Goal: Task Accomplishment & Management: Complete application form

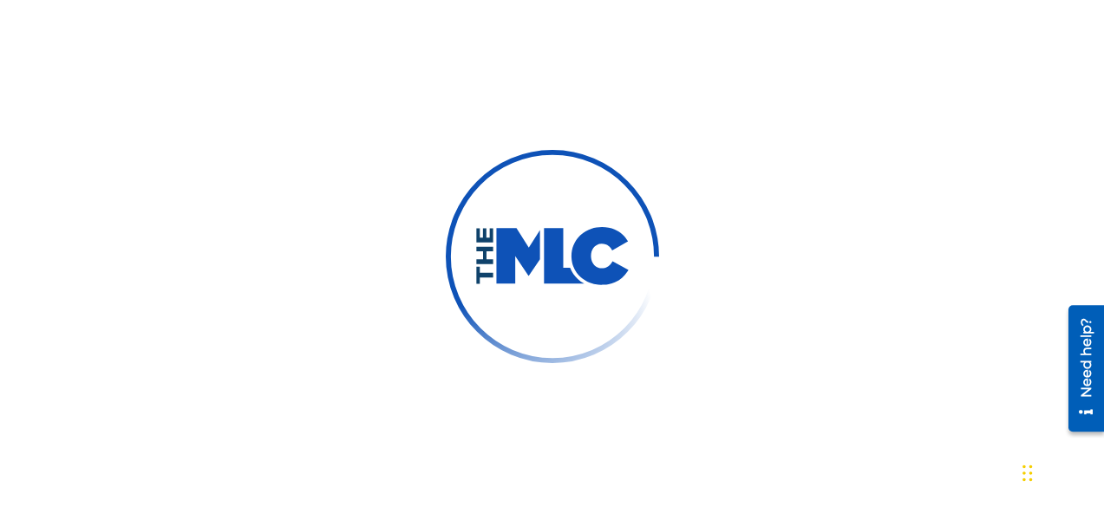
click at [926, 231] on div at bounding box center [552, 256] width 1104 height 513
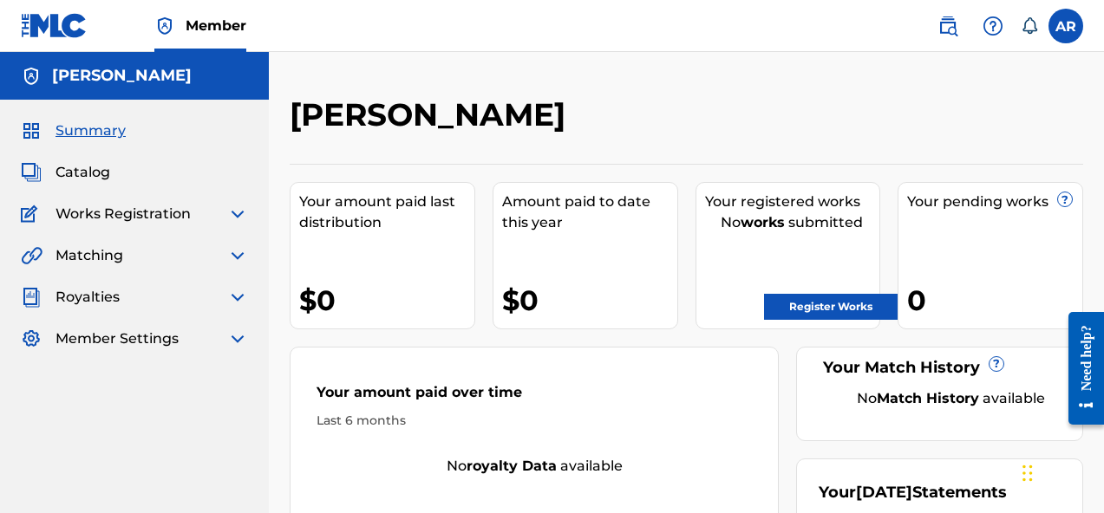
click at [173, 221] on span "Works Registration" at bounding box center [122, 214] width 135 height 21
click at [234, 249] on img at bounding box center [237, 255] width 21 height 21
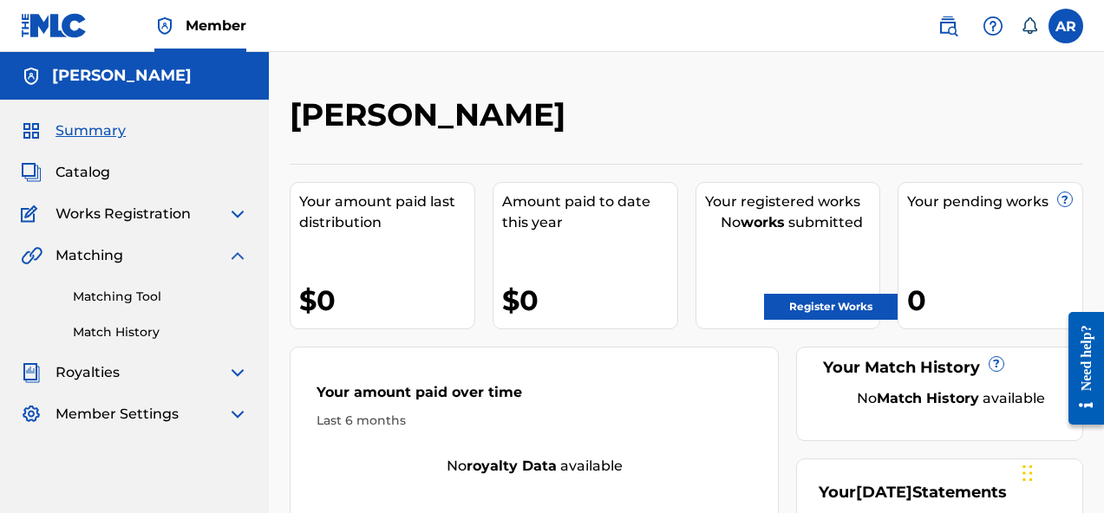
click at [221, 218] on div "Works Registration" at bounding box center [134, 214] width 227 height 21
click at [236, 213] on img at bounding box center [237, 214] width 21 height 21
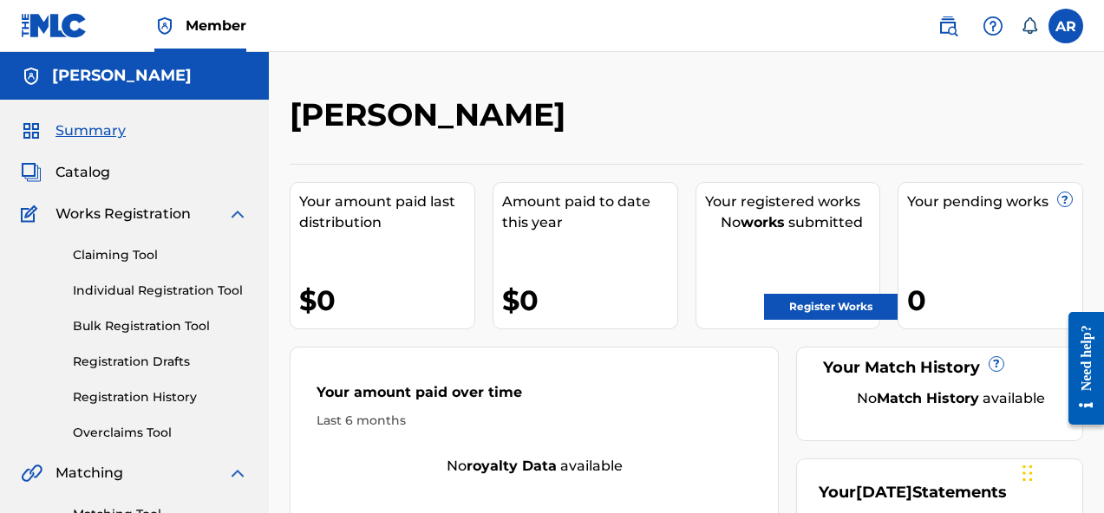
click at [140, 256] on link "Claiming Tool" at bounding box center [160, 255] width 175 height 18
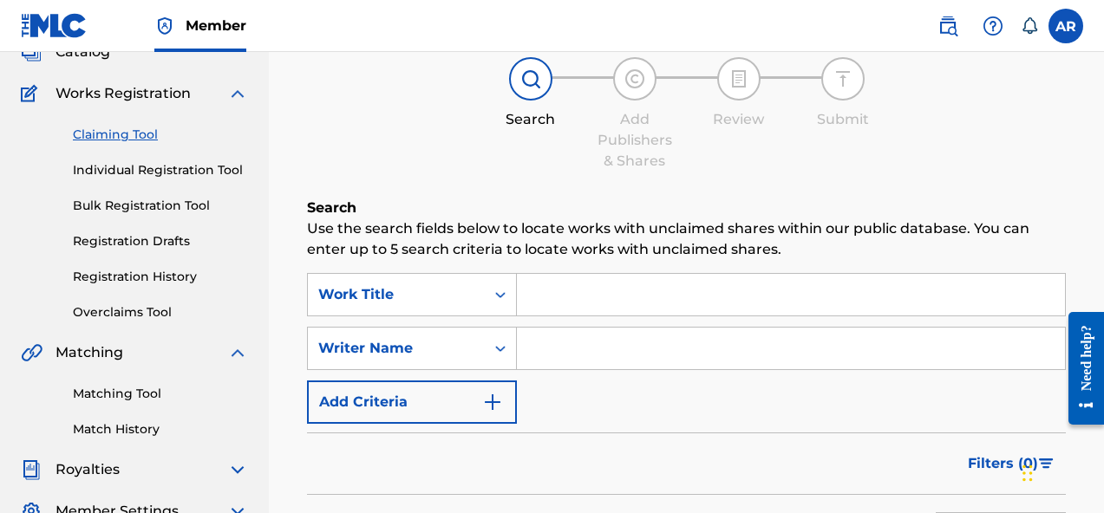
scroll to position [144, 0]
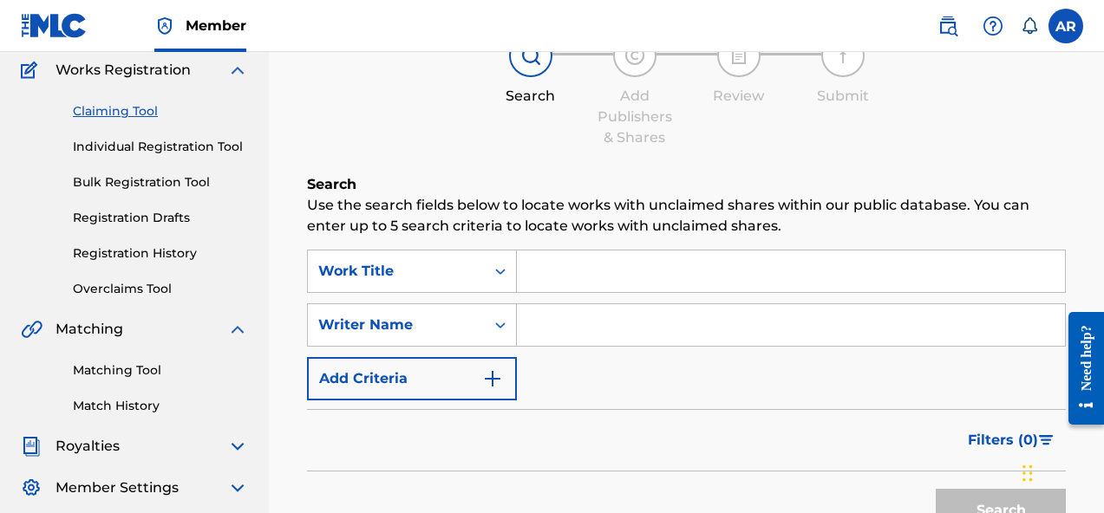
click at [576, 274] on input "Search Form" at bounding box center [791, 272] width 548 height 42
click at [429, 341] on div "Writer Name" at bounding box center [396, 325] width 177 height 33
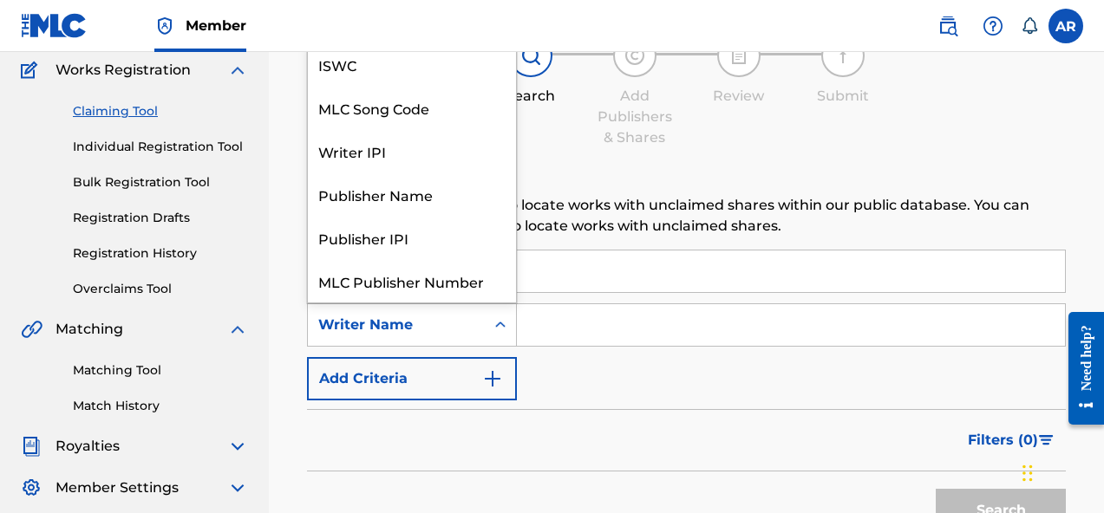
scroll to position [43, 0]
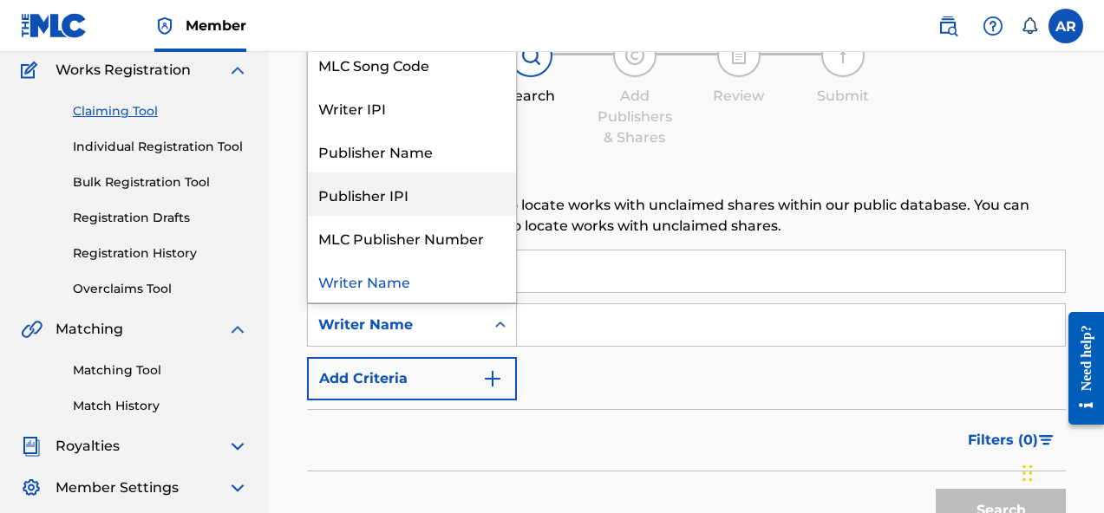
click at [625, 242] on div "Search Use the search fields below to locate works with unclaimed shares within…" at bounding box center [686, 400] width 759 height 453
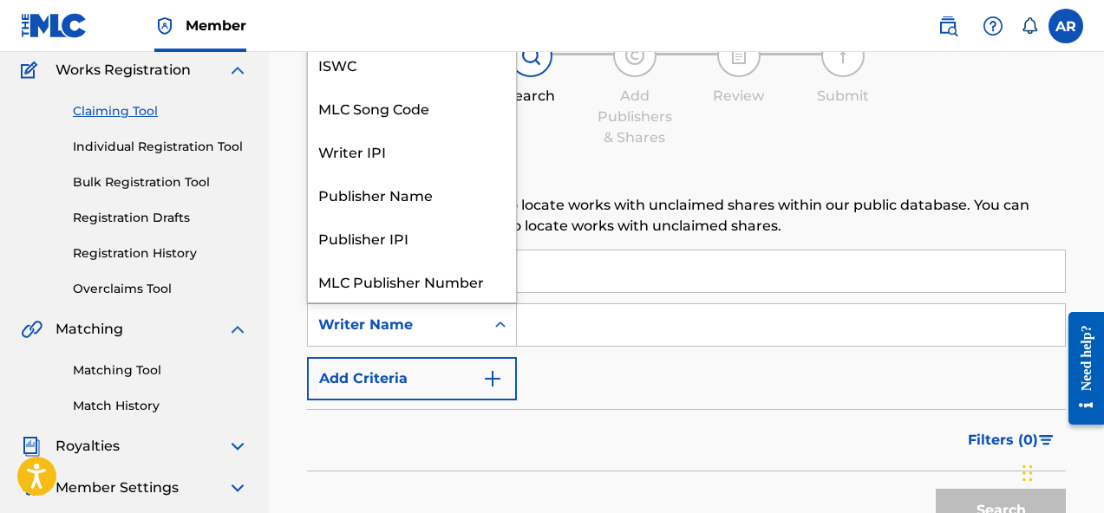
click at [453, 304] on div "Writer Name" at bounding box center [412, 324] width 210 height 43
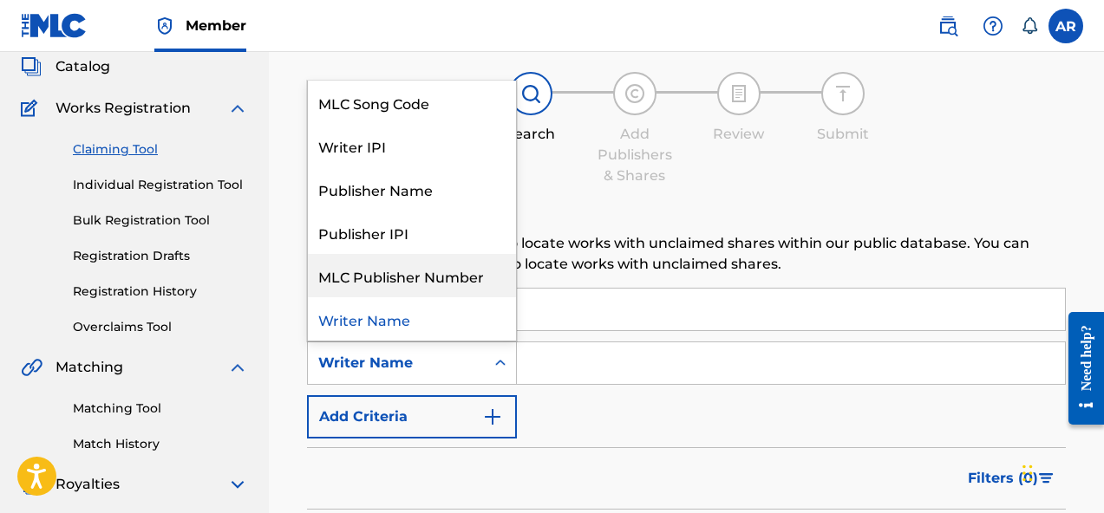
click at [568, 268] on p "Use the search fields below to locate works with unclaimed shares within our pu…" at bounding box center [686, 254] width 759 height 42
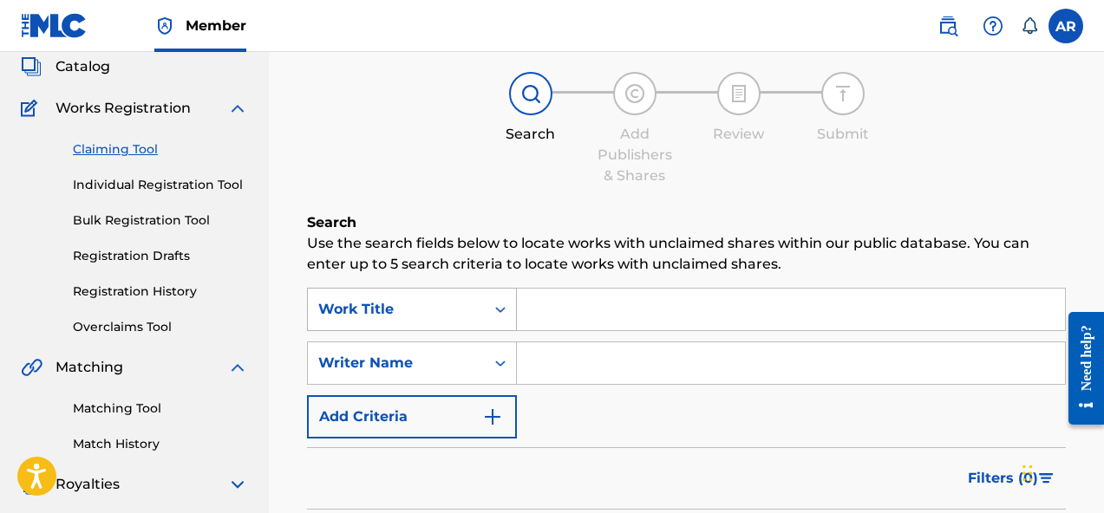
click at [412, 310] on div "Work Title" at bounding box center [396, 309] width 156 height 21
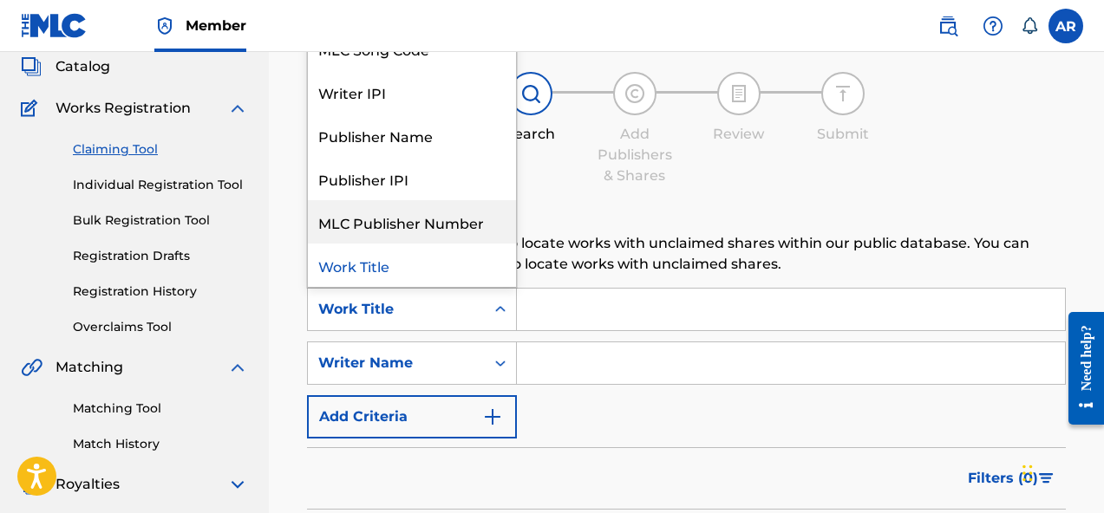
scroll to position [0, 0]
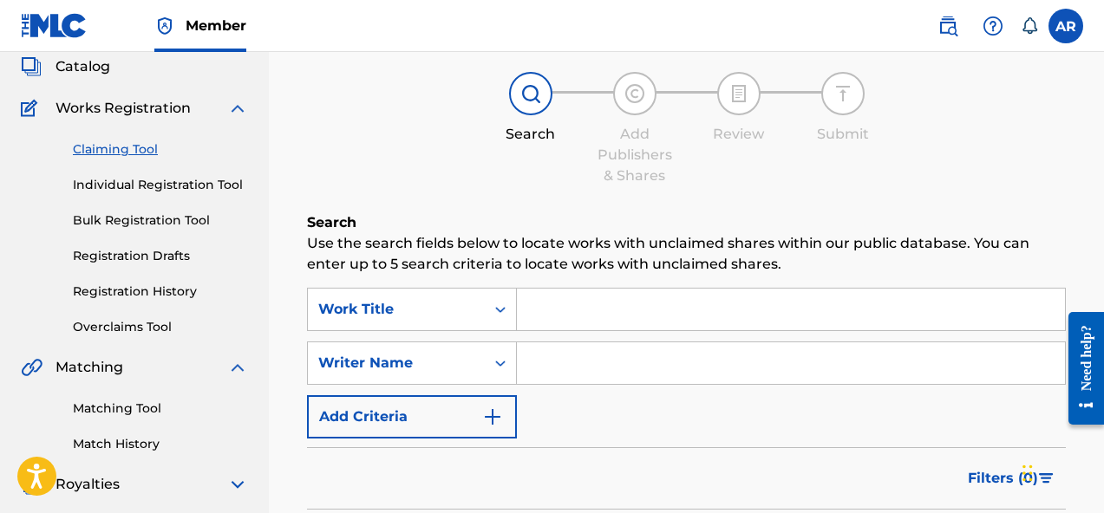
click at [546, 281] on div "Search Use the search fields below to locate works with unclaimed shares within…" at bounding box center [686, 438] width 759 height 453
click at [545, 316] on input "Search Form" at bounding box center [791, 310] width 548 height 42
paste input "74314826"
click at [555, 311] on input "74314826" at bounding box center [791, 310] width 548 height 42
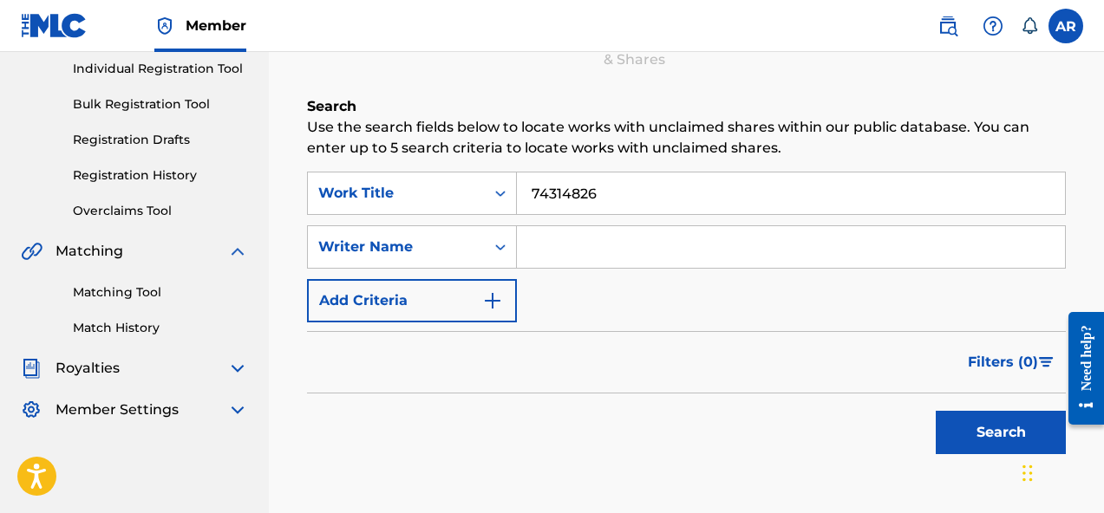
scroll to position [262, 0]
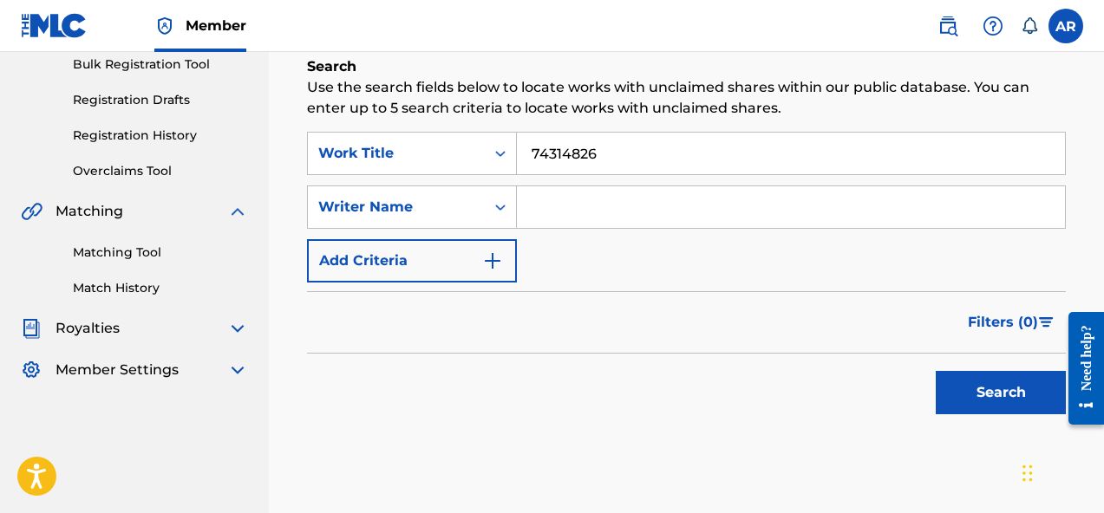
type input "74314826"
click at [1013, 401] on button "Search" at bounding box center [1000, 392] width 130 height 43
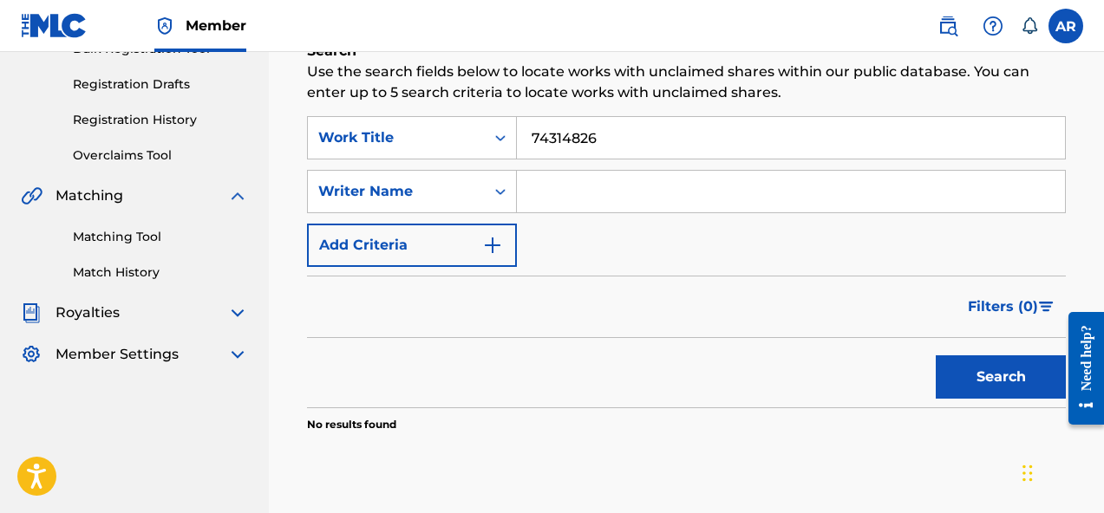
drag, startPoint x: 691, startPoint y: 145, endPoint x: 463, endPoint y: 115, distance: 229.9
click at [463, 115] on div "Search Use the search fields below to locate works with unclaimed shares within…" at bounding box center [686, 280] width 759 height 479
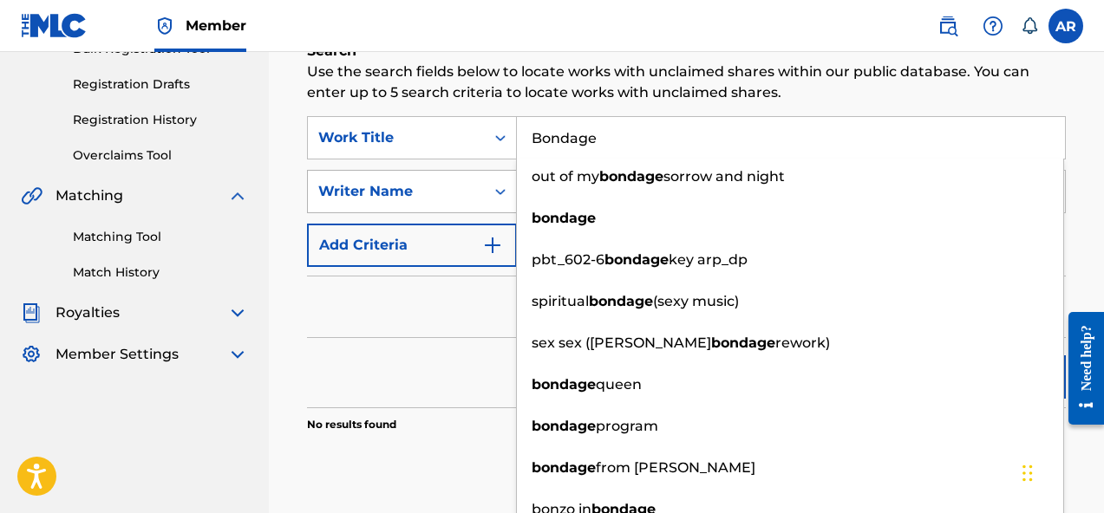
type input "Bondage"
click at [464, 174] on div "Writer Name" at bounding box center [412, 191] width 210 height 43
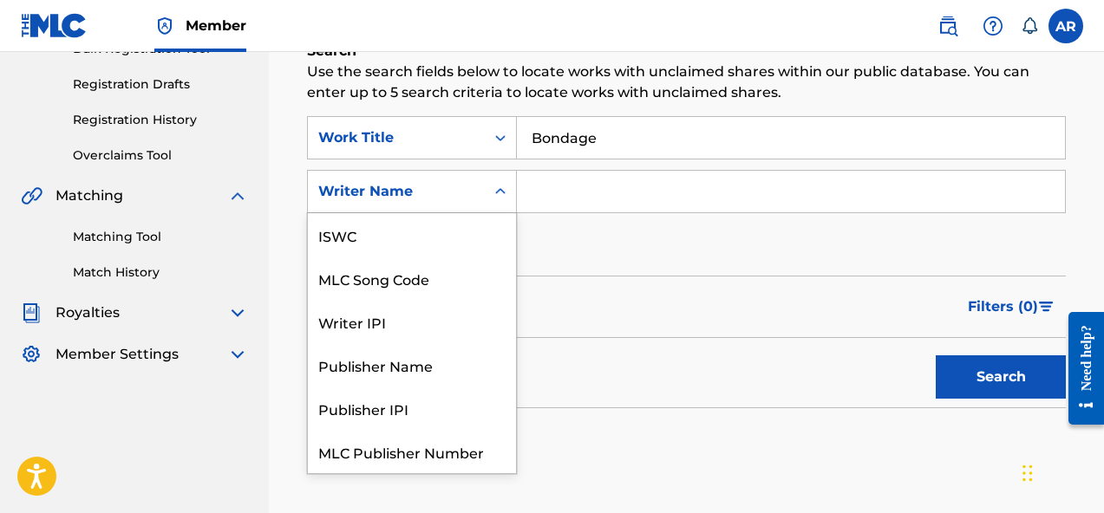
scroll to position [43, 0]
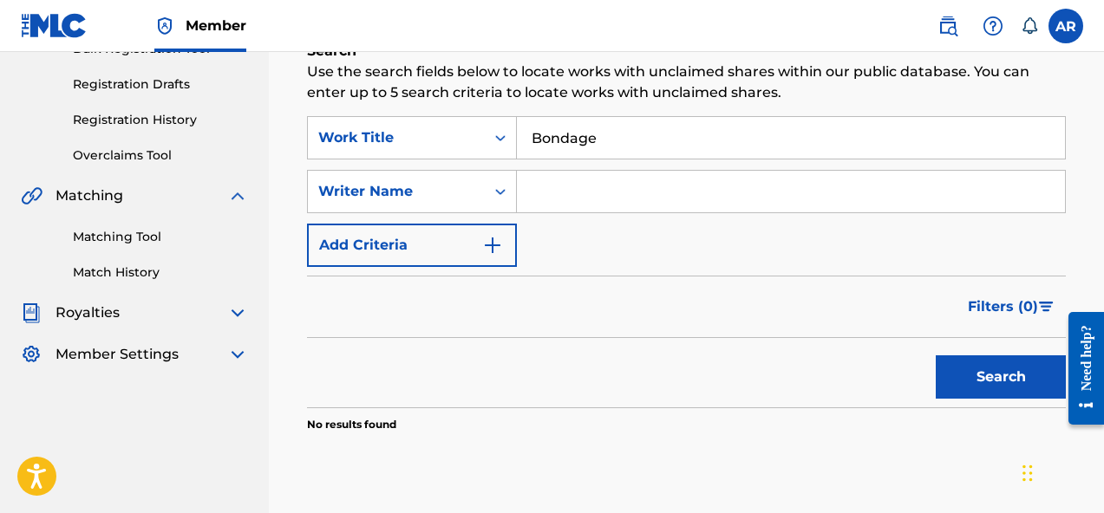
click at [545, 196] on input "Search Form" at bounding box center [791, 192] width 548 height 42
click at [1001, 381] on button "Search" at bounding box center [1000, 376] width 130 height 43
click at [762, 196] on input "Andrew James Redd" at bounding box center [791, 192] width 548 height 42
click at [639, 193] on input "Andrew James Redd" at bounding box center [791, 192] width 548 height 42
type input "[PERSON_NAME]"
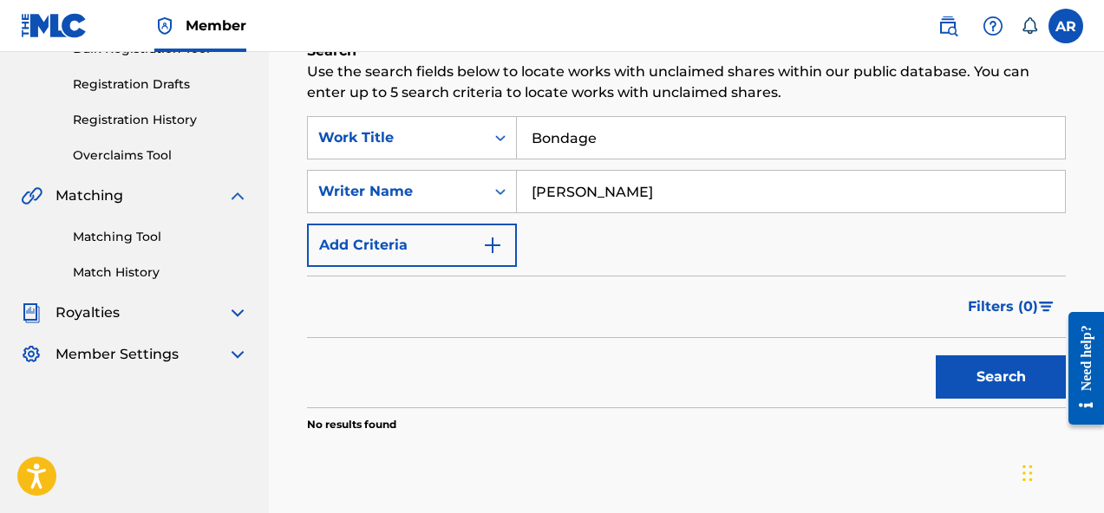
click at [1013, 373] on button "Search" at bounding box center [1000, 376] width 130 height 43
click at [1008, 376] on button "Search" at bounding box center [1000, 376] width 130 height 43
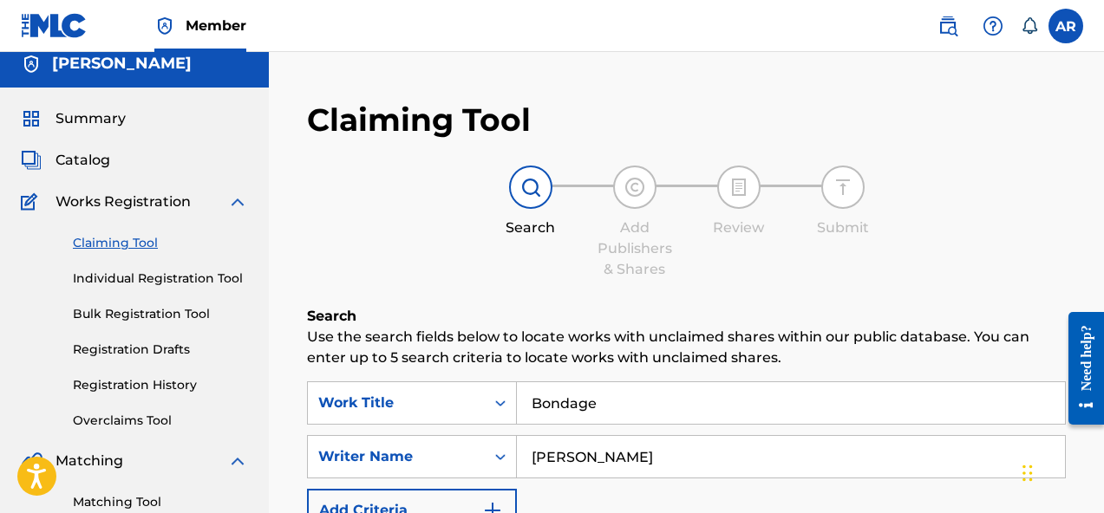
scroll to position [0, 0]
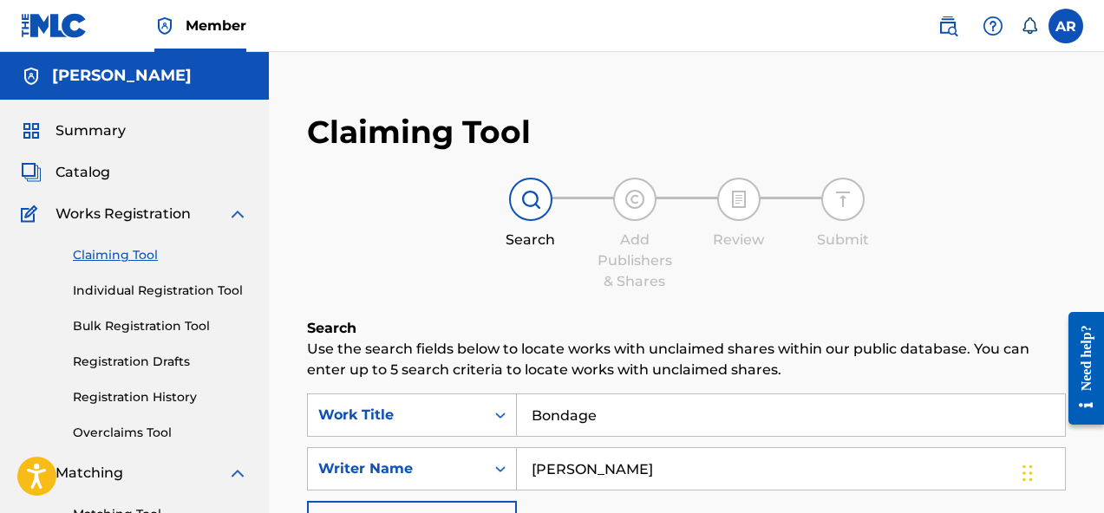
click at [624, 205] on img at bounding box center [634, 199] width 21 height 21
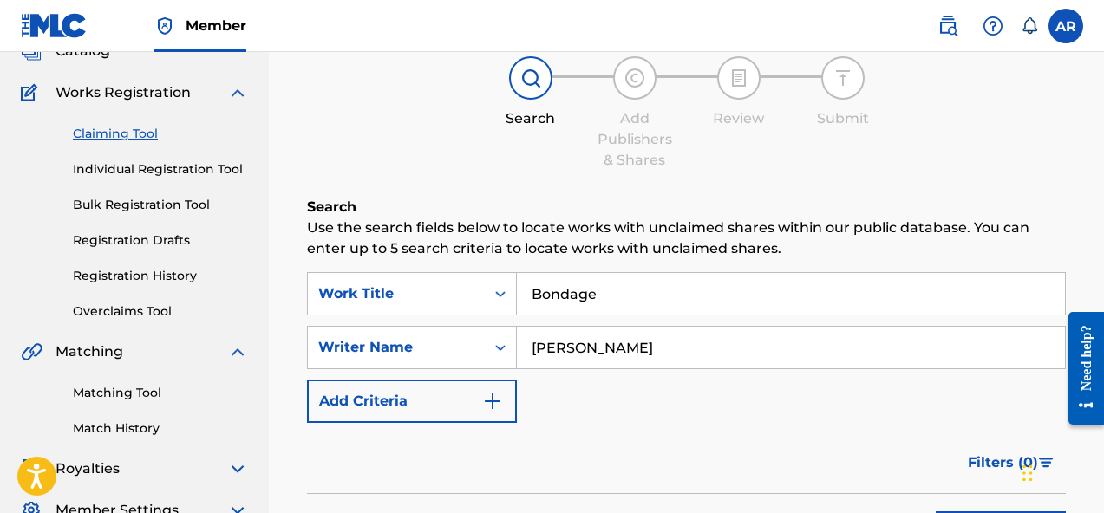
scroll to position [127, 0]
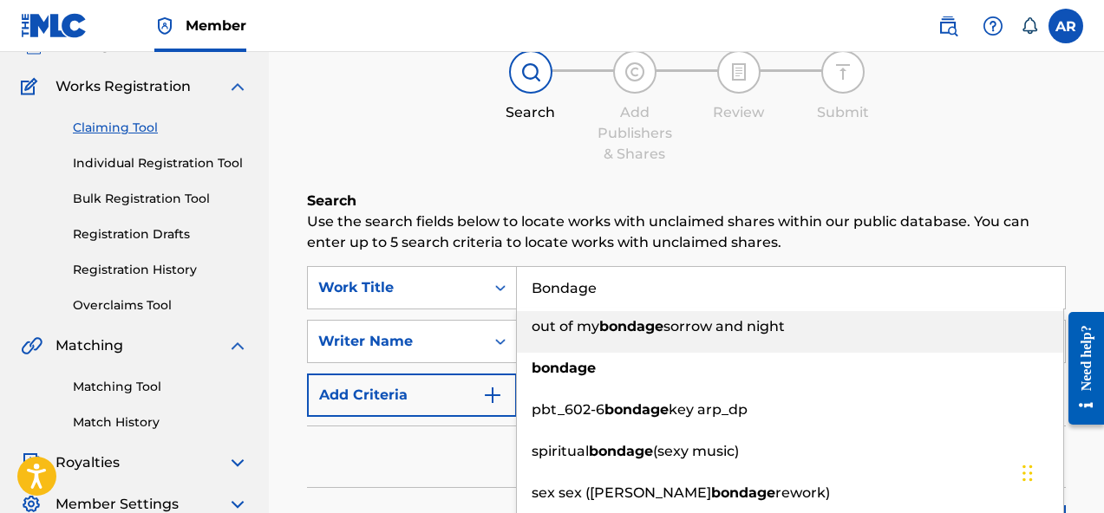
drag, startPoint x: 633, startPoint y: 299, endPoint x: 479, endPoint y: 249, distance: 161.5
click at [475, 256] on div "Search Use the search fields below to locate works with unclaimed shares within…" at bounding box center [686, 430] width 759 height 479
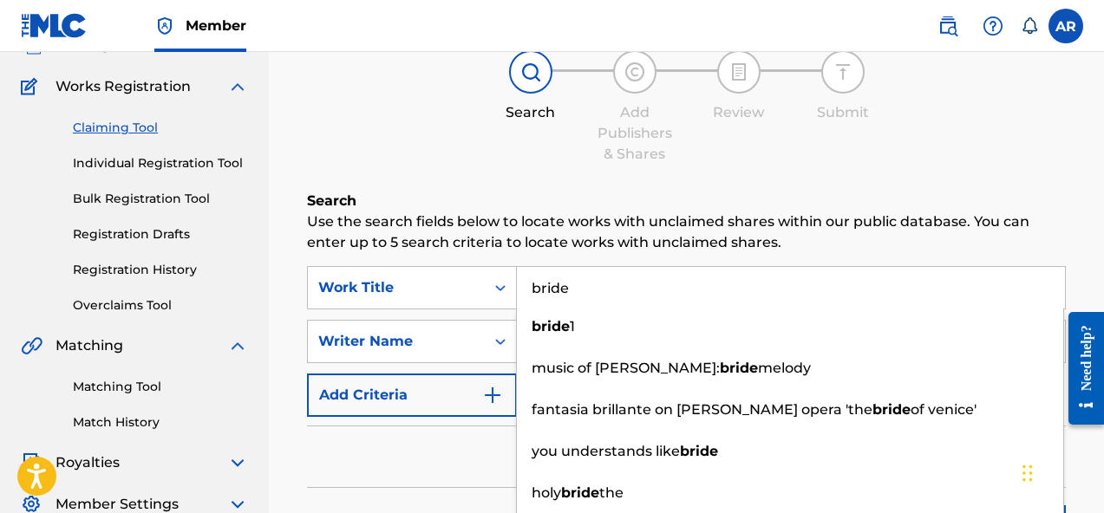
click at [549, 295] on input "bride" at bounding box center [791, 288] width 548 height 42
click at [541, 295] on input "bride" at bounding box center [791, 288] width 548 height 42
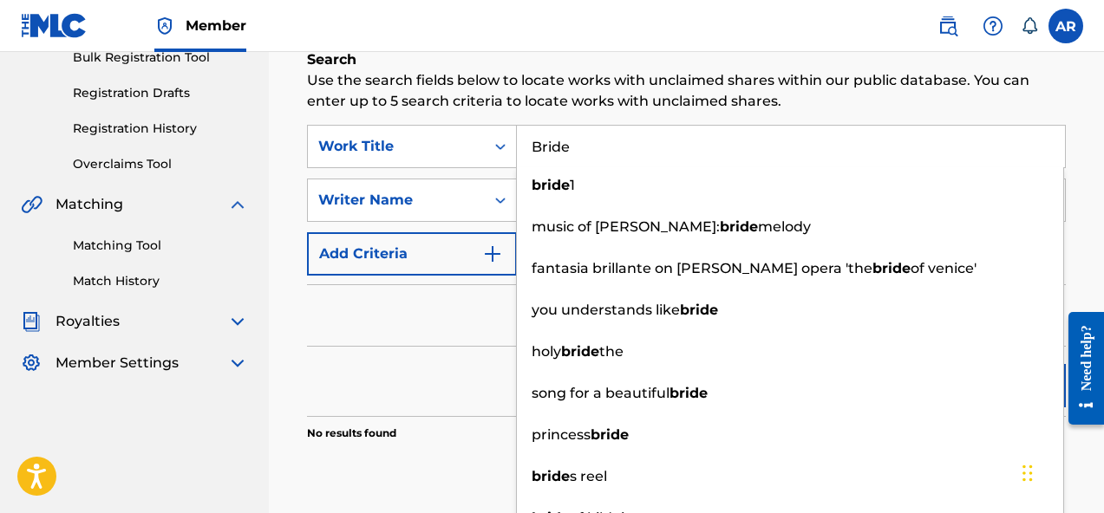
scroll to position [265, 0]
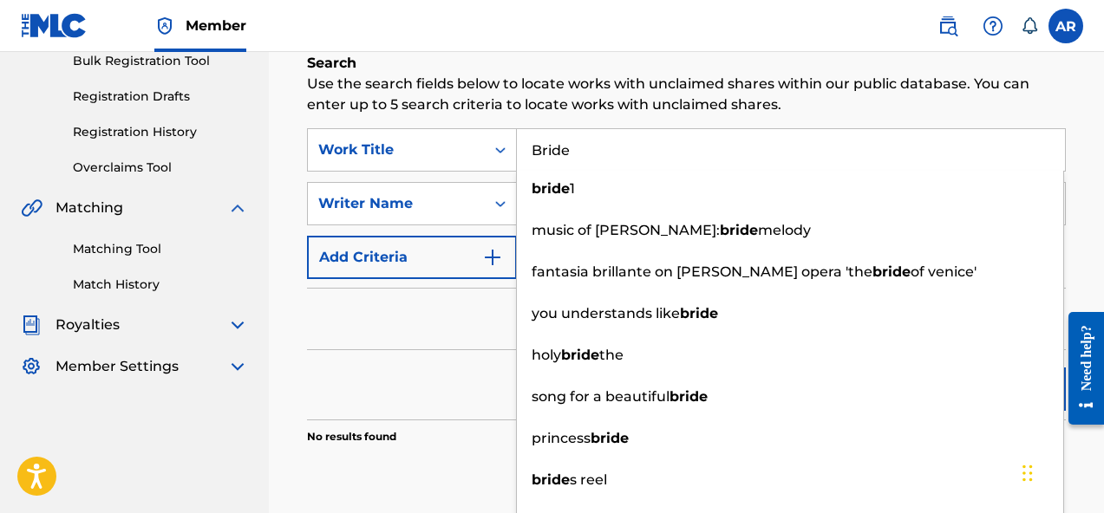
click at [627, 152] on input "Bride" at bounding box center [791, 150] width 548 height 42
type input "Bride"
click at [634, 115] on div "Search Use the search fields below to locate works with unclaimed shares within…" at bounding box center [686, 292] width 759 height 479
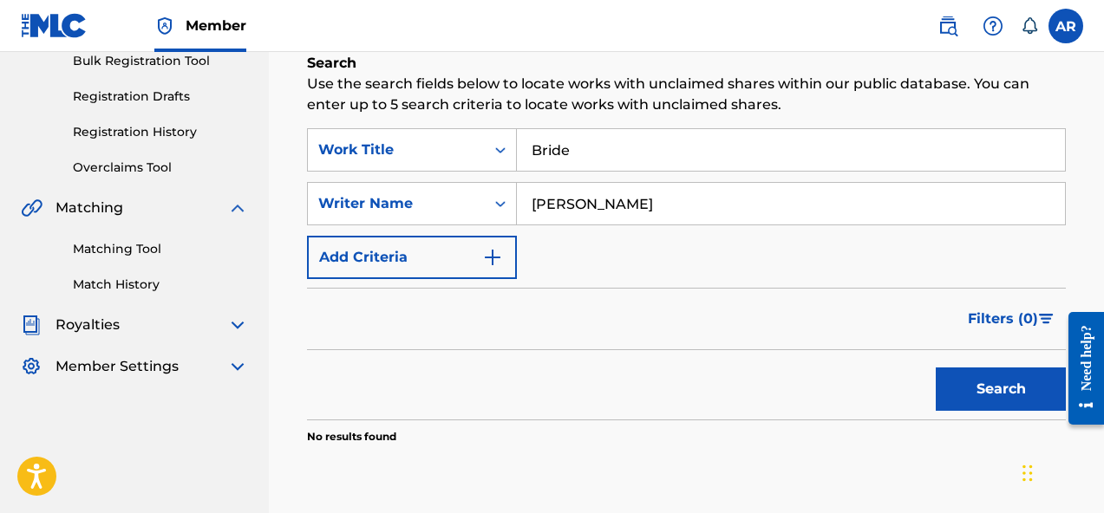
click at [1011, 397] on button "Search" at bounding box center [1000, 389] width 130 height 43
click at [1010, 398] on button "Search" at bounding box center [1000, 389] width 130 height 43
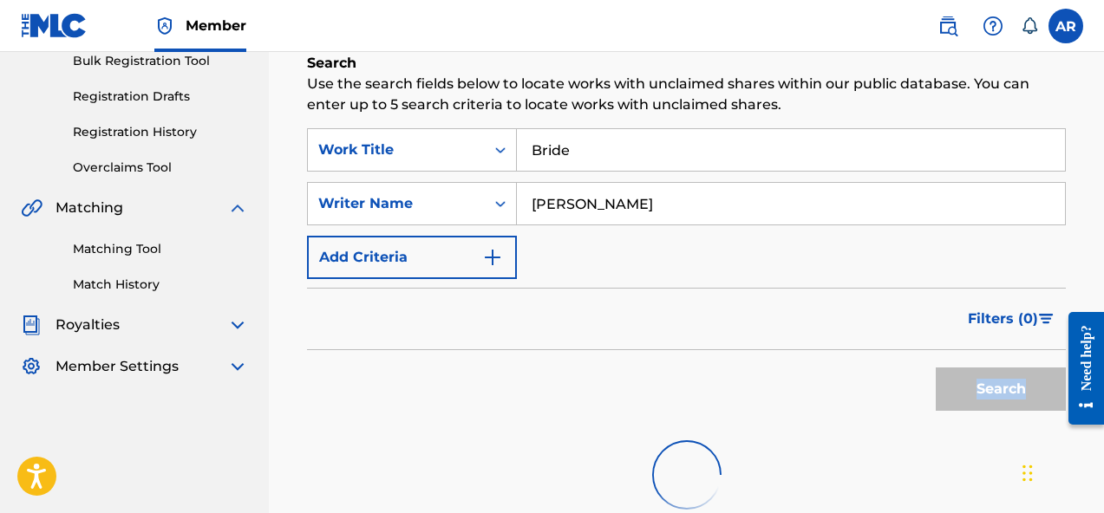
click at [1010, 398] on div "Search" at bounding box center [996, 384] width 139 height 69
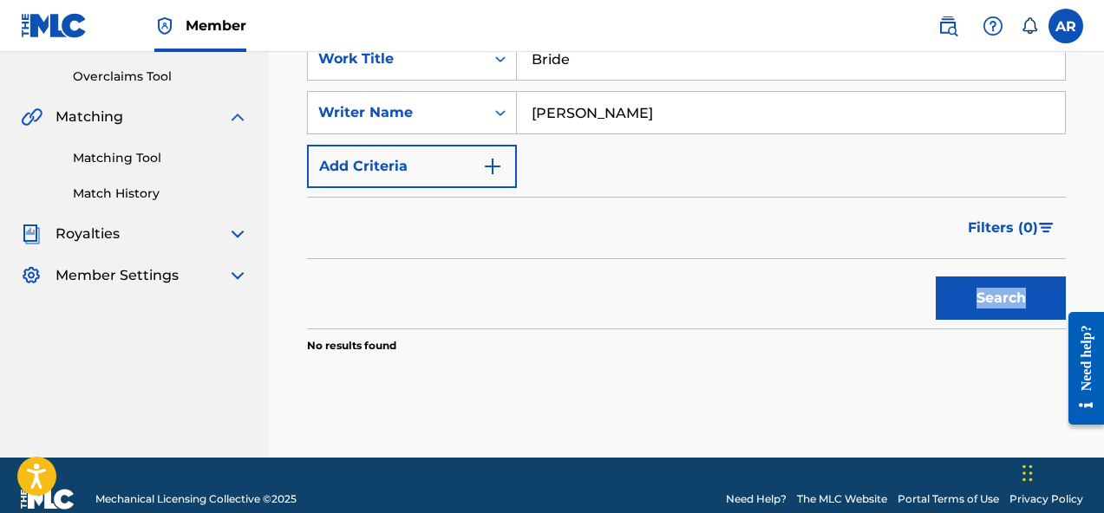
scroll to position [381, 0]
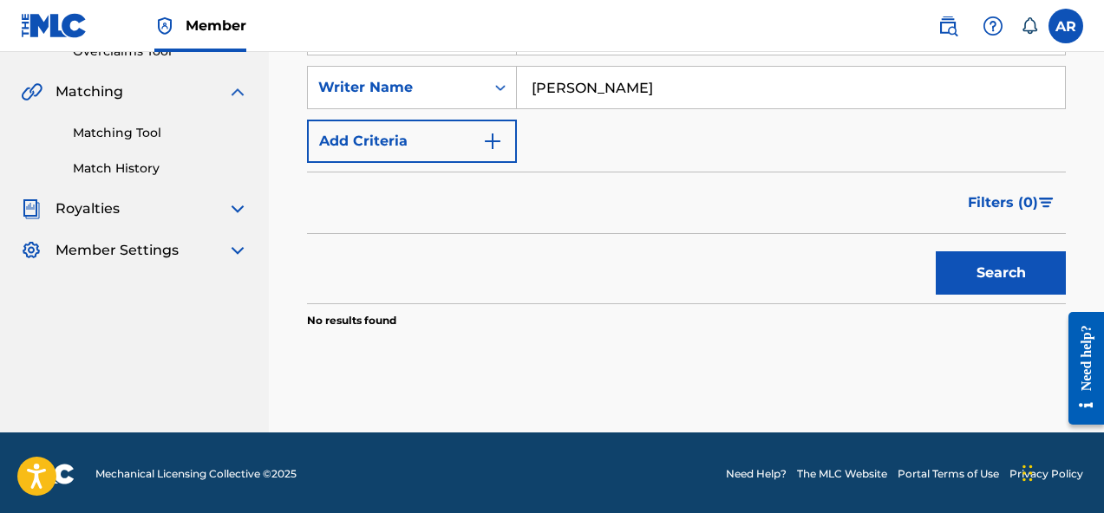
click at [760, 88] on input "[PERSON_NAME]" at bounding box center [791, 88] width 548 height 42
click at [591, 86] on input "[PERSON_NAME]" at bounding box center [791, 88] width 548 height 42
click at [726, 89] on input "[PERSON_NAME]" at bounding box center [791, 88] width 548 height 42
click at [1024, 339] on div "Search Use the search fields below to locate works with unclaimed shares within…" at bounding box center [686, 176] width 759 height 479
click at [1006, 302] on div "Search" at bounding box center [996, 268] width 139 height 69
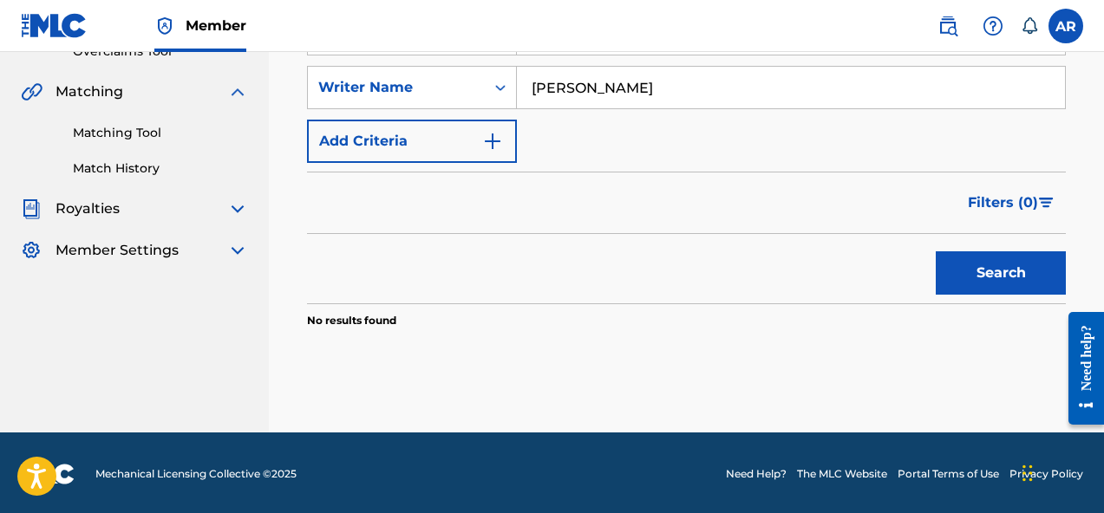
click at [995, 276] on button "Search" at bounding box center [1000, 272] width 130 height 43
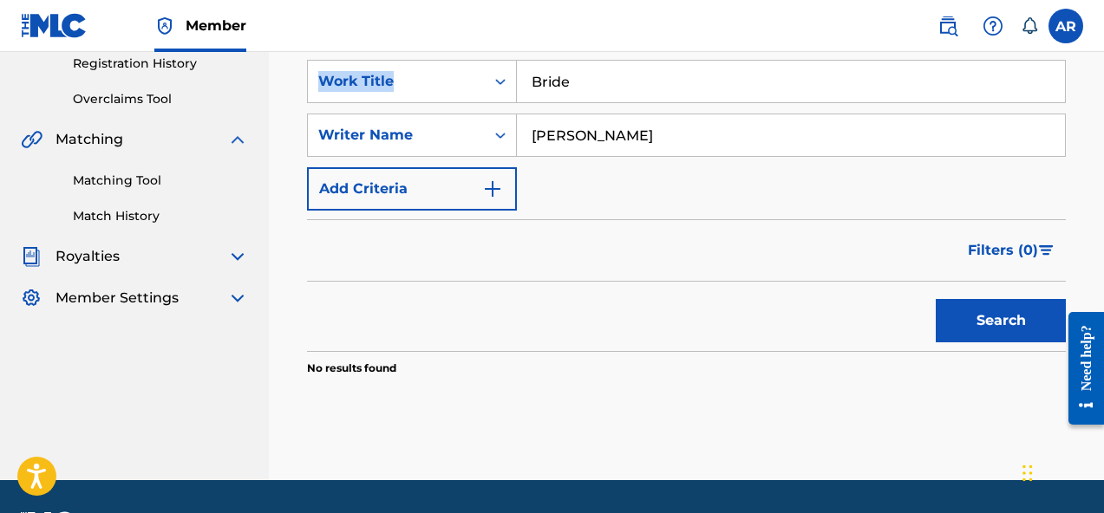
drag, startPoint x: 612, startPoint y: 57, endPoint x: 544, endPoint y: 59, distance: 68.5
click at [473, 57] on div "Search Use the search fields below to locate works with unclaimed shares within…" at bounding box center [686, 223] width 759 height 479
drag, startPoint x: 599, startPoint y: 80, endPoint x: 452, endPoint y: 72, distance: 147.6
click at [466, 74] on div "SearchWithCriteriaba9b9935-3dec-45de-81bd-28f5fd46d302 Work Title Bride" at bounding box center [686, 81] width 759 height 43
click at [687, 196] on div "SearchWithCriteriaba9b9935-3dec-45de-81bd-28f5fd46d302 Work Title SearchWithCri…" at bounding box center [686, 135] width 759 height 151
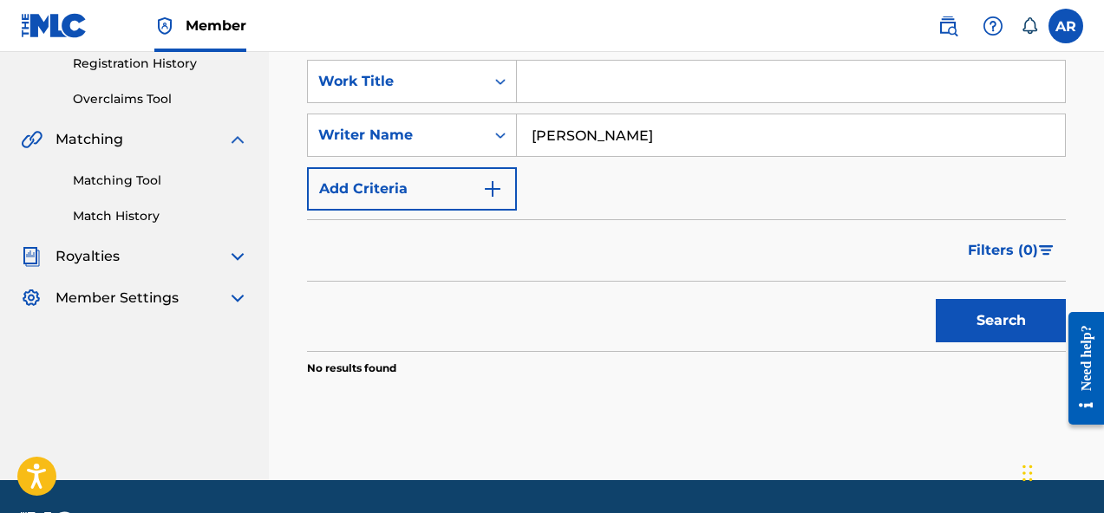
click at [967, 328] on button "Search" at bounding box center [1000, 320] width 130 height 43
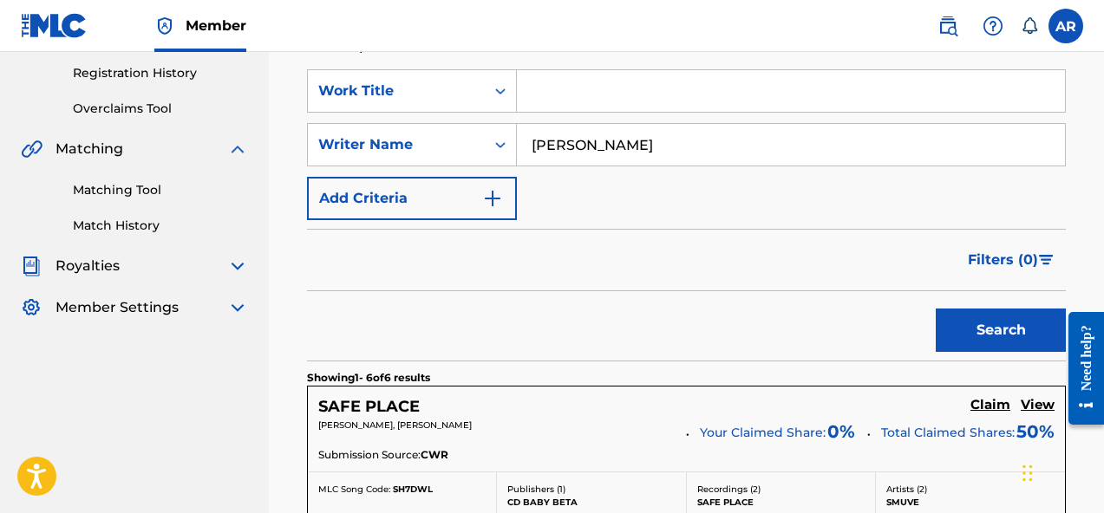
scroll to position [326, 0]
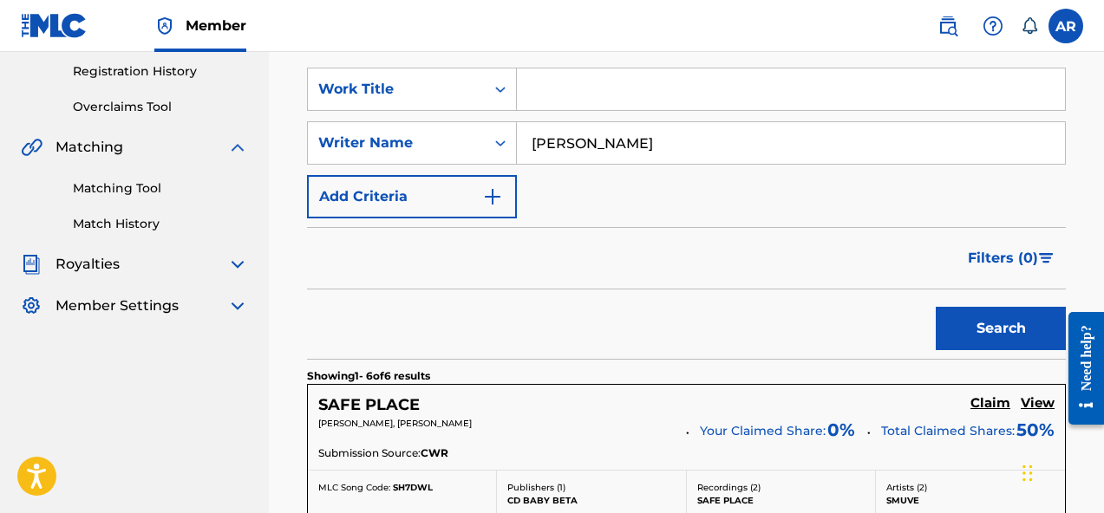
click at [993, 244] on button "Filters ( 0 )" at bounding box center [1011, 258] width 108 height 43
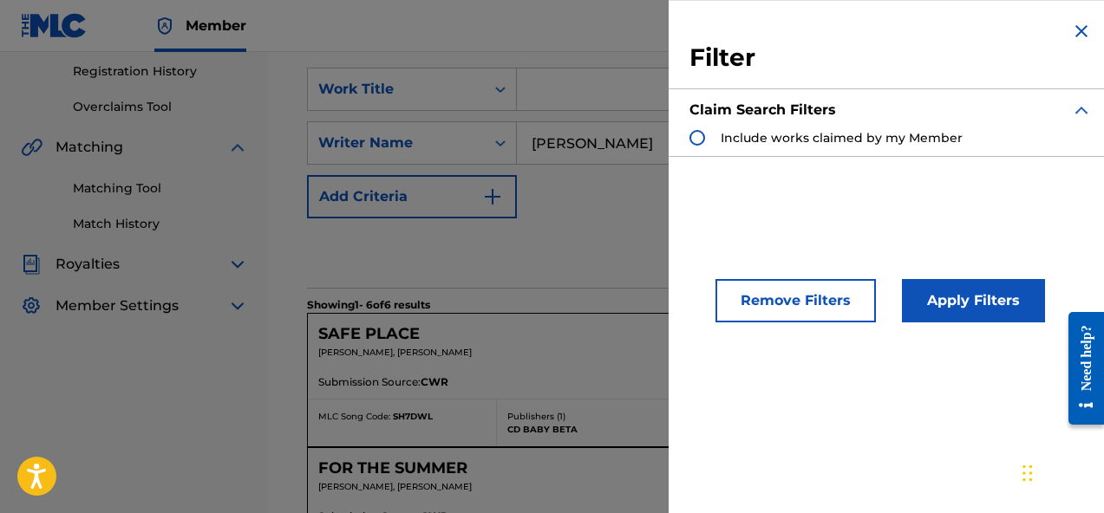
click at [876, 131] on span "Include works claimed by my Member" at bounding box center [841, 138] width 242 height 16
click at [966, 309] on button "Apply Filters" at bounding box center [973, 300] width 143 height 43
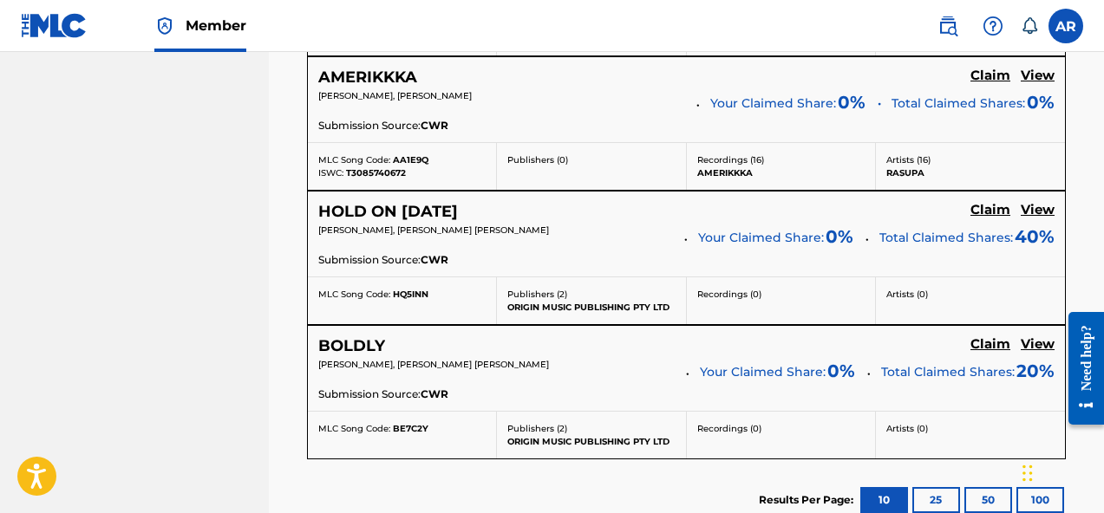
scroll to position [1128, 0]
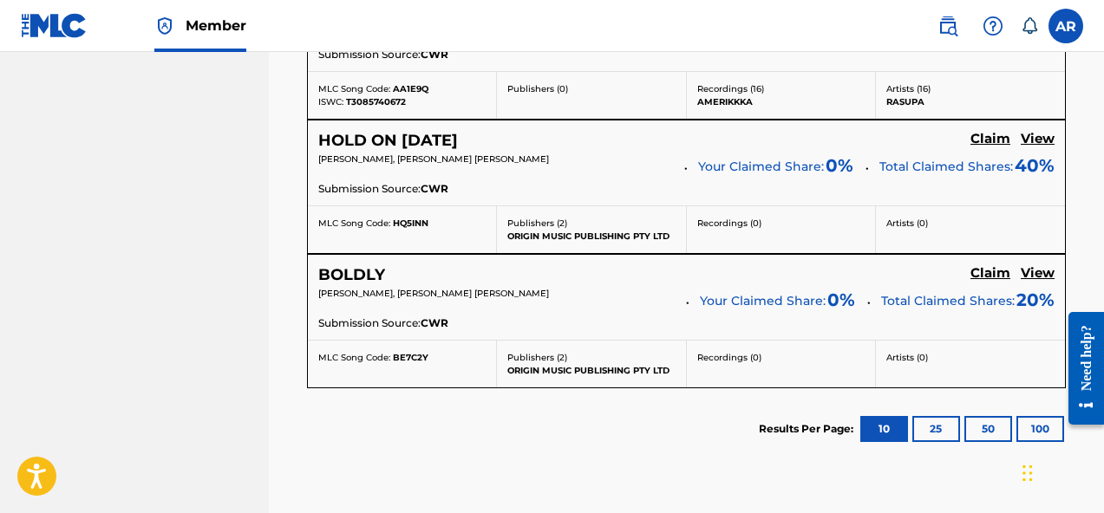
click at [935, 431] on button "25" at bounding box center [936, 429] width 48 height 26
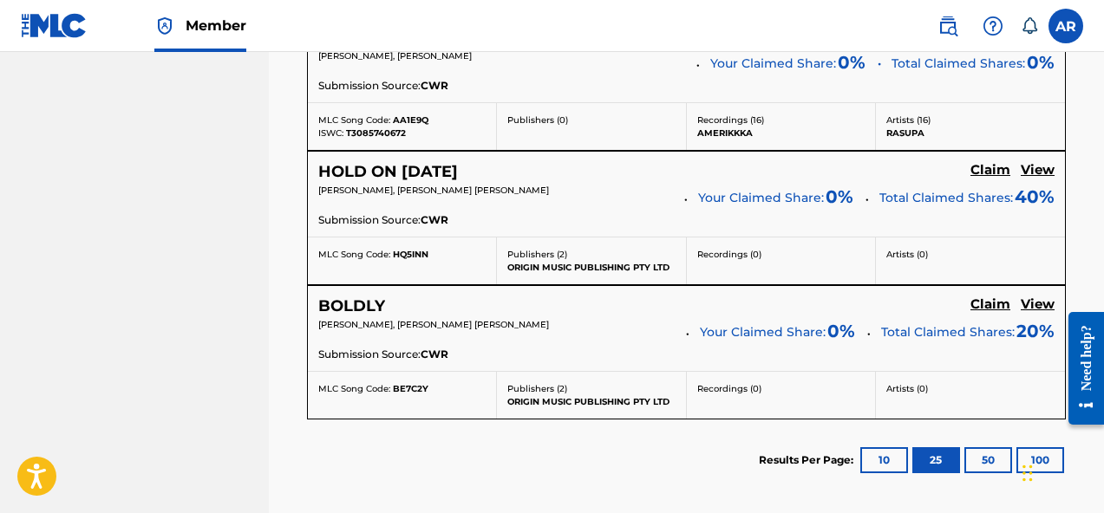
scroll to position [1100, 0]
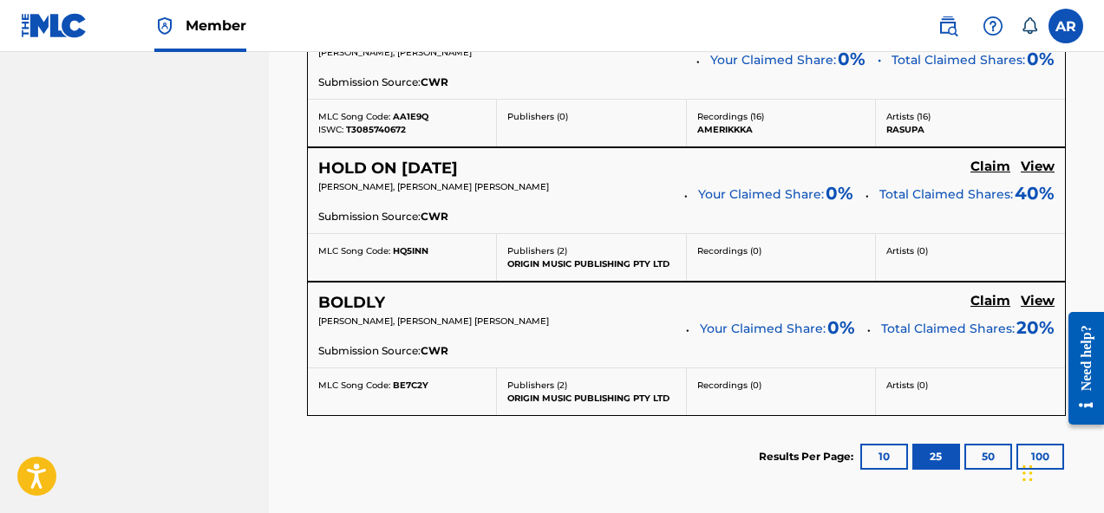
click at [979, 453] on button "50" at bounding box center [988, 457] width 48 height 26
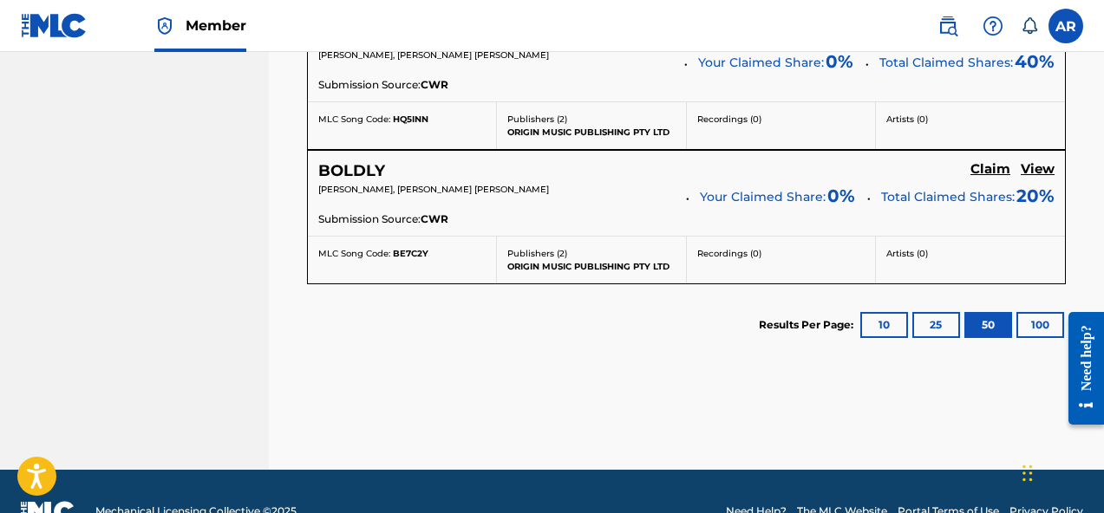
scroll to position [1243, 0]
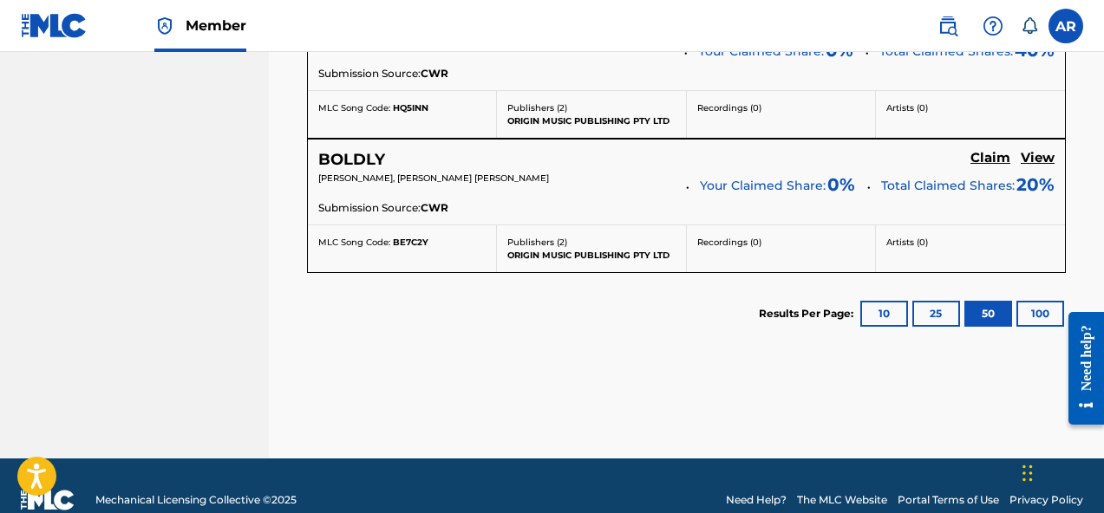
click at [1020, 316] on button "100" at bounding box center [1040, 314] width 48 height 26
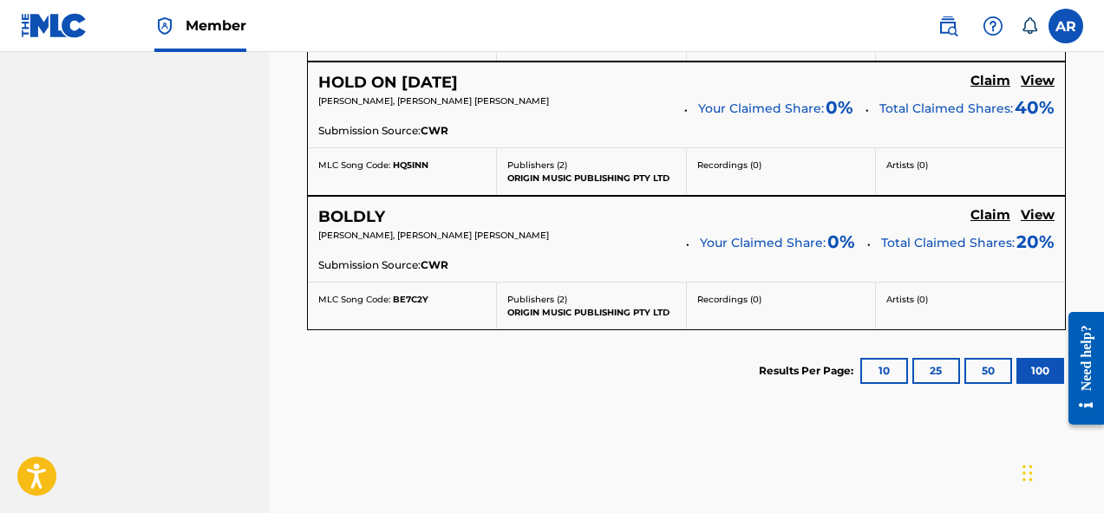
scroll to position [1272, 0]
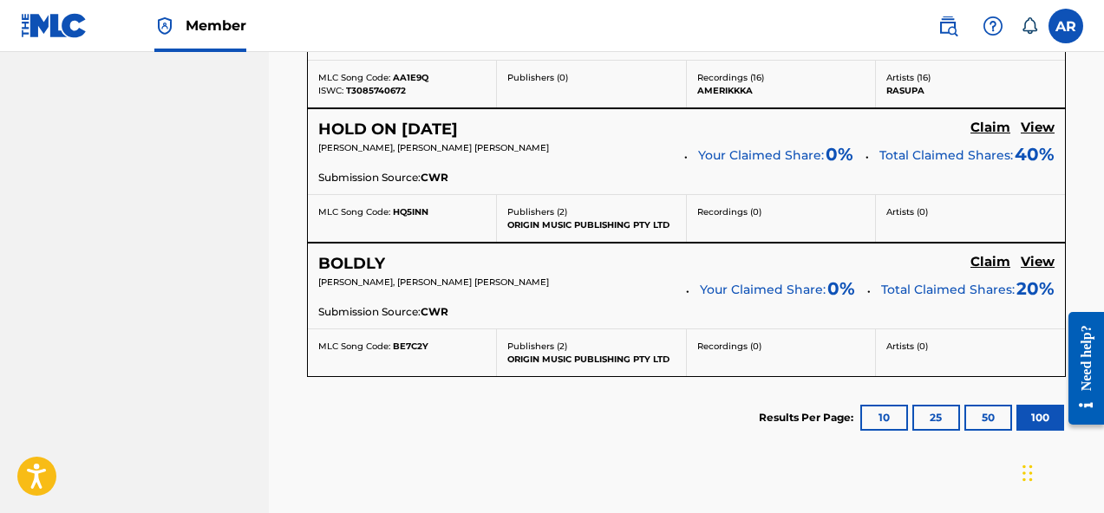
click at [877, 415] on button "10" at bounding box center [884, 418] width 48 height 26
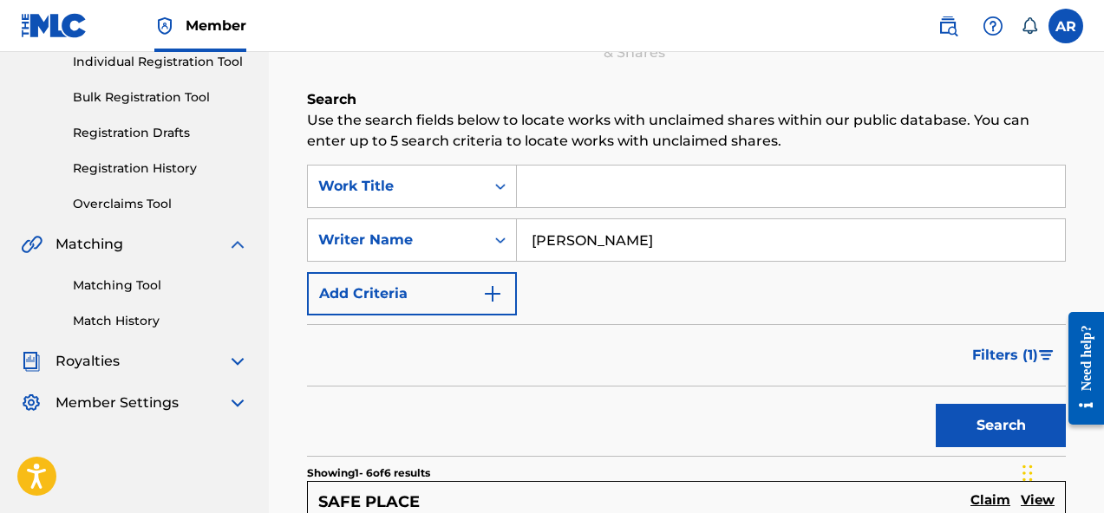
scroll to position [110, 0]
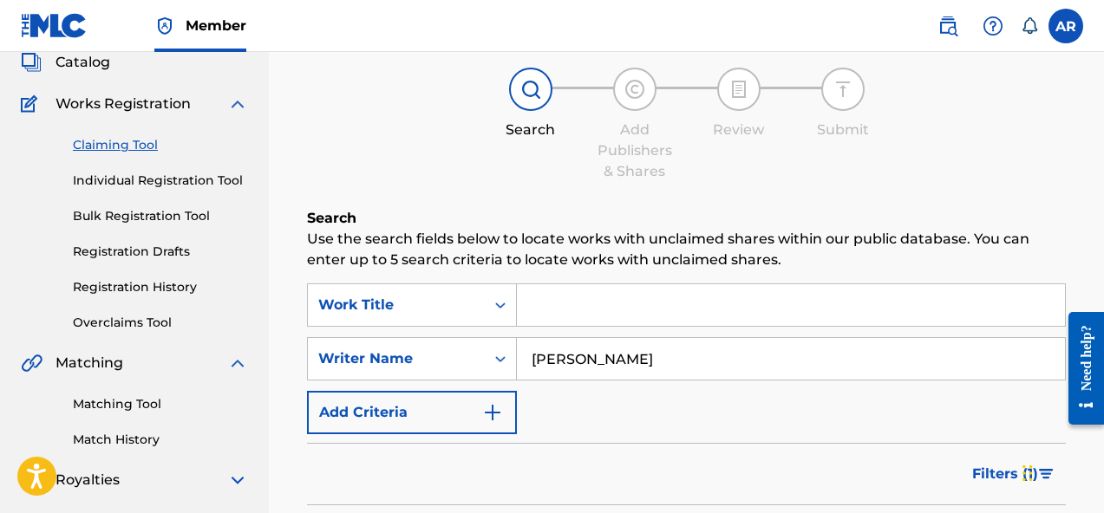
click at [235, 178] on link "Individual Registration Tool" at bounding box center [160, 181] width 175 height 18
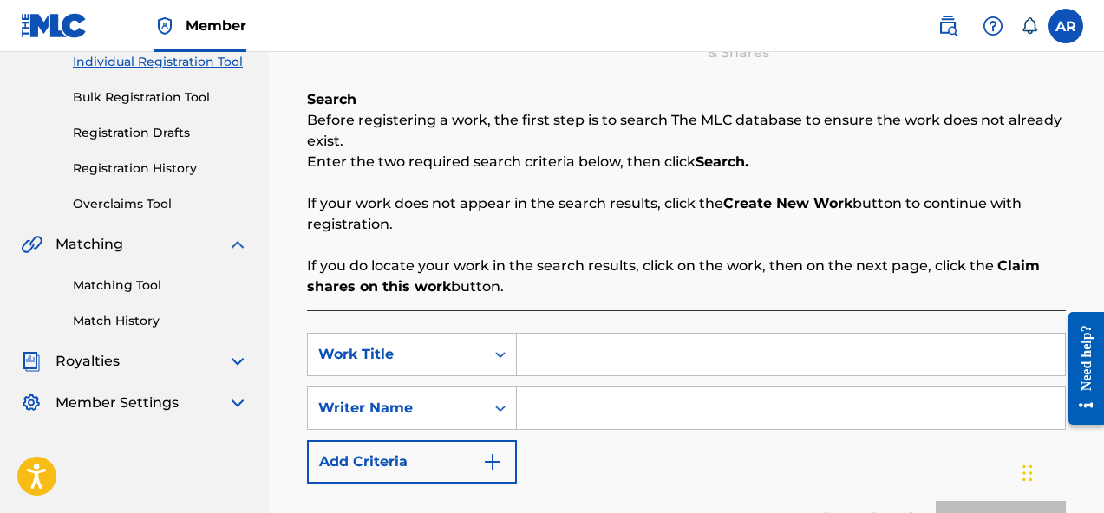
scroll to position [249, 0]
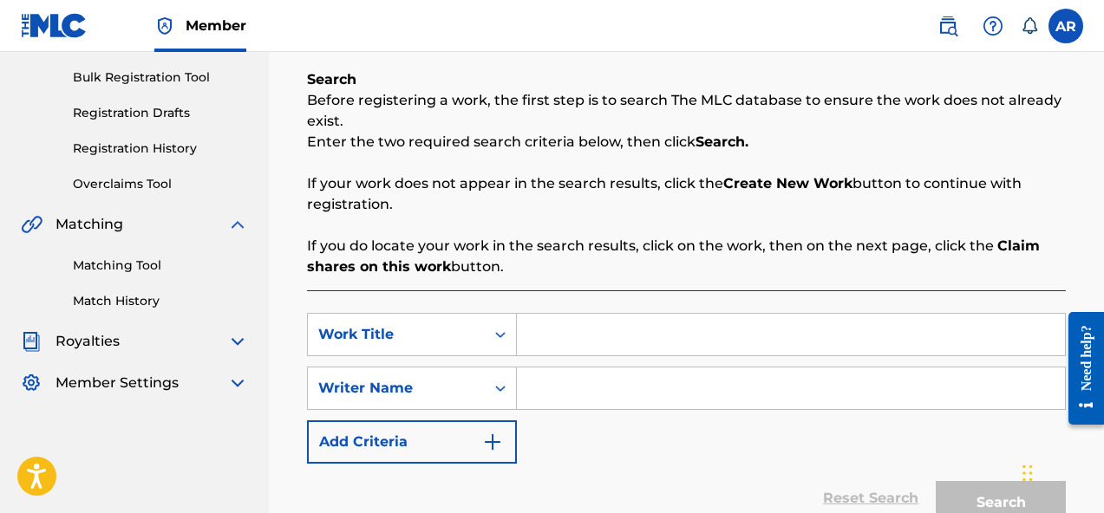
click at [560, 386] on input "Search Form" at bounding box center [791, 389] width 548 height 42
type input "[PERSON_NAME]"
click at [694, 303] on div "SearchWithCriteriaba9b9935-3dec-45de-81bd-28f5fd46d302 Work Title SearchWithCri…" at bounding box center [686, 432] width 759 height 284
click at [779, 321] on input "Search Form" at bounding box center [791, 335] width 548 height 42
type input "b"
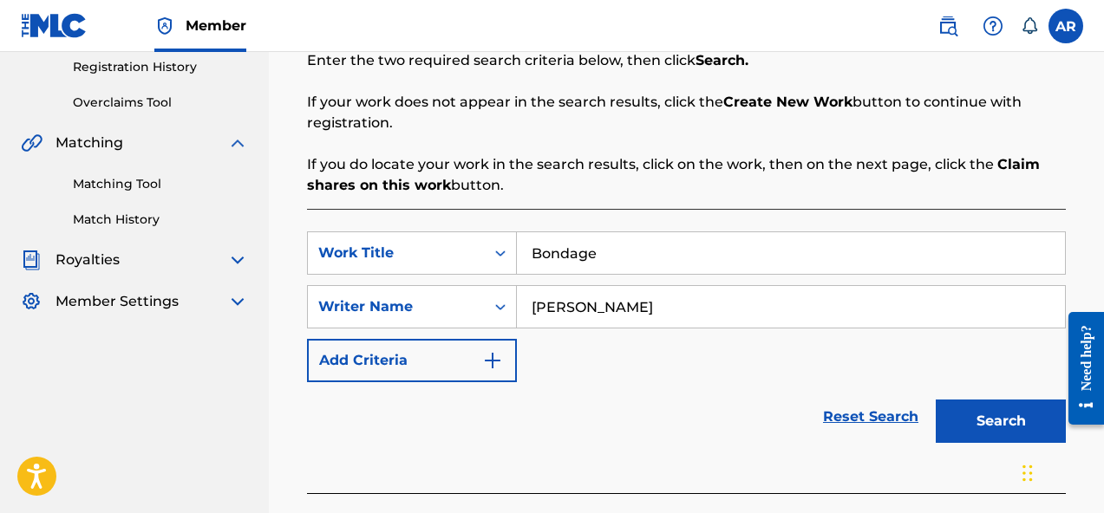
scroll to position [332, 0]
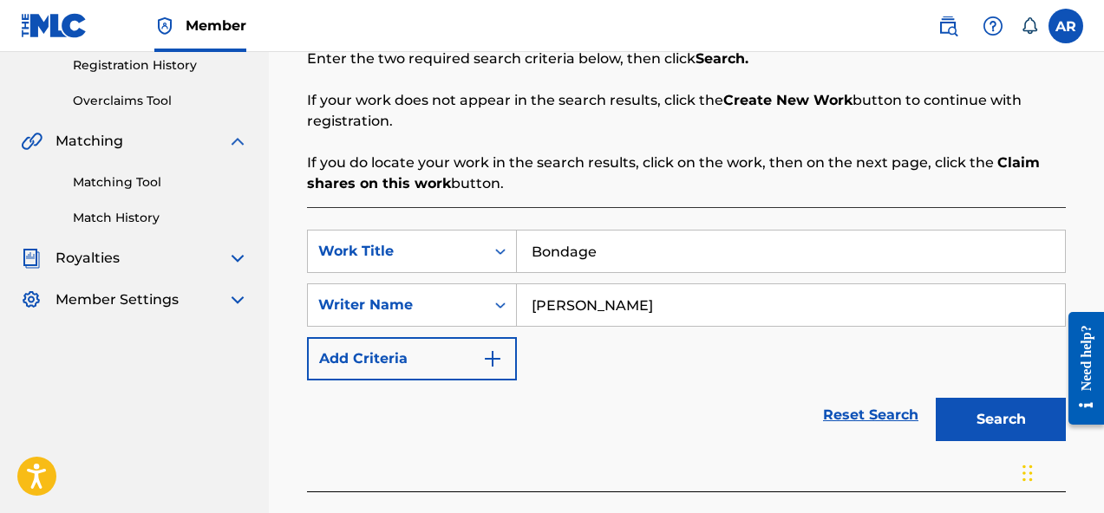
type input "Bondage"
click at [967, 423] on button "Search" at bounding box center [1000, 419] width 130 height 43
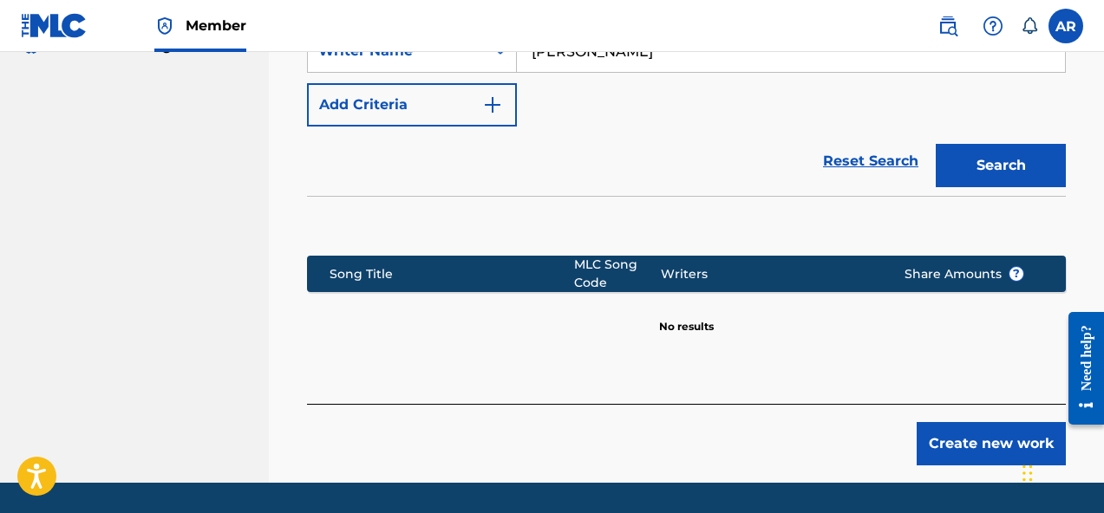
scroll to position [579, 0]
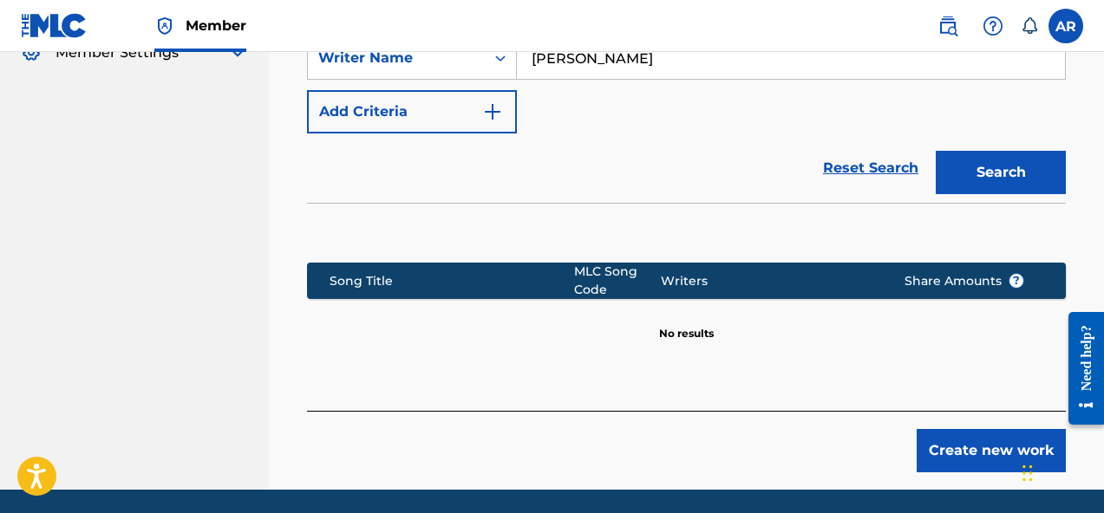
click at [961, 446] on button "Create new work" at bounding box center [990, 450] width 149 height 43
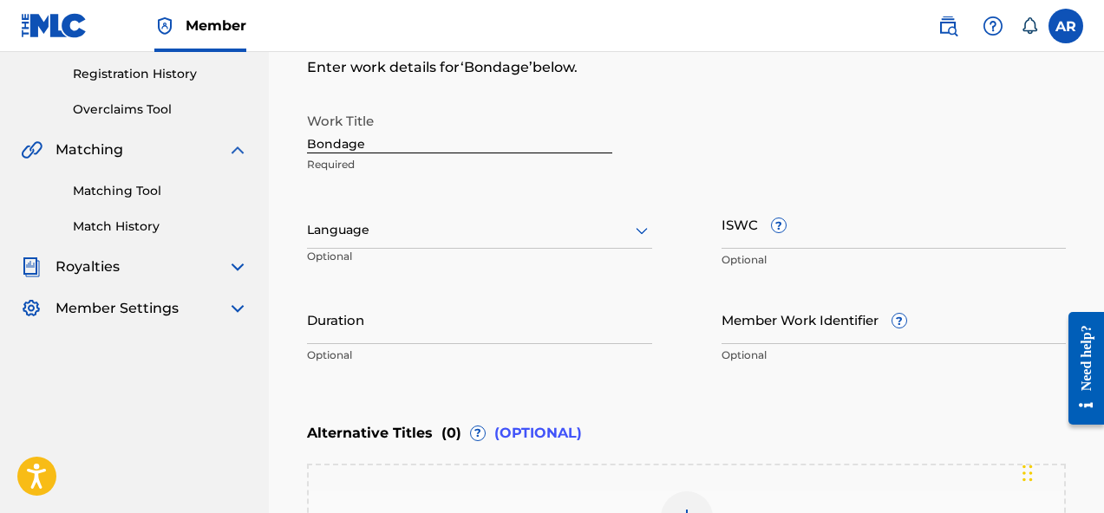
scroll to position [326, 0]
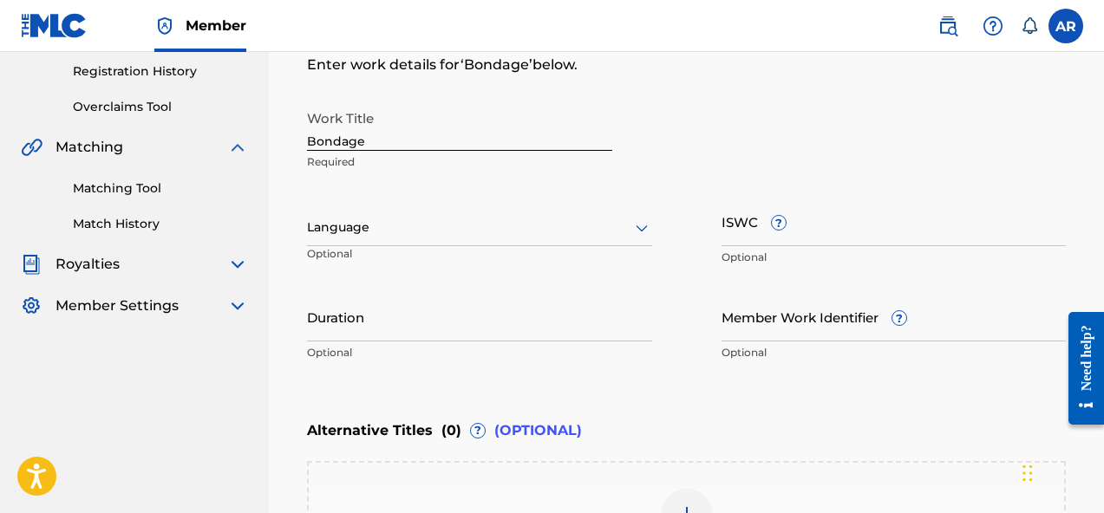
click at [856, 311] on input "Member Work Identifier ?" at bounding box center [893, 316] width 345 height 49
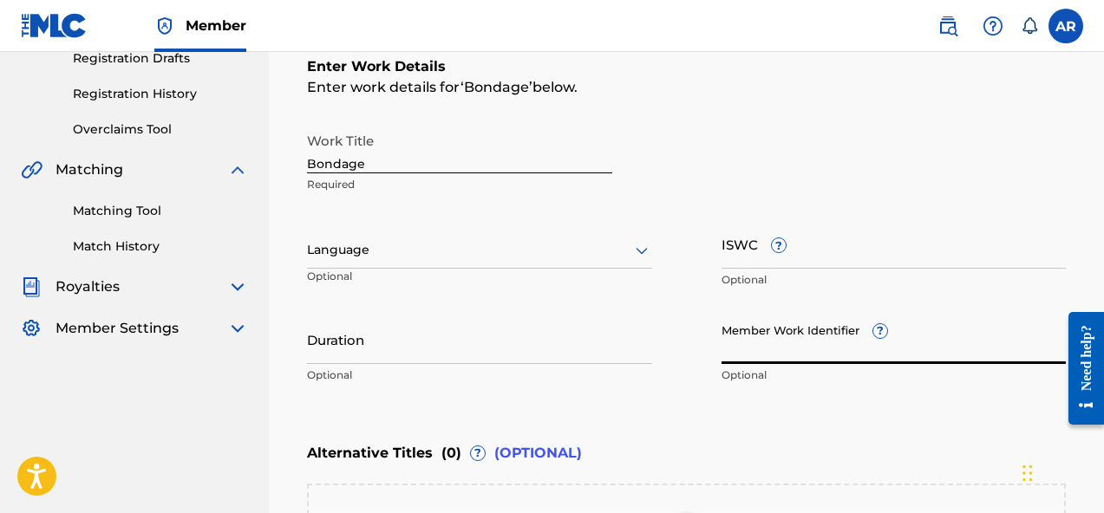
scroll to position [299, 0]
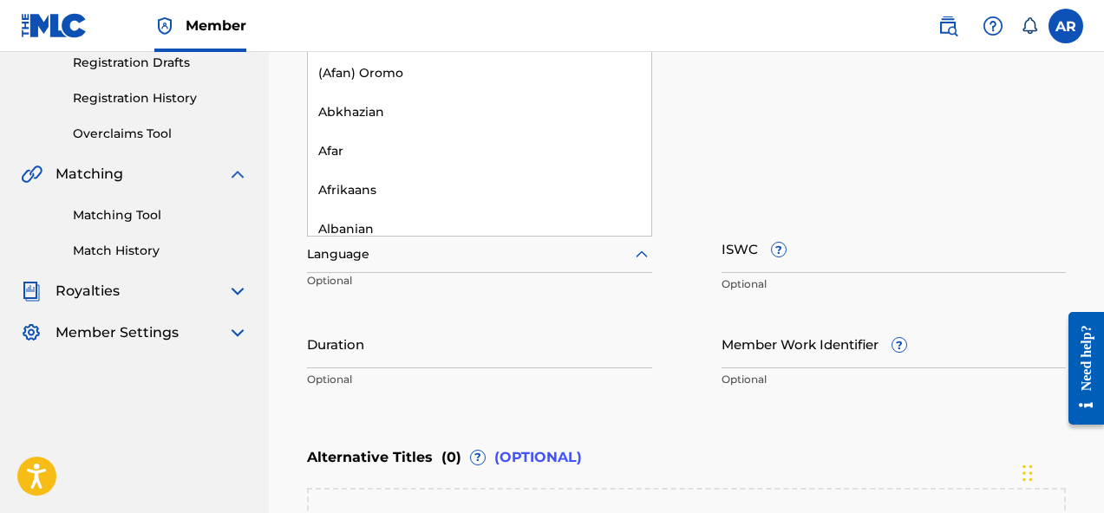
click at [627, 260] on div at bounding box center [479, 255] width 345 height 22
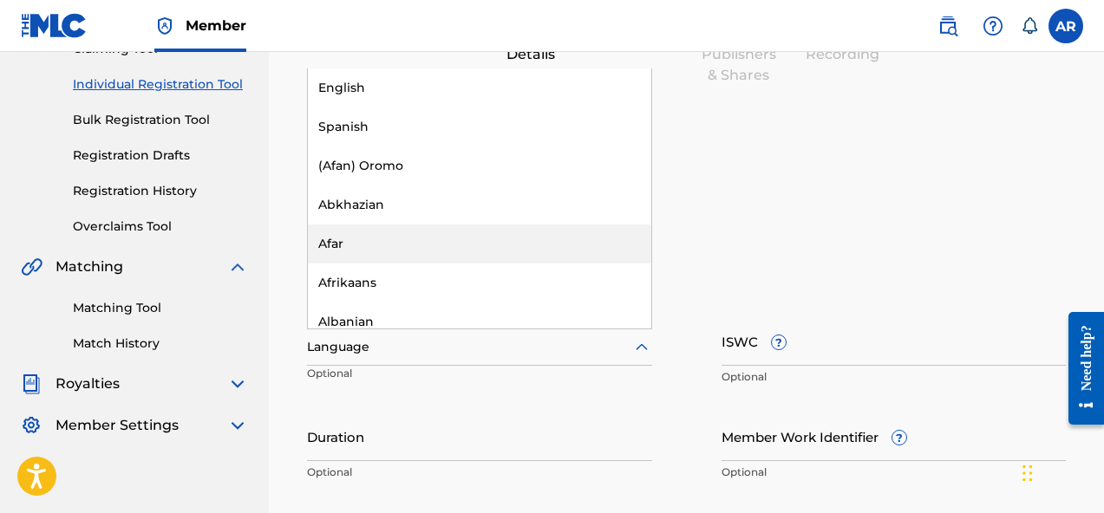
scroll to position [207, 0]
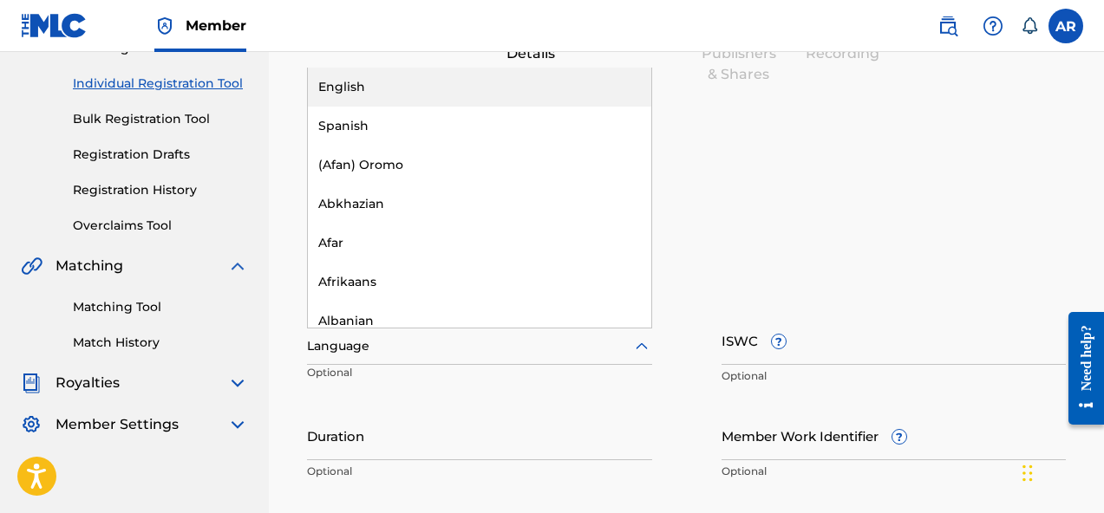
click at [606, 94] on div "English" at bounding box center [479, 87] width 343 height 39
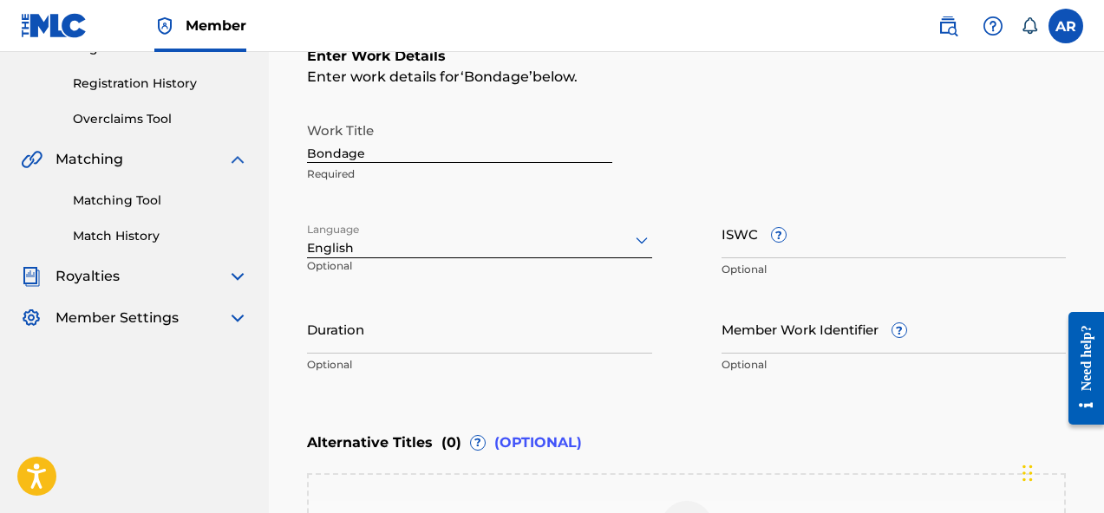
scroll to position [316, 0]
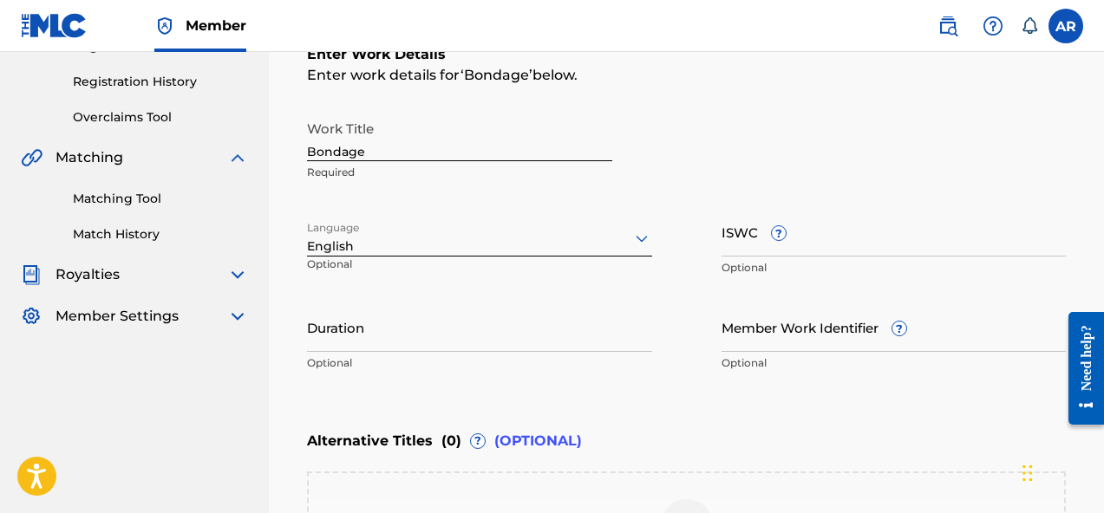
click at [545, 328] on input "Duration" at bounding box center [479, 327] width 345 height 49
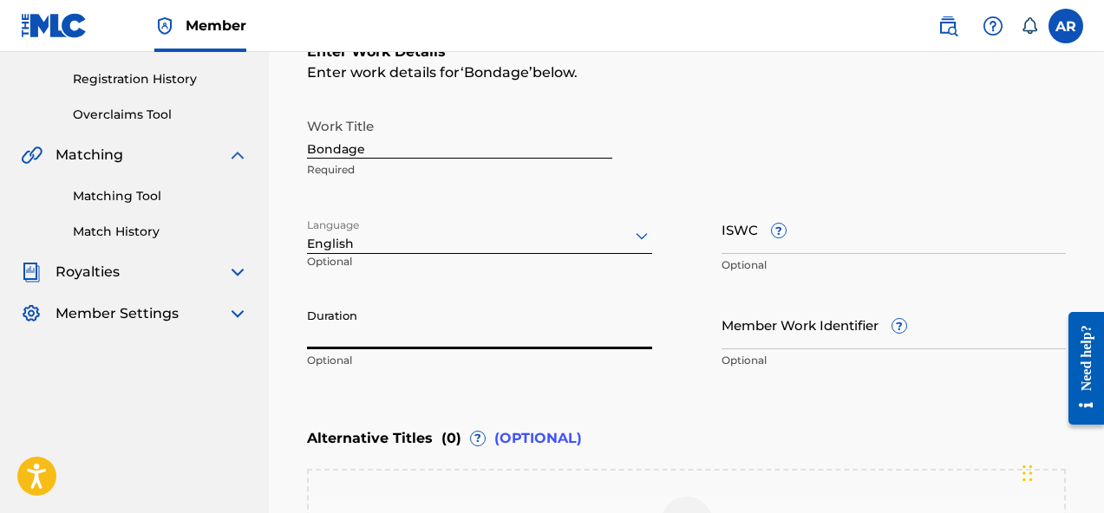
scroll to position [328, 0]
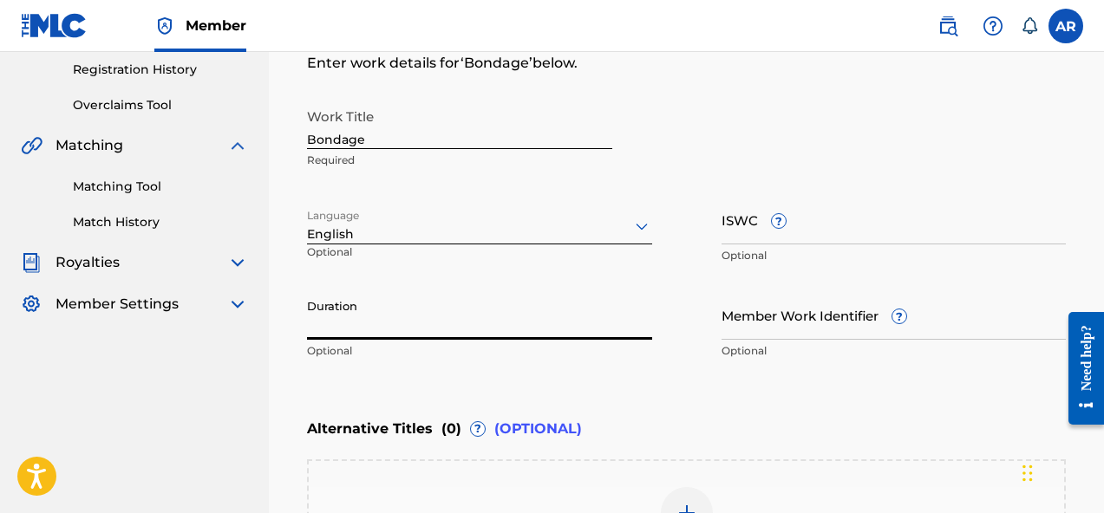
click at [766, 232] on input "ISWC ?" at bounding box center [893, 219] width 345 height 49
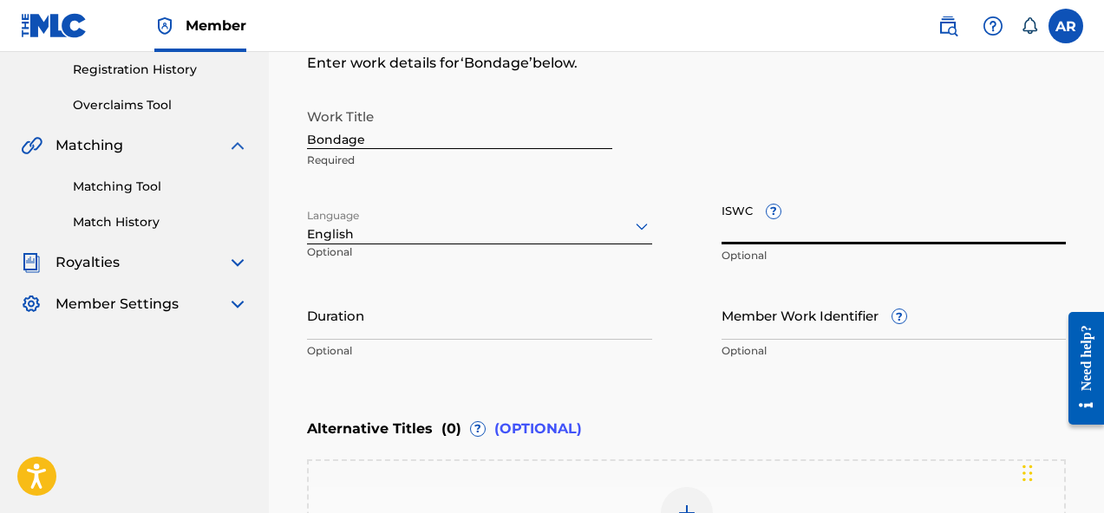
paste input "T-334.019.320-2"
type input "T-334.019.320-2"
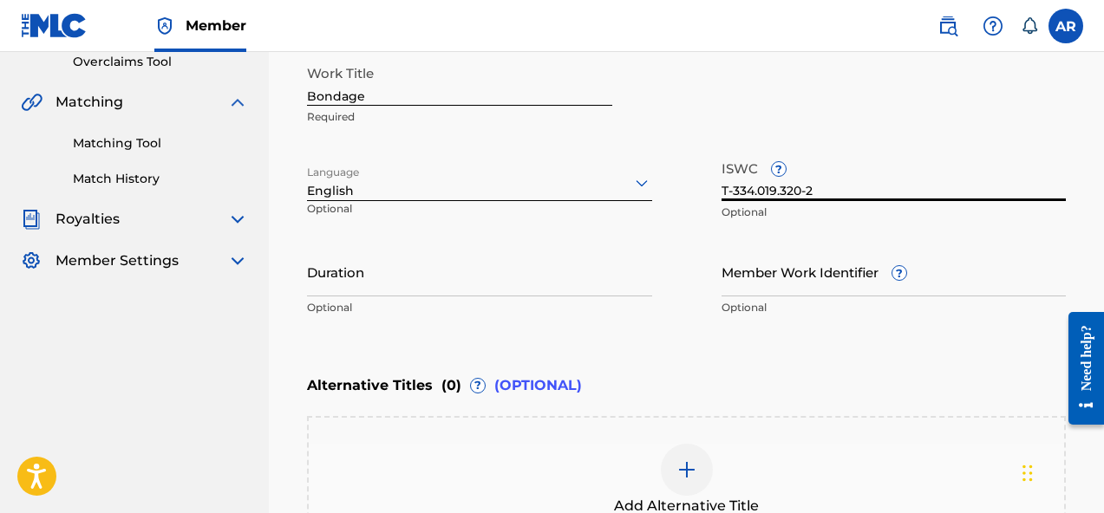
scroll to position [380, 0]
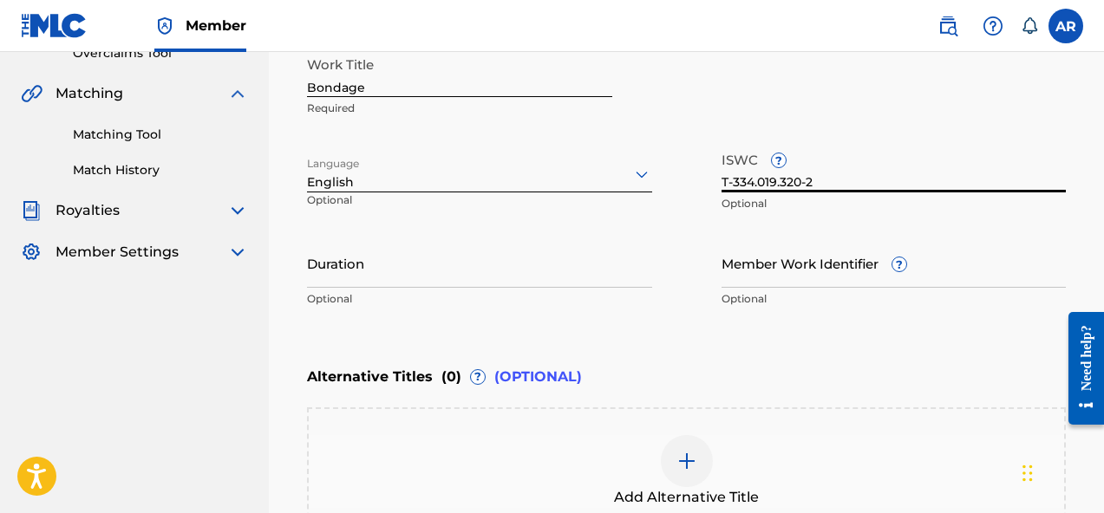
click at [803, 281] on input "Member Work Identifier ?" at bounding box center [893, 262] width 345 height 49
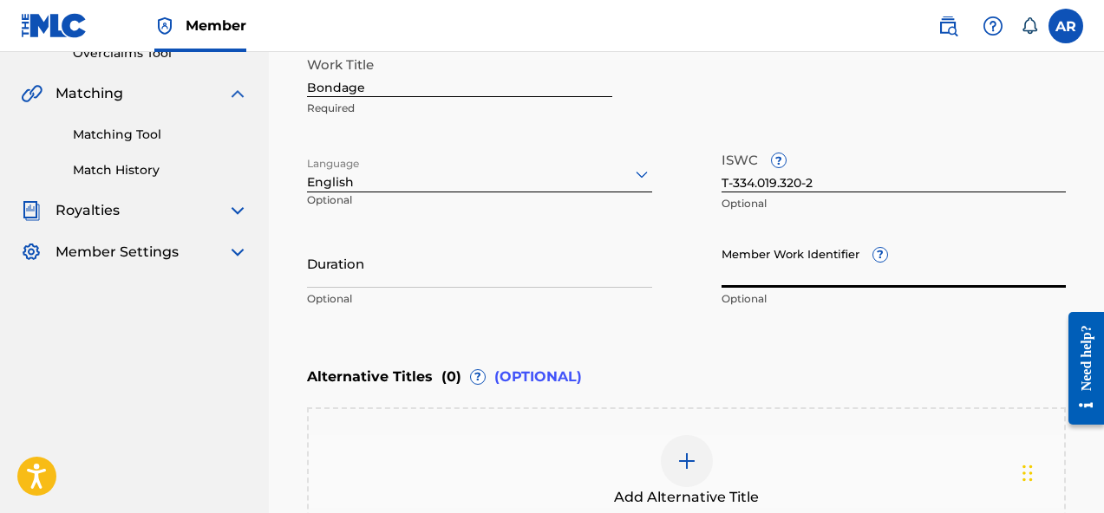
click at [794, 274] on input "Member Work Identifier ?" at bounding box center [893, 262] width 345 height 49
paste input "74314826"
type input "74314826"
click at [569, 246] on input "Duration" at bounding box center [479, 262] width 345 height 49
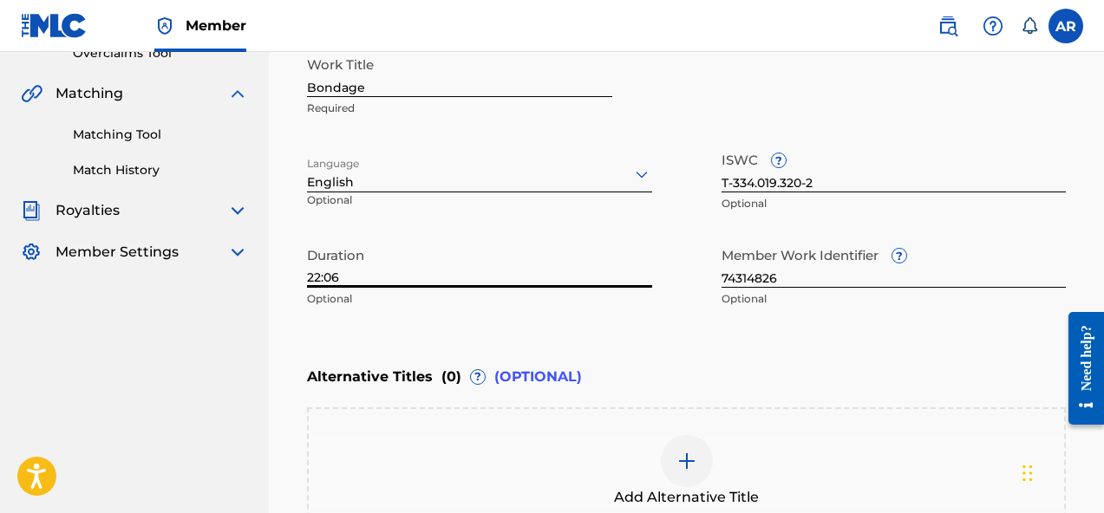
type input "22:06"
click at [524, 210] on div "Language English Optional" at bounding box center [479, 182] width 345 height 78
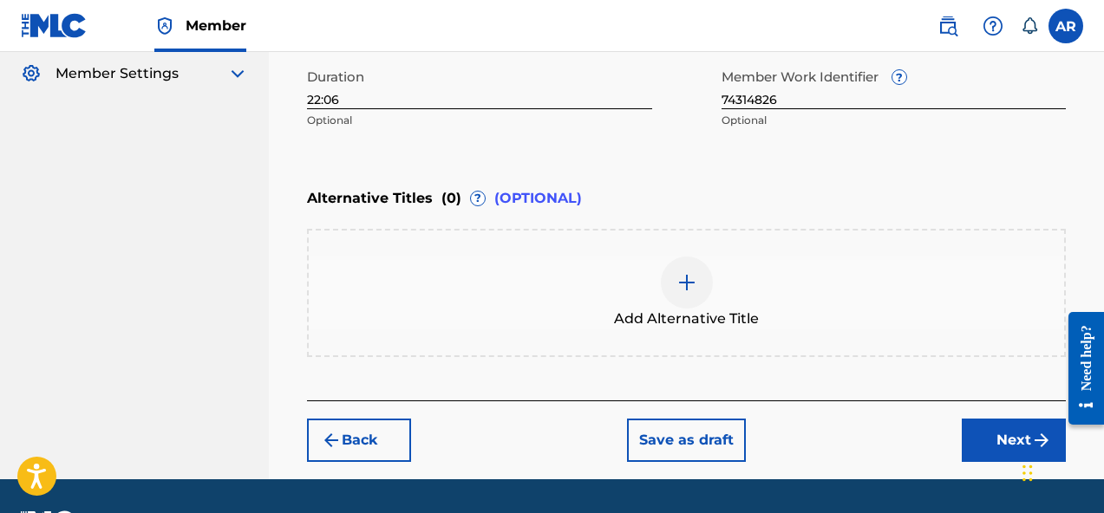
scroll to position [569, 0]
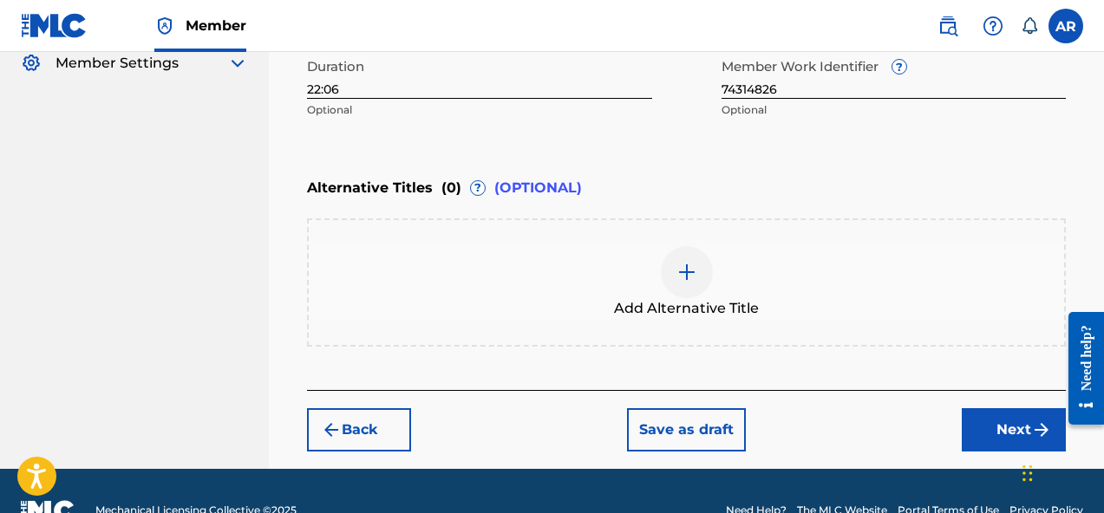
click at [980, 423] on button "Next" at bounding box center [1013, 429] width 104 height 43
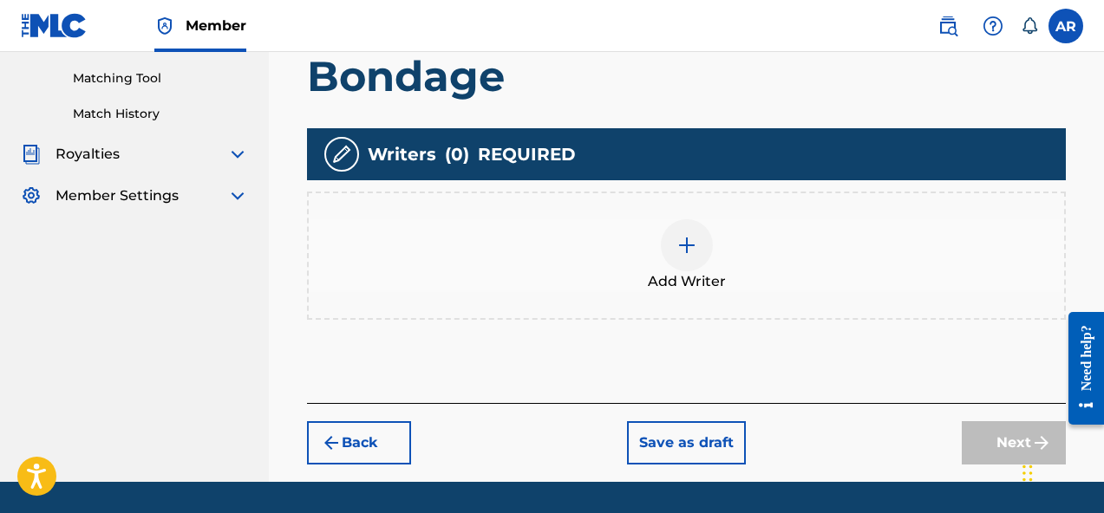
scroll to position [456, 0]
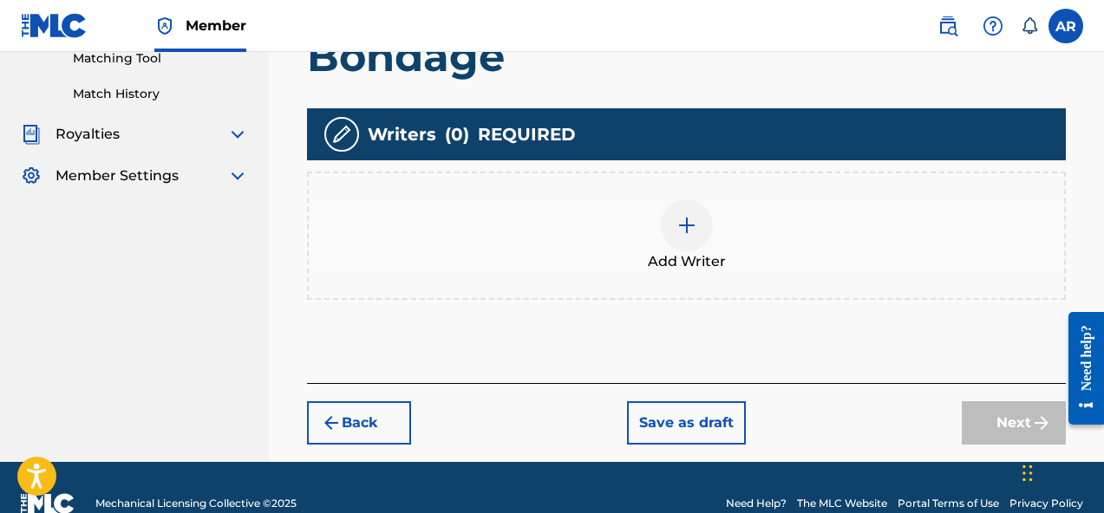
click at [732, 230] on div "Add Writer" at bounding box center [686, 235] width 755 height 73
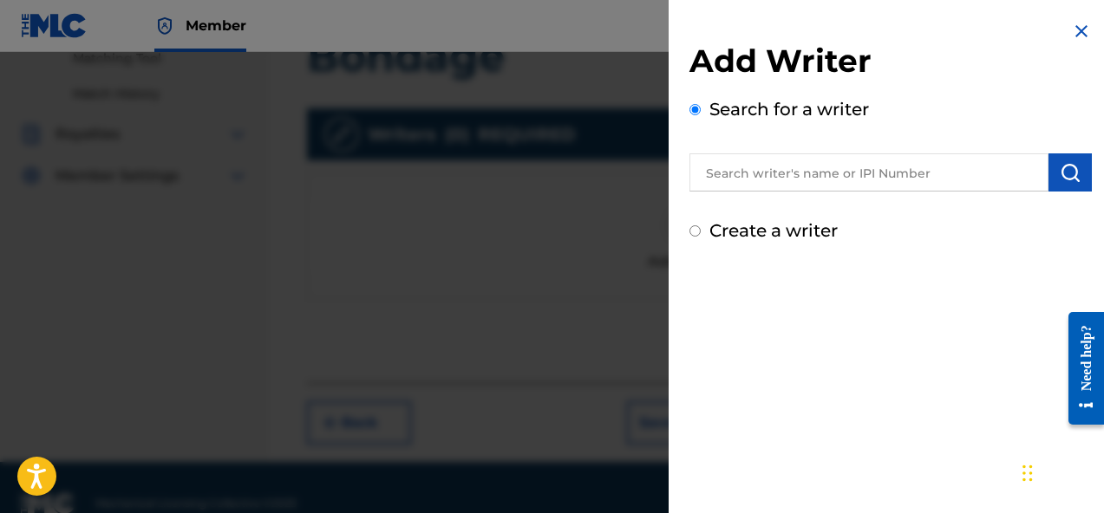
click at [766, 166] on input "text" at bounding box center [868, 172] width 359 height 38
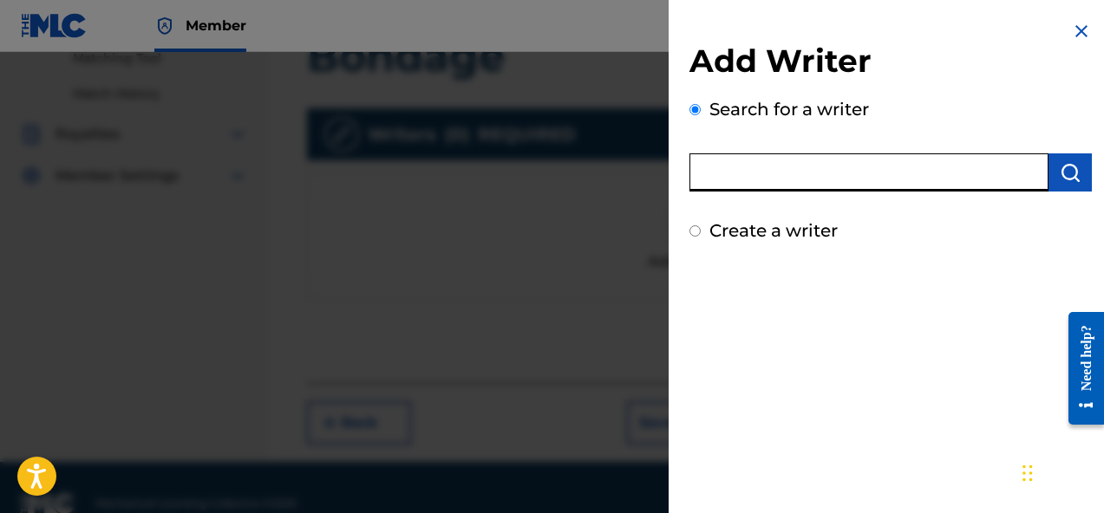
click at [816, 88] on div "Add Writer Search for a writer" at bounding box center [890, 117] width 402 height 150
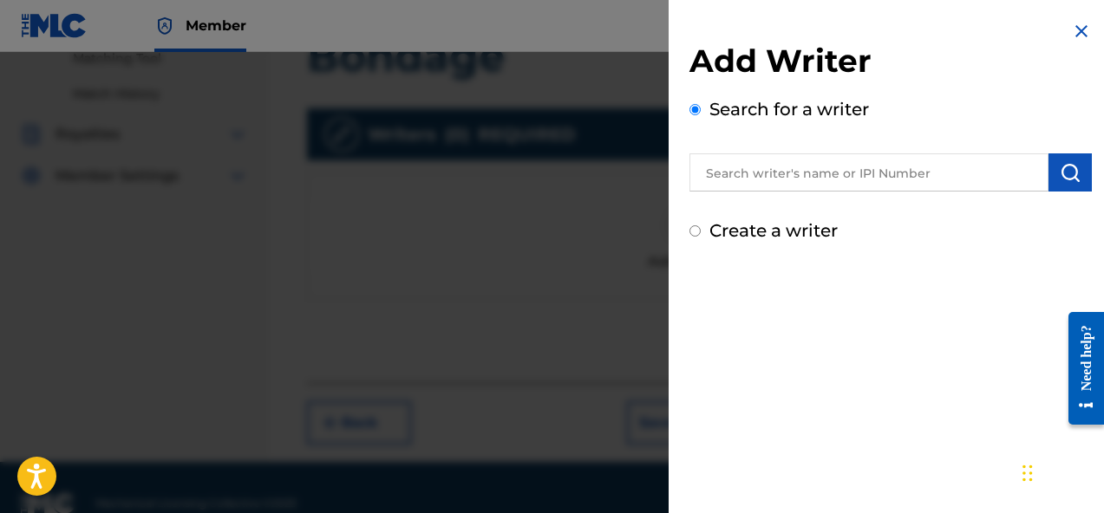
click at [844, 171] on input "text" at bounding box center [868, 172] width 359 height 38
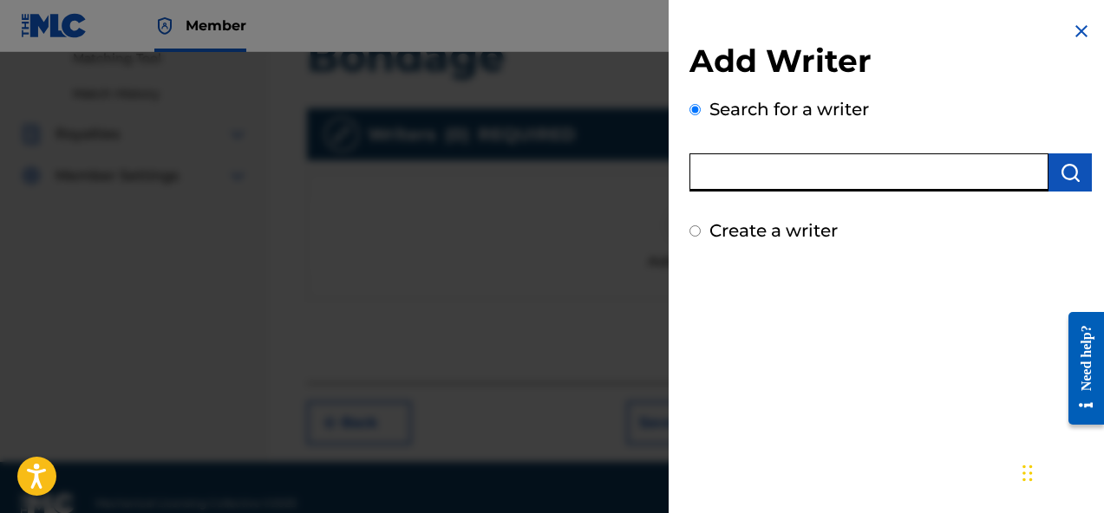
paste input "01136663261"
click at [738, 174] on input "01136663261" at bounding box center [868, 172] width 359 height 38
type input "01136663261"
click at [1073, 167] on img "submit" at bounding box center [1069, 172] width 21 height 21
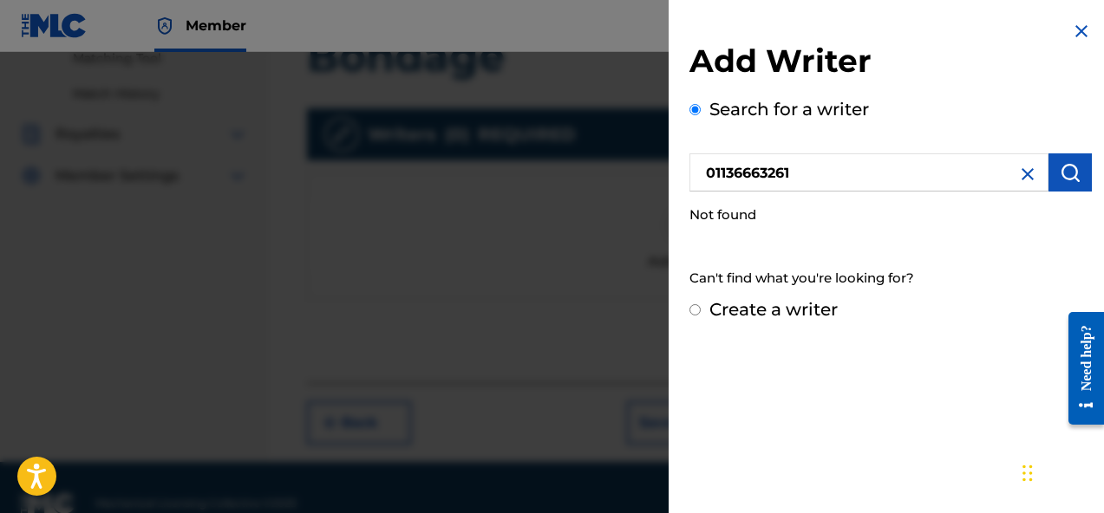
click at [696, 305] on input "Create a writer" at bounding box center [694, 309] width 11 height 11
radio input "false"
radio input "true"
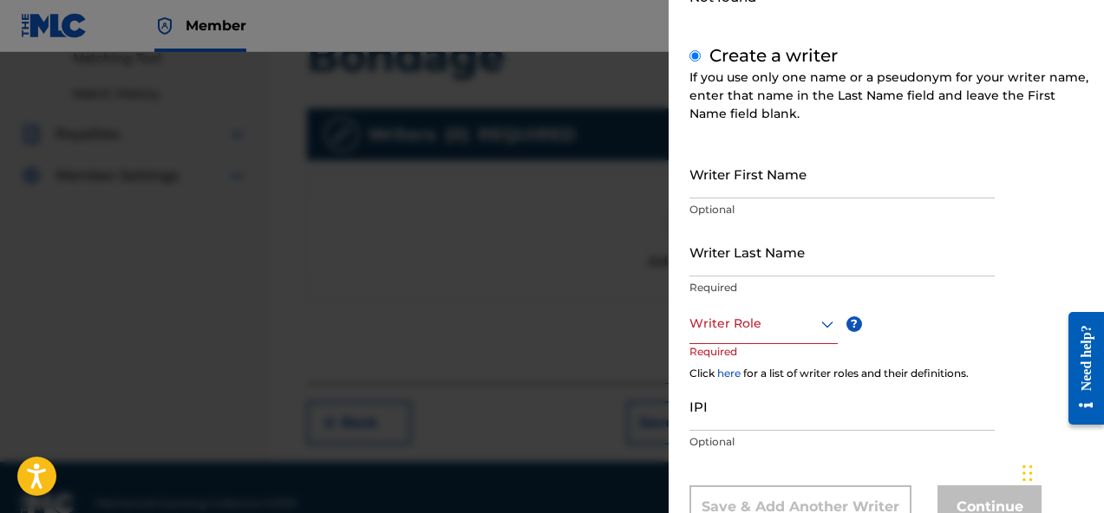
scroll to position [218, 0]
click at [779, 328] on div at bounding box center [763, 323] width 148 height 22
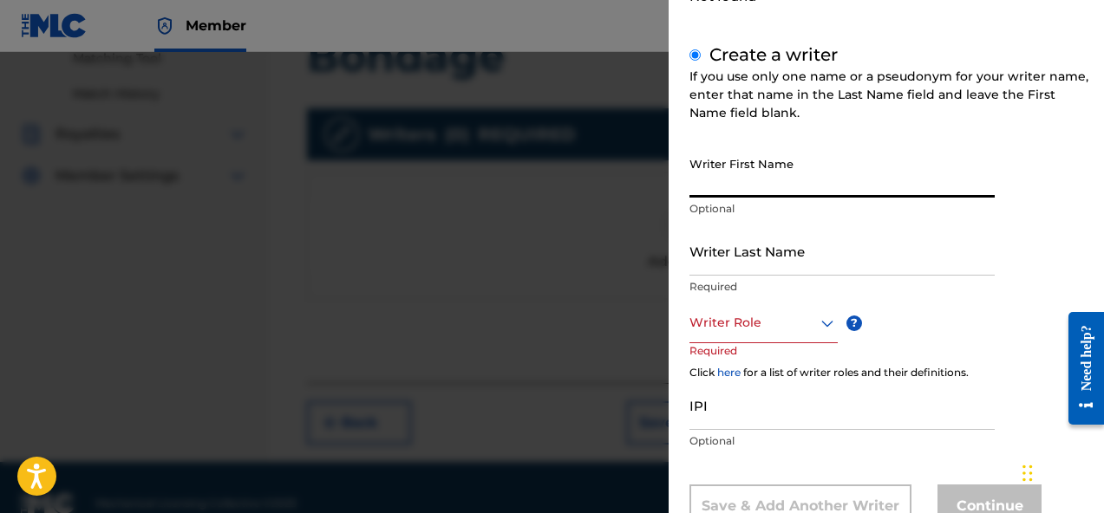
click at [936, 152] on input "Writer First Name" at bounding box center [841, 172] width 305 height 49
type input "[PERSON_NAME]"
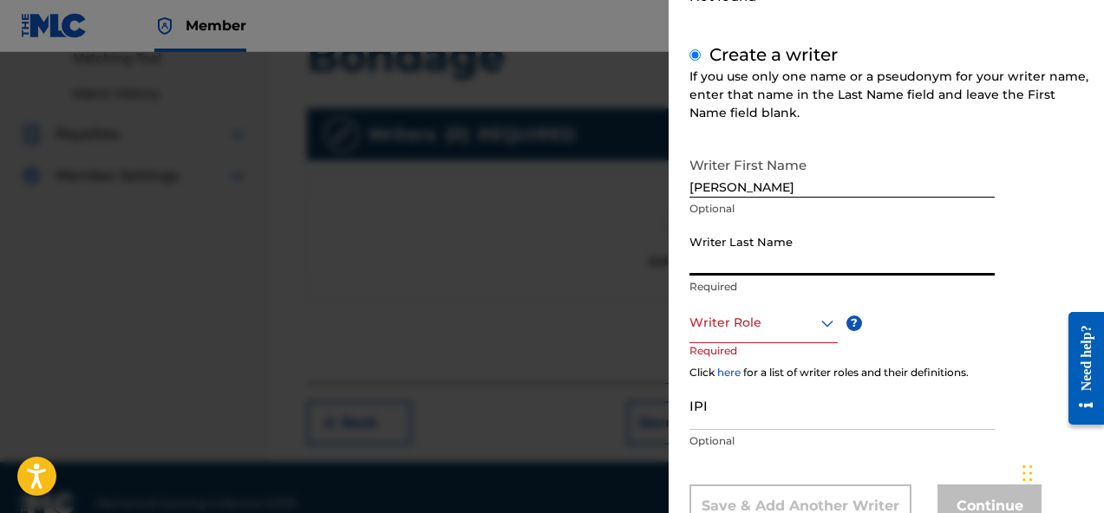
click at [829, 243] on input "Writer Last Name" at bounding box center [841, 250] width 305 height 49
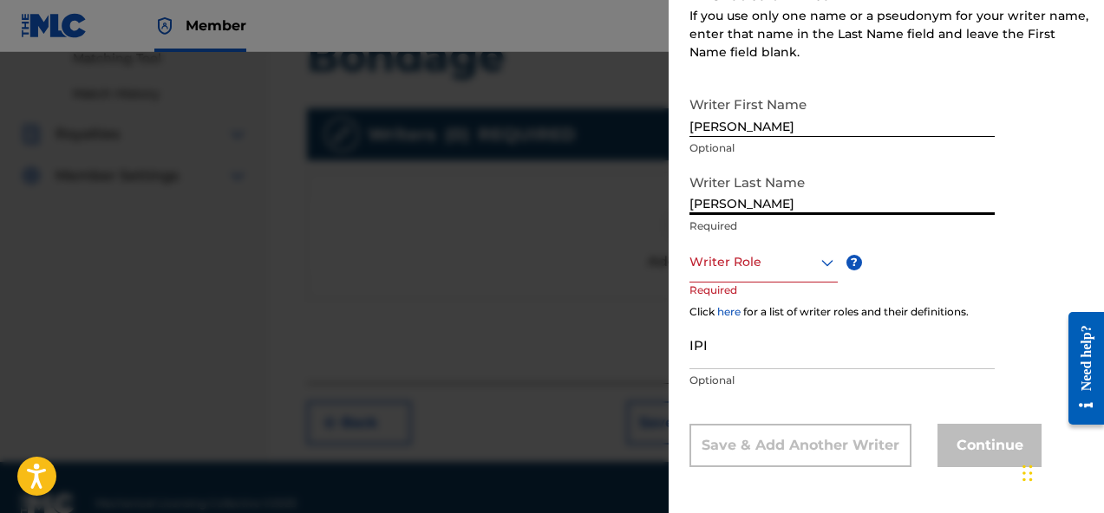
type input "[PERSON_NAME]"
click at [728, 361] on input "IPI" at bounding box center [841, 344] width 305 height 49
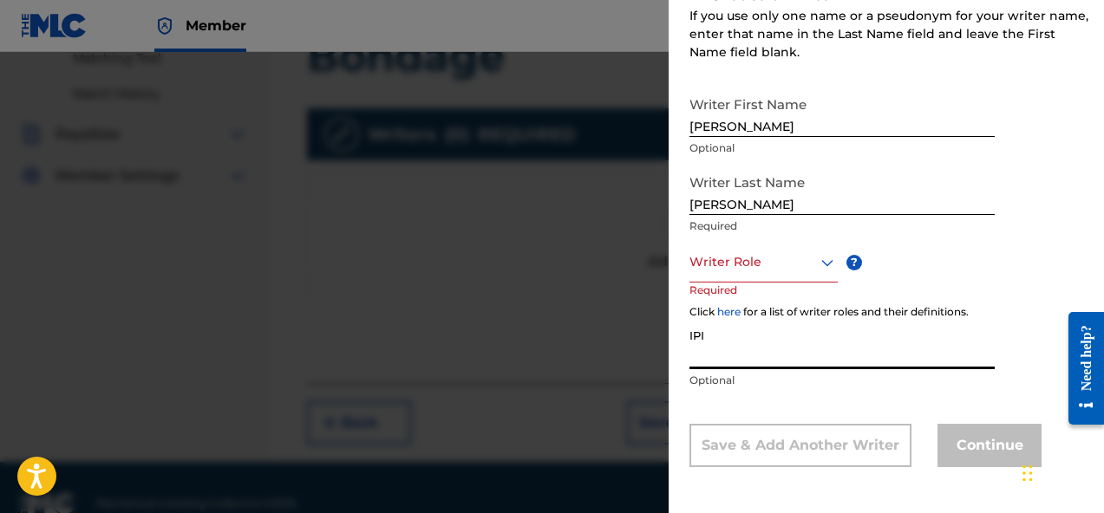
paste input "01136663261"
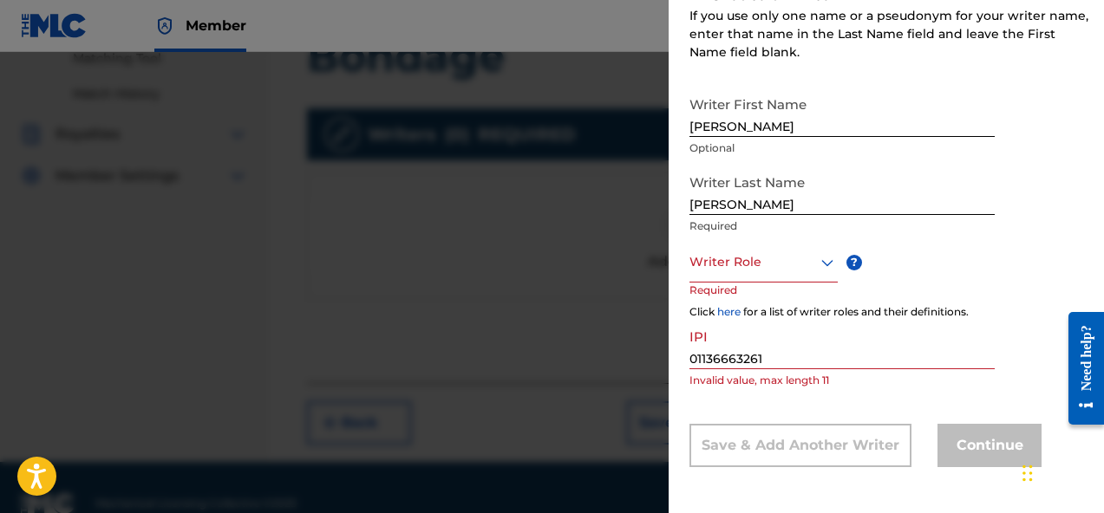
click at [975, 271] on div "Writer First Name Andrew Optional Writer Last Name Redd Required Writer Role ? …" at bounding box center [890, 278] width 402 height 380
click at [812, 346] on input "01136663261" at bounding box center [841, 344] width 305 height 49
click at [779, 355] on input "01136663261" at bounding box center [841, 344] width 305 height 49
click at [857, 309] on div "Click here for a list of writer roles and their definitions." at bounding box center [890, 312] width 402 height 16
click at [922, 342] on input "01136663261" at bounding box center [841, 344] width 305 height 49
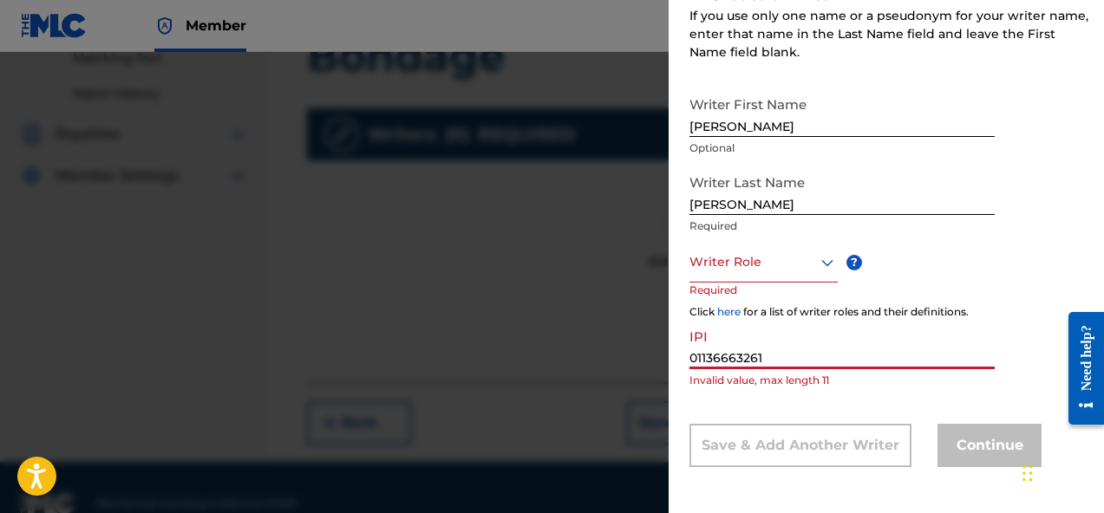
click at [842, 365] on input "01136663261" at bounding box center [841, 344] width 305 height 49
type input "01136663261"
click at [842, 365] on input "01136663261" at bounding box center [841, 344] width 305 height 49
drag, startPoint x: 785, startPoint y: 357, endPoint x: 658, endPoint y: 357, distance: 127.4
click at [658, 357] on div "Add Writer Search for a writer 01136663261 Not found Create a writer If you use…" at bounding box center [552, 282] width 1104 height 461
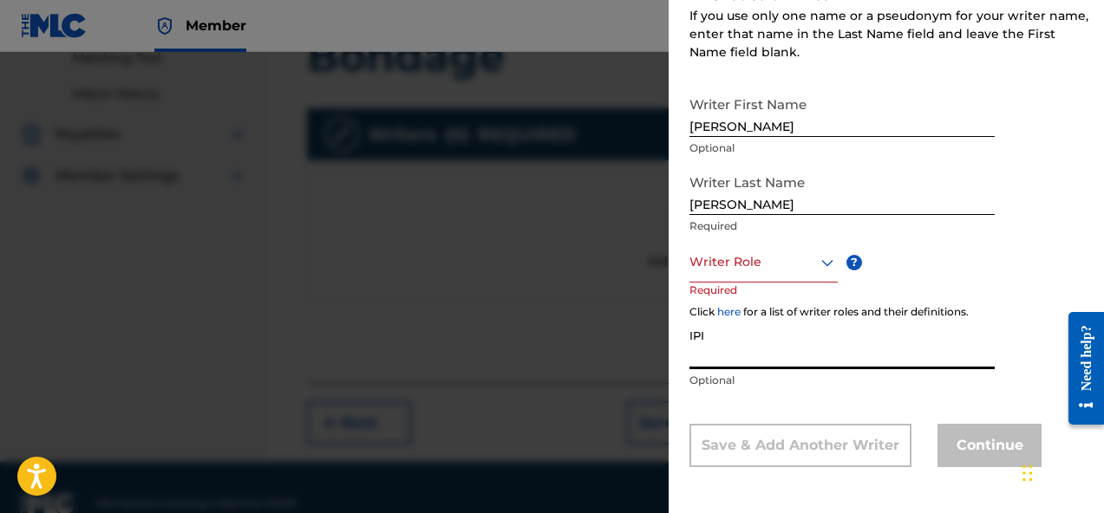
paste input "01136663261"
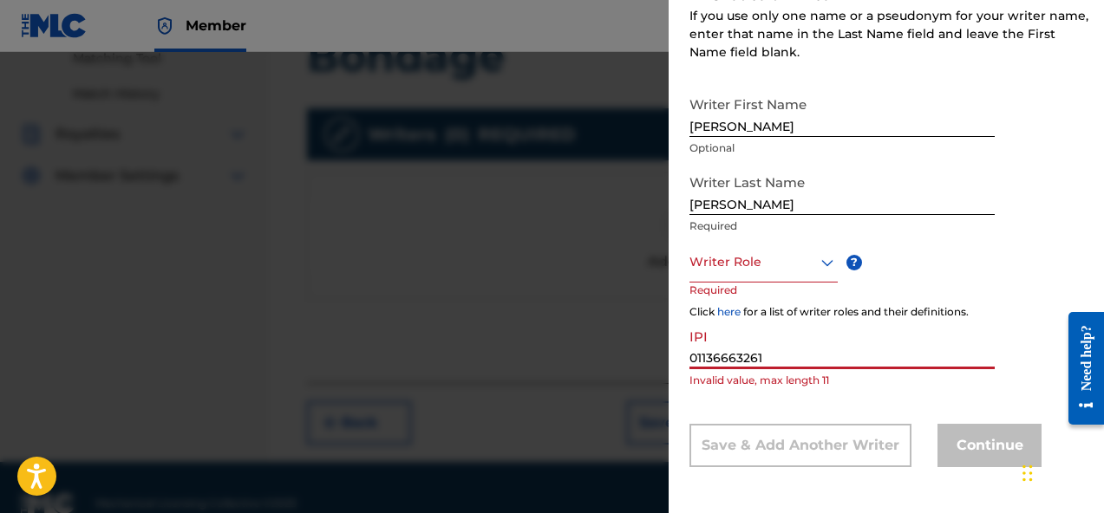
click at [689, 357] on input "01136663261" at bounding box center [841, 344] width 305 height 49
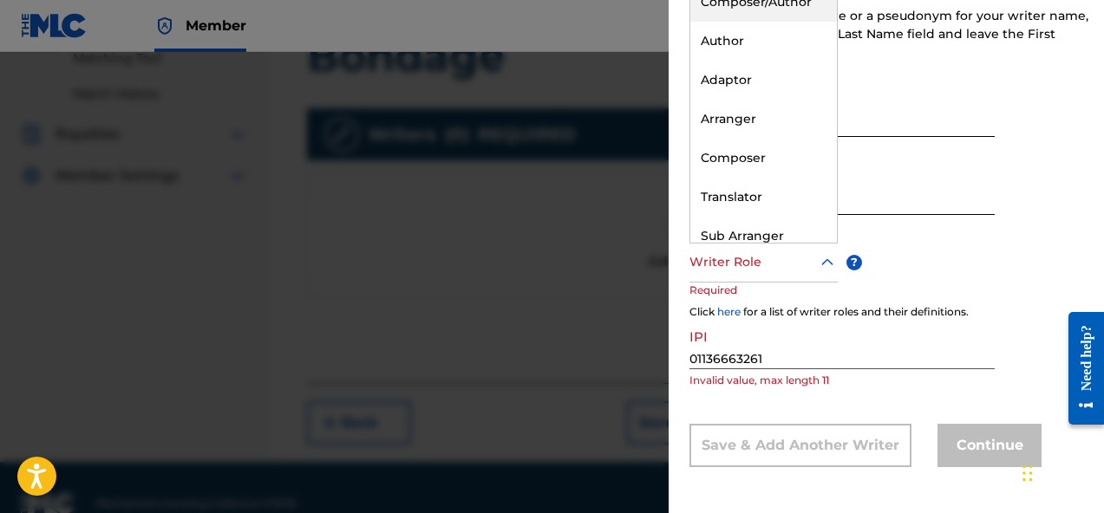
click at [784, 244] on div "Writer Role" at bounding box center [763, 263] width 148 height 39
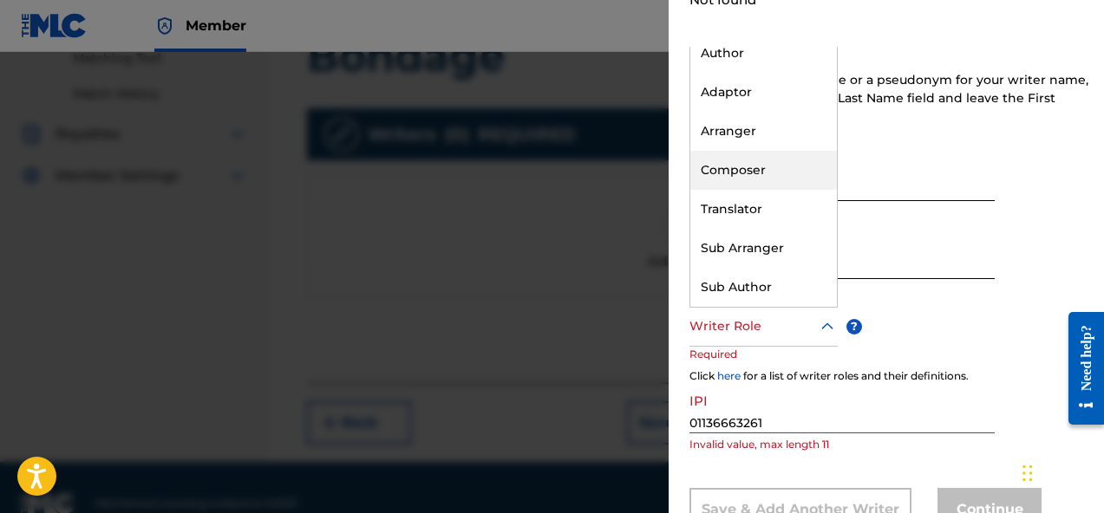
scroll to position [0, 0]
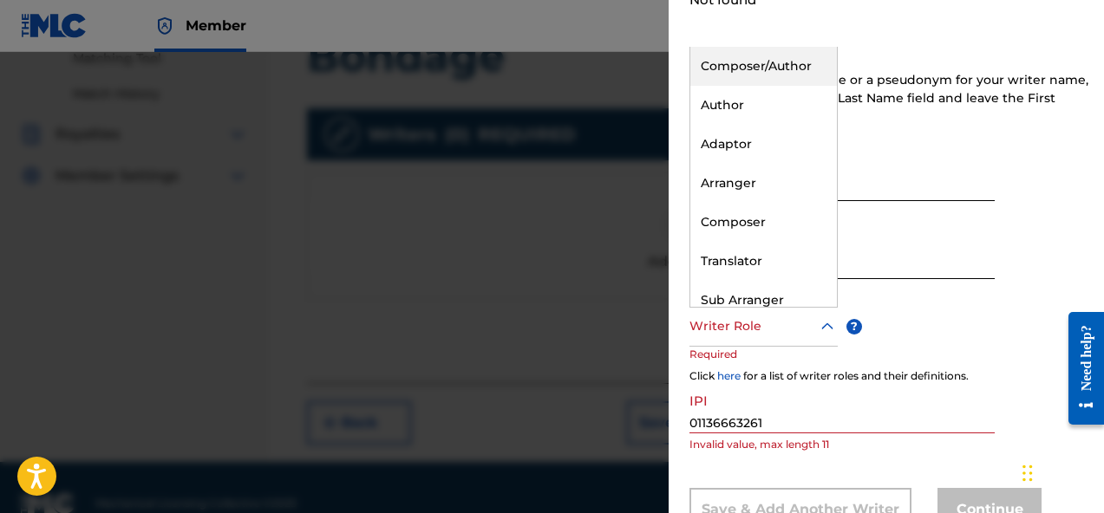
click at [780, 65] on div "Composer/Author" at bounding box center [763, 66] width 147 height 39
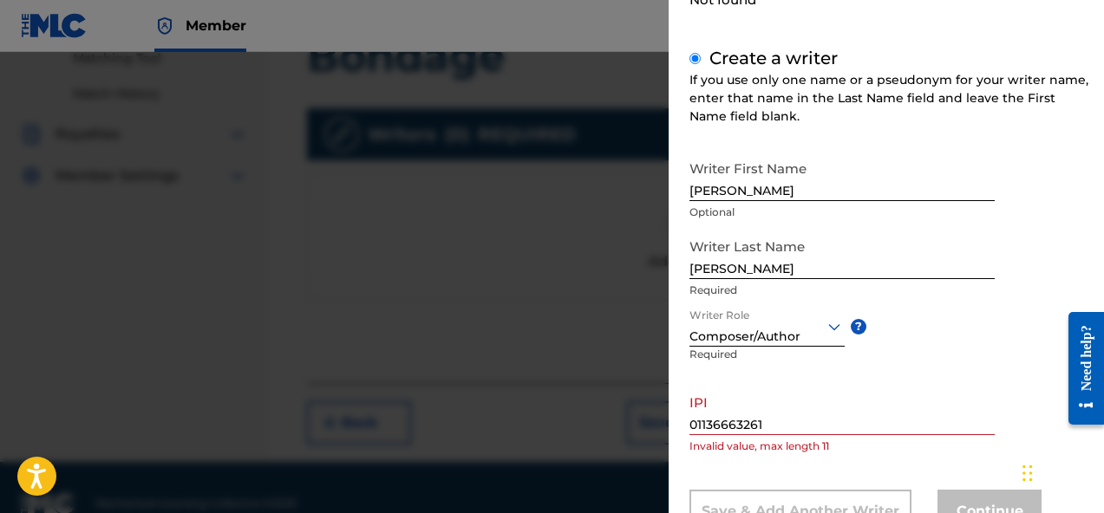
scroll to position [281, 0]
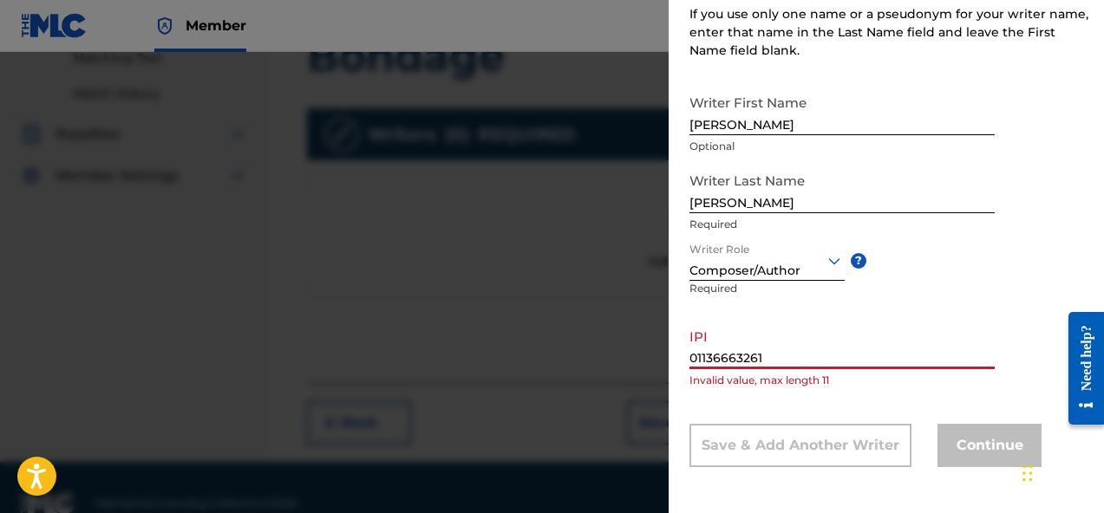
click at [828, 359] on input "01136663261" at bounding box center [841, 344] width 305 height 49
click at [848, 402] on div "Writer First Name Andrew Optional Writer Last Name Redd Required Writer Role Co…" at bounding box center [890, 276] width 402 height 381
click at [802, 364] on input "01136663261" at bounding box center [841, 344] width 305 height 49
type input "01136663261"
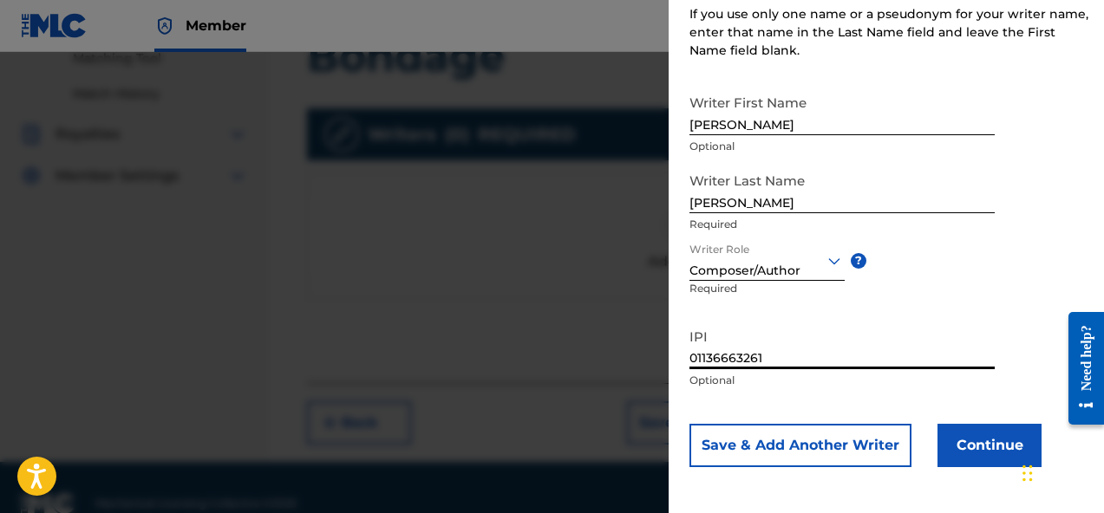
click at [974, 280] on div "Writer First Name Andrew Optional Writer Last Name Redd Required Writer Role Co…" at bounding box center [890, 276] width 402 height 381
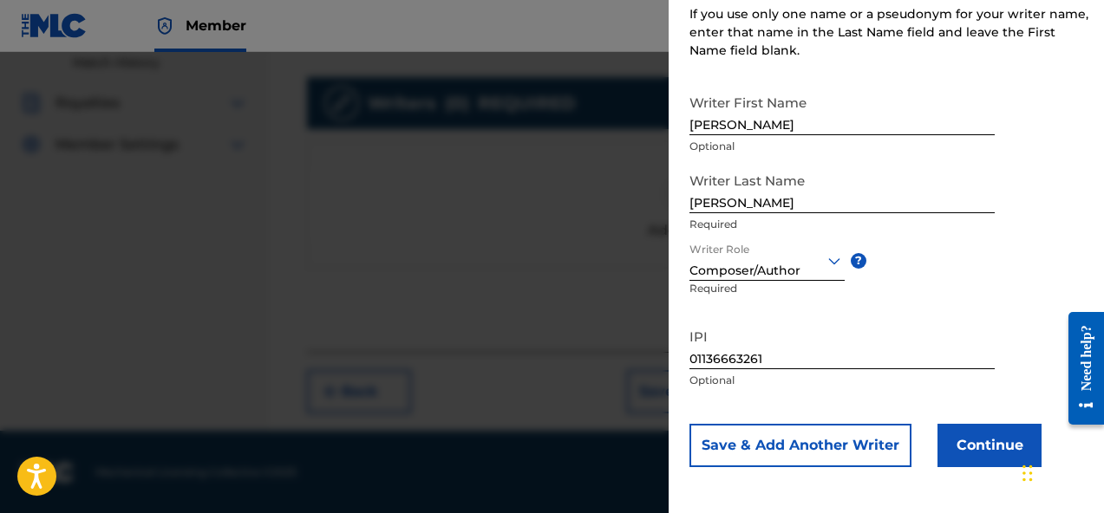
click at [977, 449] on button "Continue" at bounding box center [989, 445] width 104 height 43
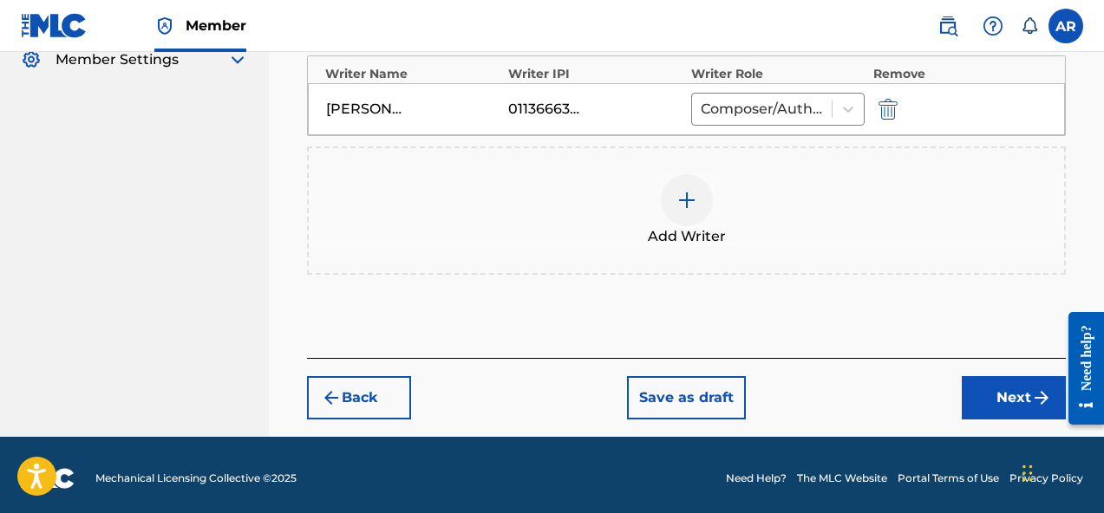
scroll to position [579, 0]
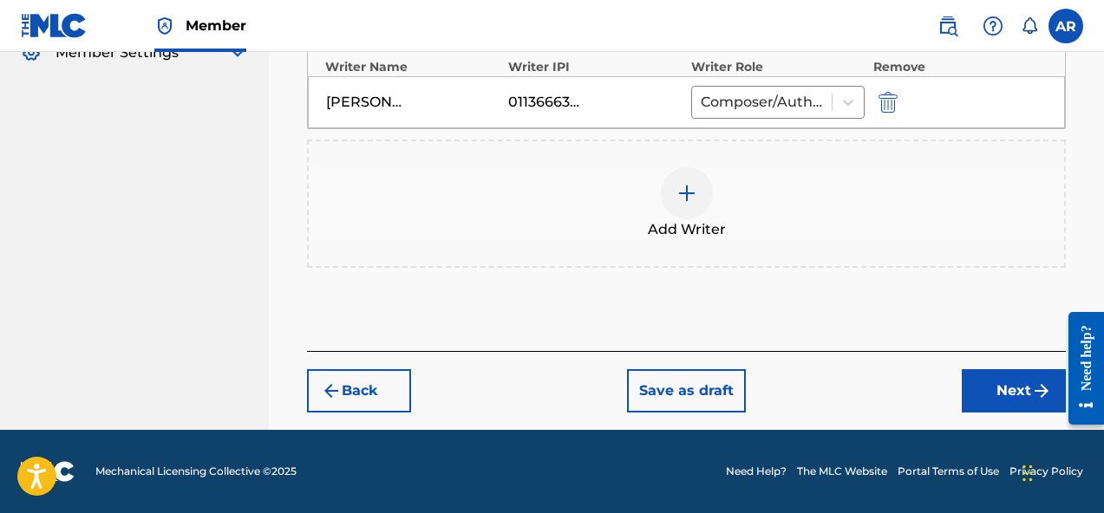
click at [983, 401] on button "Next" at bounding box center [1013, 390] width 104 height 43
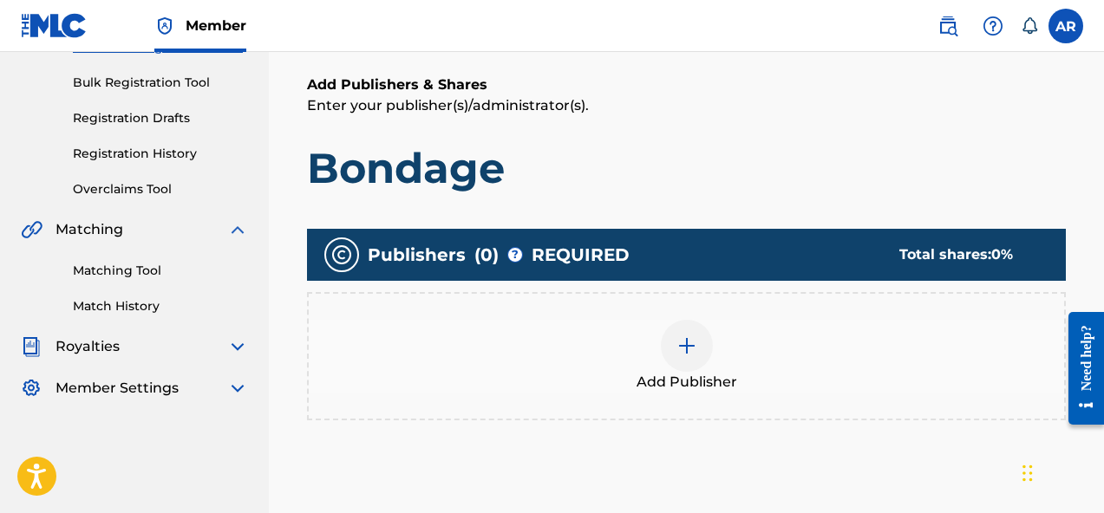
scroll to position [248, 0]
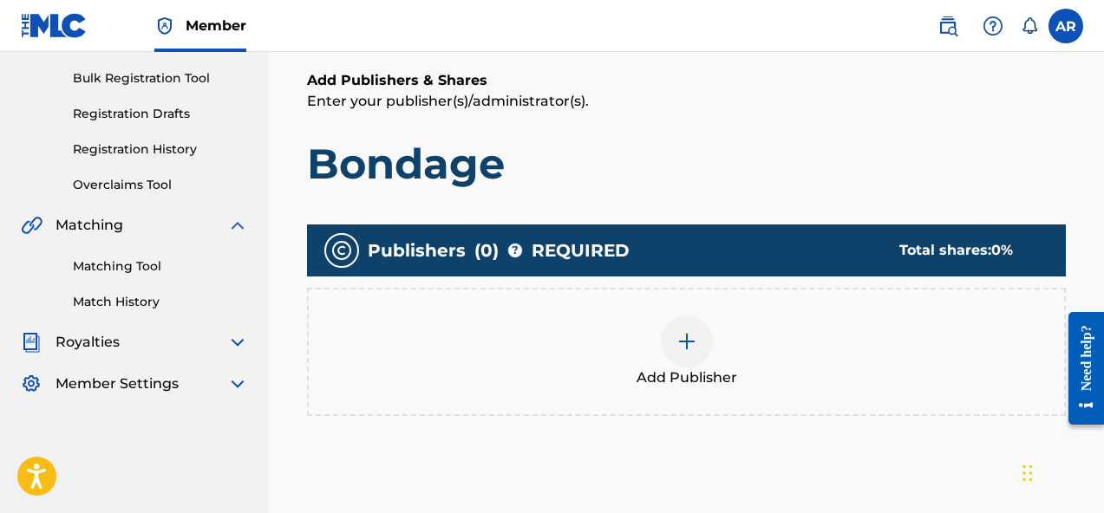
click at [681, 349] on img at bounding box center [686, 341] width 21 height 21
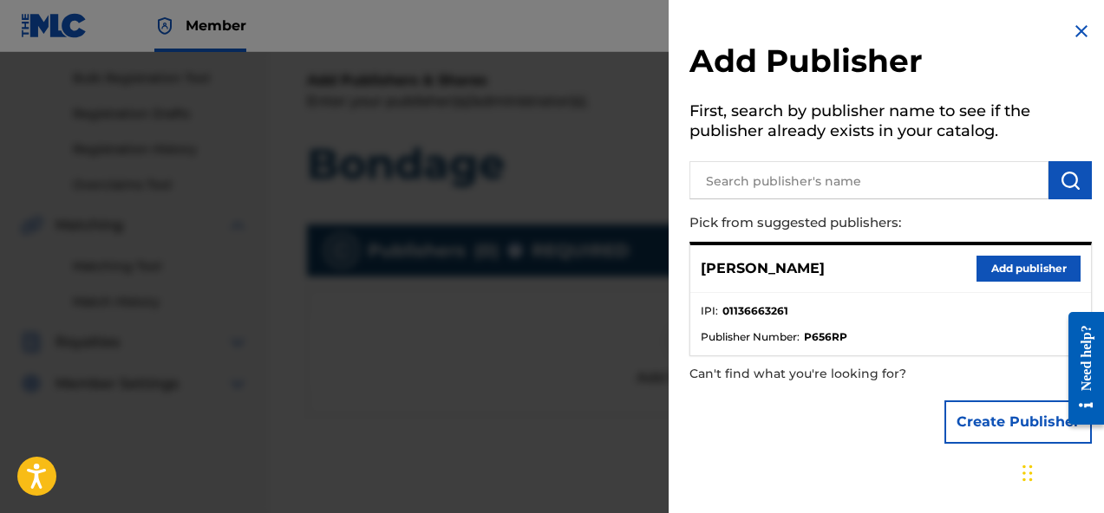
click at [998, 268] on button "Add publisher" at bounding box center [1028, 269] width 104 height 26
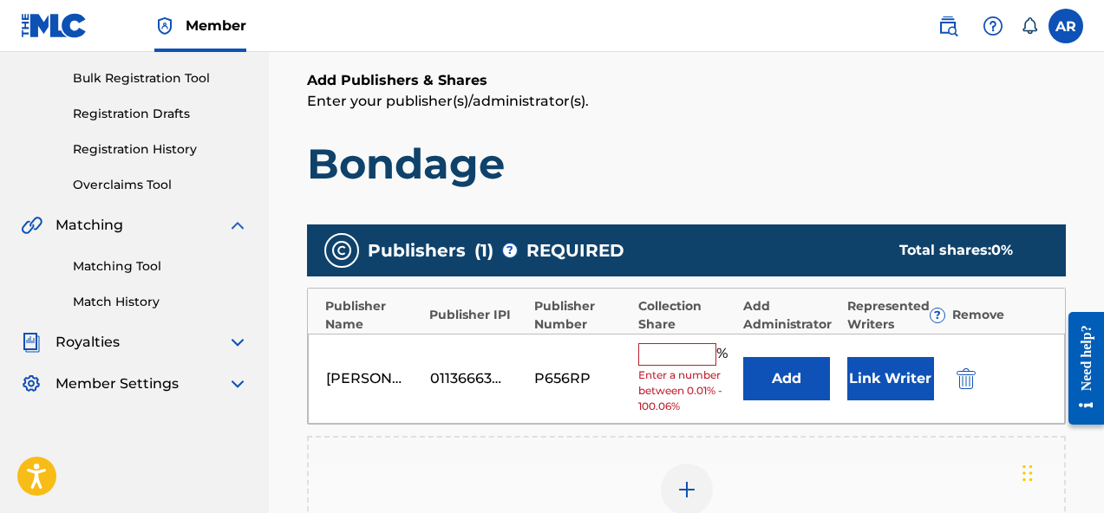
click at [685, 356] on input "text" at bounding box center [677, 354] width 78 height 23
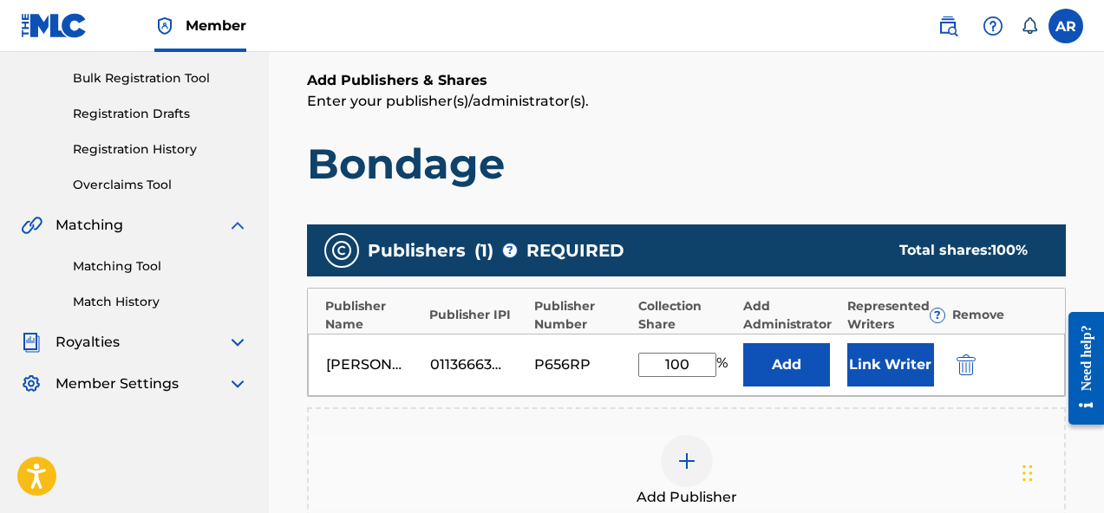
type input "100"
click at [854, 195] on div "Add Publishers & Shares Enter your publisher(s)/administrator(s). Bondage Publi…" at bounding box center [686, 370] width 759 height 601
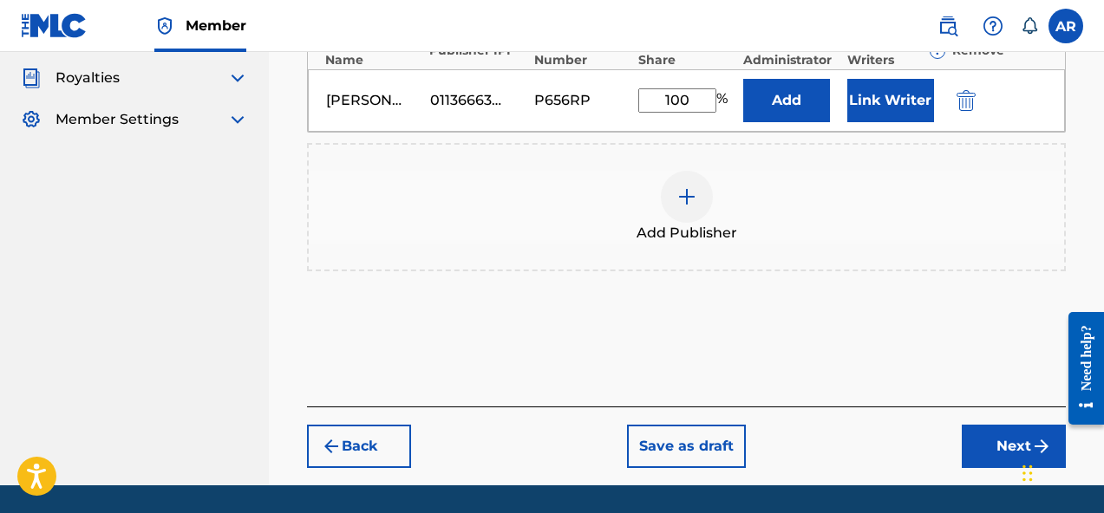
click at [985, 447] on button "Next" at bounding box center [1013, 446] width 104 height 43
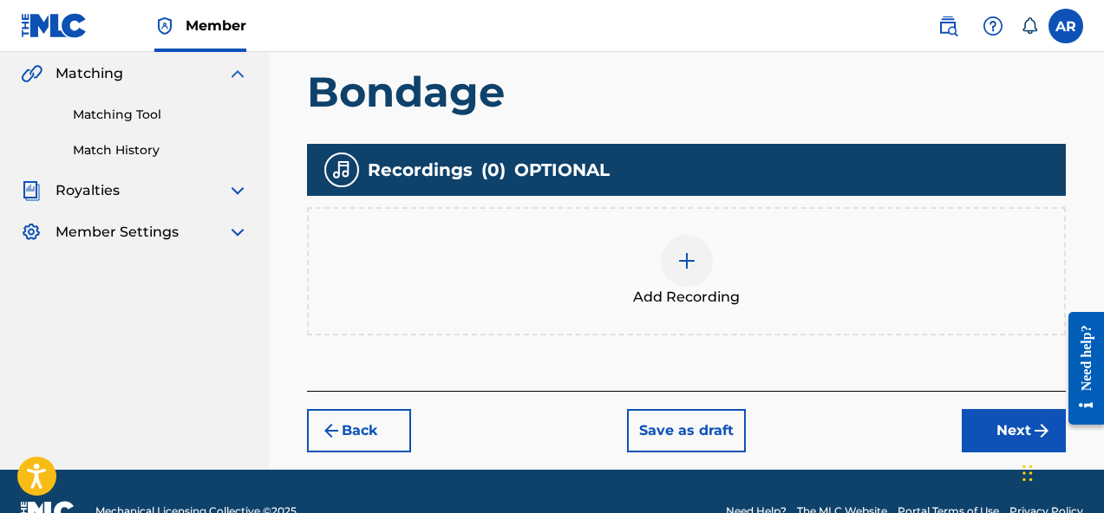
scroll to position [403, 0]
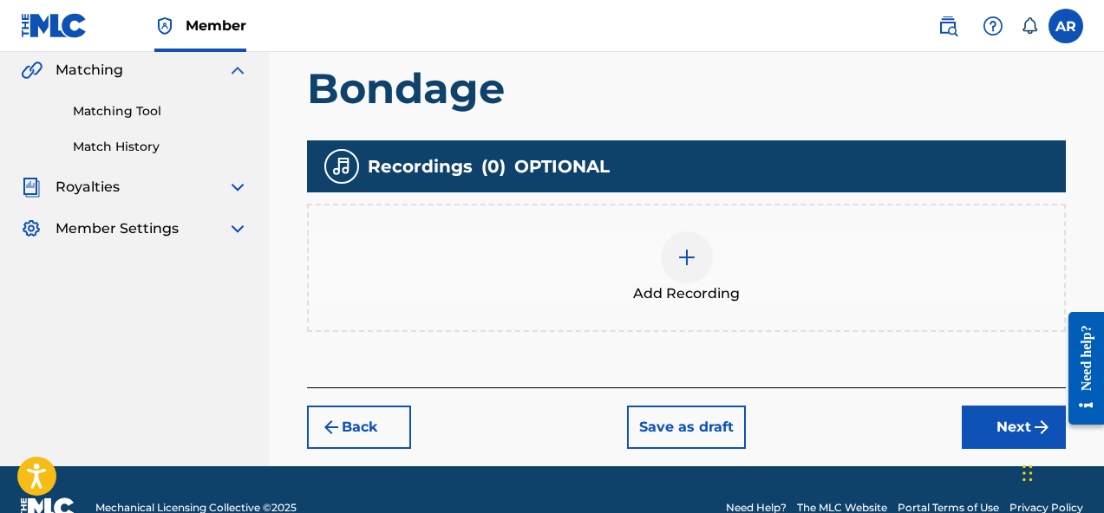
click at [715, 265] on div "Add Recording" at bounding box center [686, 267] width 755 height 73
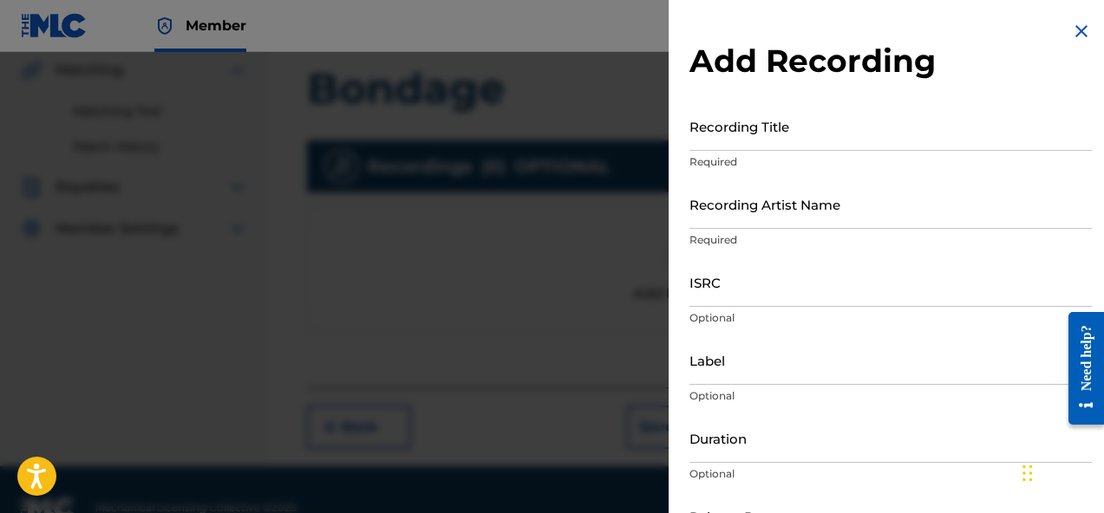
click at [916, 137] on input "Recording Title" at bounding box center [890, 125] width 402 height 49
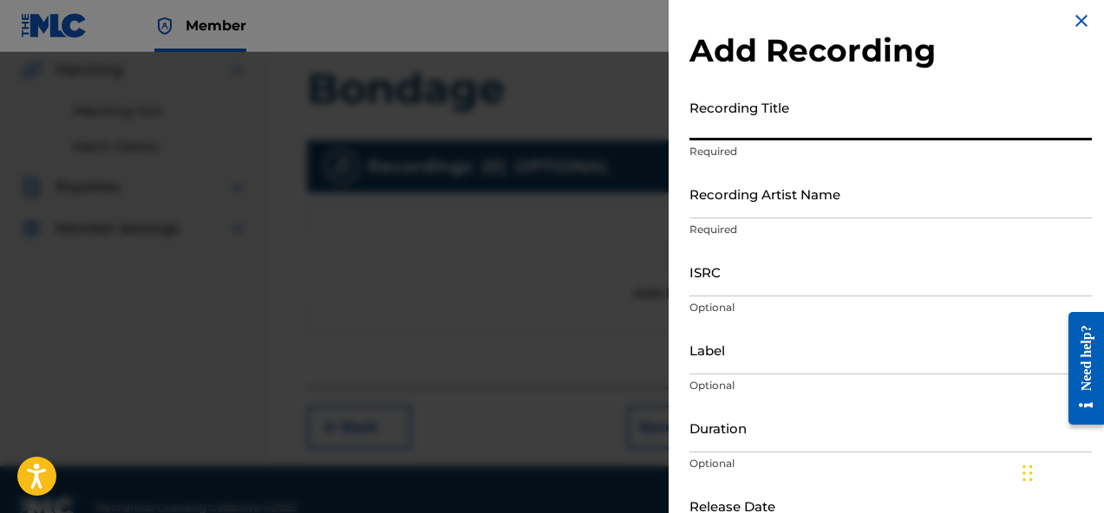
scroll to position [0, 0]
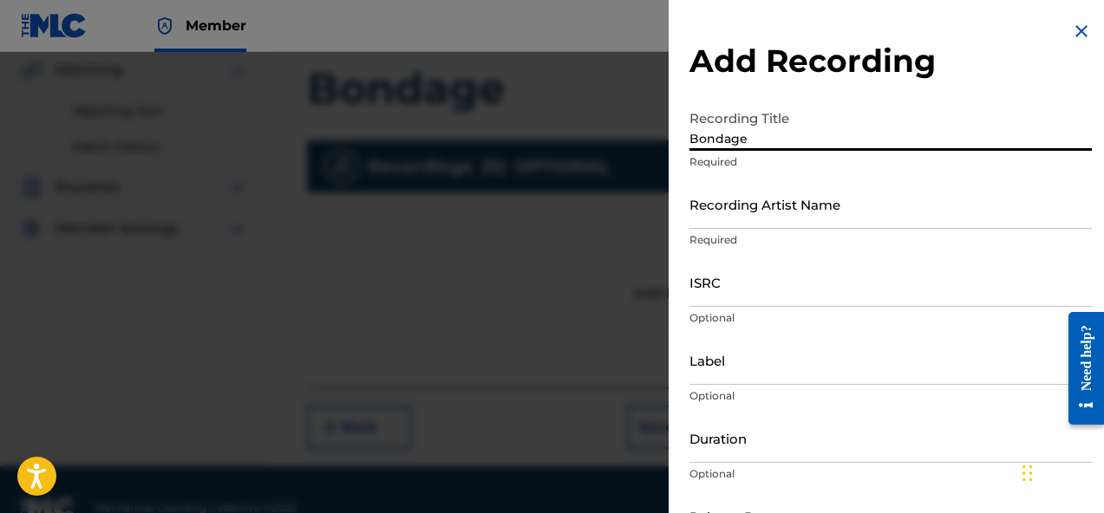
type input "Bondage"
click at [851, 212] on input "Recording Artist Name" at bounding box center [890, 203] width 402 height 49
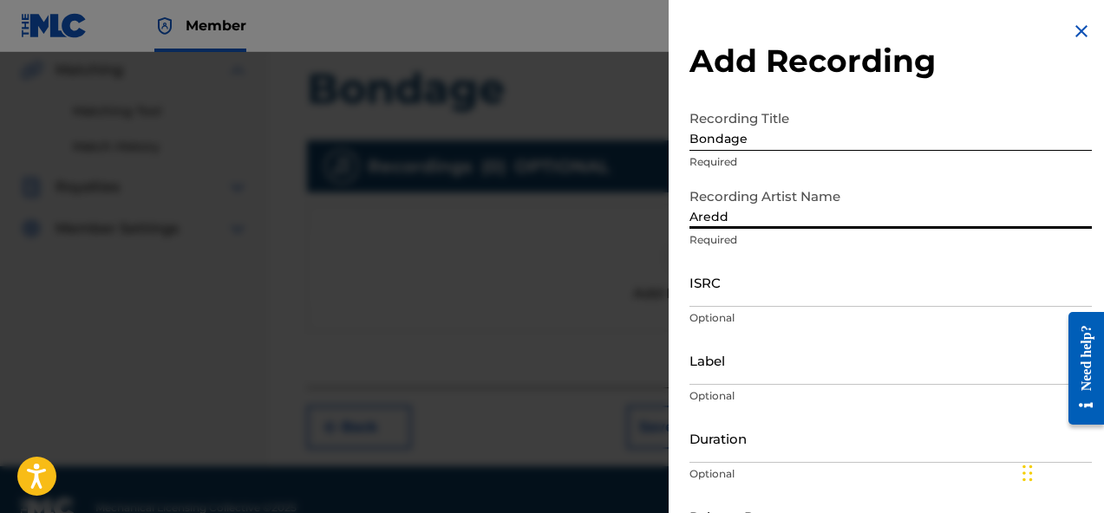
type input "Aredd"
click at [807, 364] on input "Label" at bounding box center [890, 360] width 402 height 49
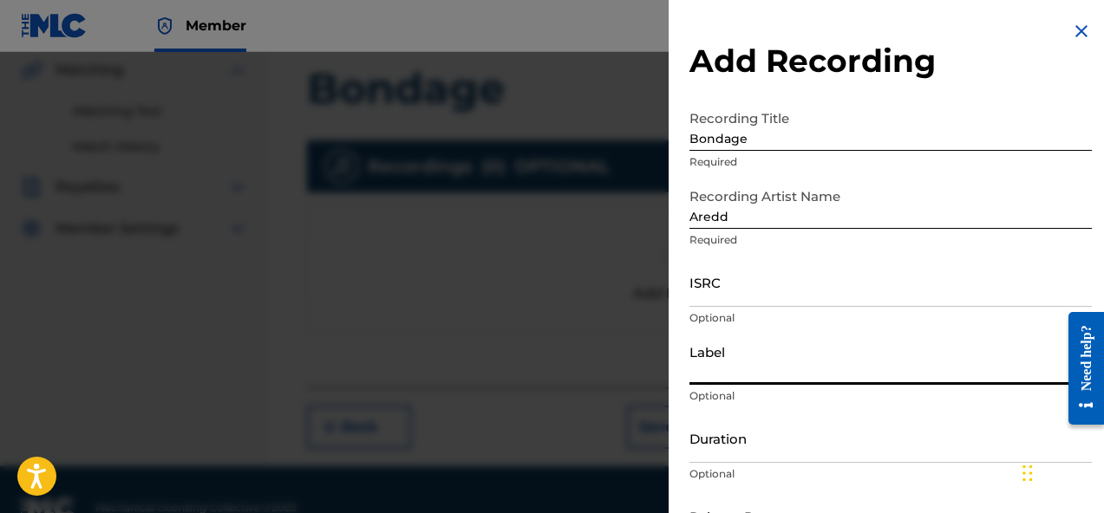
scroll to position [55, 0]
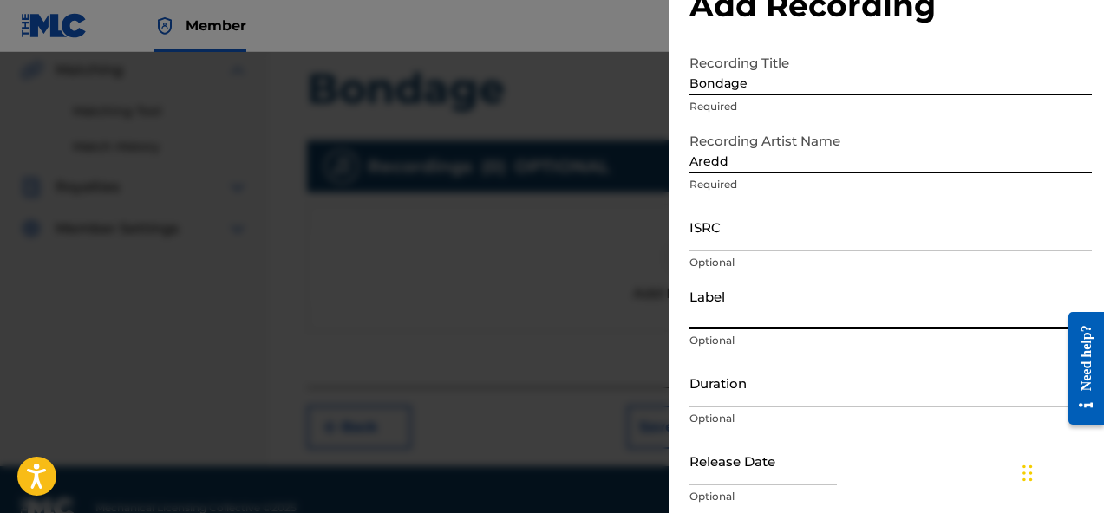
click at [738, 388] on input "Duration" at bounding box center [890, 382] width 402 height 49
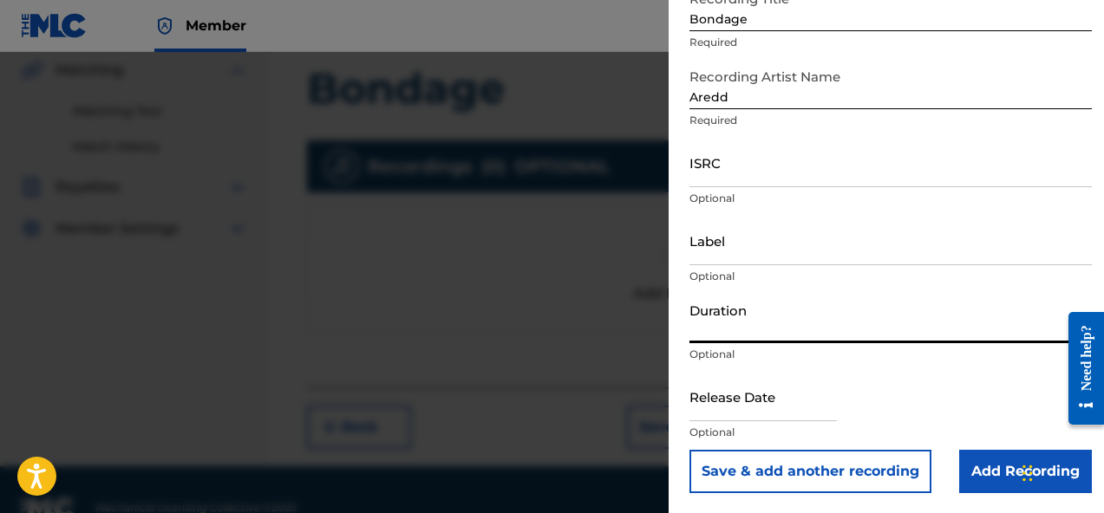
scroll to position [121, 0]
type input "22:06"
select select "7"
select select "2025"
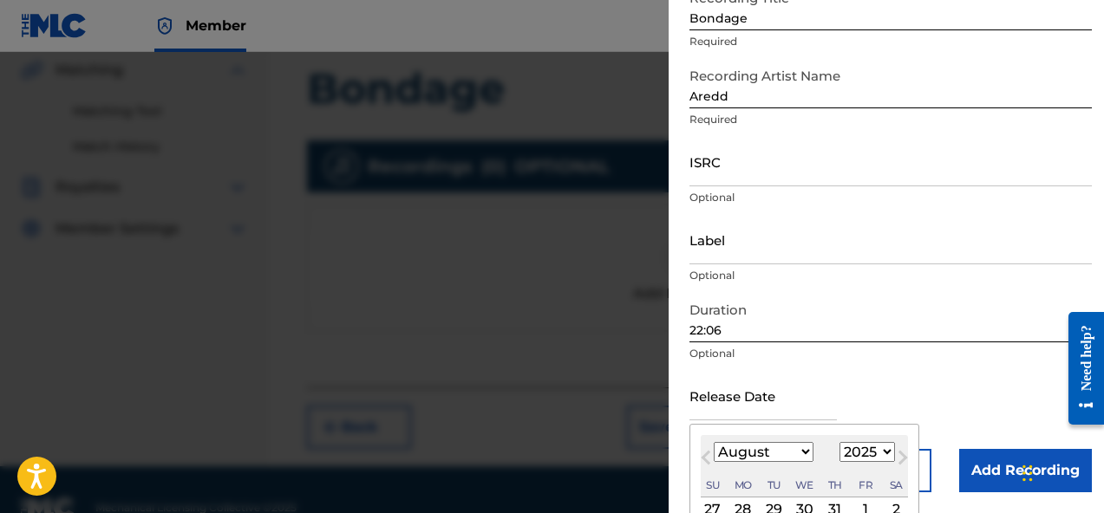
click at [786, 406] on input "text" at bounding box center [762, 395] width 147 height 49
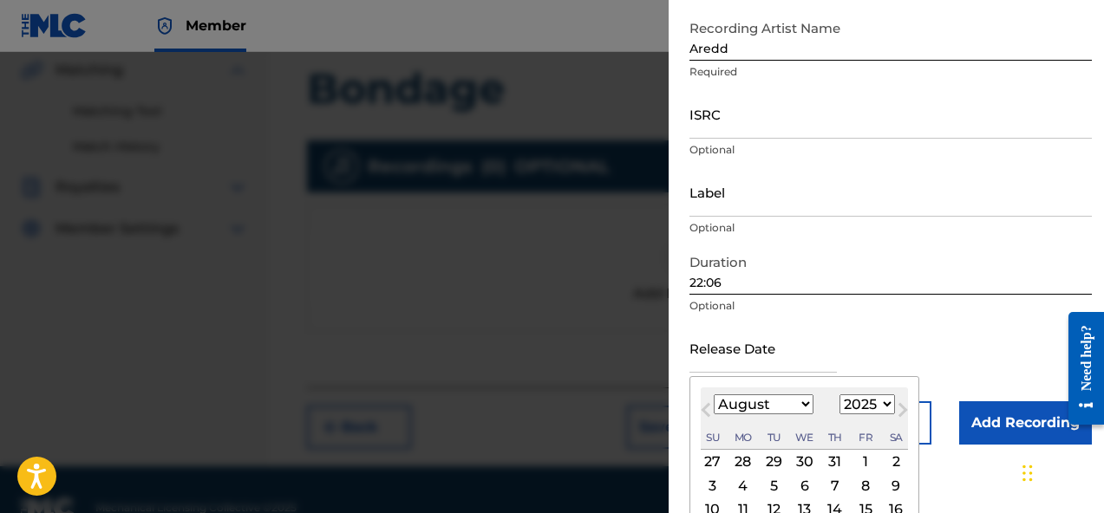
scroll to position [177, 0]
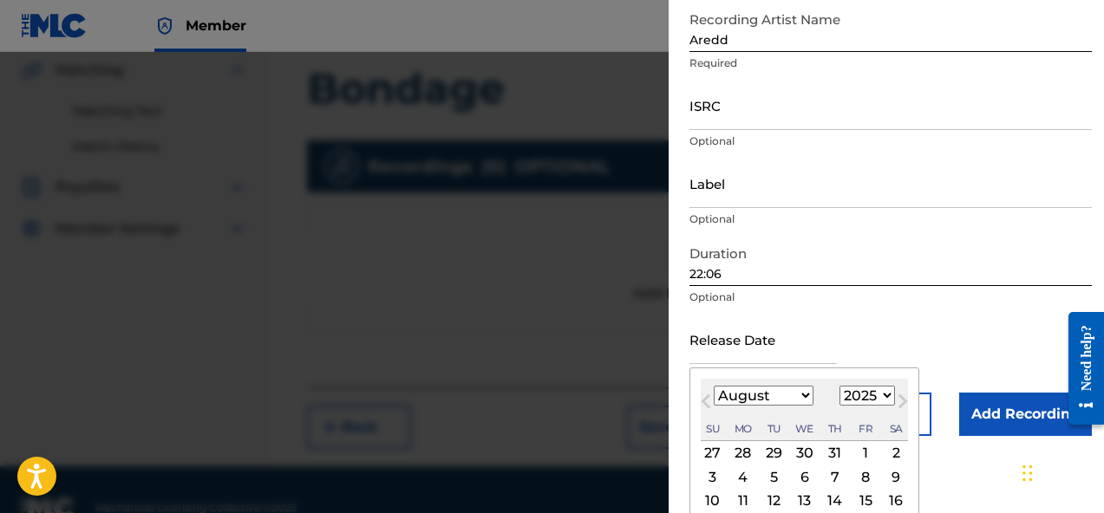
click at [700, 399] on button "Previous Month" at bounding box center [706, 405] width 28 height 28
select select "6"
click at [837, 448] on div "3" at bounding box center [834, 453] width 21 height 21
type input "July 3 2025"
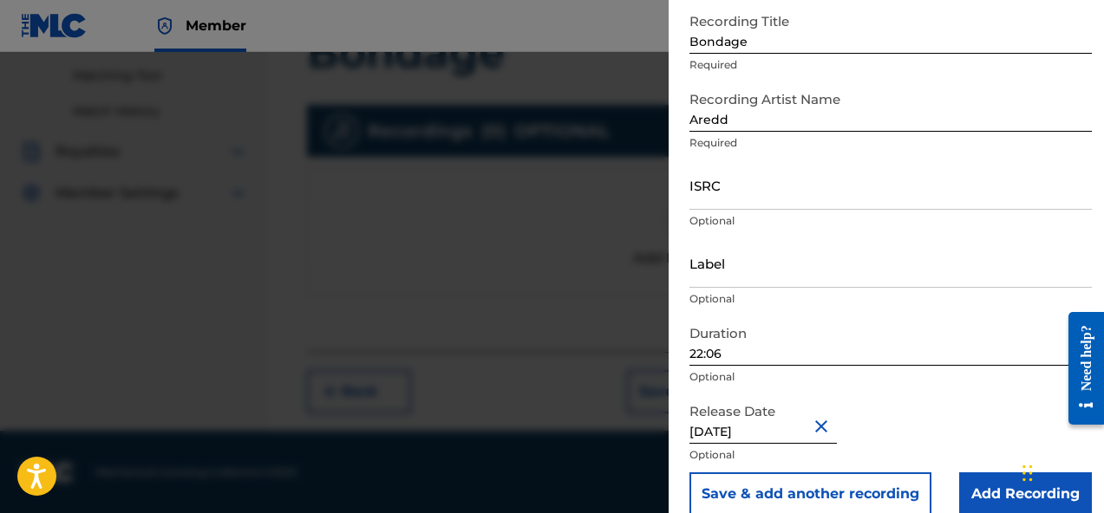
scroll to position [121, 0]
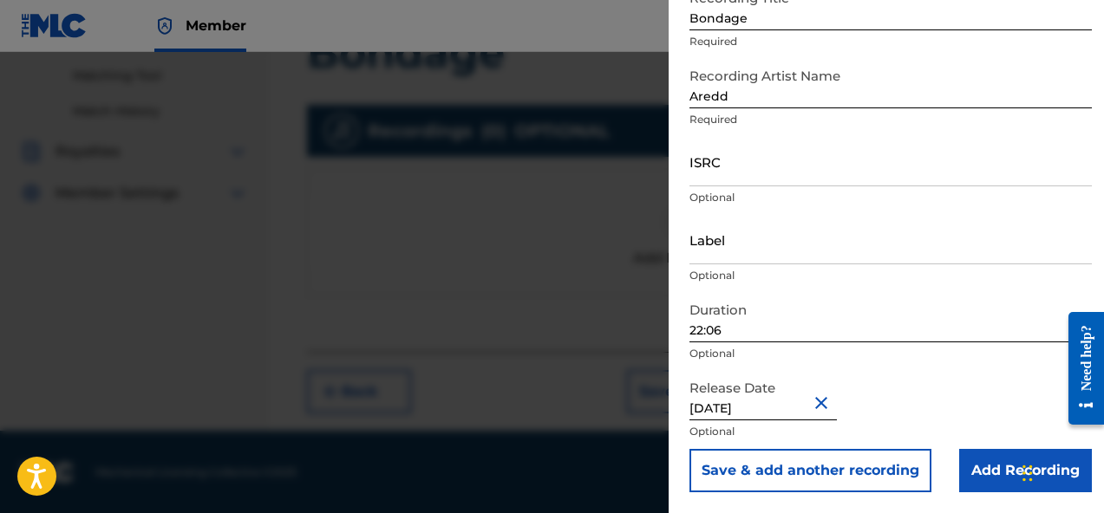
click at [880, 179] on input "ISRC" at bounding box center [890, 161] width 402 height 49
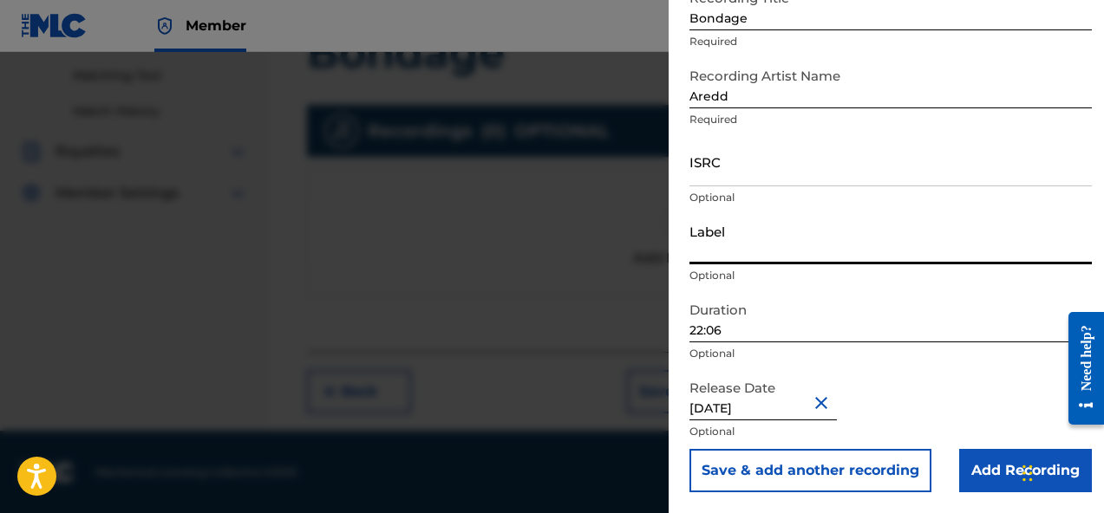
click at [779, 244] on input "Label" at bounding box center [890, 239] width 402 height 49
type input "AREDD"
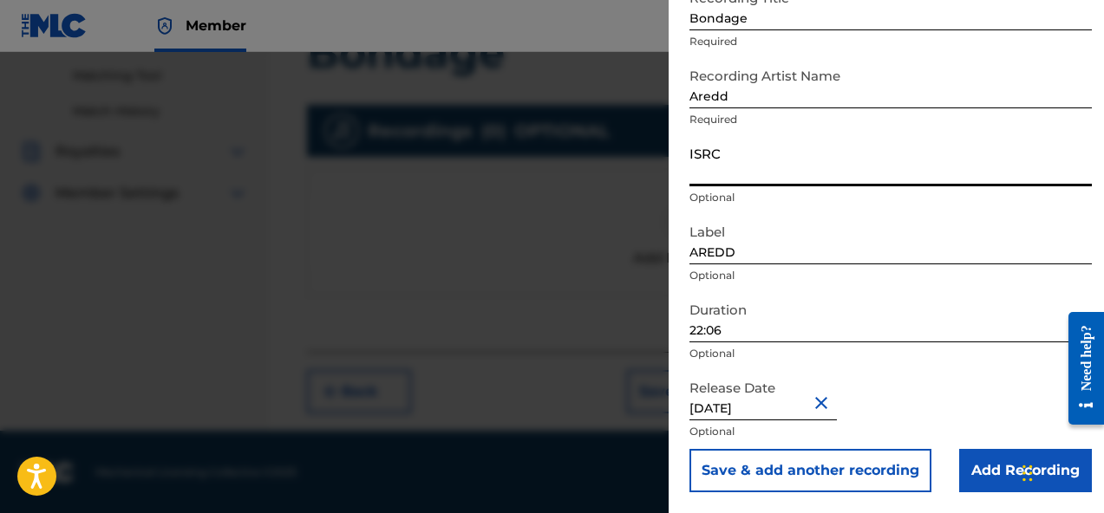
click at [819, 185] on input "ISRC" at bounding box center [890, 161] width 402 height 49
click at [820, 128] on div "Recording Artist Name Aredd Required" at bounding box center [890, 98] width 402 height 78
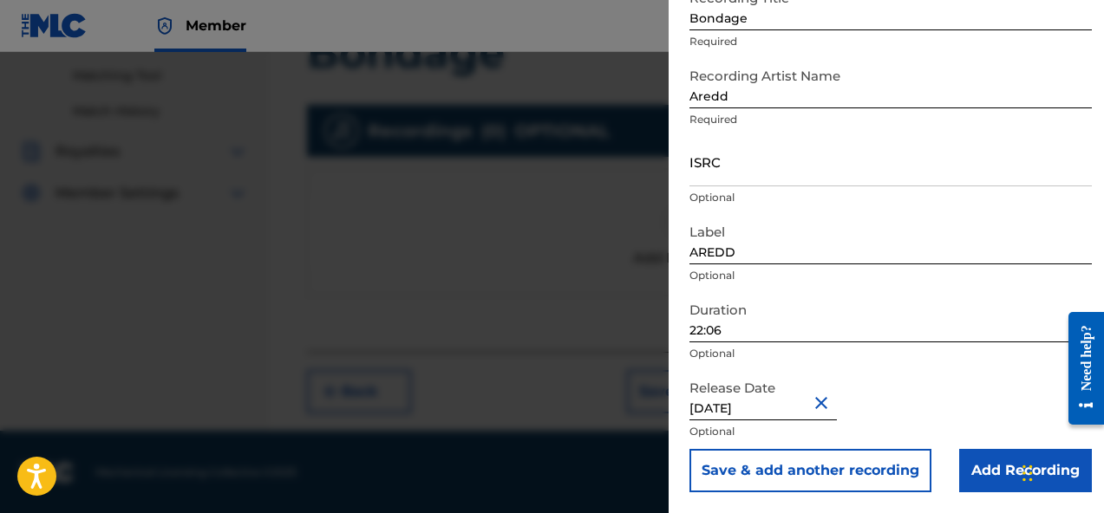
click at [785, 212] on div "ISRC Optional" at bounding box center [890, 176] width 402 height 78
click at [976, 475] on input "Add Recording" at bounding box center [1025, 470] width 133 height 43
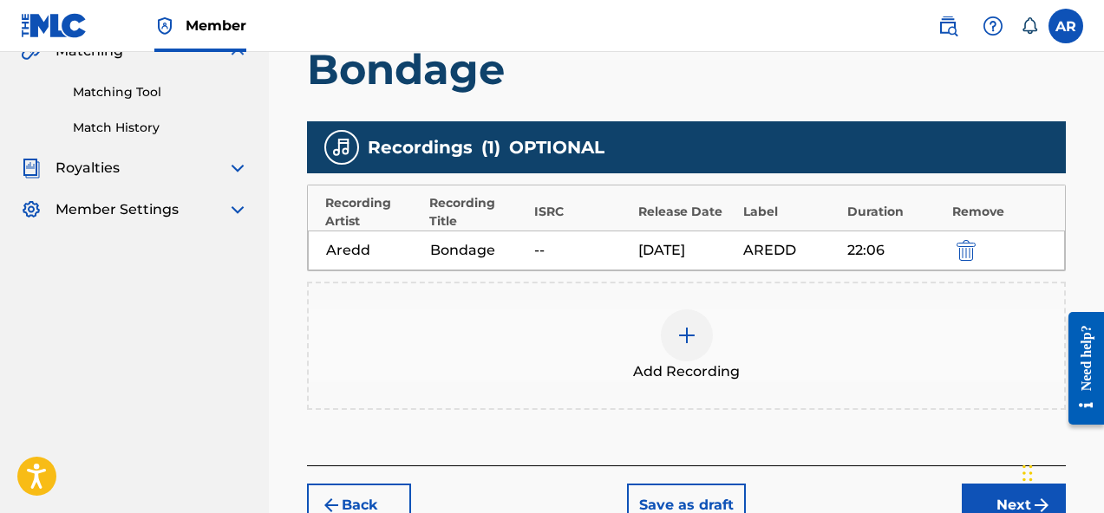
scroll to position [465, 0]
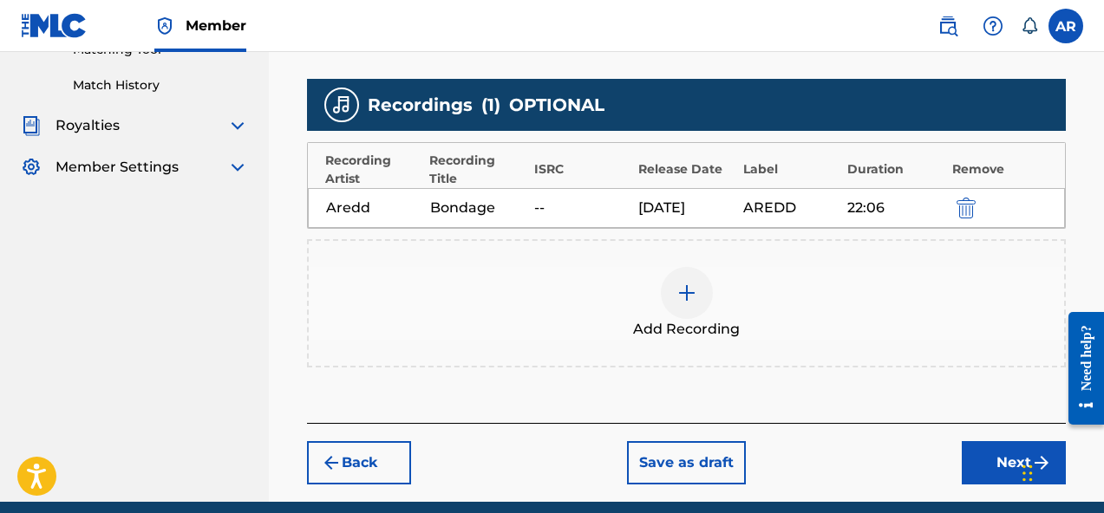
click at [961, 203] on img "submit" at bounding box center [965, 208] width 19 height 21
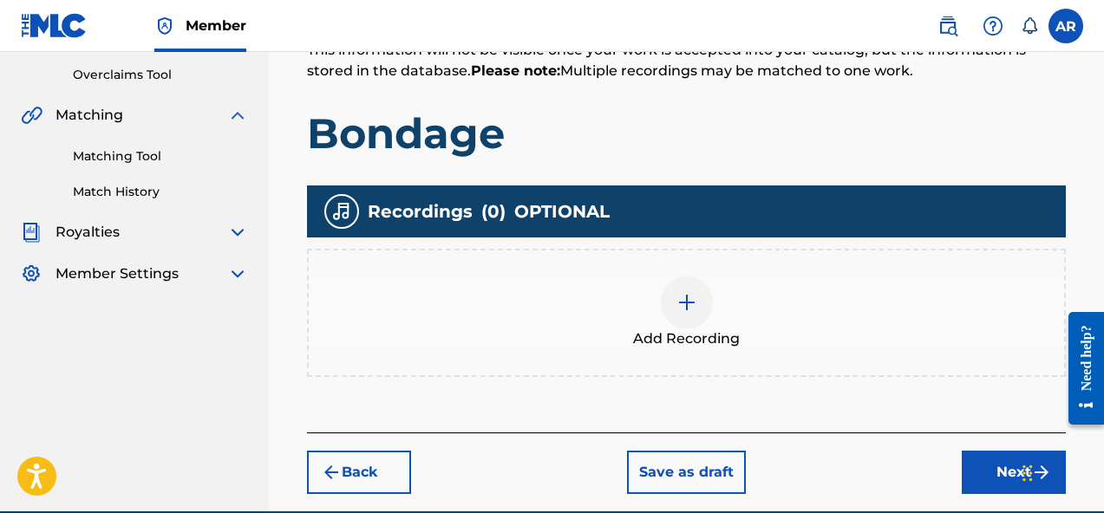
scroll to position [375, 0]
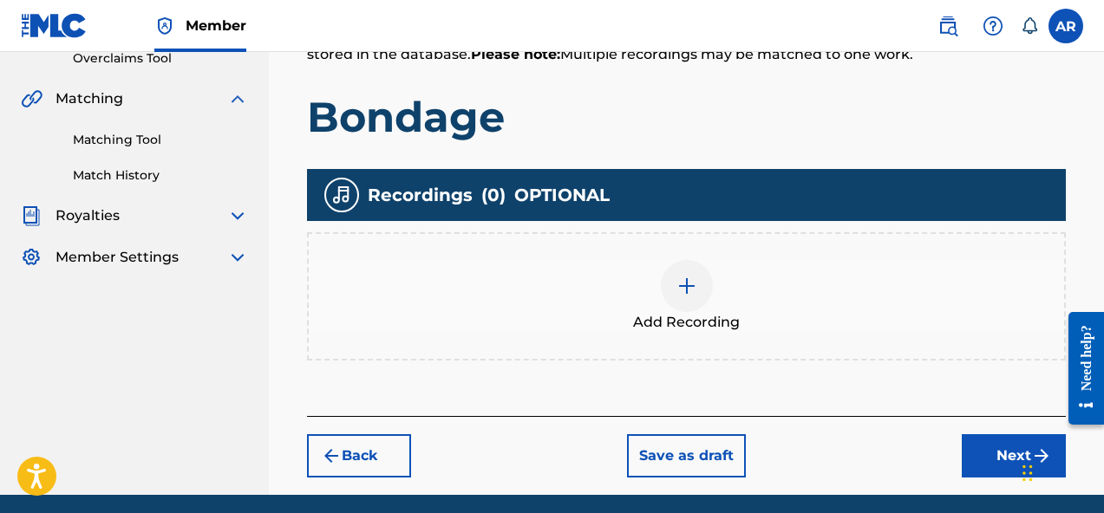
click at [676, 271] on div at bounding box center [687, 286] width 52 height 52
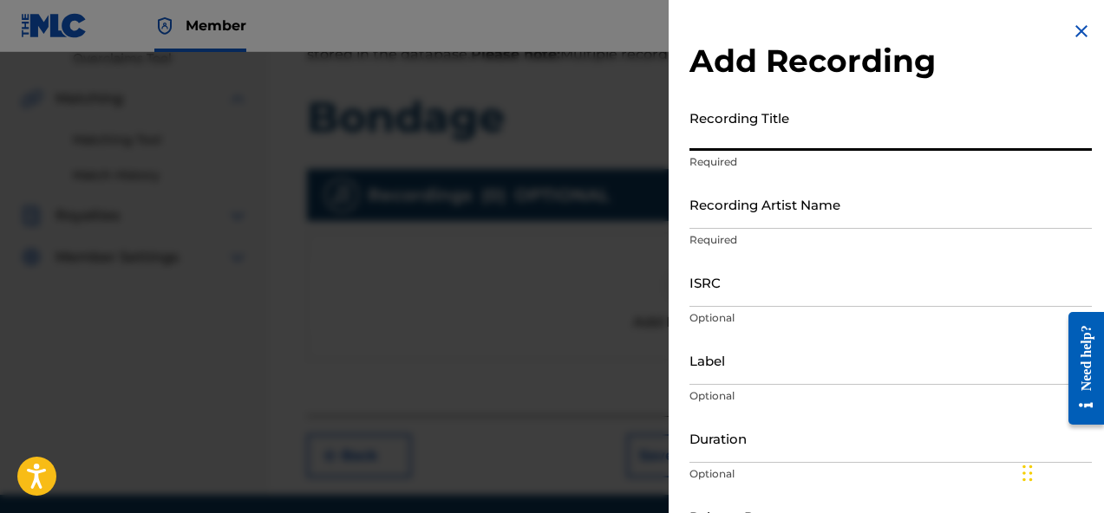
click at [844, 142] on input "Recording Title" at bounding box center [890, 125] width 402 height 49
paste input "Retroville"
click at [717, 137] on input "Retroville" at bounding box center [890, 125] width 402 height 49
type input "Retroville"
click at [745, 189] on input "Recording Artist Name" at bounding box center [890, 203] width 402 height 49
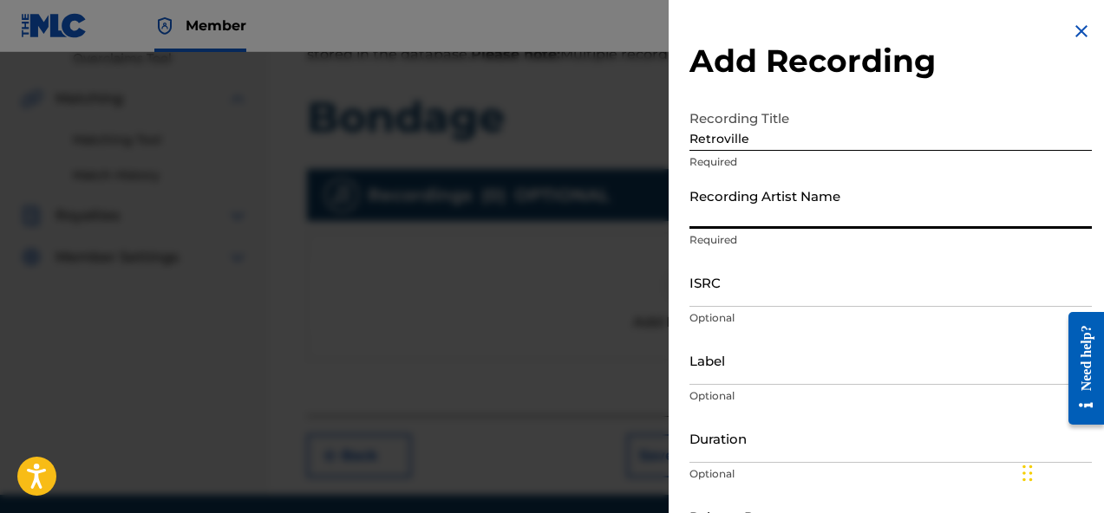
type input "Aredd"
click at [768, 297] on input "ISRC" at bounding box center [890, 281] width 402 height 49
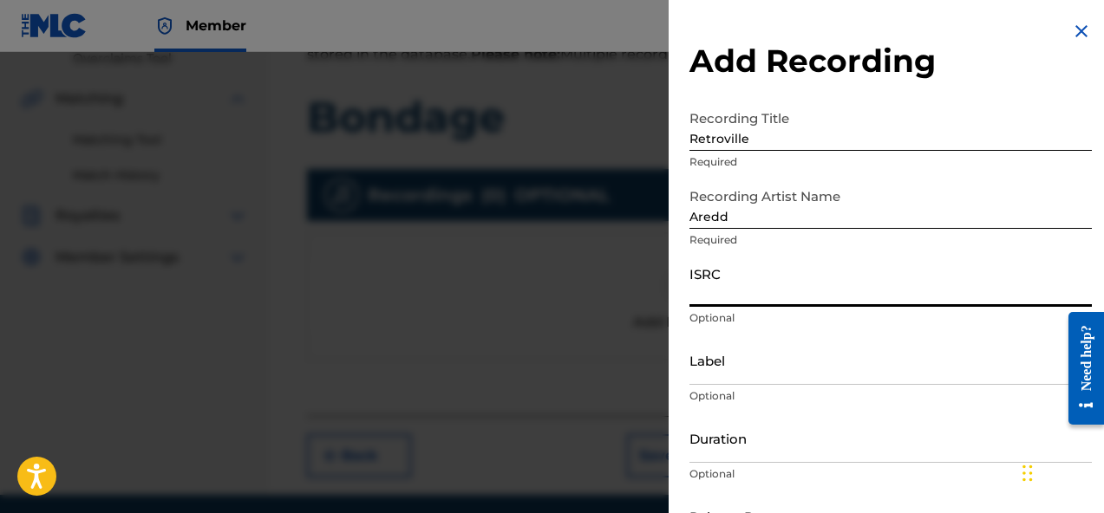
paste input "CALVP2504502"
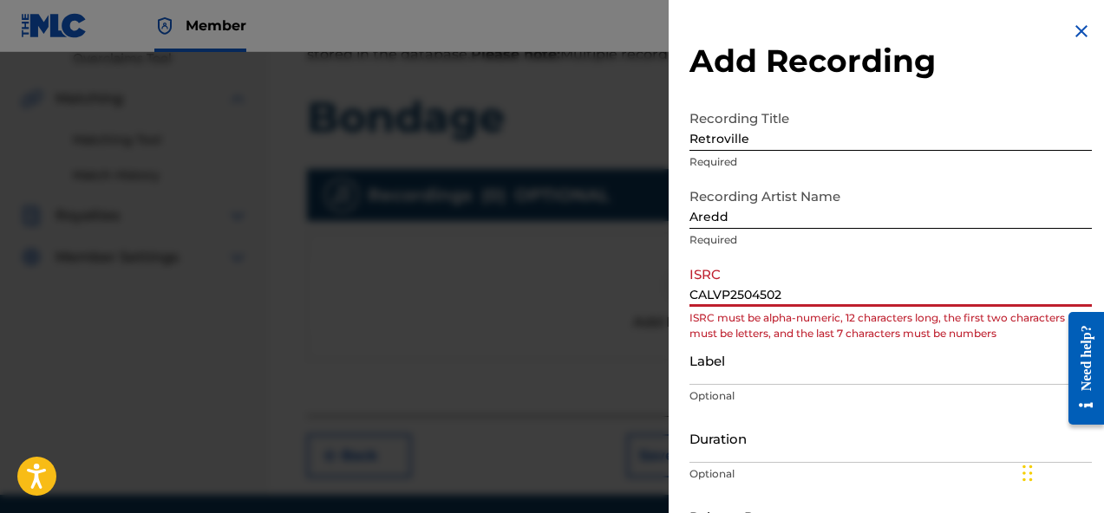
click at [718, 296] on input "CALVP2504502" at bounding box center [890, 281] width 402 height 49
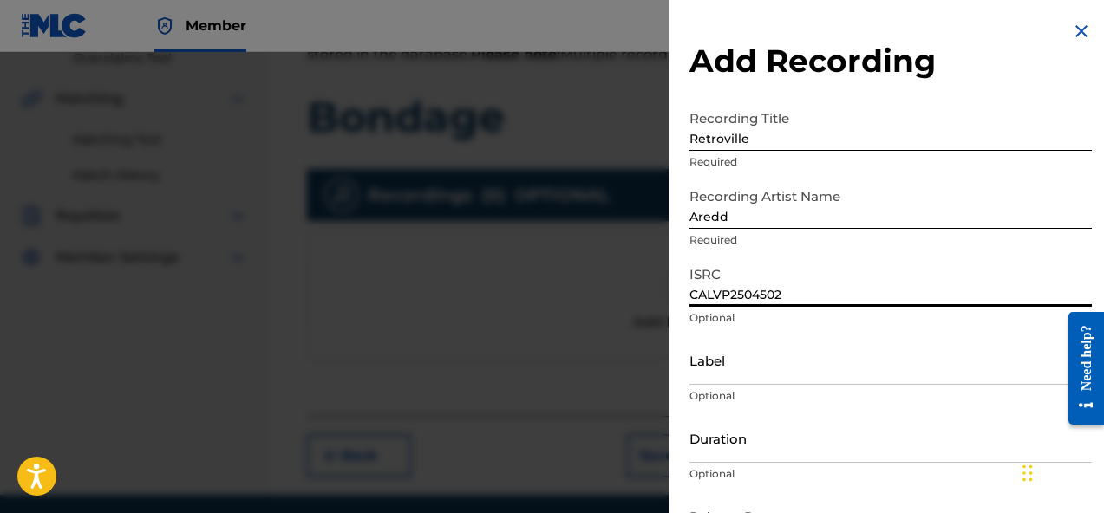
type input "CALVP2504502"
click at [783, 363] on input "Label" at bounding box center [890, 360] width 402 height 49
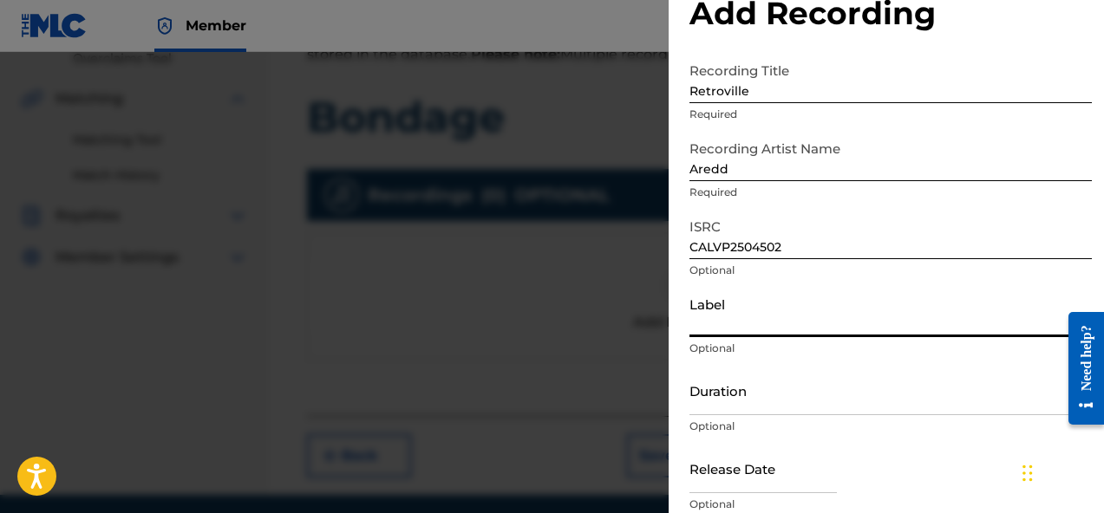
scroll to position [49, 0]
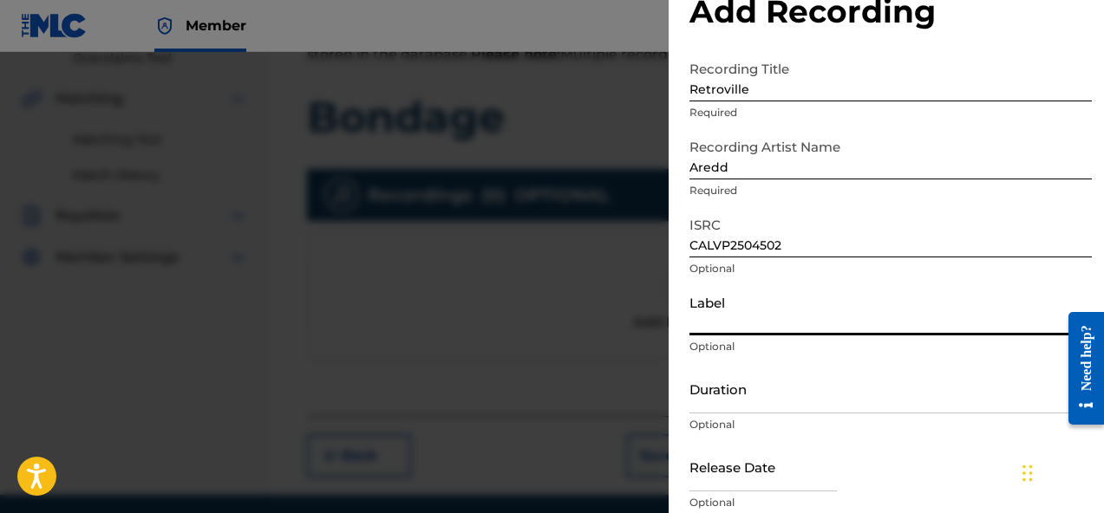
type input "AREDD"
click at [769, 393] on input "Duration" at bounding box center [890, 388] width 402 height 49
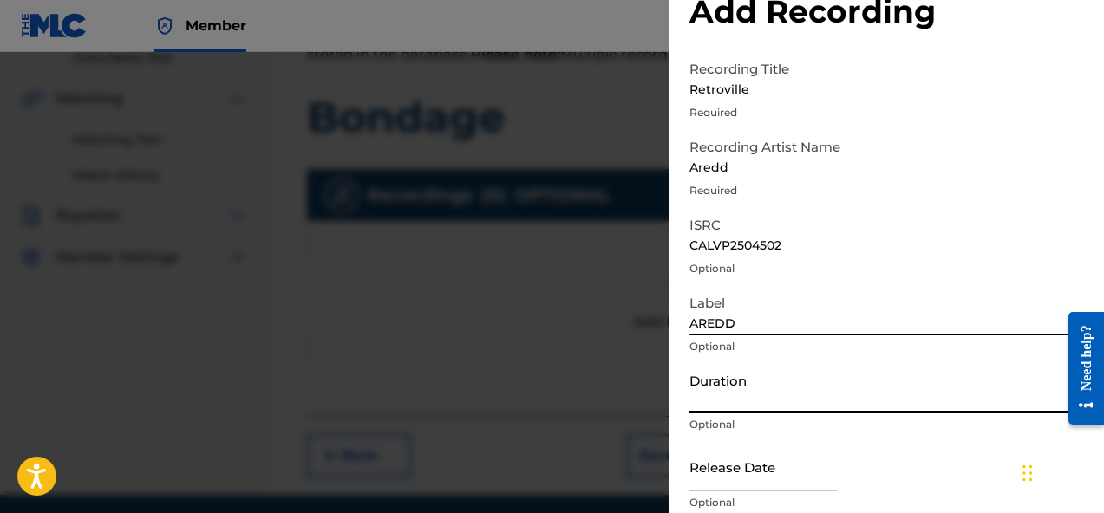
scroll to position [115, 0]
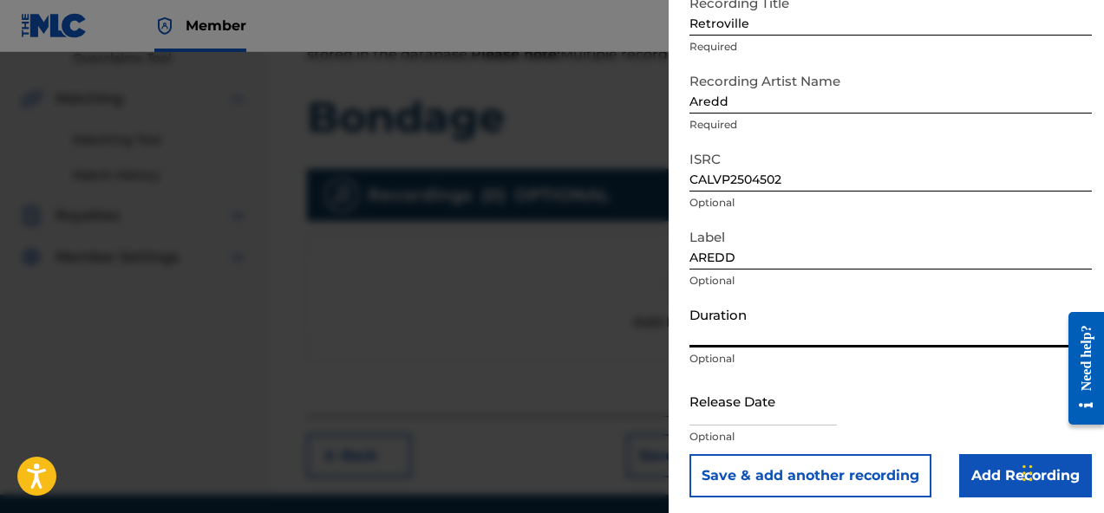
click at [802, 336] on input "Duration" at bounding box center [890, 322] width 402 height 49
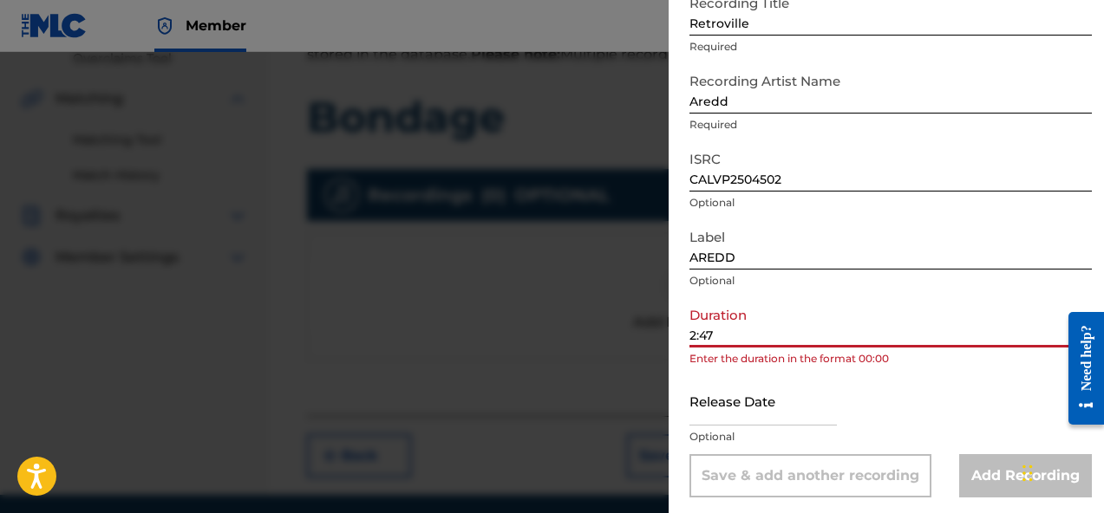
click at [882, 312] on input "2:47" at bounding box center [890, 322] width 402 height 49
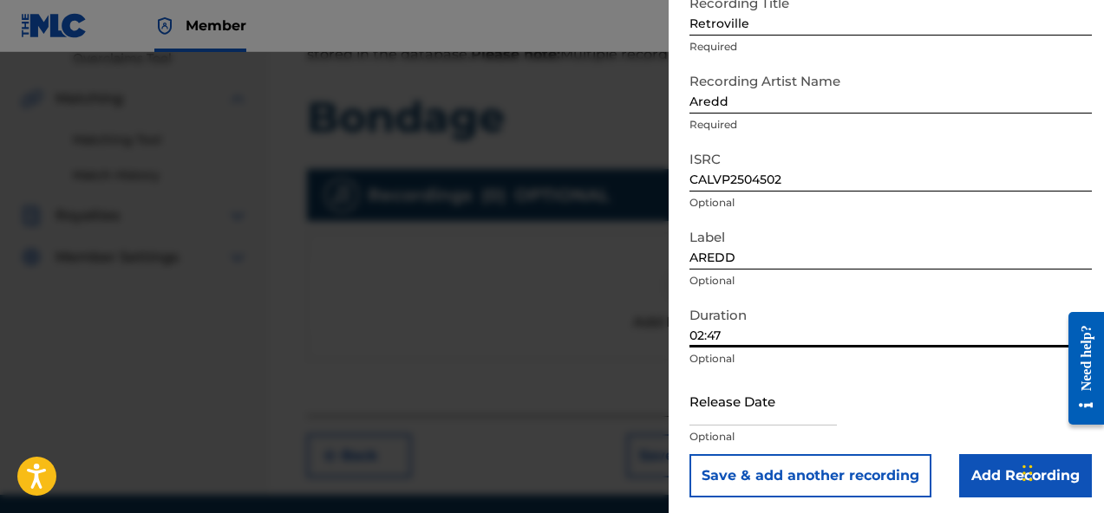
scroll to position [121, 0]
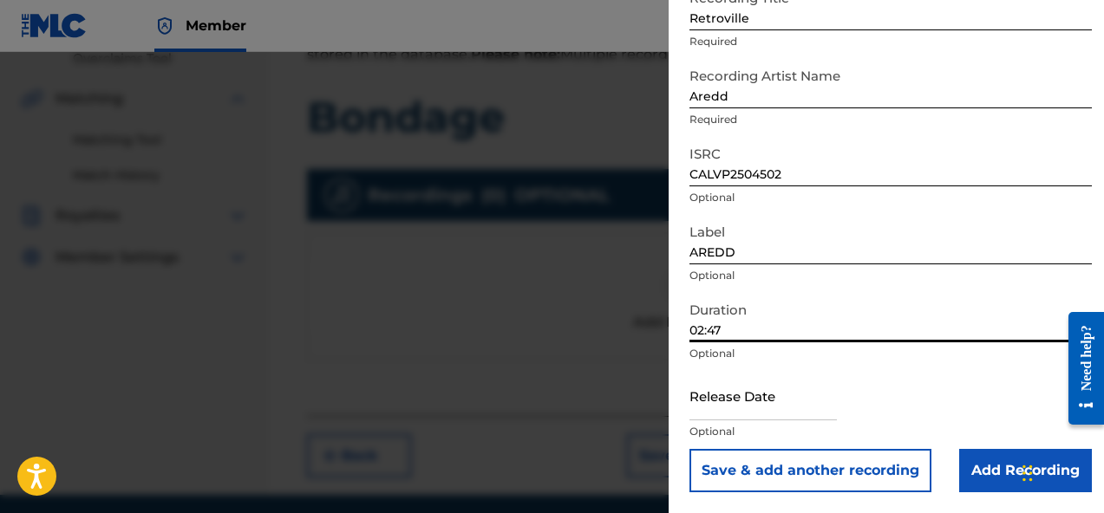
type input "02:47"
click at [746, 408] on input "text" at bounding box center [762, 395] width 147 height 49
select select "7"
select select "2025"
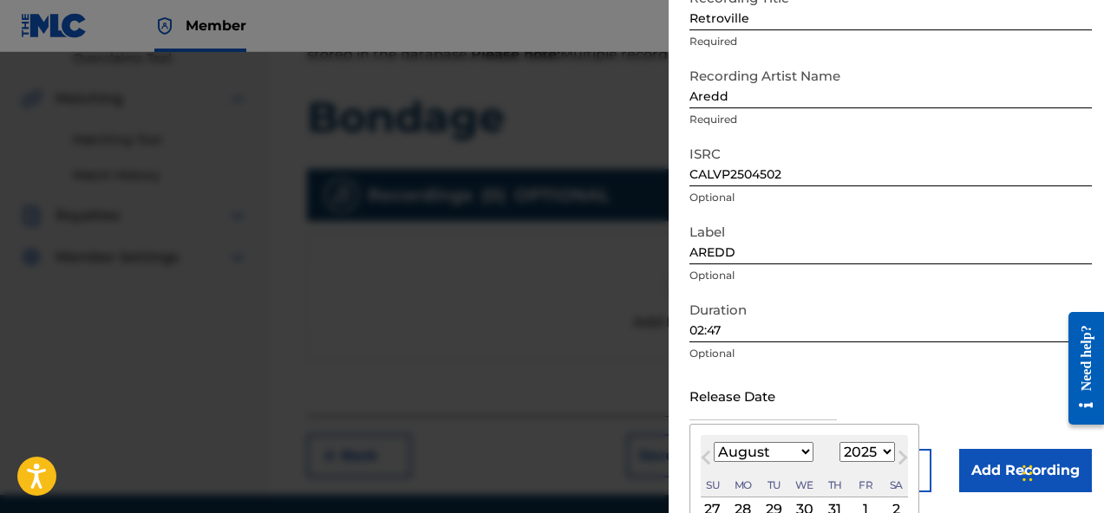
type input "July 3 2025"
select select "6"
click at [906, 400] on div "Release Date July 3 2025 July 2025 Previous Month Next Month July 2025 January …" at bounding box center [890, 410] width 402 height 78
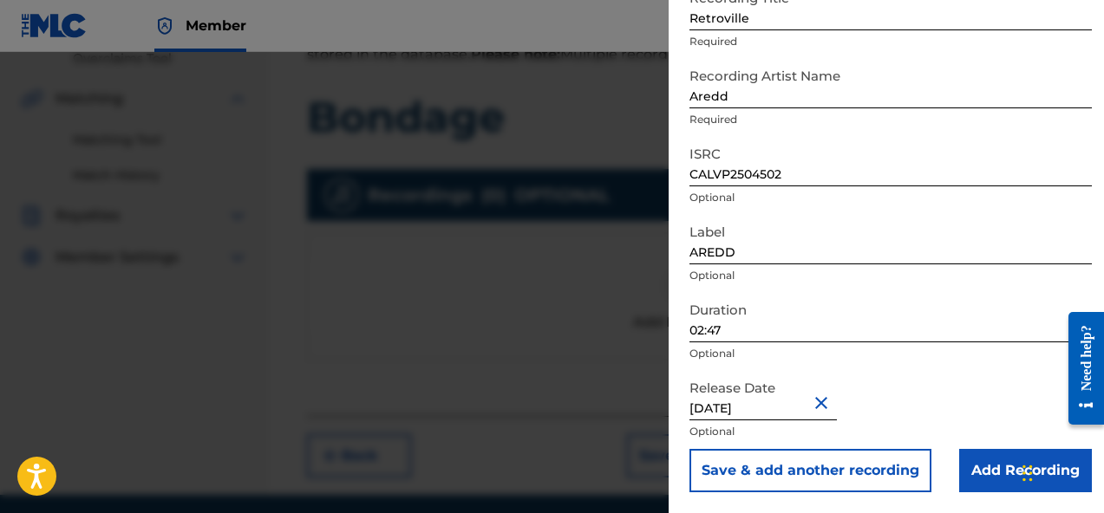
scroll to position [412, 0]
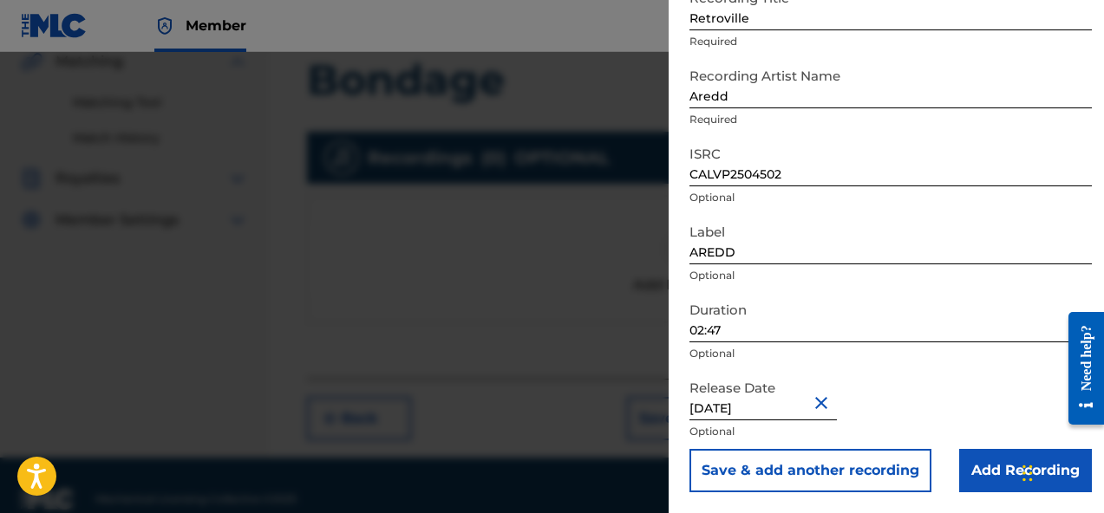
click at [1006, 481] on input "Add Recording" at bounding box center [1025, 470] width 133 height 43
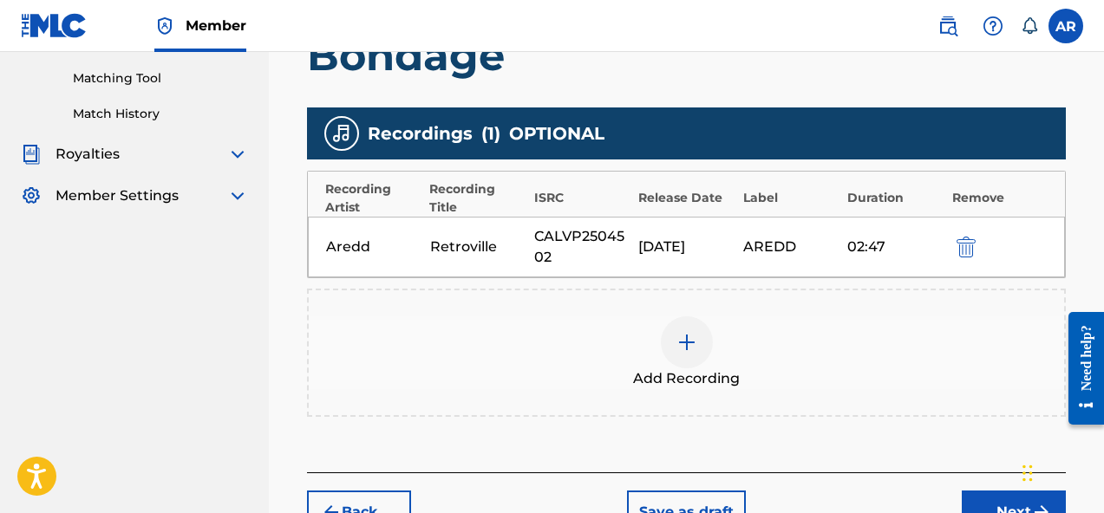
scroll to position [439, 0]
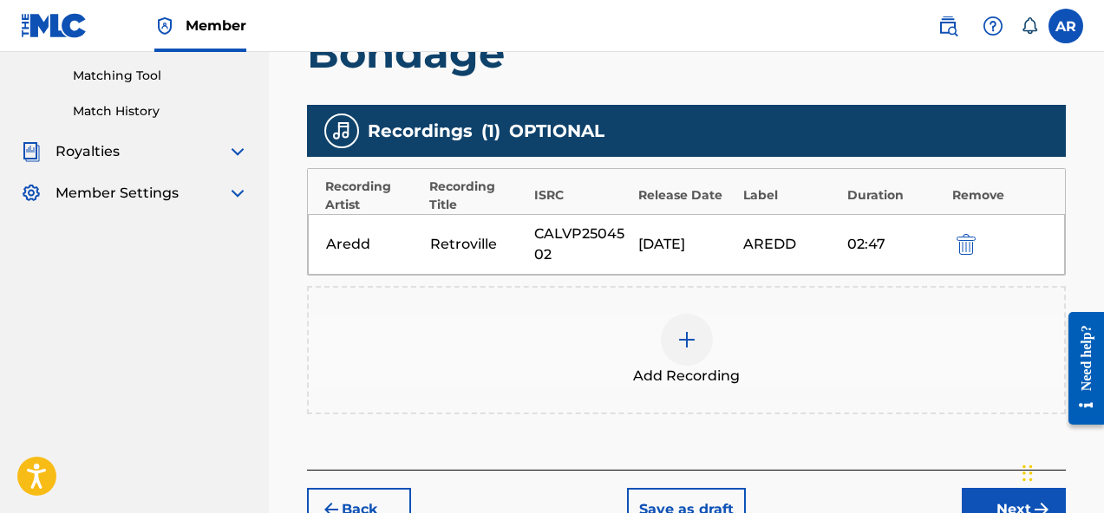
click at [697, 329] on div at bounding box center [687, 340] width 52 height 52
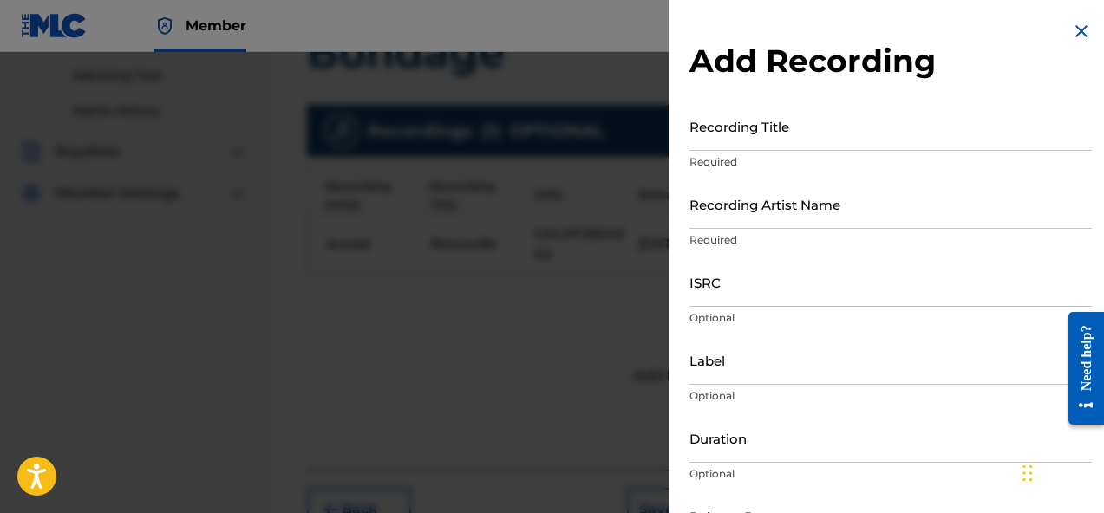
click at [807, 151] on div "Recording Title Required" at bounding box center [890, 140] width 402 height 78
click at [811, 121] on input "Recording Title" at bounding box center [890, 125] width 402 height 49
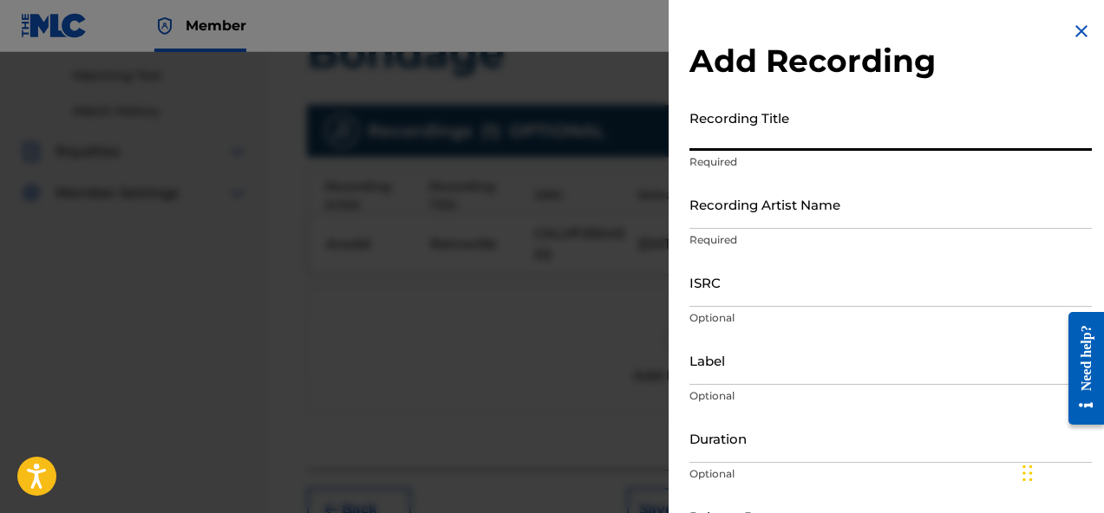
paste input "Surprise!"
click at [720, 138] on input "Surprise!" at bounding box center [890, 125] width 402 height 49
click at [718, 139] on input "Surprise!" at bounding box center [890, 125] width 402 height 49
type input "Surprise!"
click at [749, 219] on input "Recording Artist Name" at bounding box center [890, 203] width 402 height 49
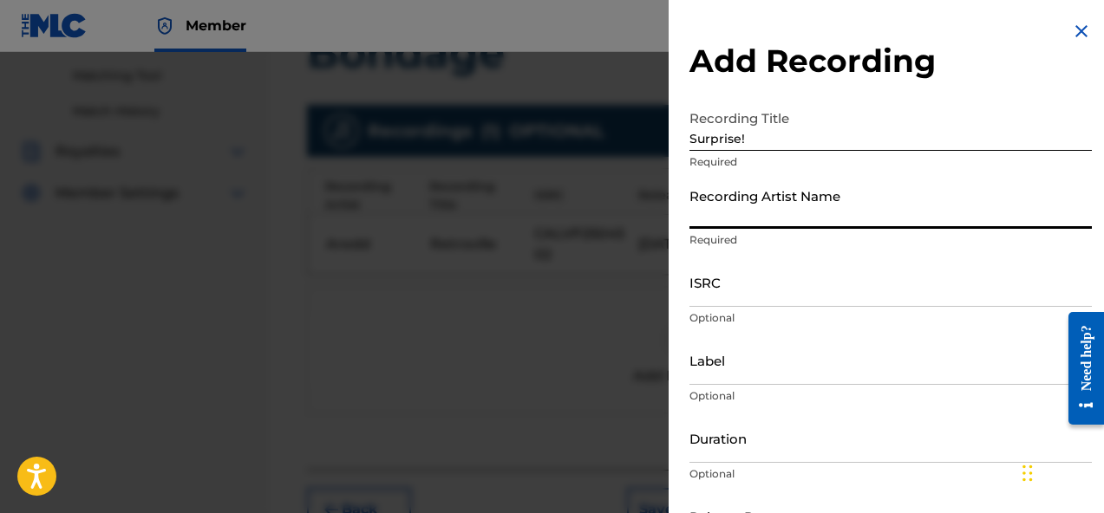
type input "Aredd"
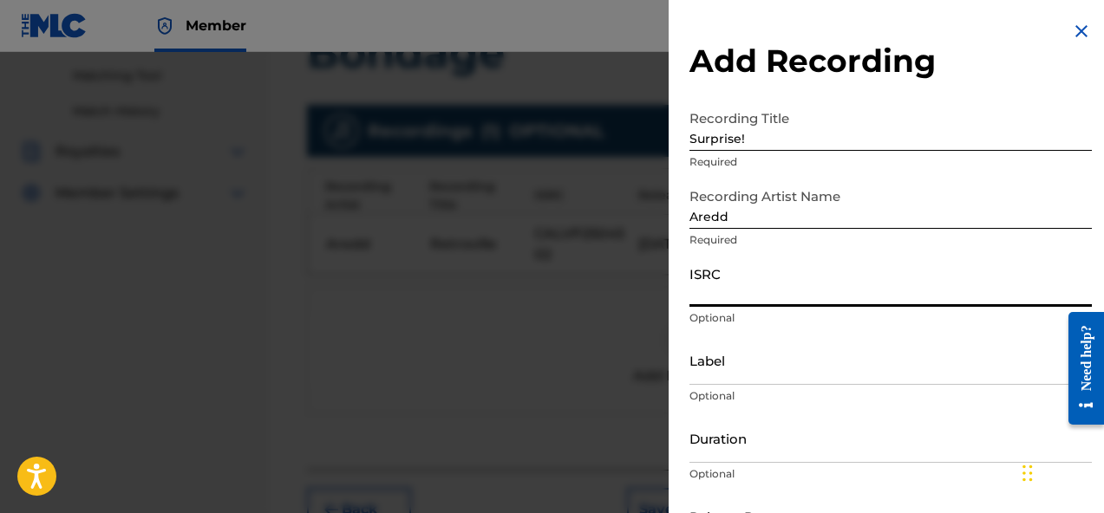
click at [752, 290] on input "ISRC" at bounding box center [890, 281] width 402 height 49
click at [798, 290] on input "ISRC" at bounding box center [890, 281] width 402 height 49
paste input "CALVP2504501"
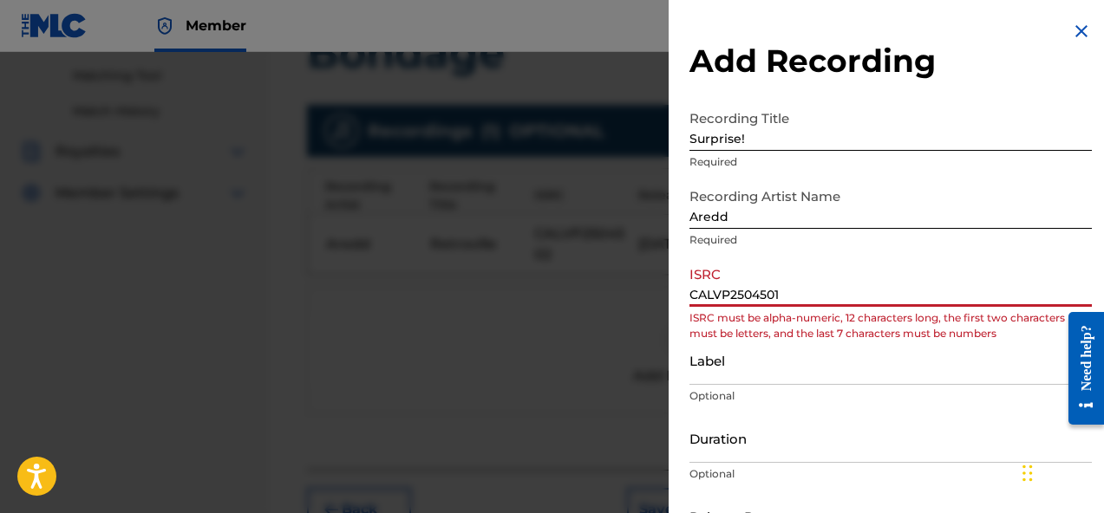
click at [713, 295] on input "CALVP2504501" at bounding box center [890, 281] width 402 height 49
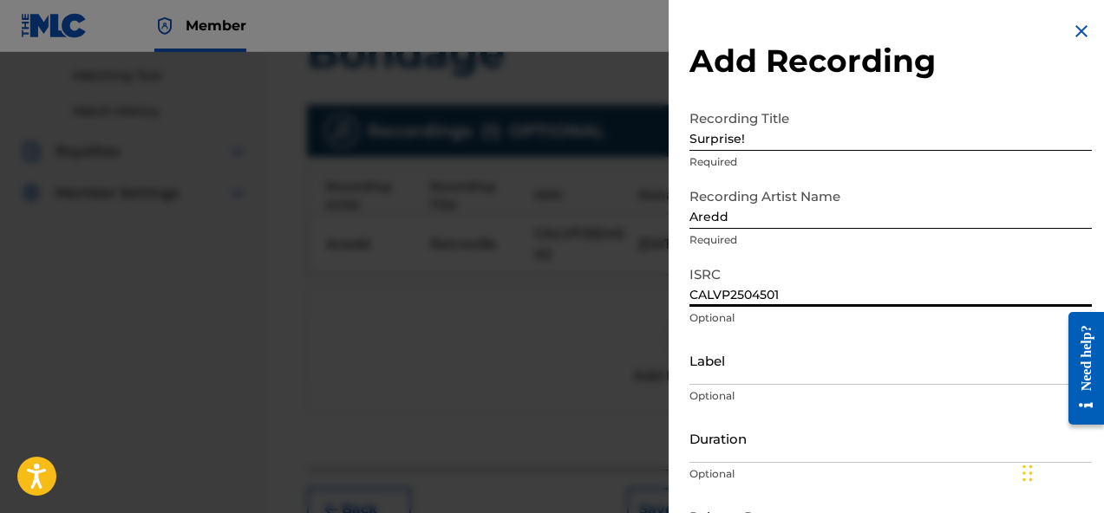
type input "CALVP2504501"
click at [753, 367] on input "Label" at bounding box center [890, 360] width 402 height 49
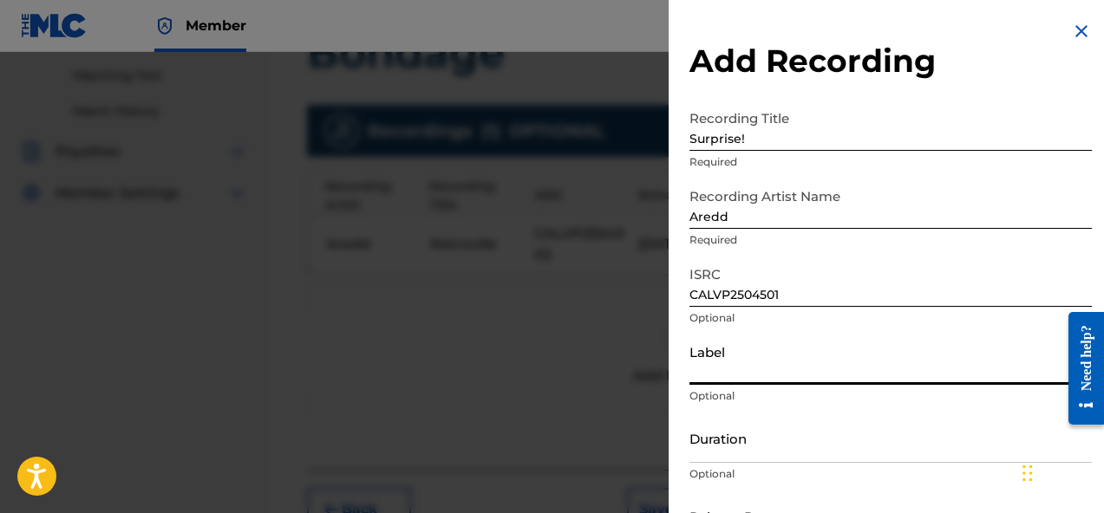
scroll to position [58, 0]
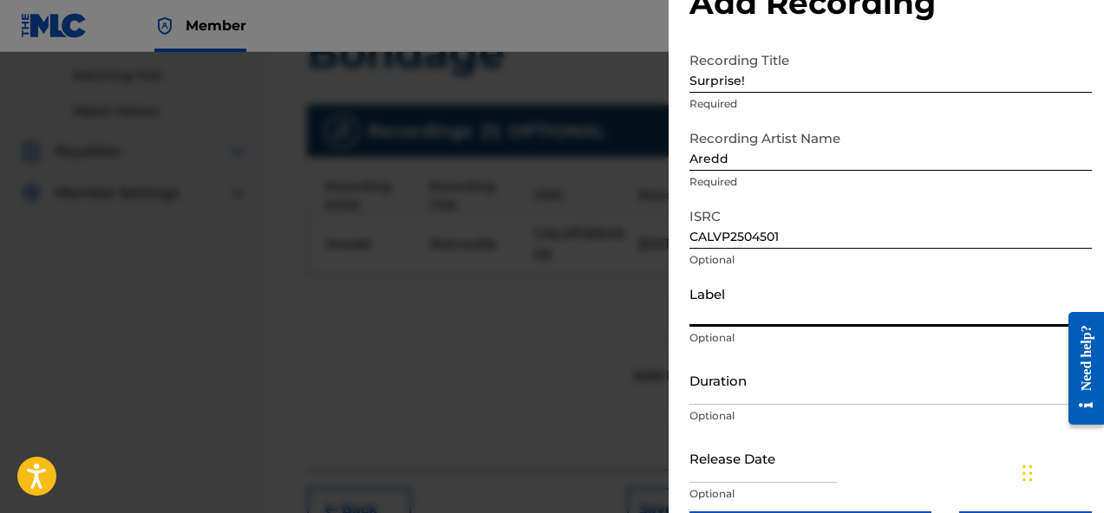
click at [759, 379] on input "Duration" at bounding box center [890, 379] width 402 height 49
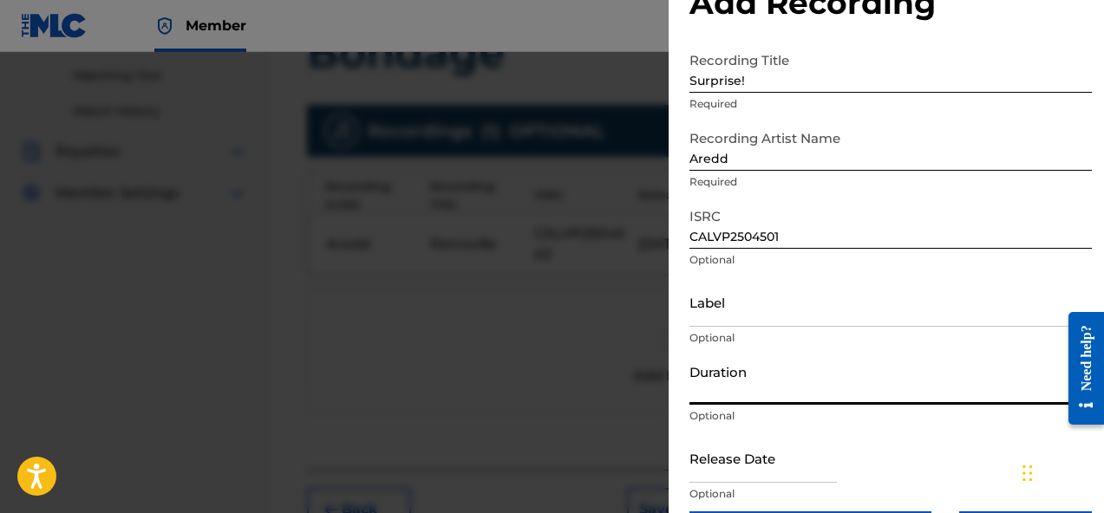
click at [817, 394] on input "Duration" at bounding box center [890, 379] width 402 height 49
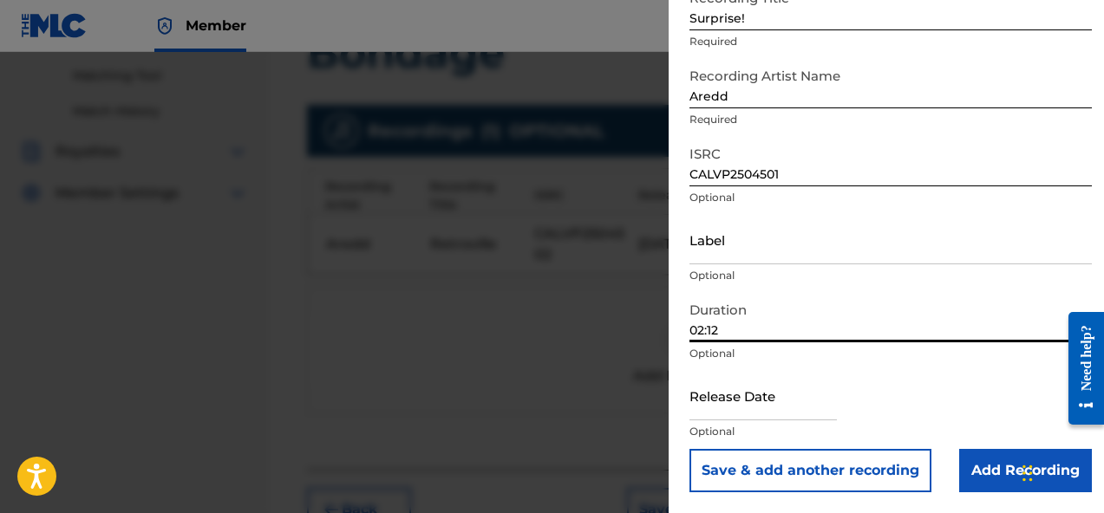
type input "02:12"
click at [790, 429] on p "Optional" at bounding box center [890, 432] width 402 height 16
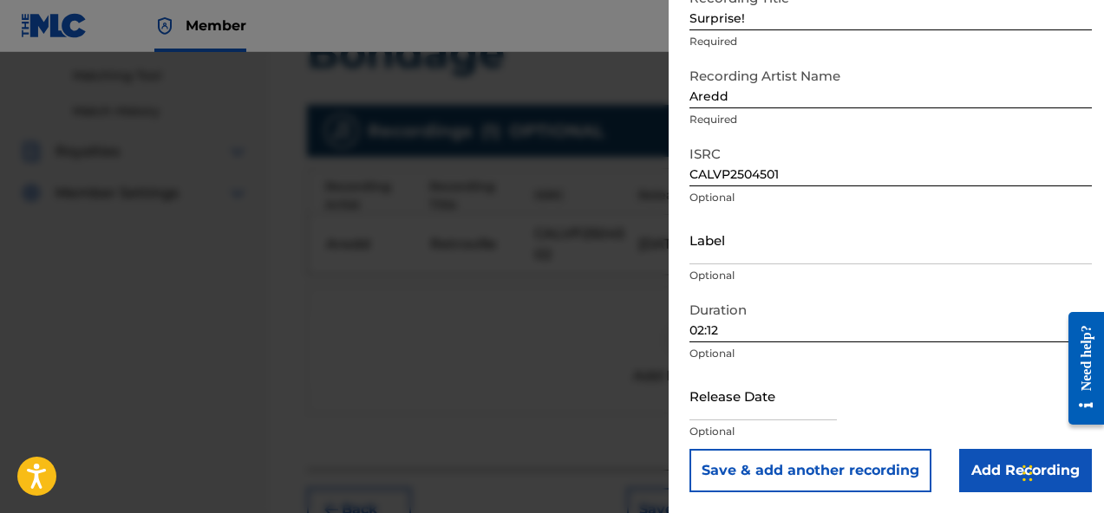
click at [788, 413] on input "text" at bounding box center [762, 395] width 147 height 49
select select "7"
select select "2025"
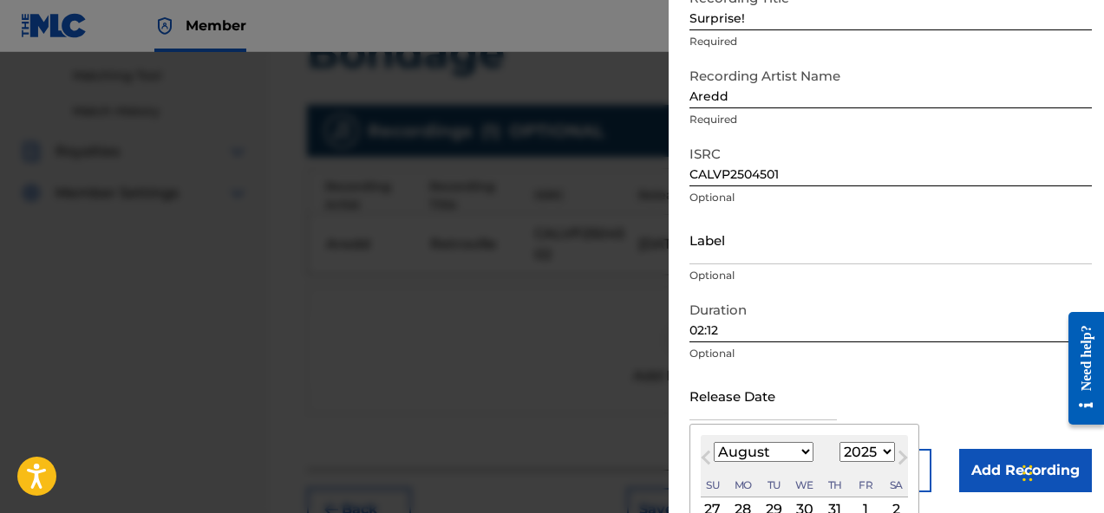
type input "July 3 2025"
select select "6"
click at [917, 410] on div "Release Date July 3 2025 July 2025 Previous Month Next Month July 2025 January …" at bounding box center [890, 410] width 402 height 78
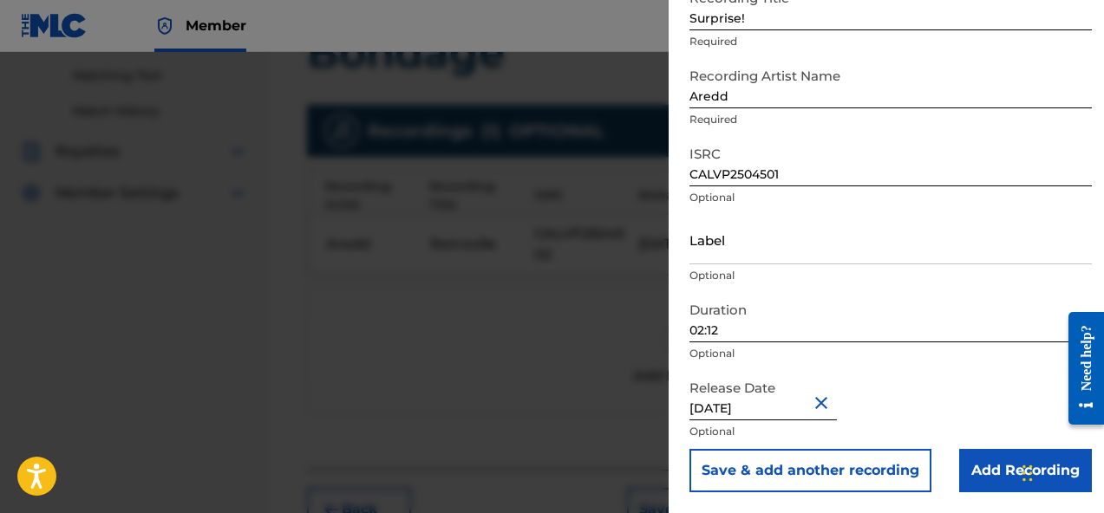
click at [991, 479] on input "Add Recording" at bounding box center [1025, 470] width 133 height 43
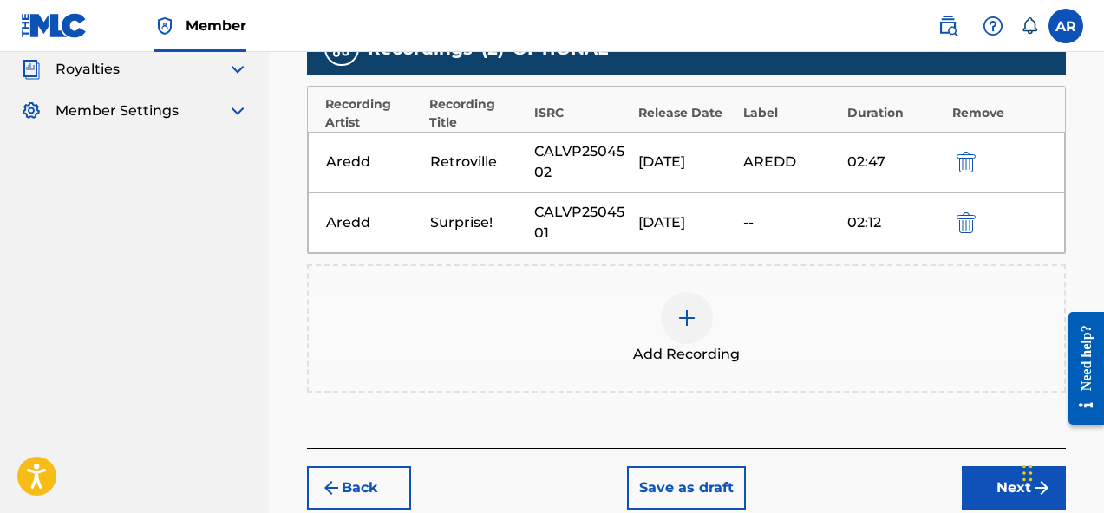
scroll to position [530, 0]
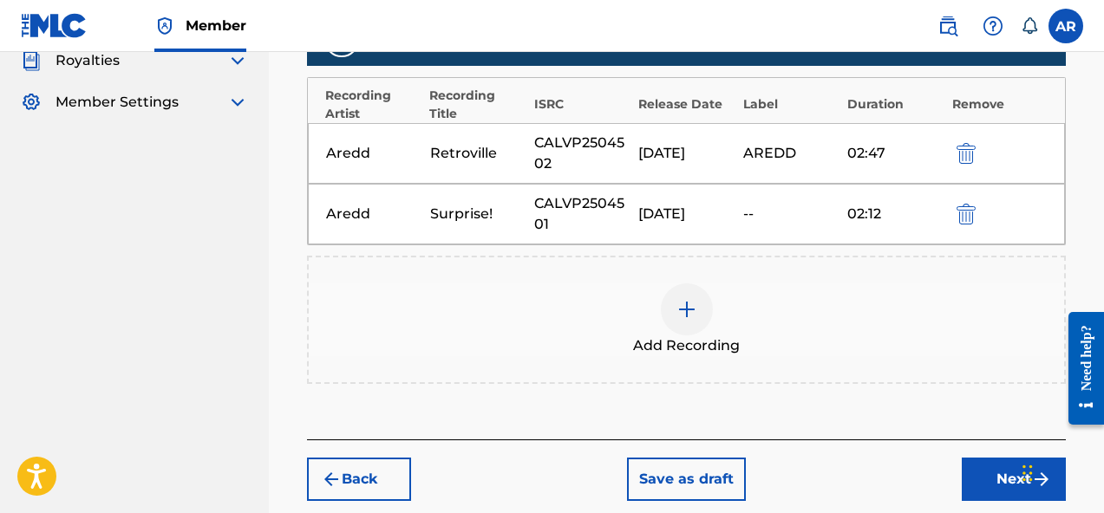
click at [872, 211] on div "02:12" at bounding box center [894, 214] width 95 height 21
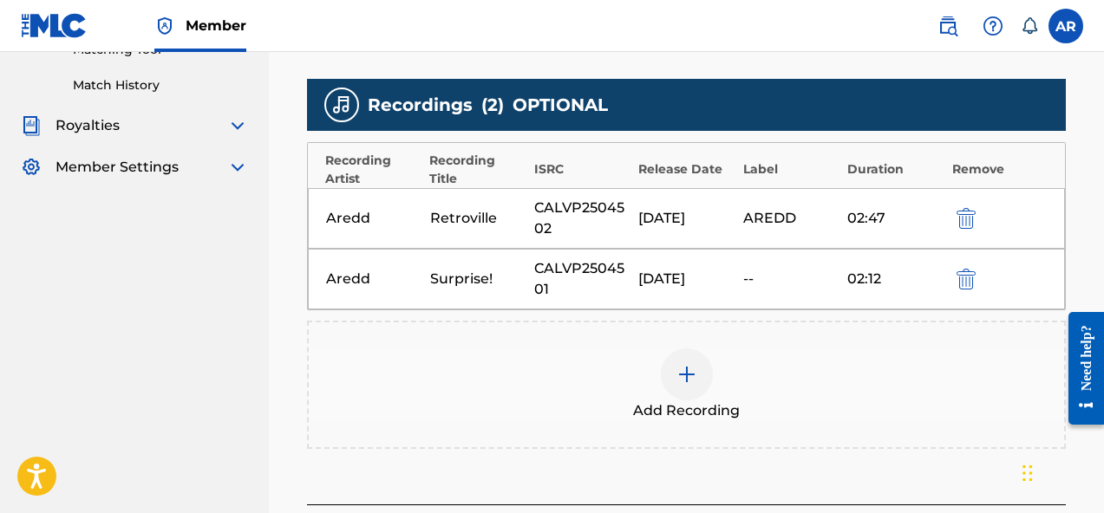
scroll to position [475, 0]
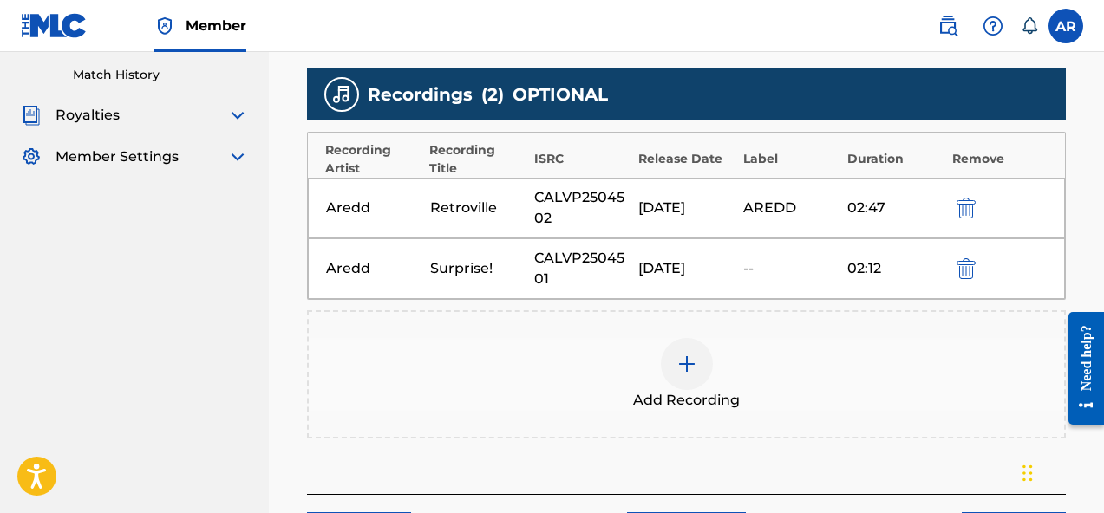
click at [977, 275] on div at bounding box center [990, 268] width 78 height 20
click at [960, 274] on img "submit" at bounding box center [965, 268] width 19 height 21
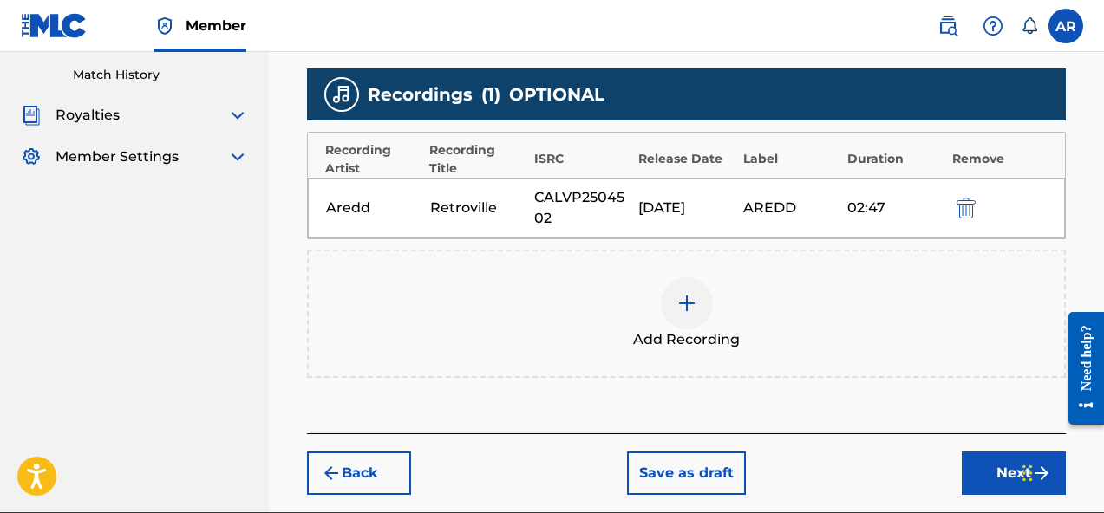
click at [691, 313] on img at bounding box center [686, 303] width 21 height 21
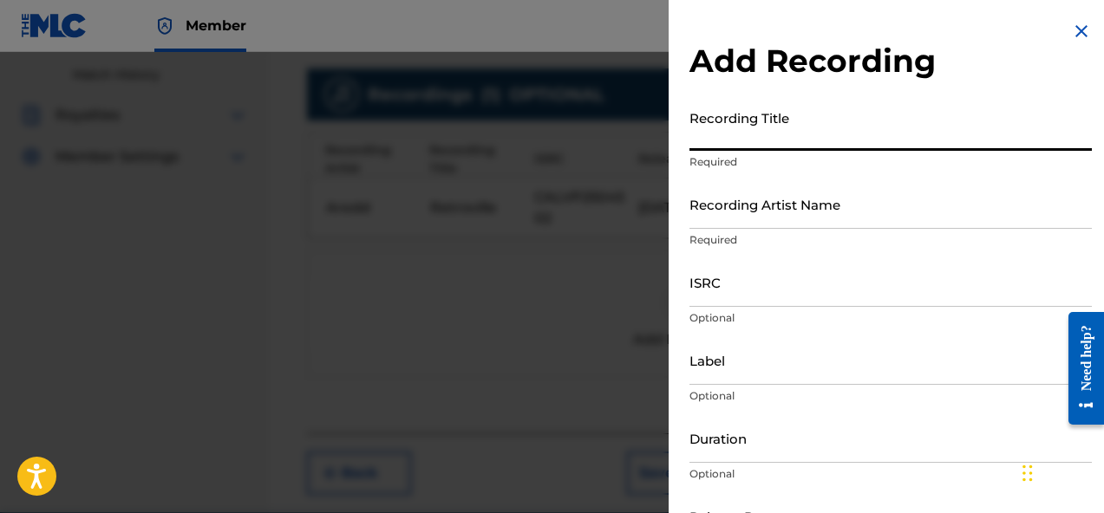
click at [842, 136] on input "Recording Title" at bounding box center [890, 125] width 402 height 49
click at [761, 293] on input "ISRC" at bounding box center [890, 281] width 402 height 49
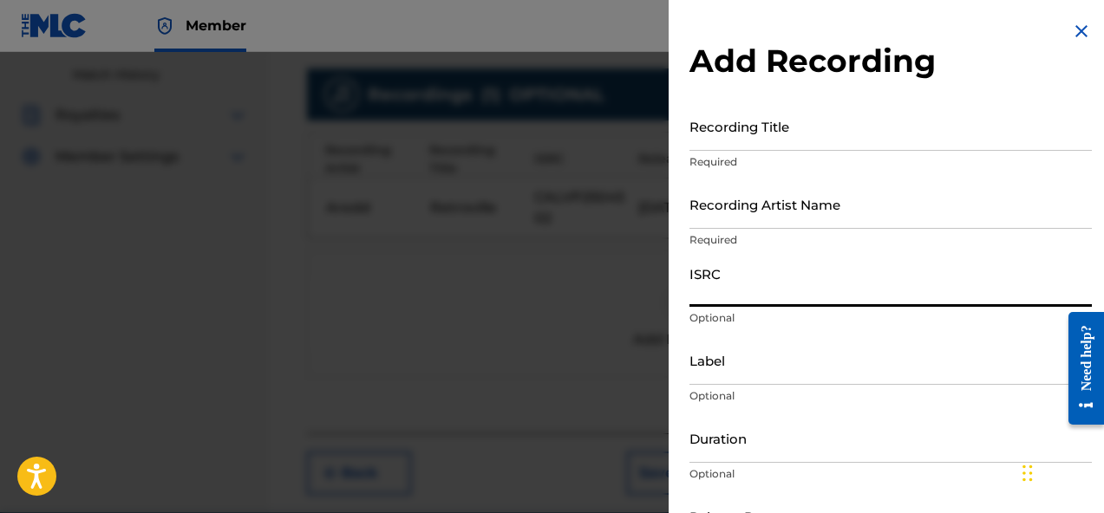
paste input "CALVP2504501"
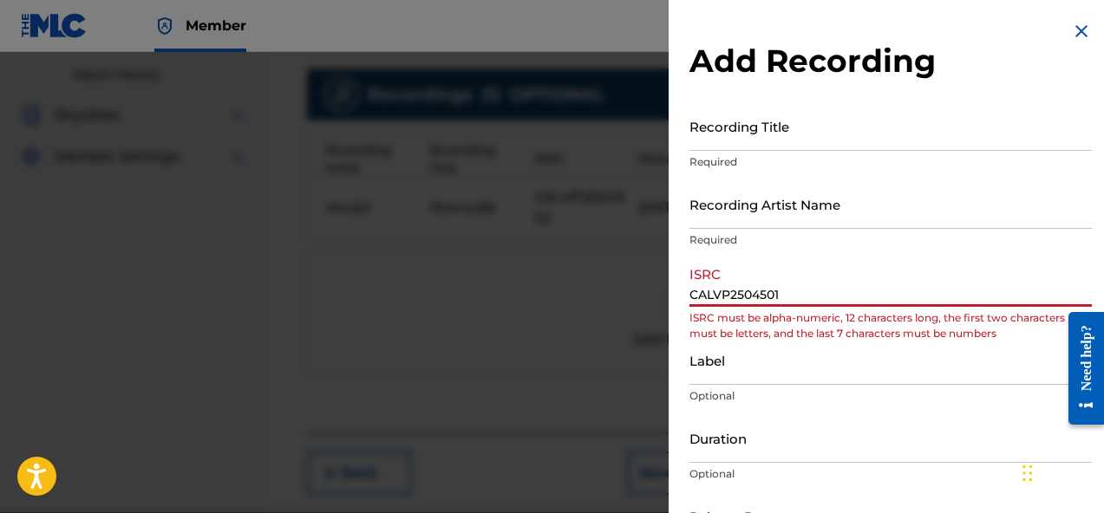
click at [718, 298] on input "CALVP2504501" at bounding box center [890, 281] width 402 height 49
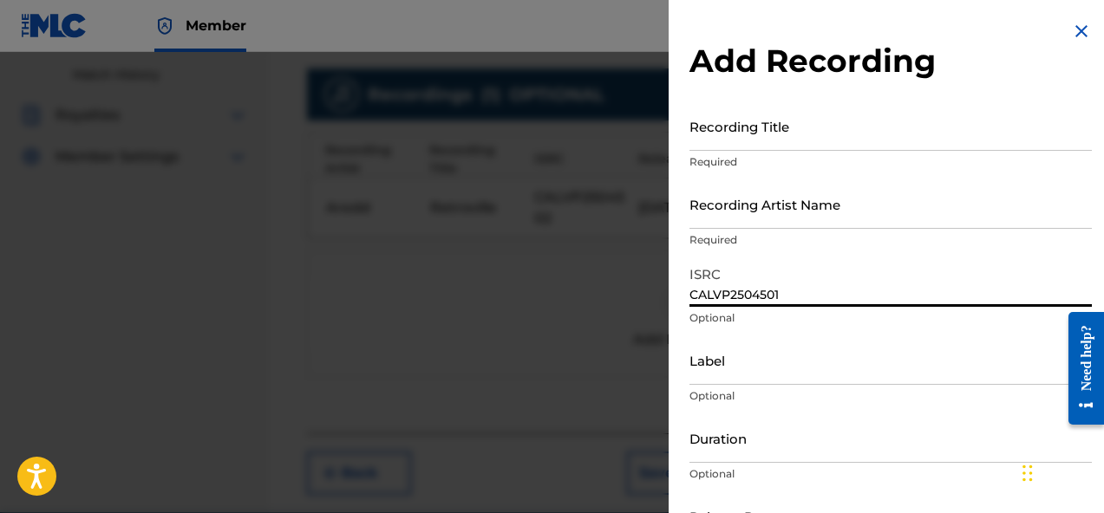
type input "CALVP2504501"
click at [746, 367] on input "Label" at bounding box center [890, 360] width 402 height 49
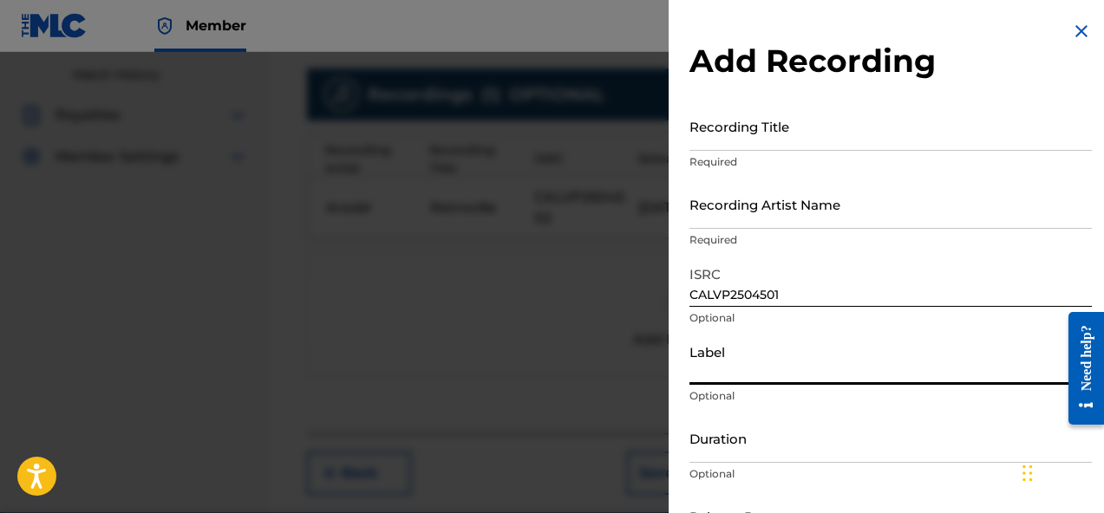
type input "AREDD"
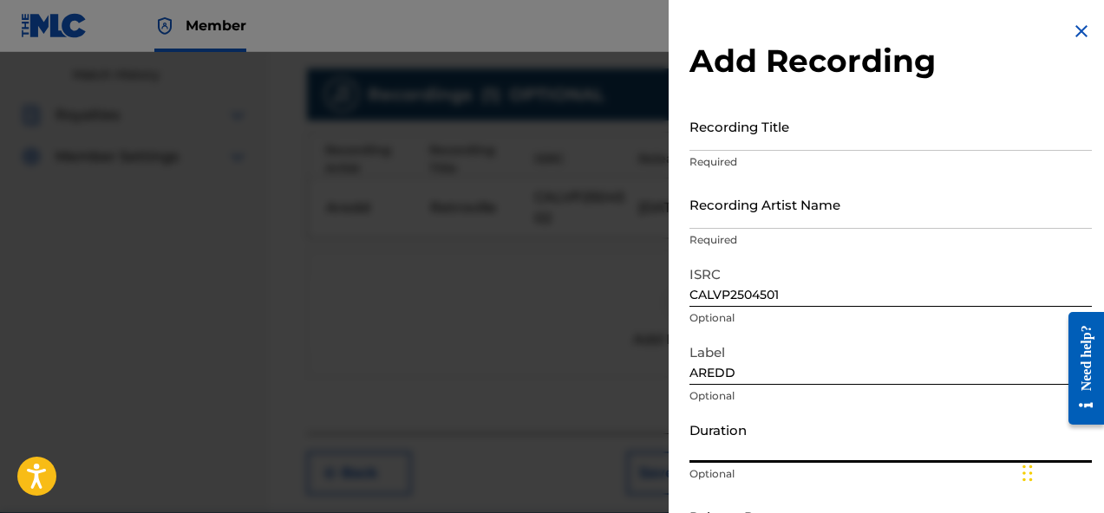
click at [768, 453] on input "Duration" at bounding box center [890, 438] width 402 height 49
type input "02:12"
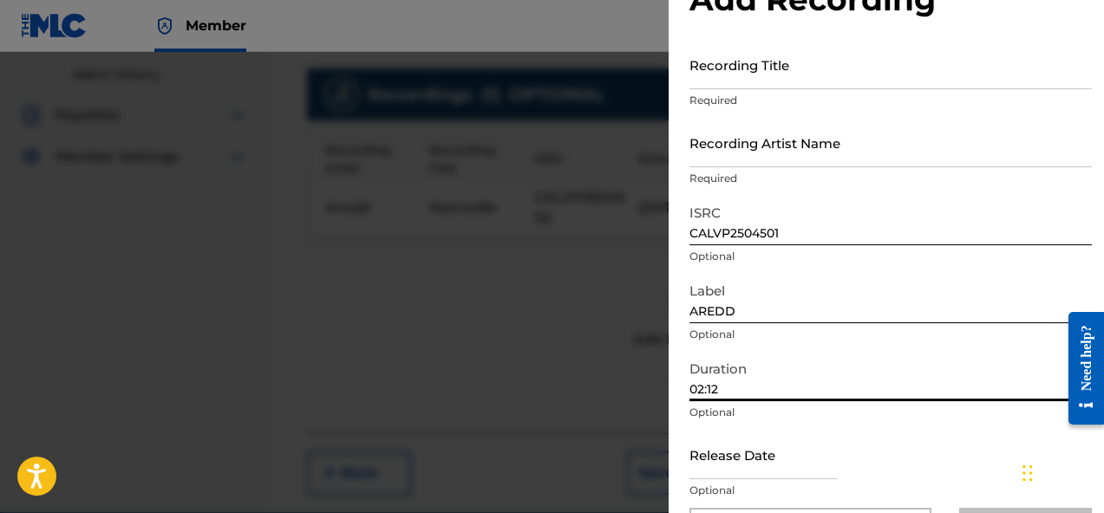
click at [785, 442] on input "text" at bounding box center [762, 454] width 147 height 49
select select "7"
select select "2025"
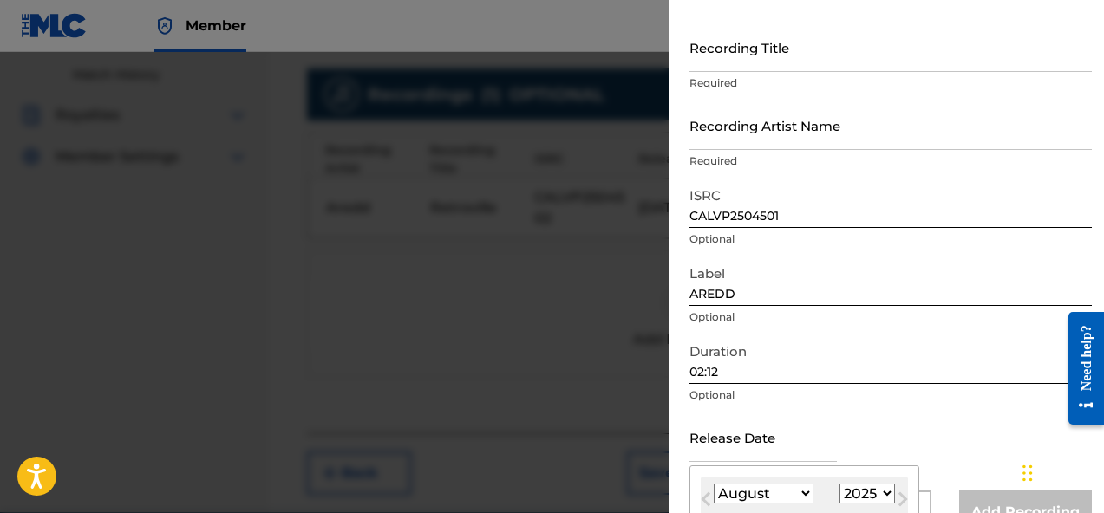
type input "July 3 2025"
select select "6"
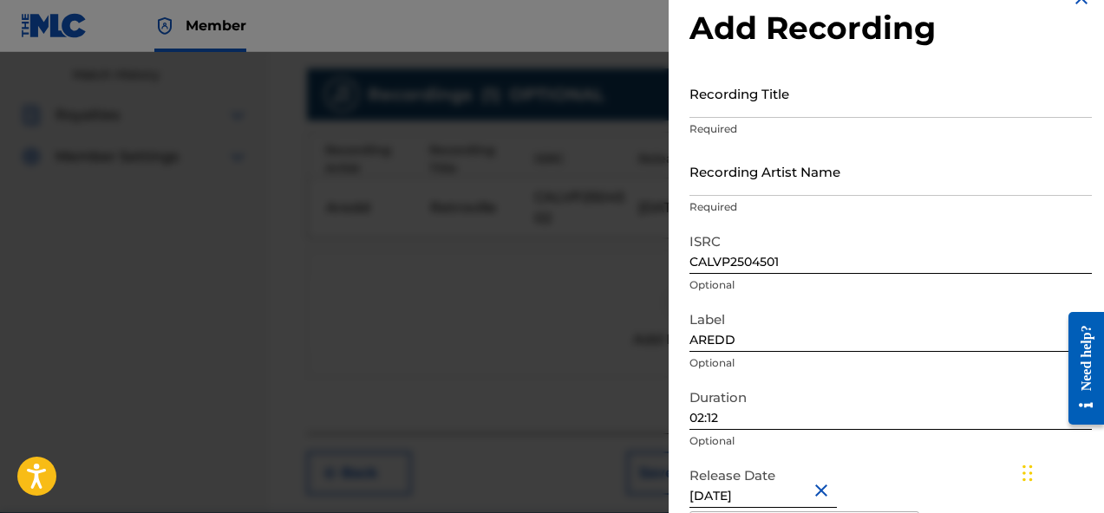
scroll to position [0, 0]
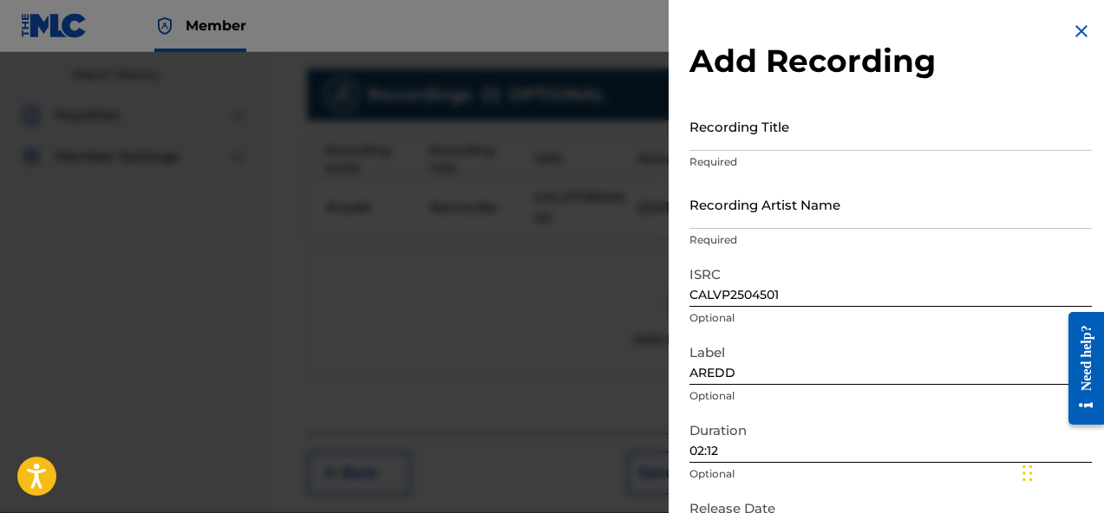
click at [845, 205] on input "Recording Artist Name" at bounding box center [890, 203] width 402 height 49
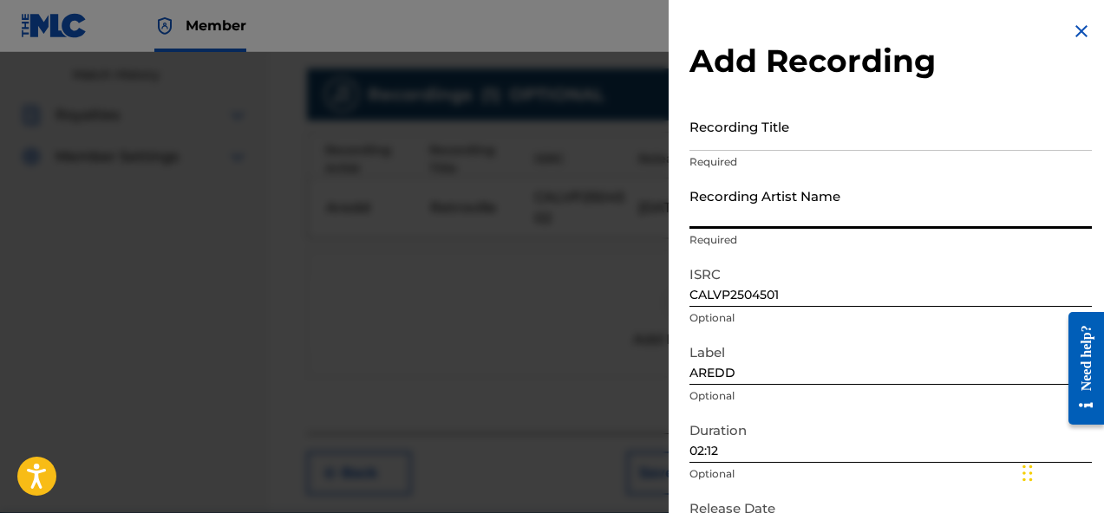
type input "Aredd"
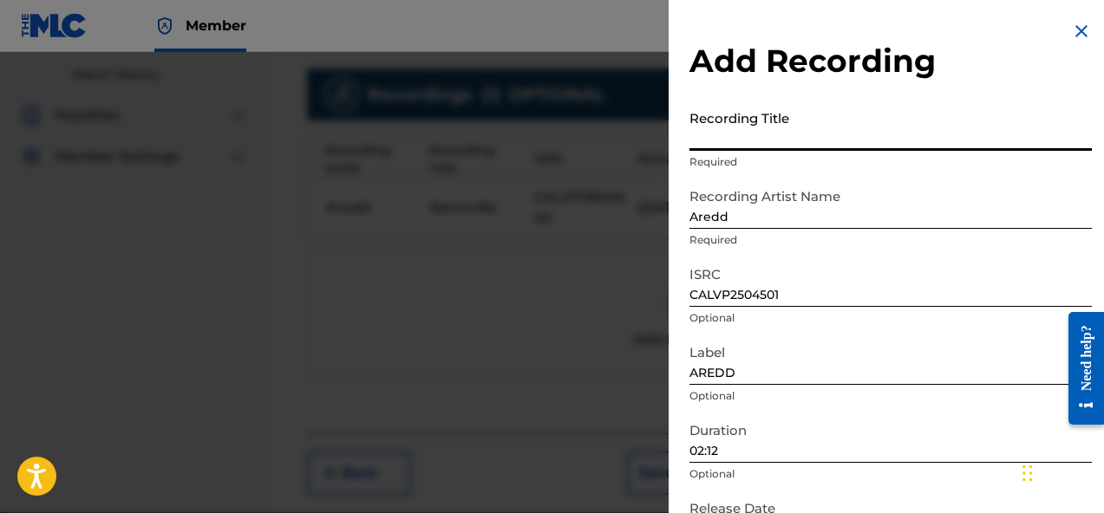
click at [806, 140] on input "Recording Title" at bounding box center [890, 125] width 402 height 49
type input "S"
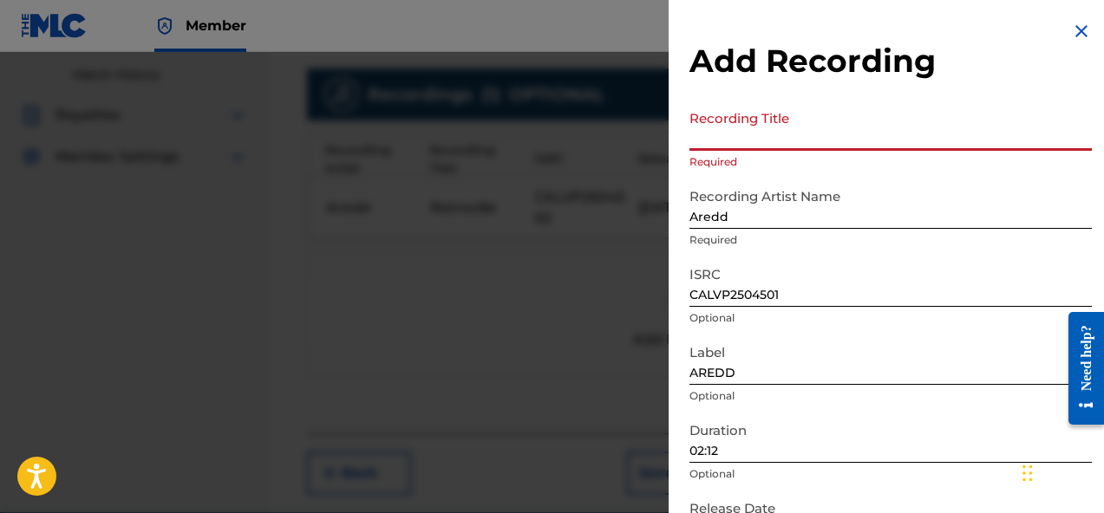
click at [862, 130] on input "Recording Title" at bounding box center [890, 125] width 402 height 49
paste input "Surprise!"
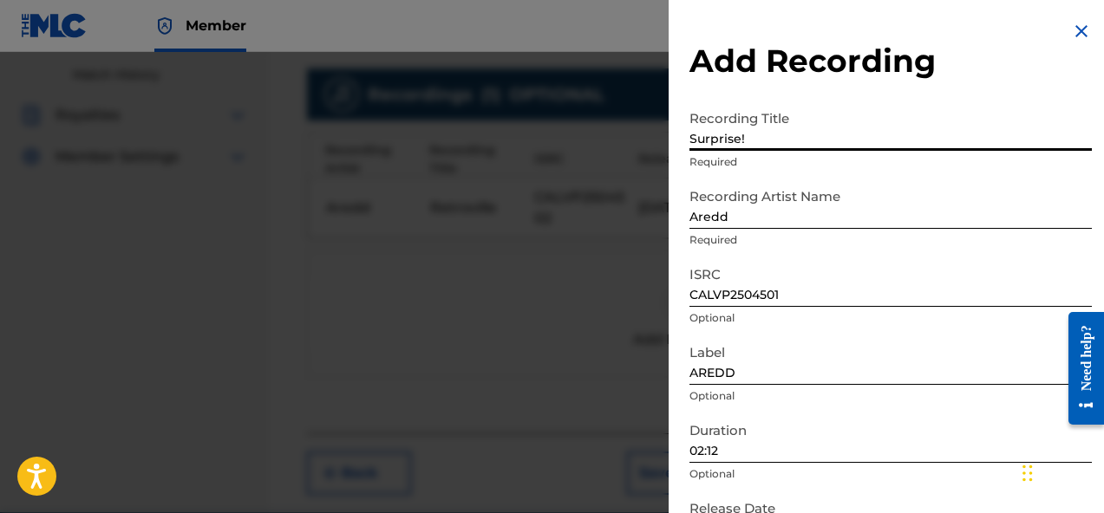
click at [713, 140] on input "Surprise!" at bounding box center [890, 125] width 402 height 49
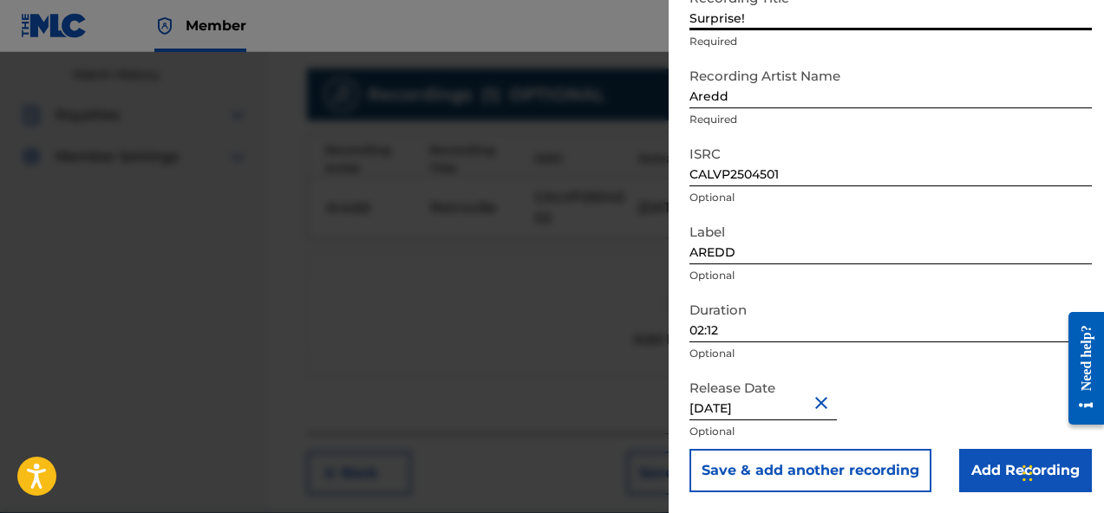
type input "Surprise!"
click at [978, 472] on input "Add Recording" at bounding box center [1025, 470] width 133 height 43
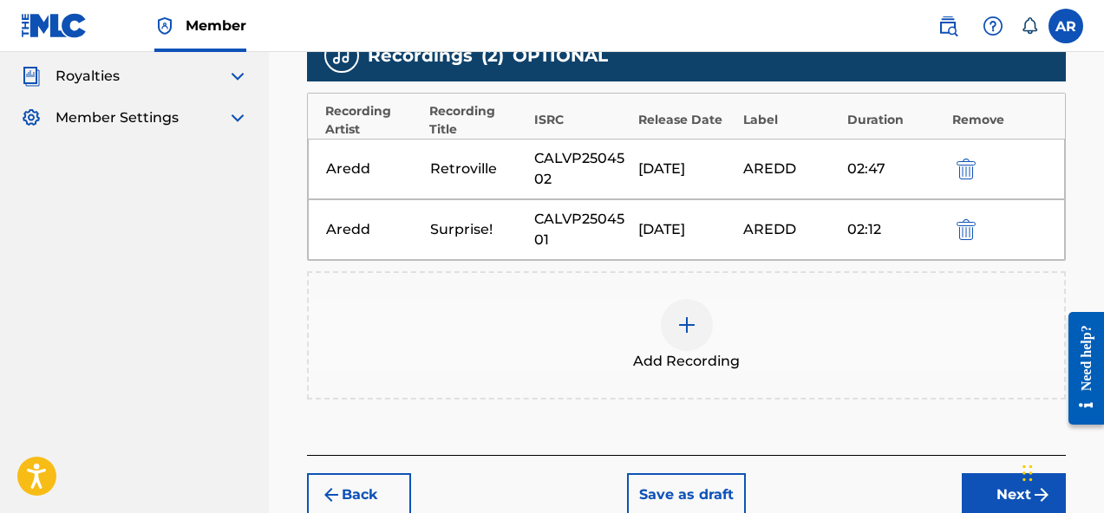
scroll to position [549, 0]
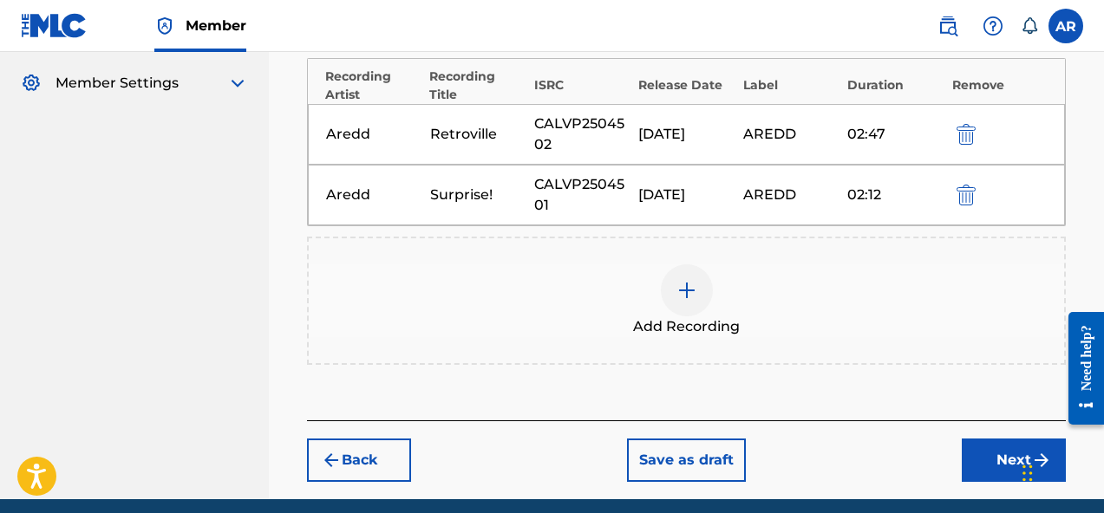
click at [690, 302] on div at bounding box center [687, 290] width 52 height 52
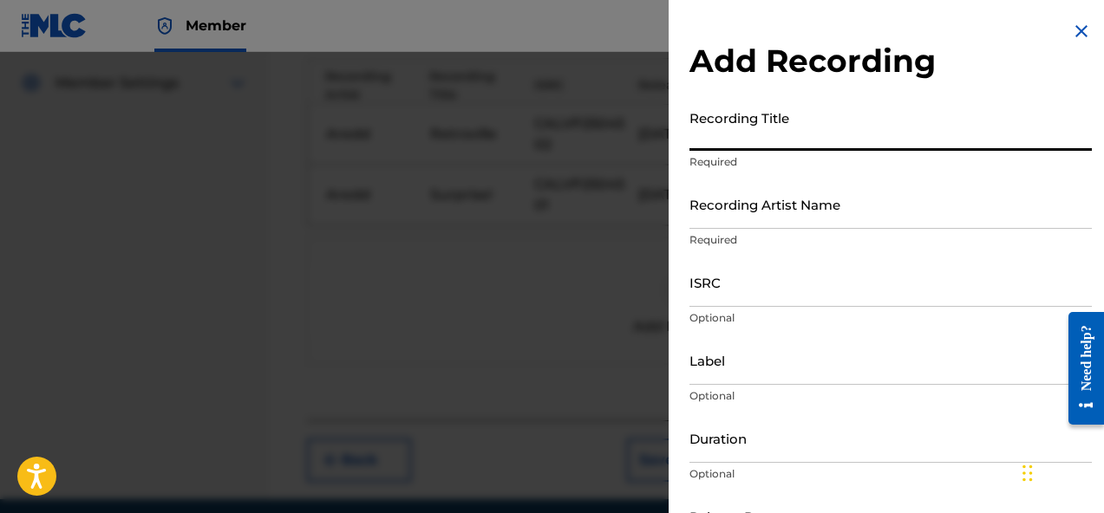
click at [833, 134] on input "Recording Title" at bounding box center [890, 125] width 402 height 49
paste input "Kiss"
click at [715, 145] on input "Kiss" at bounding box center [890, 125] width 402 height 49
type input "Kiss"
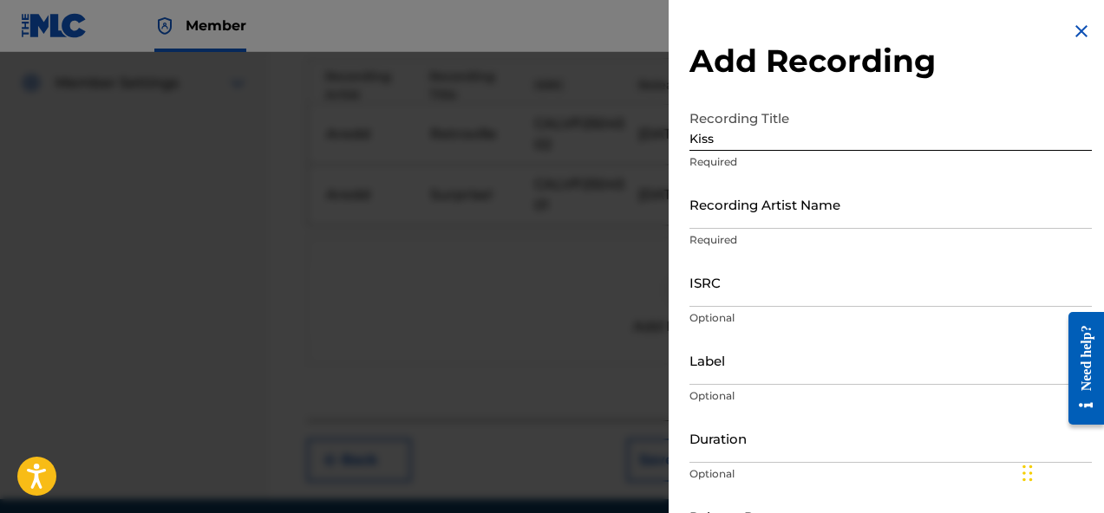
click at [772, 231] on div "Recording Artist Name Required" at bounding box center [890, 218] width 402 height 78
click at [772, 215] on input "Recording Artist Name" at bounding box center [890, 203] width 402 height 49
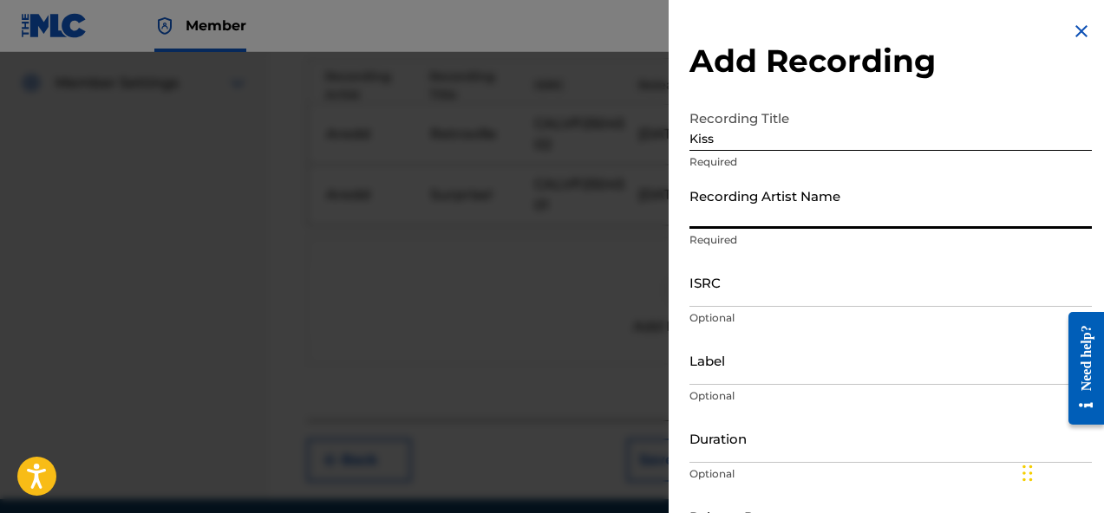
type input "Aredd"
click at [740, 295] on input "ISRC" at bounding box center [890, 281] width 402 height 49
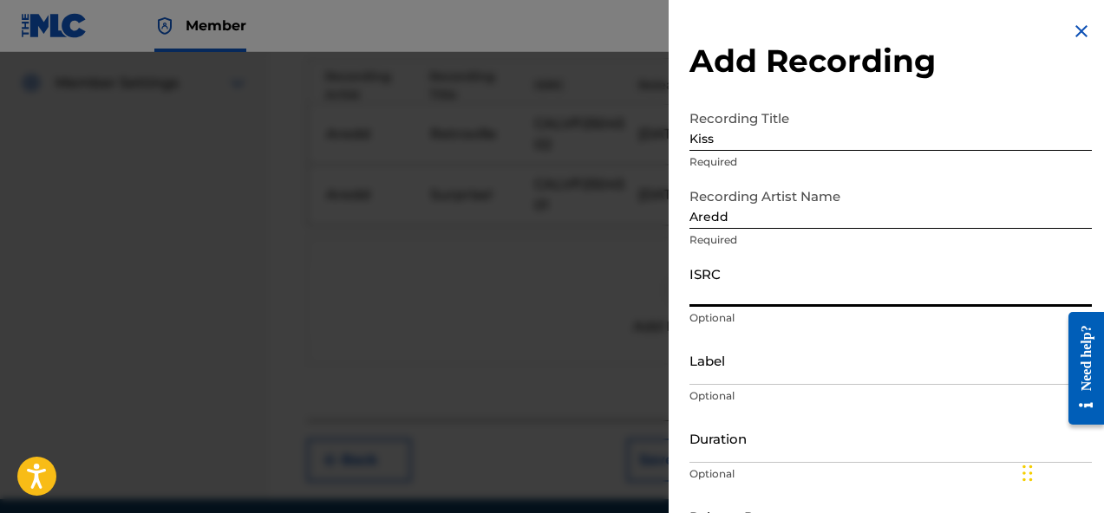
click at [801, 287] on input "ISRC" at bounding box center [890, 281] width 402 height 49
paste input "CALVP2504505"
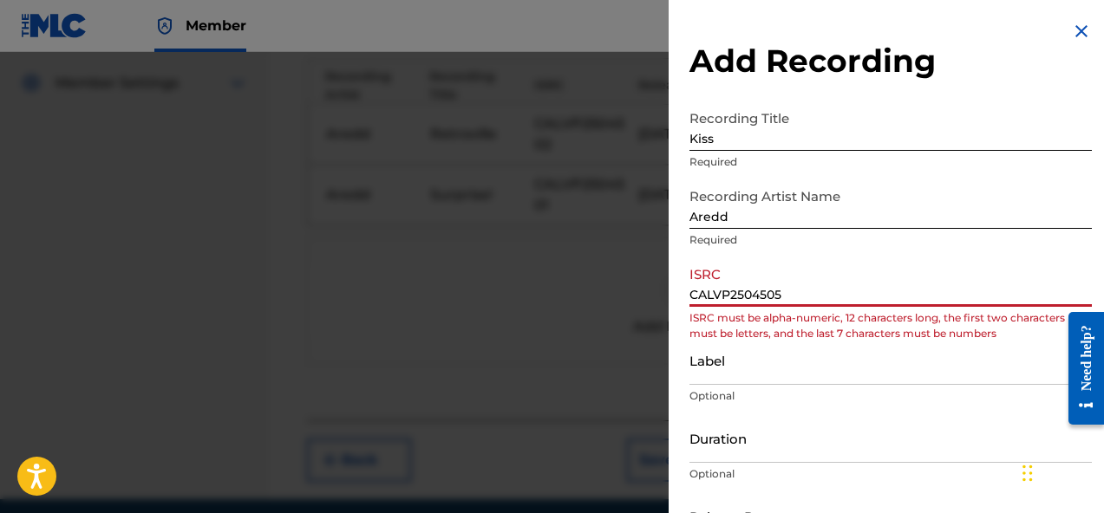
click at [712, 291] on input "CALVP2504505" at bounding box center [890, 281] width 402 height 49
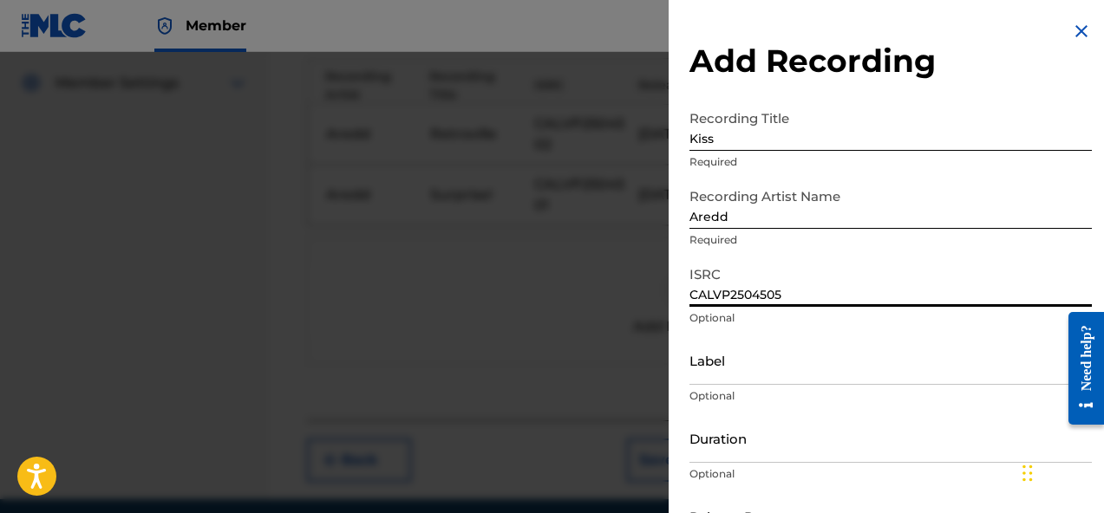
type input "CALVP2504505"
click at [749, 389] on p "Optional" at bounding box center [890, 396] width 402 height 16
click at [748, 380] on input "Label" at bounding box center [890, 360] width 402 height 49
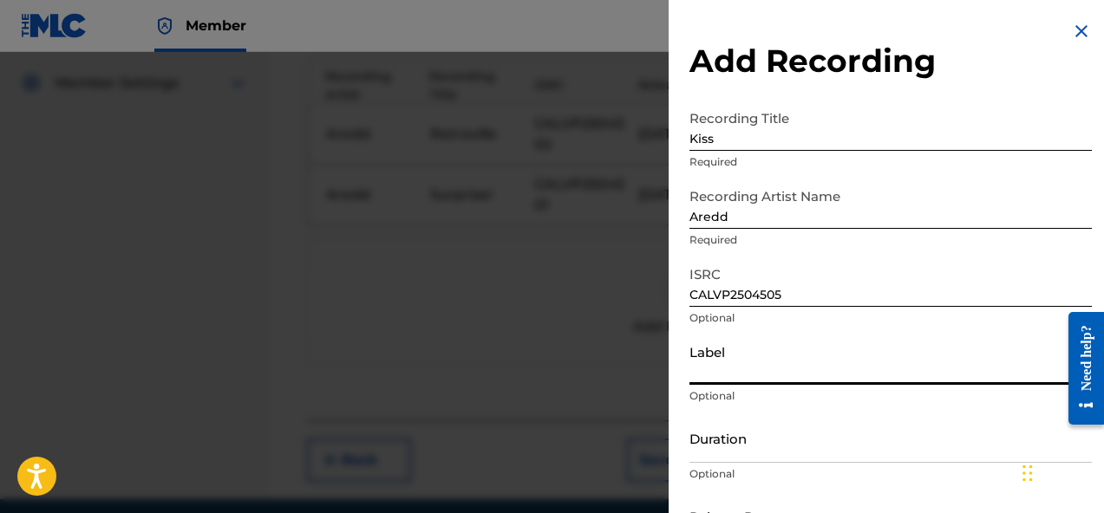
type input "AREDD"
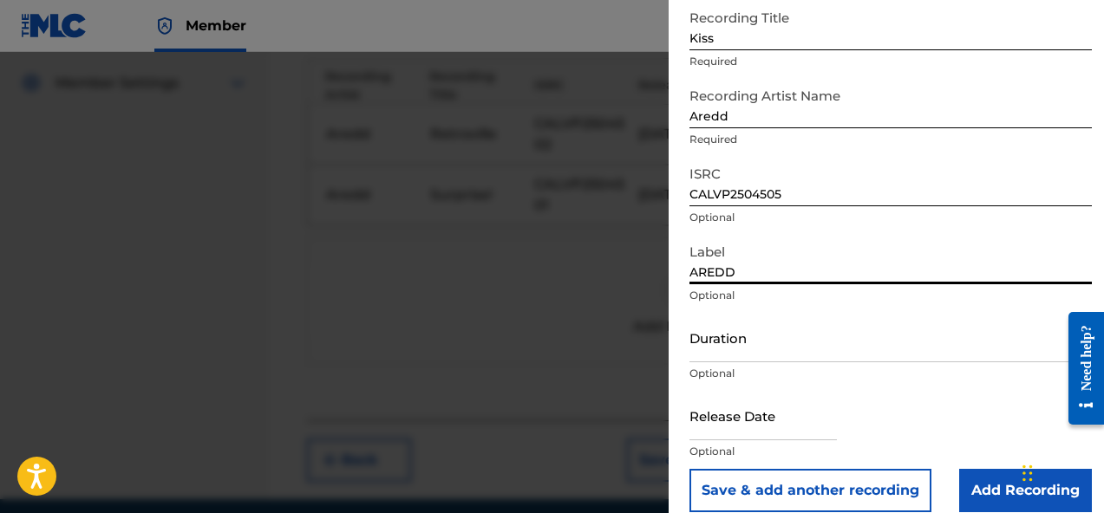
scroll to position [113, 0]
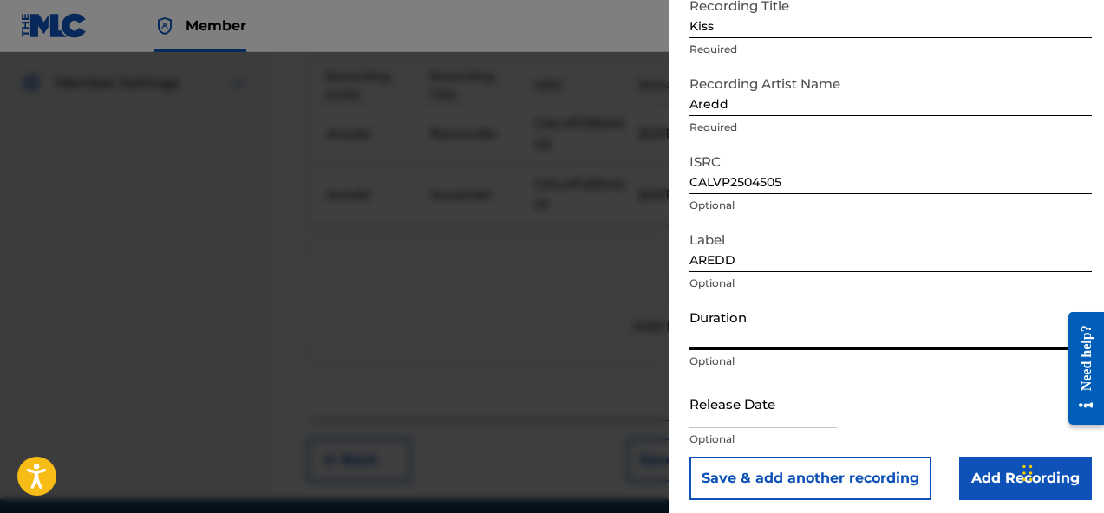
click at [768, 349] on input "Duration" at bounding box center [890, 325] width 402 height 49
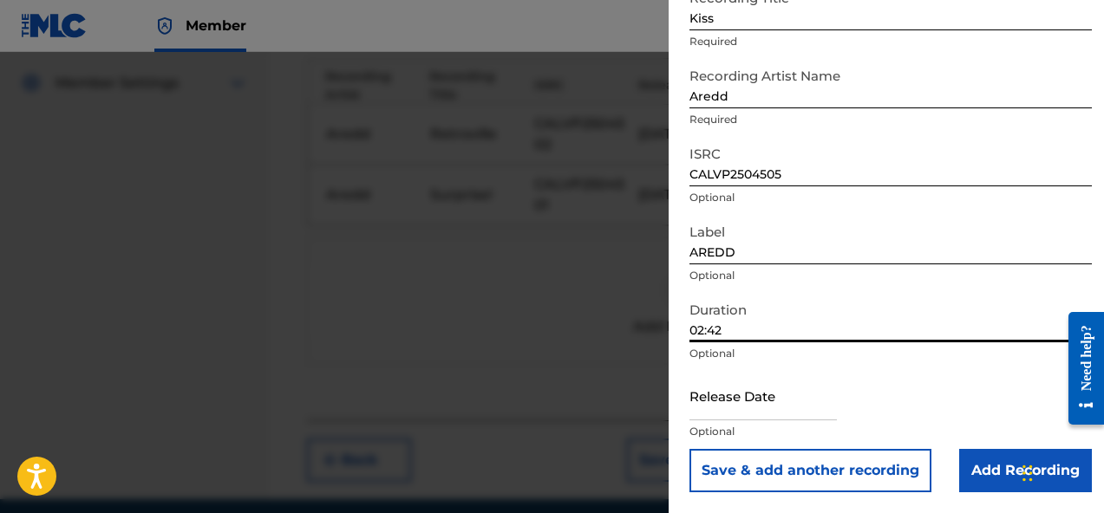
type input "02:42"
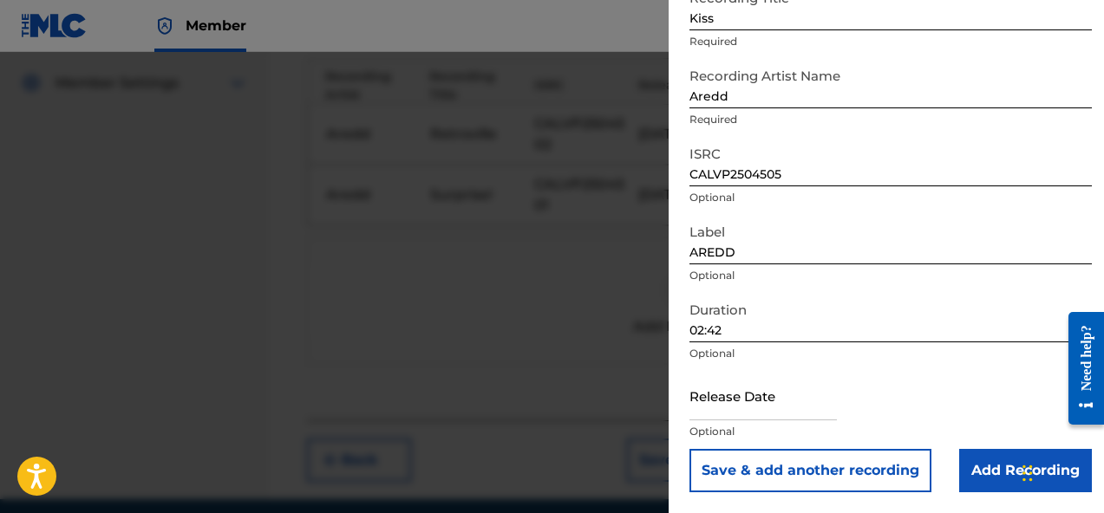
click at [761, 394] on input "text" at bounding box center [762, 395] width 147 height 49
select select "7"
select select "2025"
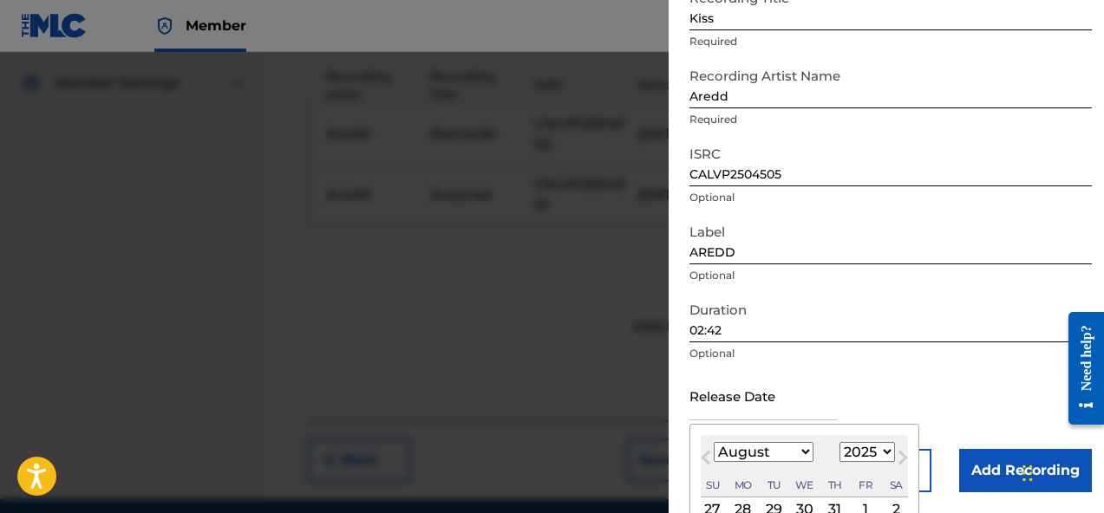
type input "July 3 2025"
select select "6"
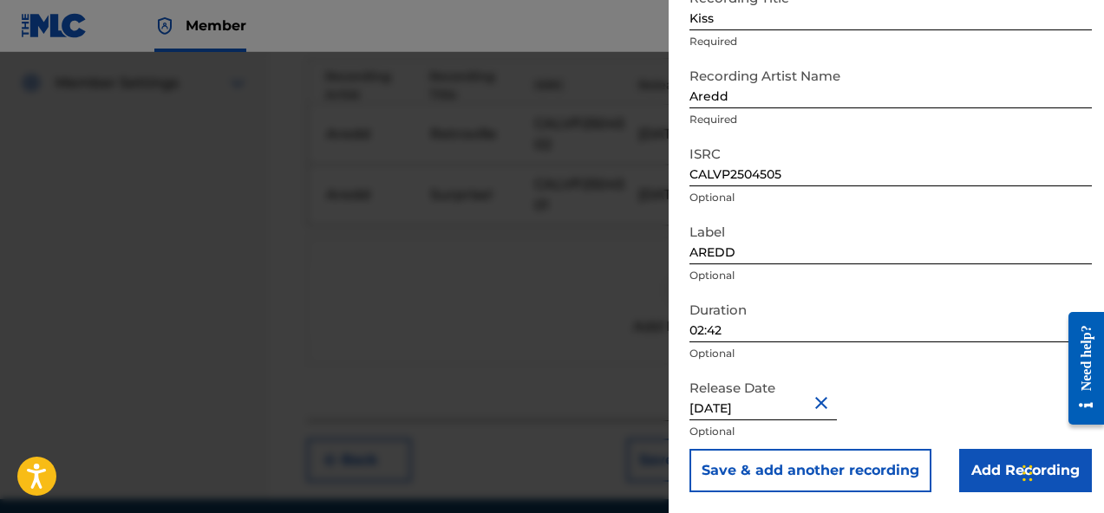
click at [903, 384] on div "Release Date July 3 2025 Optional" at bounding box center [890, 410] width 402 height 78
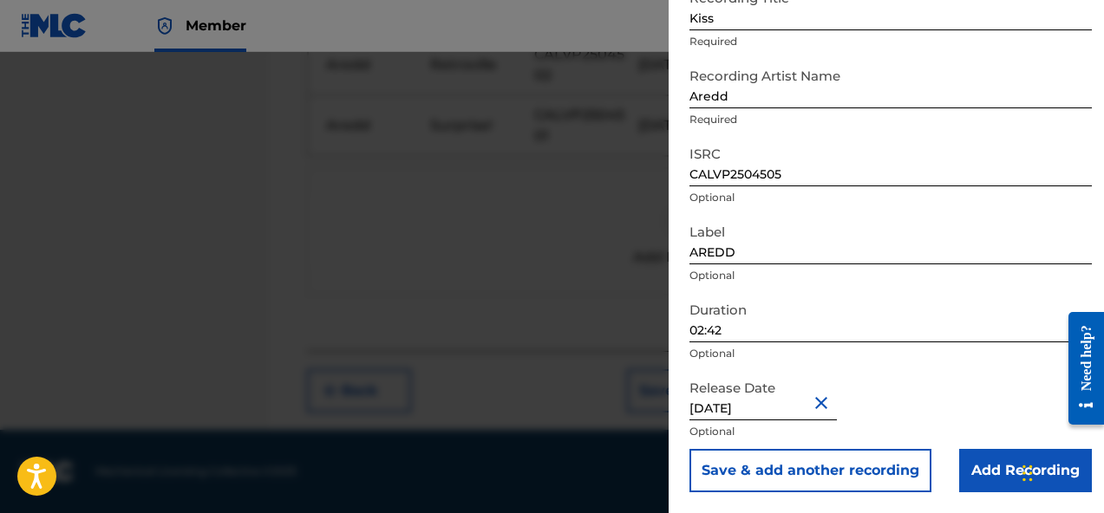
click at [971, 473] on input "Add Recording" at bounding box center [1025, 470] width 133 height 43
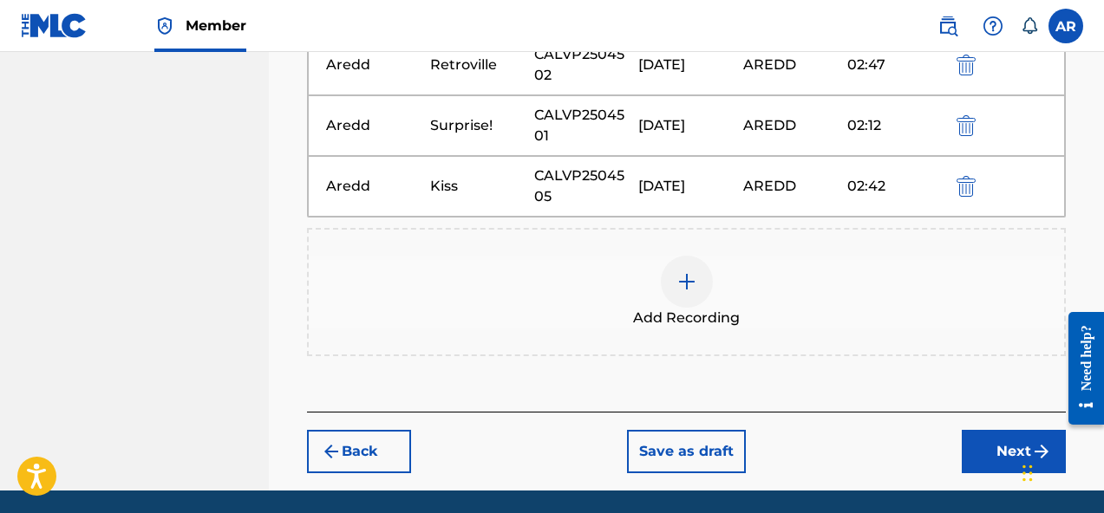
click at [712, 270] on div "Add Recording" at bounding box center [686, 292] width 755 height 73
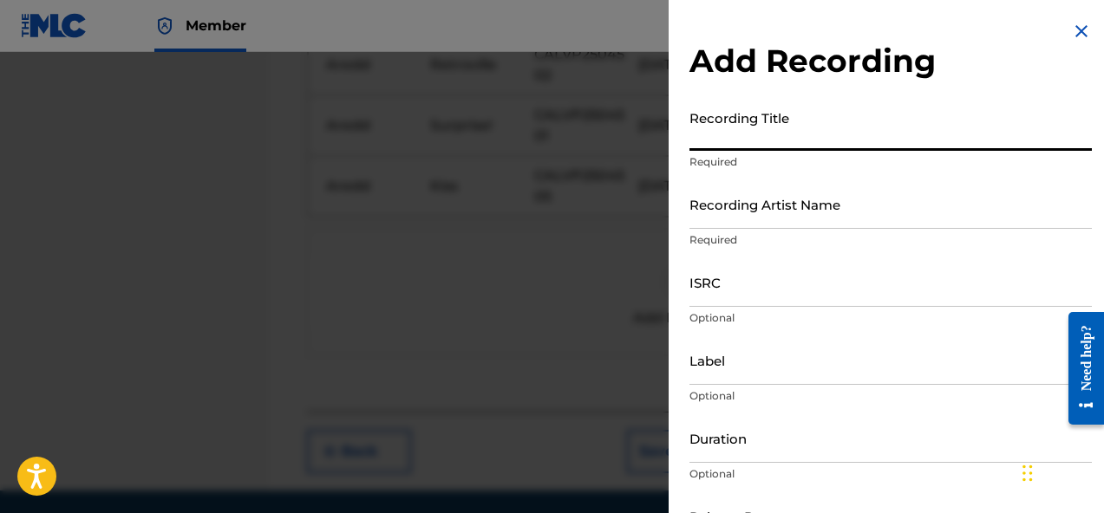
click at [800, 135] on input "Recording Title" at bounding box center [890, 125] width 402 height 49
paste input "Wrap Bands"
click at [714, 146] on input "Wrap Bands" at bounding box center [890, 125] width 402 height 49
type input "Wrap Bands"
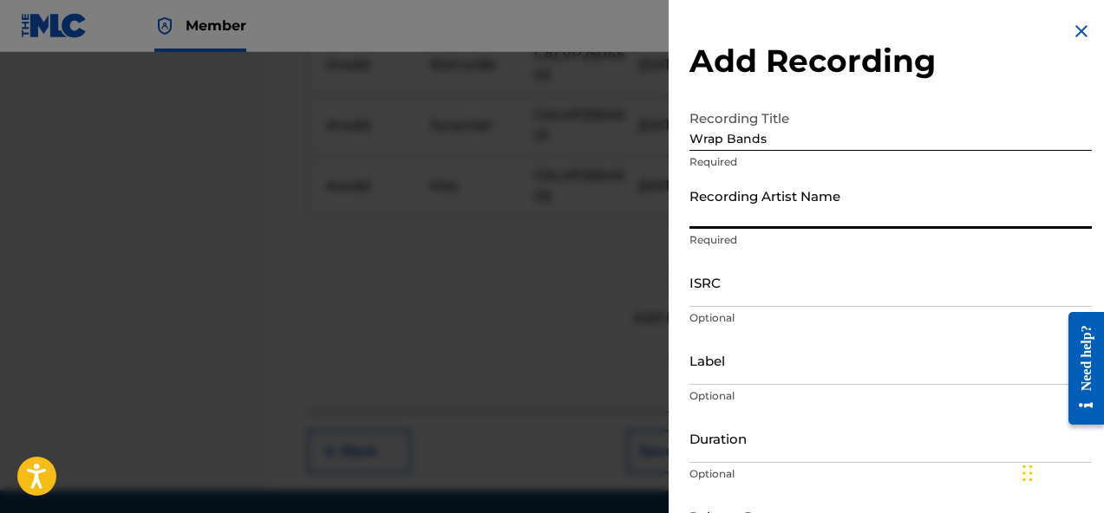
click at [768, 221] on input "Recording Artist Name" at bounding box center [890, 203] width 402 height 49
type input "Aredd"
click at [746, 269] on input "ISRC" at bounding box center [890, 281] width 402 height 49
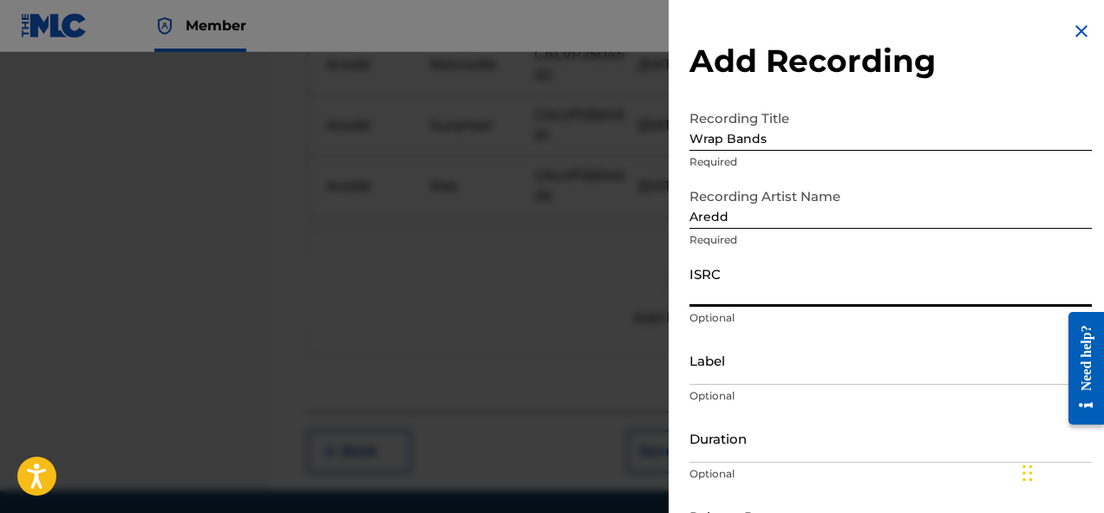
click at [754, 290] on input "ISRC" at bounding box center [890, 281] width 402 height 49
paste input "CALVP2504507"
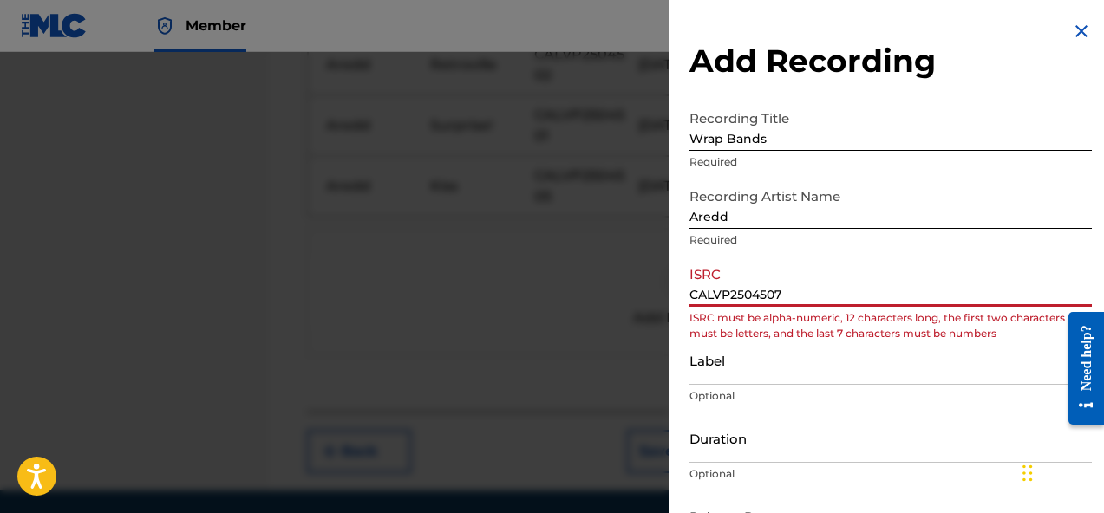
click at [713, 302] on input "CALVP2504507" at bounding box center [890, 281] width 402 height 49
click at [713, 296] on input "CALVP2504507" at bounding box center [890, 281] width 402 height 49
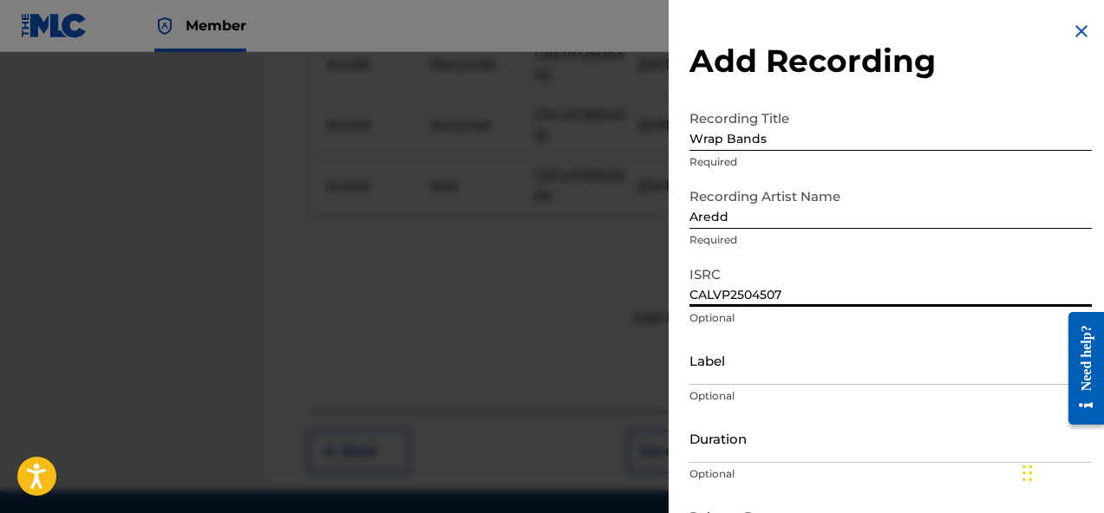
type input "CALVP2504507"
click at [736, 371] on input "Label" at bounding box center [890, 360] width 402 height 49
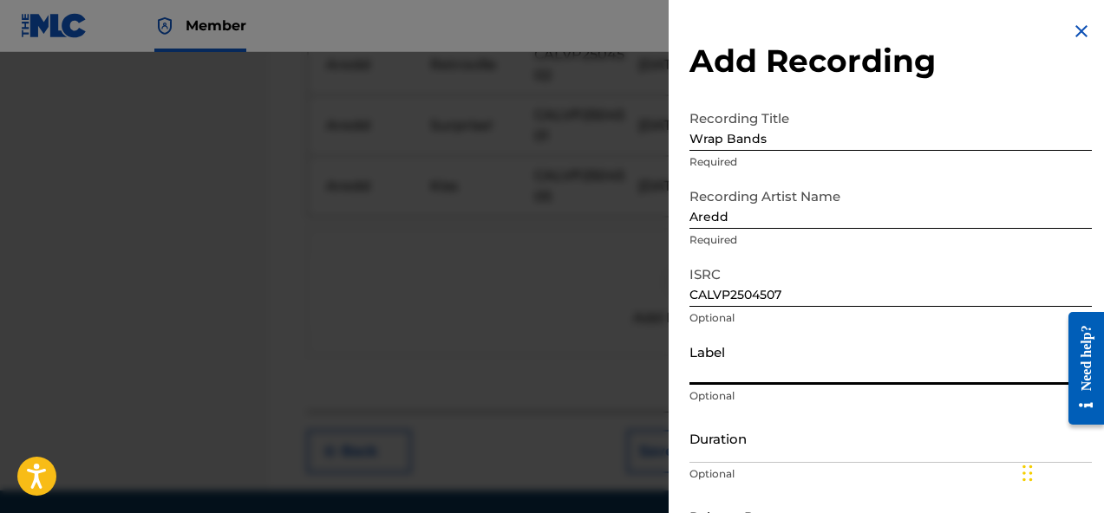
type input "AREDD"
click at [782, 453] on input "Duration" at bounding box center [890, 438] width 402 height 49
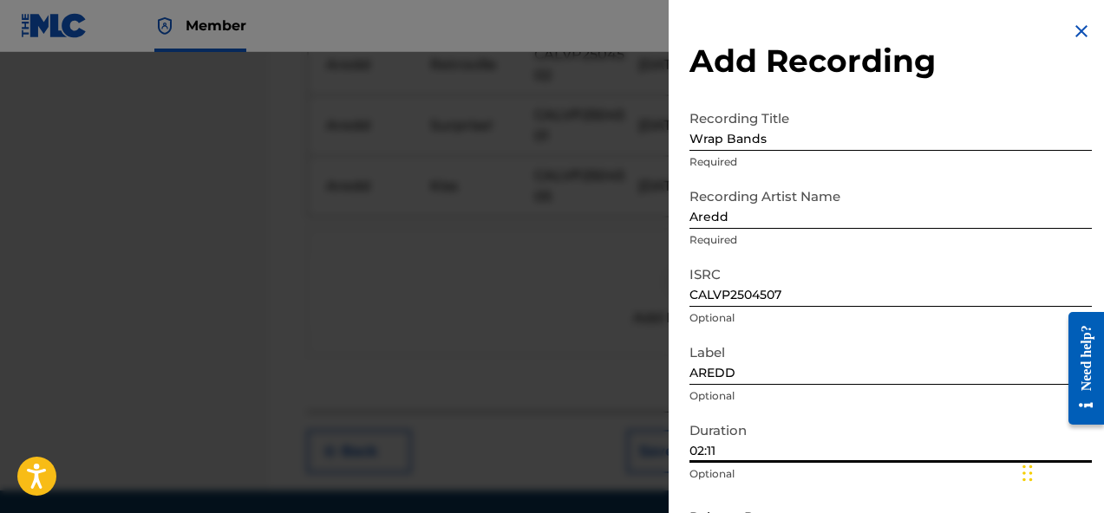
scroll to position [121, 0]
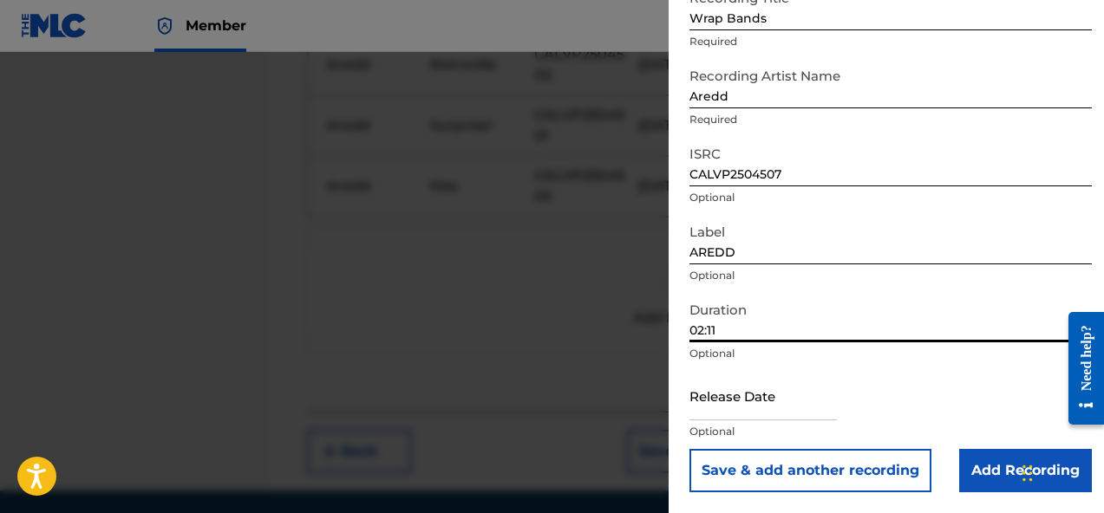
type input "02:11"
click at [751, 416] on input "text" at bounding box center [762, 395] width 147 height 49
select select "7"
select select "2025"
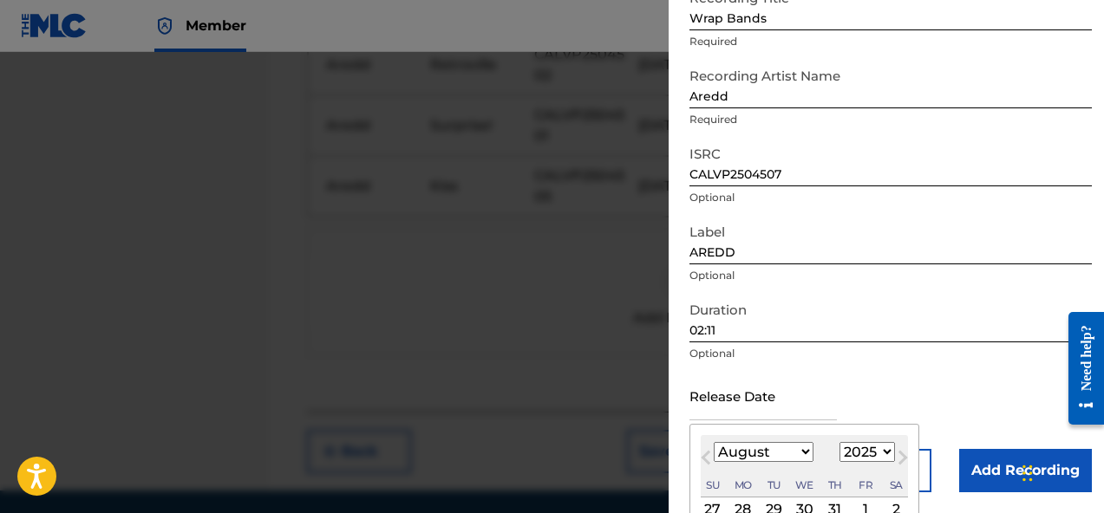
type input "July 3 2025"
select select "6"
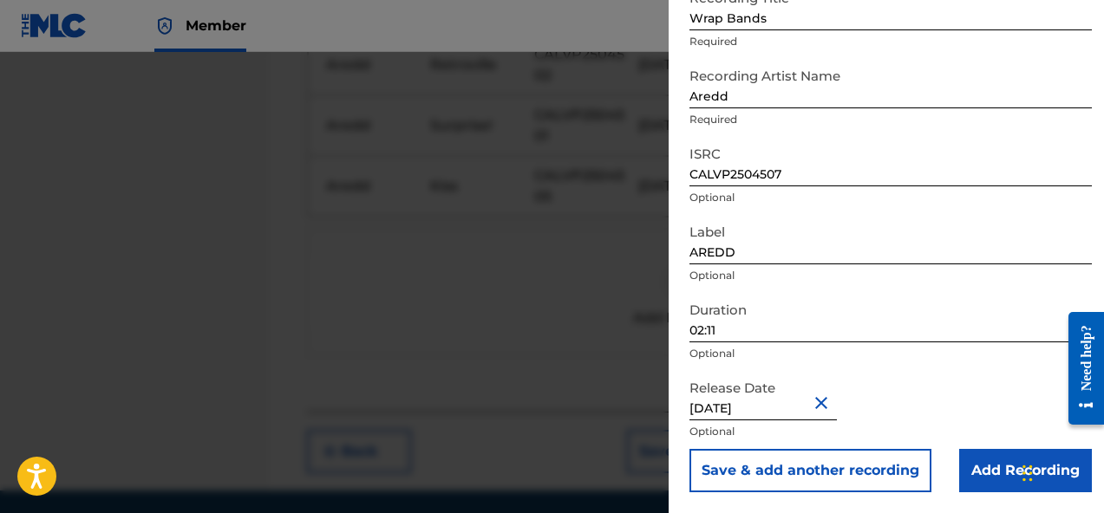
click at [910, 401] on div "Release Date July 3 2025 Optional" at bounding box center [890, 410] width 402 height 78
click at [966, 472] on input "Add Recording" at bounding box center [1025, 470] width 133 height 43
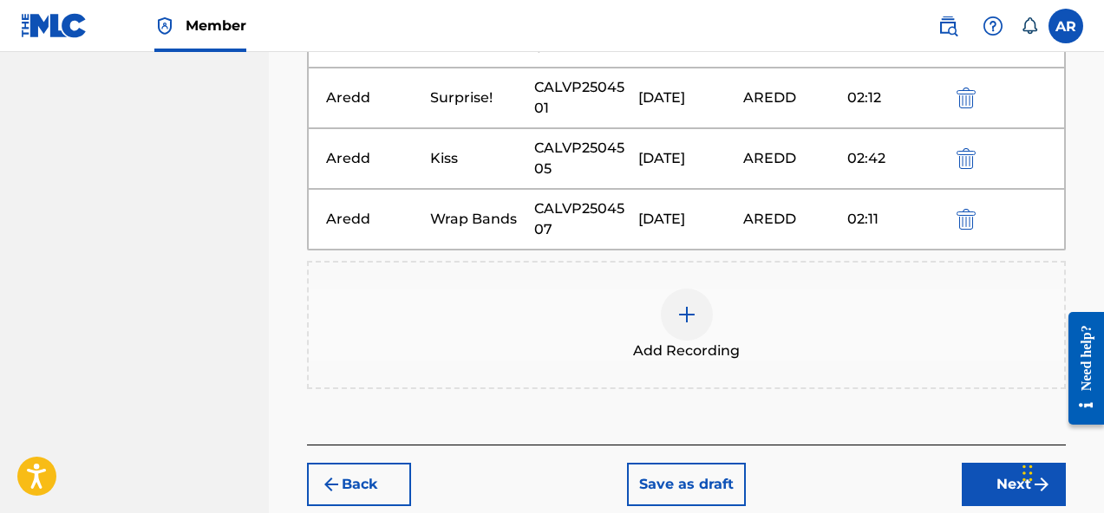
scroll to position [648, 0]
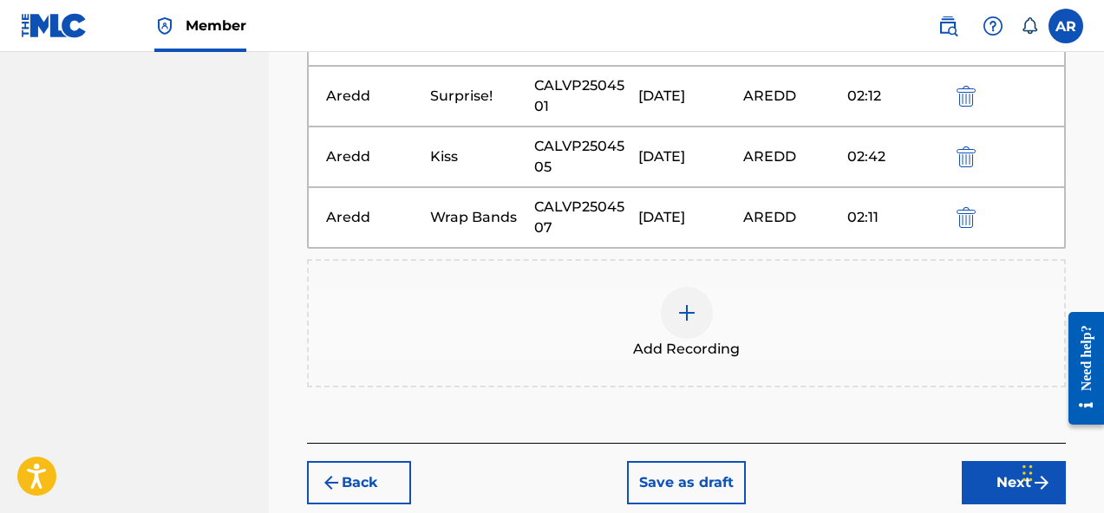
click at [677, 317] on img at bounding box center [686, 313] width 21 height 21
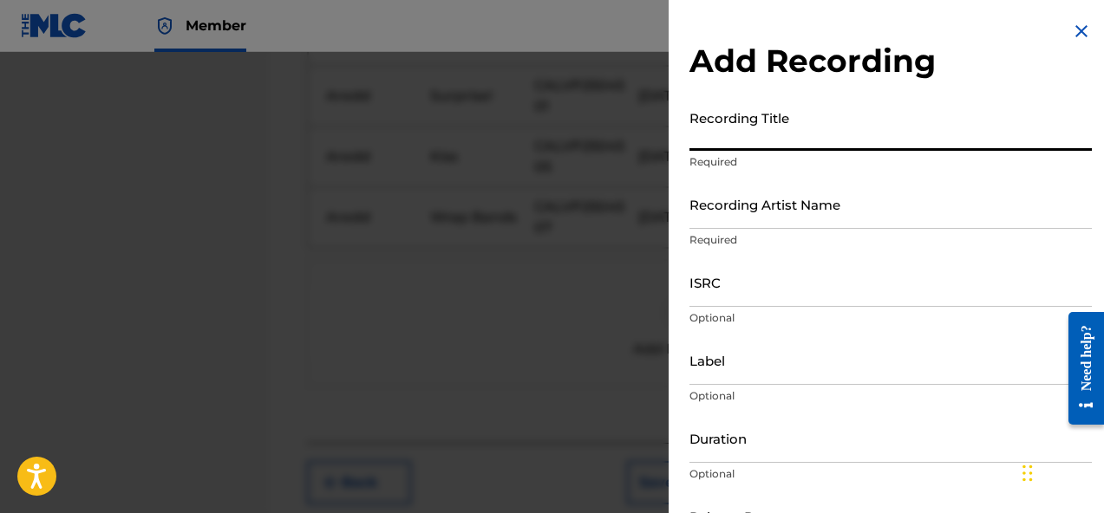
click at [793, 137] on input "Recording Title" at bounding box center [890, 125] width 402 height 49
click at [785, 140] on input "Recording Title" at bounding box center [890, 125] width 402 height 49
paste input "Test"
click at [720, 141] on input "Test" at bounding box center [890, 125] width 402 height 49
click at [713, 142] on input "Test" at bounding box center [890, 125] width 402 height 49
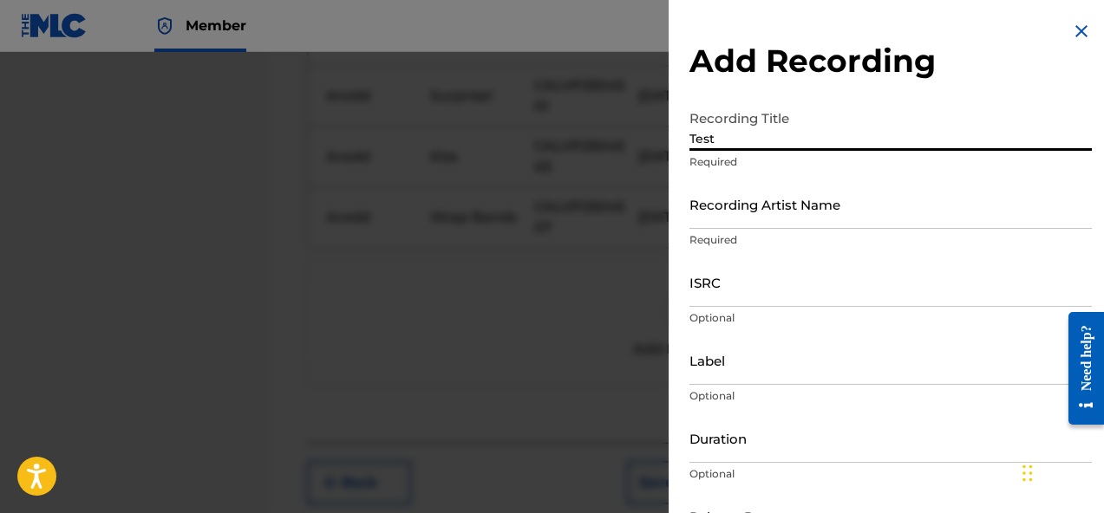
type input "Test"
click at [740, 212] on input "Recording Artist Name" at bounding box center [890, 203] width 402 height 49
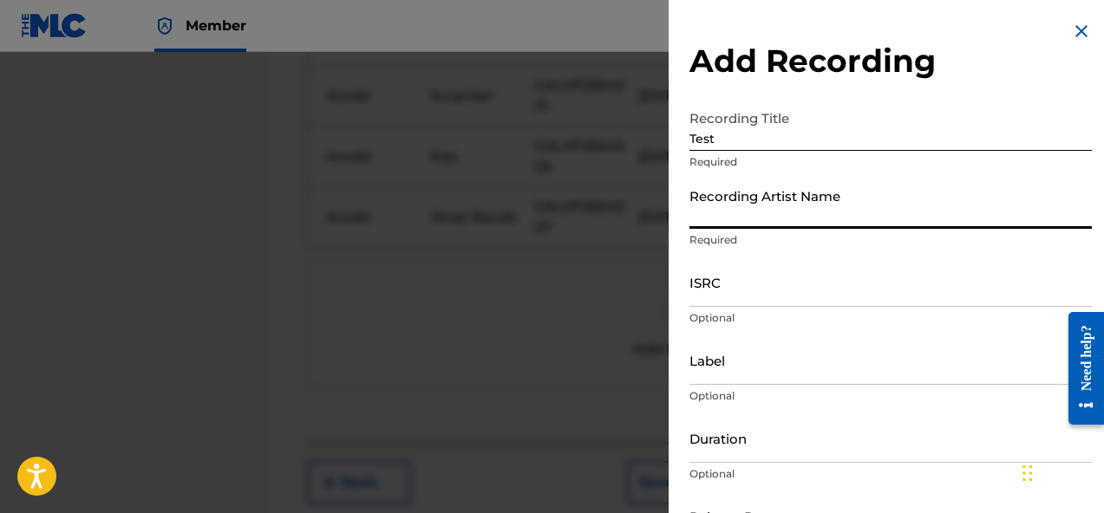
type input "Aredd"
click at [757, 283] on input "ISRC" at bounding box center [890, 281] width 402 height 49
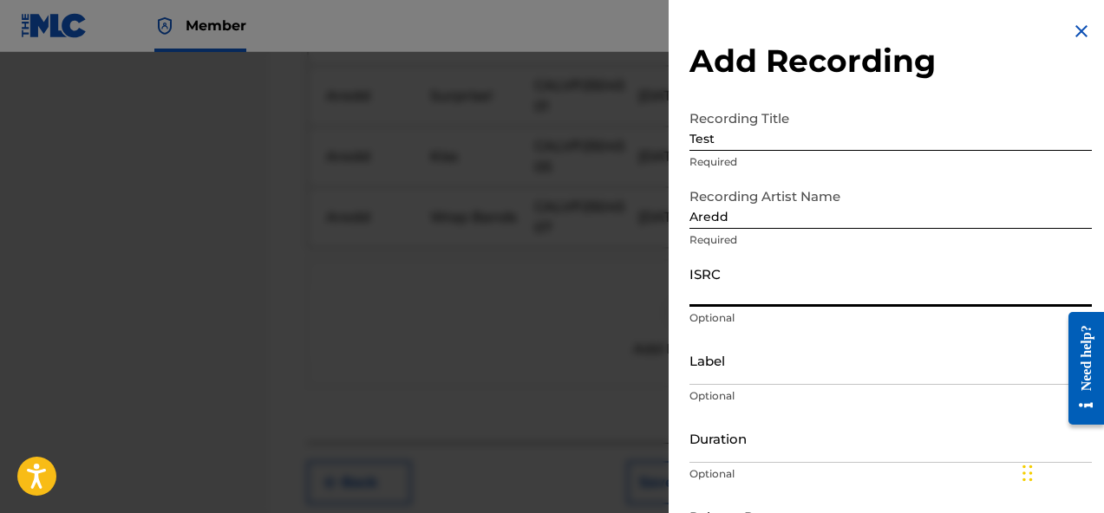
paste input "CALVP2504504"
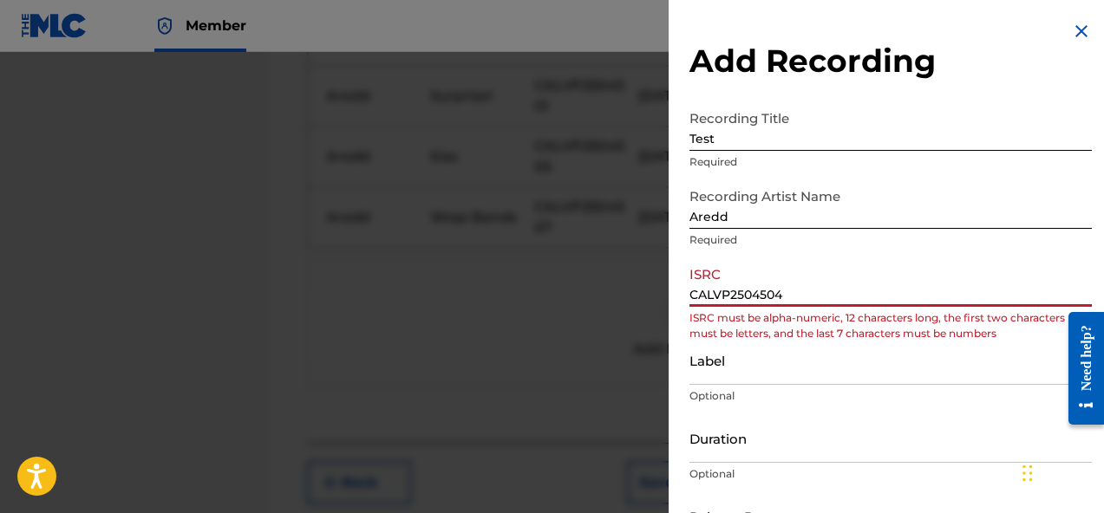
click at [713, 299] on input "CALVP2504504" at bounding box center [890, 281] width 402 height 49
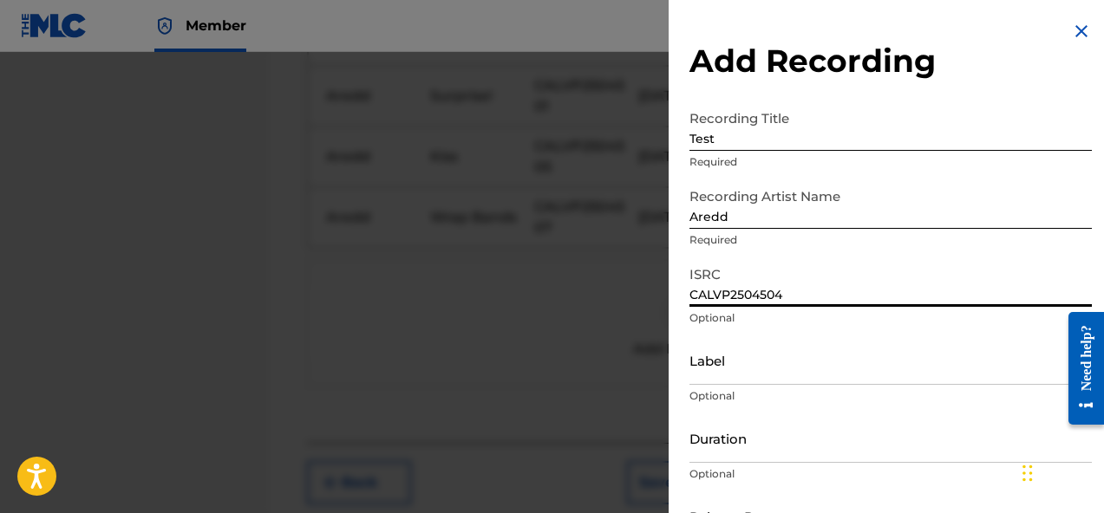
type input "CALVP2504504"
click at [744, 368] on input "Label" at bounding box center [890, 360] width 402 height 49
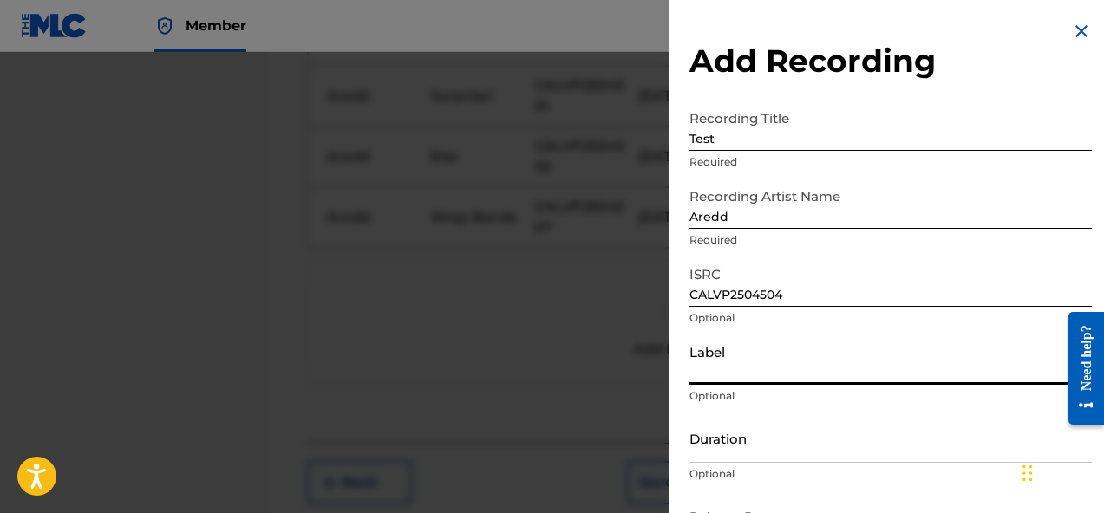
type input "AREDD"
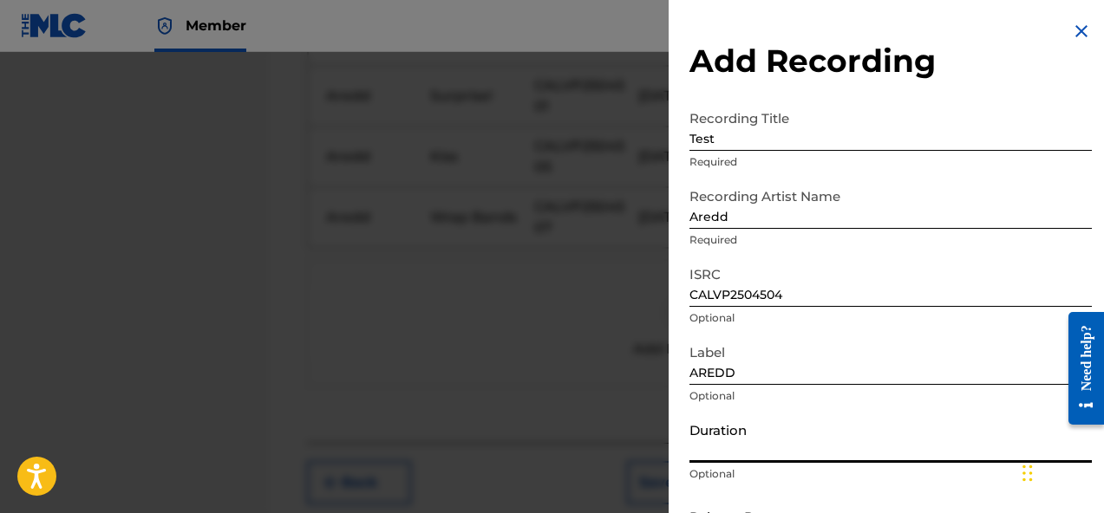
click at [766, 446] on input "Duration" at bounding box center [890, 438] width 402 height 49
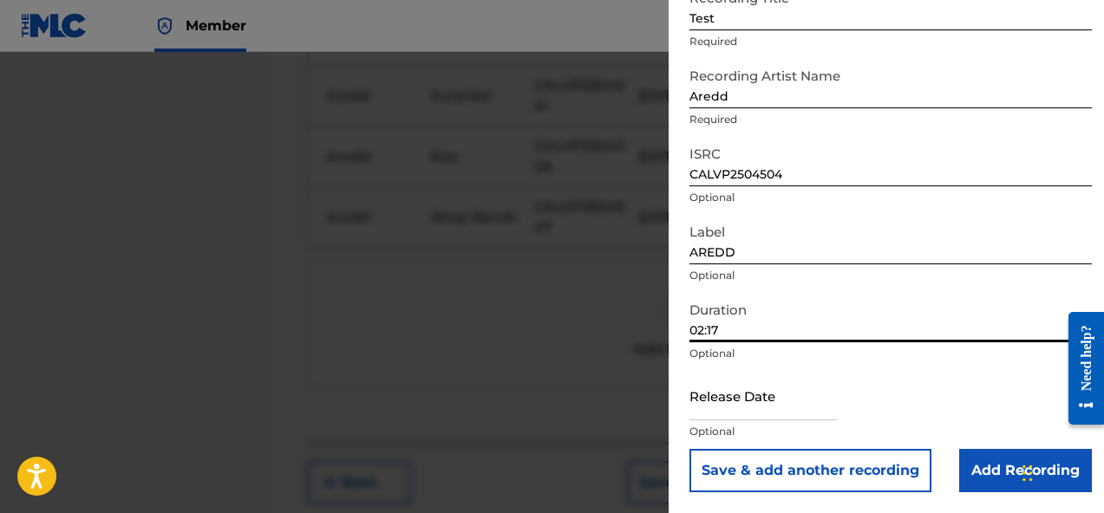
type input "02:17"
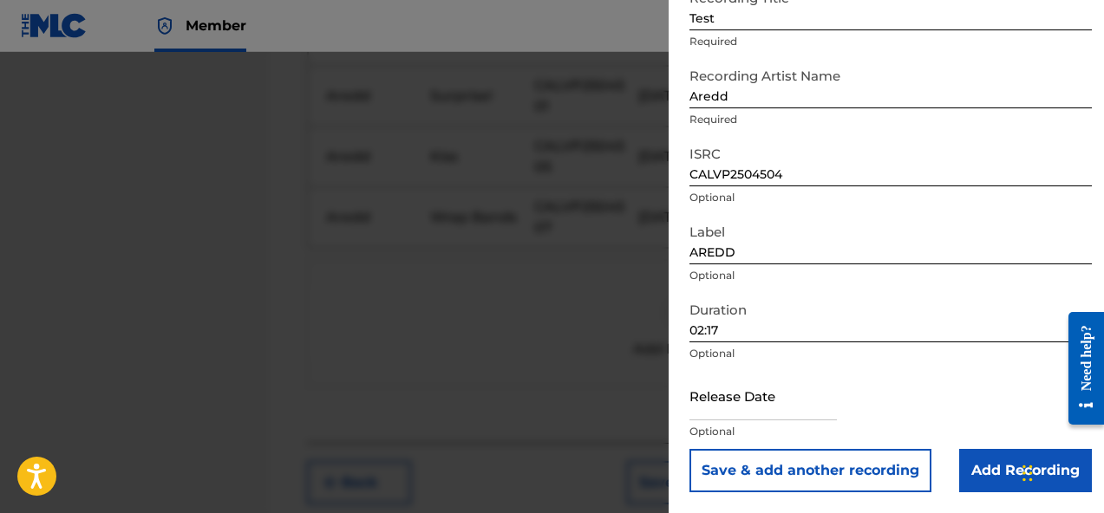
click at [787, 403] on input "text" at bounding box center [762, 395] width 147 height 49
select select "7"
select select "2025"
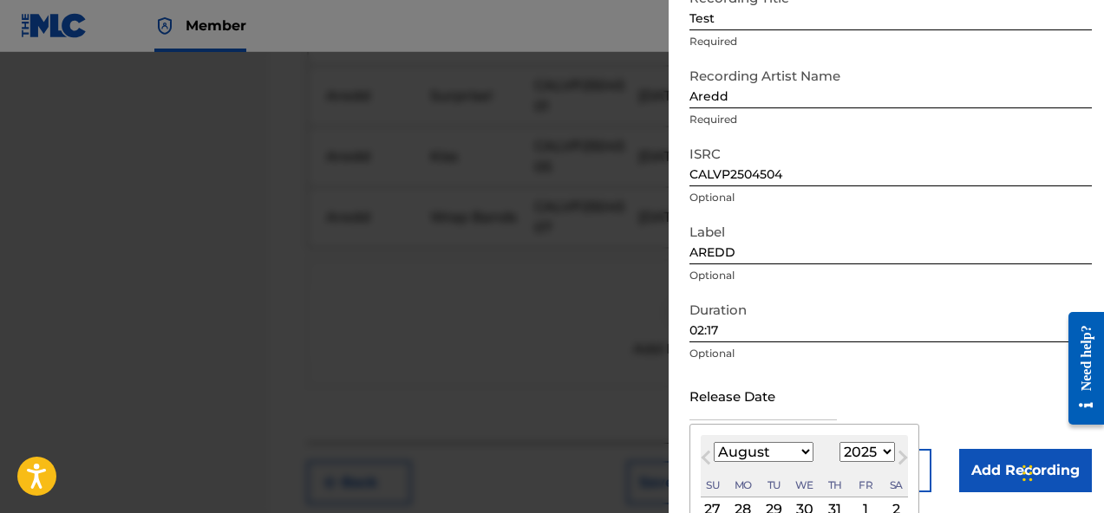
type input "July 3 2025"
select select "6"
click at [941, 387] on div "Release Date July 3 2025 July 2025 Previous Month Next Month July 2025 January …" at bounding box center [890, 410] width 402 height 78
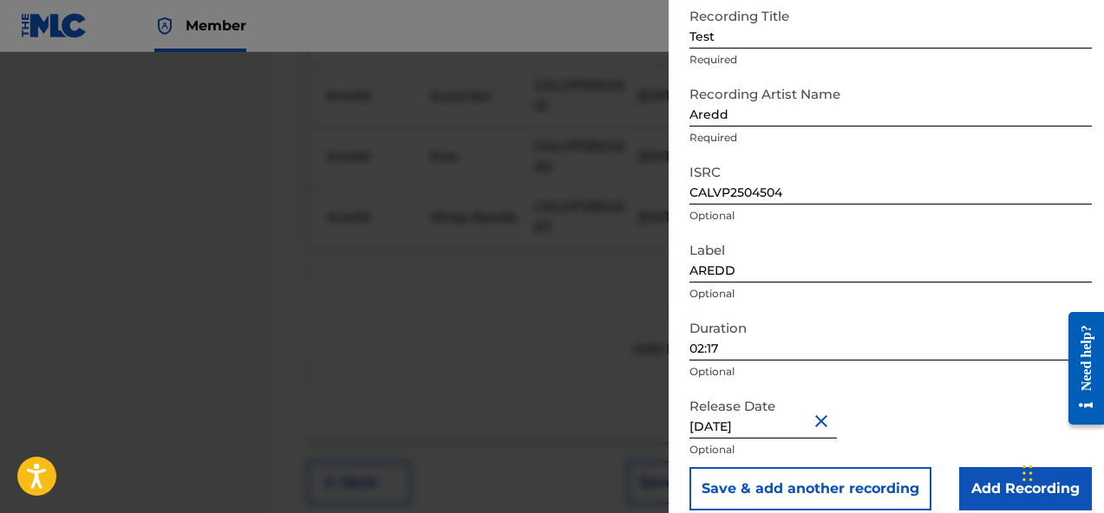
scroll to position [115, 0]
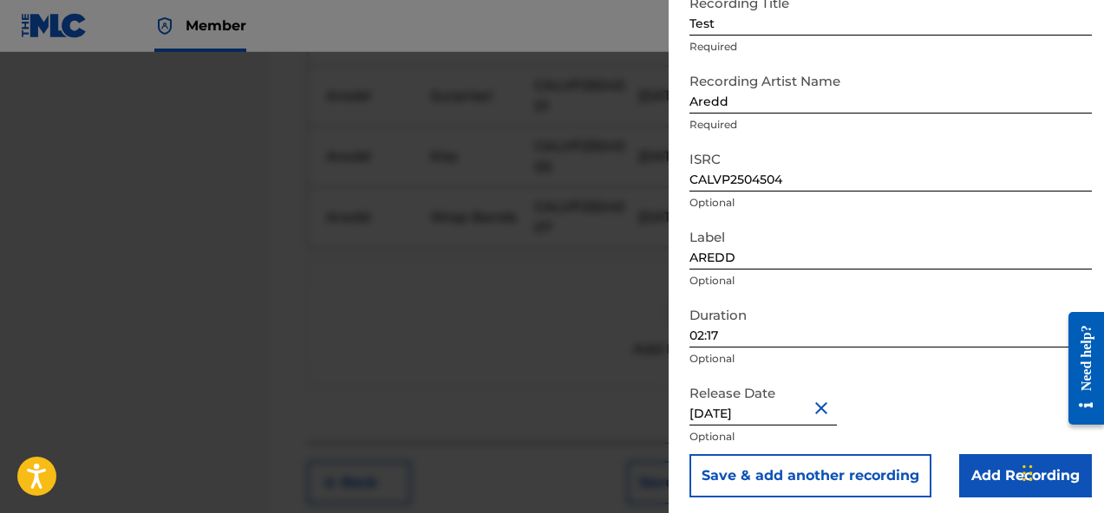
click at [985, 481] on input "Add Recording" at bounding box center [1025, 475] width 133 height 43
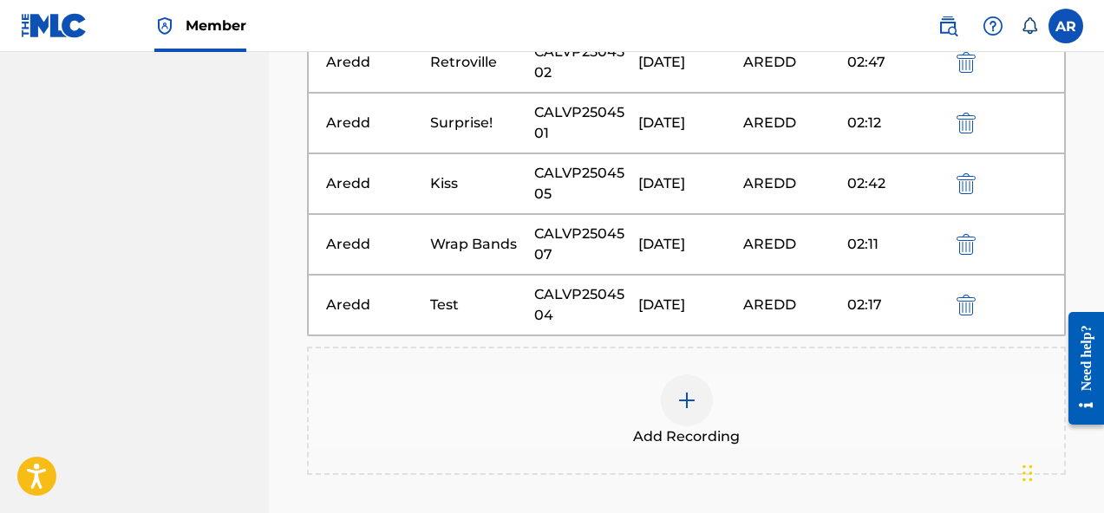
scroll to position [733, 0]
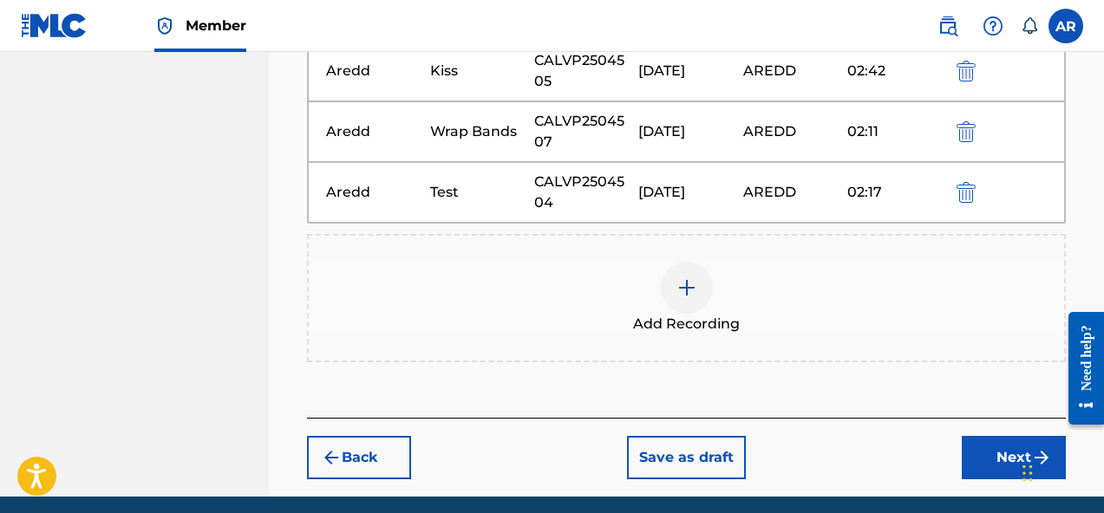
click at [691, 274] on div at bounding box center [687, 288] width 52 height 52
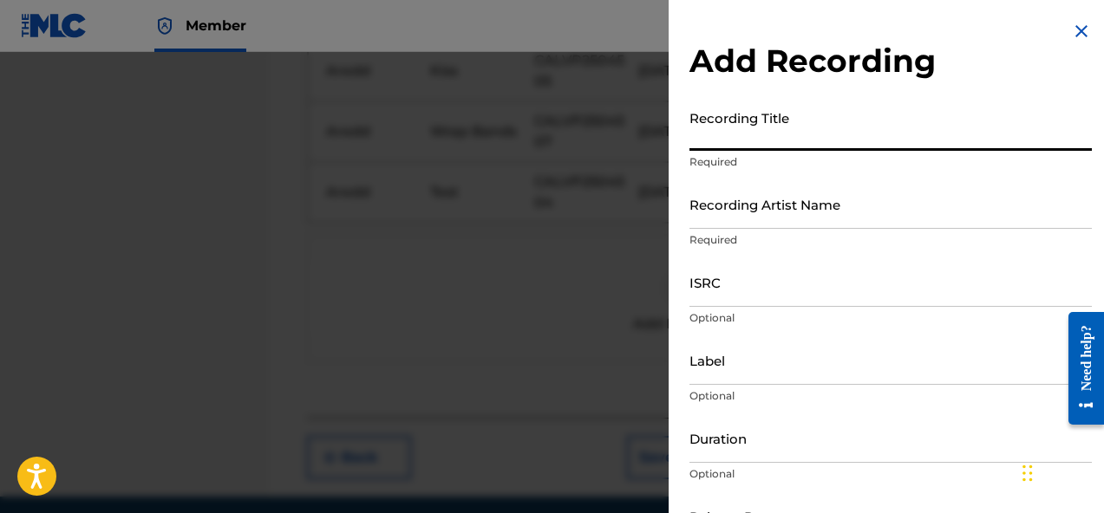
click at [831, 148] on input "Recording Title" at bounding box center [890, 125] width 402 height 49
paste input "Flawless"
drag, startPoint x: 714, startPoint y: 140, endPoint x: 641, endPoint y: 113, distance: 78.7
click at [646, 118] on div "Add Recording Recording Title Flawless Required Recording Artist Name Required …" at bounding box center [552, 282] width 1104 height 461
type input "Flawless"
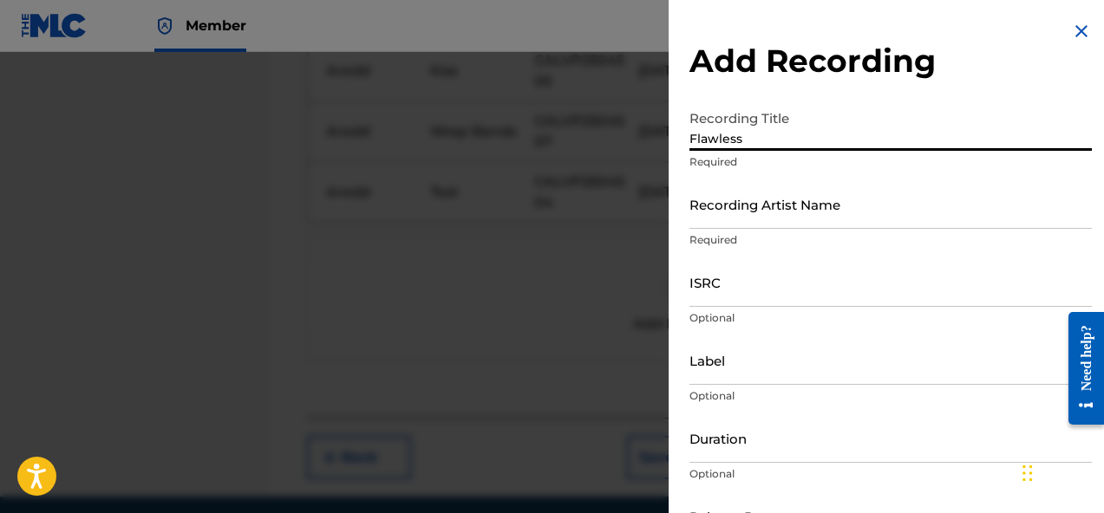
click at [762, 207] on input "Recording Artist Name" at bounding box center [890, 203] width 402 height 49
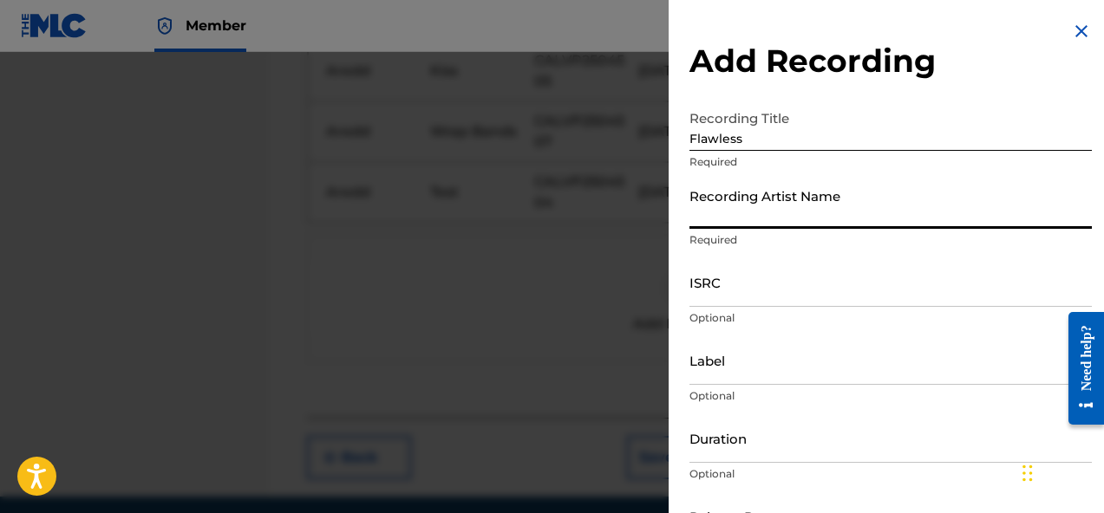
type input "Aredd"
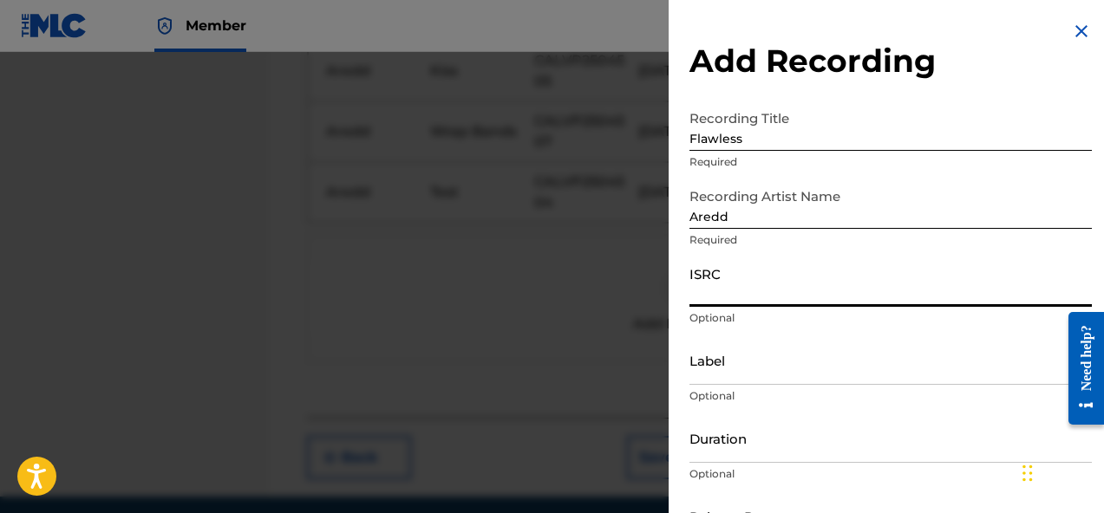
click at [771, 277] on input "ISRC" at bounding box center [890, 281] width 402 height 49
paste input "CALVP2504503"
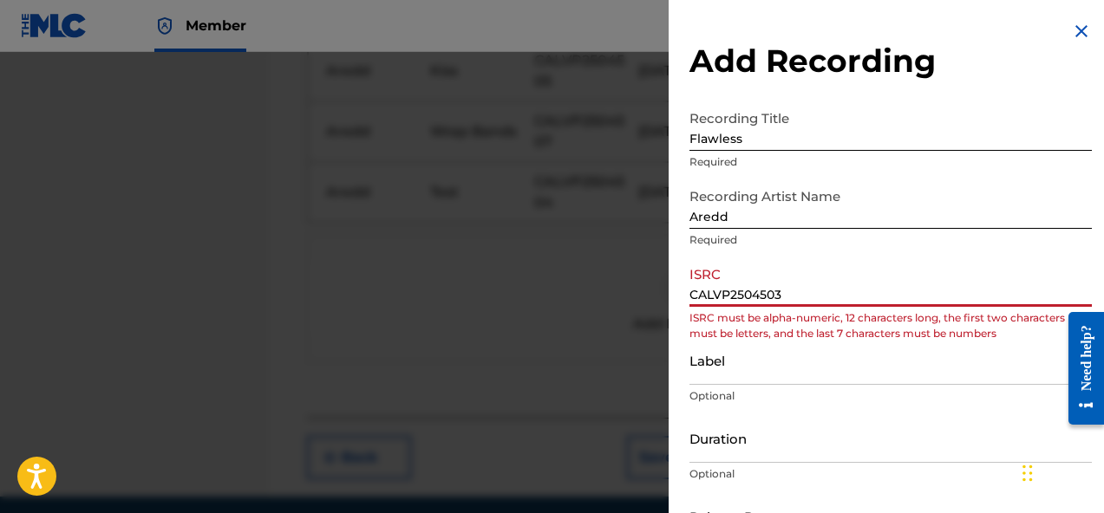
click at [716, 296] on input "CALVP2504503" at bounding box center [890, 281] width 402 height 49
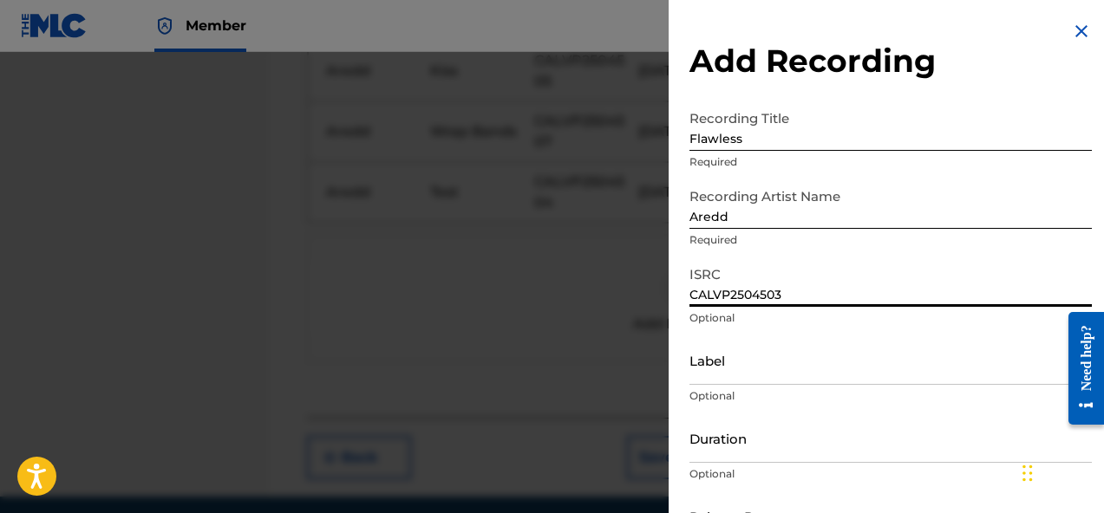
type input "CALVP2504503"
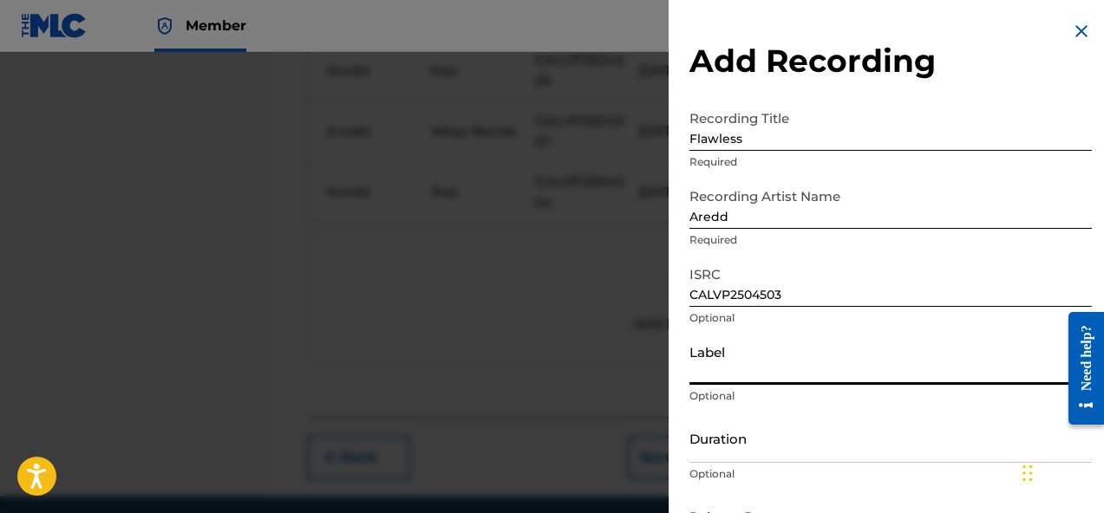
click at [733, 373] on input "Label" at bounding box center [890, 360] width 402 height 49
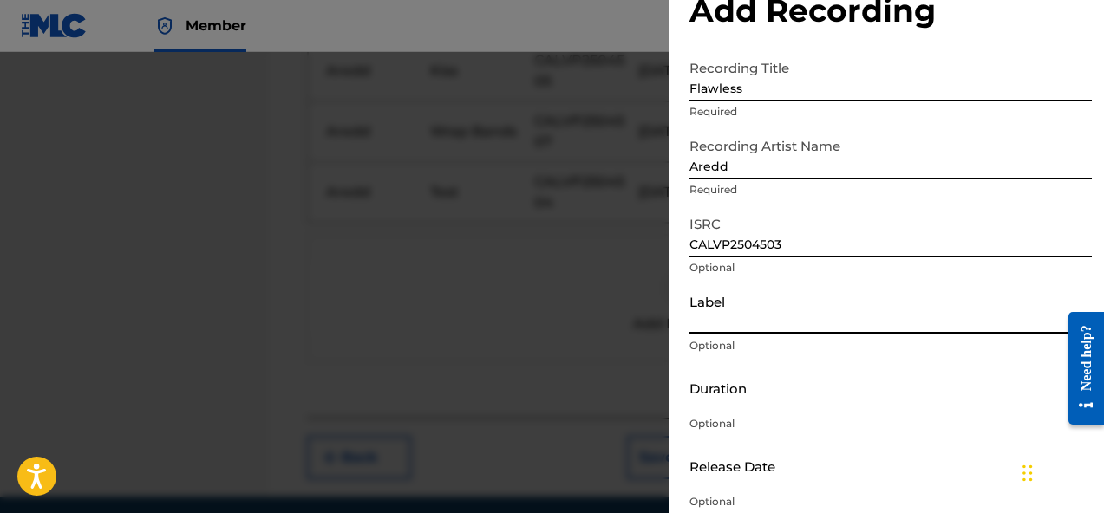
scroll to position [65, 0]
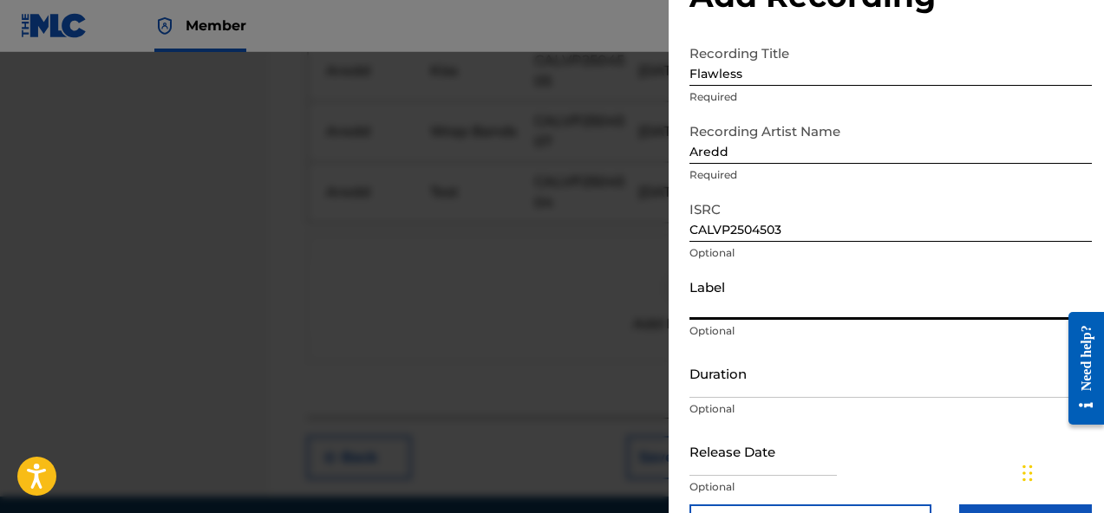
type input "AREDD"
click at [788, 381] on input "Duration" at bounding box center [890, 373] width 402 height 49
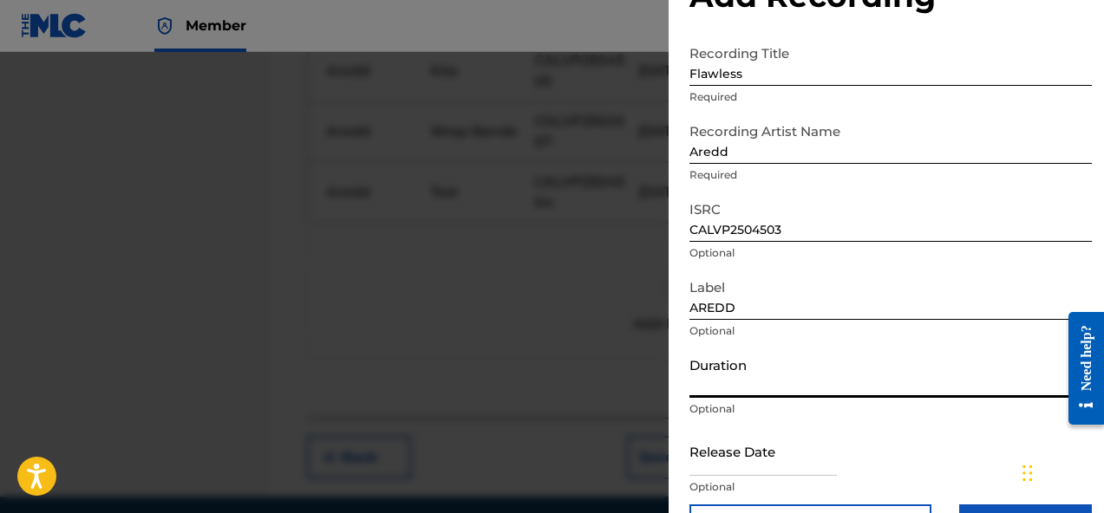
click at [904, 405] on p "Optional" at bounding box center [890, 409] width 402 height 16
click at [731, 393] on input "Duration" at bounding box center [890, 373] width 402 height 49
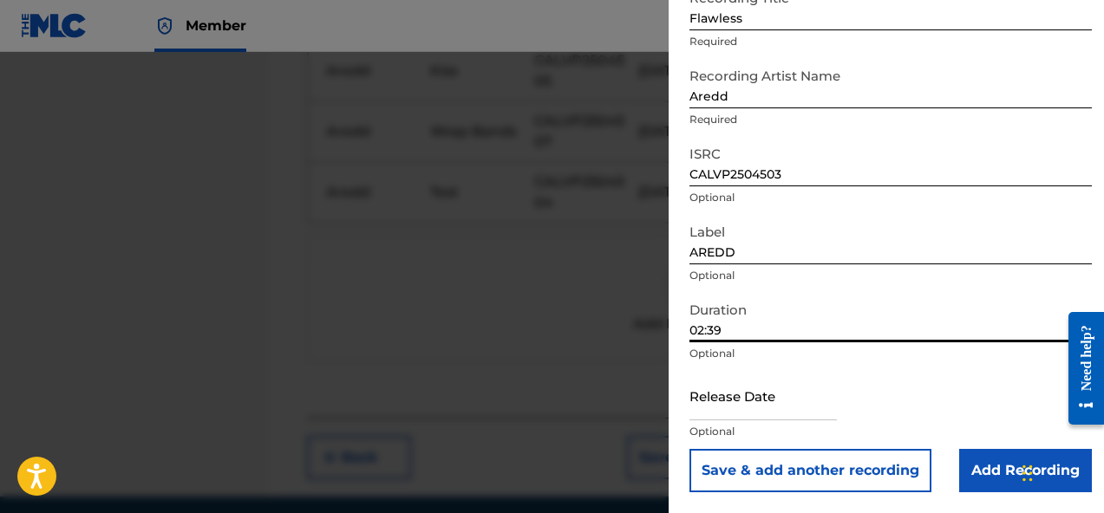
type input "02:39"
click at [791, 404] on input "text" at bounding box center [762, 395] width 147 height 49
select select "7"
select select "2025"
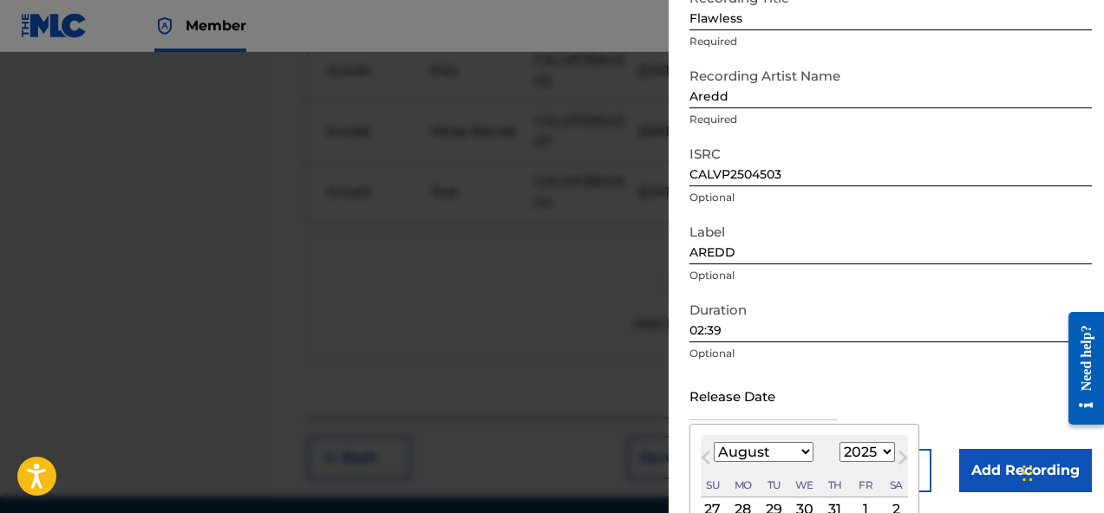
type input "July 3 2025"
select select "6"
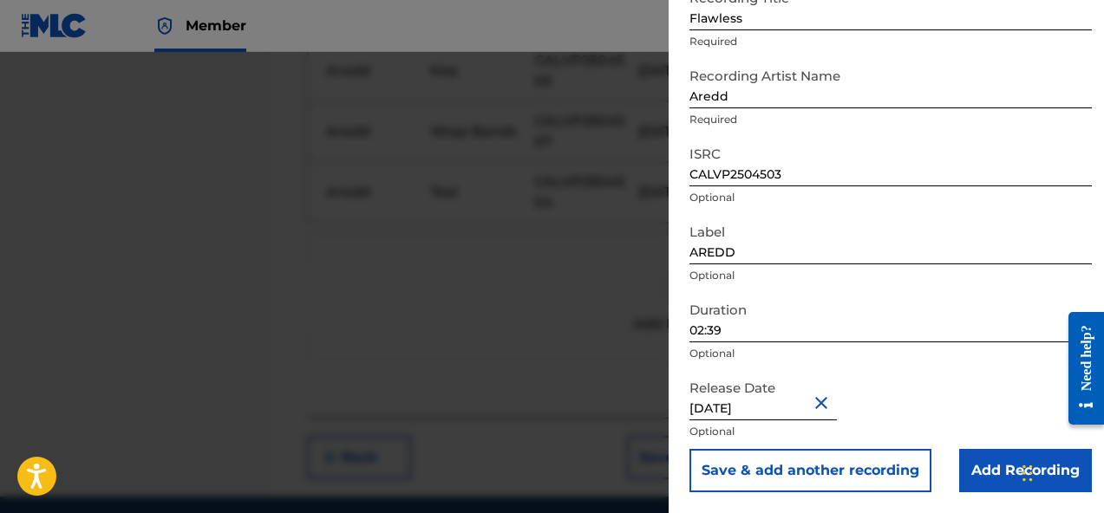
click at [900, 381] on div "Release Date July 3 2025 Optional" at bounding box center [890, 410] width 402 height 78
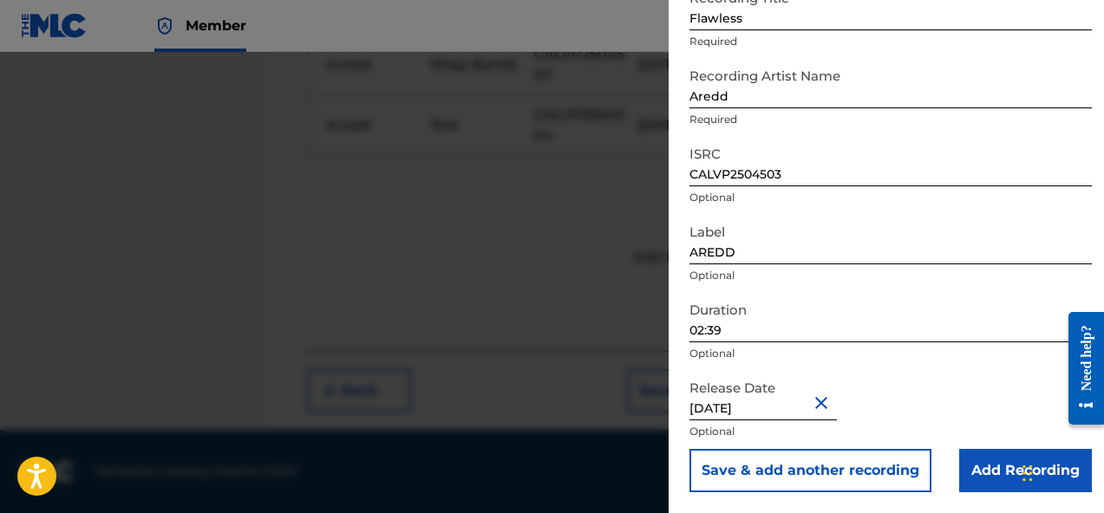
click at [970, 462] on input "Add Recording" at bounding box center [1025, 470] width 133 height 43
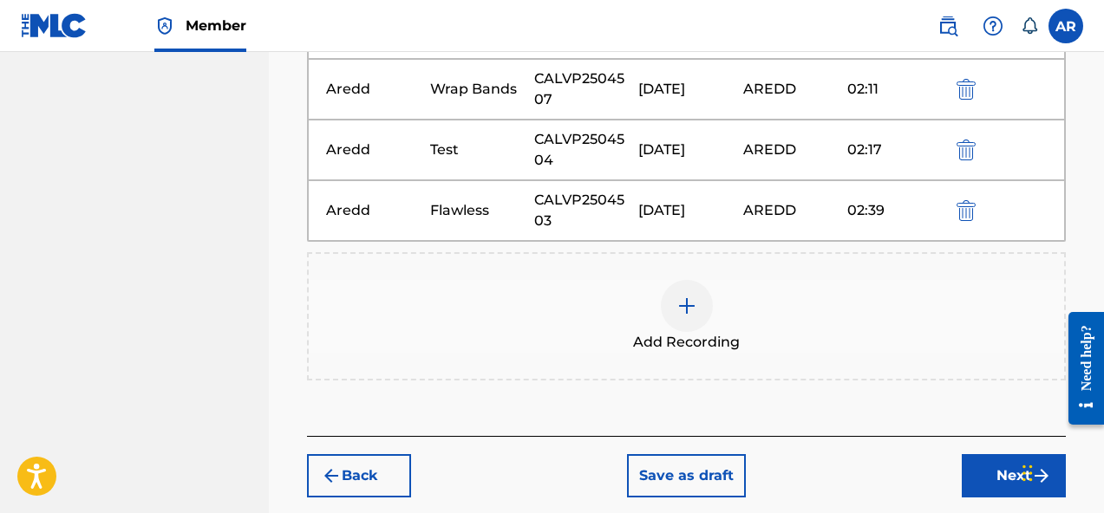
scroll to position [789, 0]
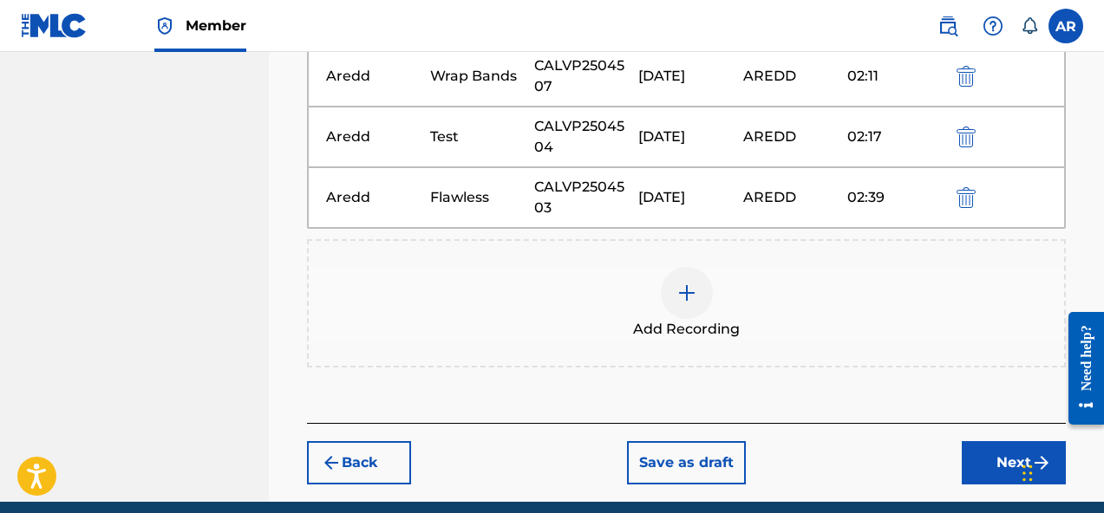
click at [711, 283] on div "Add Recording" at bounding box center [686, 303] width 755 height 73
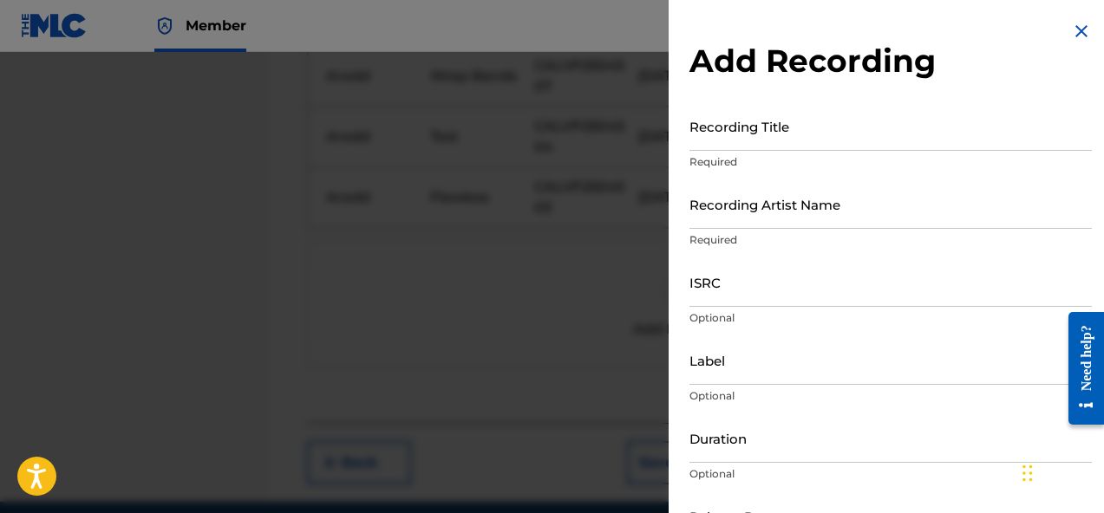
click at [851, 136] on input "Recording Title" at bounding box center [890, 125] width 402 height 49
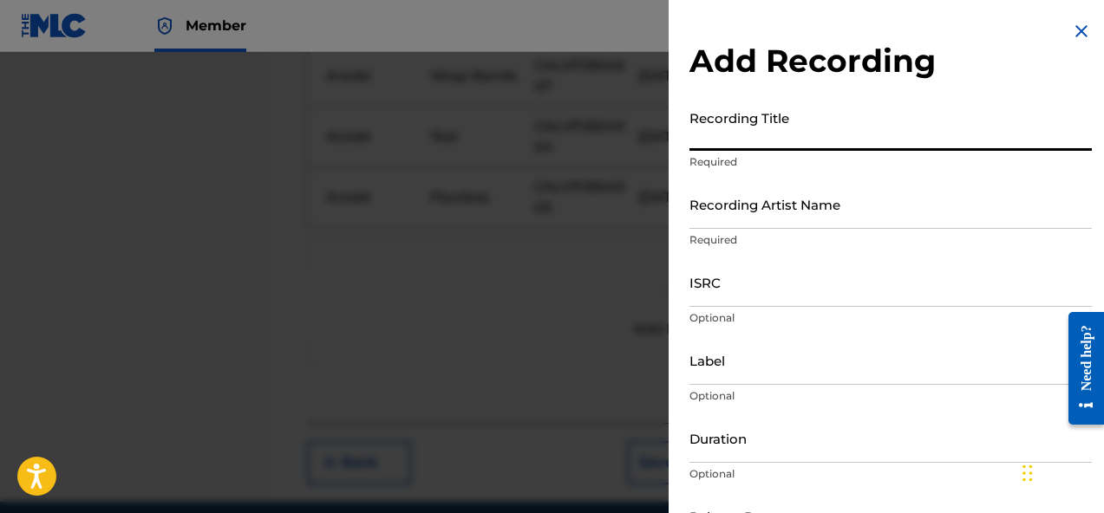
paste input "Ignorant Bliss"
click at [716, 144] on input "Ignorant Bliss" at bounding box center [890, 125] width 402 height 49
type input "Ignorant Bliss"
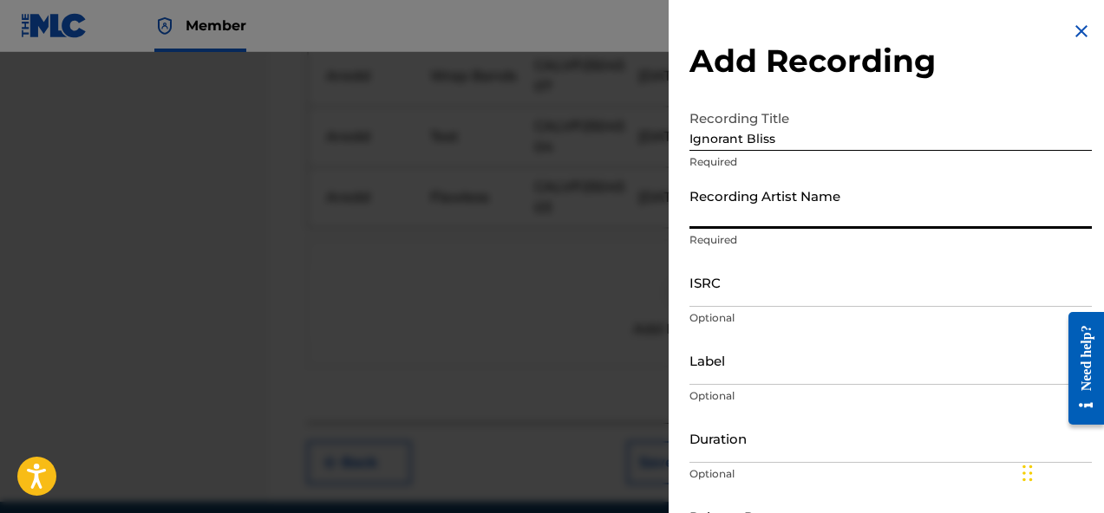
click at [760, 213] on input "Recording Artist Name" at bounding box center [890, 203] width 402 height 49
type input "Aredd"
click at [781, 299] on input "ISRC" at bounding box center [890, 281] width 402 height 49
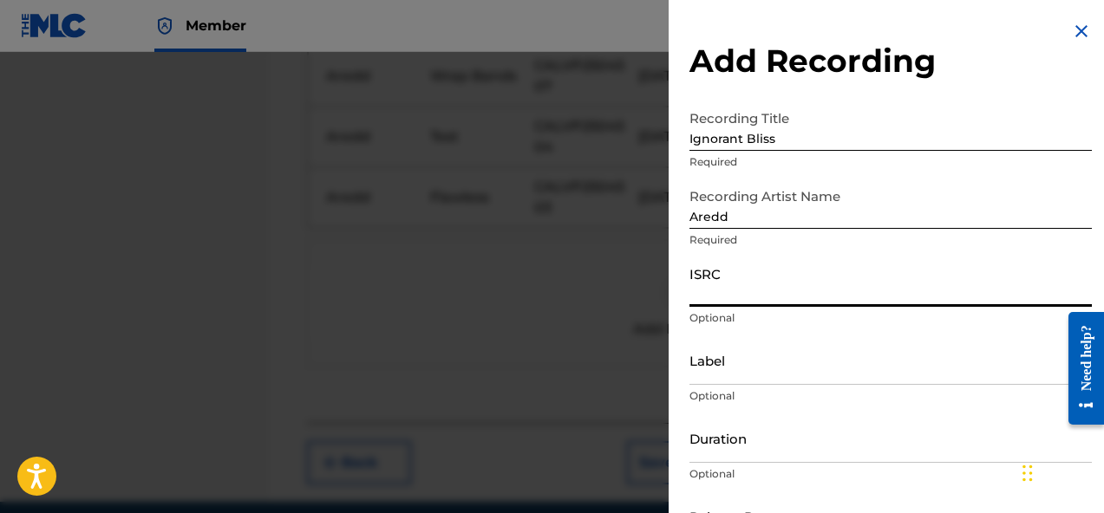
paste input "CALVP2504506"
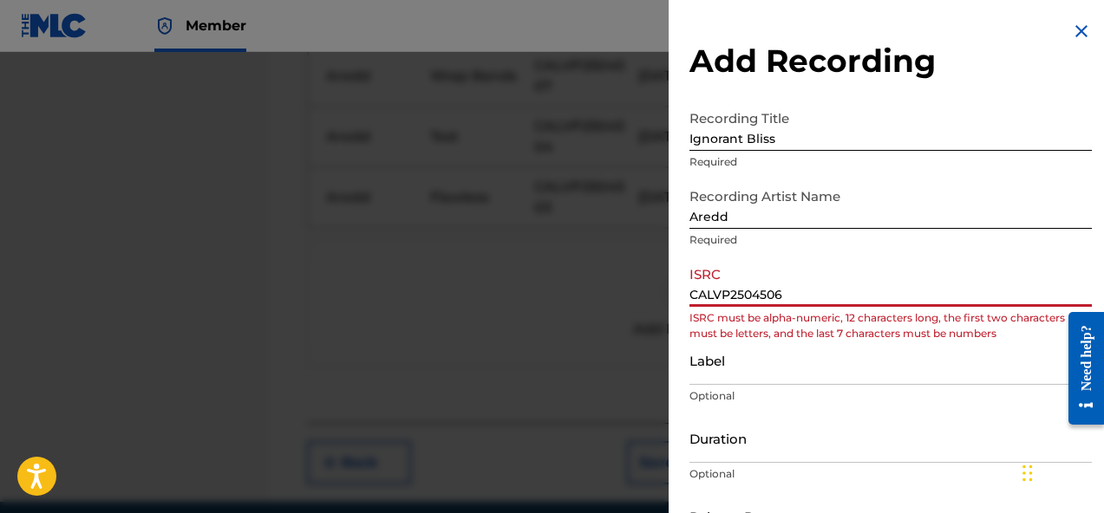
click at [719, 299] on input "CALVP2504506" at bounding box center [890, 281] width 402 height 49
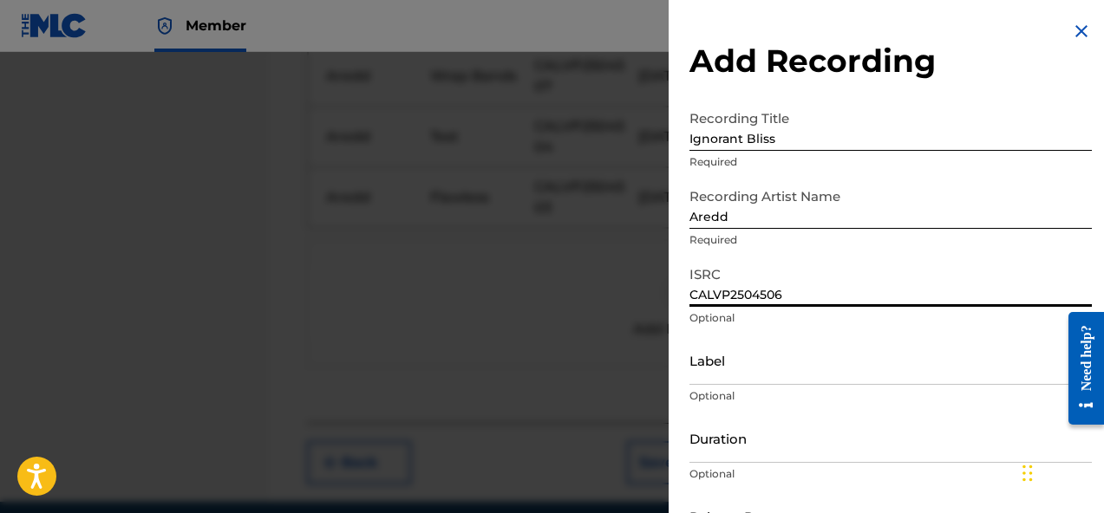
type input "CALVP2504506"
click at [750, 392] on p "Optional" at bounding box center [890, 396] width 402 height 16
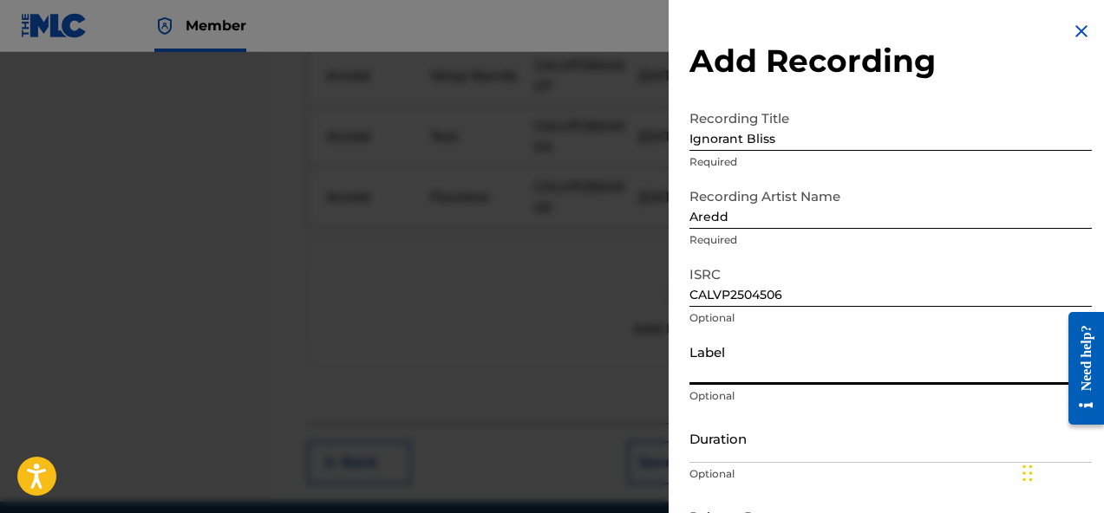
click at [750, 375] on input "Label" at bounding box center [890, 360] width 402 height 49
type input "AREDD"
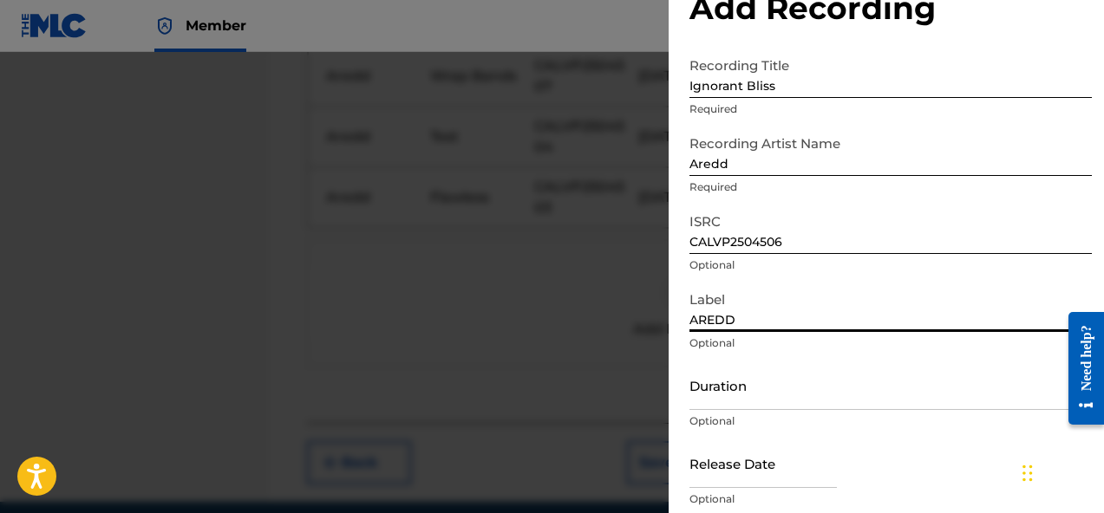
scroll to position [56, 0]
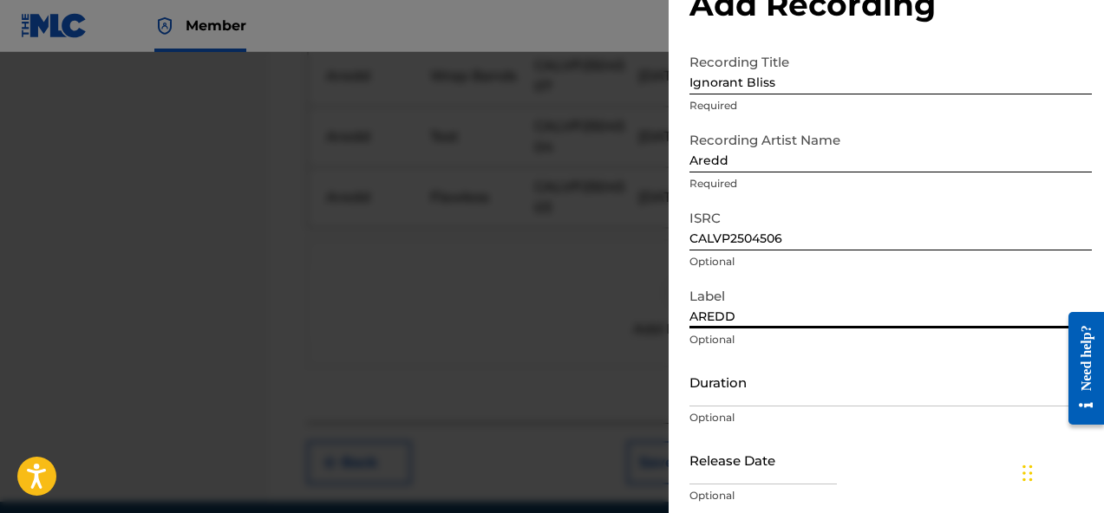
click at [783, 373] on input "Duration" at bounding box center [890, 381] width 402 height 49
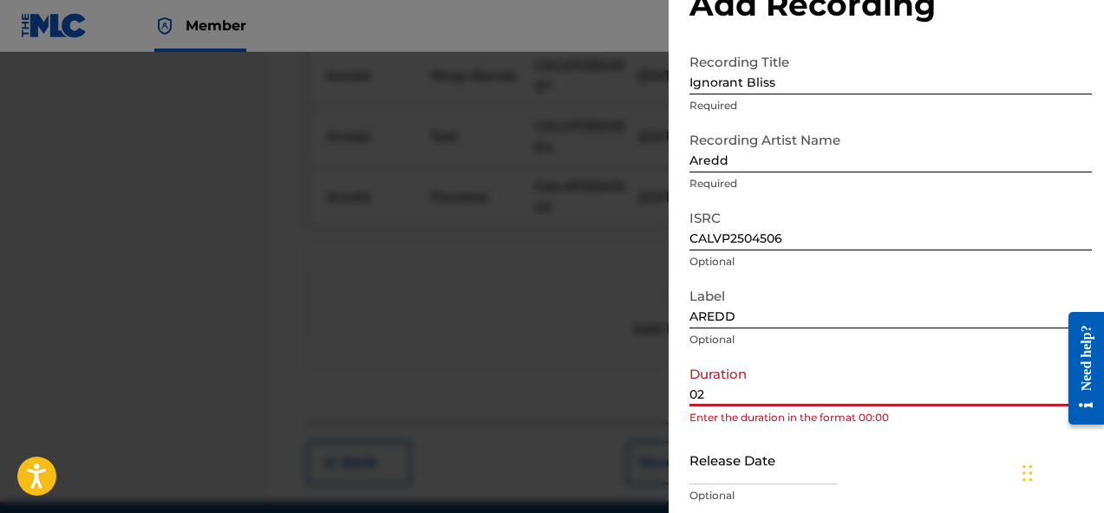
type input "02:39"
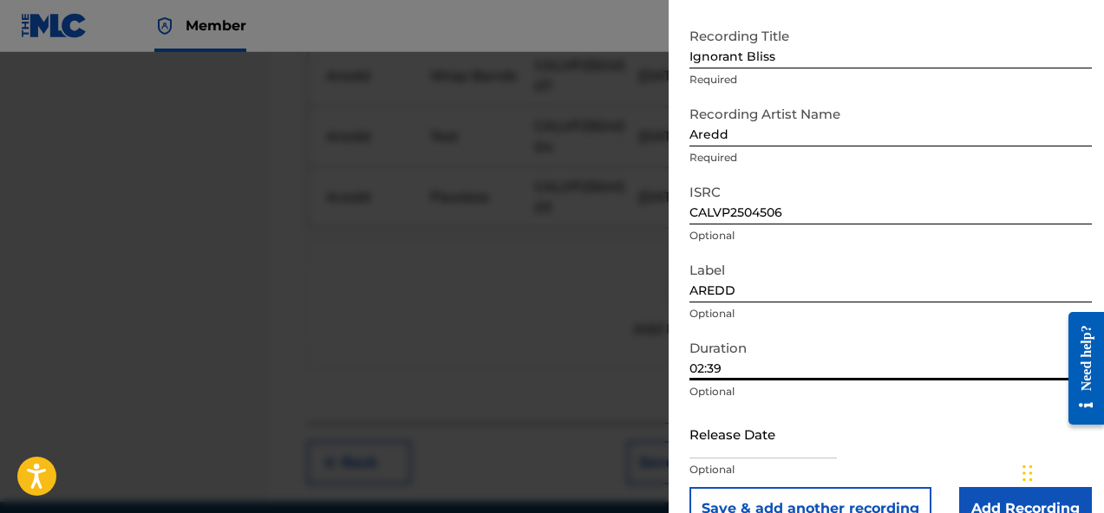
scroll to position [103, 0]
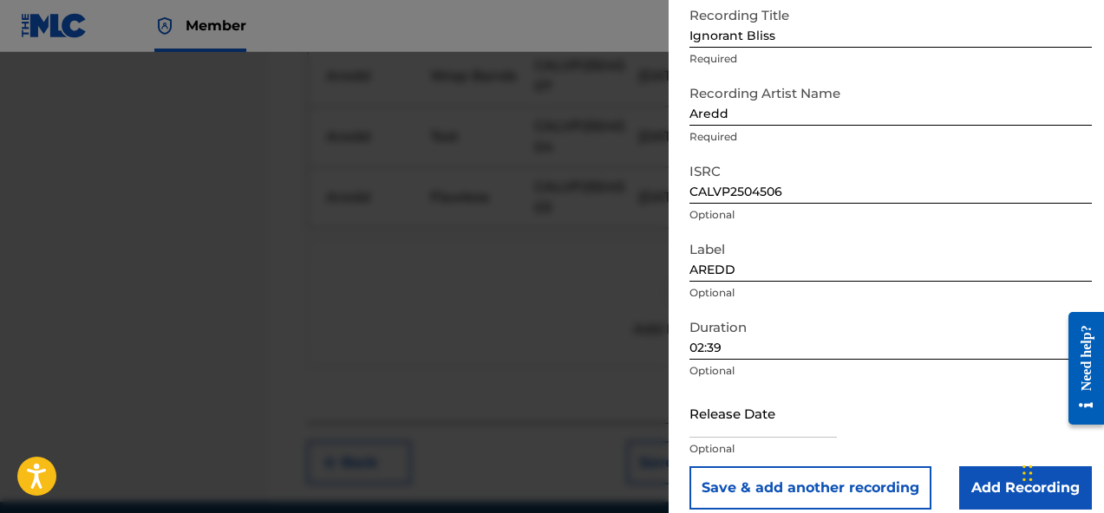
click at [762, 454] on p "Optional" at bounding box center [890, 449] width 402 height 16
click at [766, 427] on input "text" at bounding box center [762, 412] width 147 height 49
select select "7"
select select "2025"
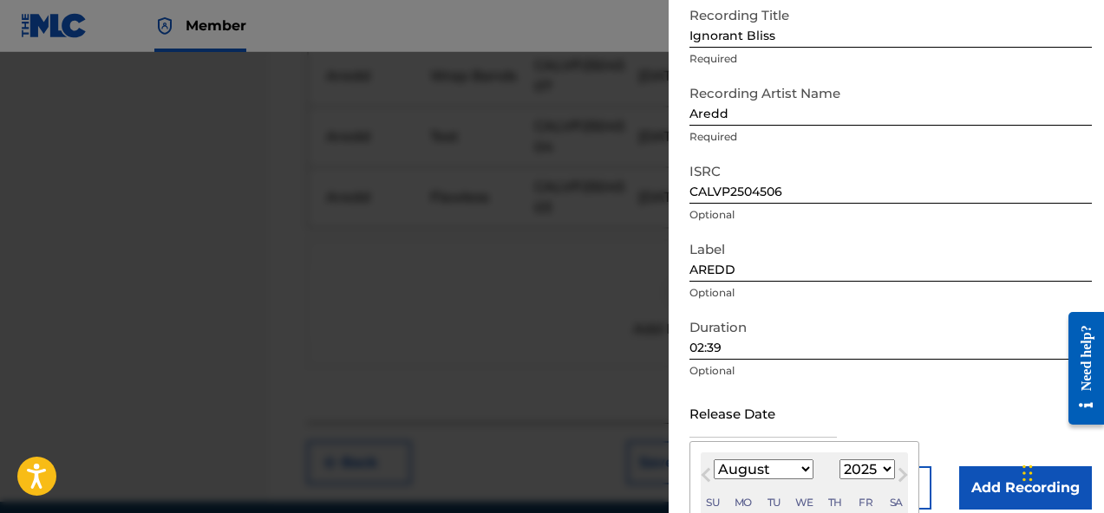
type input "July 3 2025"
select select "6"
click at [963, 436] on div "Release Date July 3 2025 July 2025 Previous Month Next Month July 2025 January …" at bounding box center [890, 427] width 402 height 78
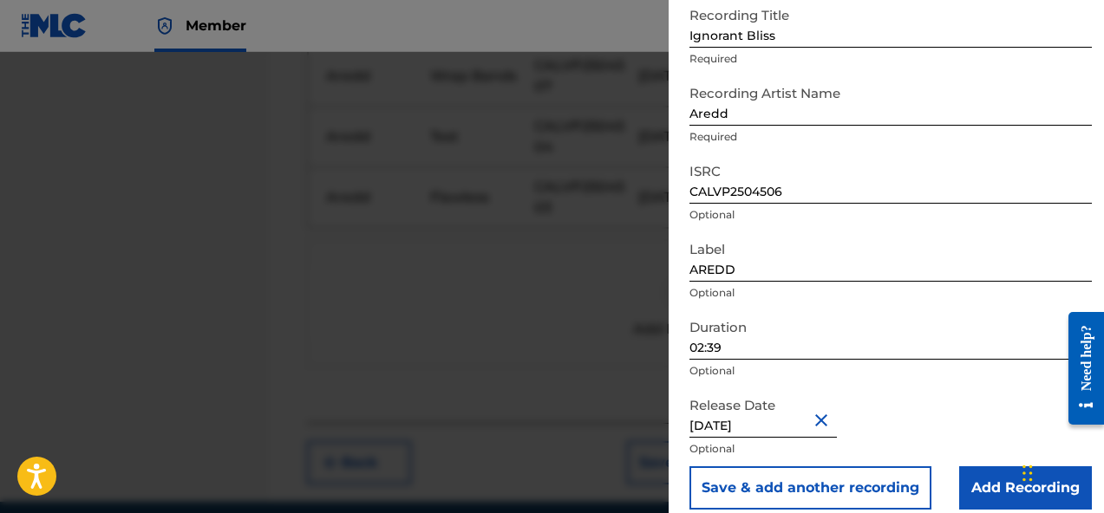
click at [986, 496] on input "Add Recording" at bounding box center [1025, 487] width 133 height 43
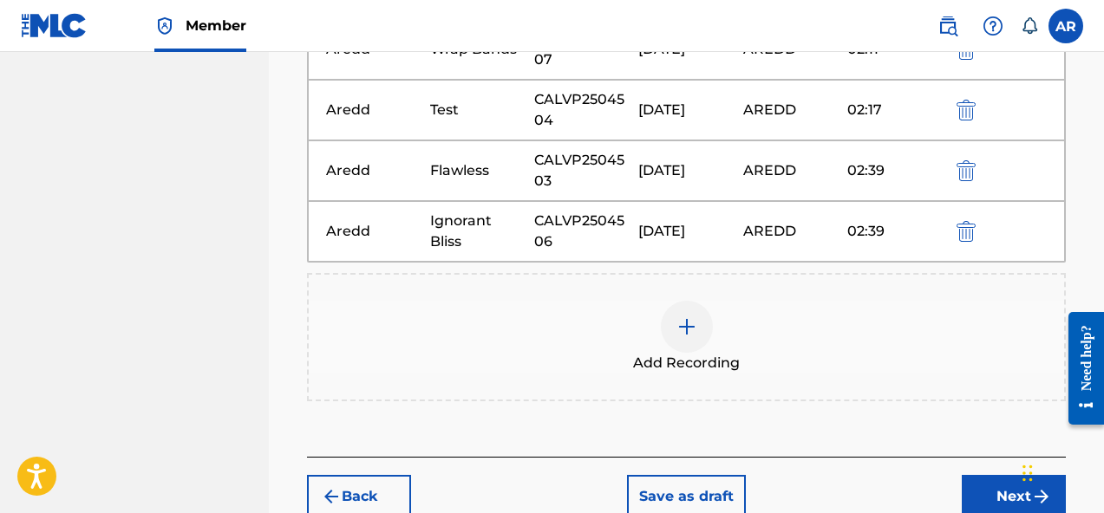
scroll to position [823, 0]
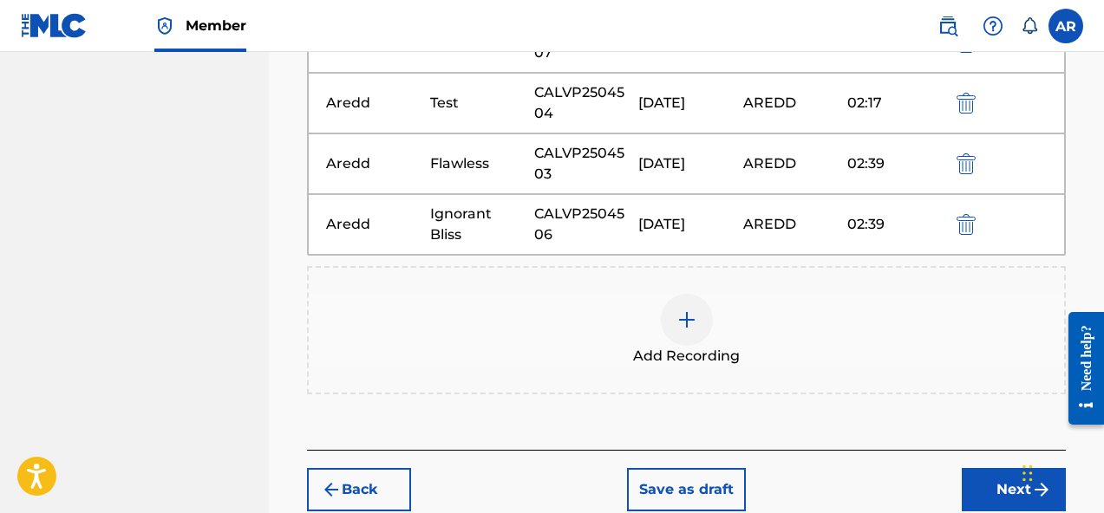
click at [720, 331] on div "Add Recording" at bounding box center [686, 330] width 755 height 73
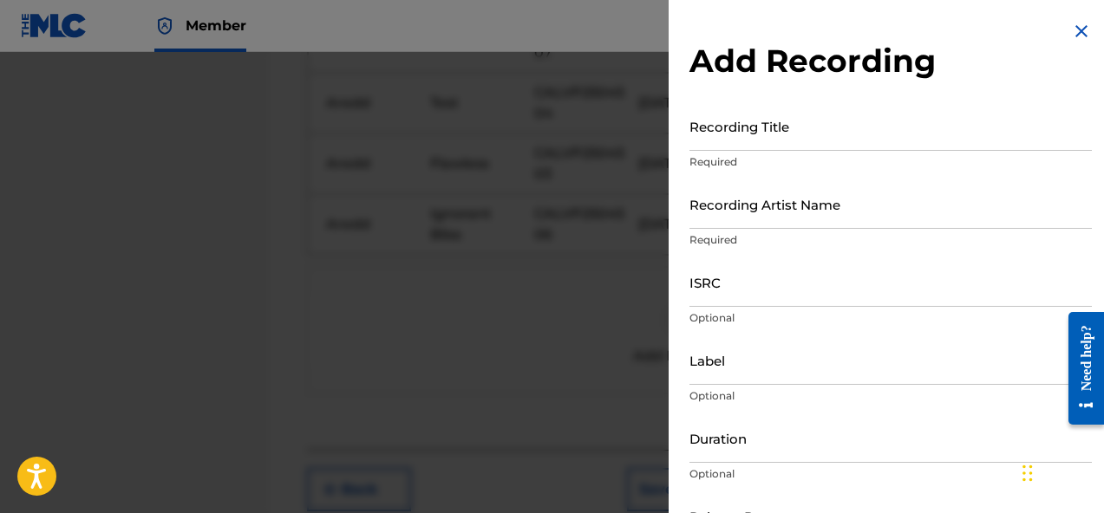
click at [807, 135] on input "Recording Title" at bounding box center [890, 125] width 402 height 49
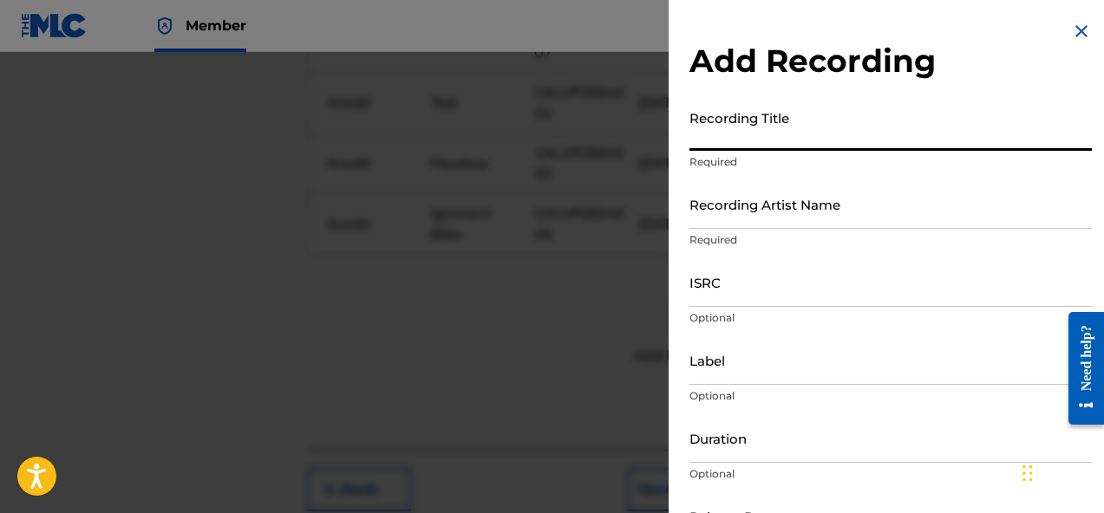
paste input "Al Capone"
click at [720, 142] on input "Al Capone" at bounding box center [890, 125] width 402 height 49
click at [710, 142] on input "Al Capone" at bounding box center [890, 125] width 402 height 49
type input "Al Capone"
click at [777, 188] on input "Recording Artist Name" at bounding box center [890, 203] width 402 height 49
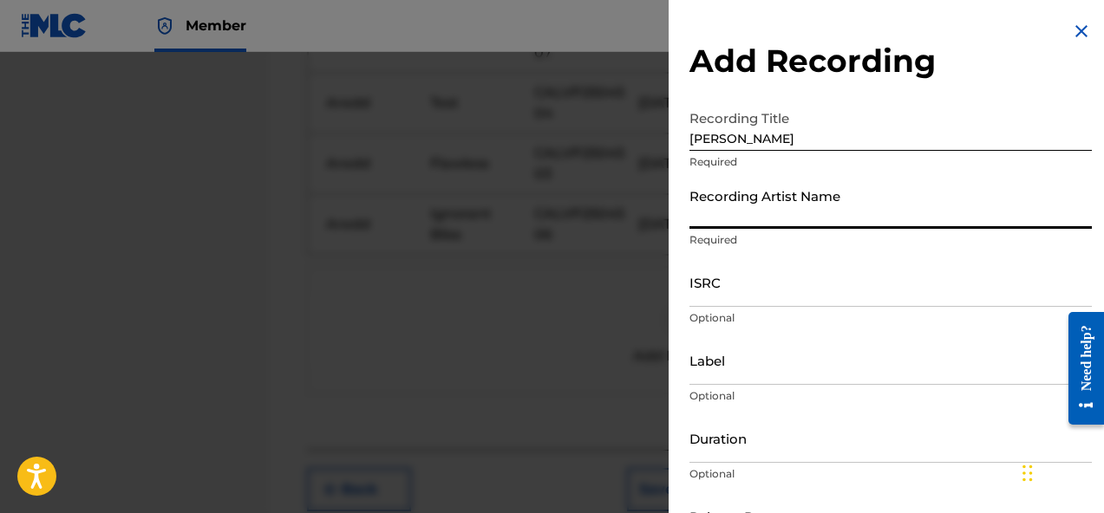
type input "Aredd"
click at [809, 296] on input "ISRC" at bounding box center [890, 281] width 402 height 49
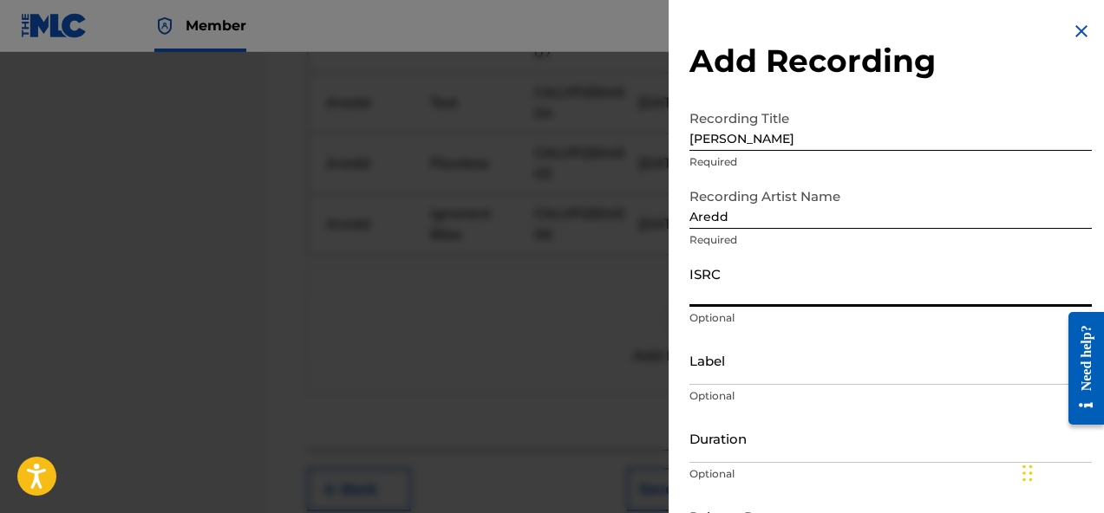
click at [779, 279] on input "ISRC" at bounding box center [890, 281] width 402 height 49
paste input "CALVP2504508"
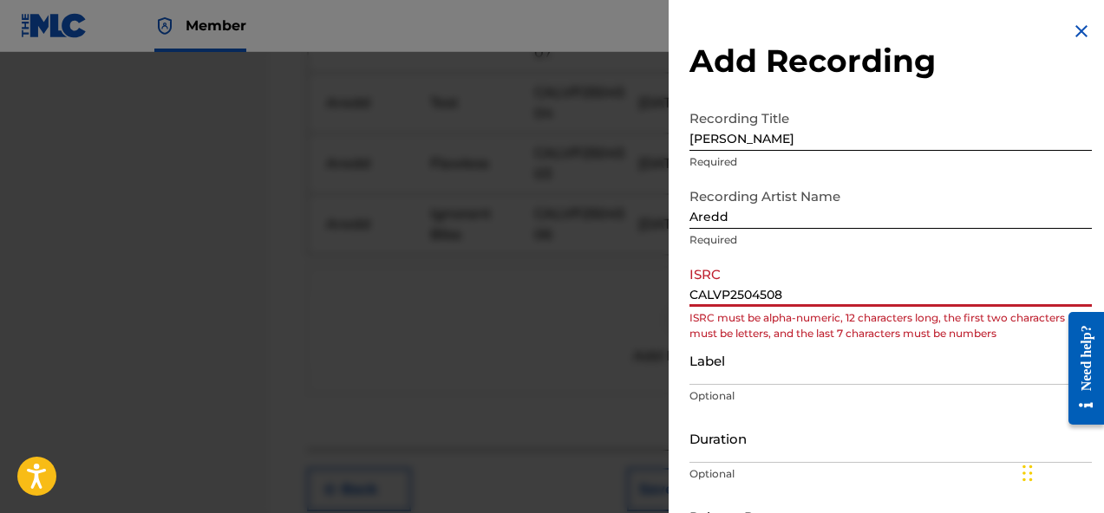
click at [723, 292] on input "CALVP2504508" at bounding box center [890, 281] width 402 height 49
click at [715, 294] on input "CALVP2504508" at bounding box center [890, 281] width 402 height 49
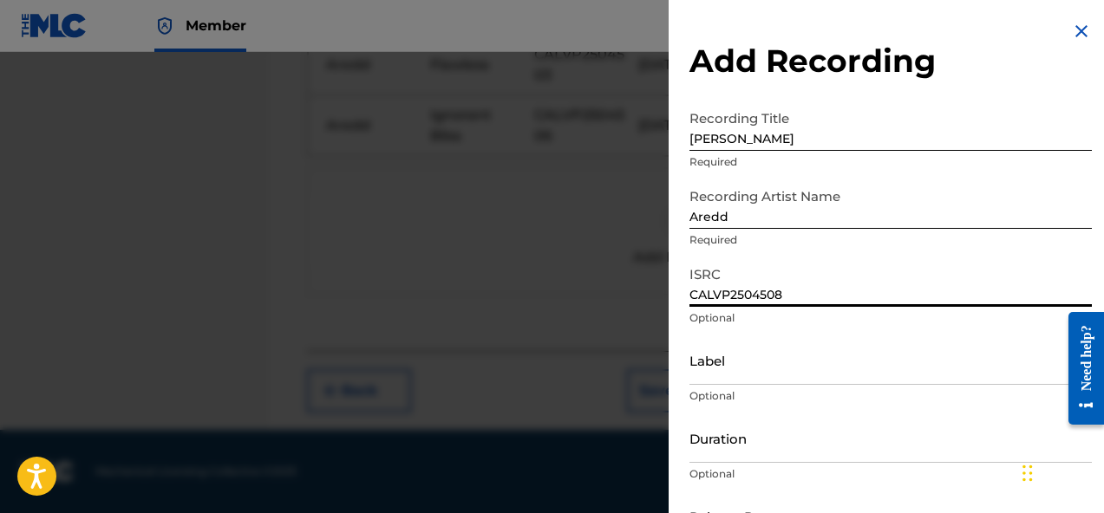
scroll to position [121, 0]
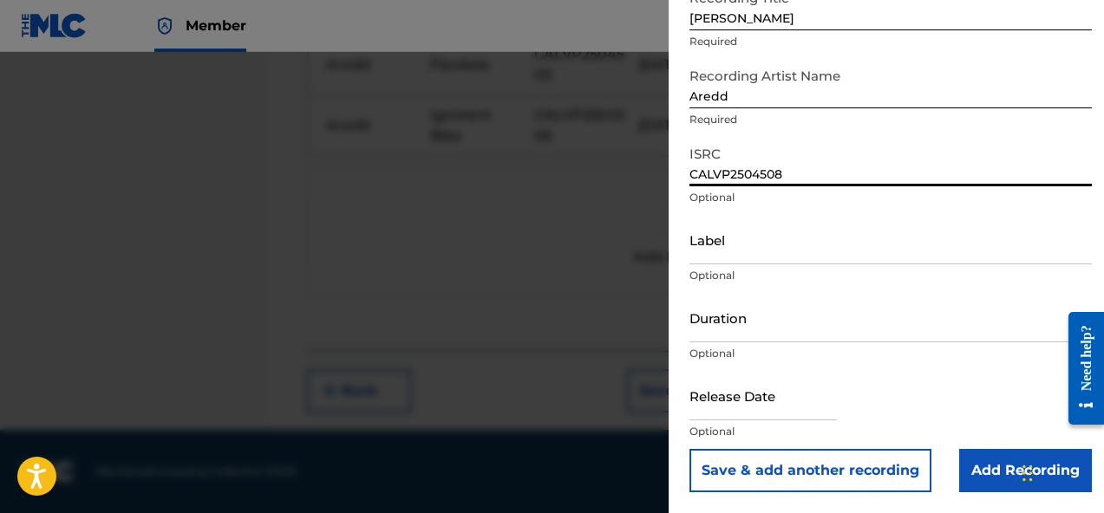
type input "CALVP2504508"
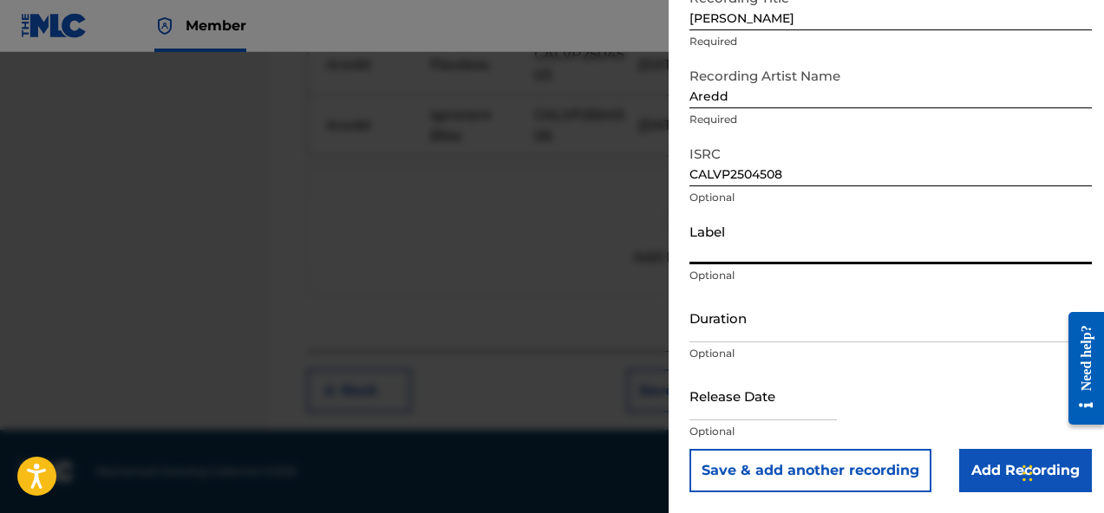
click at [757, 255] on input "Label" at bounding box center [890, 239] width 402 height 49
type input "AREDD"
click at [769, 337] on input "Duration" at bounding box center [890, 317] width 402 height 49
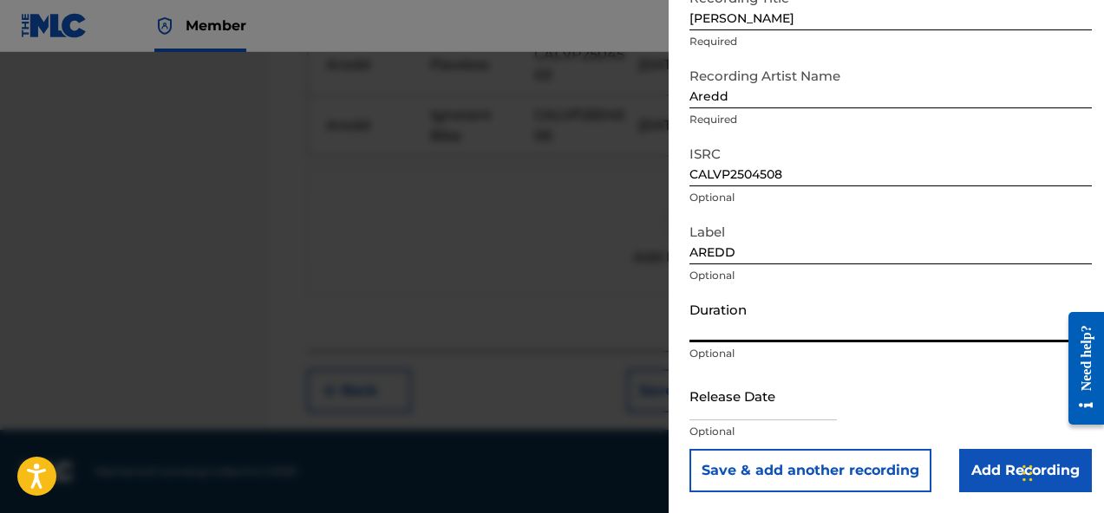
type input ":"
type input "02:30"
click at [767, 415] on input "text" at bounding box center [762, 395] width 147 height 49
select select "7"
select select "2025"
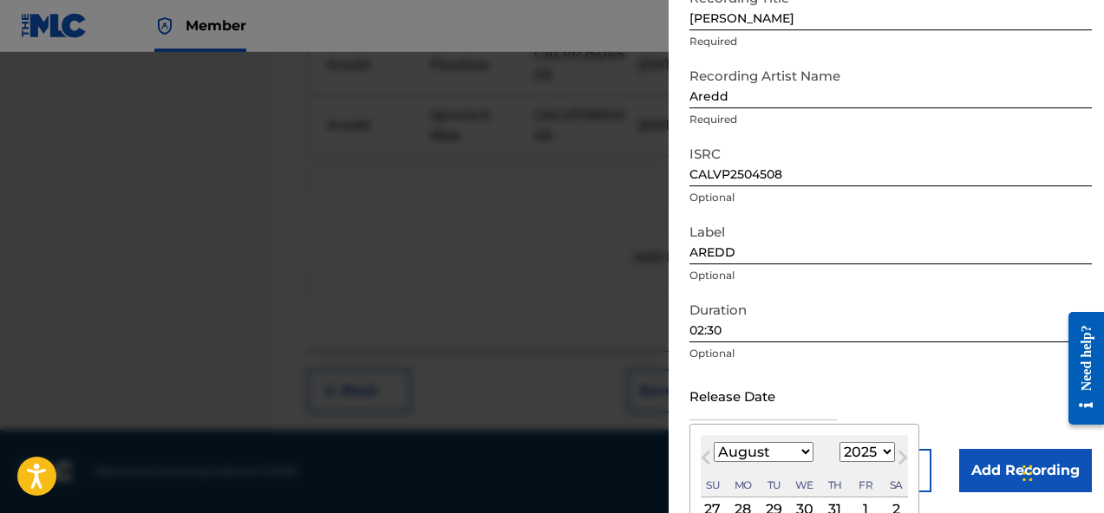
type input "July 3 2025"
select select "6"
click at [977, 406] on div "Release Date July 3 2025 July 2025 Previous Month Next Month July 2025 January …" at bounding box center [890, 410] width 402 height 78
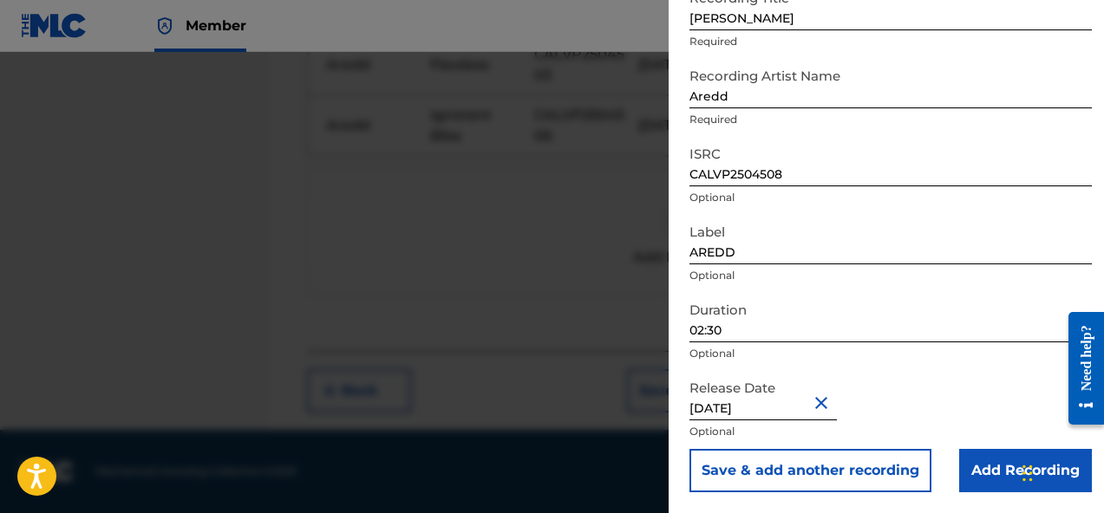
click at [978, 462] on input "Add Recording" at bounding box center [1025, 470] width 133 height 43
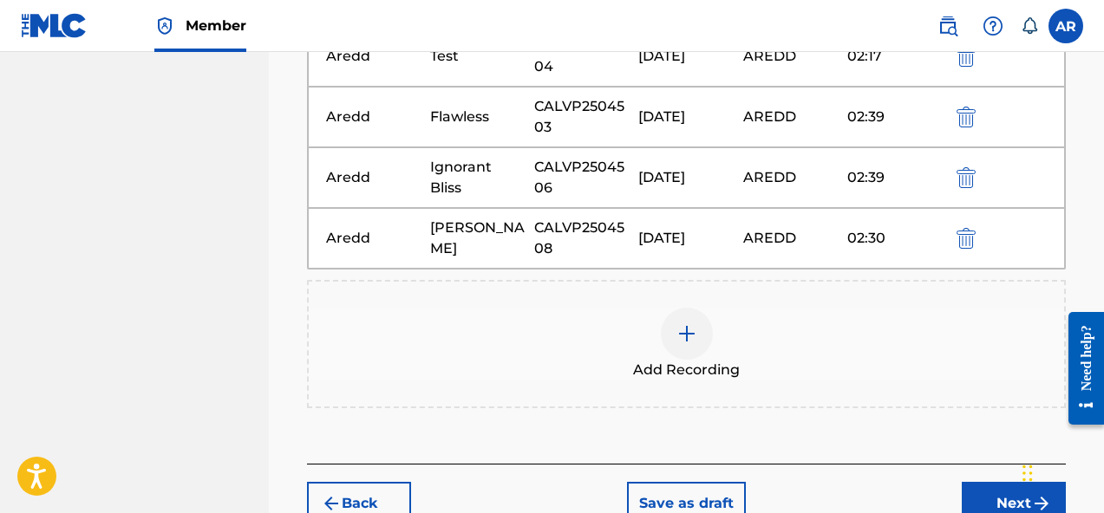
scroll to position [896, 0]
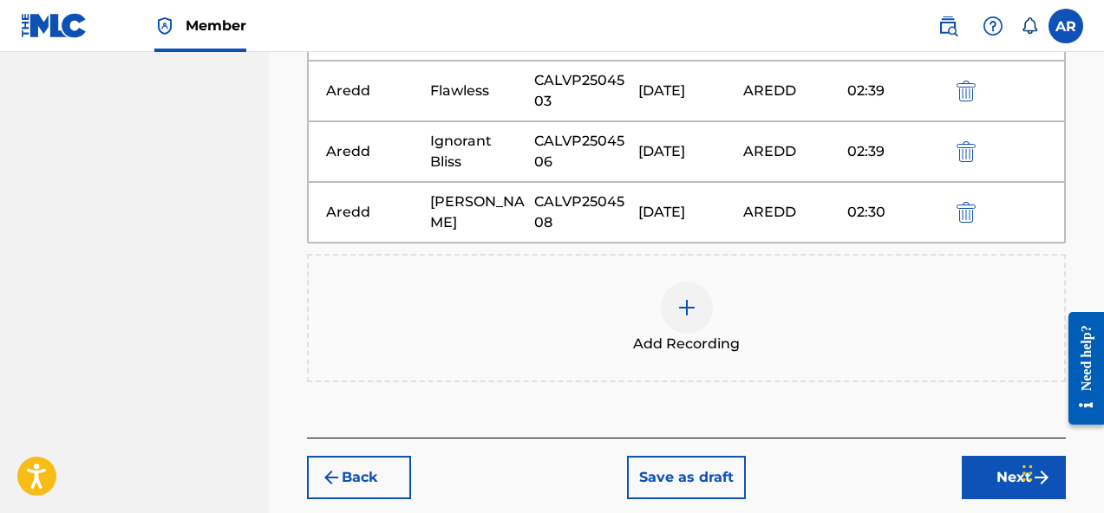
click at [656, 317] on div "Add Recording" at bounding box center [686, 318] width 755 height 73
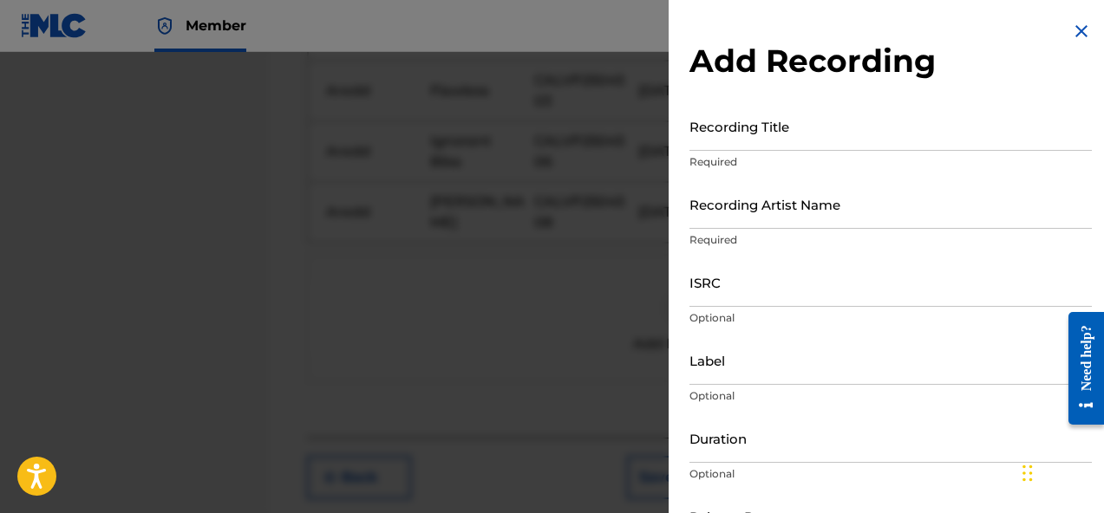
click at [812, 143] on input "Recording Title" at bounding box center [890, 125] width 402 height 49
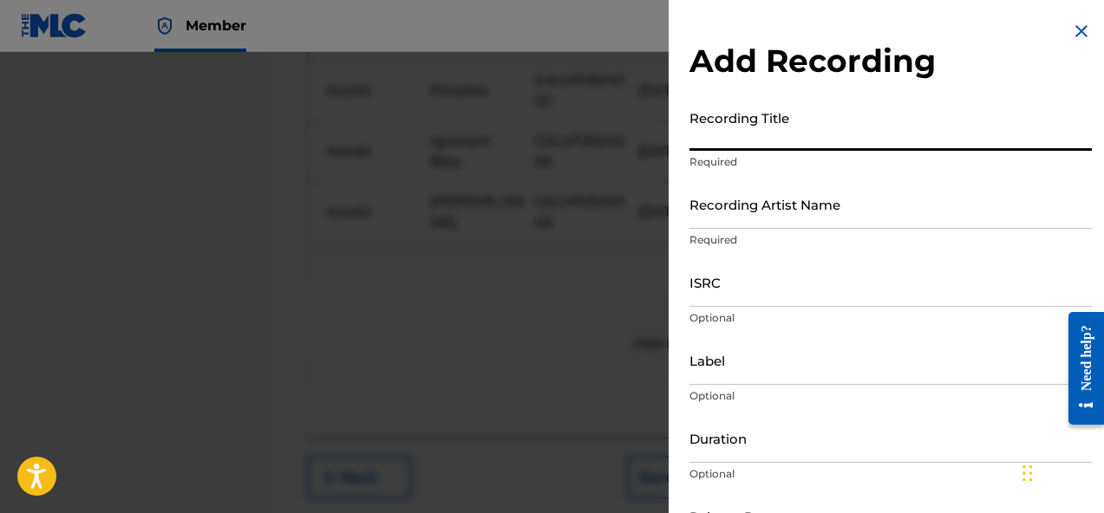
paste input "I See"
click at [715, 136] on input "I See" at bounding box center [890, 125] width 402 height 49
type input "I See"
click at [766, 188] on input "Recording Artist Name" at bounding box center [890, 203] width 402 height 49
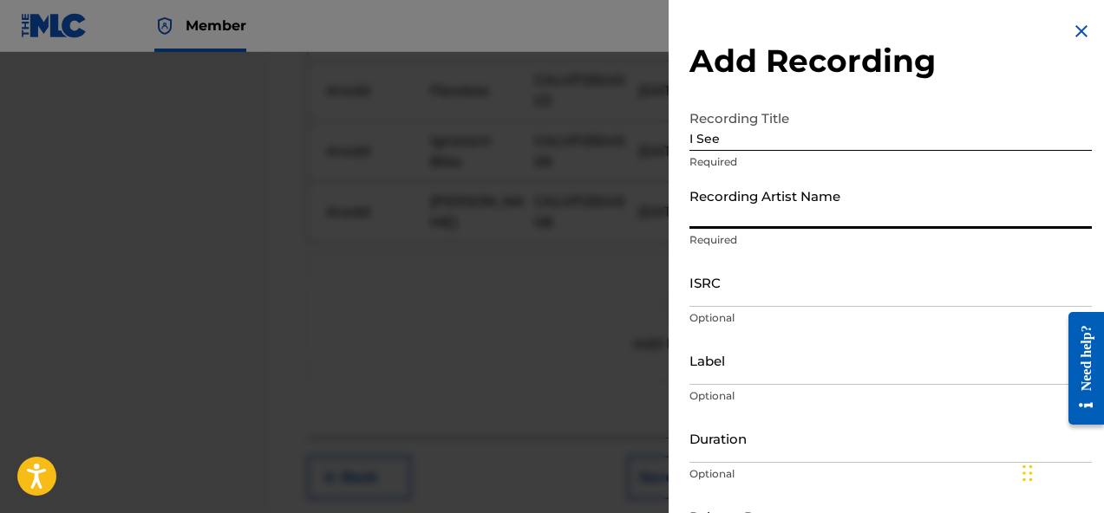
type input "Aredd"
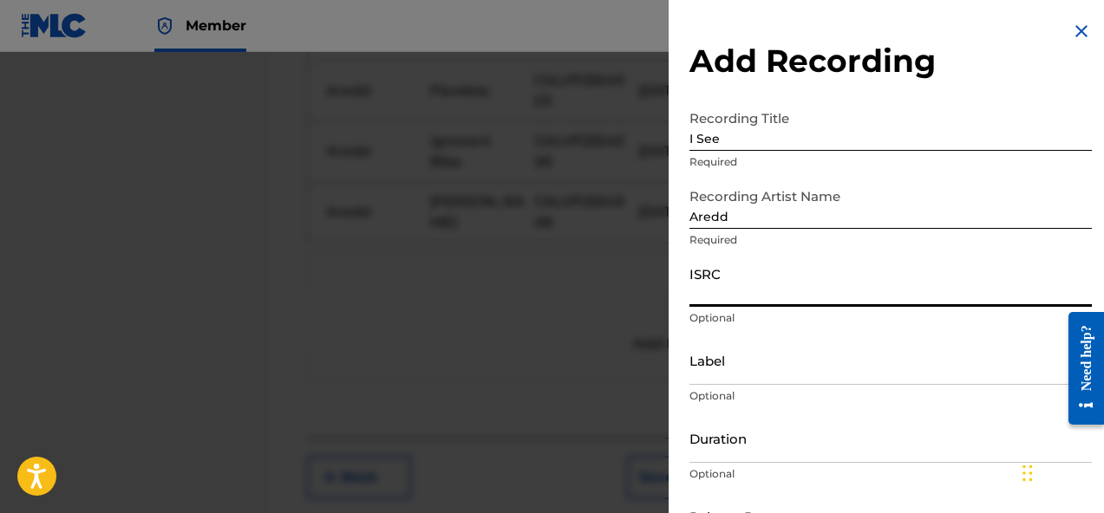
click at [779, 296] on input "ISRC" at bounding box center [890, 281] width 402 height 49
click at [800, 287] on input "ISRC" at bounding box center [890, 281] width 402 height 49
paste input "CALVP2504500"
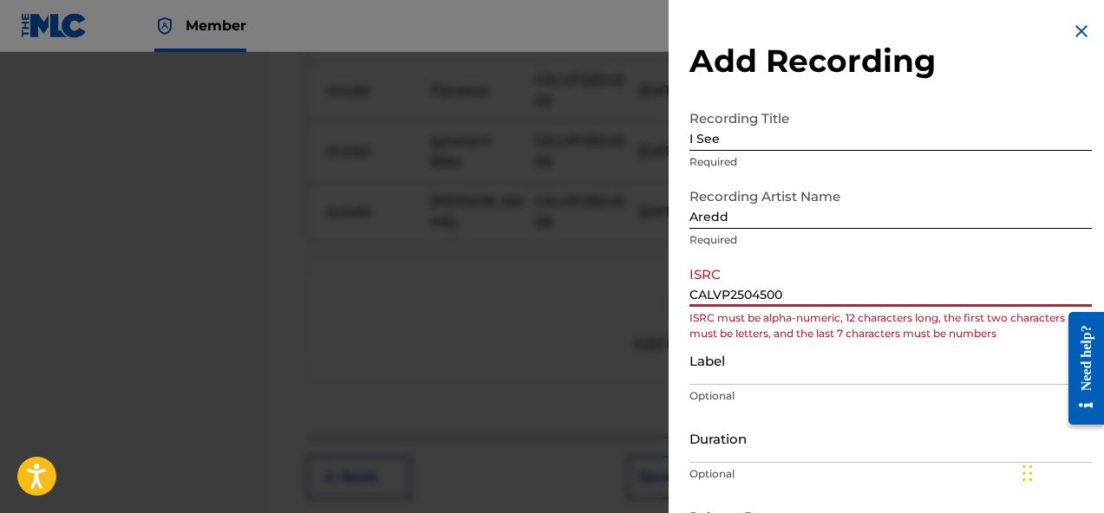
click at [718, 296] on input "CALVP2504500" at bounding box center [890, 281] width 402 height 49
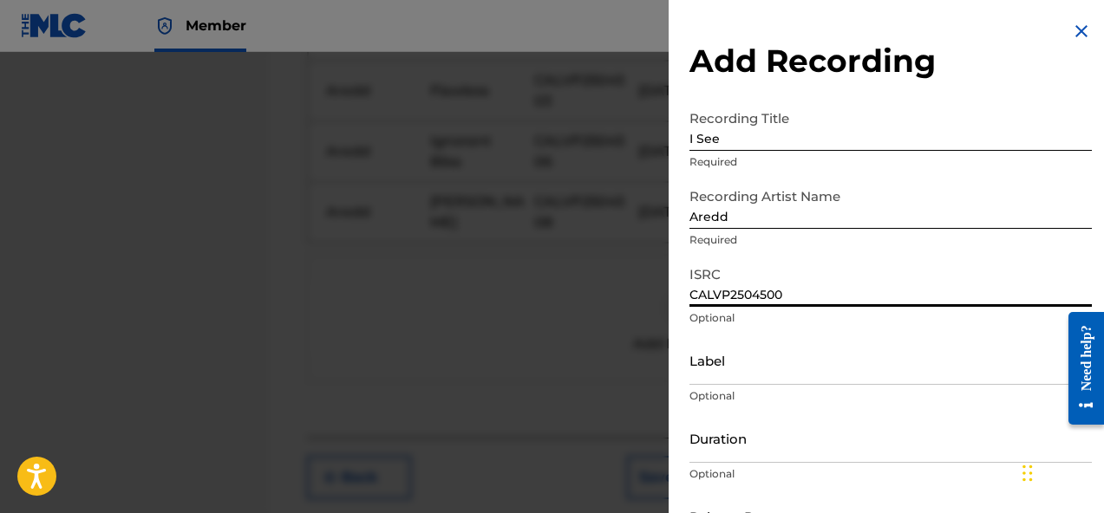
type input "CALVP2504500"
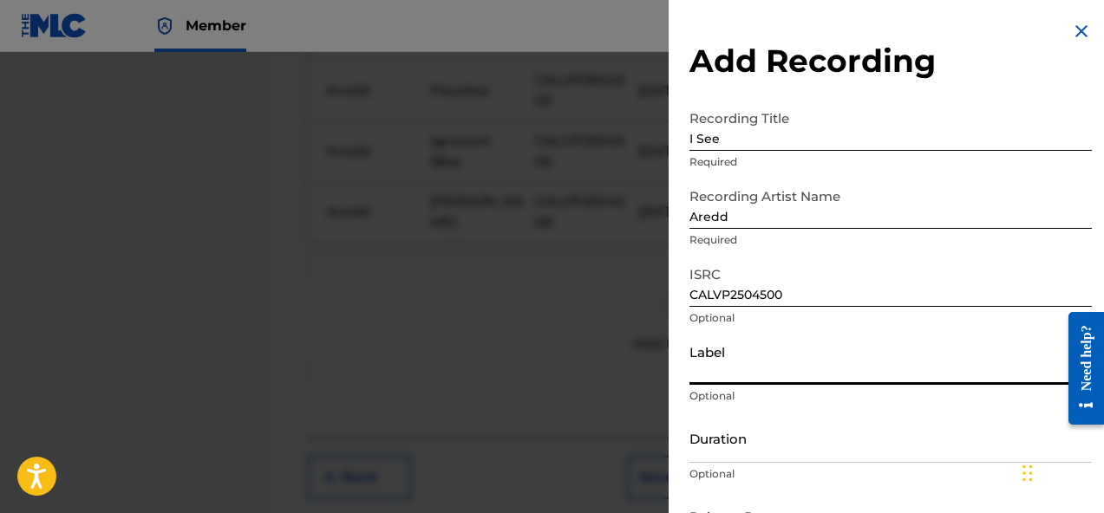
click at [751, 368] on input "Label" at bounding box center [890, 360] width 402 height 49
type input "AREDD"
click at [805, 428] on input "Duration" at bounding box center [890, 438] width 402 height 49
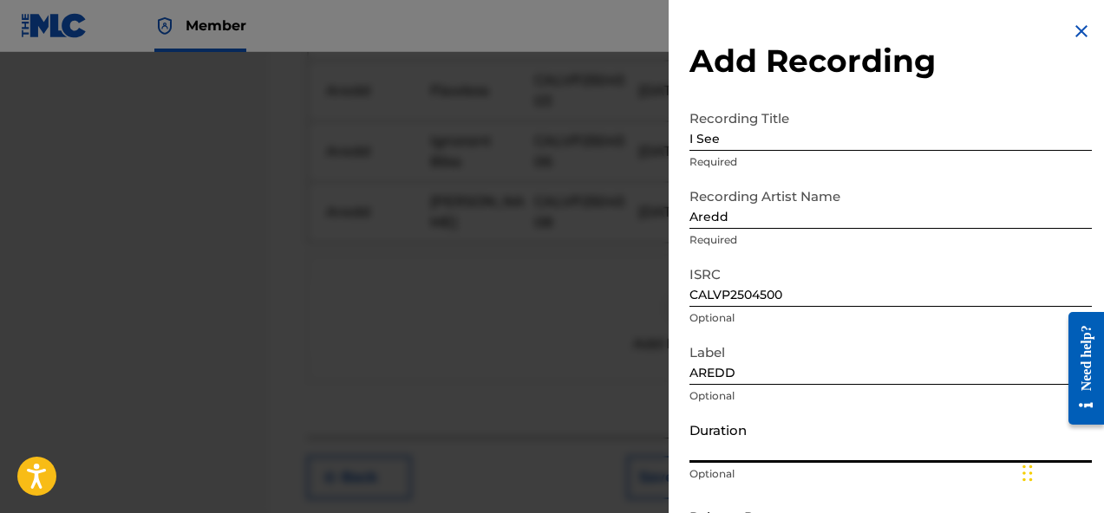
click at [989, 153] on div "Recording Title I See Required" at bounding box center [890, 140] width 402 height 78
click at [737, 440] on input "Duration" at bounding box center [890, 438] width 402 height 49
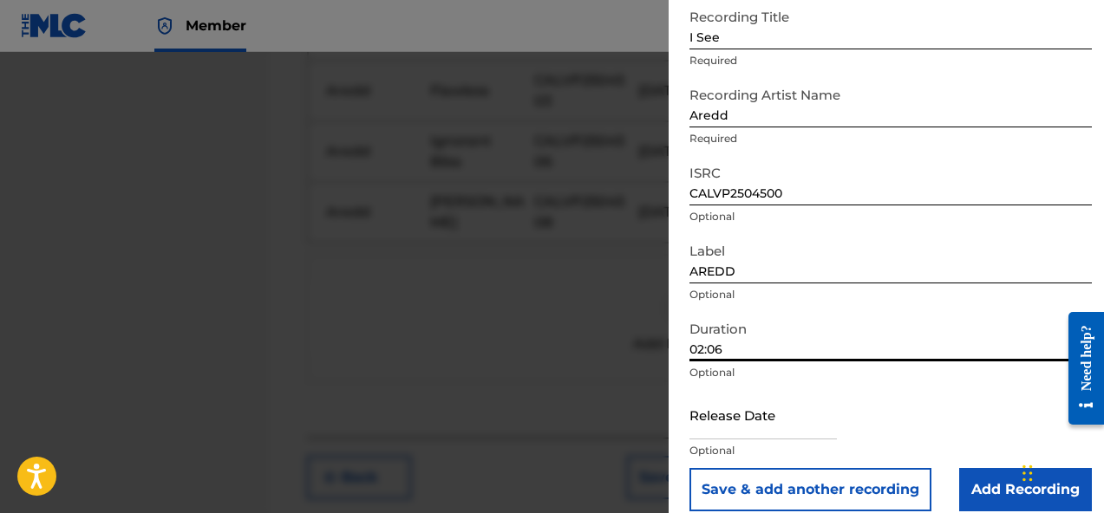
type input "02:06"
click at [776, 452] on p "Optional" at bounding box center [890, 451] width 402 height 16
click at [776, 433] on input "text" at bounding box center [762, 414] width 147 height 49
select select "7"
select select "2025"
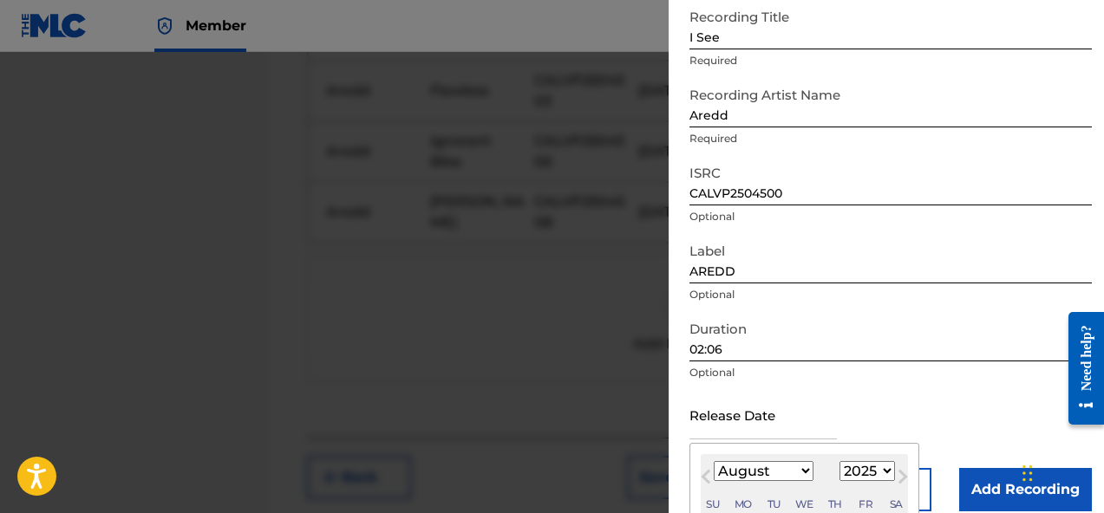
type input "July 3 2025"
select select "6"
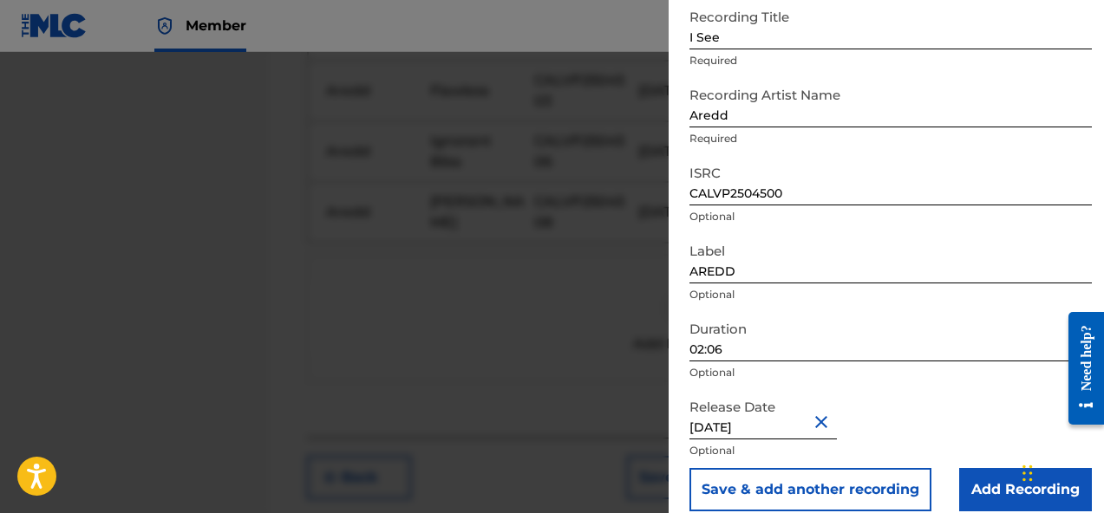
click at [905, 431] on div "Release Date July 3 2025 Optional" at bounding box center [890, 429] width 402 height 78
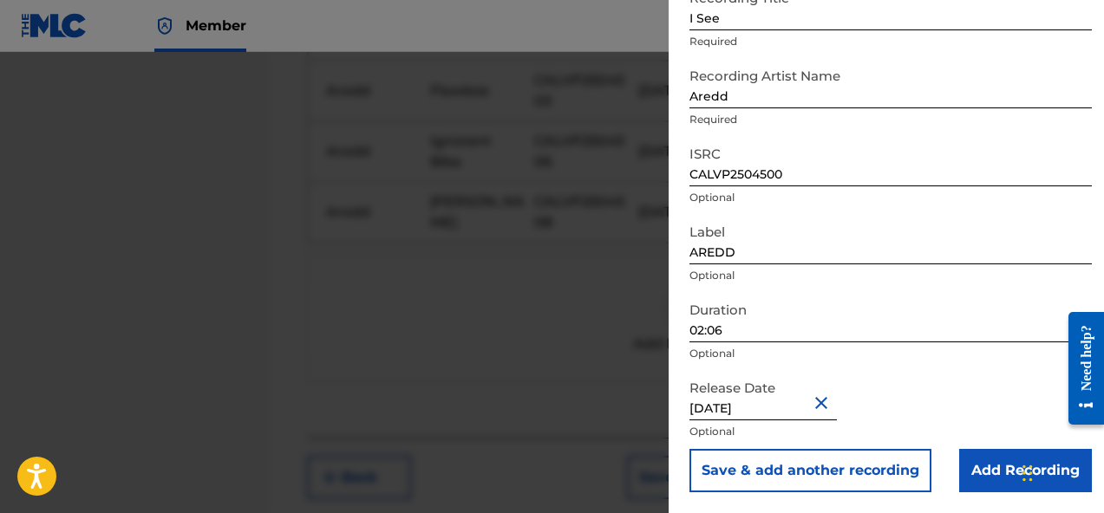
click at [984, 485] on input "Add Recording" at bounding box center [1025, 470] width 133 height 43
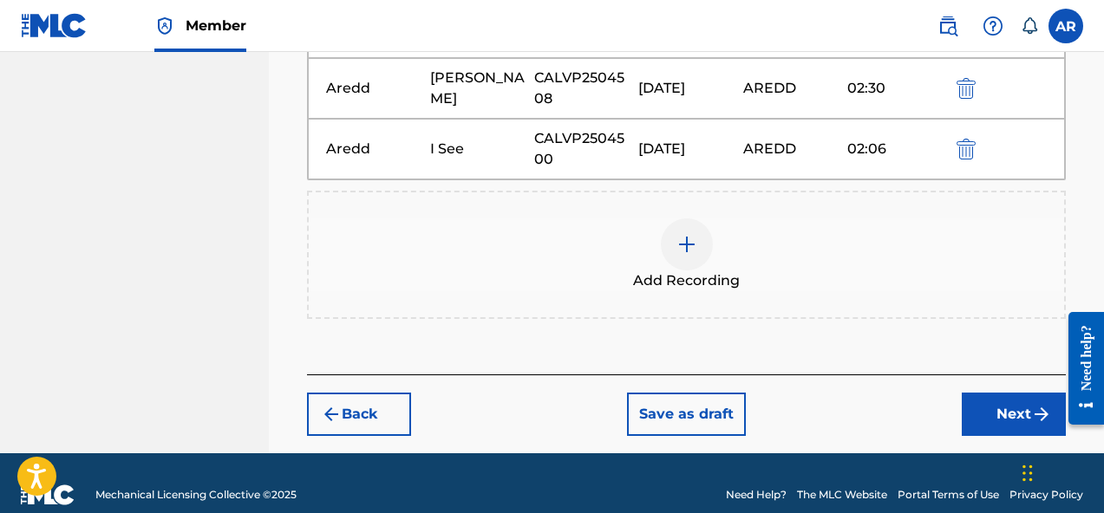
scroll to position [1043, 0]
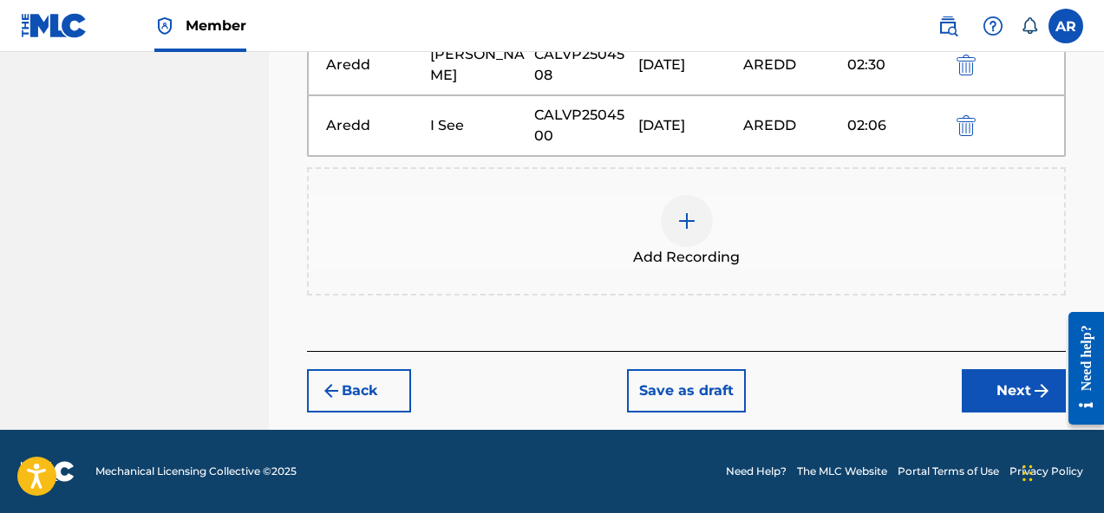
click at [992, 379] on button "Next" at bounding box center [1013, 390] width 104 height 43
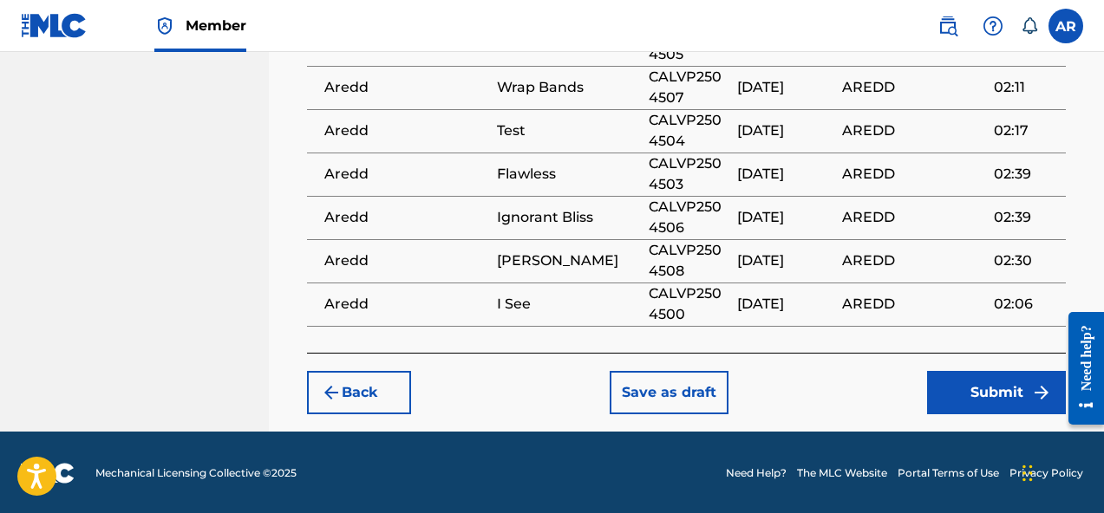
scroll to position [1348, 0]
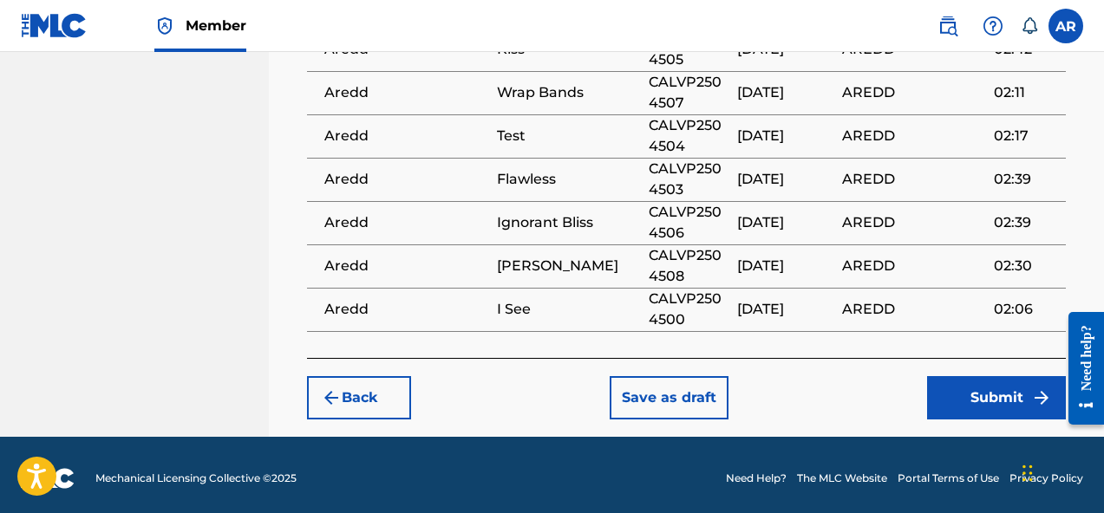
click at [947, 377] on button "Submit" at bounding box center [996, 397] width 139 height 43
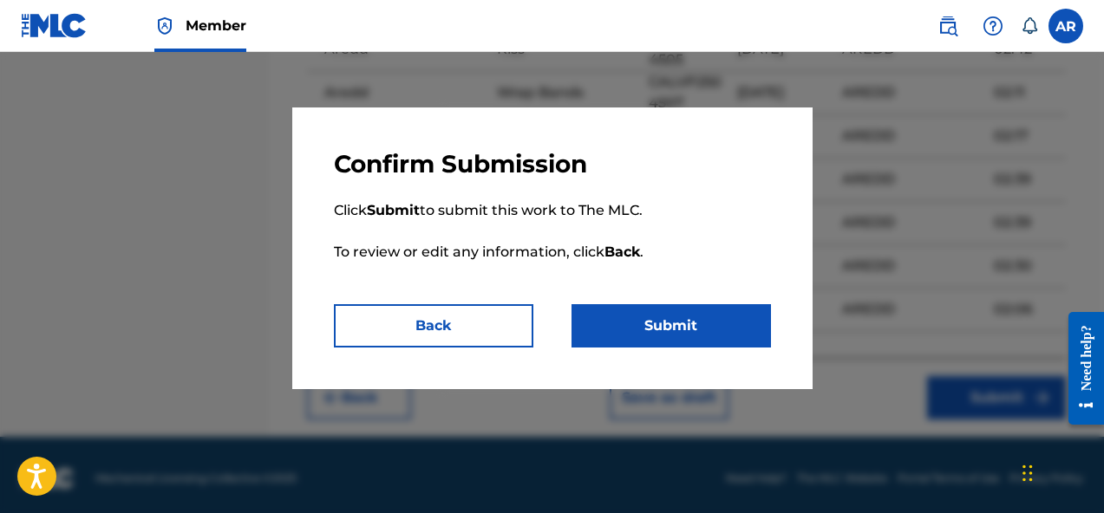
click at [516, 324] on button "Back" at bounding box center [433, 325] width 199 height 43
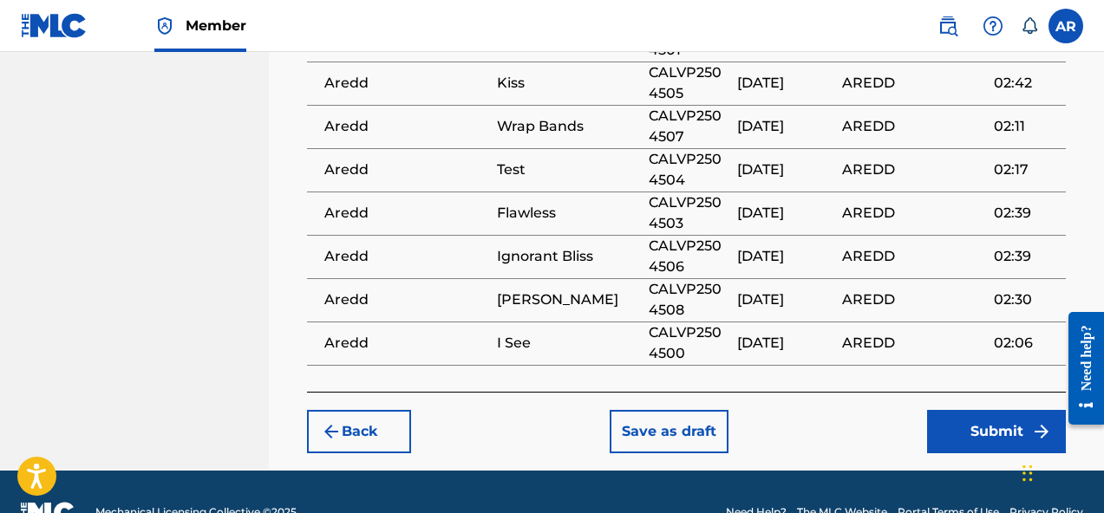
scroll to position [1353, 0]
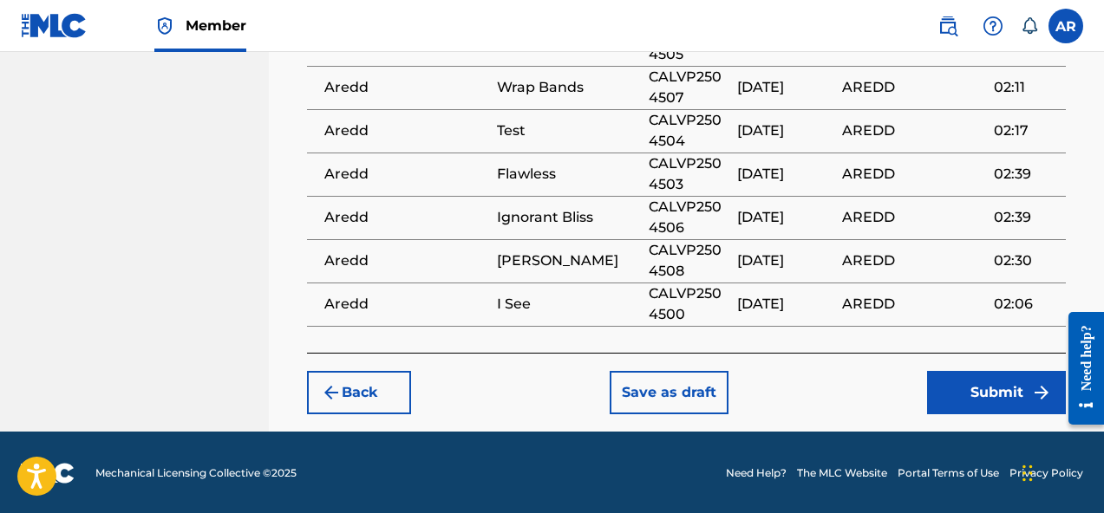
click at [957, 403] on button "Submit" at bounding box center [996, 392] width 139 height 43
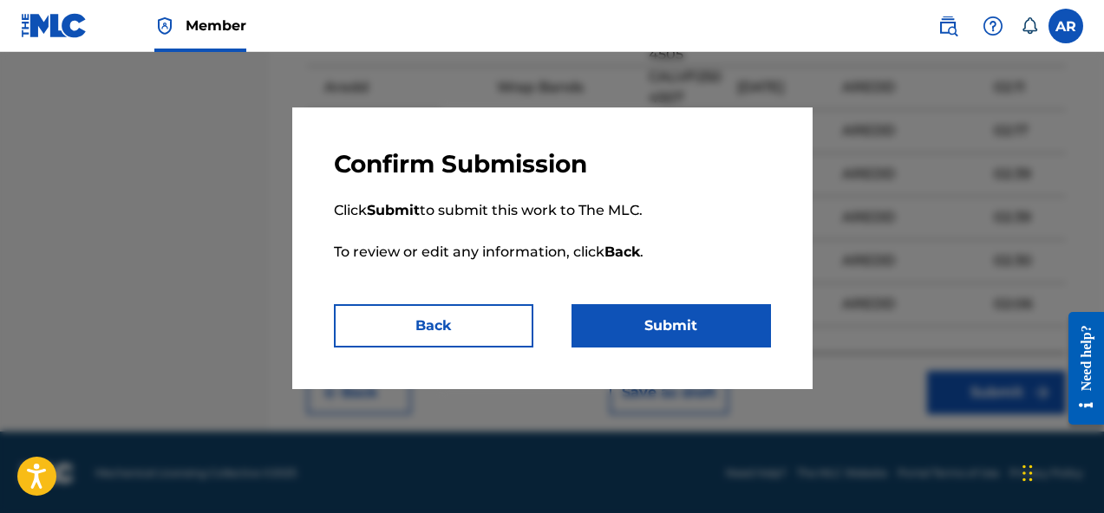
click at [700, 331] on button "Submit" at bounding box center [670, 325] width 199 height 43
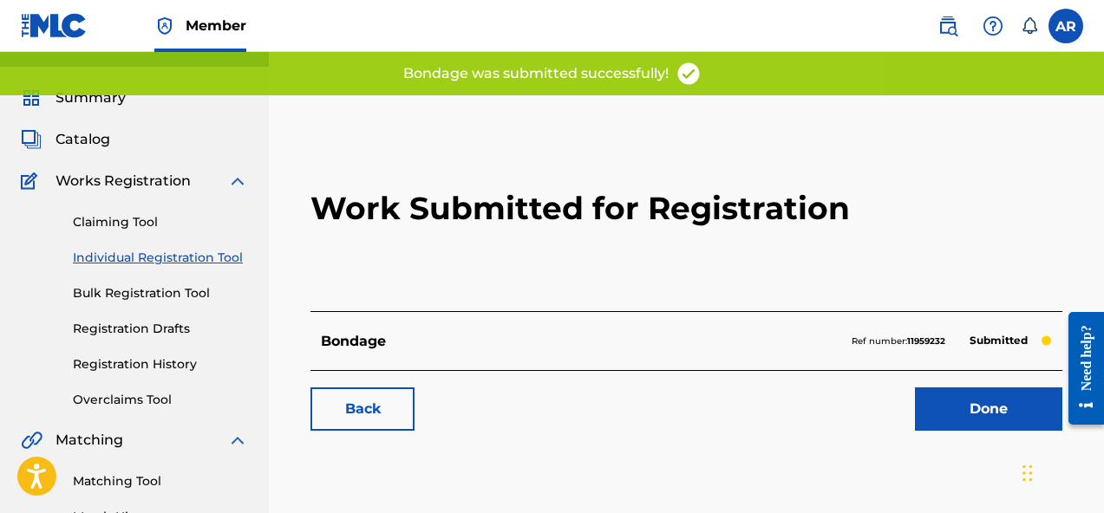
scroll to position [37, 0]
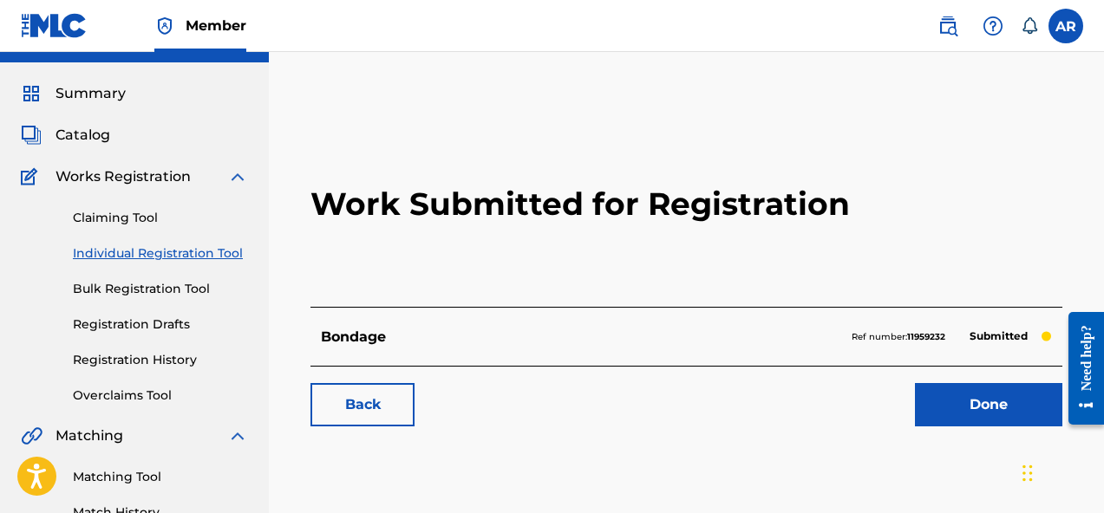
click at [980, 404] on link "Done" at bounding box center [988, 404] width 147 height 43
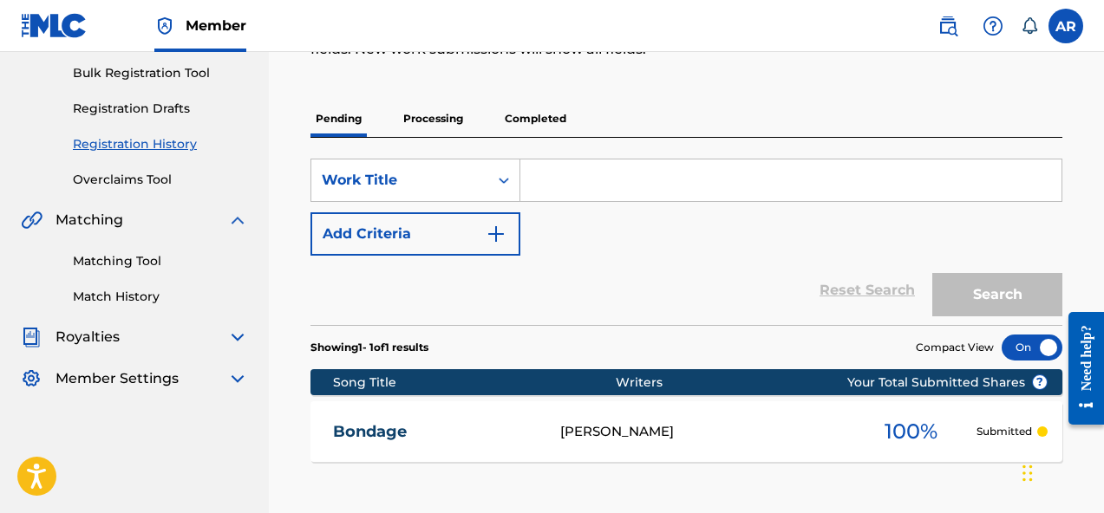
scroll to position [256, 0]
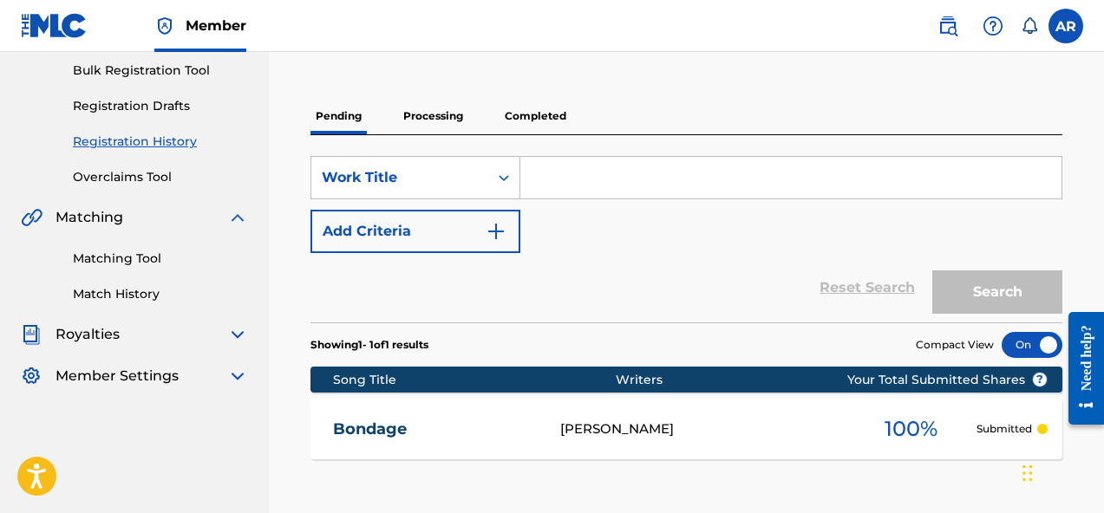
click at [568, 173] on input "Search Form" at bounding box center [790, 178] width 541 height 42
click at [562, 189] on input "Search Form" at bounding box center [790, 178] width 541 height 42
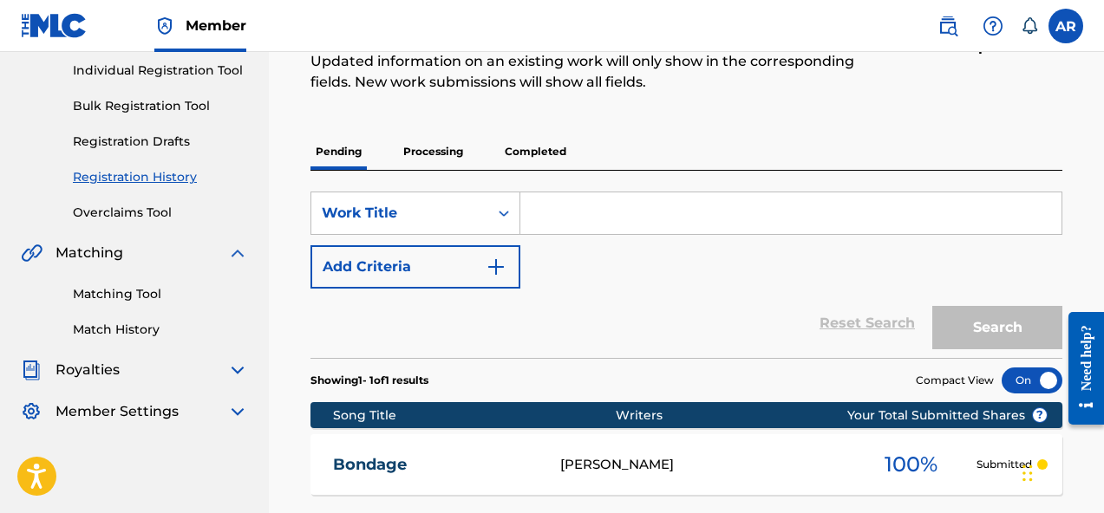
scroll to position [203, 0]
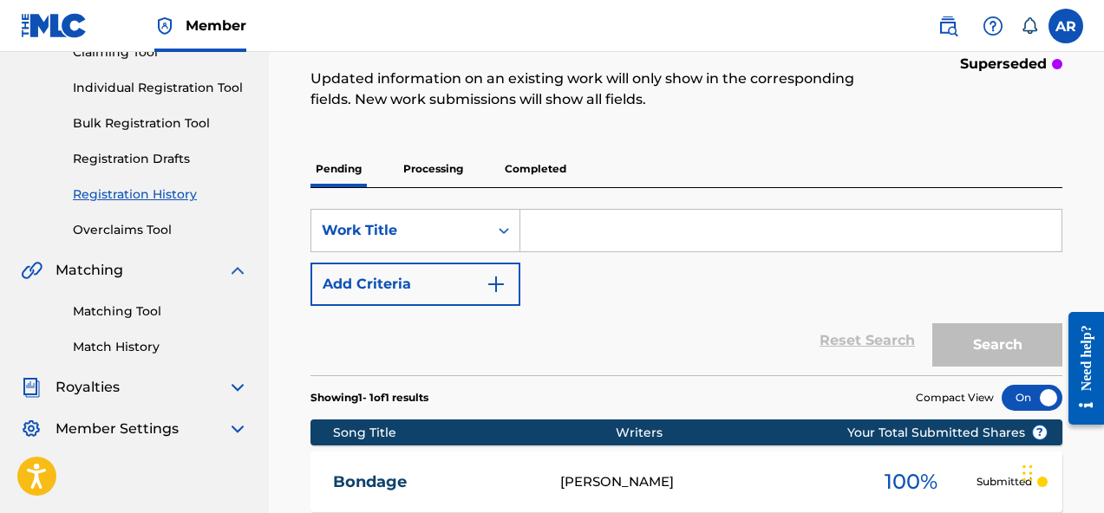
click at [574, 235] on input "Search Form" at bounding box center [790, 231] width 541 height 42
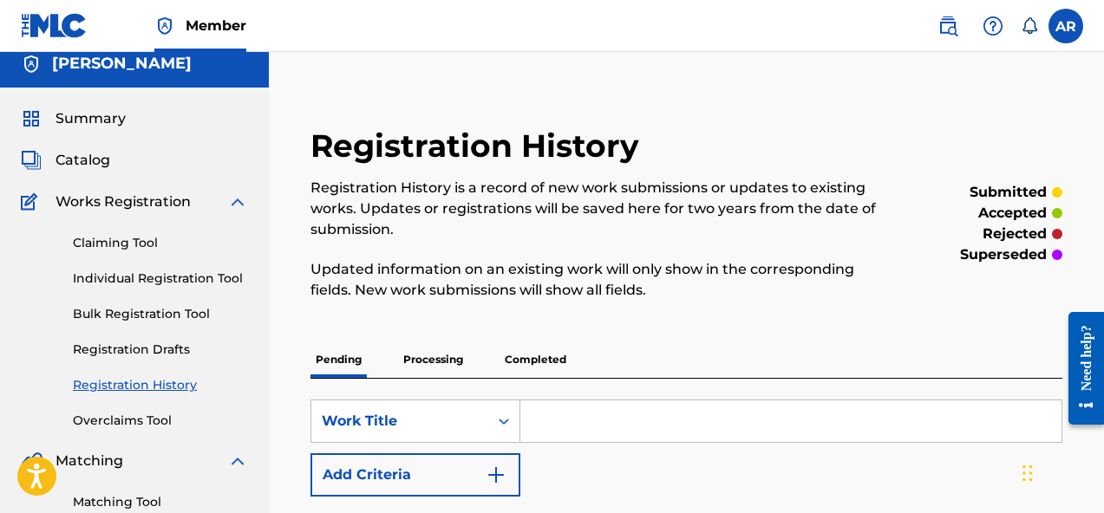
scroll to position [0, 0]
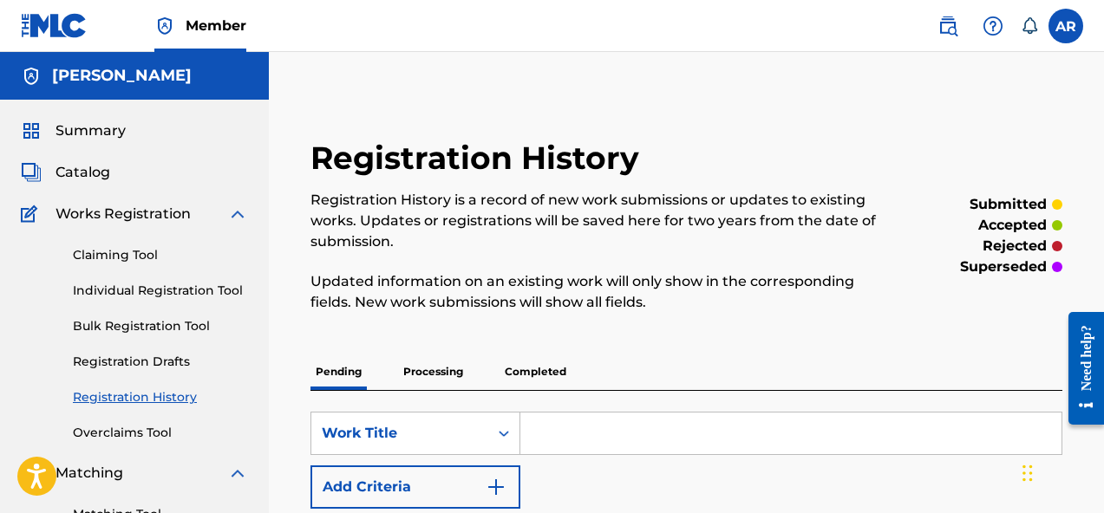
click at [184, 284] on link "Individual Registration Tool" at bounding box center [160, 291] width 175 height 18
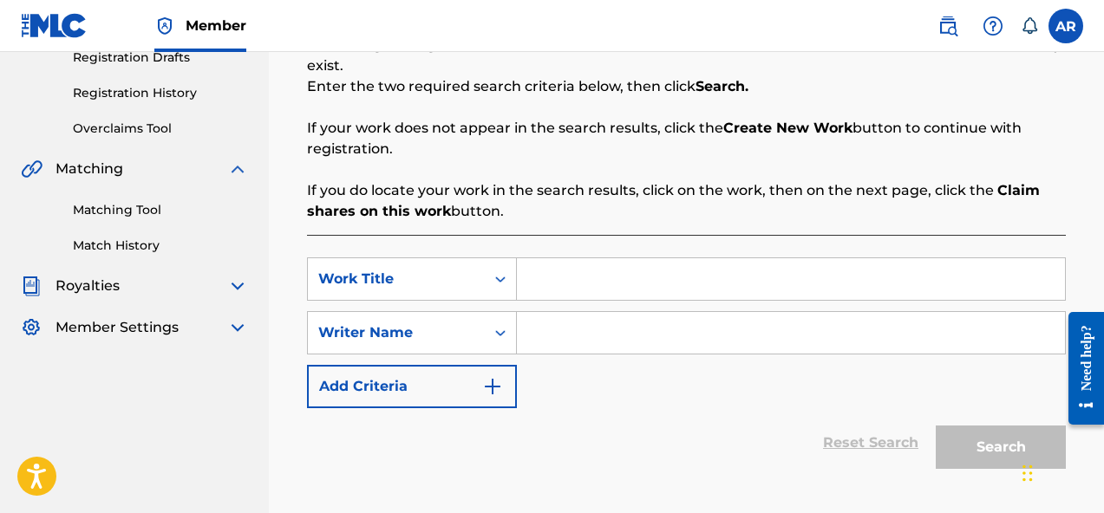
scroll to position [305, 0]
click at [505, 289] on div "Search Form" at bounding box center [500, 278] width 31 height 31
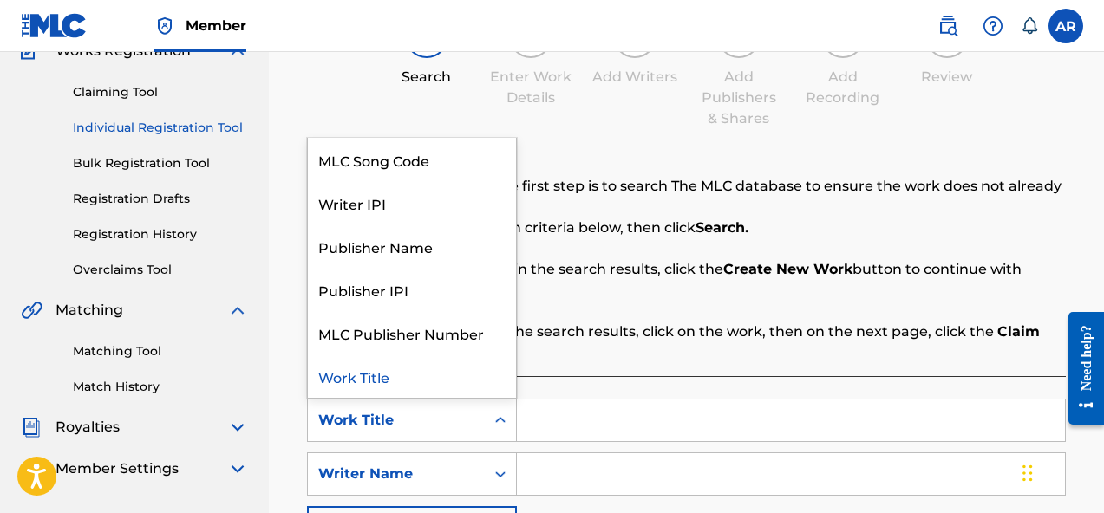
scroll to position [161, 0]
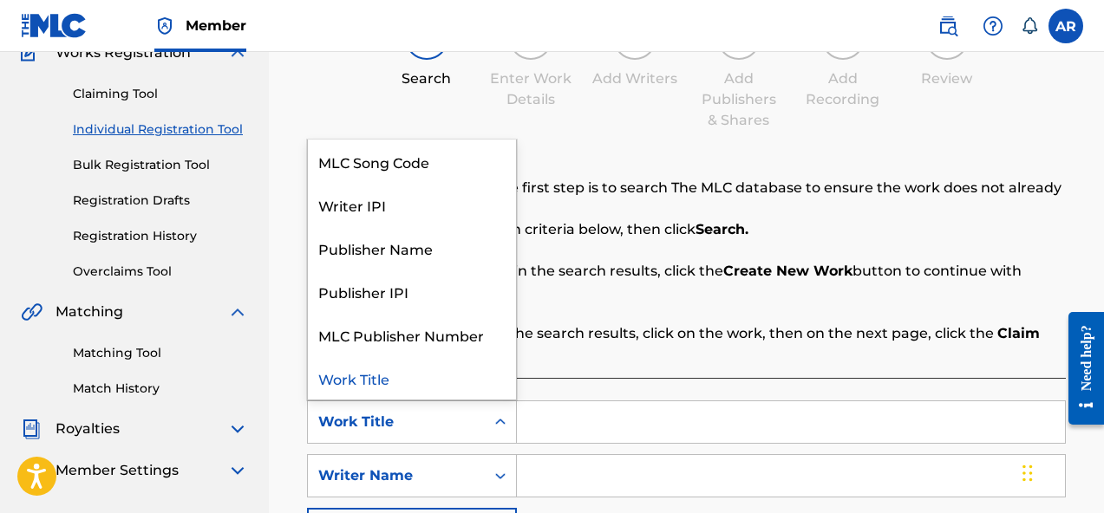
click at [589, 195] on p "Before registering a work, the first step is to search The MLC database to ensu…" at bounding box center [686, 199] width 759 height 42
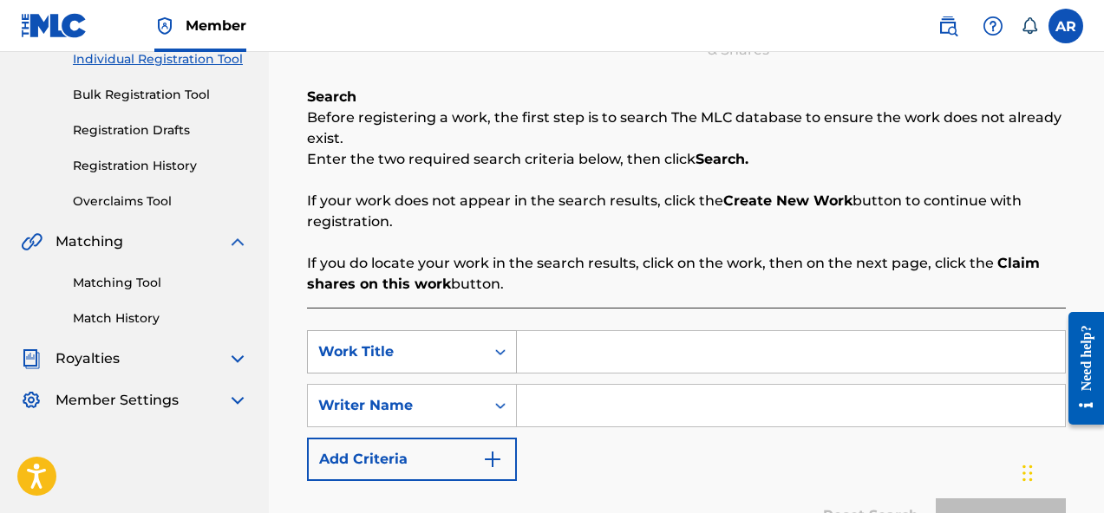
scroll to position [232, 0]
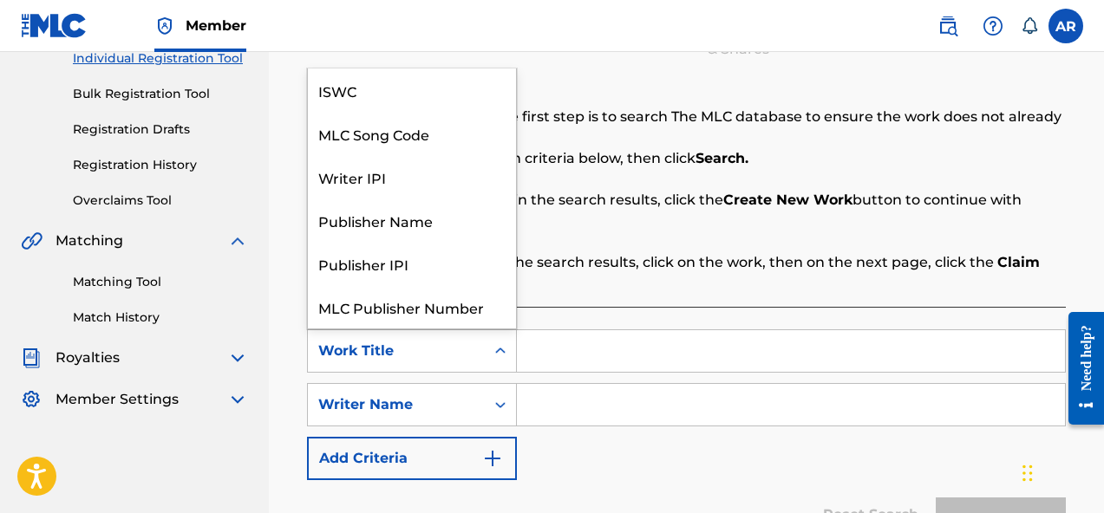
click at [482, 332] on div "Work Title" at bounding box center [412, 350] width 210 height 43
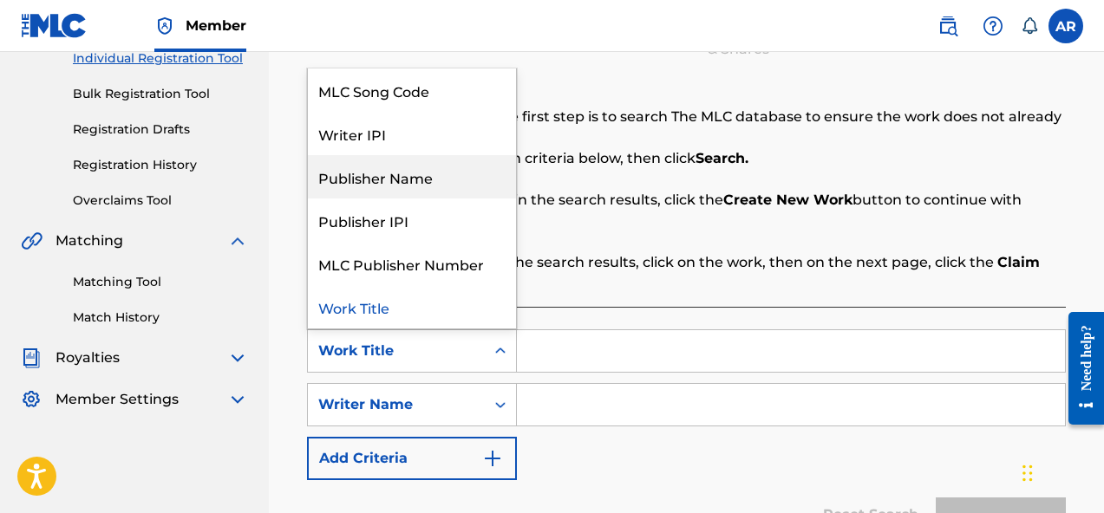
click at [616, 324] on div "SearchWithCriteriaba9b9935-3dec-45de-81bd-28f5fd46d302 Publisher Name, 4 of 7. …" at bounding box center [686, 449] width 759 height 284
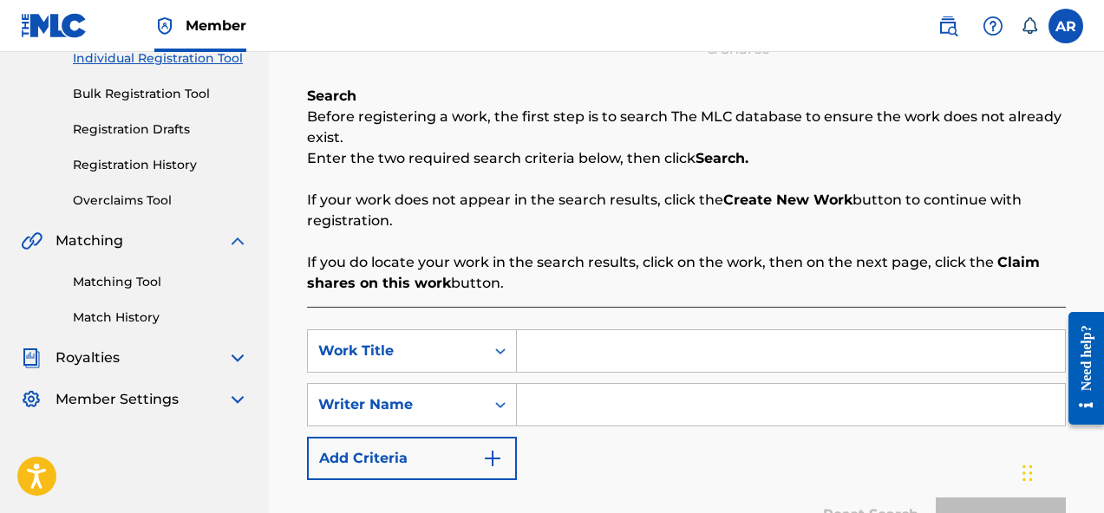
click at [609, 343] on input "Search Form" at bounding box center [791, 351] width 548 height 42
type input "Bride"
click at [625, 400] on input "Search Form" at bounding box center [791, 405] width 548 height 42
type input "[PERSON_NAME]"
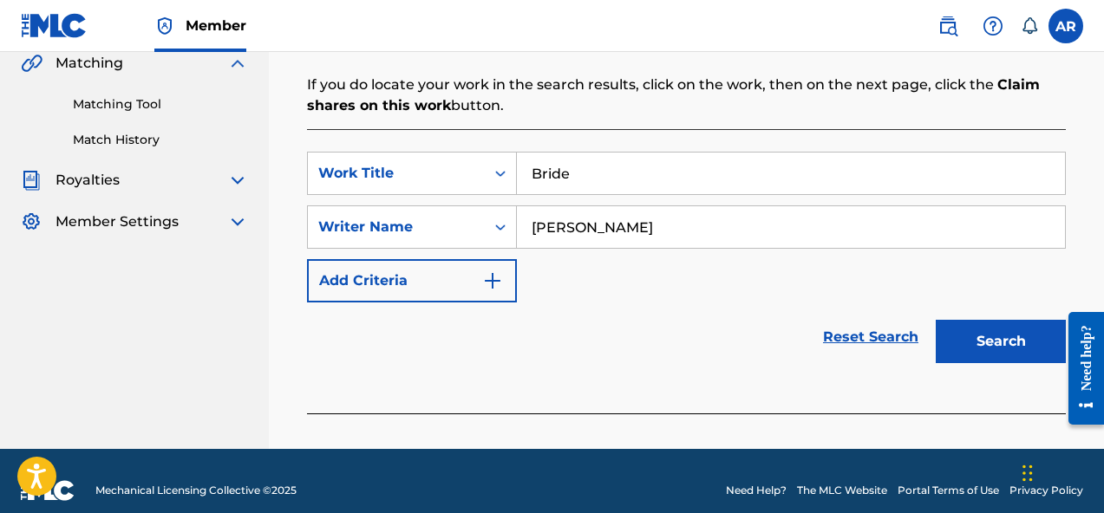
scroll to position [414, 0]
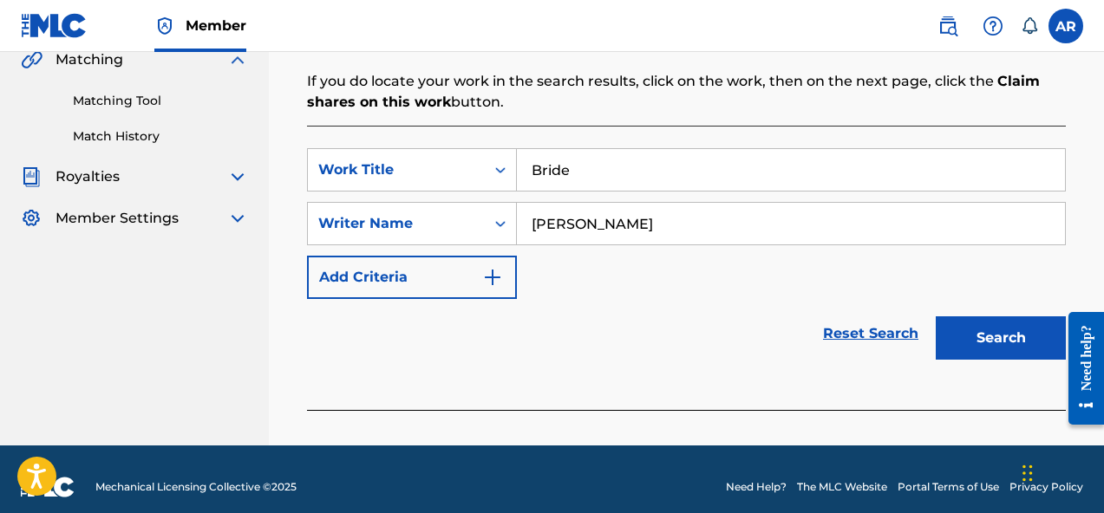
click at [976, 345] on button "Search" at bounding box center [1000, 337] width 130 height 43
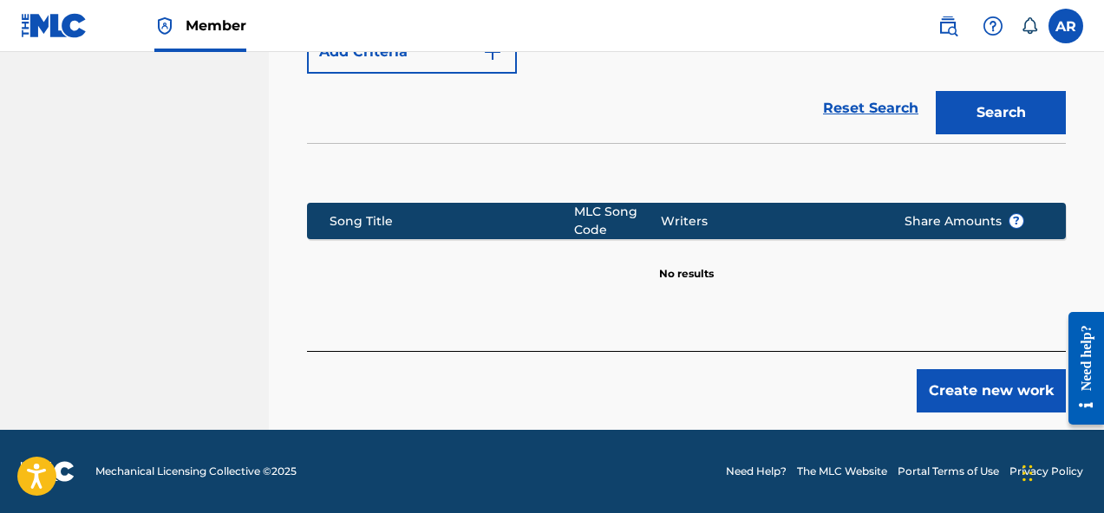
click at [976, 389] on button "Create new work" at bounding box center [990, 390] width 149 height 43
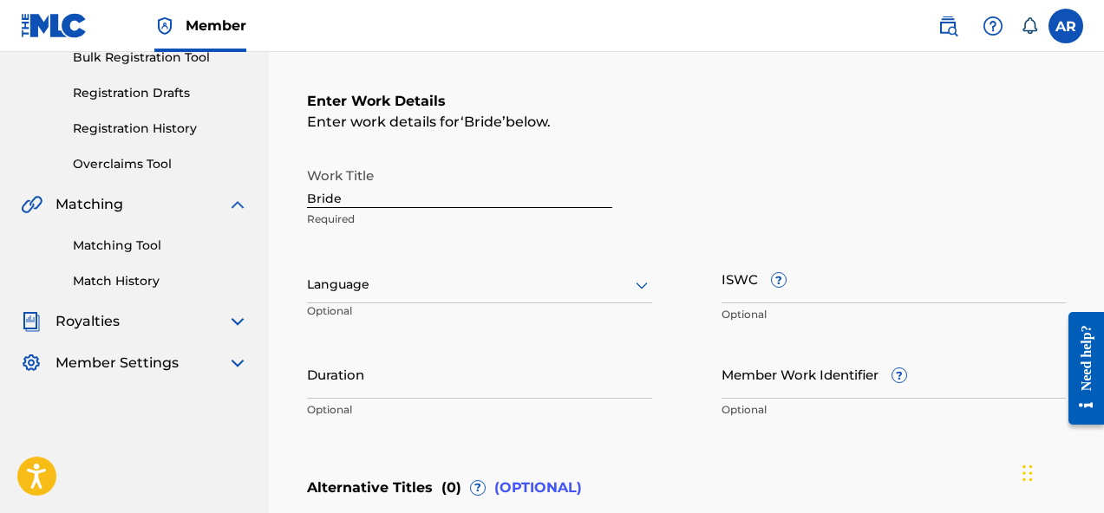
scroll to position [283, 0]
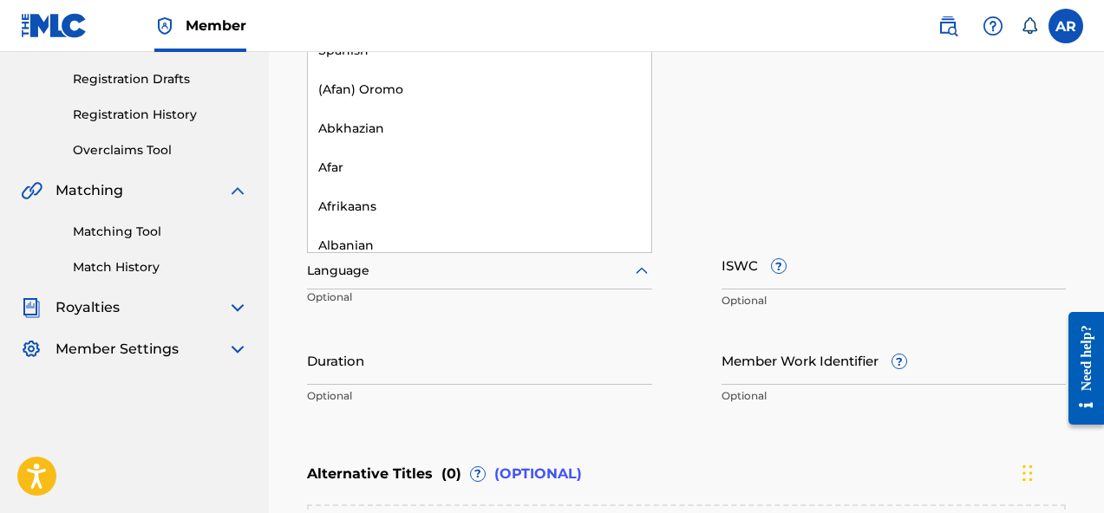
click at [560, 286] on div "Language" at bounding box center [479, 271] width 345 height 36
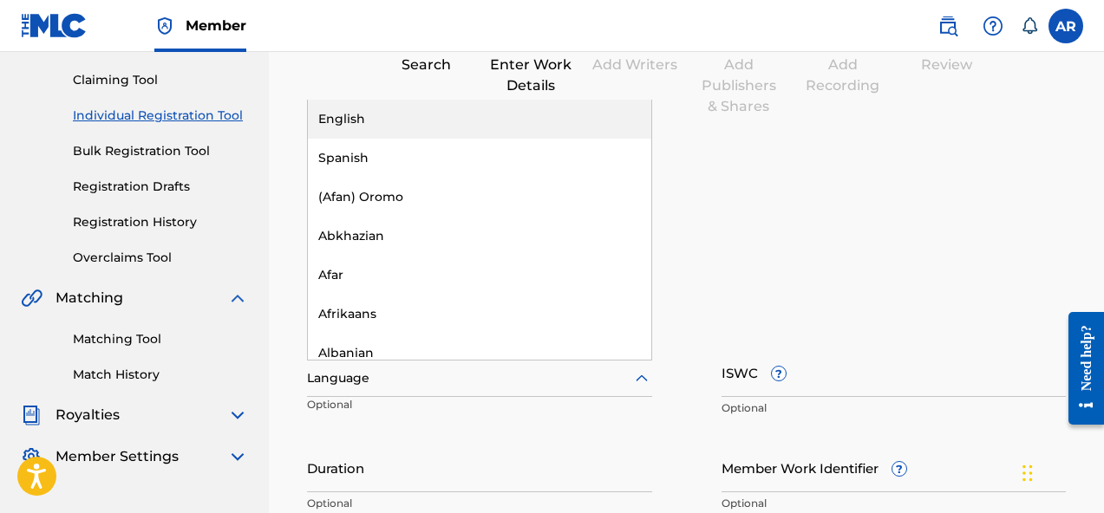
click at [563, 114] on div "English" at bounding box center [479, 119] width 343 height 39
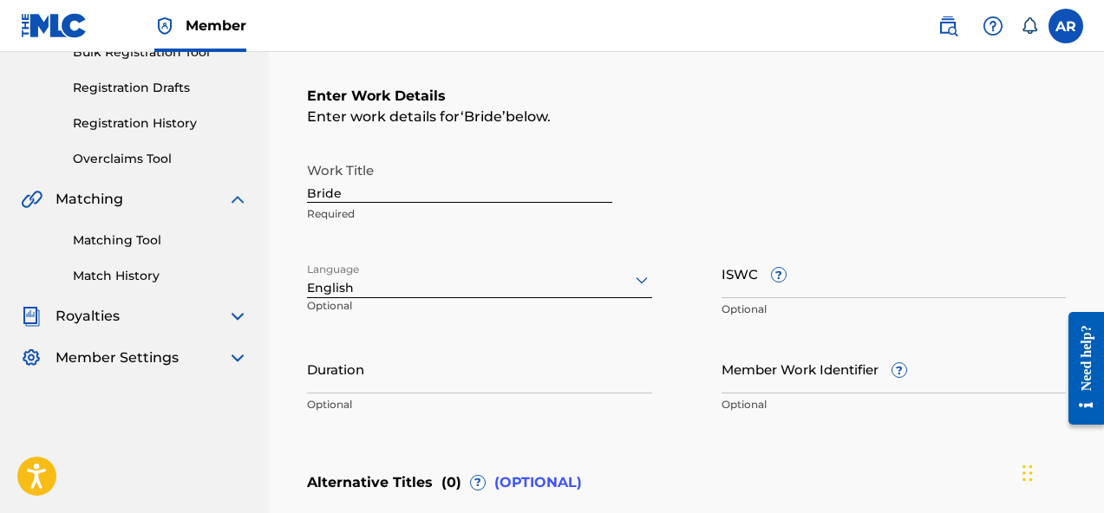
scroll to position [306, 0]
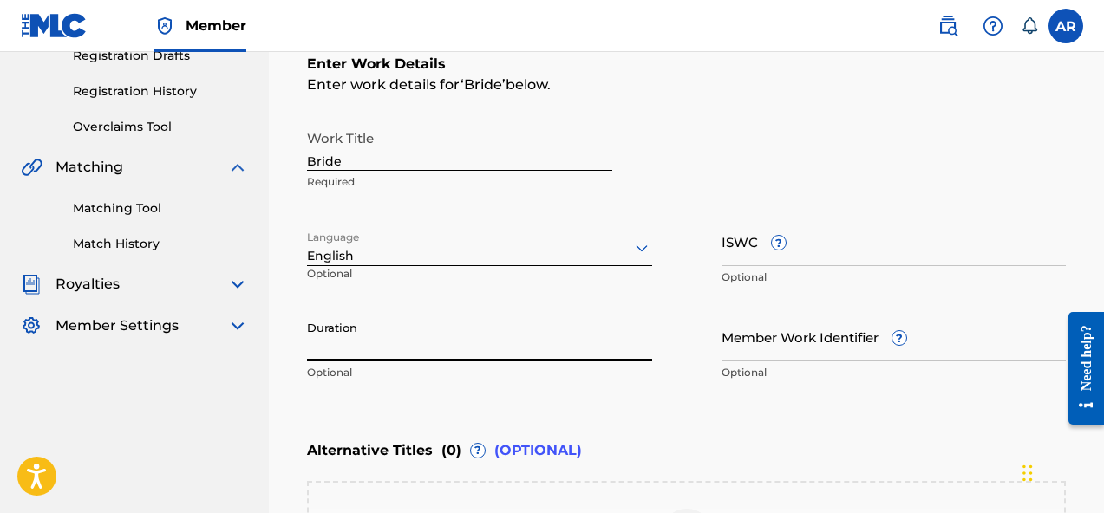
click at [553, 328] on input "Duration" at bounding box center [479, 336] width 345 height 49
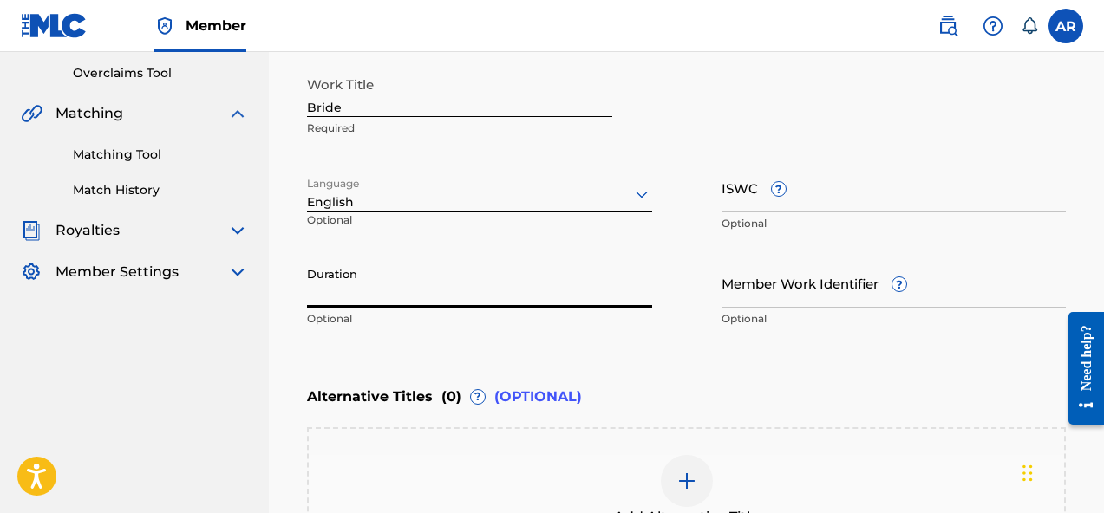
scroll to position [365, 0]
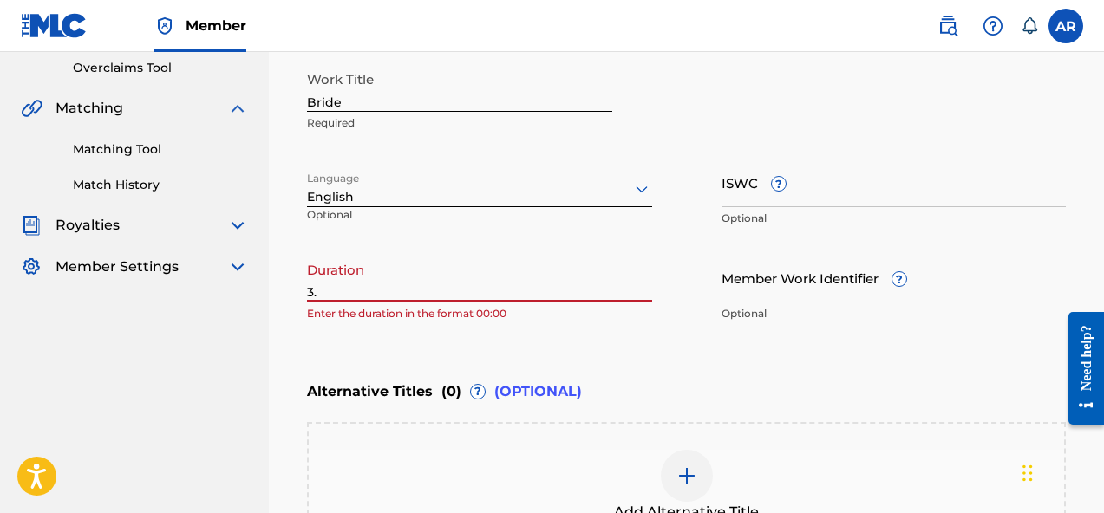
type input "3"
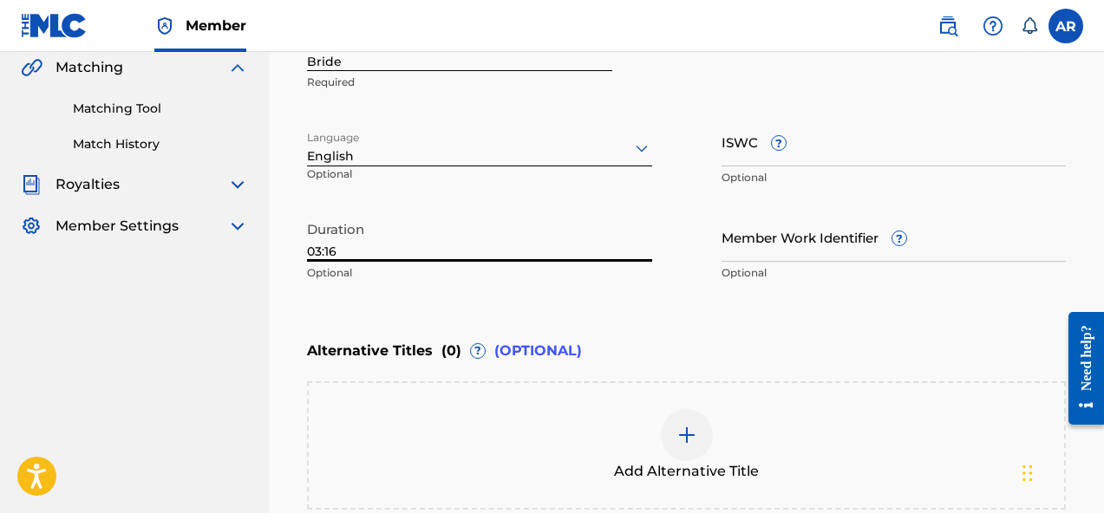
scroll to position [413, 0]
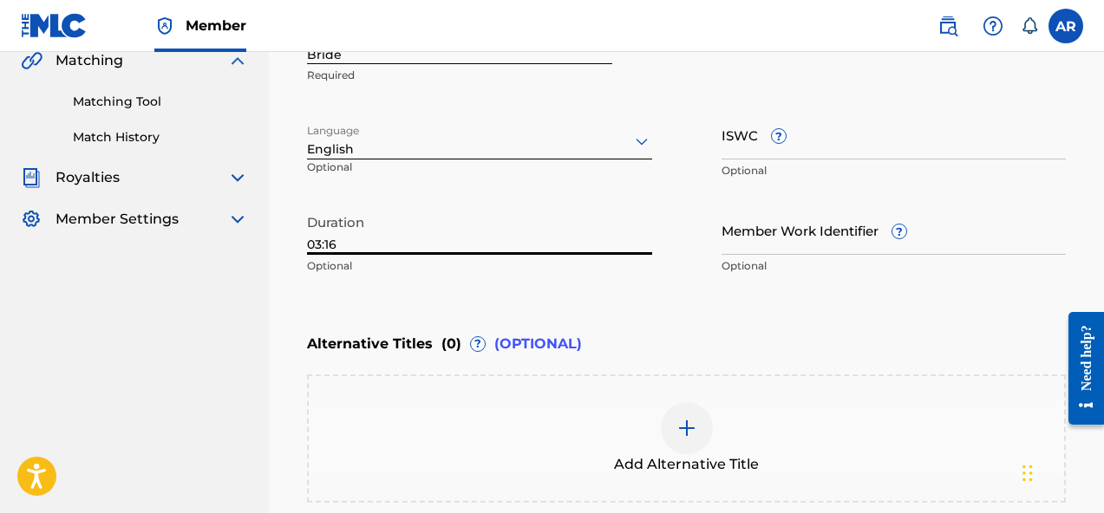
type input "03:16"
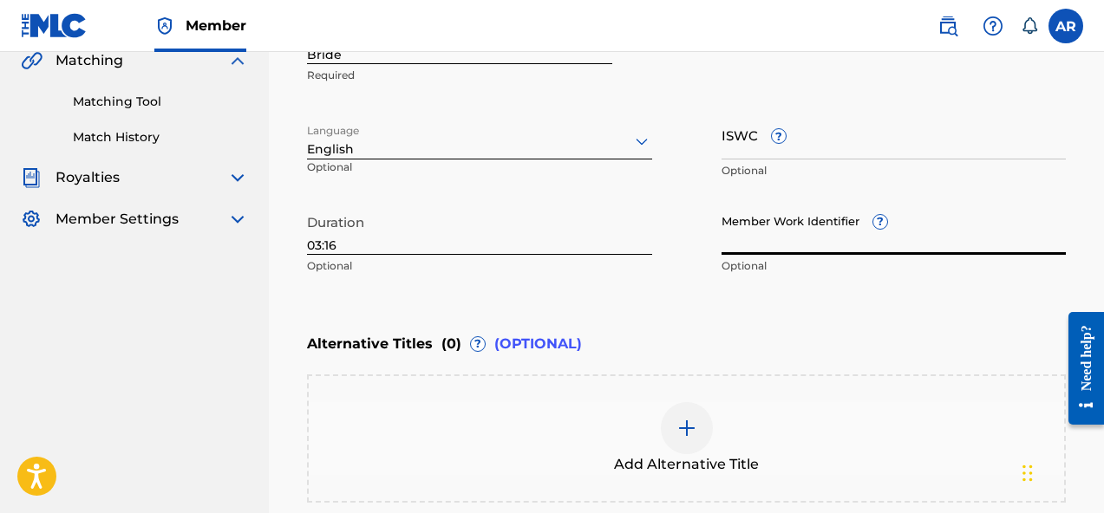
click at [849, 236] on input "Member Work Identifier ?" at bounding box center [893, 229] width 345 height 49
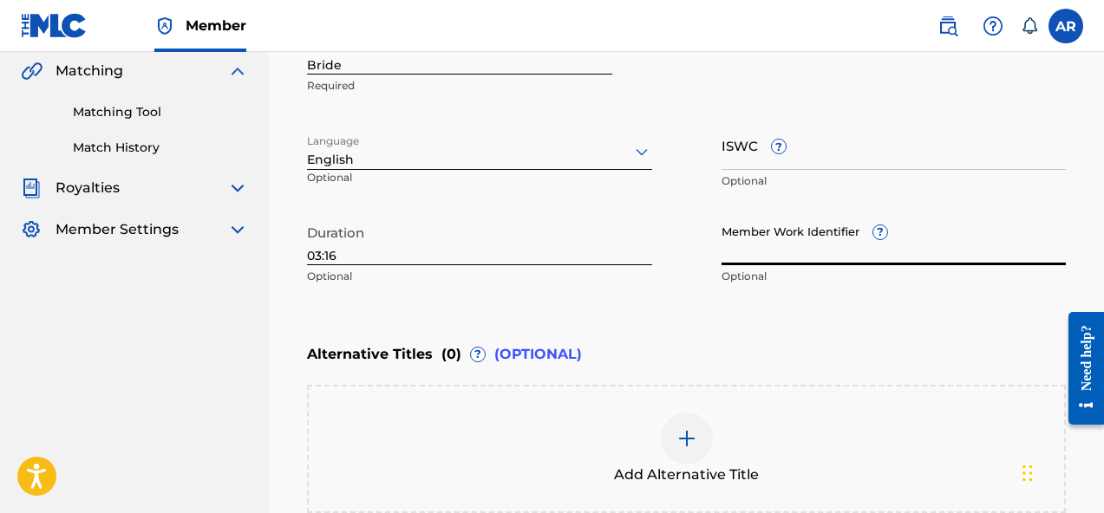
scroll to position [395, 0]
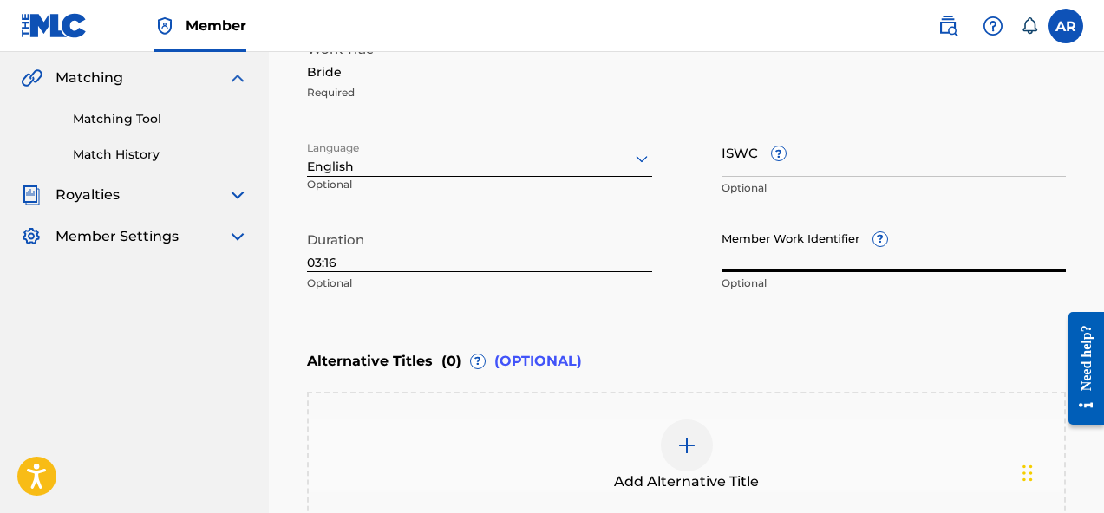
click at [868, 176] on input "ISWC ?" at bounding box center [893, 151] width 345 height 49
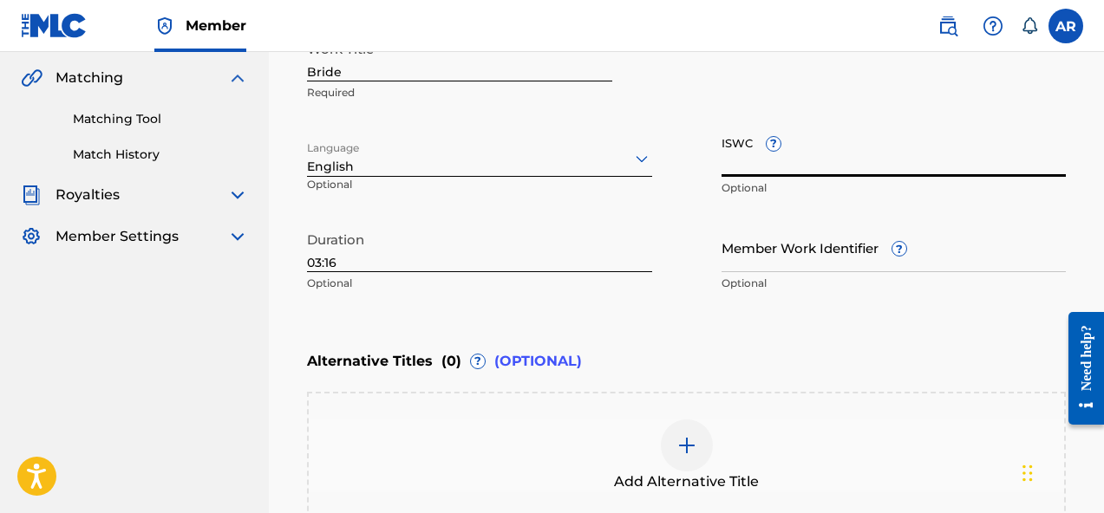
click at [796, 168] on input "ISWC ?" at bounding box center [893, 151] width 345 height 49
paste input "T-334.019.203-8"
type input "T-334.019.203-8"
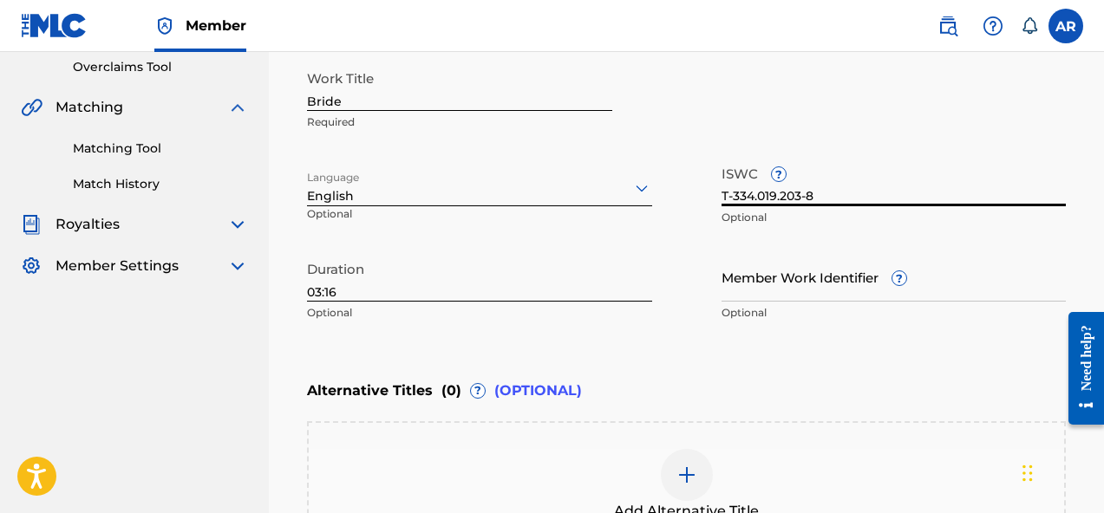
scroll to position [419, 0]
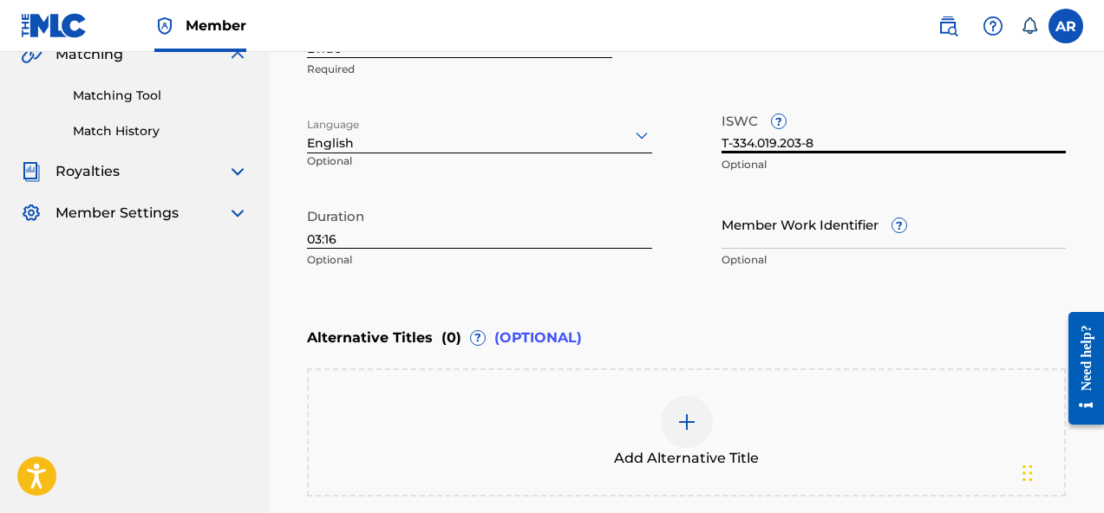
click at [772, 240] on input "Member Work Identifier ?" at bounding box center [893, 223] width 345 height 49
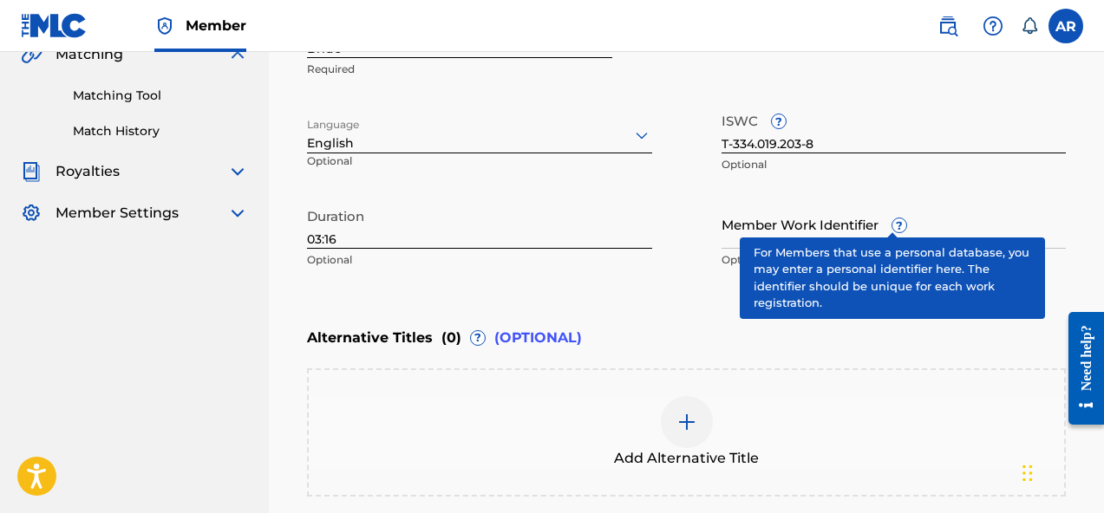
click at [883, 221] on div "Member Work Identifier ? Optional" at bounding box center [893, 238] width 345 height 78
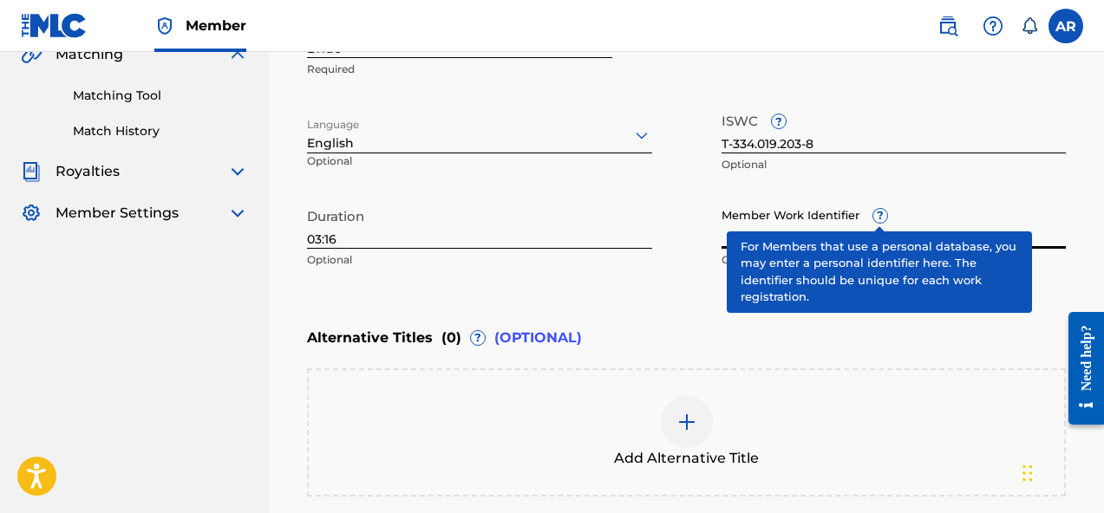
click at [883, 222] on div "Member Work Identifier ? Optional" at bounding box center [893, 238] width 345 height 78
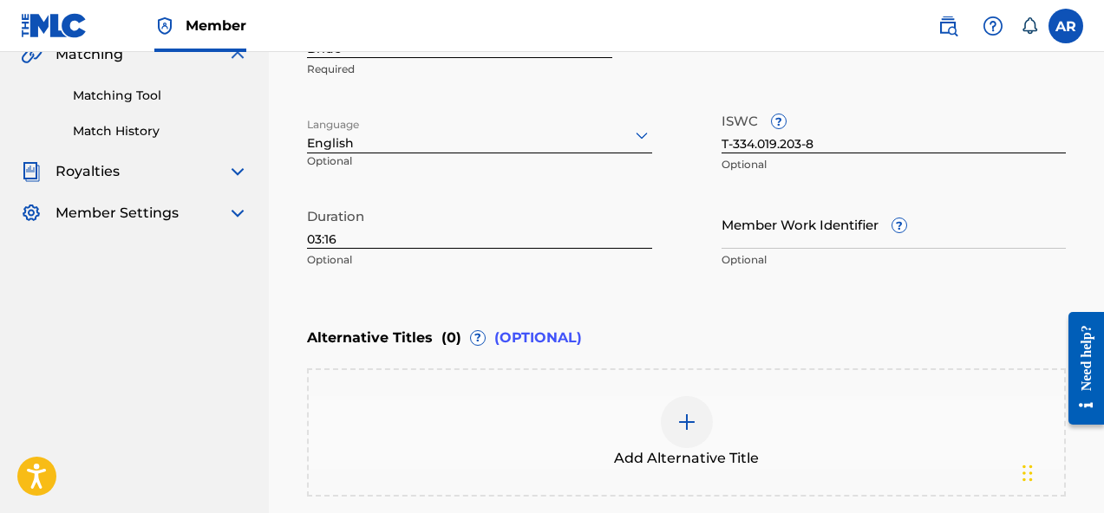
click at [880, 208] on div "Member Work Identifier ? Optional" at bounding box center [893, 238] width 345 height 78
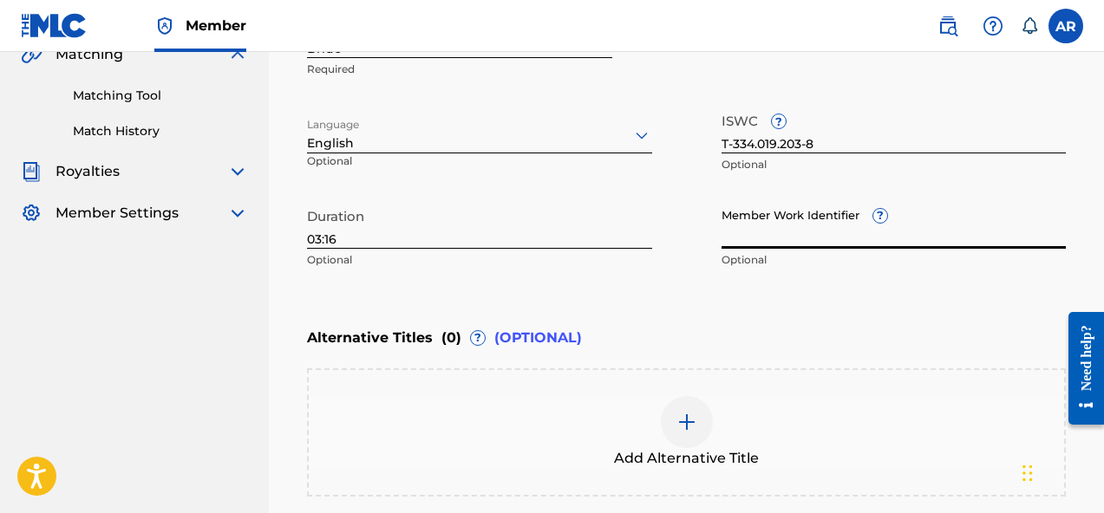
paste input "74315128"
type input "74315128"
click at [842, 294] on div "Enter Work Details Enter work details for ‘ Bride ’ below. Work Title Bride Req…" at bounding box center [686, 109] width 759 height 420
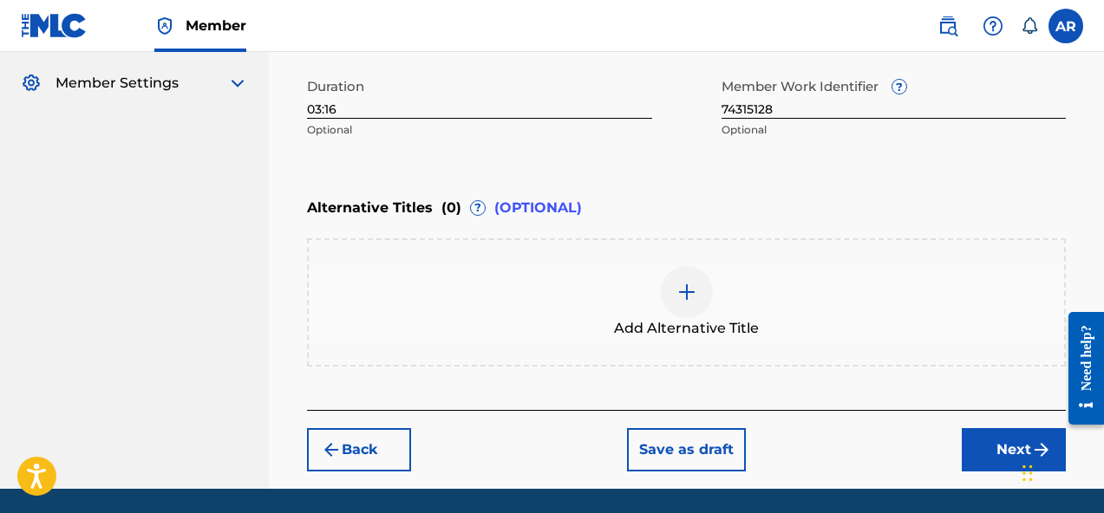
scroll to position [607, 0]
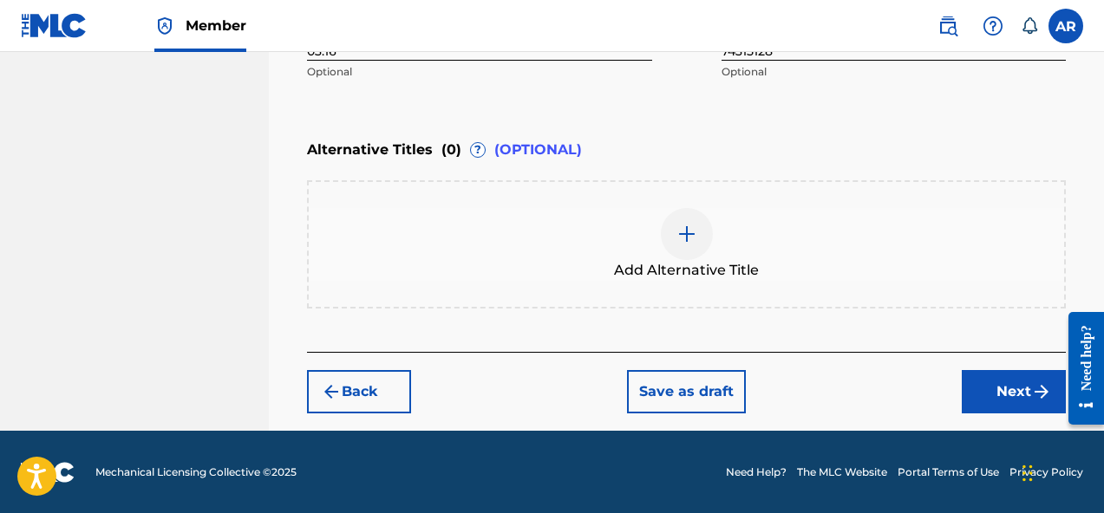
click at [1003, 376] on button "Next" at bounding box center [1013, 391] width 104 height 43
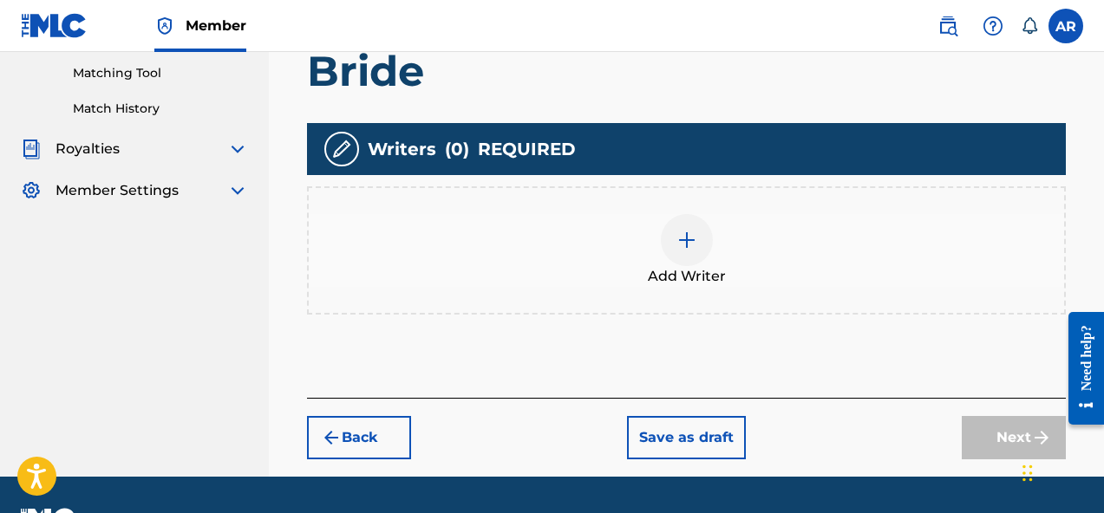
scroll to position [453, 0]
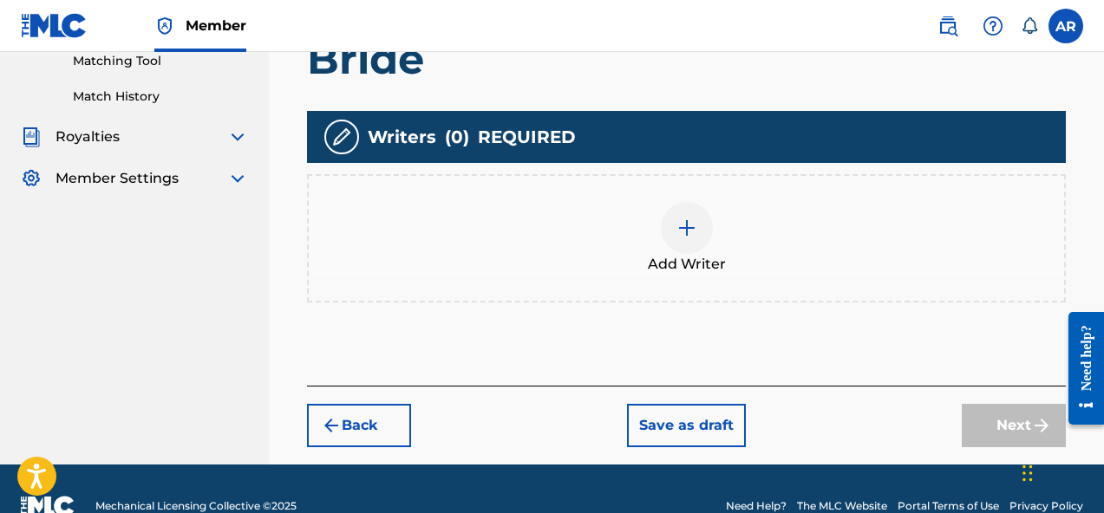
click at [830, 264] on div "Add Writer" at bounding box center [686, 238] width 755 height 73
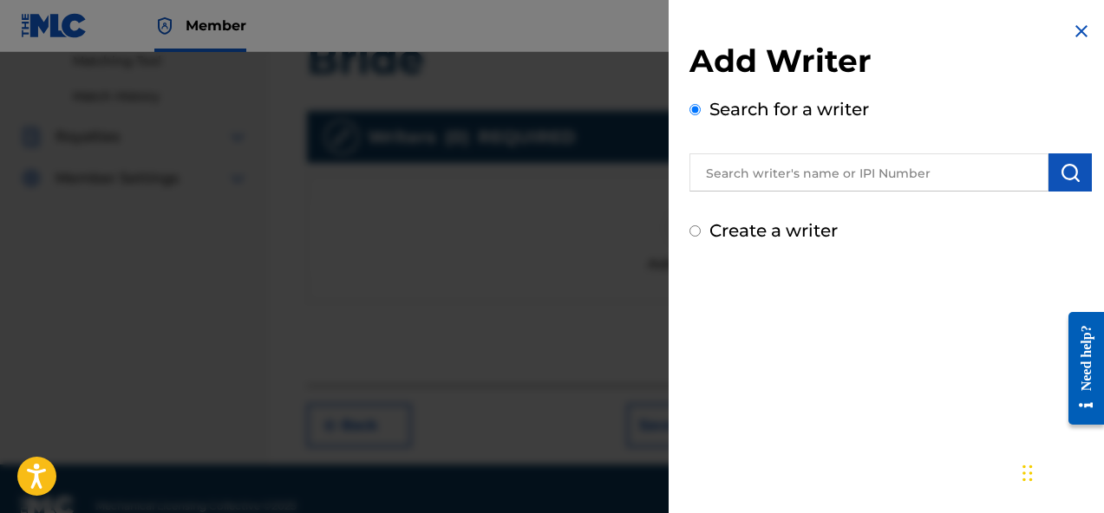
click at [875, 166] on input "text" at bounding box center [868, 172] width 359 height 38
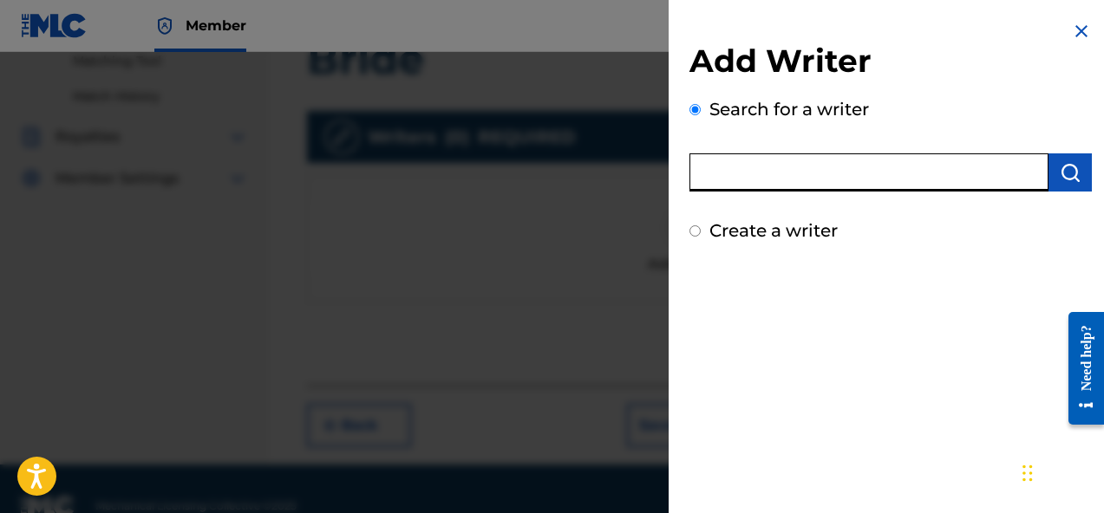
click at [873, 121] on div "Search for a writer" at bounding box center [890, 143] width 402 height 95
click at [790, 177] on input "text" at bounding box center [868, 172] width 359 height 38
type input "[PERSON_NAME]"
click at [876, 156] on input "[PERSON_NAME]" at bounding box center [868, 172] width 359 height 38
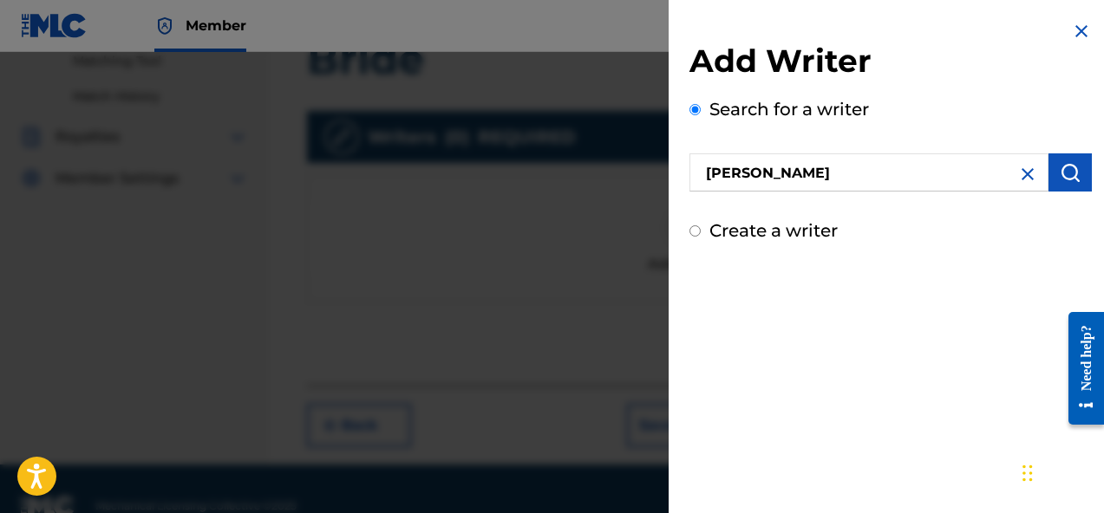
click at [1065, 179] on img "submit" at bounding box center [1069, 172] width 21 height 21
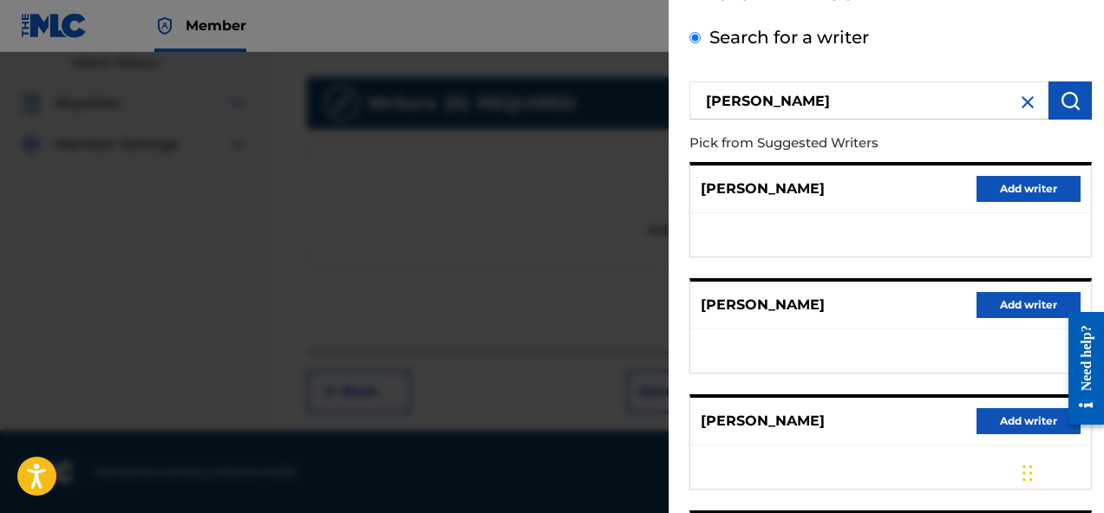
scroll to position [69, 0]
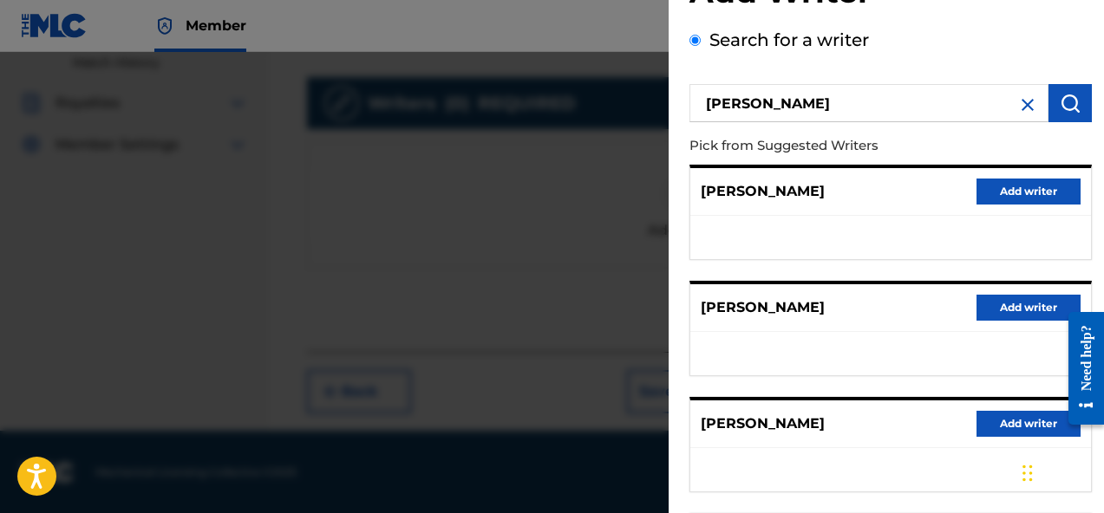
click at [980, 110] on input "[PERSON_NAME]" at bounding box center [868, 103] width 359 height 38
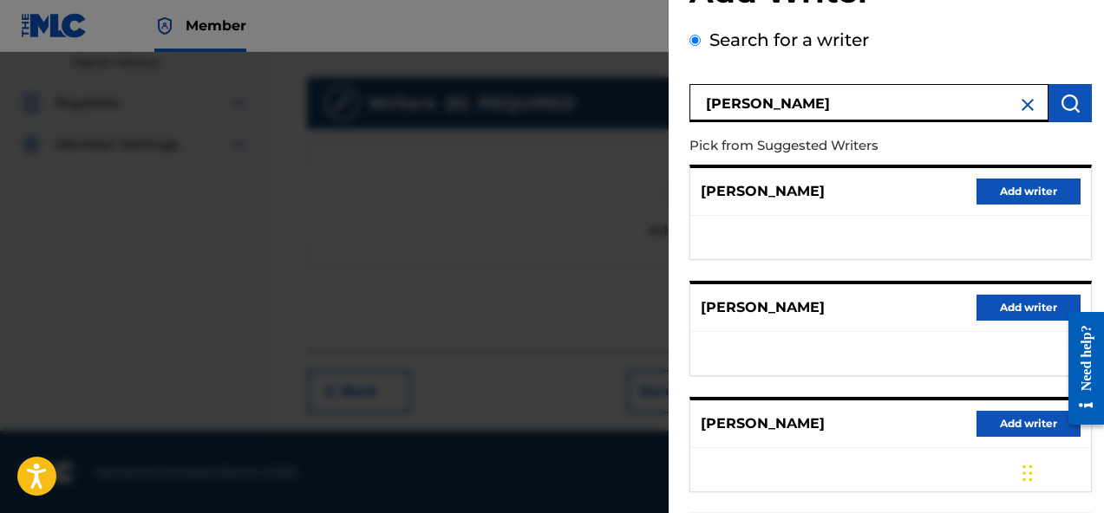
click at [1019, 112] on img at bounding box center [1027, 104] width 21 height 21
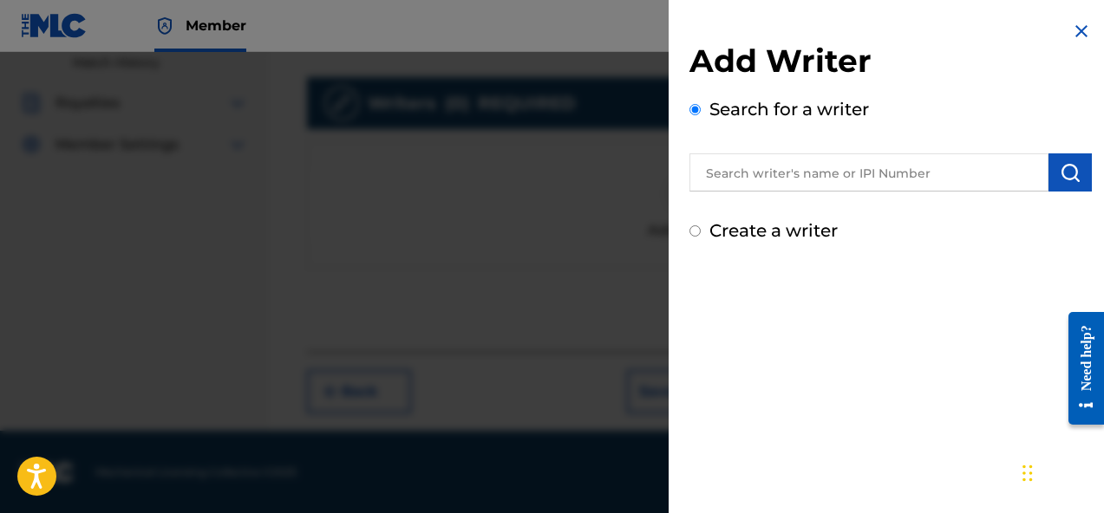
scroll to position [0, 0]
click at [971, 166] on input "text" at bounding box center [868, 172] width 359 height 38
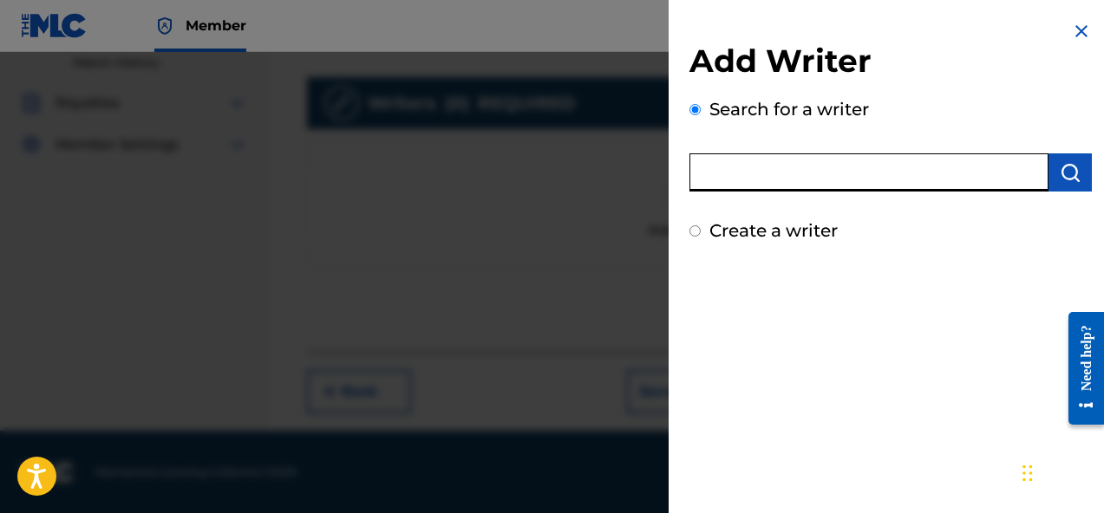
type input "[PERSON_NAME]"
click at [1088, 170] on div "Add Writer Search for a writer Andrew Redd Create a writer" at bounding box center [890, 132] width 444 height 264
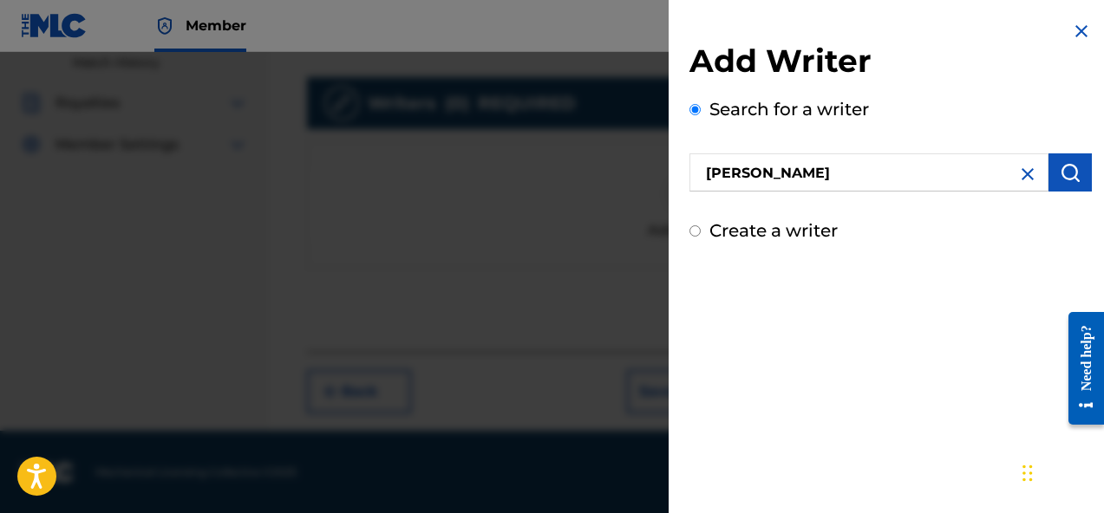
click at [1065, 170] on img "submit" at bounding box center [1069, 172] width 21 height 21
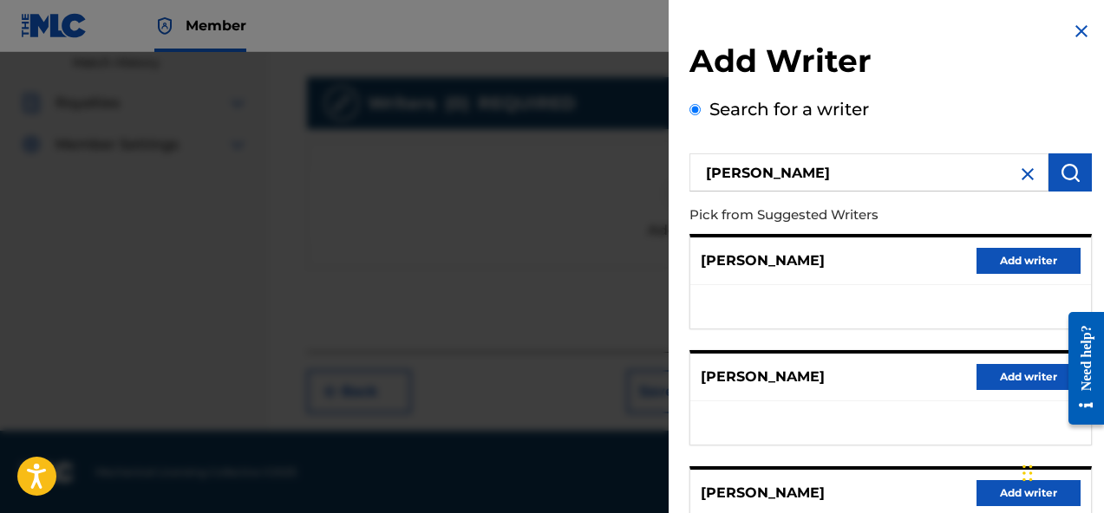
click at [1023, 176] on img at bounding box center [1027, 174] width 21 height 21
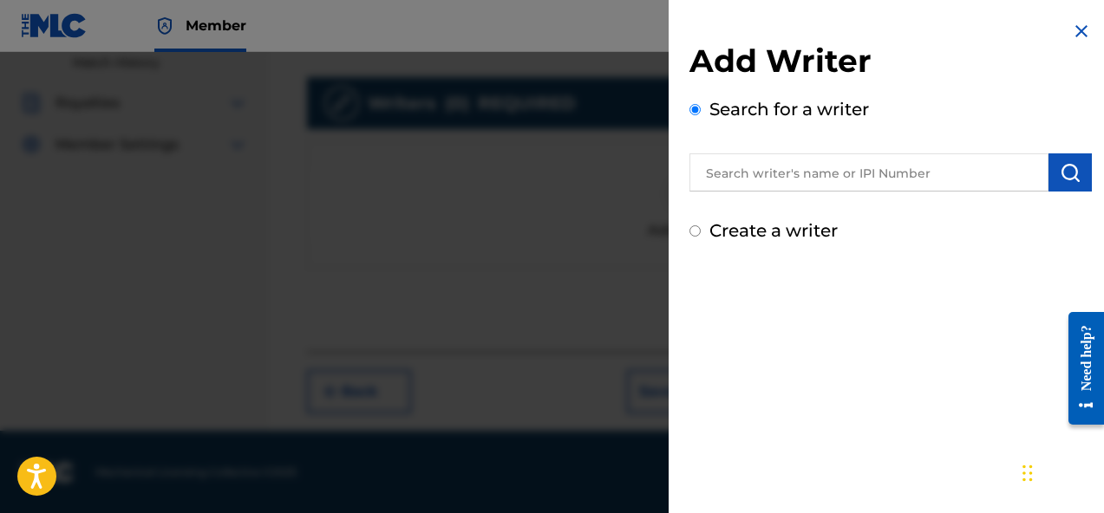
click at [767, 211] on div "Add Writer Search for a writer Create a writer" at bounding box center [890, 143] width 402 height 202
click at [760, 225] on label "Create a writer" at bounding box center [773, 230] width 128 height 21
radio input "true"
click at [700, 225] on input "Create a writer" at bounding box center [694, 230] width 11 height 11
radio input "false"
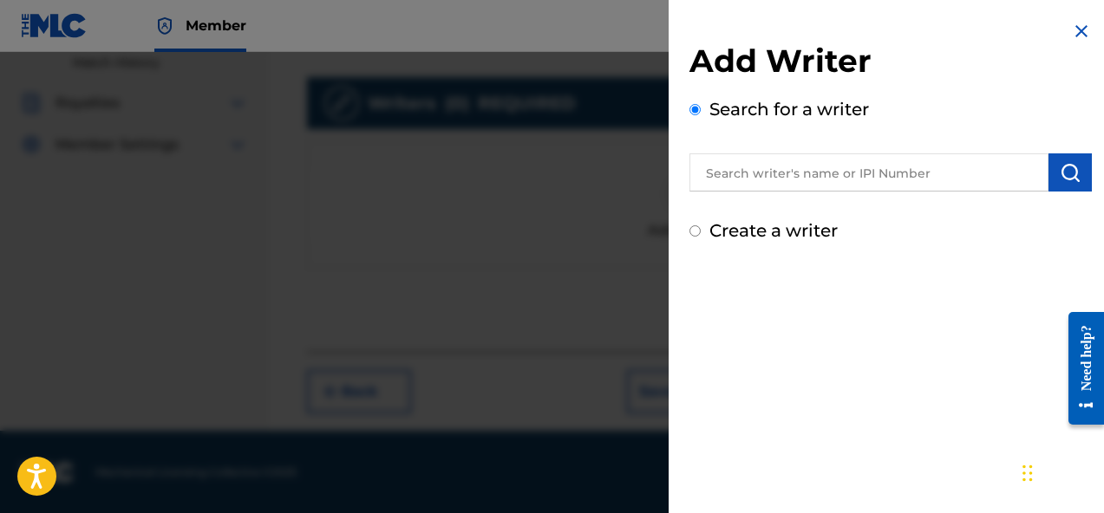
radio input "true"
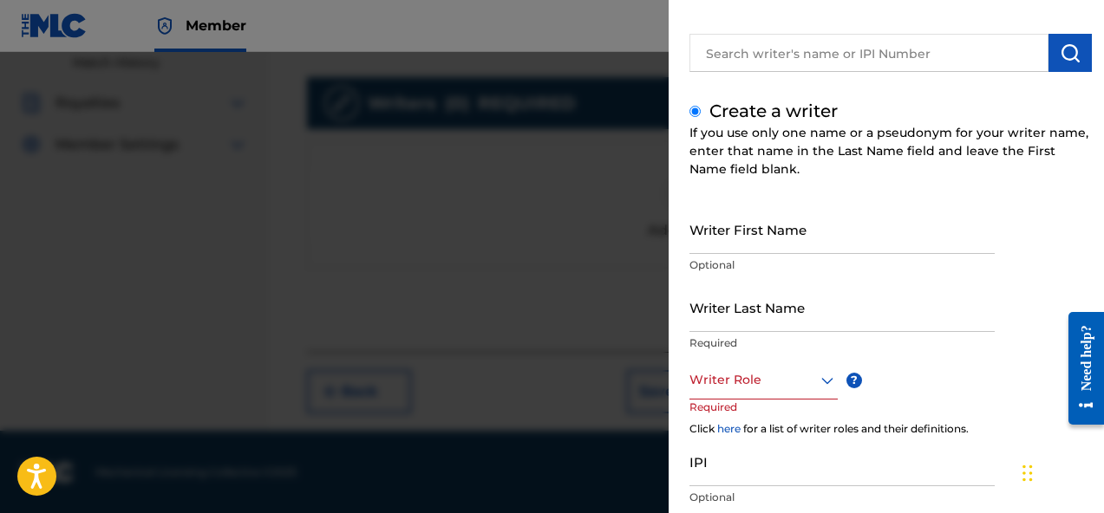
scroll to position [135, 0]
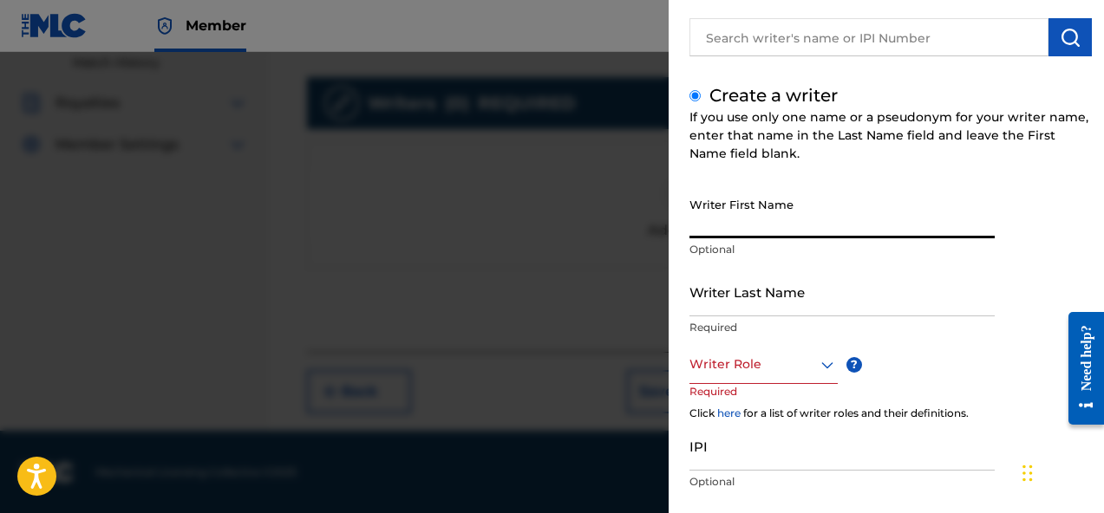
click at [793, 227] on input "Writer First Name" at bounding box center [841, 213] width 305 height 49
type input "[PERSON_NAME]"
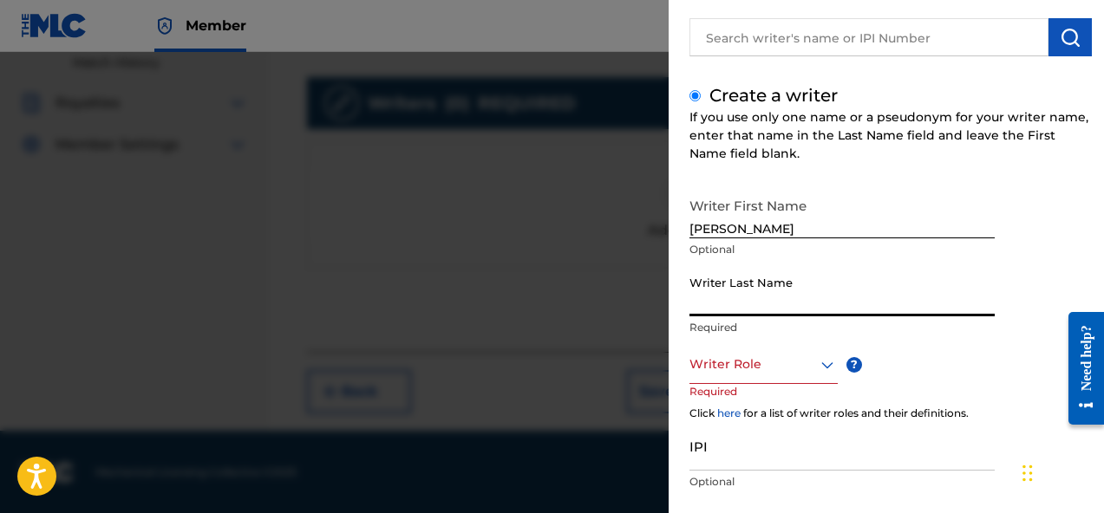
click at [747, 305] on input "Writer Last Name" at bounding box center [841, 291] width 305 height 49
type input "[PERSON_NAME]"
click at [911, 258] on div "Writer First Name Andrew Optional" at bounding box center [841, 228] width 305 height 78
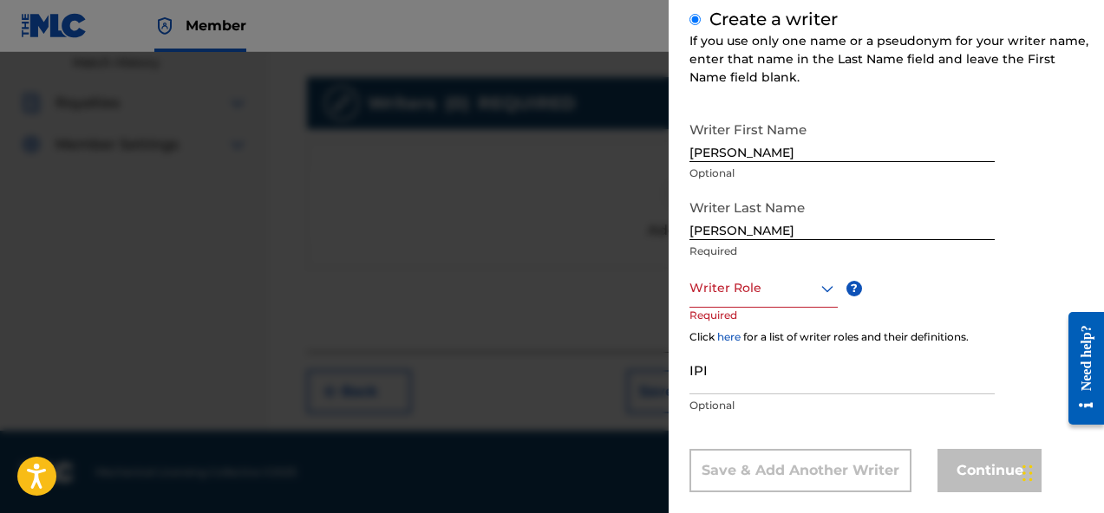
scroll to position [230, 0]
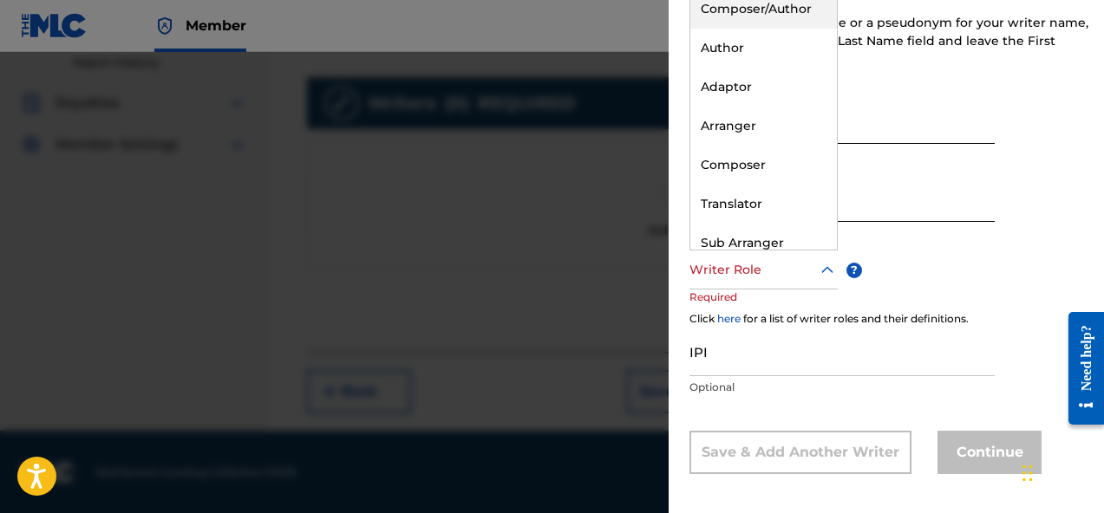
click at [817, 270] on icon at bounding box center [827, 270] width 21 height 21
click at [817, 7] on div "Composer/Author" at bounding box center [763, 9] width 147 height 39
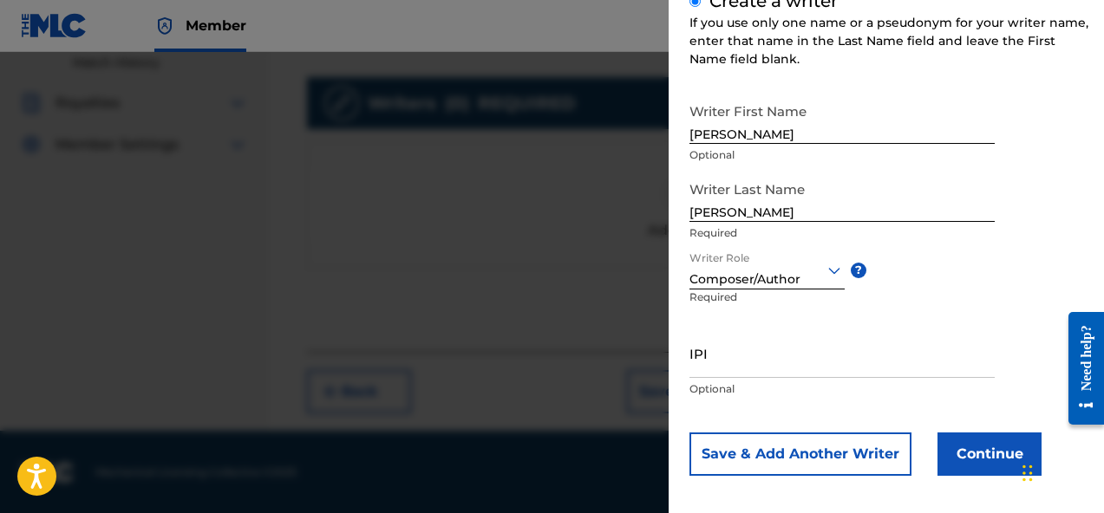
scroll to position [239, 0]
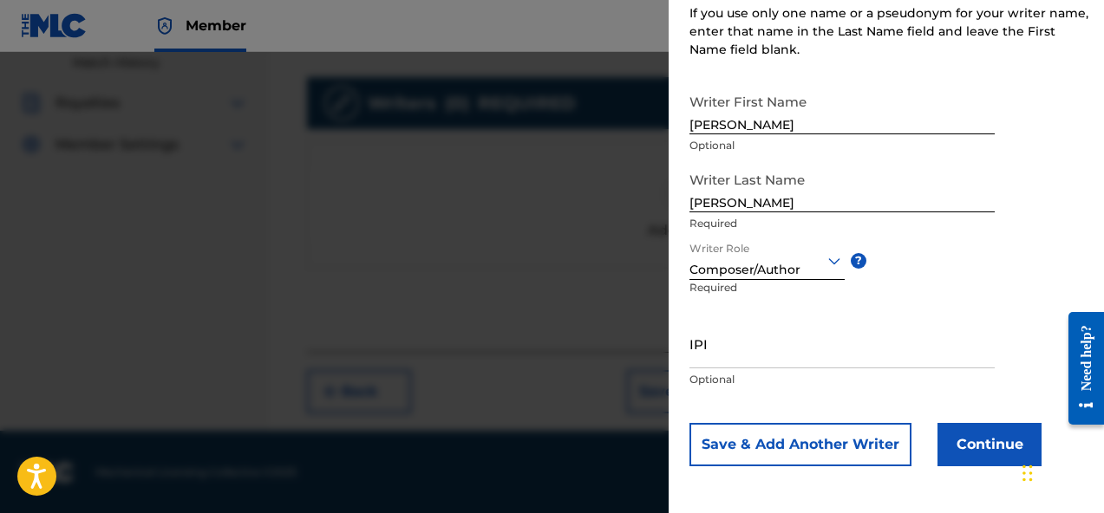
click at [781, 355] on input "IPI" at bounding box center [841, 343] width 305 height 49
paste input "01136663261"
click at [884, 322] on input "01136663261" at bounding box center [841, 343] width 305 height 49
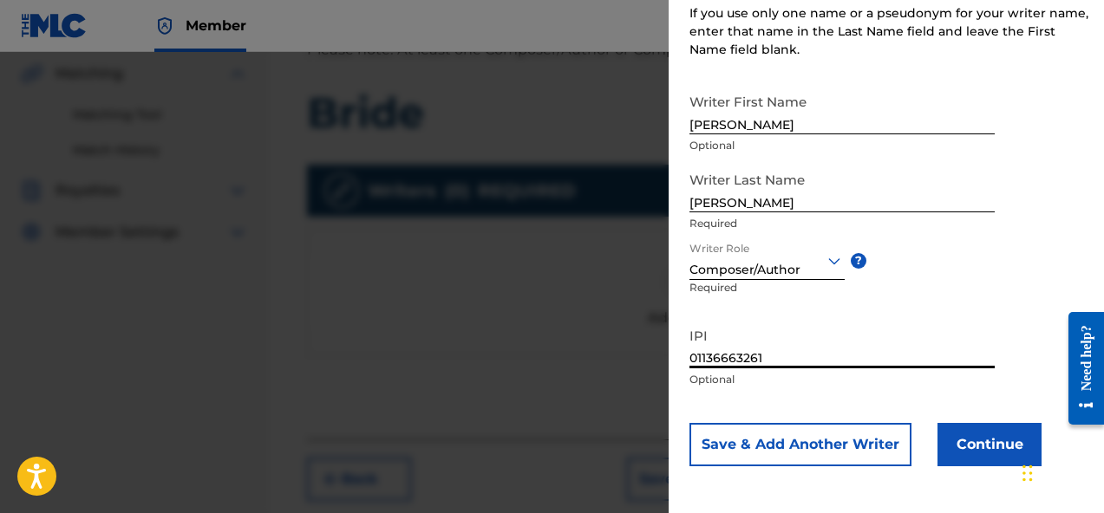
scroll to position [376, 0]
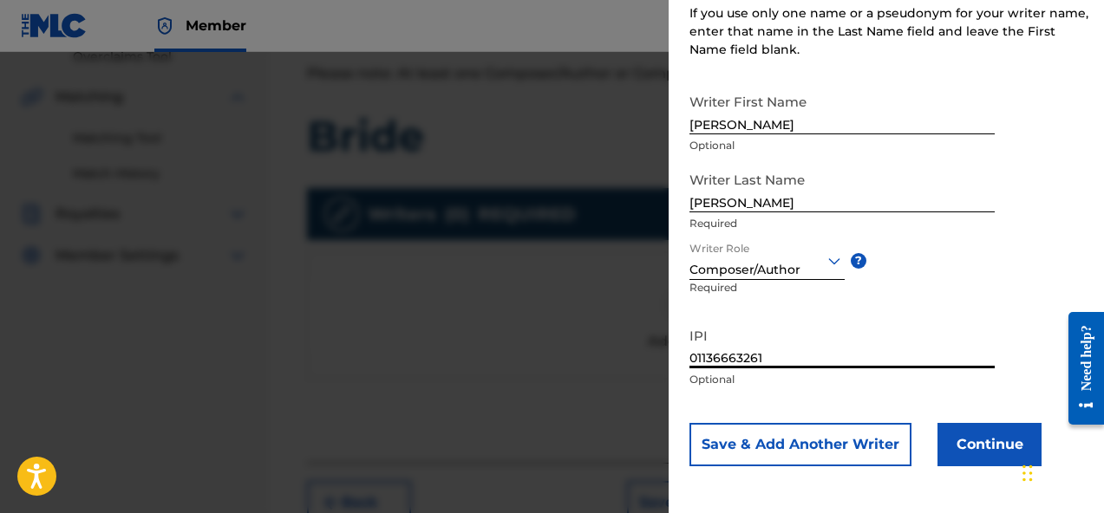
type input "01136663261"
click at [992, 465] on button "Continue" at bounding box center [989, 444] width 104 height 43
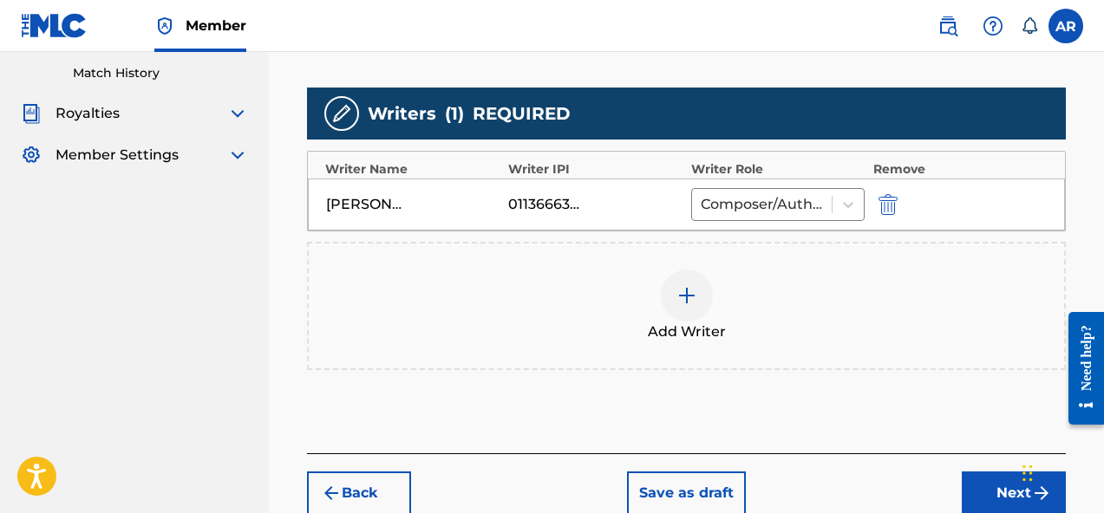
scroll to position [479, 0]
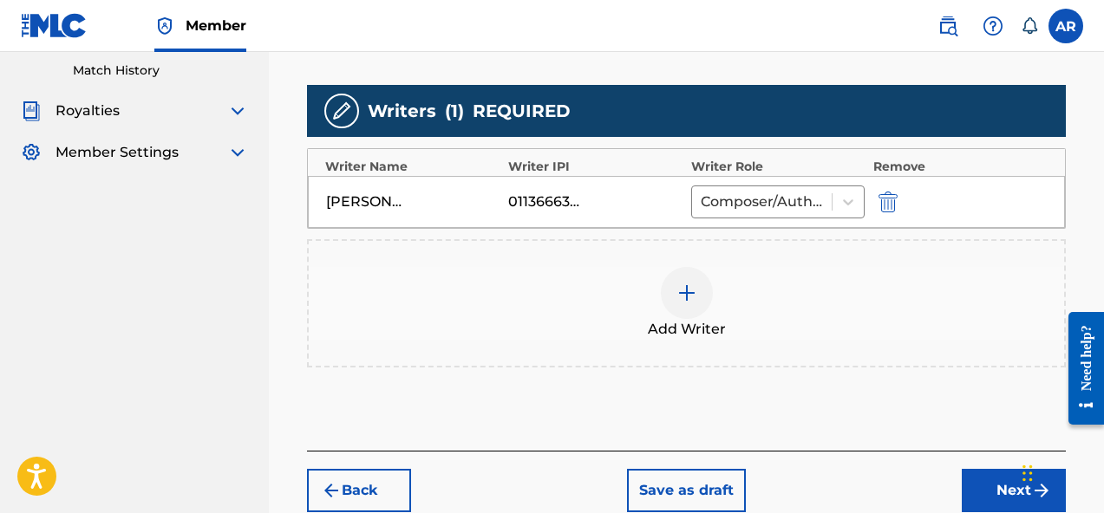
click at [977, 492] on button "Next" at bounding box center [1013, 490] width 104 height 43
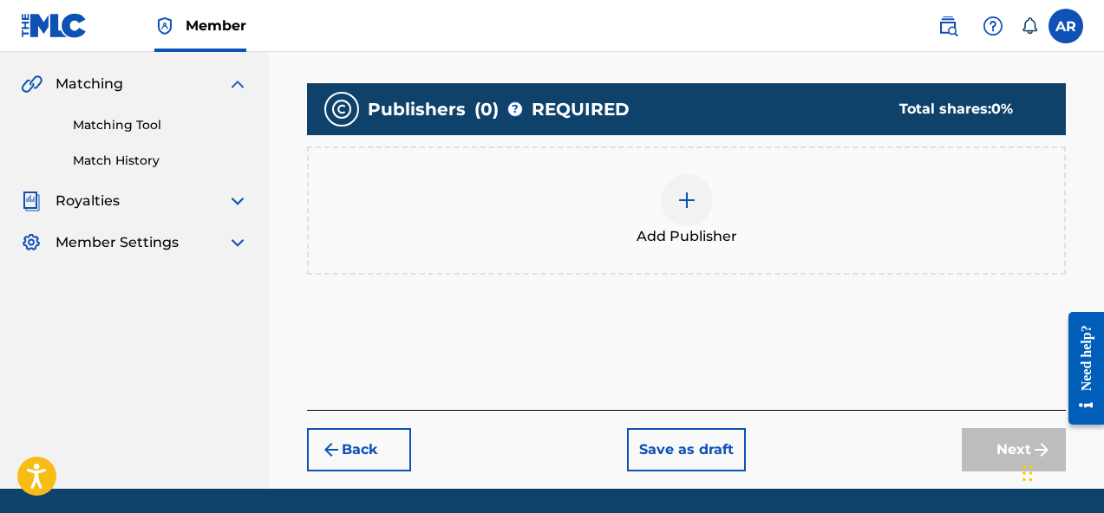
scroll to position [395, 0]
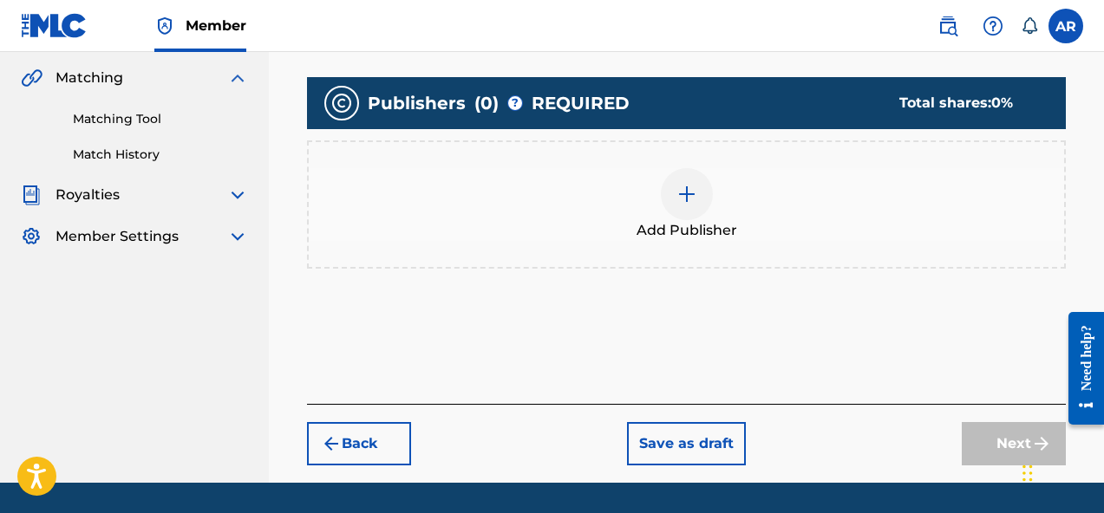
click at [682, 196] on img at bounding box center [686, 194] width 21 height 21
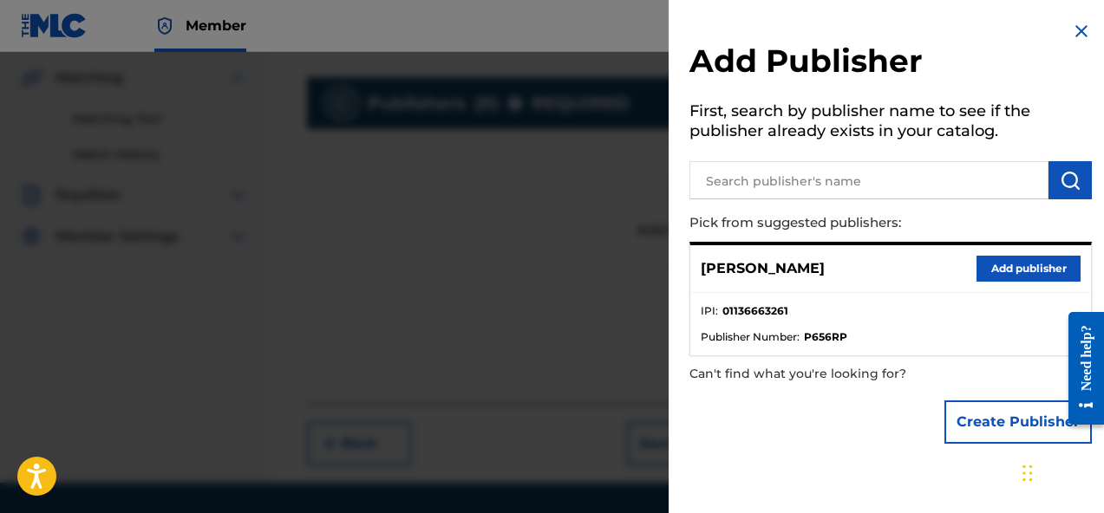
click at [982, 271] on button "Add publisher" at bounding box center [1028, 269] width 104 height 26
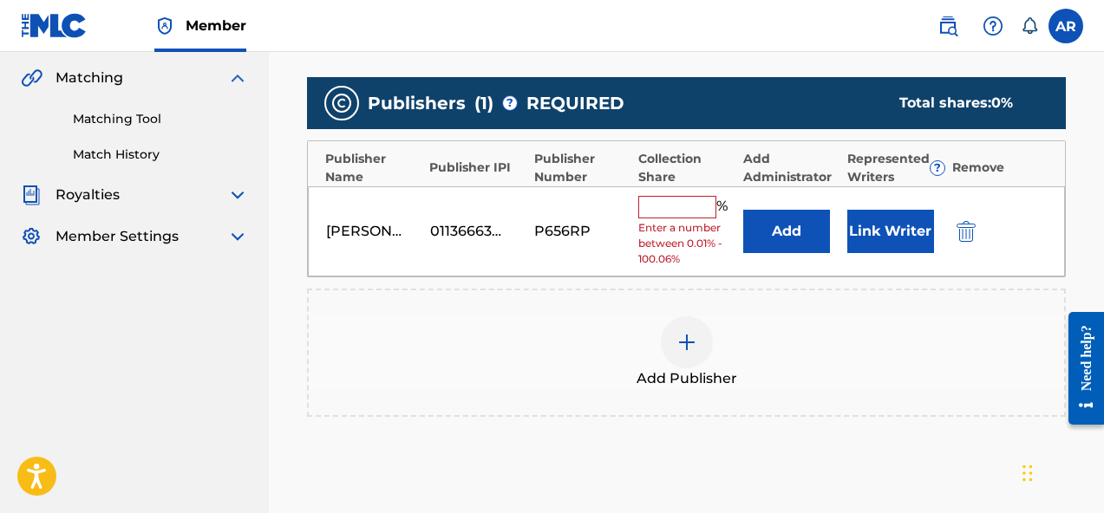
click at [660, 202] on input "text" at bounding box center [677, 207] width 78 height 23
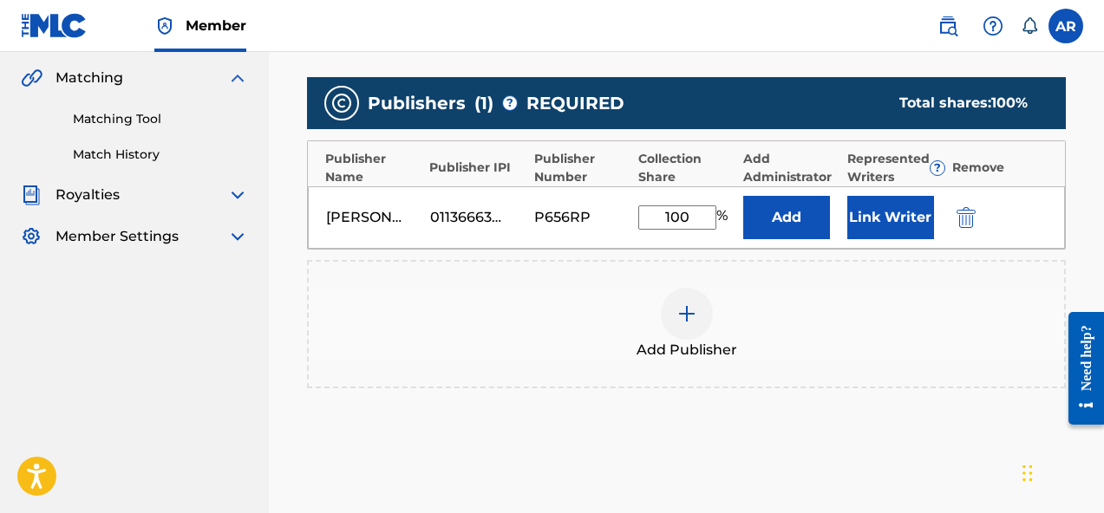
type input "100"
click at [759, 357] on div "Add Publisher" at bounding box center [686, 324] width 755 height 73
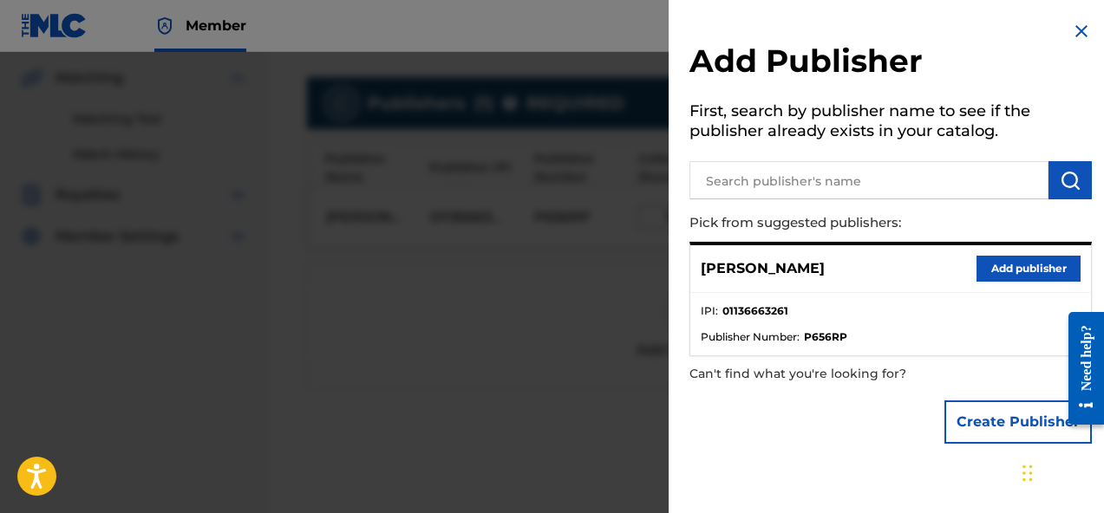
click at [632, 332] on div at bounding box center [552, 308] width 1104 height 513
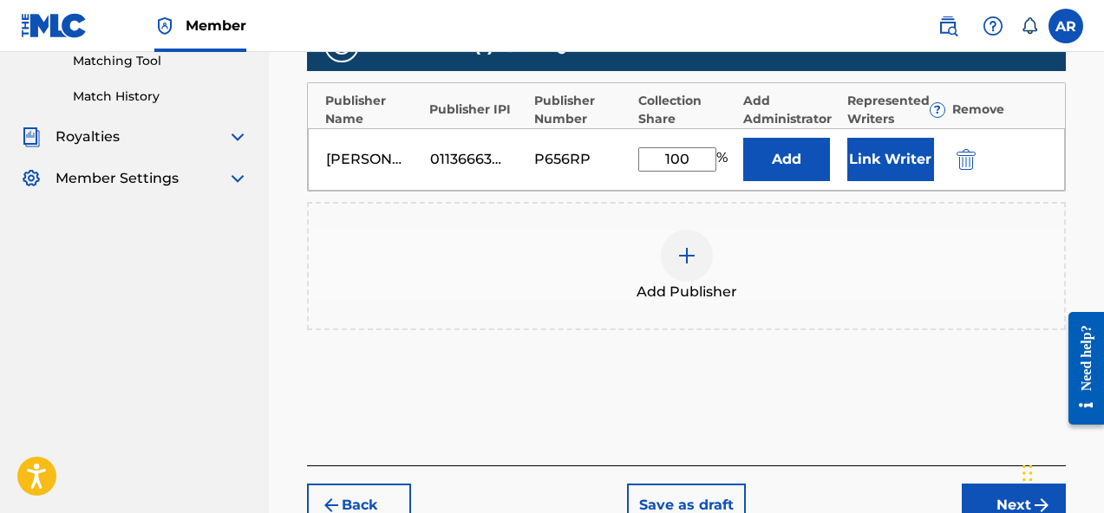
scroll to position [481, 0]
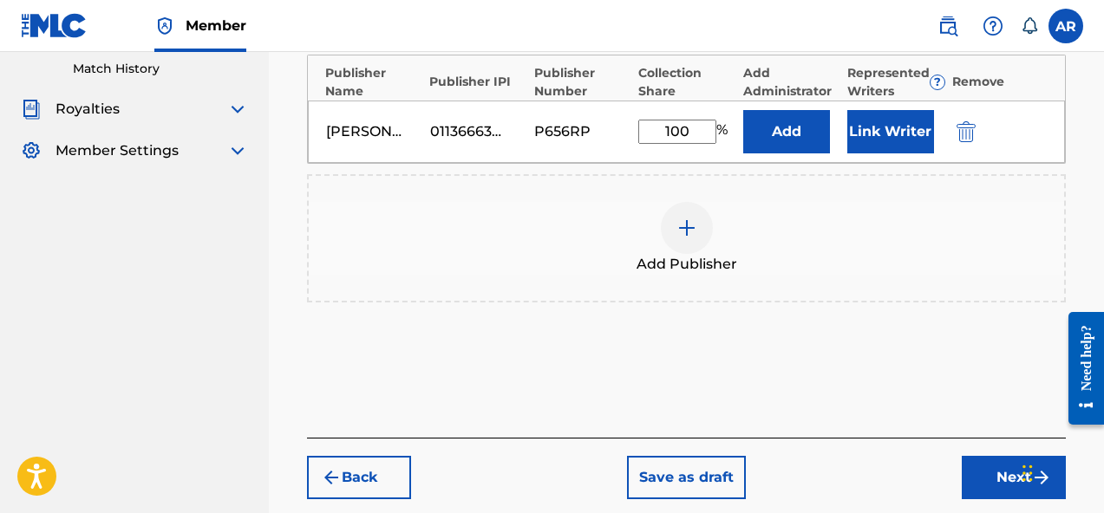
click at [910, 140] on button "Link Writer" at bounding box center [890, 131] width 87 height 43
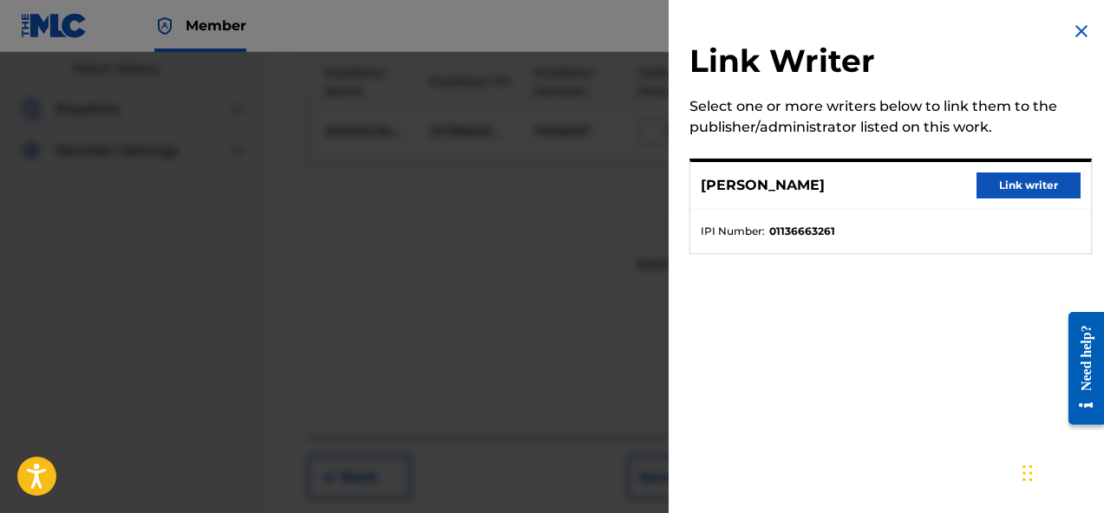
click at [1040, 187] on button "Link writer" at bounding box center [1028, 186] width 104 height 26
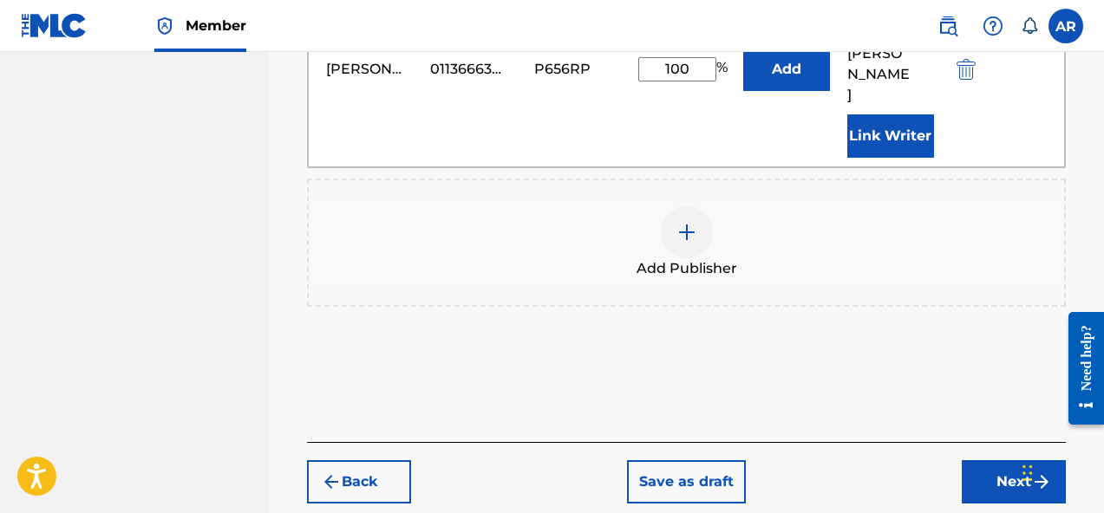
click at [1000, 460] on button "Next" at bounding box center [1013, 481] width 104 height 43
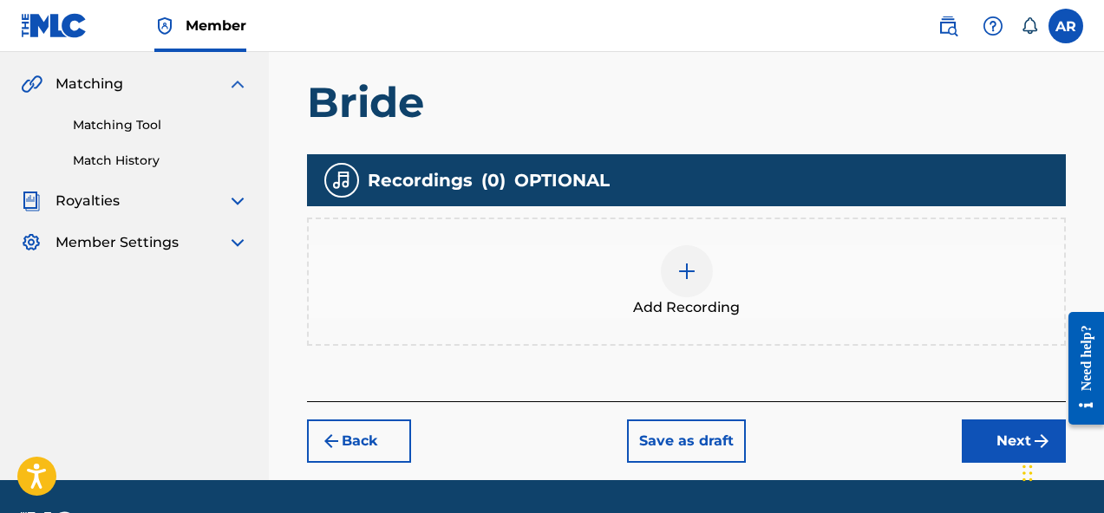
scroll to position [394, 0]
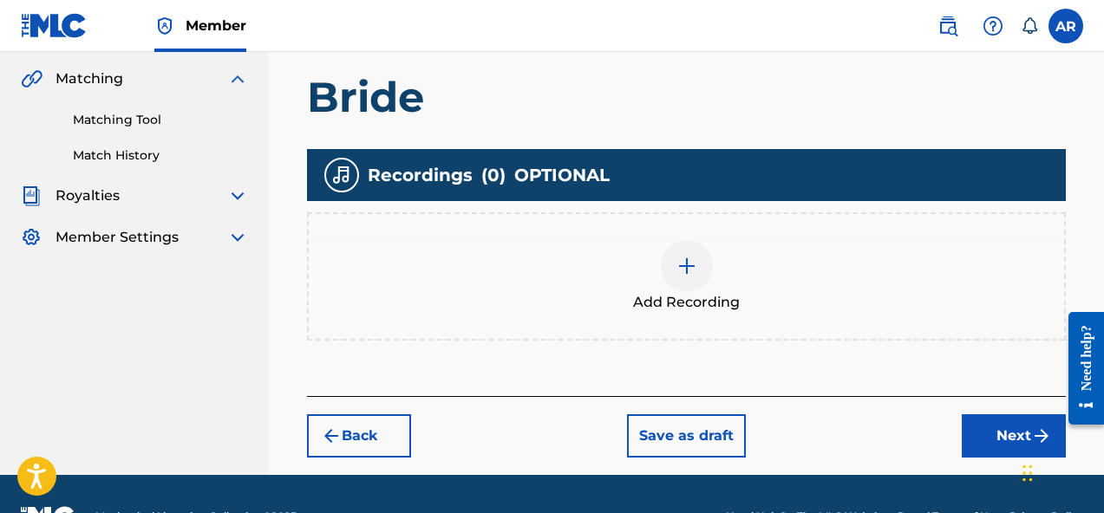
click at [764, 223] on div "Add Recording" at bounding box center [686, 276] width 759 height 128
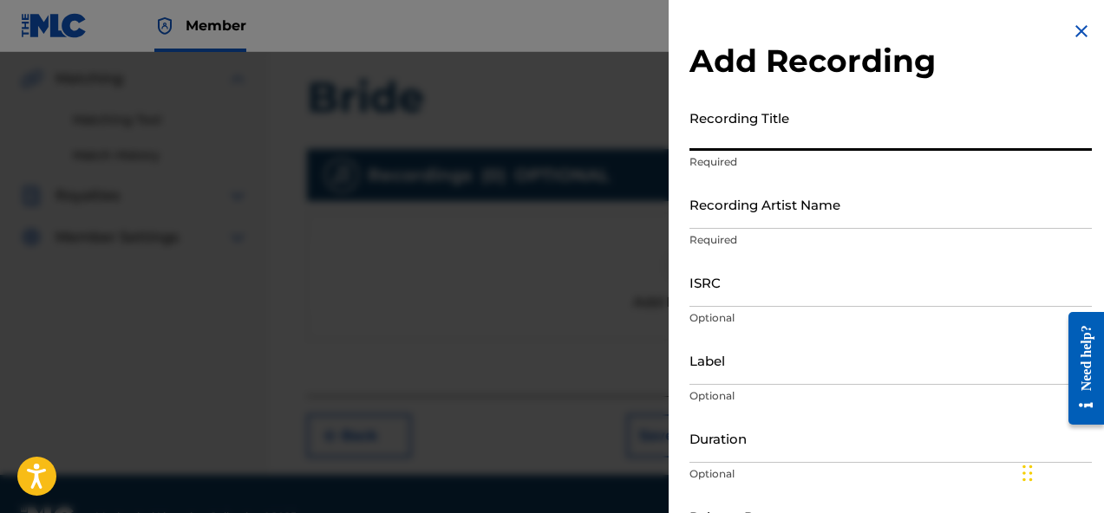
click at [801, 136] on input "Recording Title" at bounding box center [890, 125] width 402 height 49
type input "Bride"
click at [759, 211] on input "Recording Artist Name" at bounding box center [890, 203] width 402 height 49
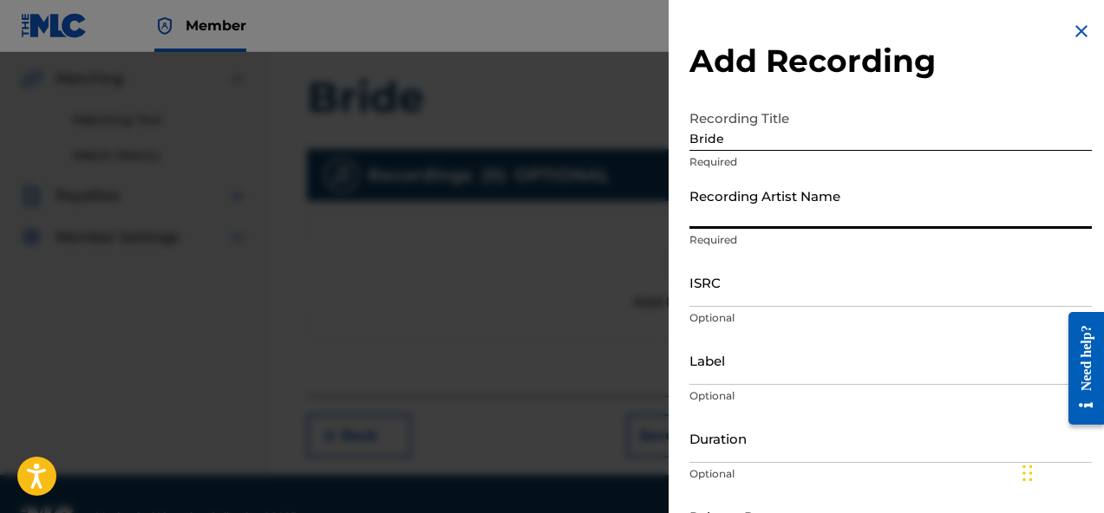
type input "Aredd"
click at [746, 298] on input "ISRC" at bounding box center [890, 281] width 402 height 49
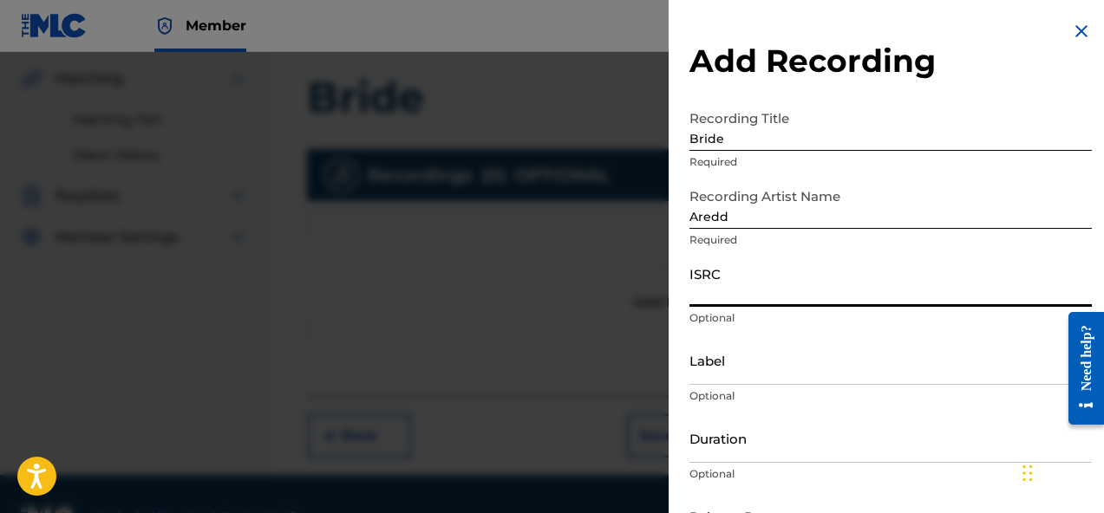
paste input "QZS7J2489397"
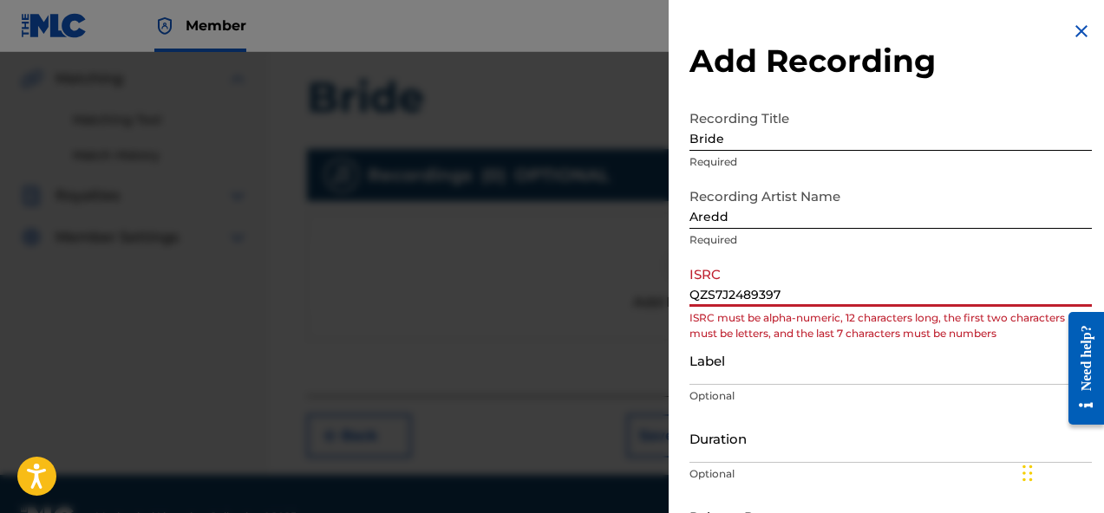
click at [715, 299] on input "QZS7J2489397" at bounding box center [890, 281] width 402 height 49
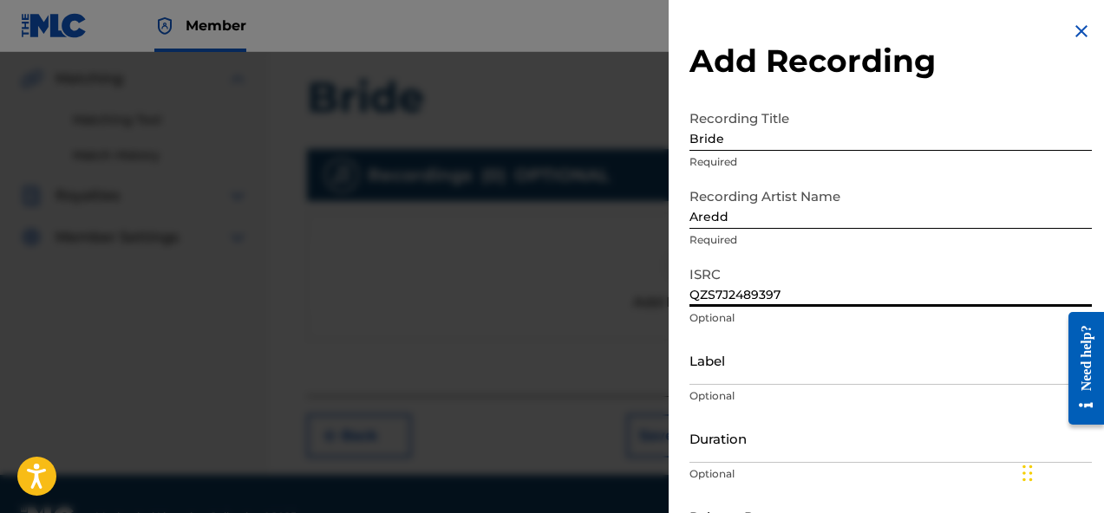
type input "QZS7J2489397"
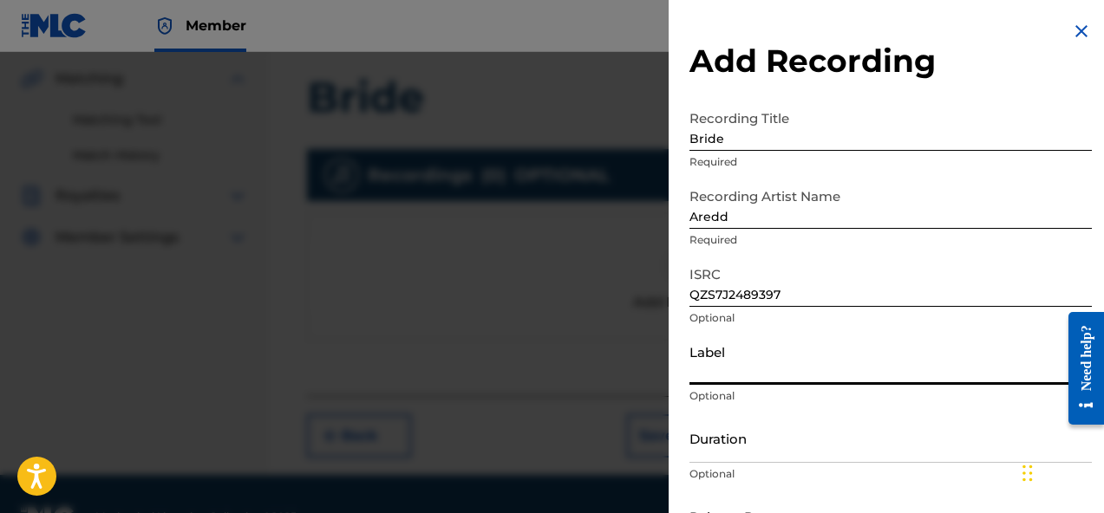
click at [757, 372] on input "Label" at bounding box center [890, 360] width 402 height 49
type input "AREDD"
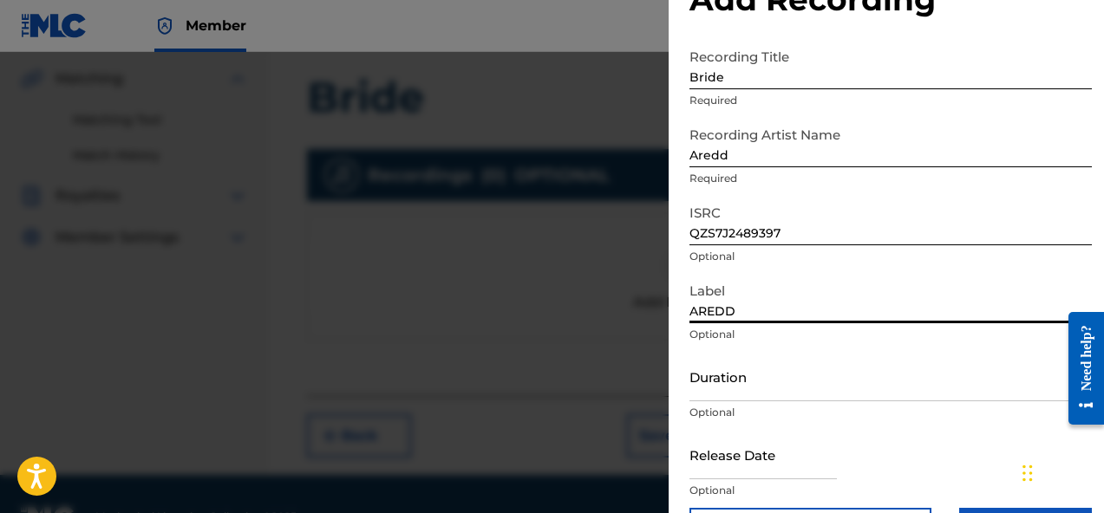
scroll to position [75, 0]
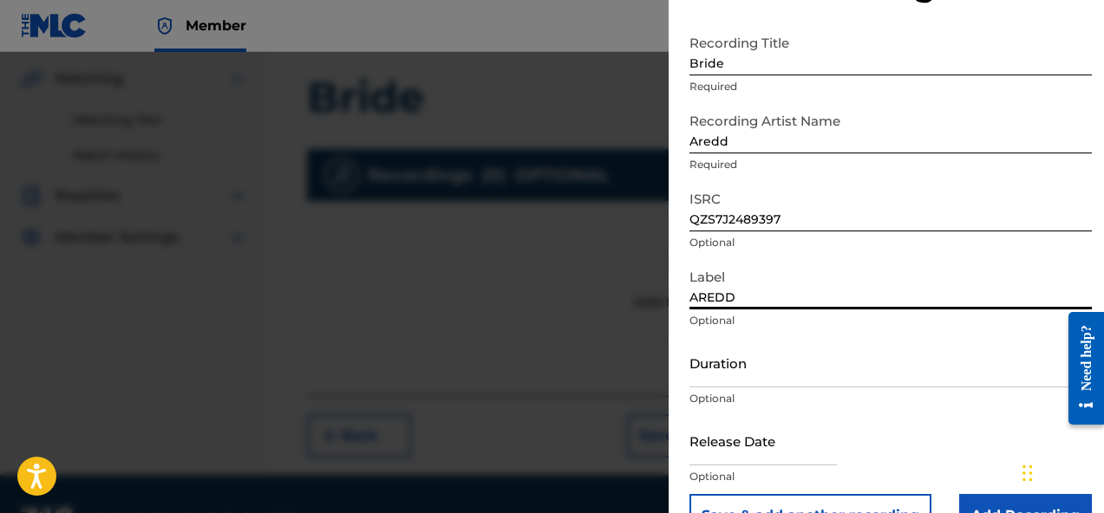
click at [822, 374] on input "Duration" at bounding box center [890, 362] width 402 height 49
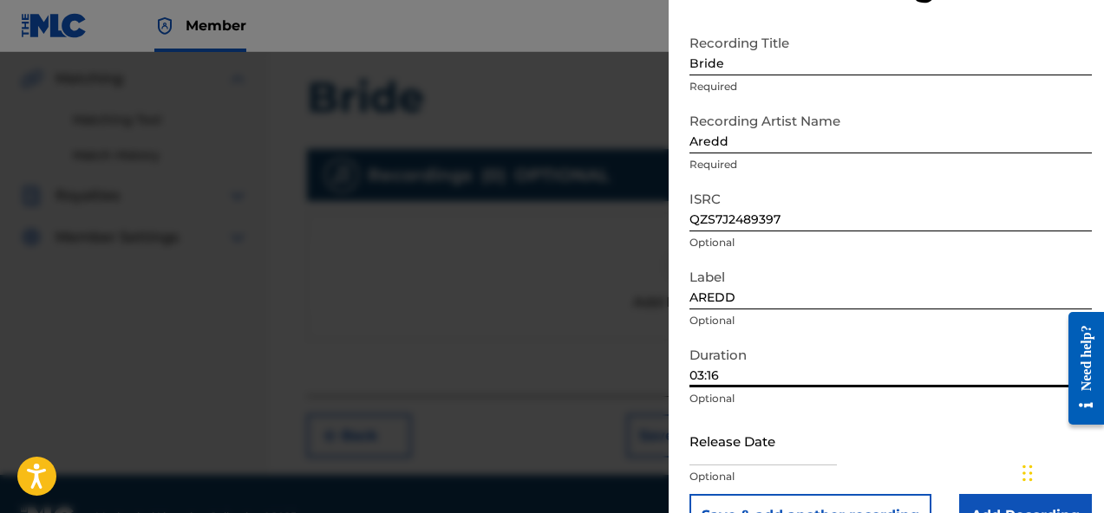
scroll to position [121, 0]
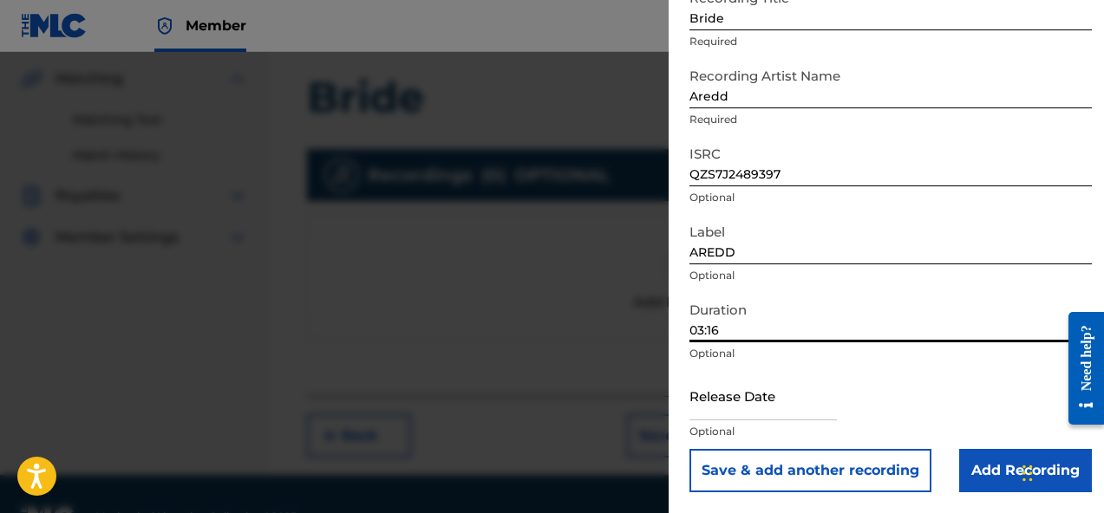
type input "03:16"
click at [789, 420] on input "text" at bounding box center [762, 395] width 147 height 49
select select "7"
select select "2025"
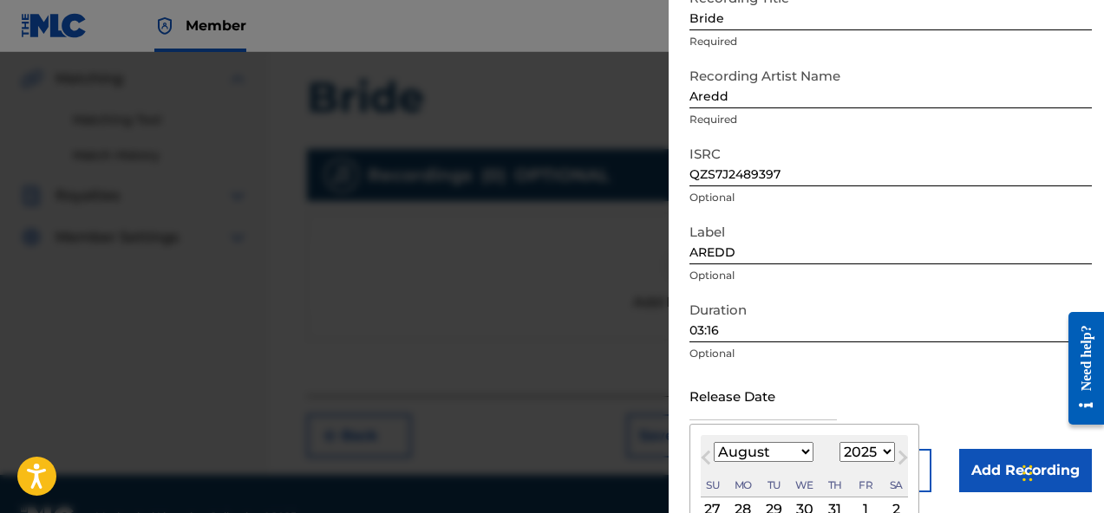
click at [894, 343] on div "Duration 03:16 Optional" at bounding box center [890, 332] width 402 height 78
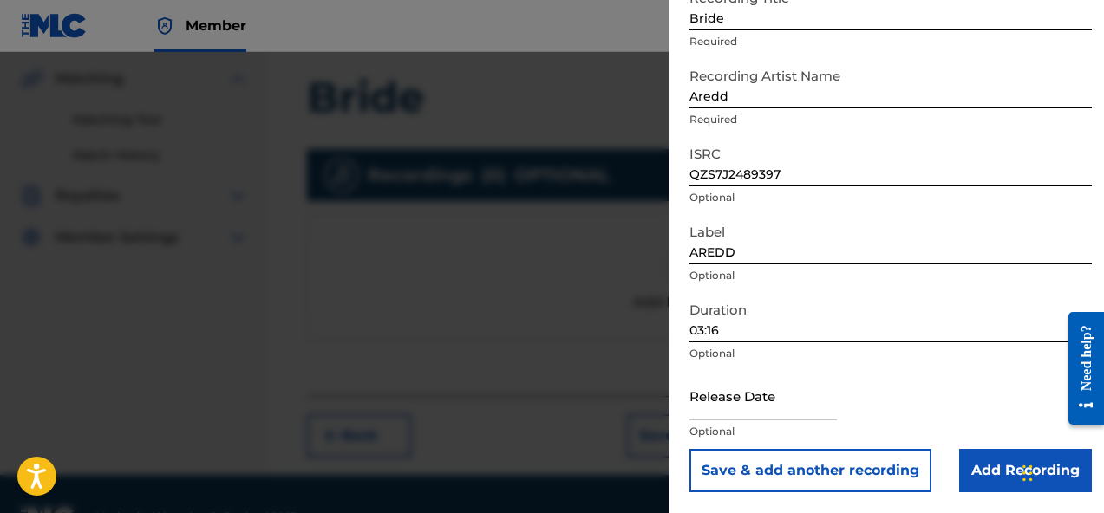
click at [784, 407] on input "text" at bounding box center [762, 395] width 147 height 49
select select "7"
select select "2025"
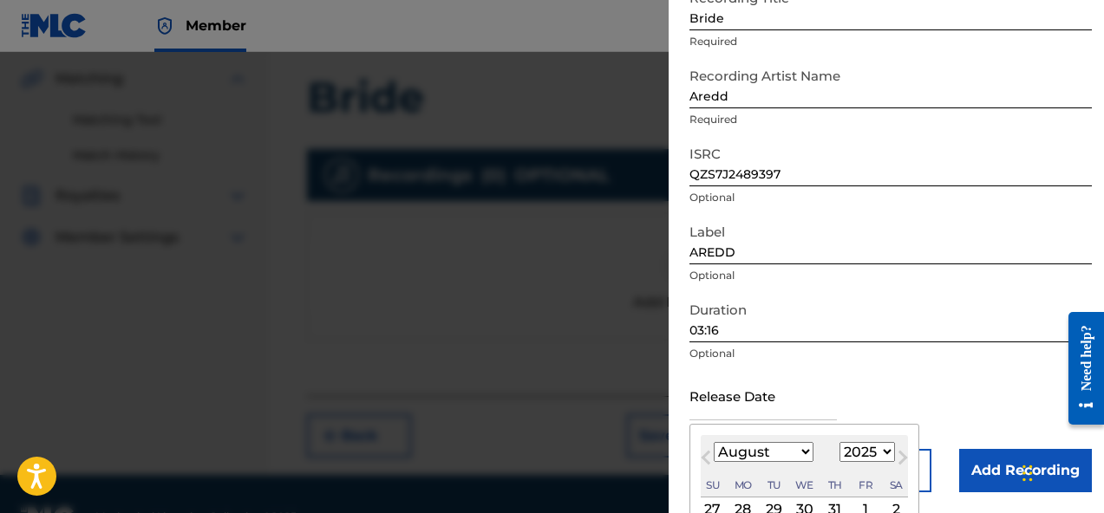
click at [696, 461] on button "Previous Month" at bounding box center [706, 461] width 28 height 28
click at [743, 453] on select "January February March April May June July August September October November De…" at bounding box center [763, 452] width 100 height 20
select select "9"
click at [713, 442] on select "January February March April May June July August September October November De…" at bounding box center [763, 452] width 100 height 20
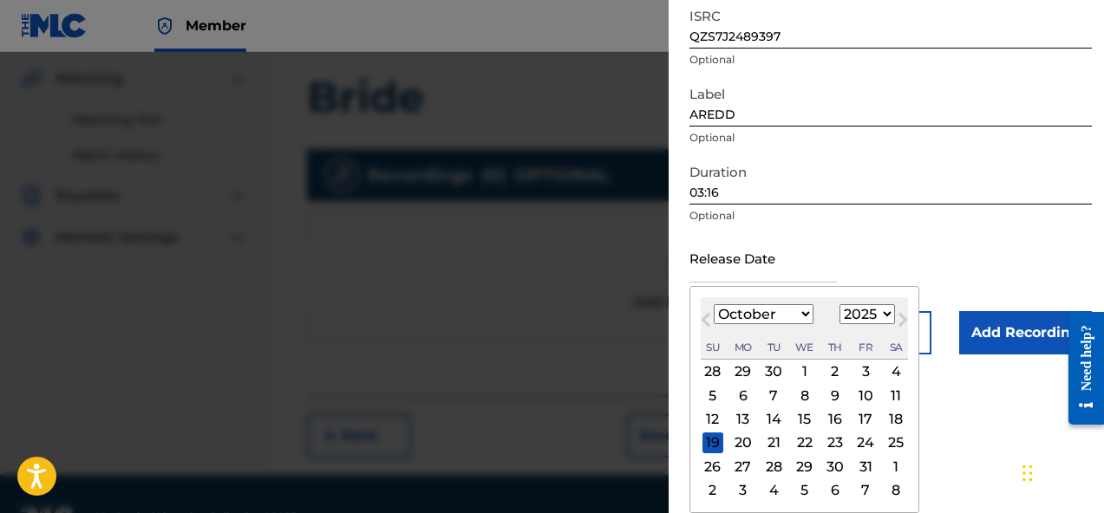
click at [866, 467] on div "31" at bounding box center [865, 466] width 21 height 21
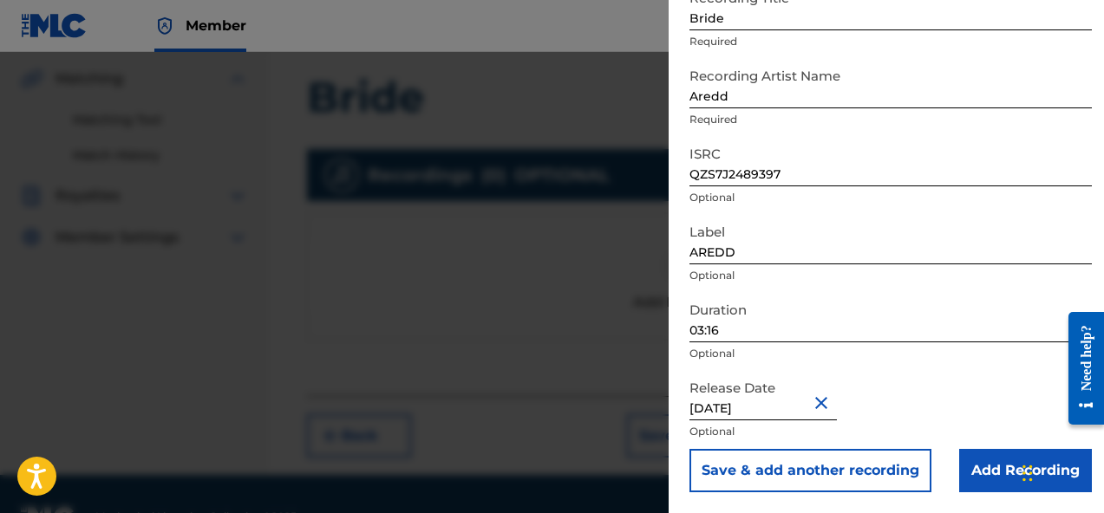
type input "October 31 2024"
click at [755, 409] on input "October 31 2024" at bounding box center [762, 395] width 147 height 49
select select "9"
select select "2024"
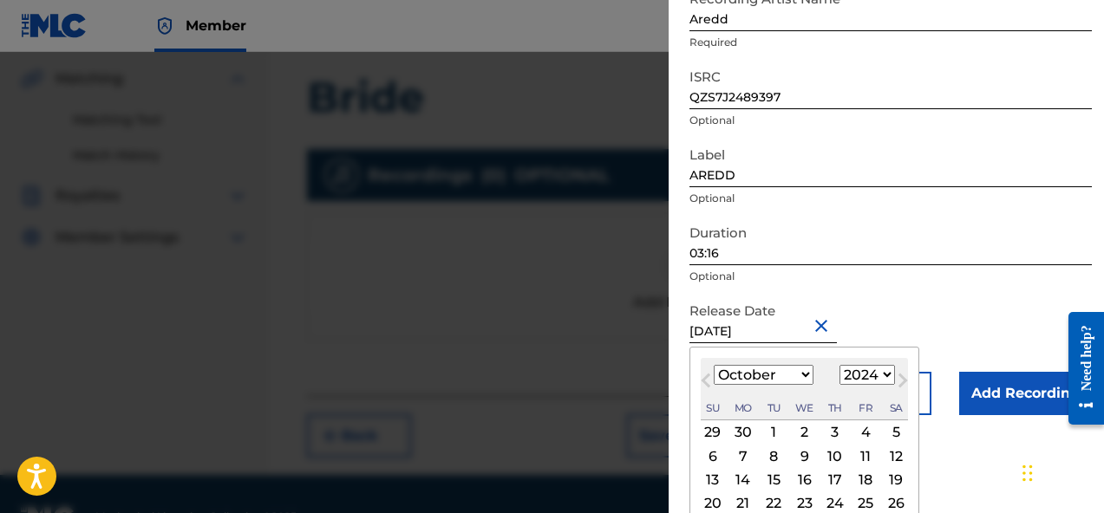
type input "October 31 2024"
click at [912, 298] on form "Recording Title Bride Required Recording Artist Name Aredd Required ISRC QZS7J2…" at bounding box center [890, 159] width 402 height 511
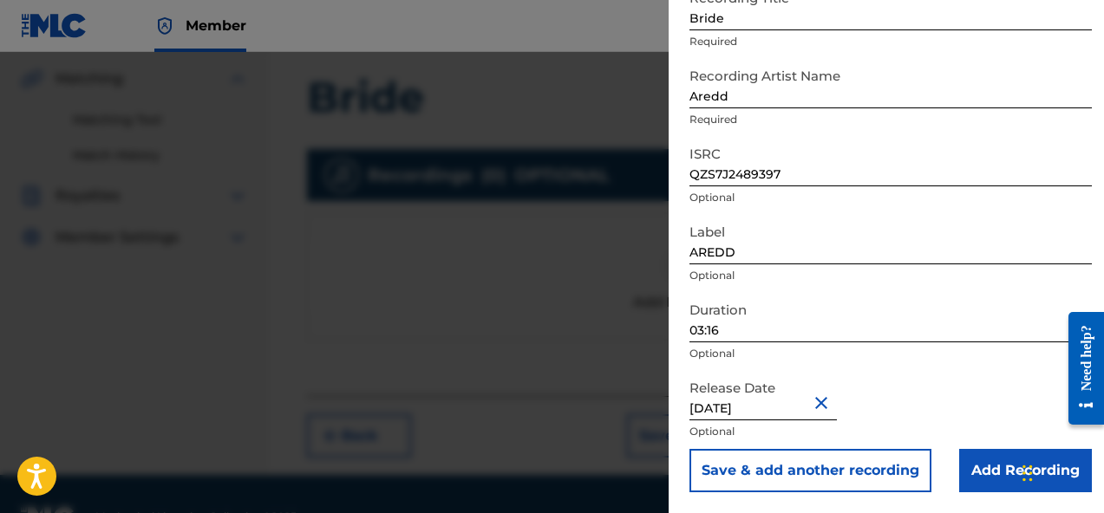
click at [885, 409] on div "Release Date October 31 2024 Optional" at bounding box center [890, 410] width 402 height 78
click at [971, 469] on input "Add Recording" at bounding box center [1025, 470] width 133 height 43
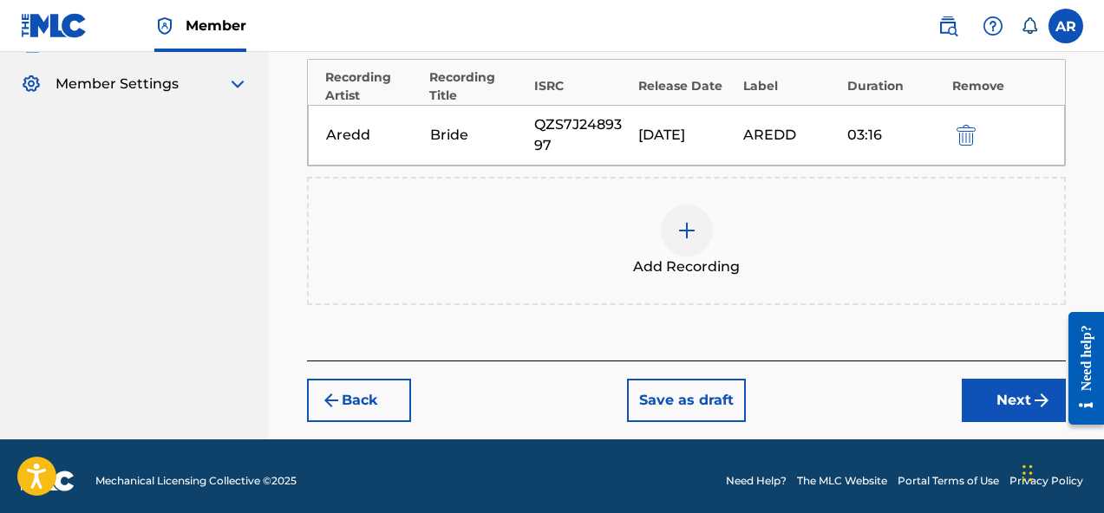
scroll to position [557, 0]
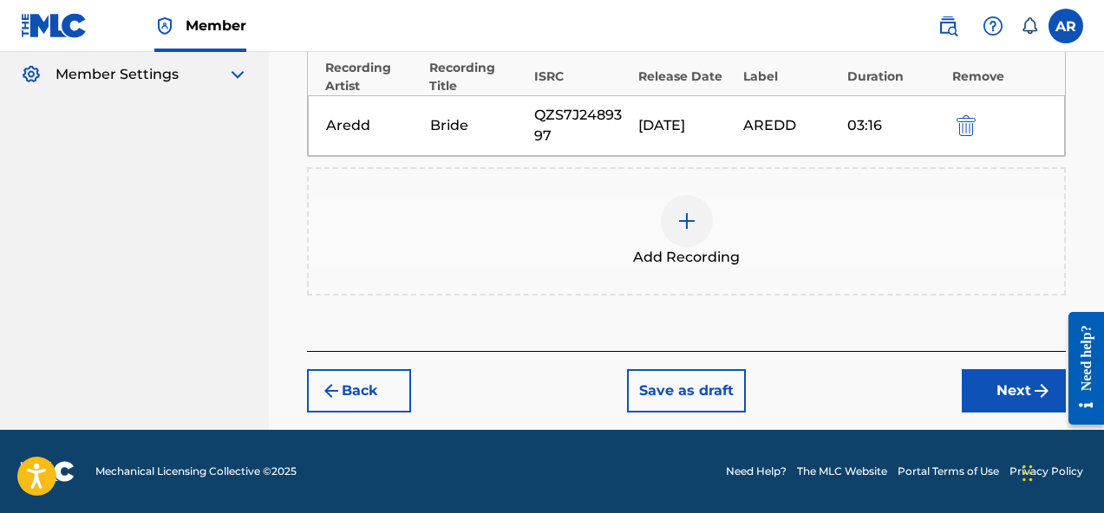
click at [989, 397] on button "Next" at bounding box center [1013, 390] width 104 height 43
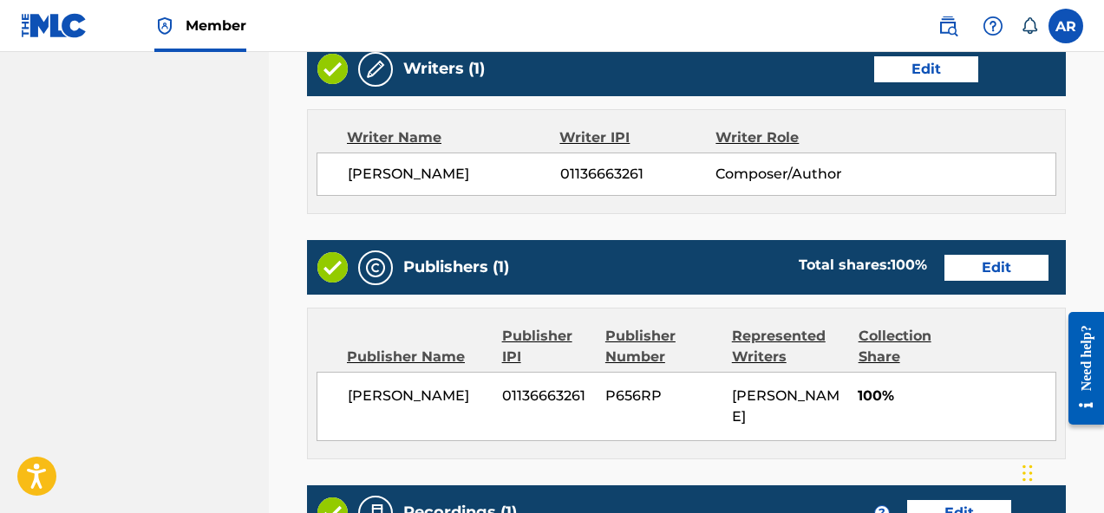
scroll to position [1007, 0]
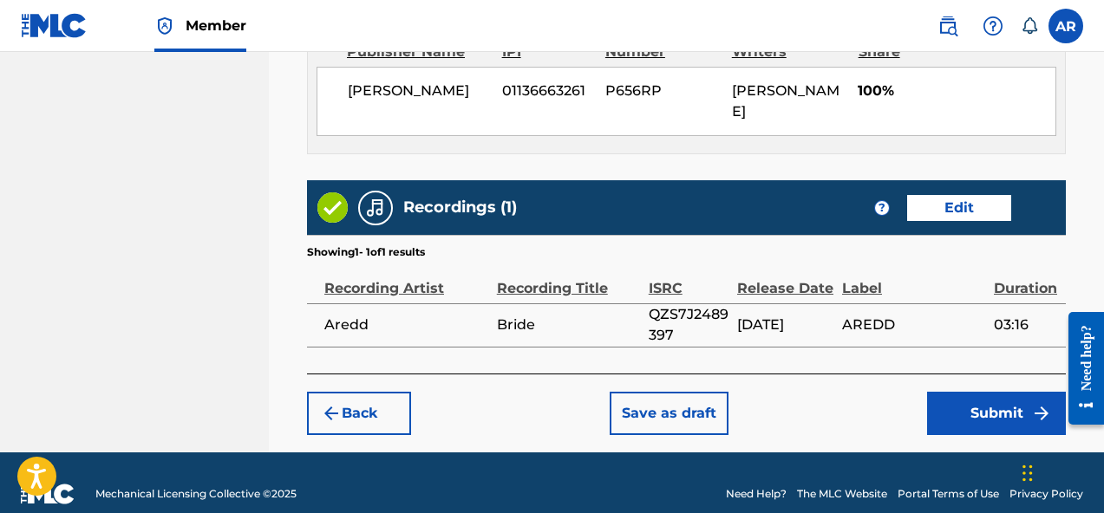
click at [976, 392] on button "Submit" at bounding box center [996, 413] width 139 height 43
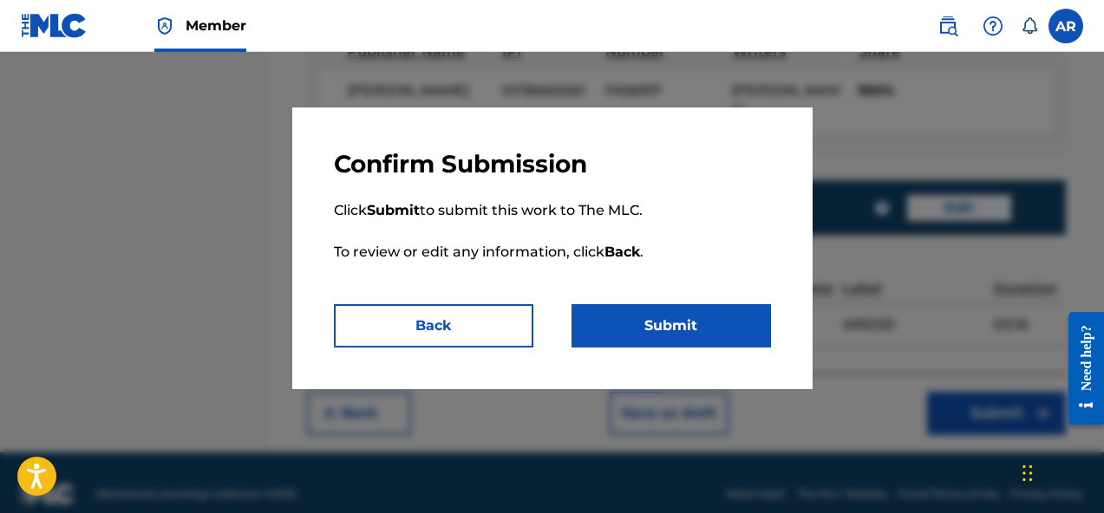
click at [723, 324] on button "Submit" at bounding box center [670, 325] width 199 height 43
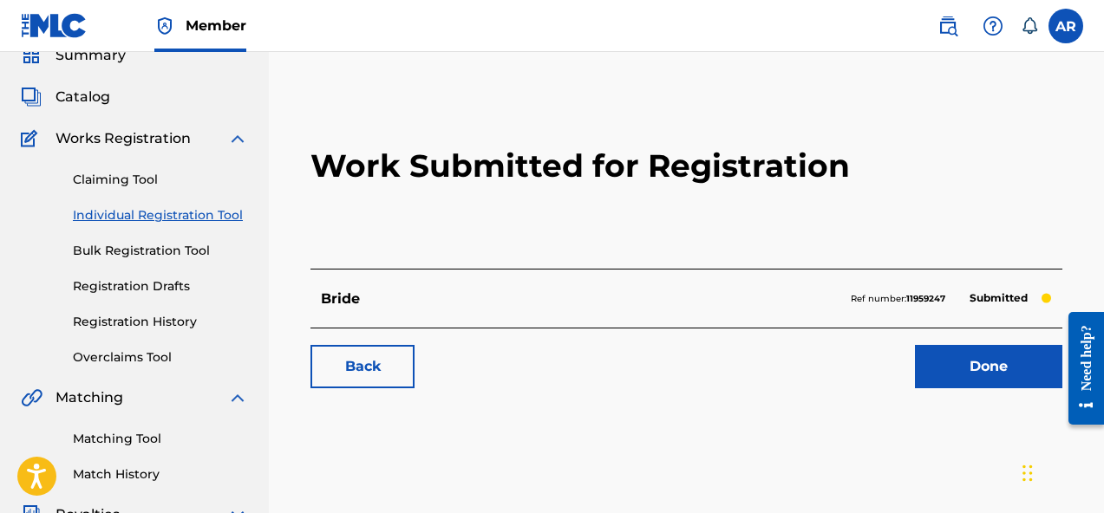
scroll to position [76, 0]
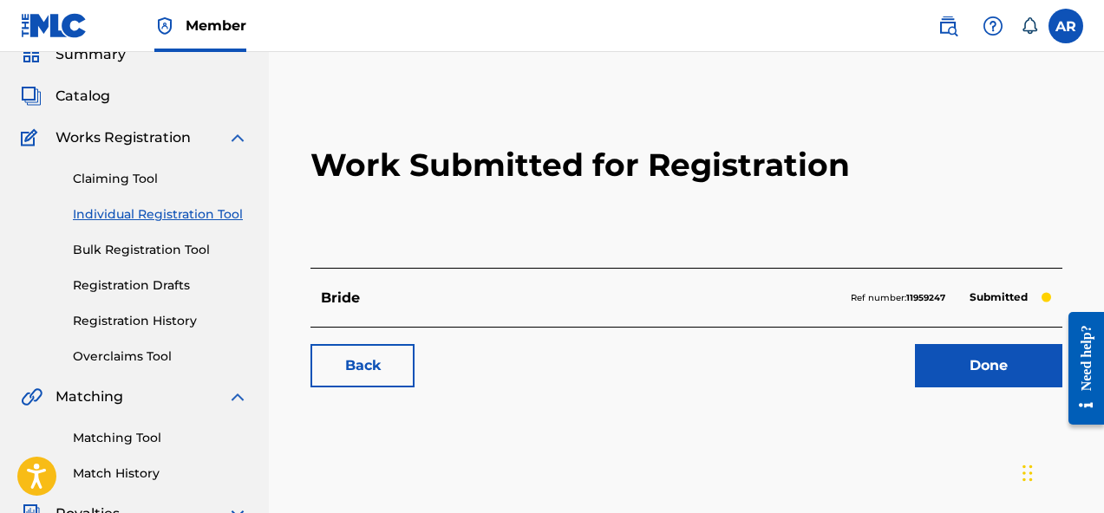
click at [242, 144] on img at bounding box center [237, 137] width 21 height 21
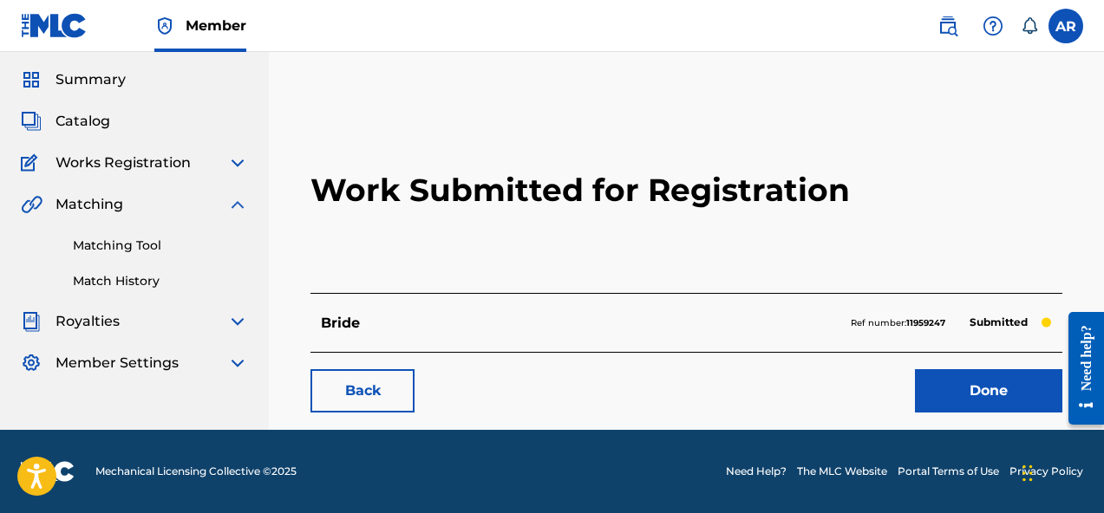
click at [244, 208] on img at bounding box center [237, 204] width 21 height 21
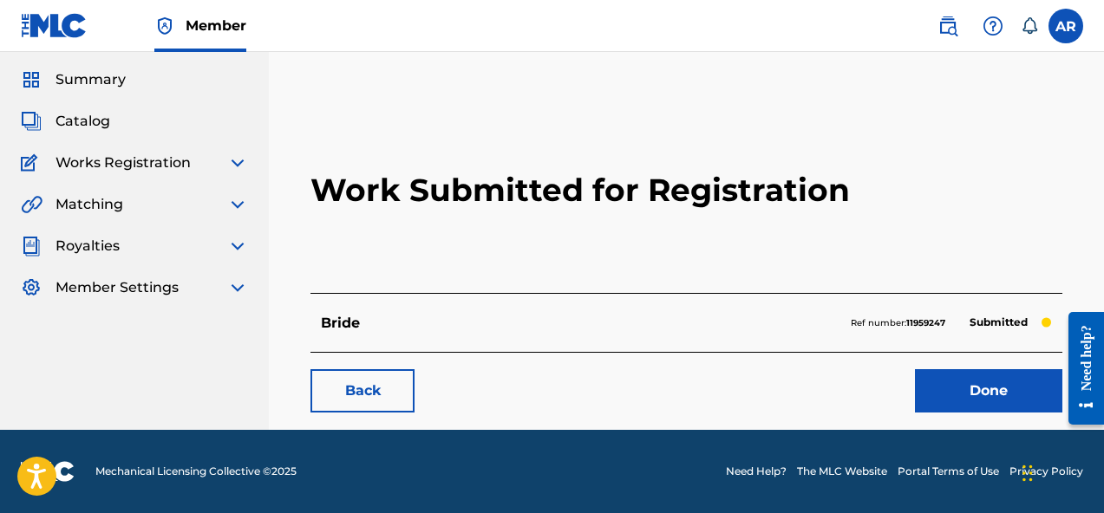
click at [987, 410] on link "Done" at bounding box center [988, 390] width 147 height 43
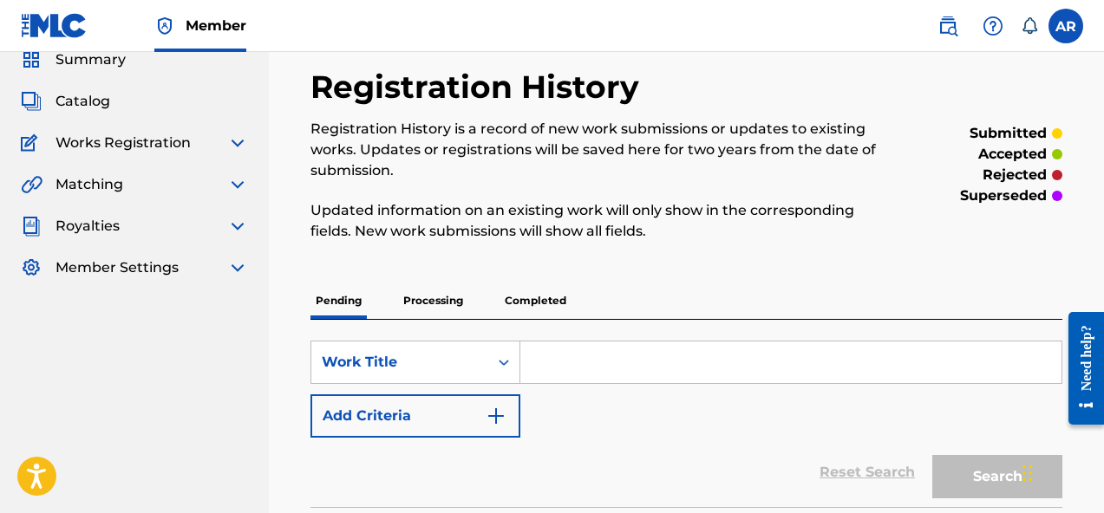
scroll to position [136, 0]
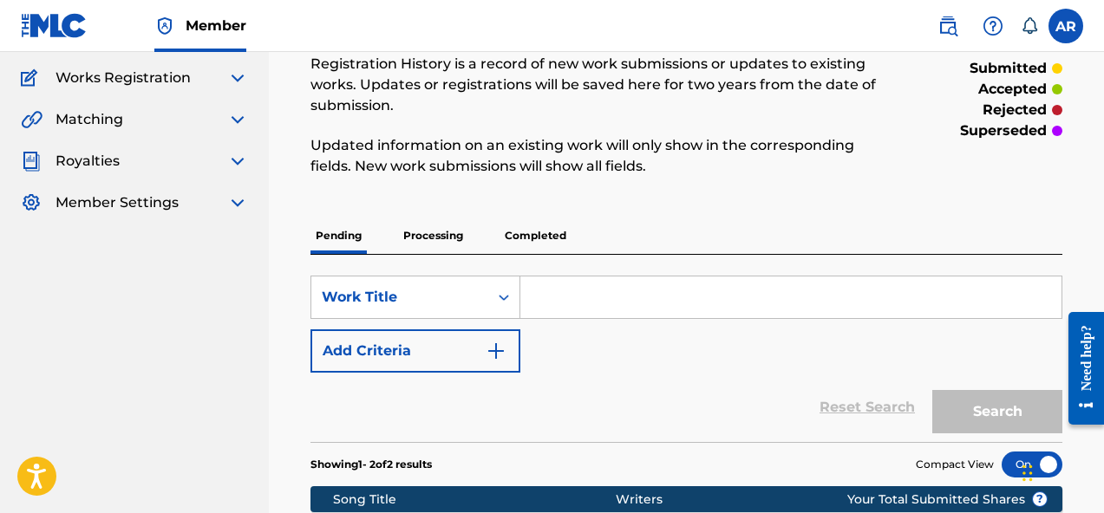
click at [674, 299] on input "Search Form" at bounding box center [790, 298] width 541 height 42
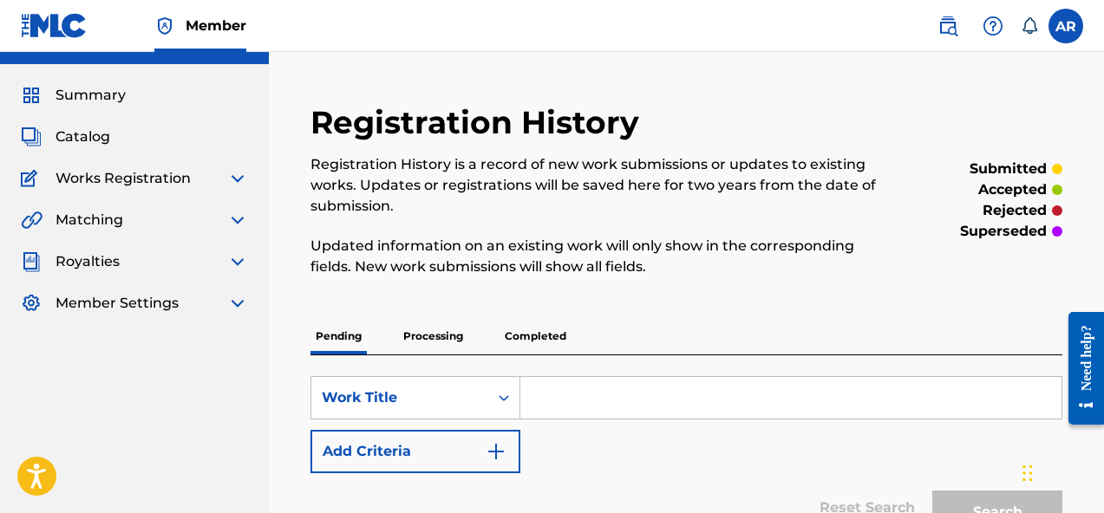
scroll to position [0, 0]
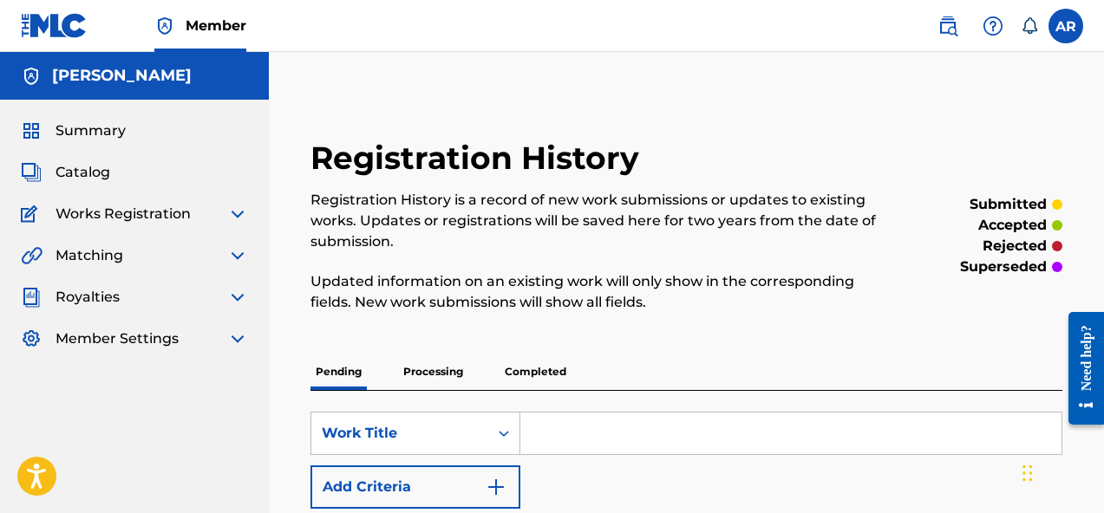
click at [175, 206] on span "Works Registration" at bounding box center [122, 214] width 135 height 21
click at [236, 209] on img at bounding box center [237, 214] width 21 height 21
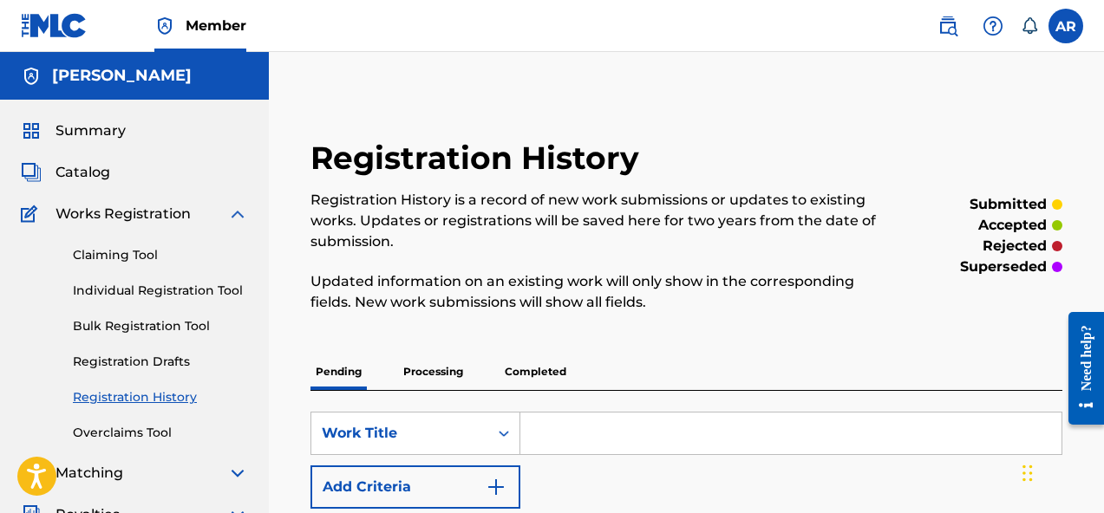
click at [161, 291] on link "Individual Registration Tool" at bounding box center [160, 291] width 175 height 18
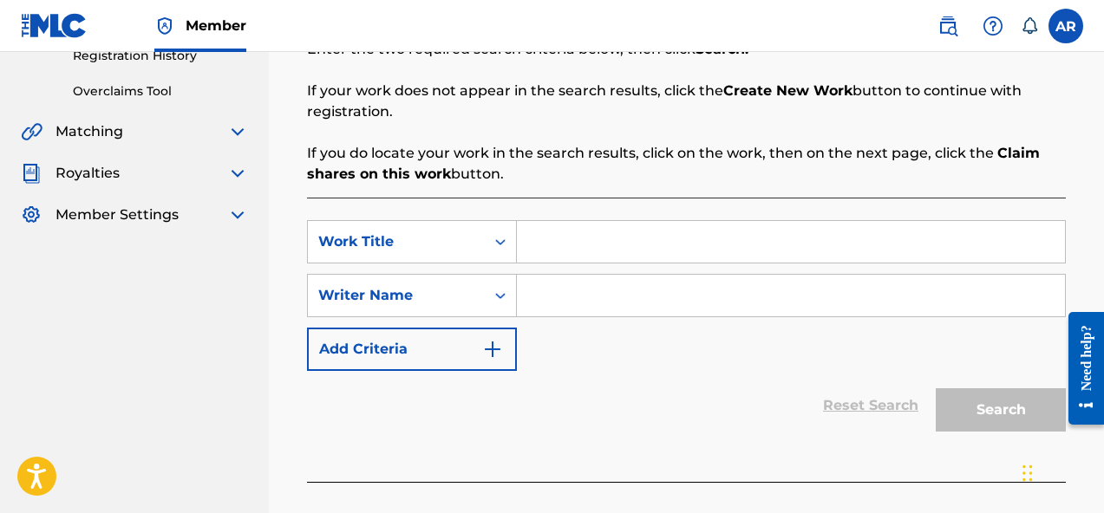
scroll to position [338, 0]
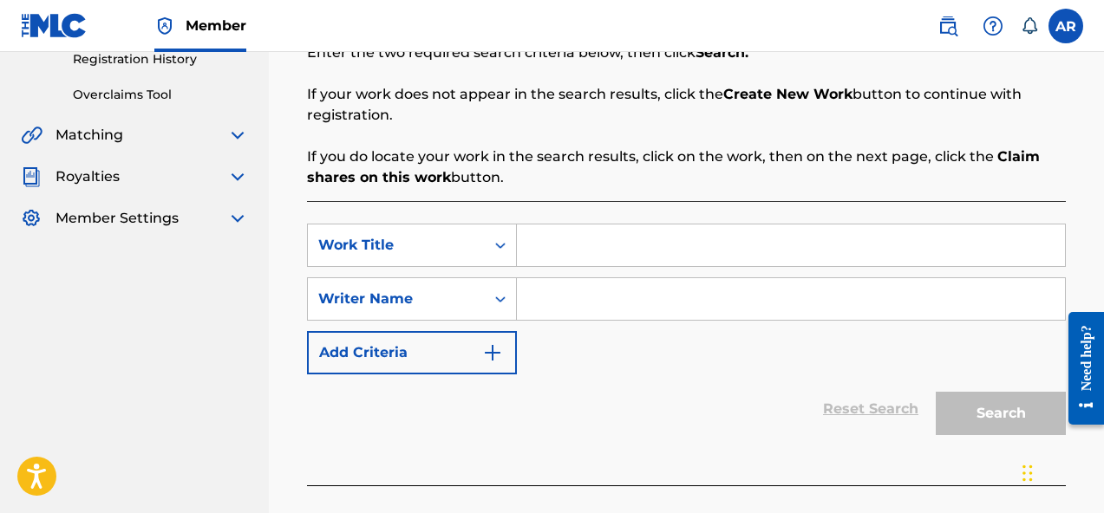
click at [577, 223] on div "SearchWithCriteriaba9b9935-3dec-45de-81bd-28f5fd46d302 Work Title SearchWithCri…" at bounding box center [686, 343] width 759 height 284
click at [577, 243] on input "Search Form" at bounding box center [791, 246] width 548 height 42
type input "Toxic"
click at [576, 322] on div "SearchWithCriteriaba9b9935-3dec-45de-81bd-28f5fd46d302 Work Title Toxic SearchW…" at bounding box center [686, 299] width 759 height 151
click at [577, 309] on input "Search Form" at bounding box center [791, 299] width 548 height 42
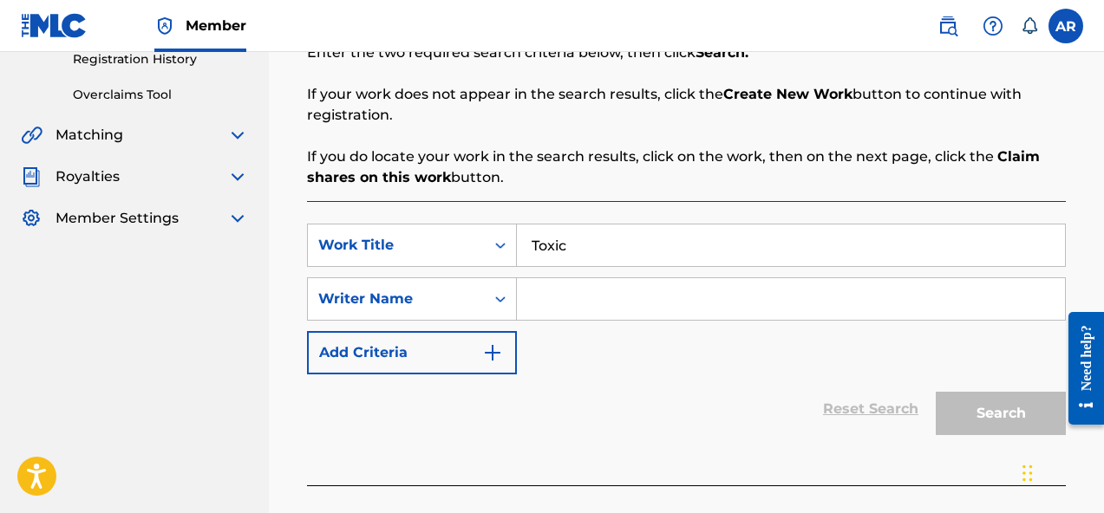
type input "[PERSON_NAME]"
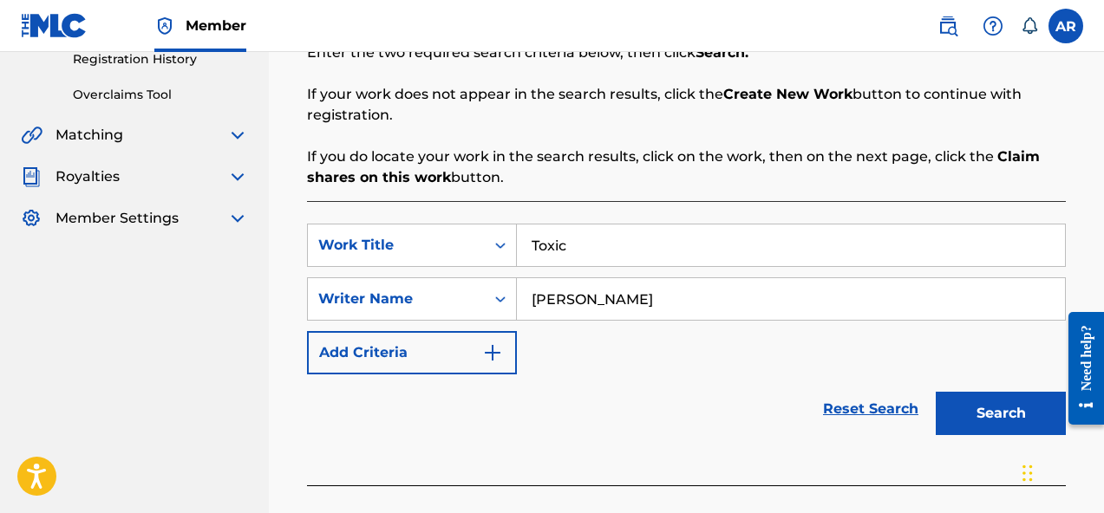
click at [960, 401] on button "Search" at bounding box center [1000, 413] width 130 height 43
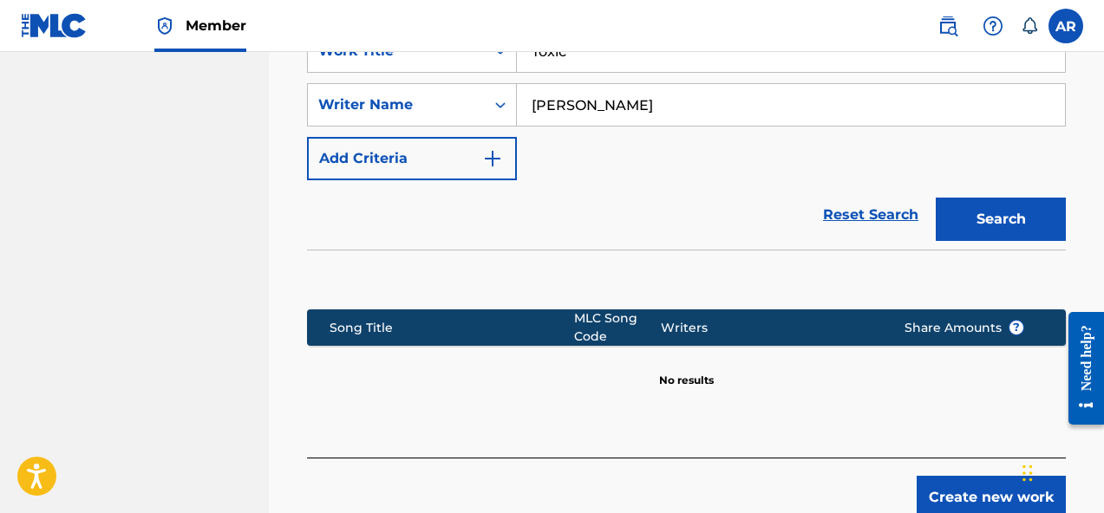
scroll to position [545, 0]
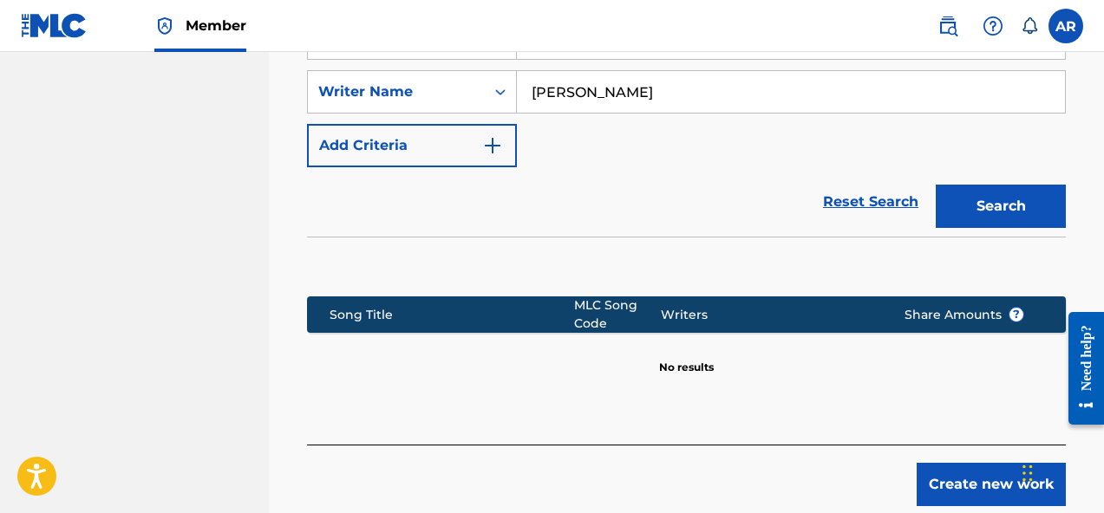
click at [948, 488] on button "Create new work" at bounding box center [990, 484] width 149 height 43
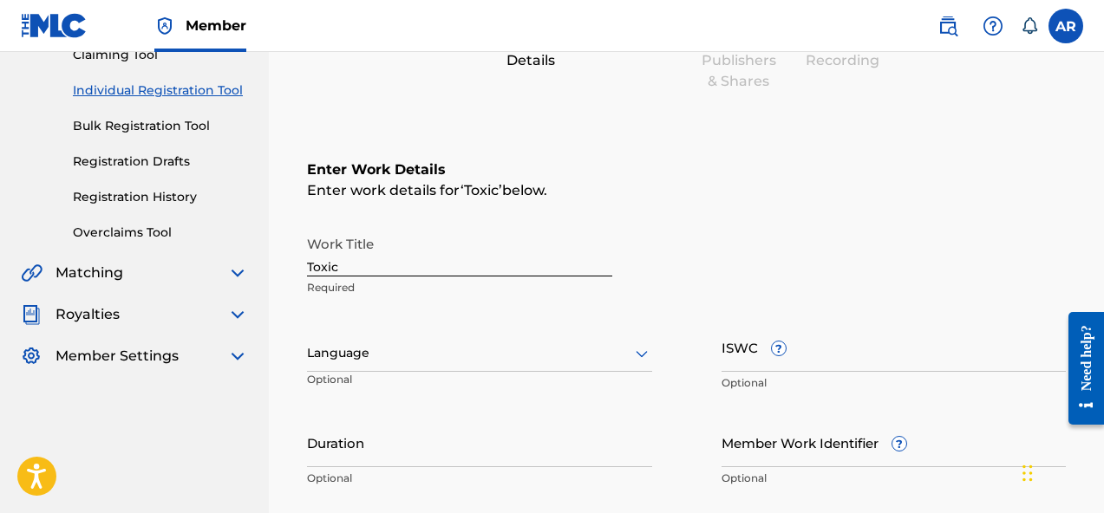
scroll to position [270, 0]
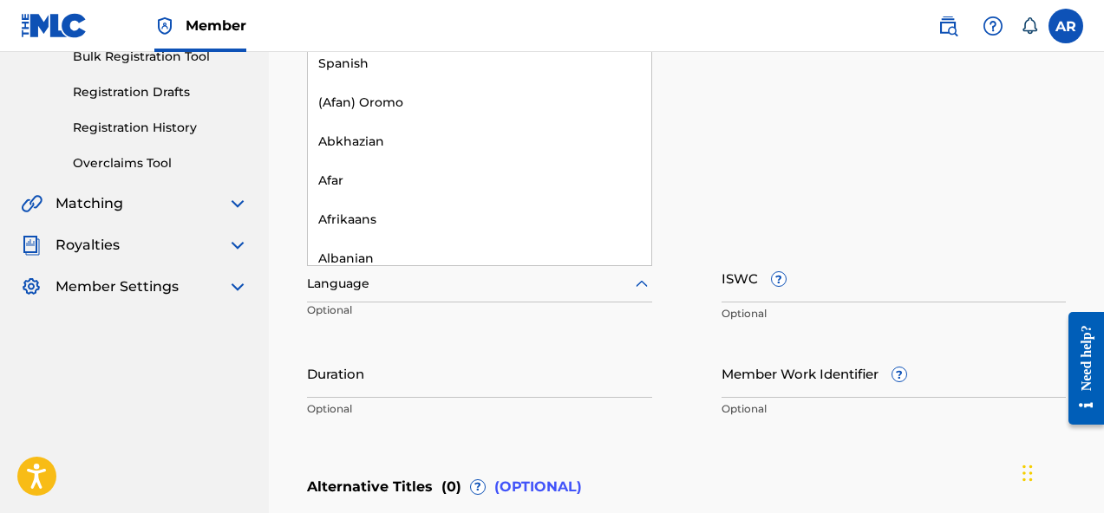
click at [557, 283] on div at bounding box center [479, 284] width 345 height 22
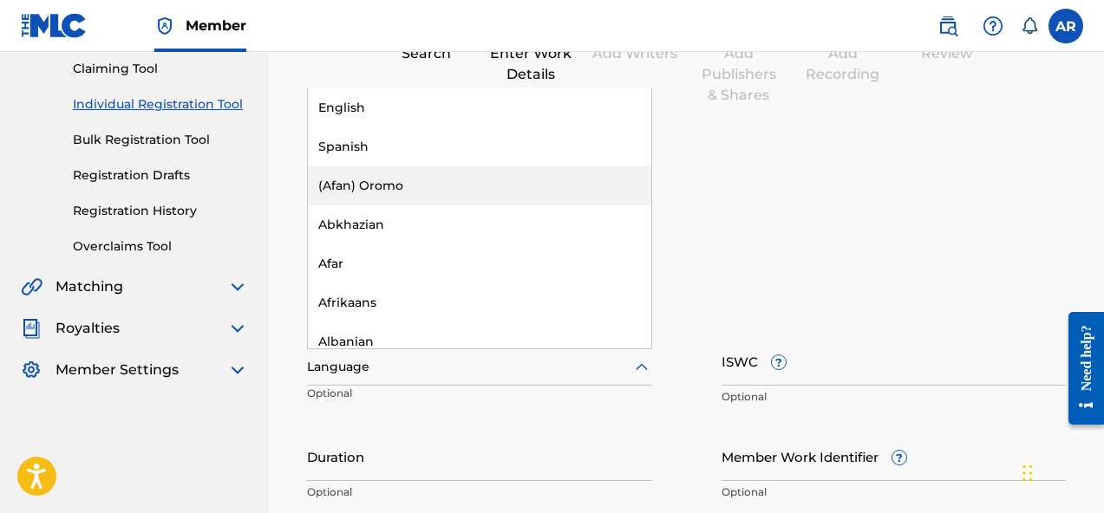
scroll to position [126, 0]
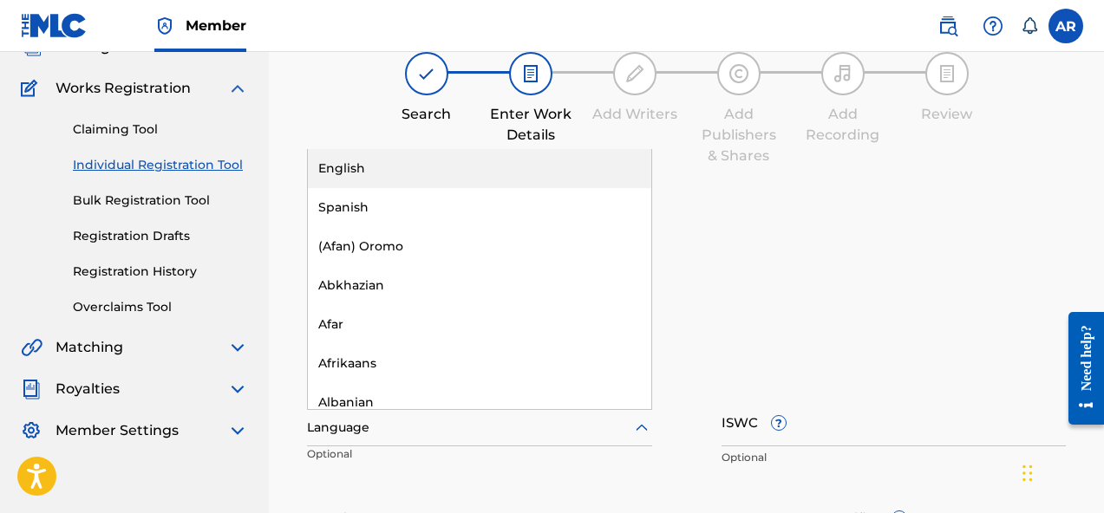
click at [573, 175] on div "English" at bounding box center [479, 168] width 343 height 39
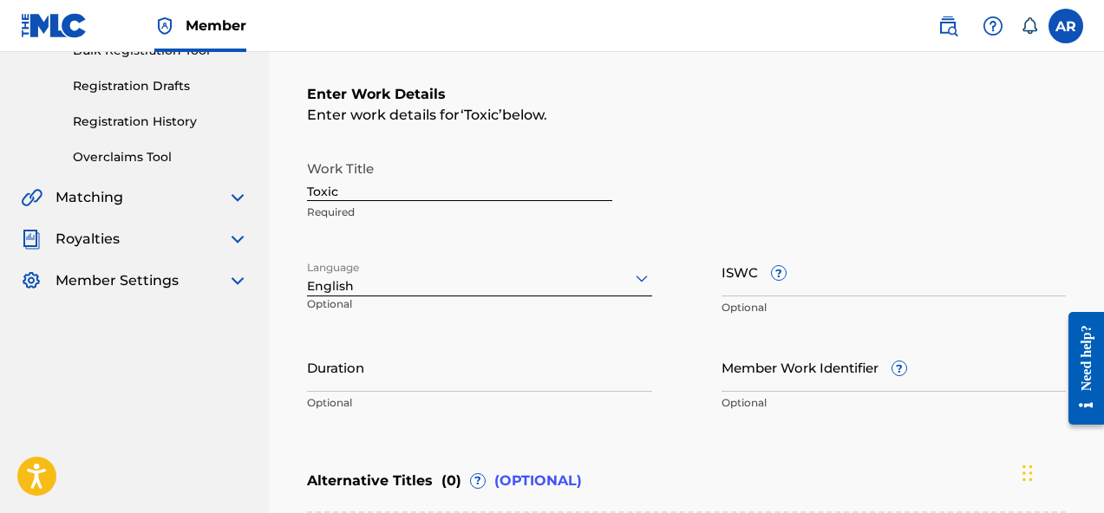
scroll to position [315, 0]
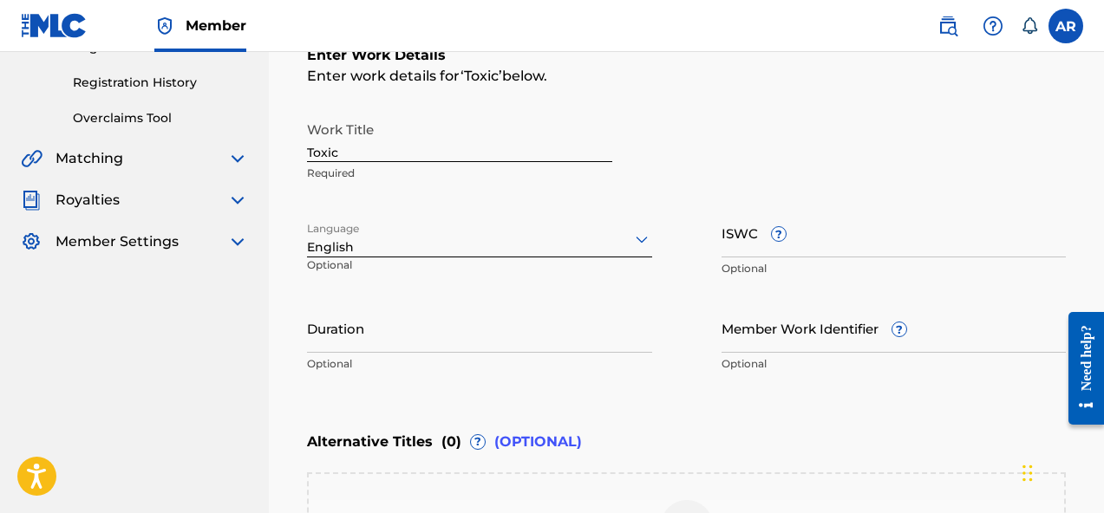
click at [511, 347] on input "Duration" at bounding box center [479, 327] width 345 height 49
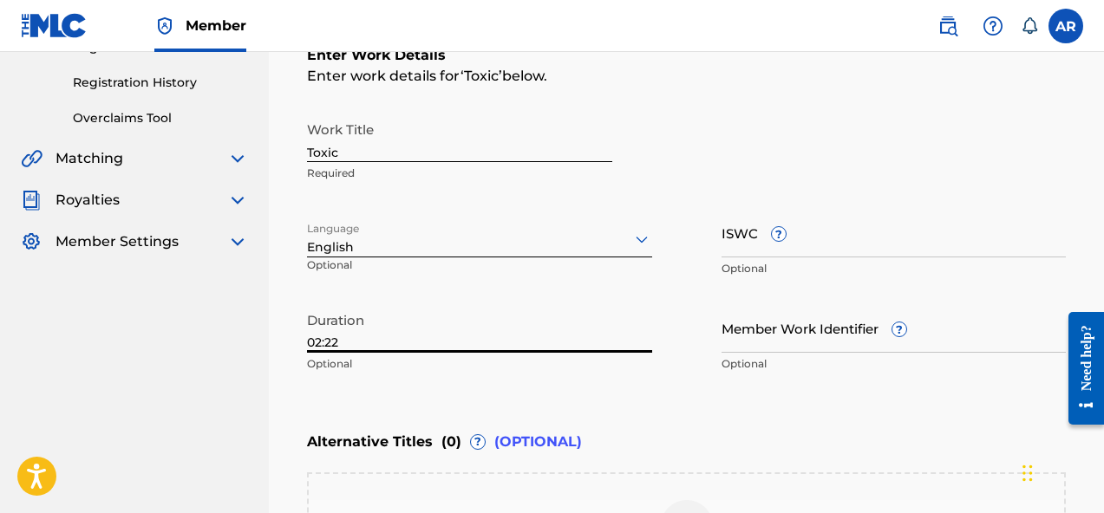
type input "02:22"
click at [632, 296] on div "Work Title Toxic Required Language English Optional ISWC ? Optional Duration 02…" at bounding box center [686, 247] width 759 height 269
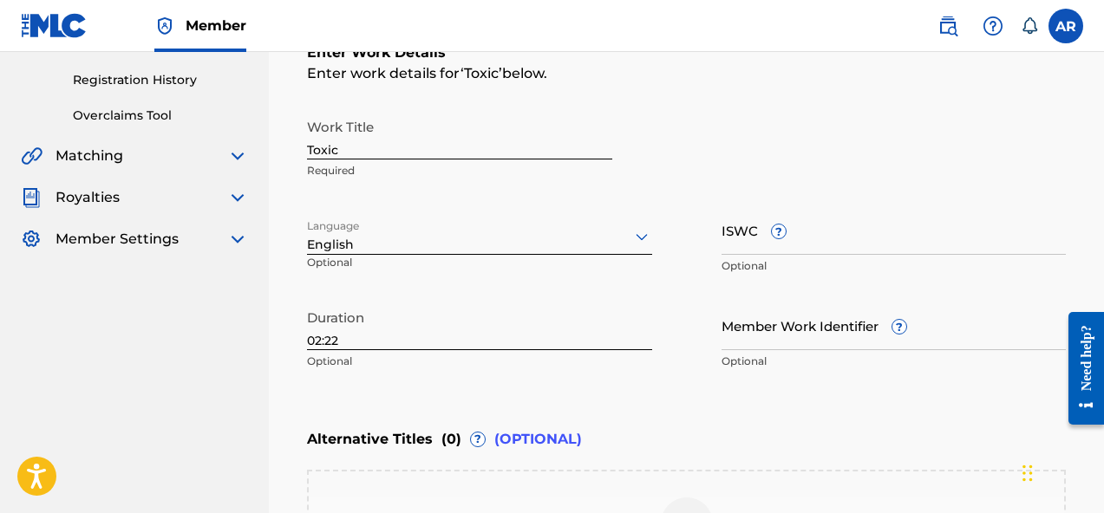
click at [760, 242] on input "ISWC ?" at bounding box center [893, 229] width 345 height 49
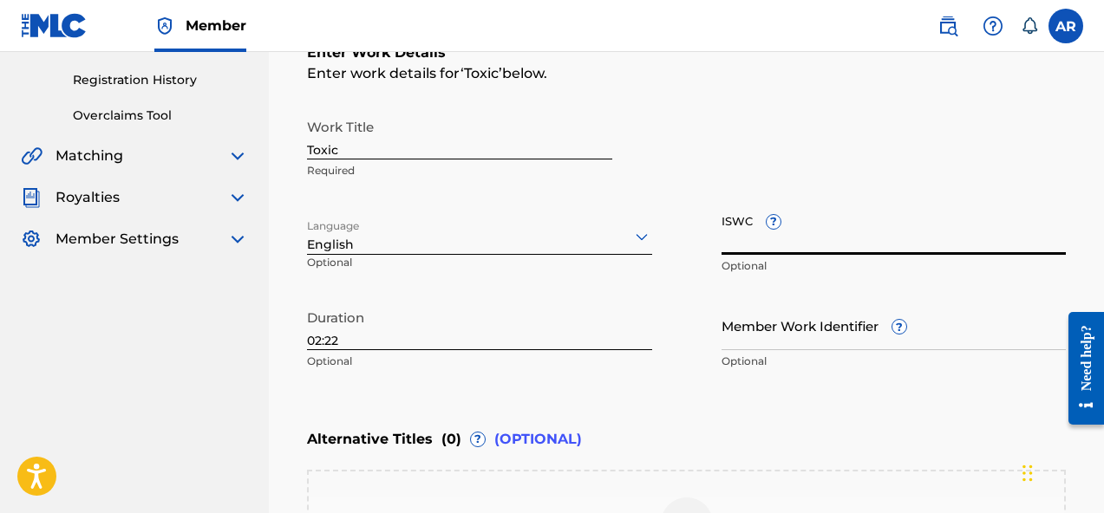
paste input "T-334.019.231-2"
type input "T-334.019.231-2"
click at [745, 181] on div "Work Title Toxic Required" at bounding box center [686, 149] width 759 height 78
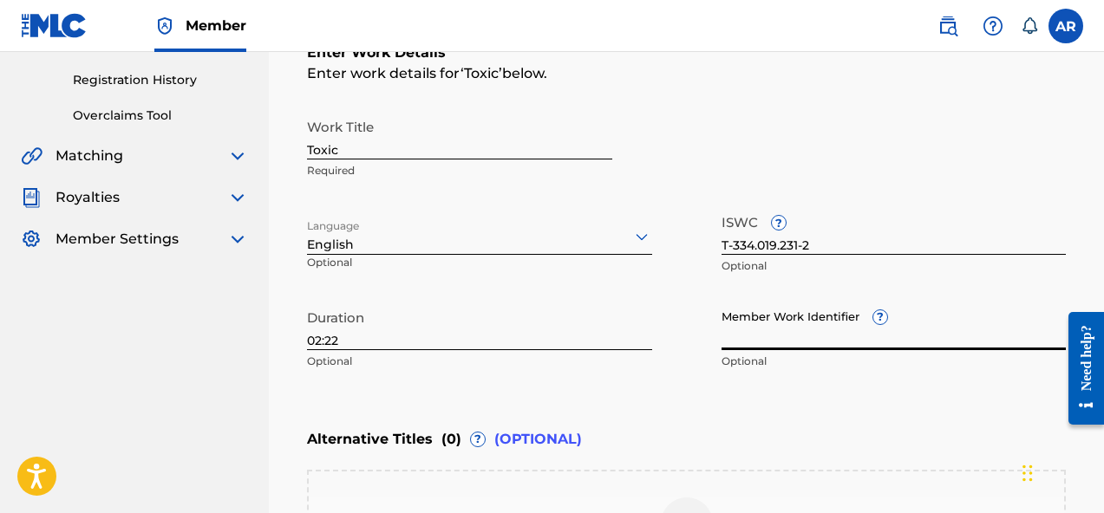
click at [749, 349] on input "Member Work Identifier ?" at bounding box center [893, 325] width 345 height 49
paste input "74315103"
type input "74315103"
click at [679, 149] on div "Work Title Toxic Required" at bounding box center [686, 149] width 759 height 78
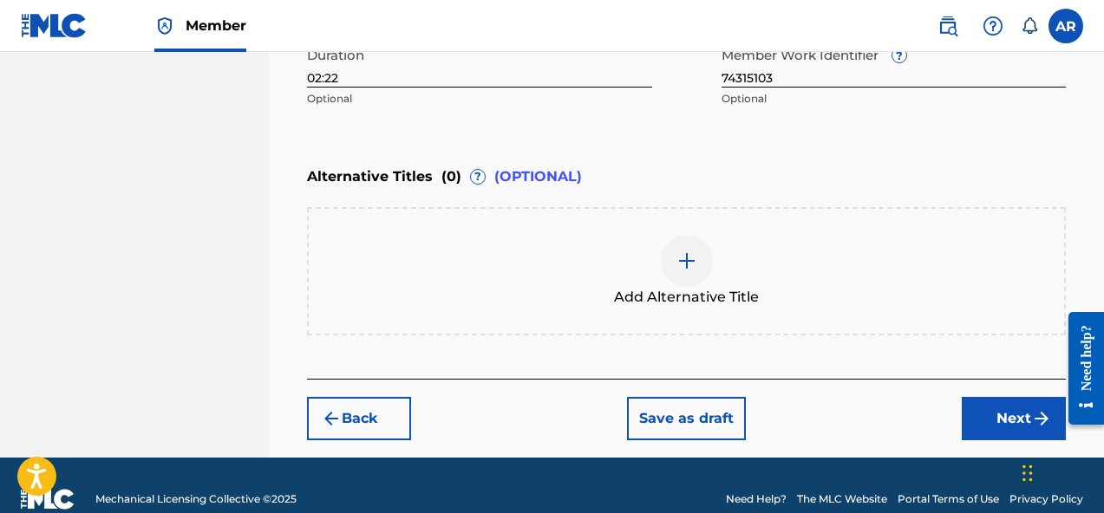
scroll to position [607, 0]
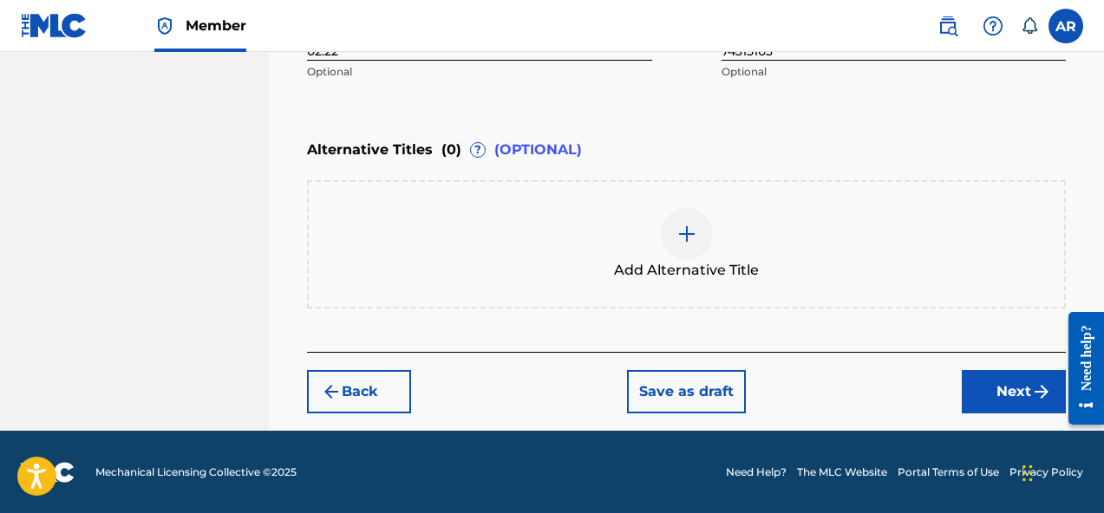
click at [987, 388] on button "Next" at bounding box center [1013, 391] width 104 height 43
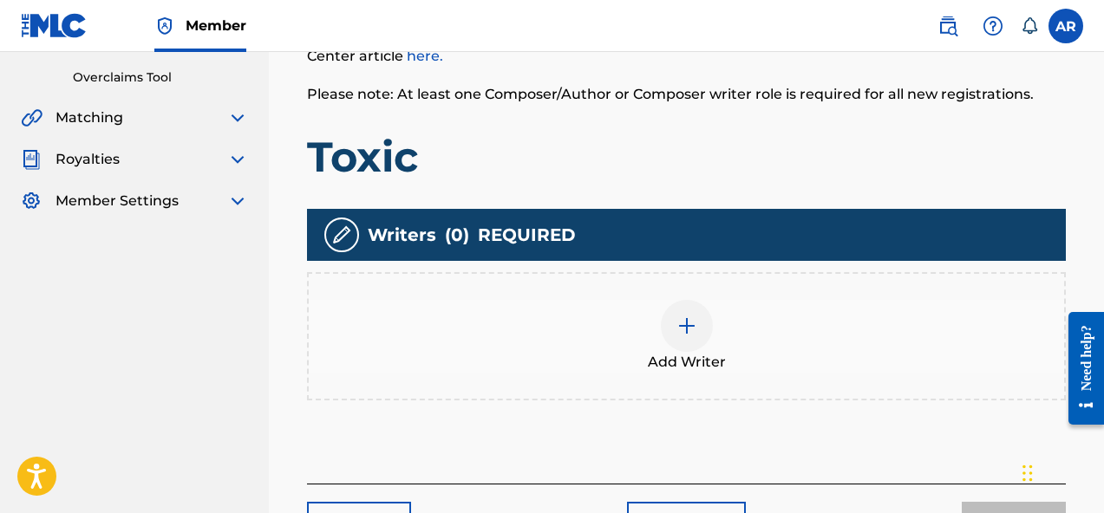
scroll to position [364, 0]
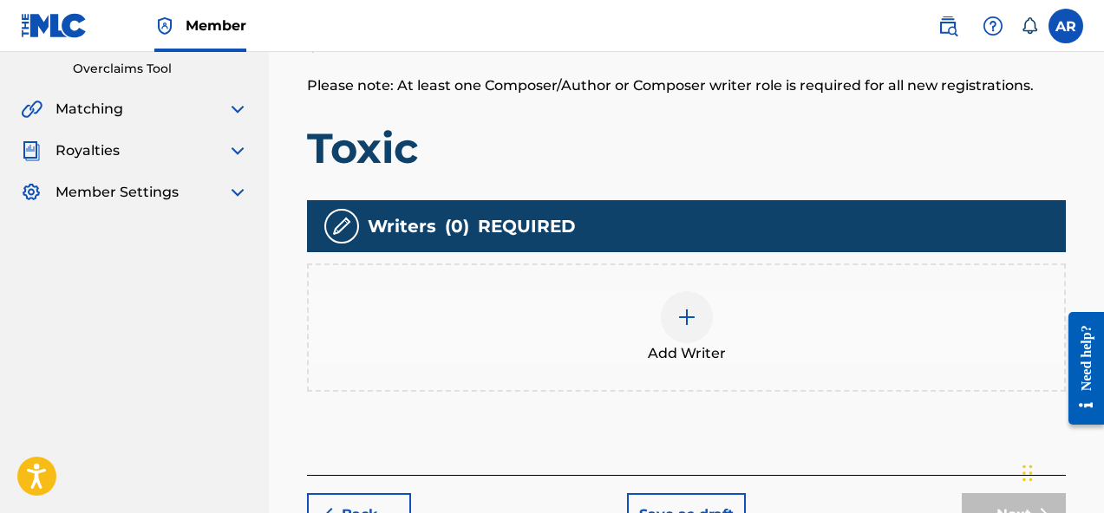
click at [725, 311] on div "Add Writer" at bounding box center [686, 327] width 755 height 73
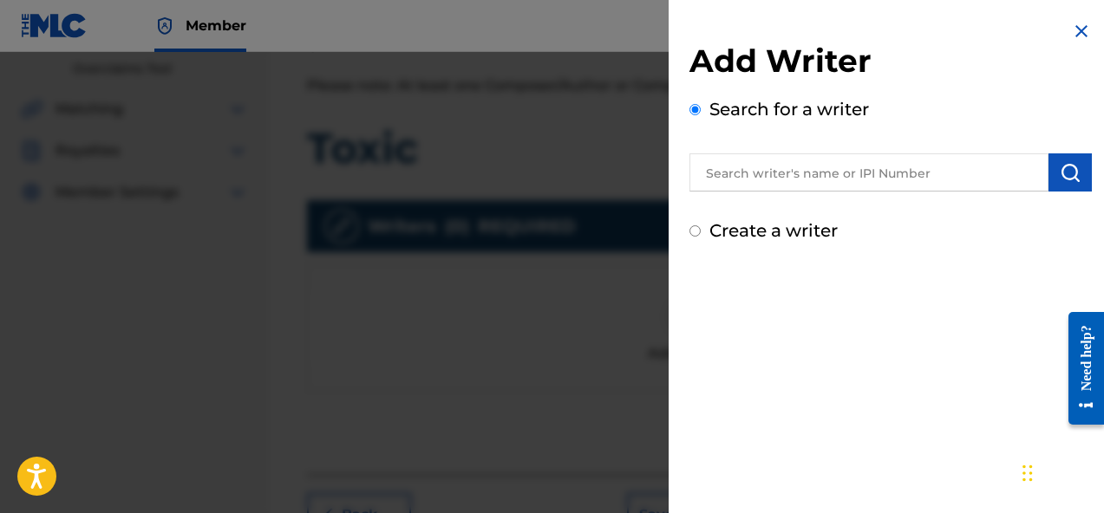
click at [785, 220] on label "Create a writer" at bounding box center [773, 230] width 128 height 21
radio input "true"
click at [700, 225] on input "Create a writer" at bounding box center [694, 230] width 11 height 11
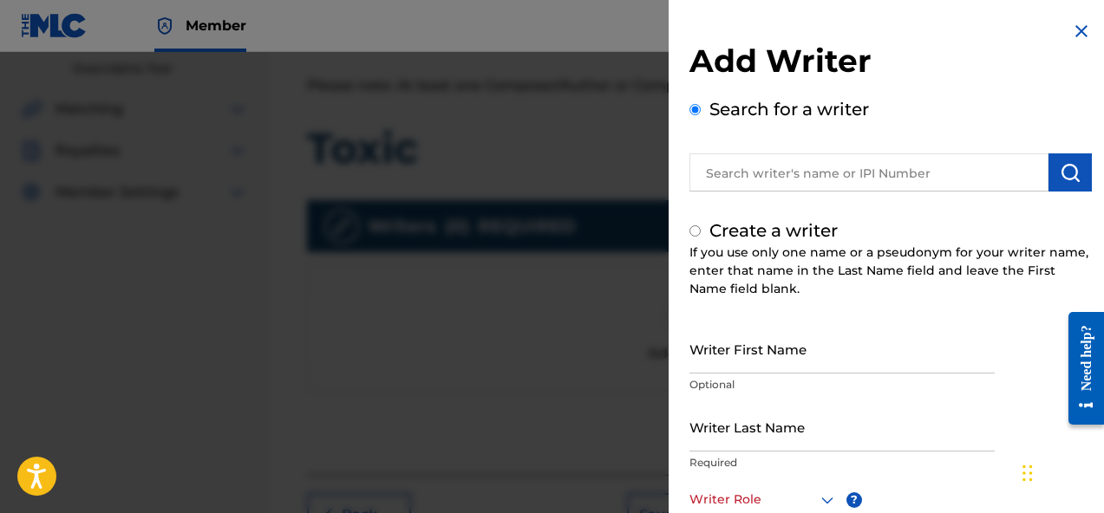
radio input "false"
radio input "true"
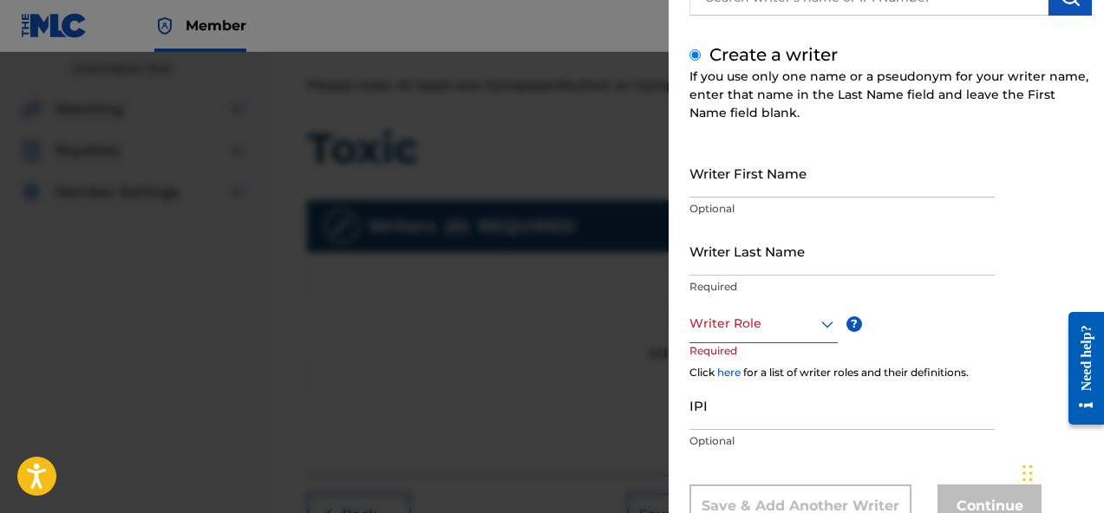
scroll to position [182, 0]
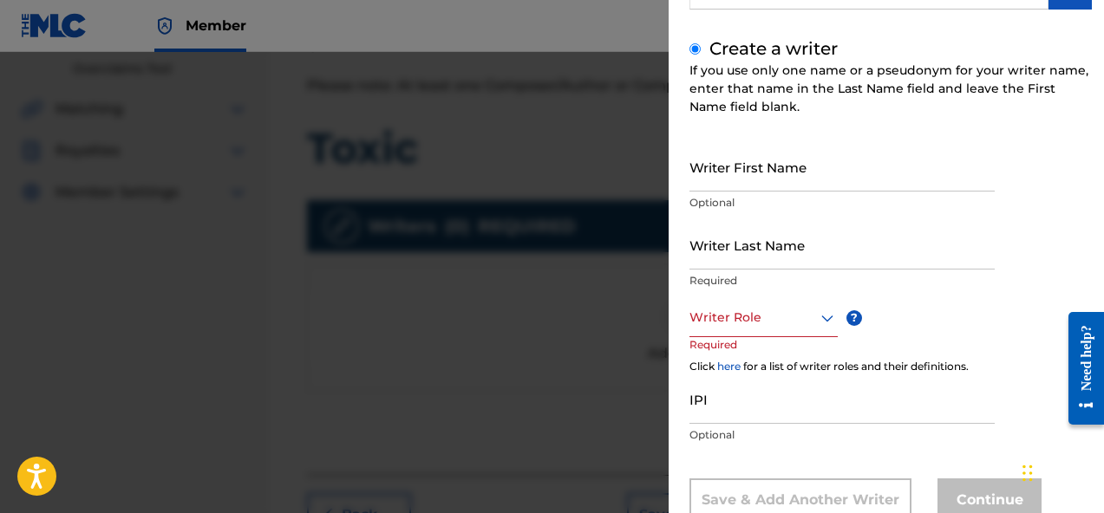
click at [827, 179] on input "Writer First Name" at bounding box center [841, 166] width 305 height 49
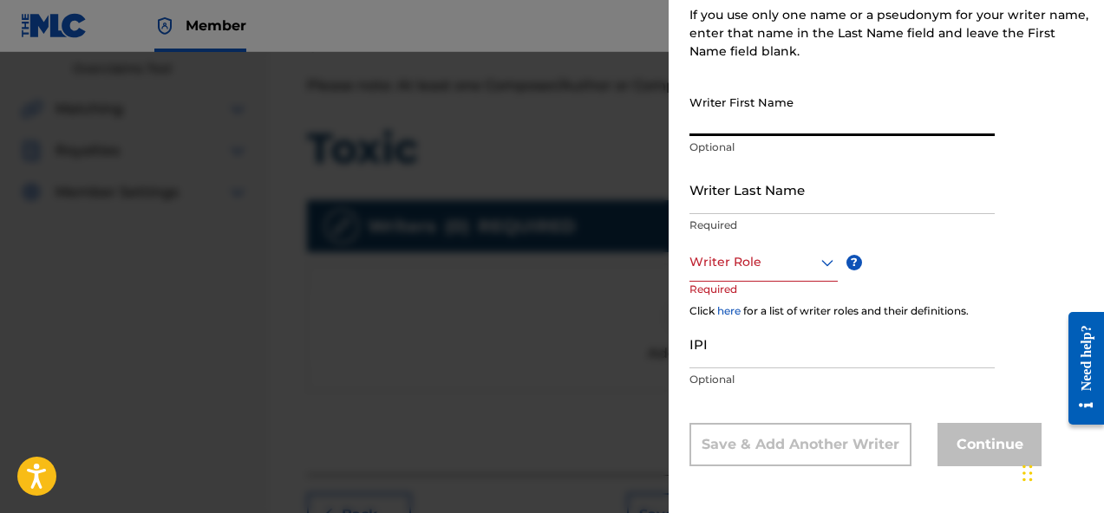
click at [799, 122] on input "Writer First Name" at bounding box center [841, 111] width 305 height 49
type input "[PERSON_NAME]"
click at [796, 195] on input "Writer Last Name" at bounding box center [841, 189] width 305 height 49
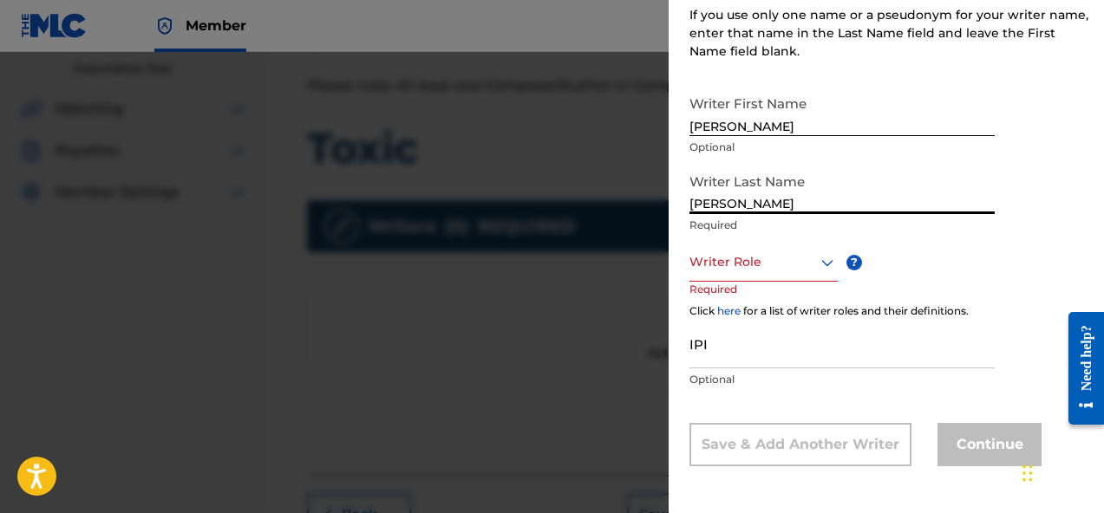
type input "[PERSON_NAME]"
click at [820, 268] on icon at bounding box center [827, 262] width 21 height 21
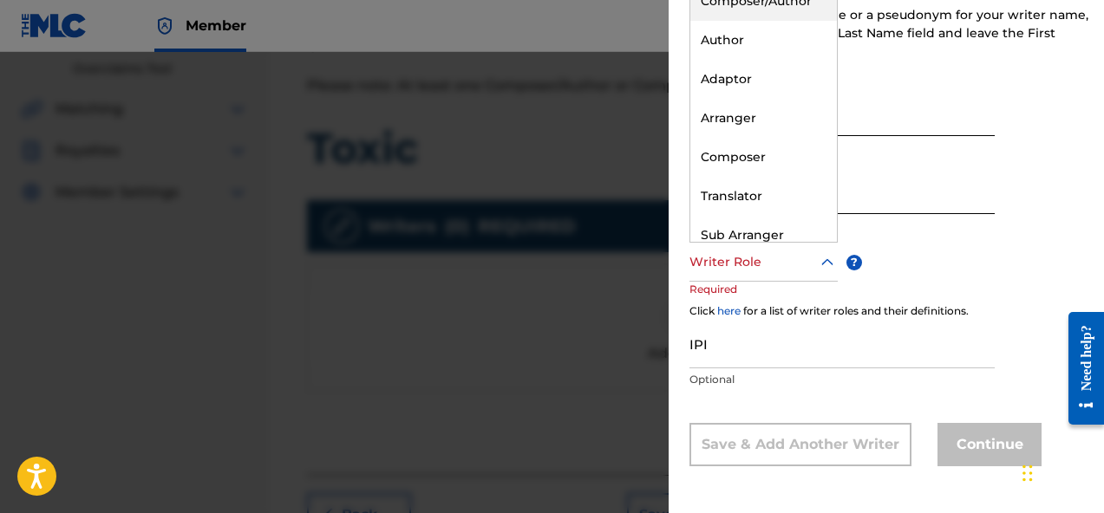
click at [799, 14] on div "Composer/Author" at bounding box center [763, 1] width 147 height 39
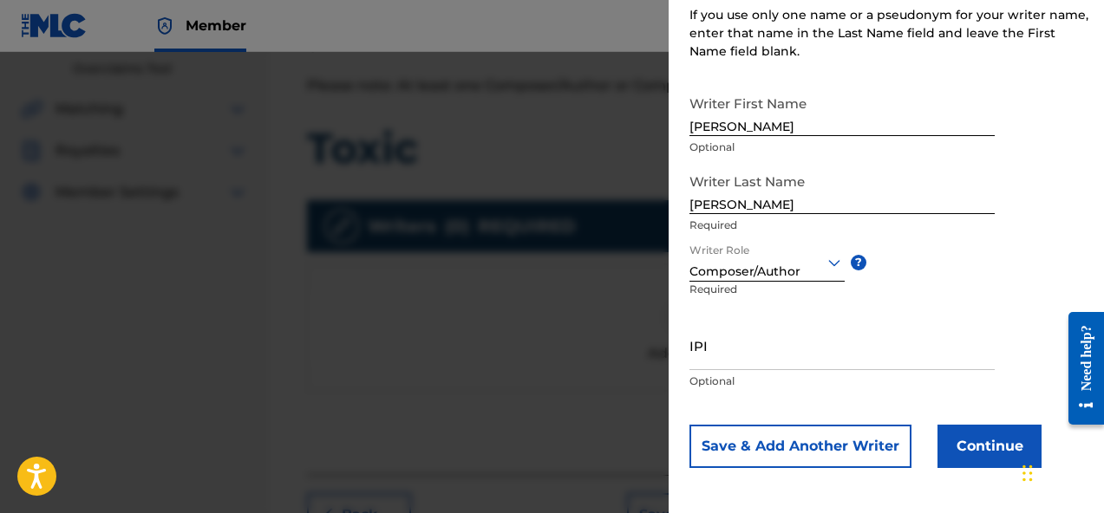
scroll to position [239, 0]
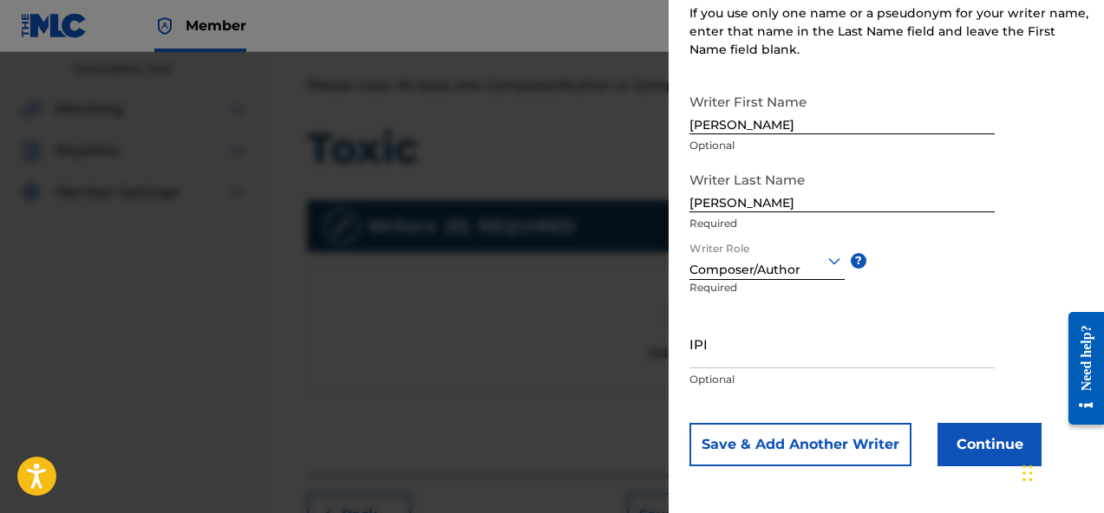
click at [777, 368] on div "IPI Optional" at bounding box center [841, 358] width 305 height 78
click at [792, 361] on input "IPI" at bounding box center [841, 343] width 305 height 49
paste input "01136663261"
type input "01136663261"
click at [952, 458] on button "Continue" at bounding box center [989, 444] width 104 height 43
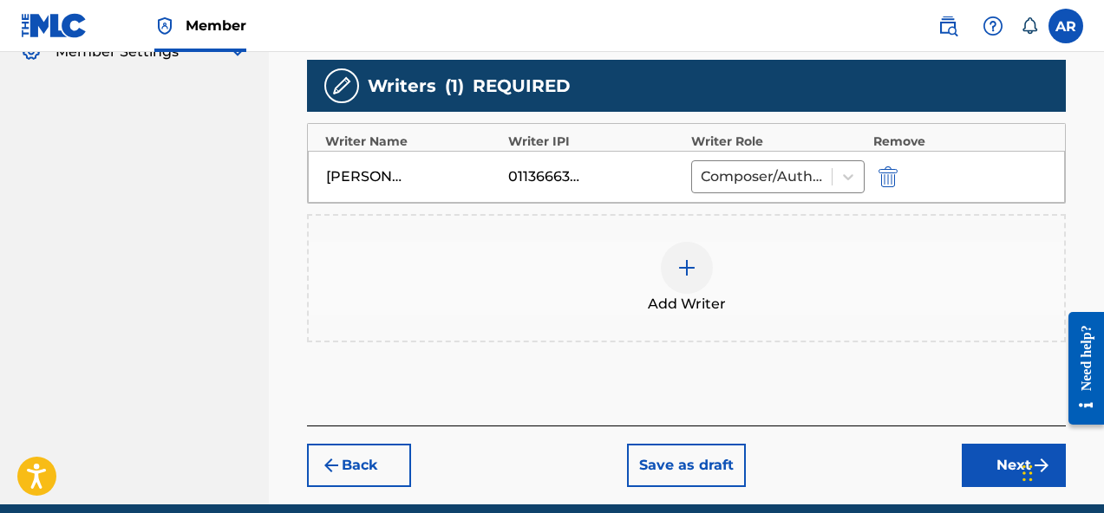
scroll to position [511, 0]
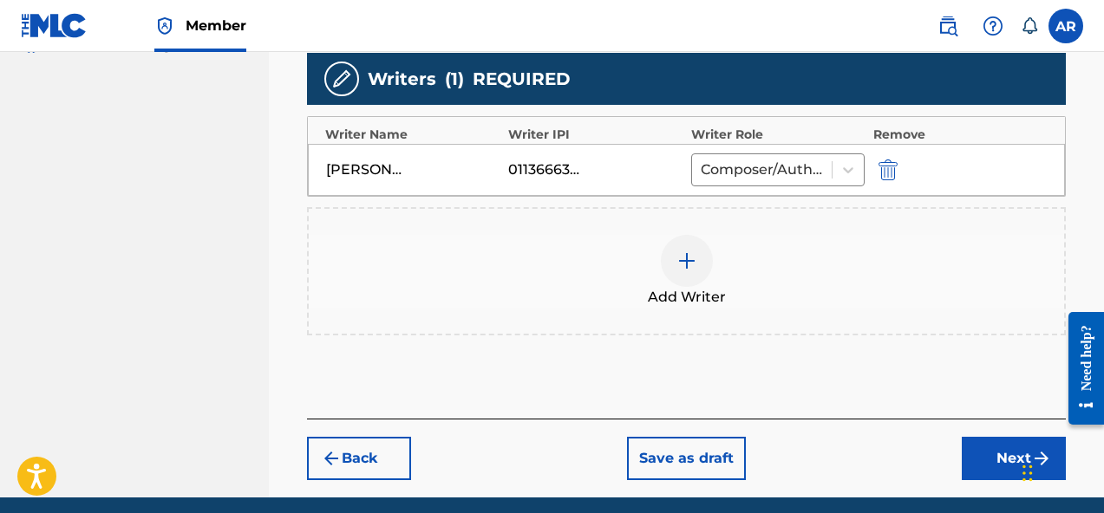
click at [966, 466] on button "Next" at bounding box center [1013, 458] width 104 height 43
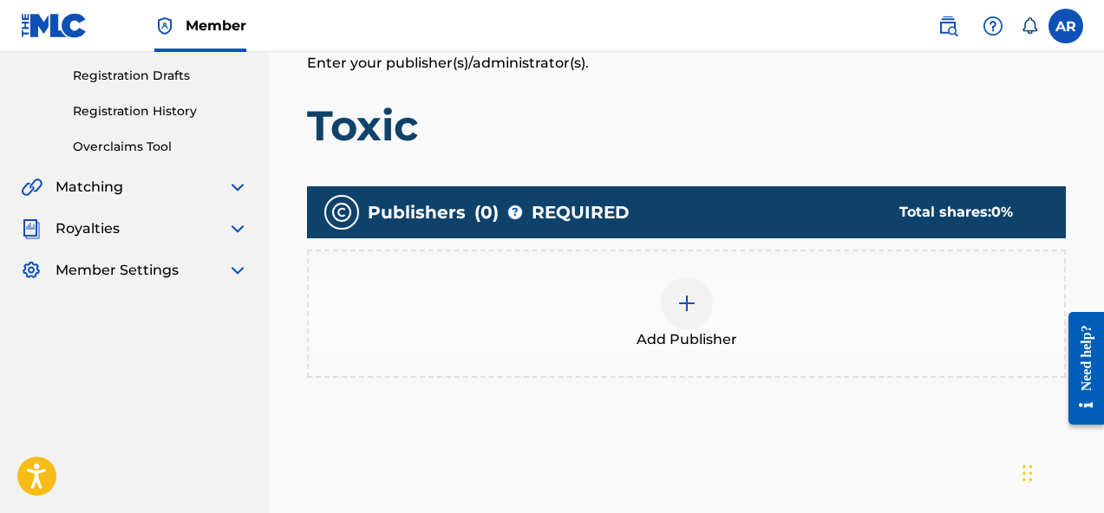
scroll to position [289, 0]
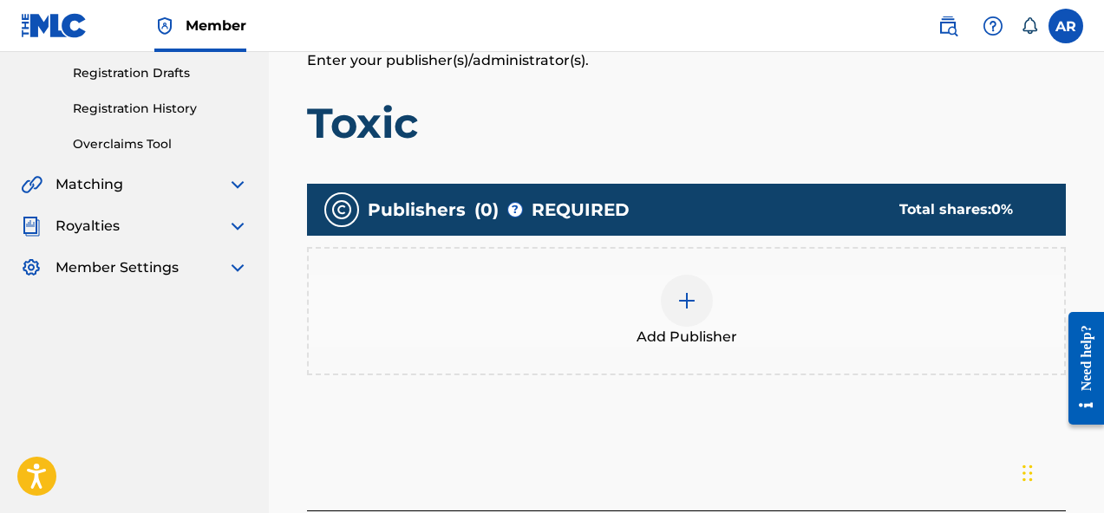
click at [785, 304] on div "Add Publisher" at bounding box center [686, 311] width 755 height 73
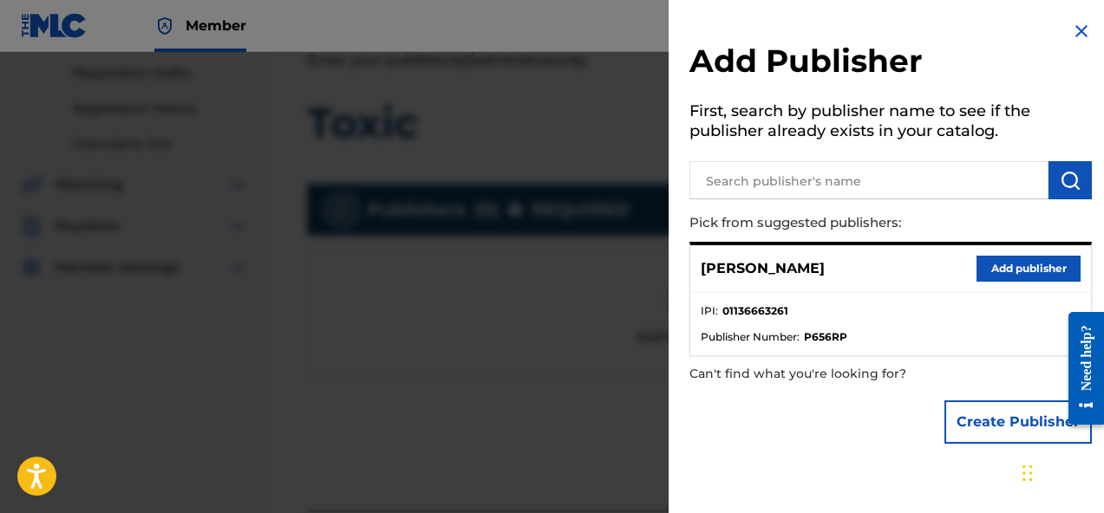
click at [990, 264] on button "Add publisher" at bounding box center [1028, 269] width 104 height 26
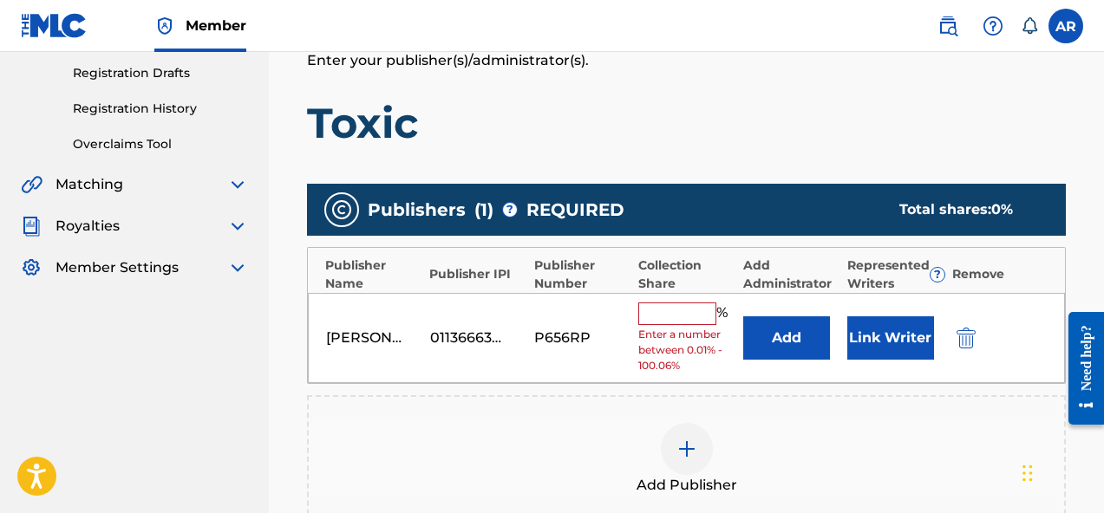
click at [707, 309] on input "text" at bounding box center [677, 314] width 78 height 23
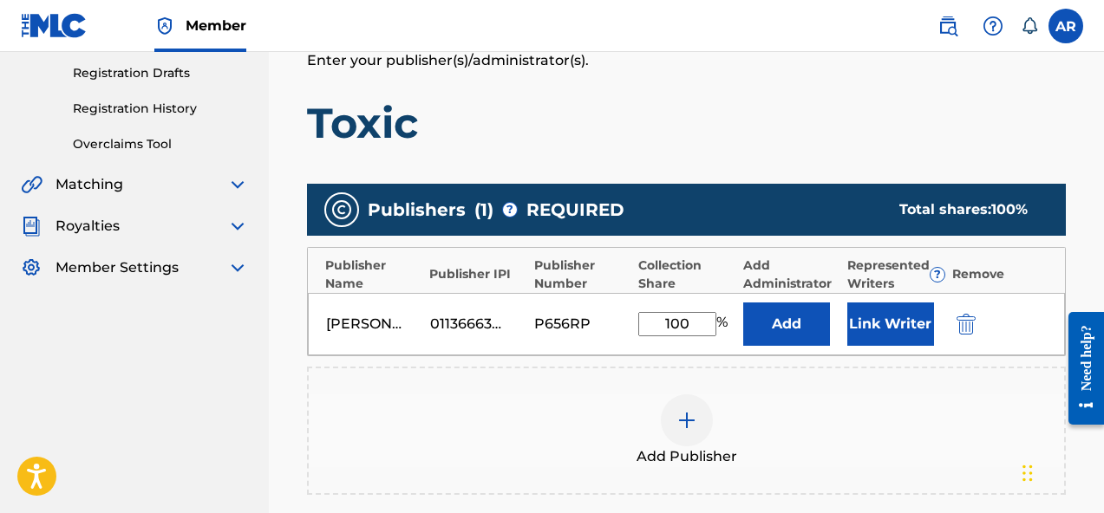
type input "100"
click at [874, 334] on button "Link Writer" at bounding box center [890, 324] width 87 height 43
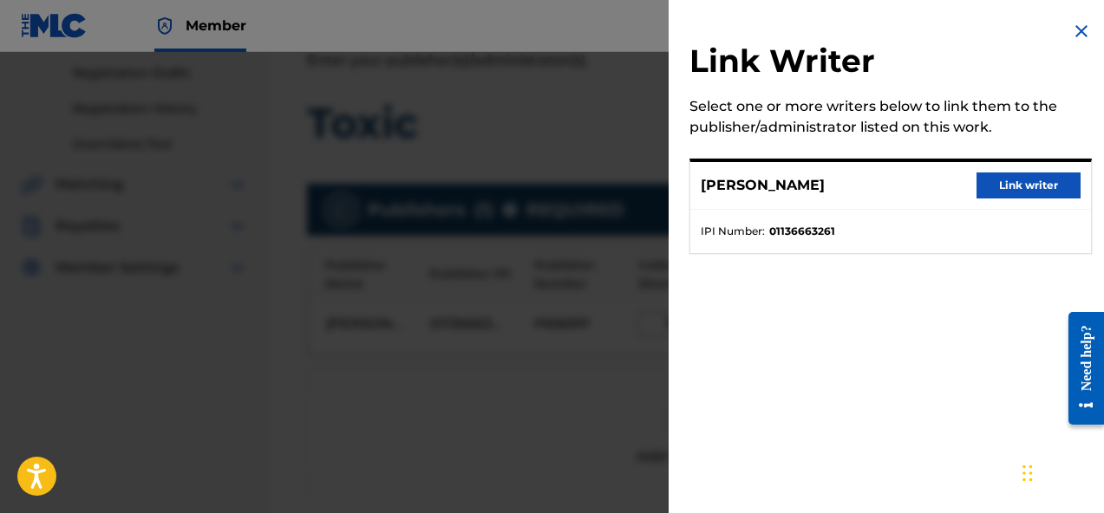
click at [1039, 187] on button "Link writer" at bounding box center [1028, 186] width 104 height 26
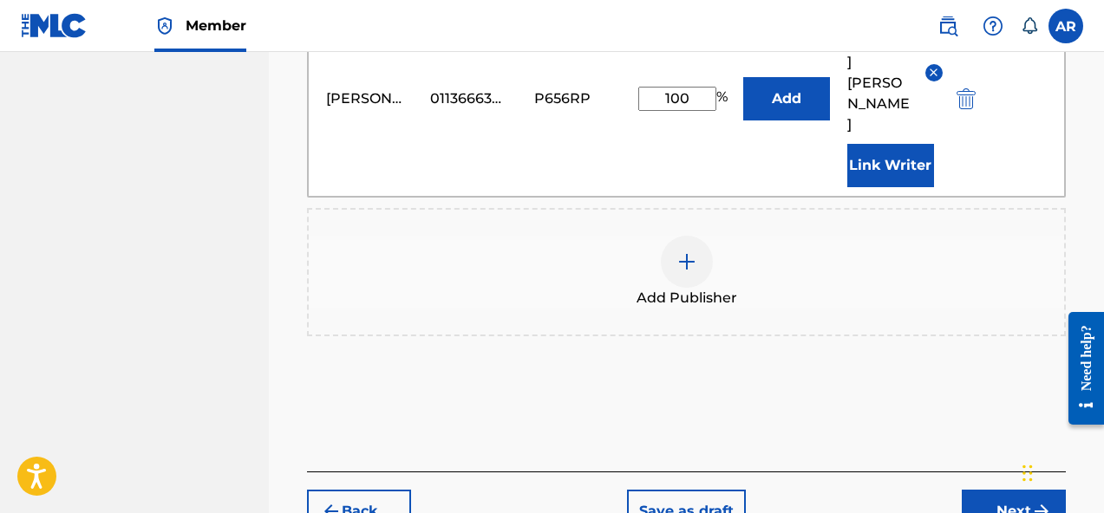
scroll to position [607, 0]
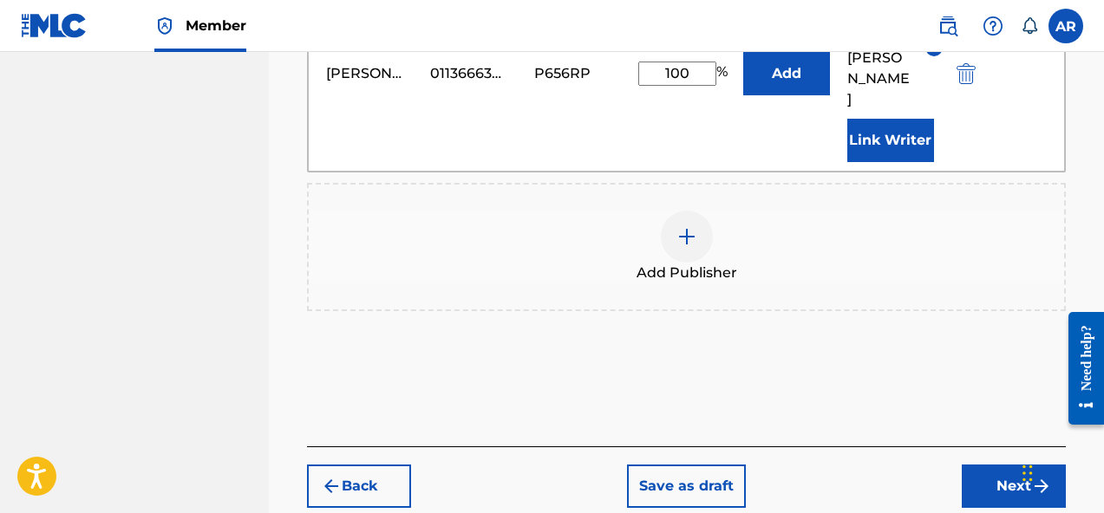
click at [998, 465] on button "Next" at bounding box center [1013, 486] width 104 height 43
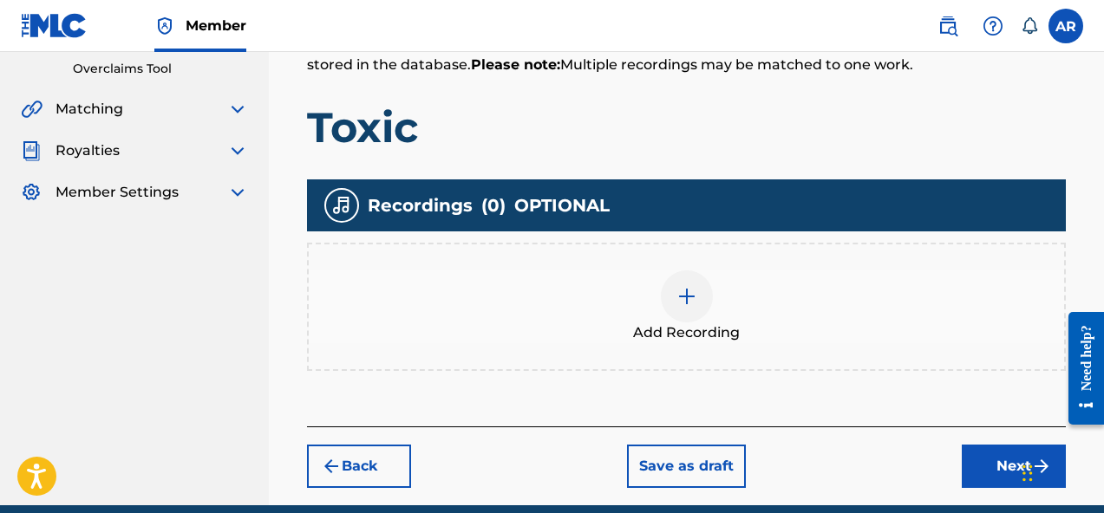
scroll to position [368, 0]
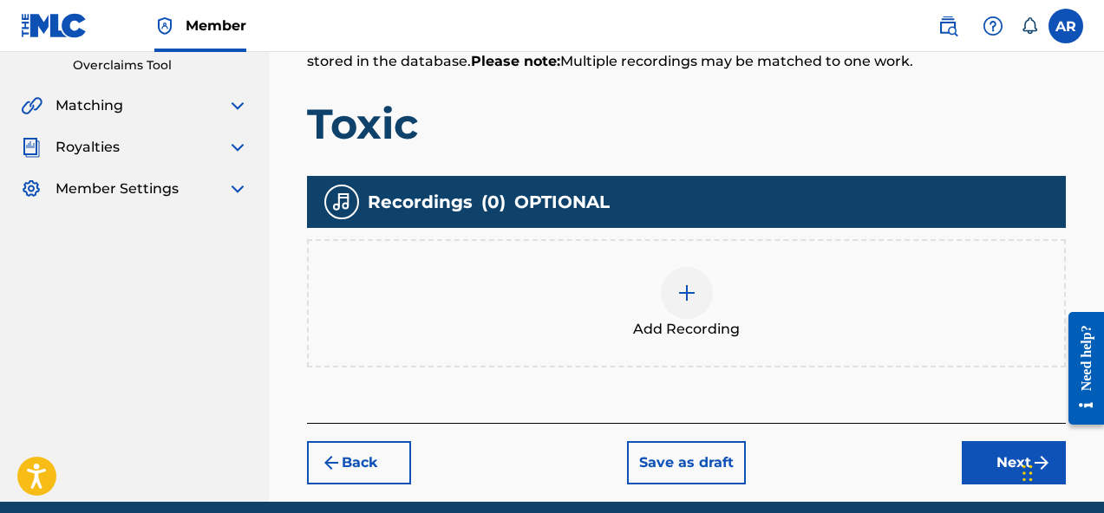
click at [779, 285] on div "Add Recording" at bounding box center [686, 303] width 755 height 73
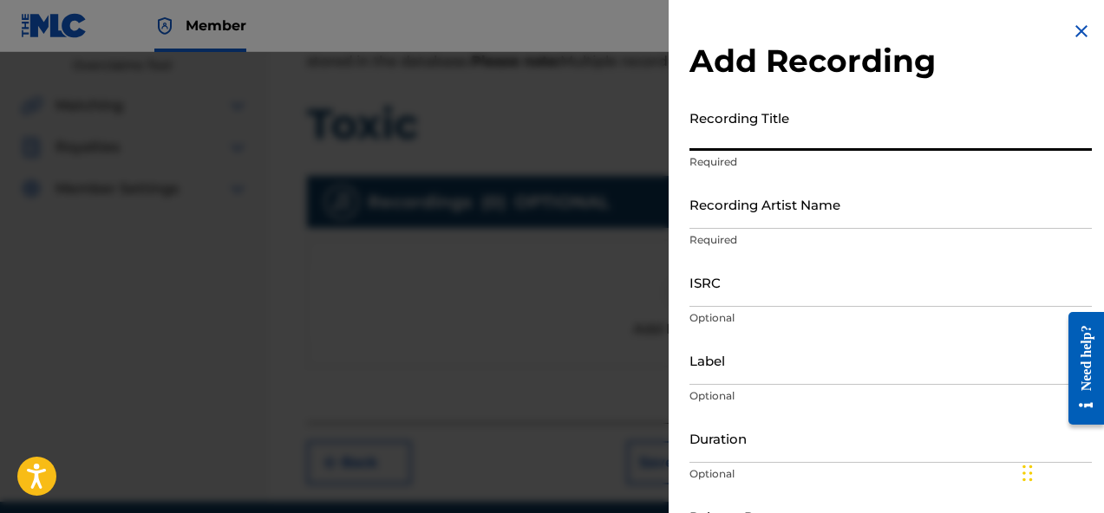
click at [811, 131] on input "Recording Title" at bounding box center [890, 125] width 402 height 49
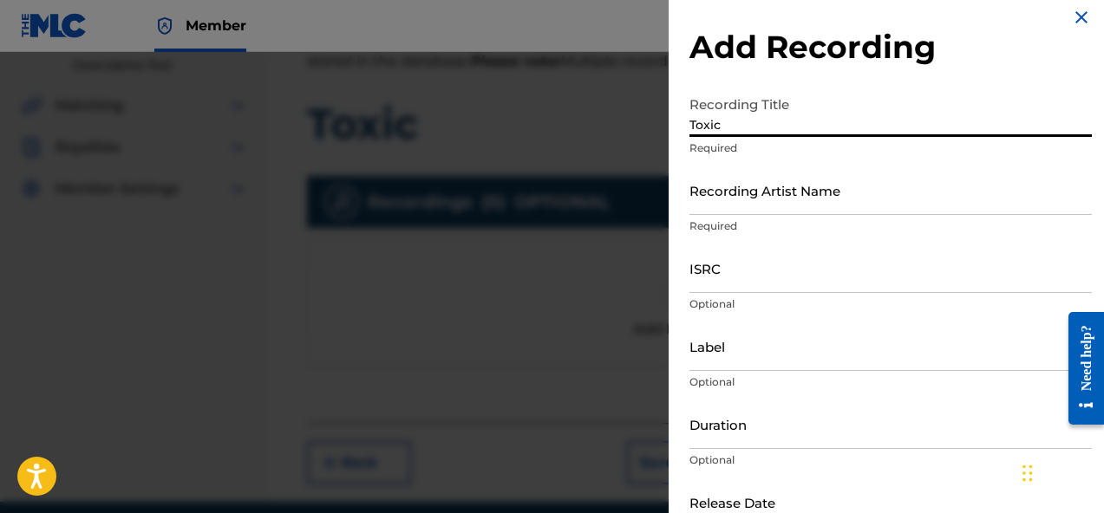
scroll to position [17, 0]
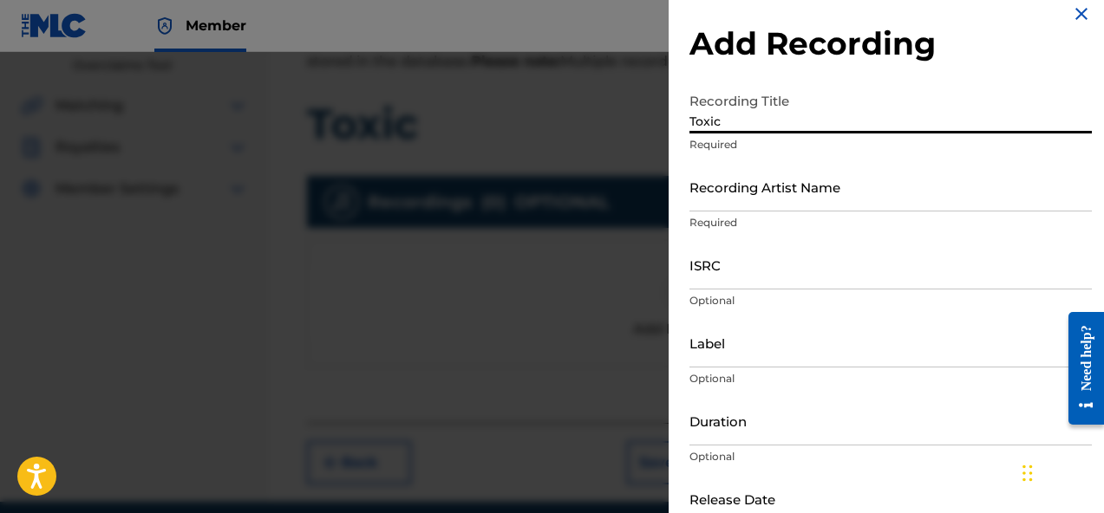
type input "Toxic"
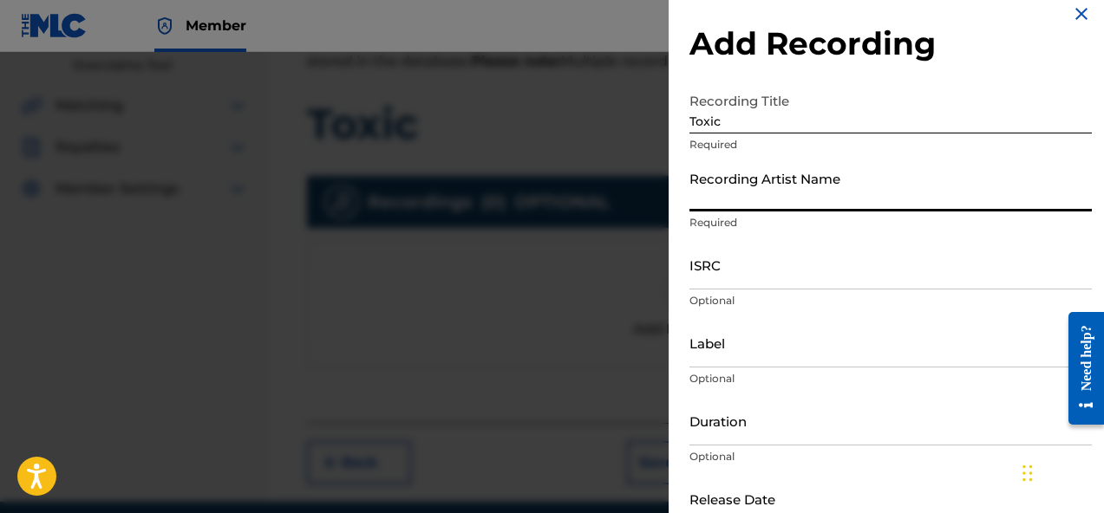
click at [876, 206] on input "Recording Artist Name" at bounding box center [890, 186] width 402 height 49
type input "Aredd"
click at [794, 286] on input "ISRC" at bounding box center [890, 264] width 402 height 49
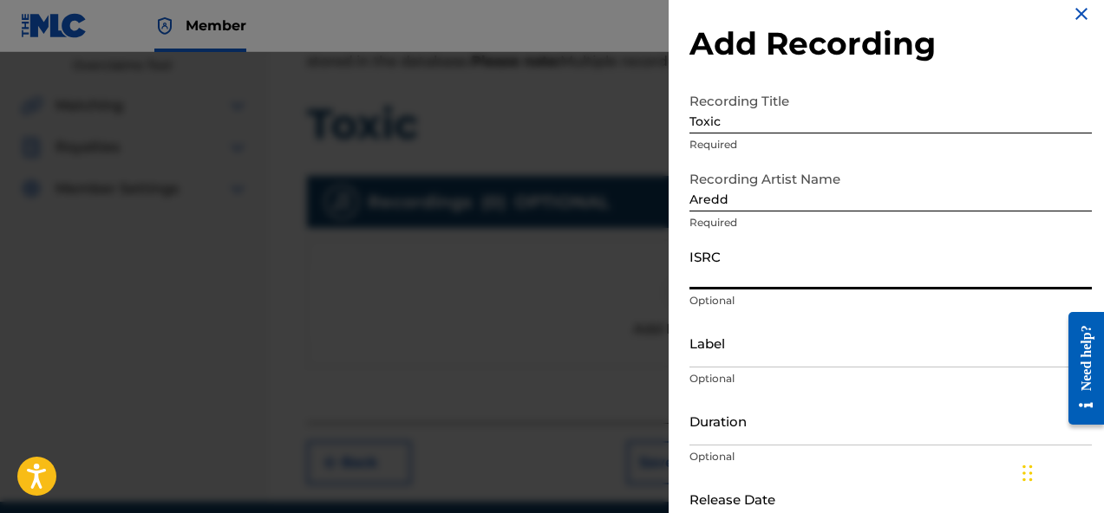
click at [774, 282] on input "ISRC" at bounding box center [890, 264] width 402 height 49
paste input "CBF8B2431697"
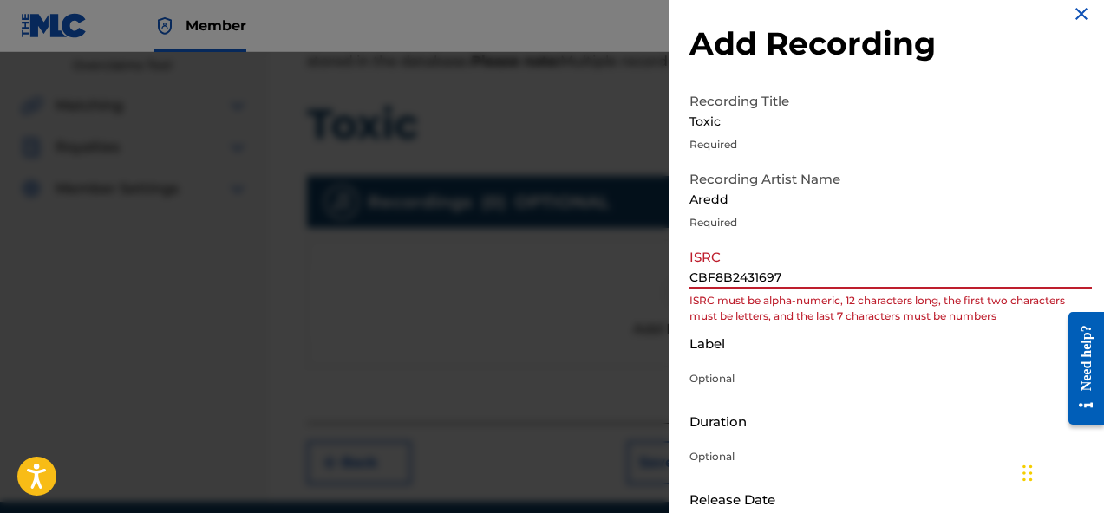
click at [715, 280] on input "CBF8B2431697" at bounding box center [890, 264] width 402 height 49
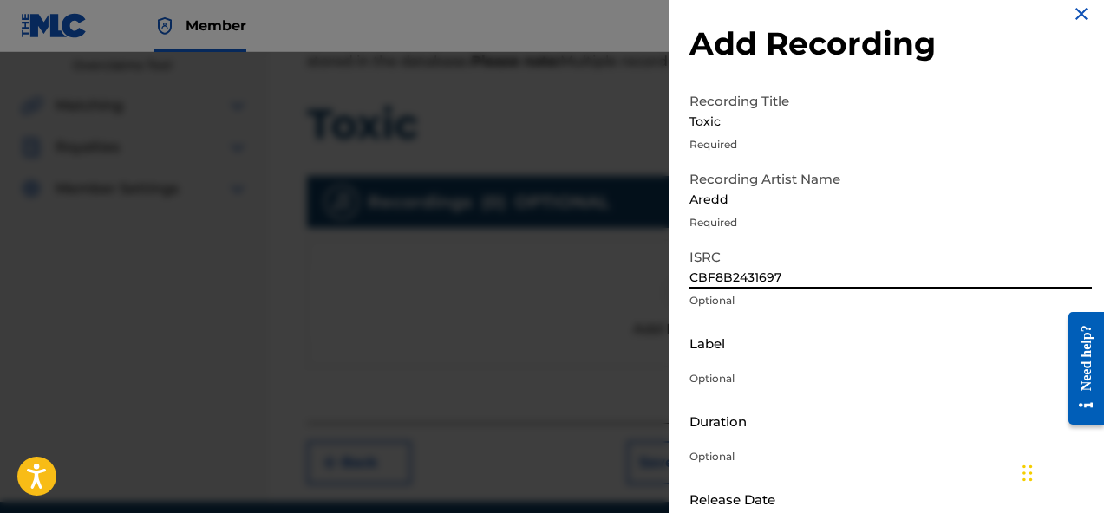
type input "CBF8B2431697"
click at [739, 342] on input "Label" at bounding box center [890, 342] width 402 height 49
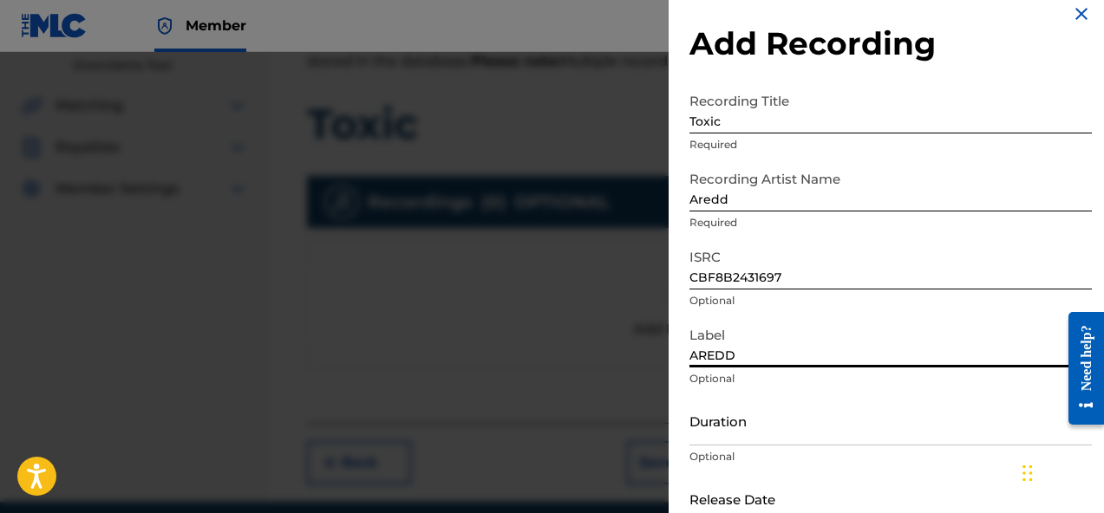
click at [783, 349] on input "AREDD" at bounding box center [890, 342] width 402 height 49
drag, startPoint x: 775, startPoint y: 355, endPoint x: 648, endPoint y: 330, distance: 129.7
click at [674, 345] on div "Add Recording Recording Title Toxic Required Recording Artist Name Aredd Requir…" at bounding box center [890, 300] width 444 height 634
type input "]"
click at [750, 355] on input "Label" at bounding box center [890, 342] width 402 height 49
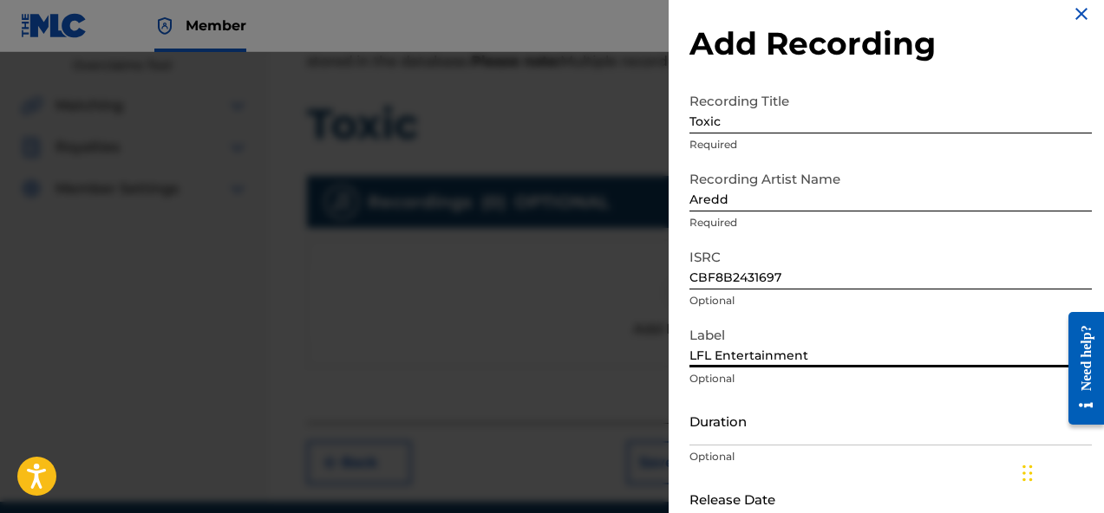
click at [821, 355] on input "LFL Entertainment" at bounding box center [890, 342] width 402 height 49
drag, startPoint x: 815, startPoint y: 356, endPoint x: 740, endPoint y: 356, distance: 74.6
click at [732, 356] on input "LFL Entertainment" at bounding box center [890, 342] width 402 height 49
drag, startPoint x: 831, startPoint y: 358, endPoint x: 716, endPoint y: 357, distance: 115.3
click at [715, 357] on input "LFL Entertainment" at bounding box center [890, 342] width 402 height 49
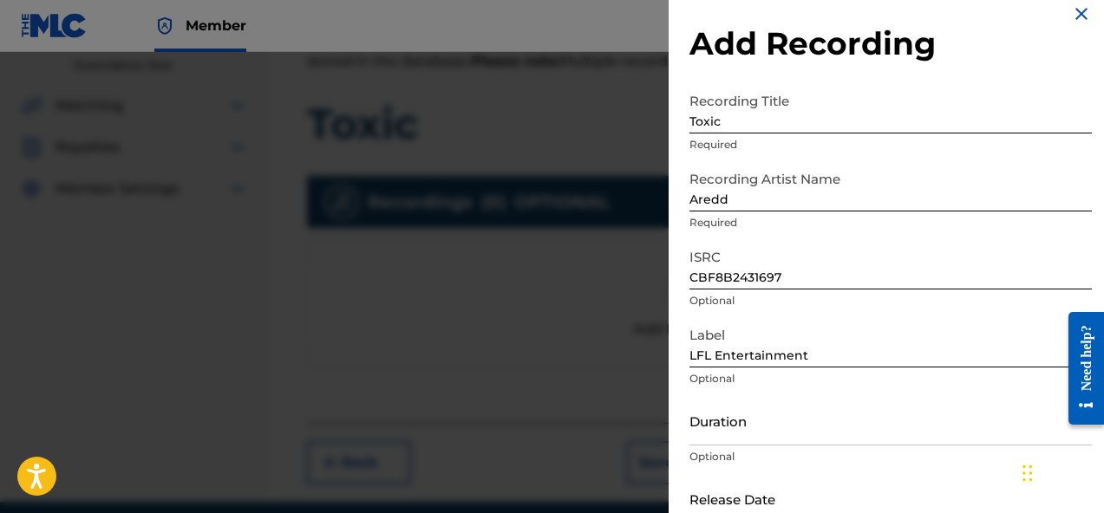
click at [726, 368] on div "Label LFL Entertainment Optional" at bounding box center [890, 357] width 402 height 78
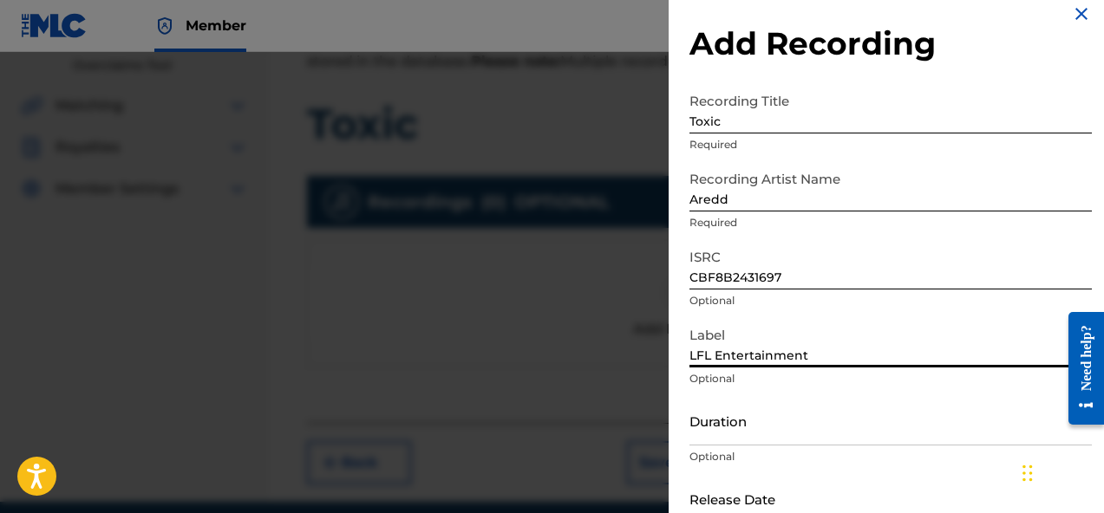
drag, startPoint x: 824, startPoint y: 361, endPoint x: 725, endPoint y: 357, distance: 99.8
click at [724, 357] on input "LFL Entertainment" at bounding box center [890, 342] width 402 height 49
click at [817, 318] on input "LFL ENTERTAINMENT" at bounding box center [890, 342] width 402 height 49
type input "LFL ENTERTAINMENT"
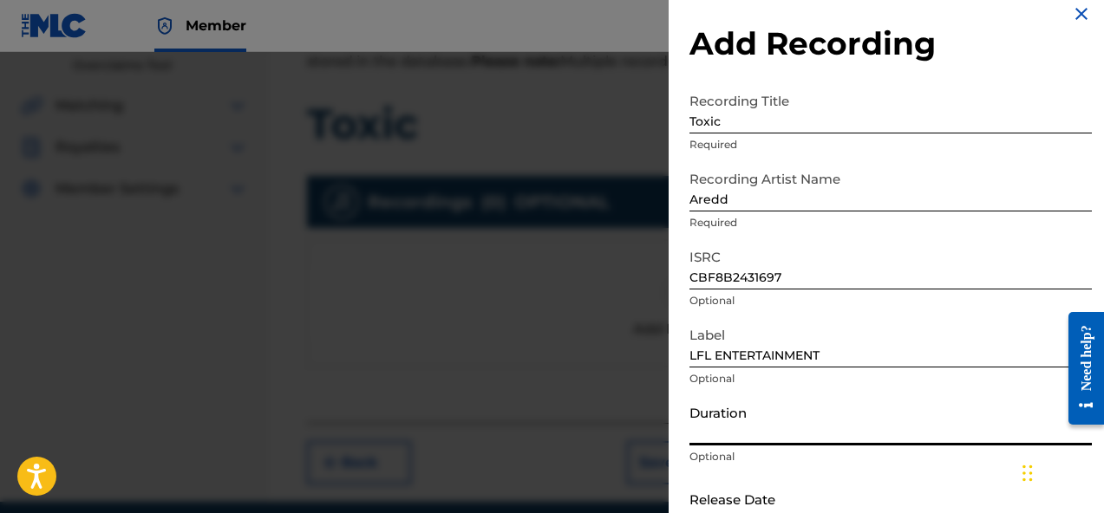
click at [785, 432] on input "Duration" at bounding box center [890, 420] width 402 height 49
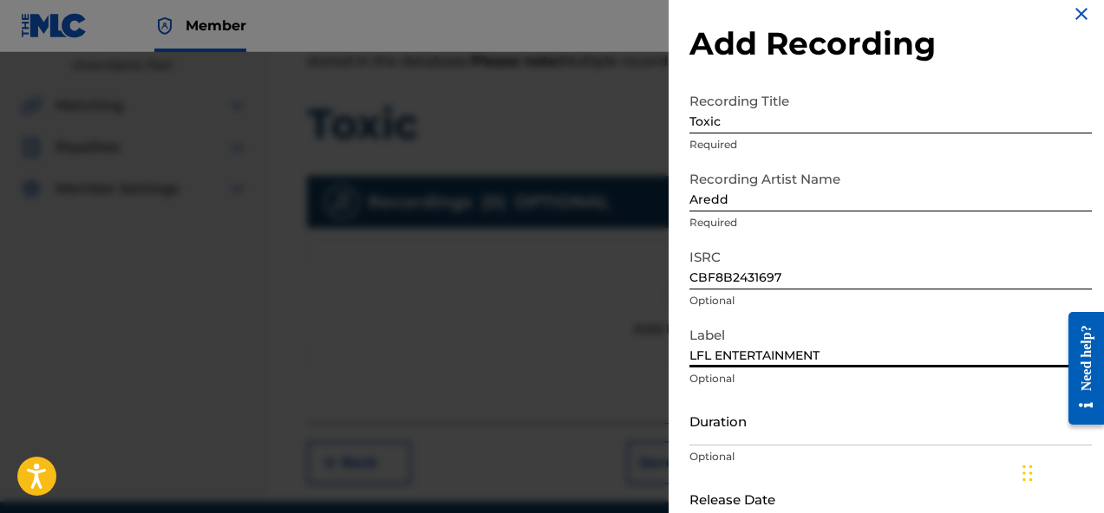
click at [721, 362] on input "LFL ENTERTAINMENT" at bounding box center [890, 342] width 402 height 49
click at [906, 414] on input "Duration" at bounding box center [890, 420] width 402 height 49
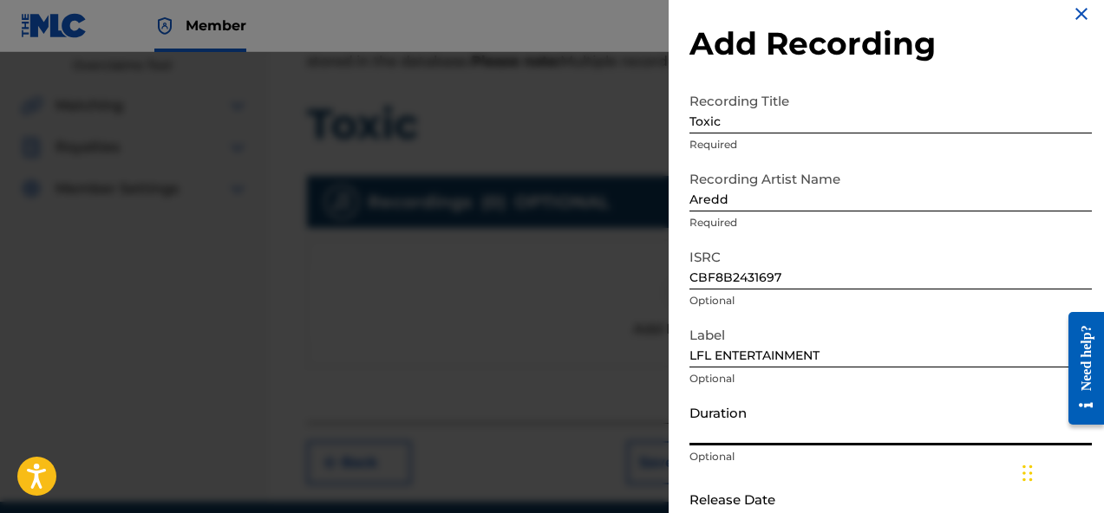
scroll to position [121, 0]
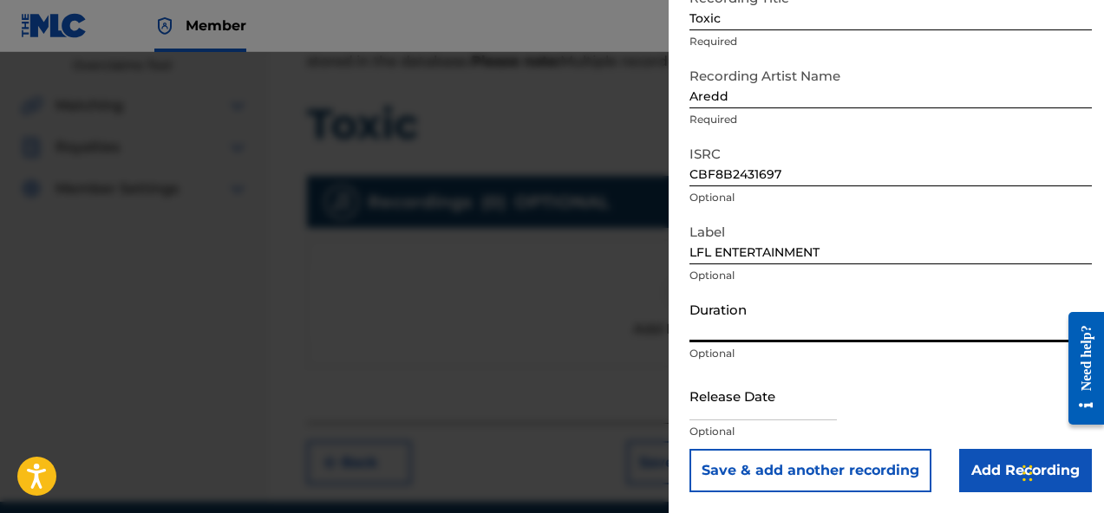
click at [956, 350] on p "Optional" at bounding box center [890, 354] width 402 height 16
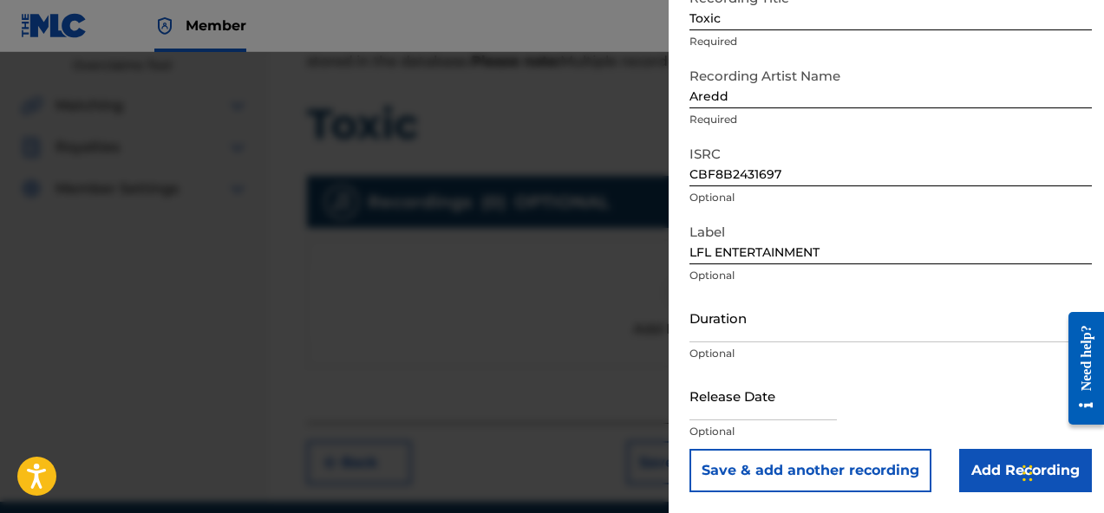
click at [928, 339] on input "Duration" at bounding box center [890, 317] width 402 height 49
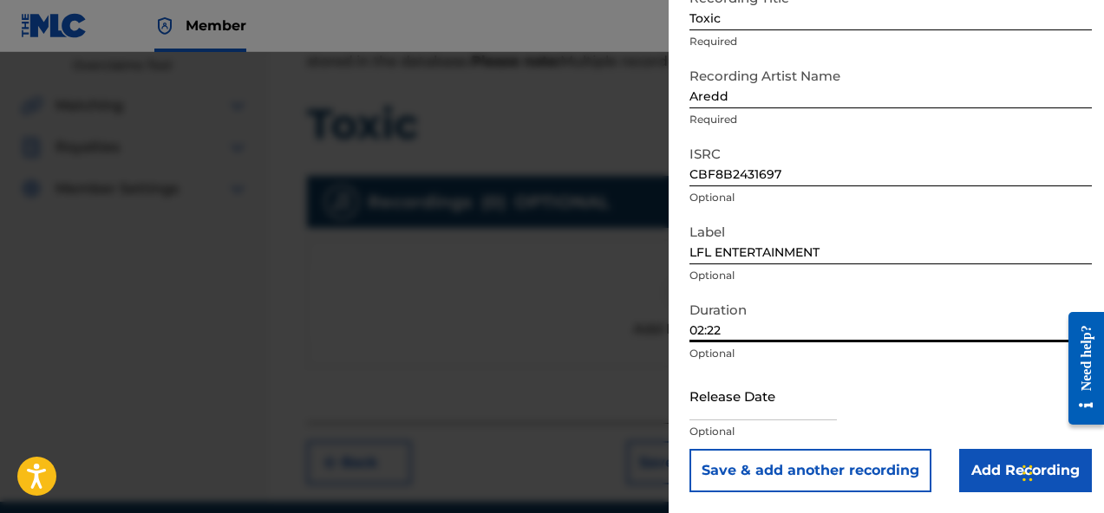
type input "02:22"
click at [798, 399] on input "text" at bounding box center [762, 395] width 147 height 49
select select "7"
select select "2025"
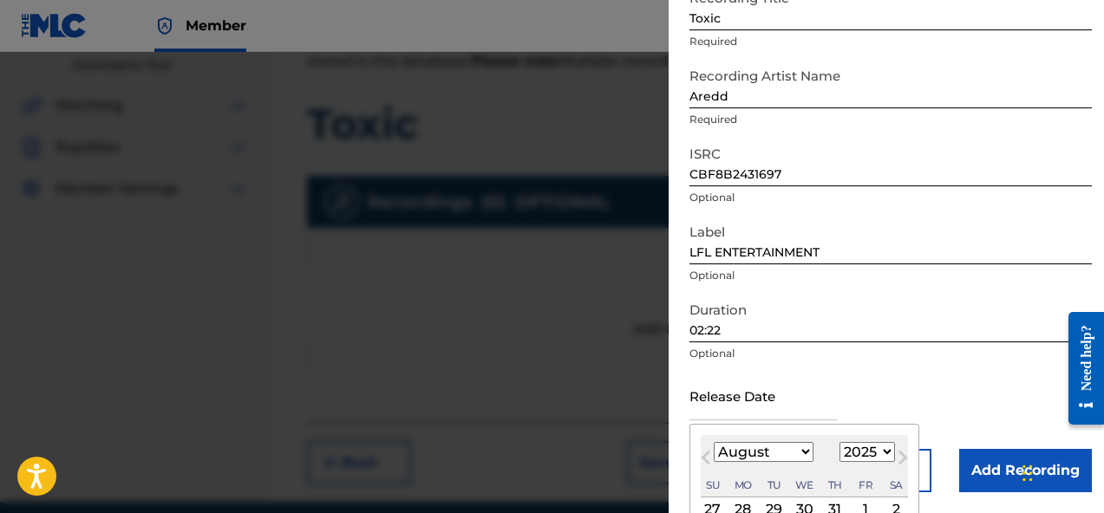
click at [842, 342] on input "02:22" at bounding box center [890, 317] width 402 height 49
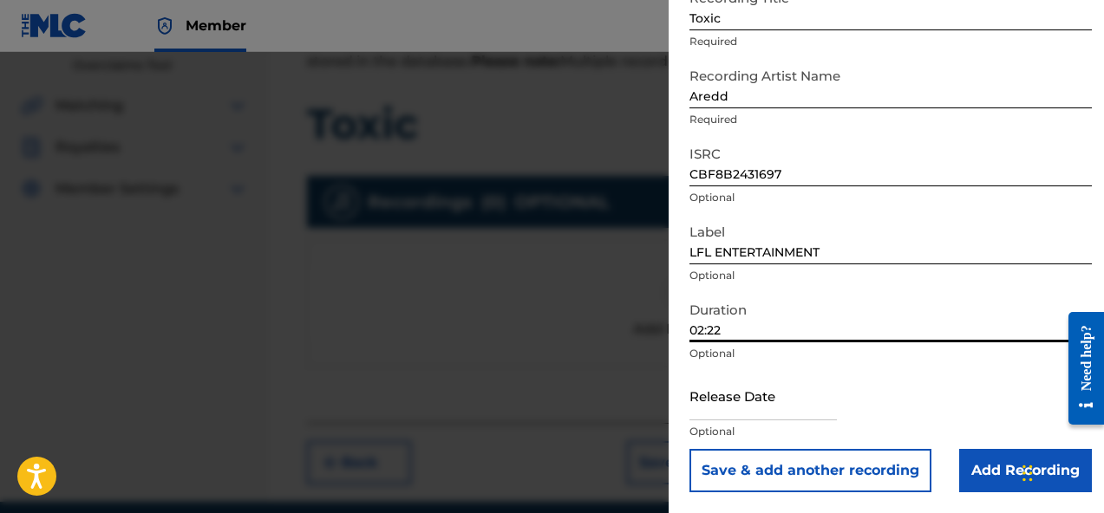
scroll to position [428, 0]
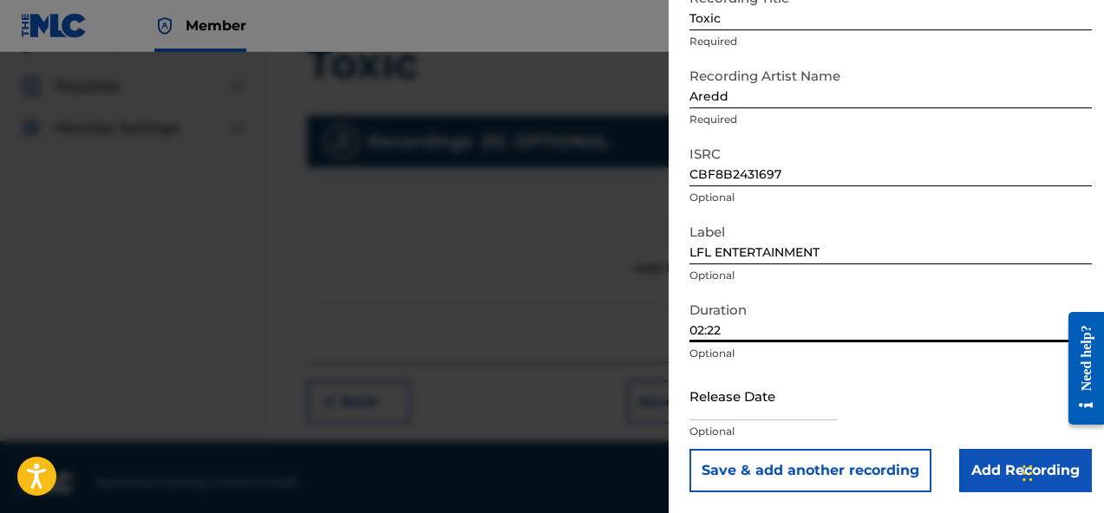
select select "7"
select select "2025"
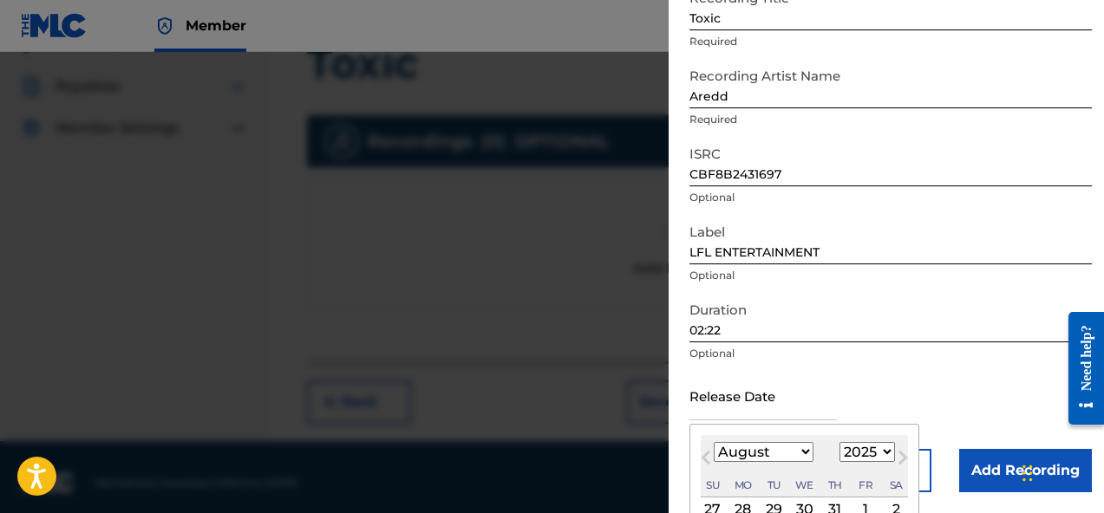
click at [776, 407] on input "text" at bounding box center [762, 395] width 147 height 49
click at [719, 456] on button "Previous Month" at bounding box center [706, 461] width 28 height 28
click at [753, 453] on select "January February March April May June July August September October November De…" at bounding box center [763, 452] width 100 height 20
select select "11"
click at [713, 442] on select "January February March April May June July August September October November De…" at bounding box center [763, 452] width 100 height 20
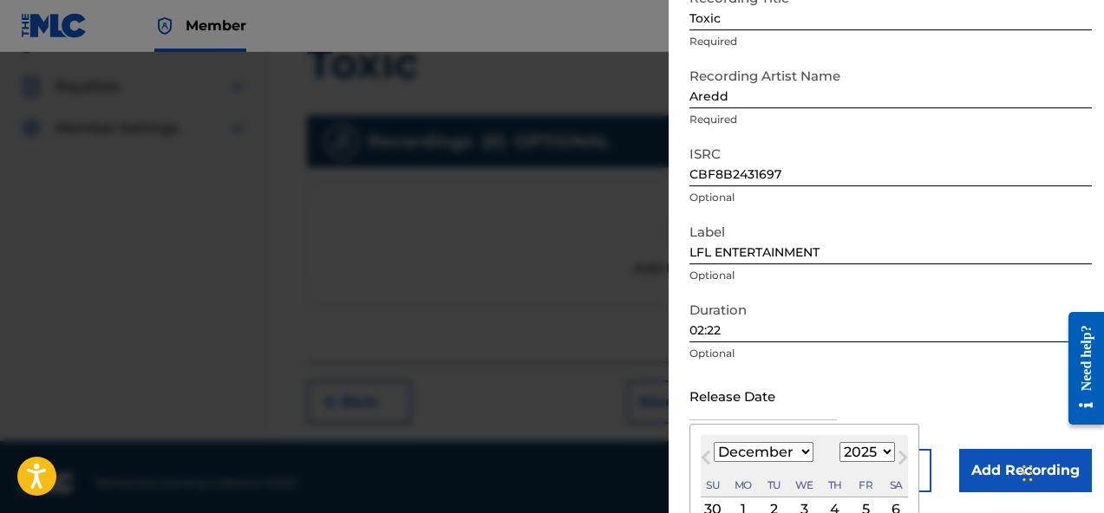
click at [869, 459] on select "1899 1900 1901 1902 1903 1904 1905 1906 1907 1908 1909 1910 1911 1912 1913 1914…" at bounding box center [866, 452] width 55 height 20
select select "2024"
click at [839, 442] on select "1899 1900 1901 1902 1903 1904 1905 1906 1907 1908 1909 1910 1911 1912 1913 1914…" at bounding box center [866, 452] width 55 height 20
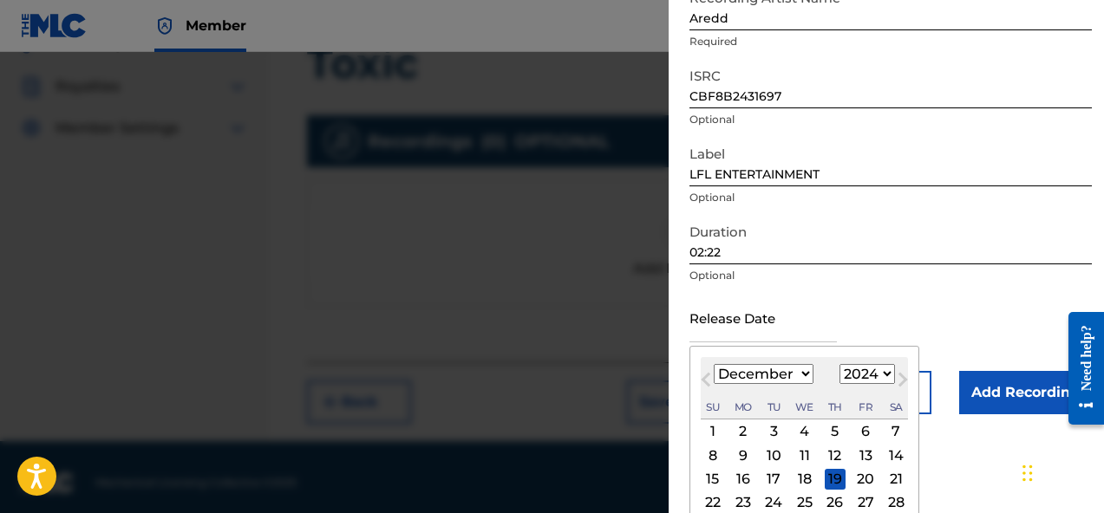
scroll to position [258, 0]
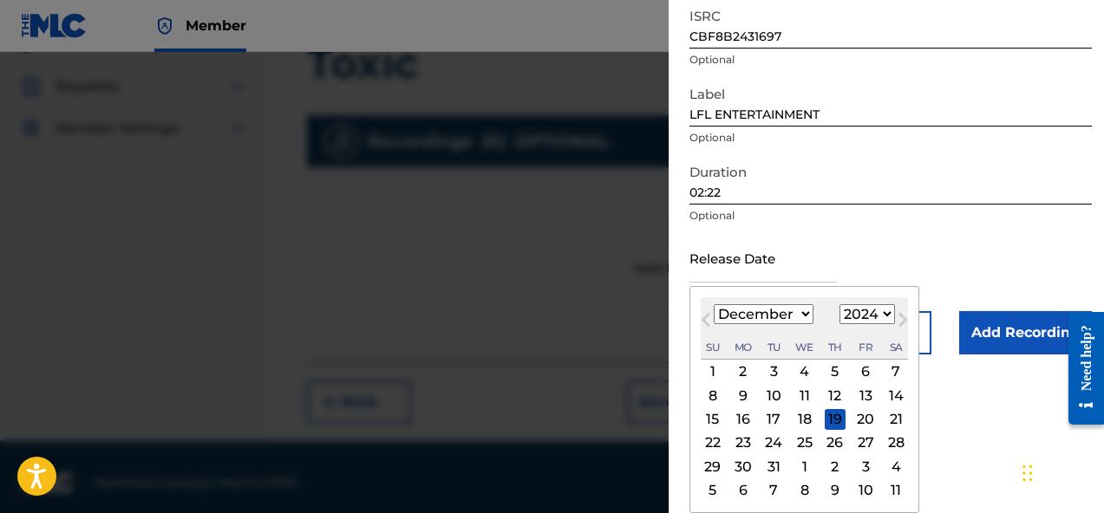
click at [771, 465] on div "31" at bounding box center [773, 466] width 21 height 21
type input "December 31 2024"
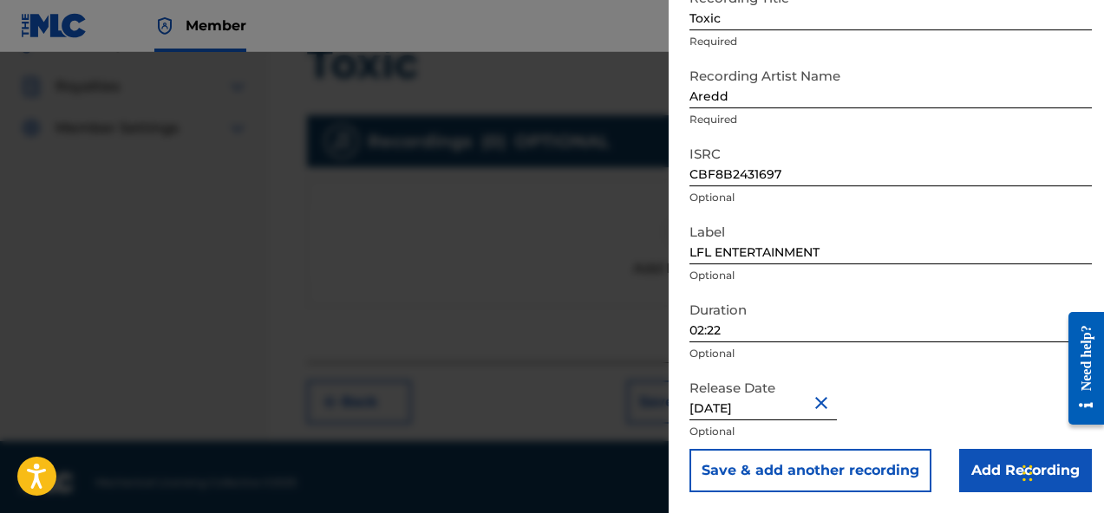
scroll to position [439, 0]
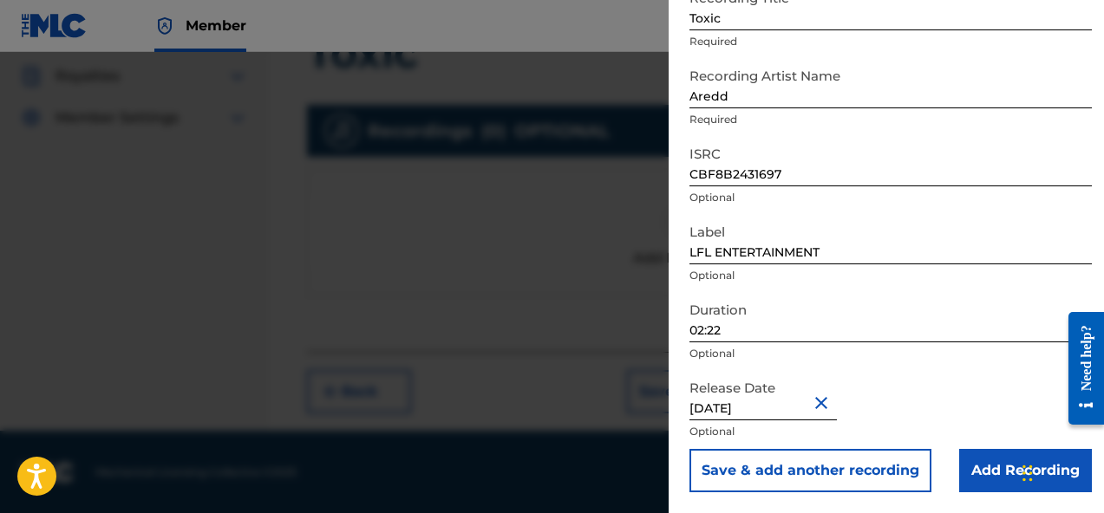
click at [963, 462] on input "Add Recording" at bounding box center [1025, 470] width 133 height 43
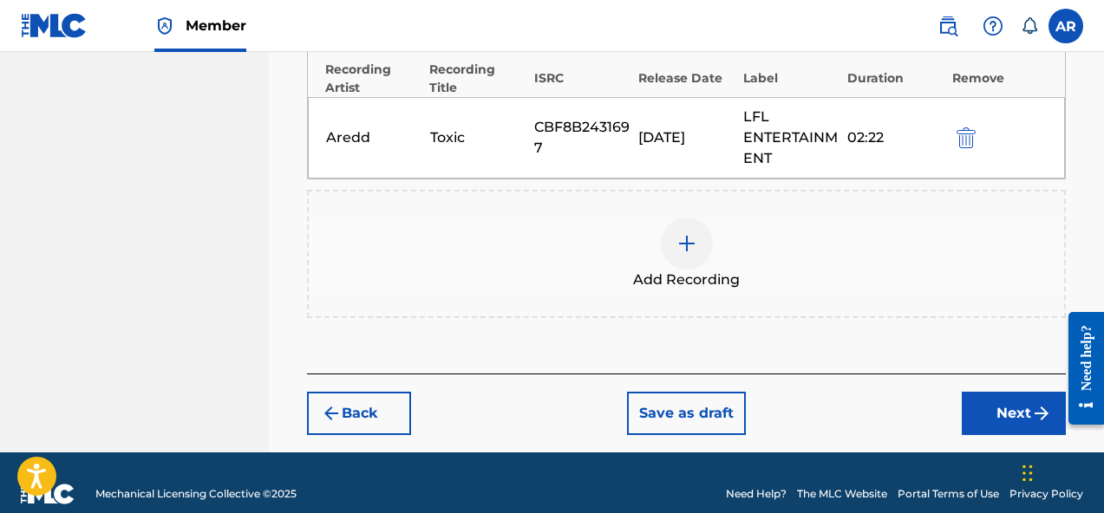
click at [1002, 415] on button "Next" at bounding box center [1013, 413] width 104 height 43
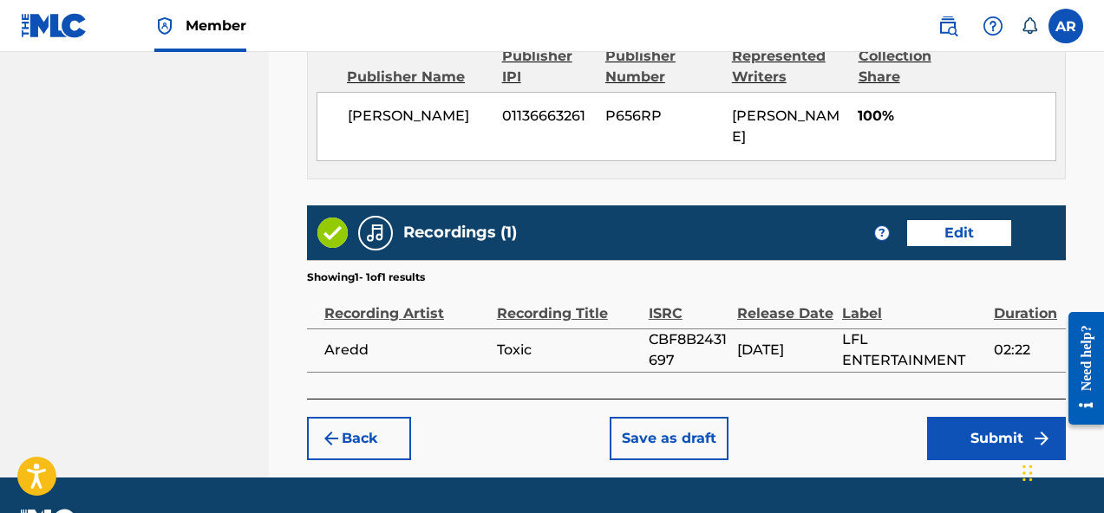
scroll to position [1007, 0]
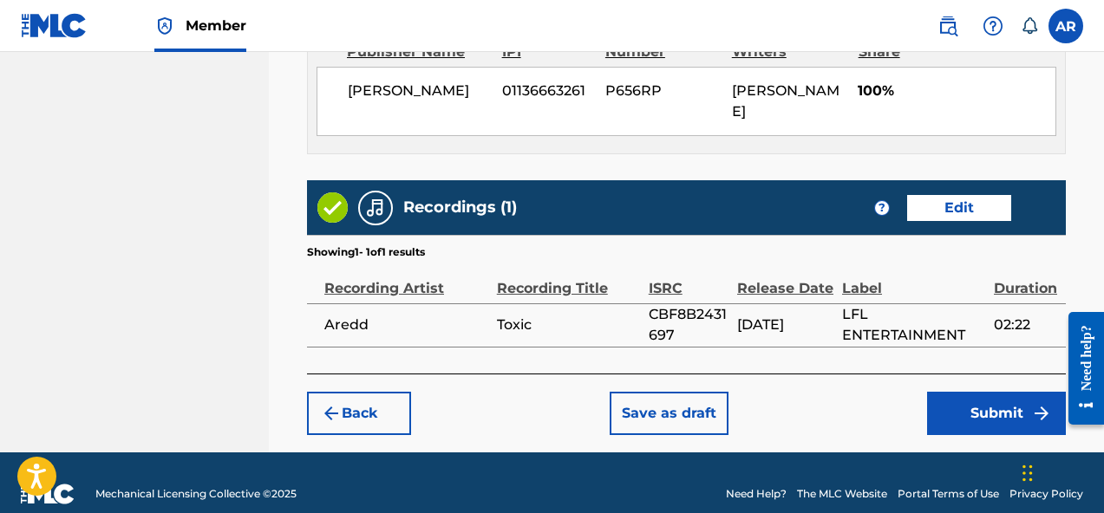
click at [977, 407] on button "Submit" at bounding box center [996, 413] width 139 height 43
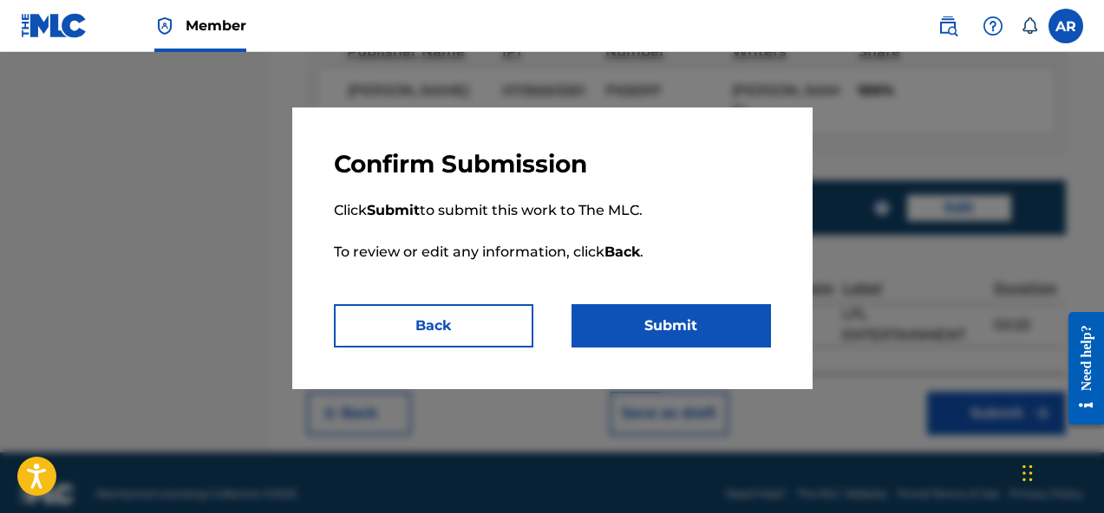
click at [669, 335] on button "Submit" at bounding box center [670, 325] width 199 height 43
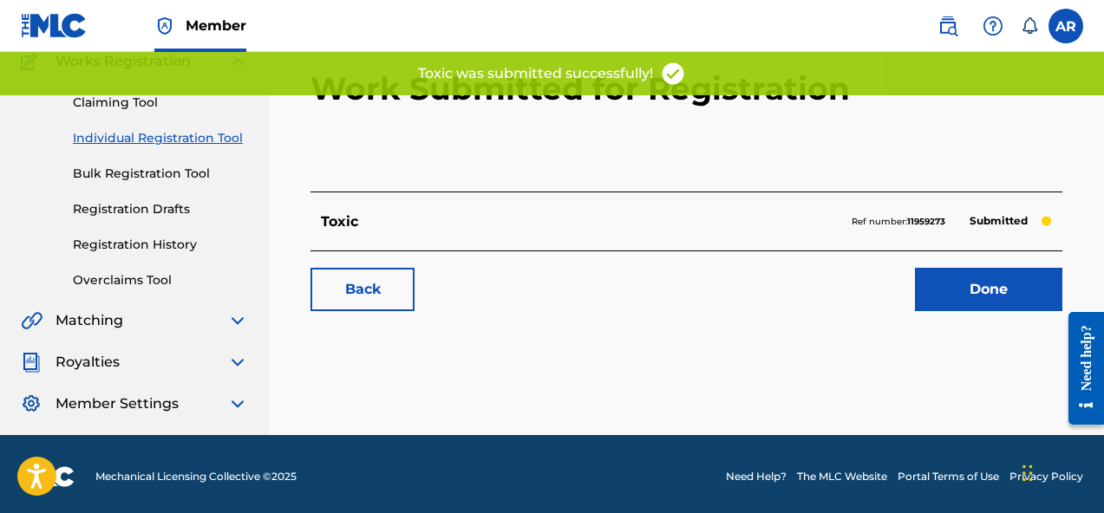
scroll to position [158, 0]
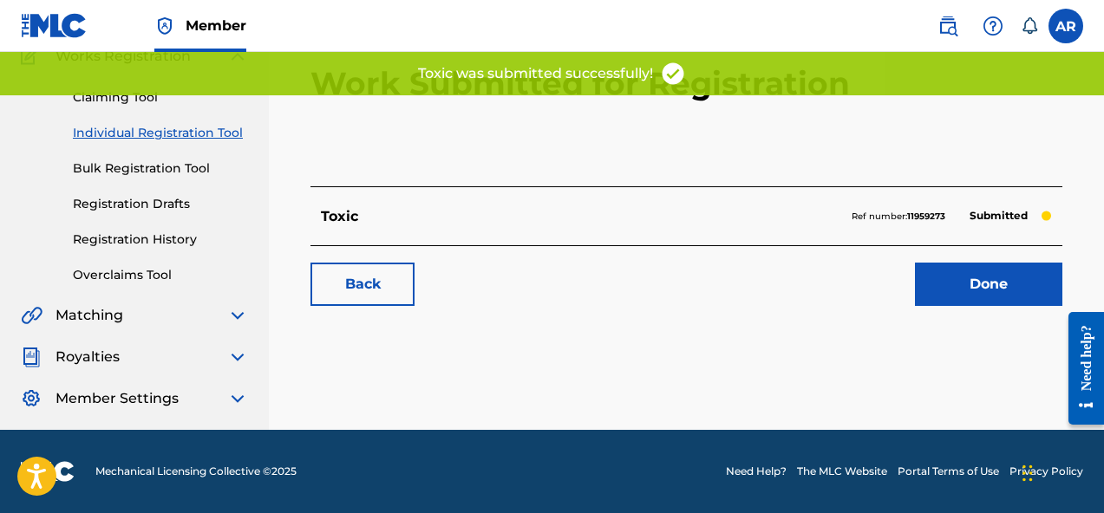
click at [975, 275] on link "Done" at bounding box center [988, 284] width 147 height 43
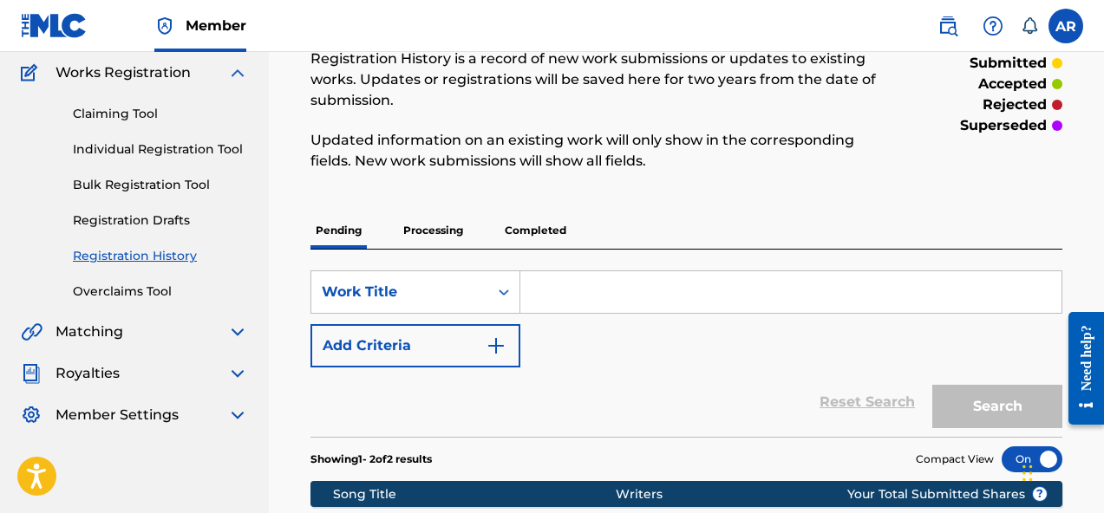
scroll to position [121, 0]
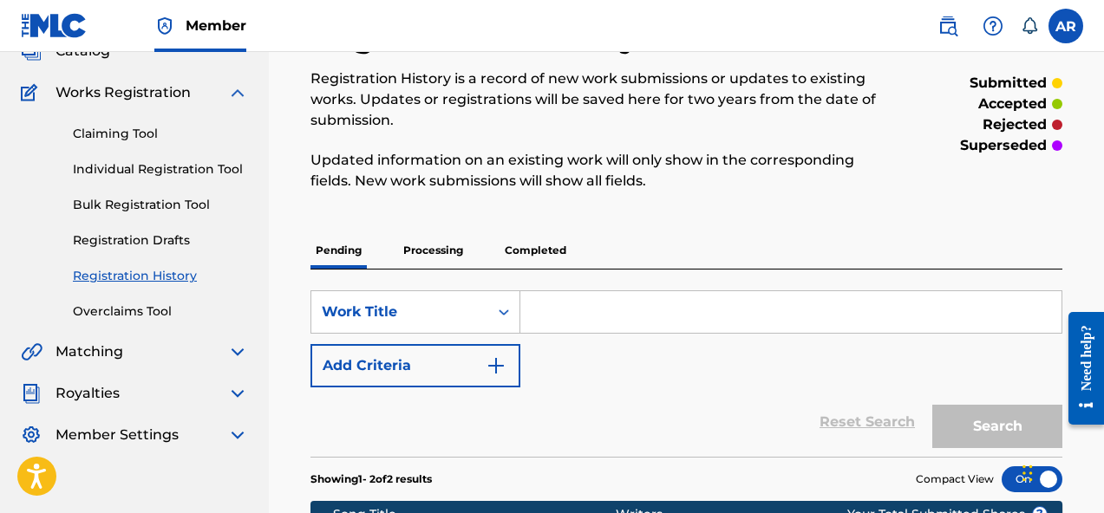
click at [155, 131] on link "Claiming Tool" at bounding box center [160, 134] width 175 height 18
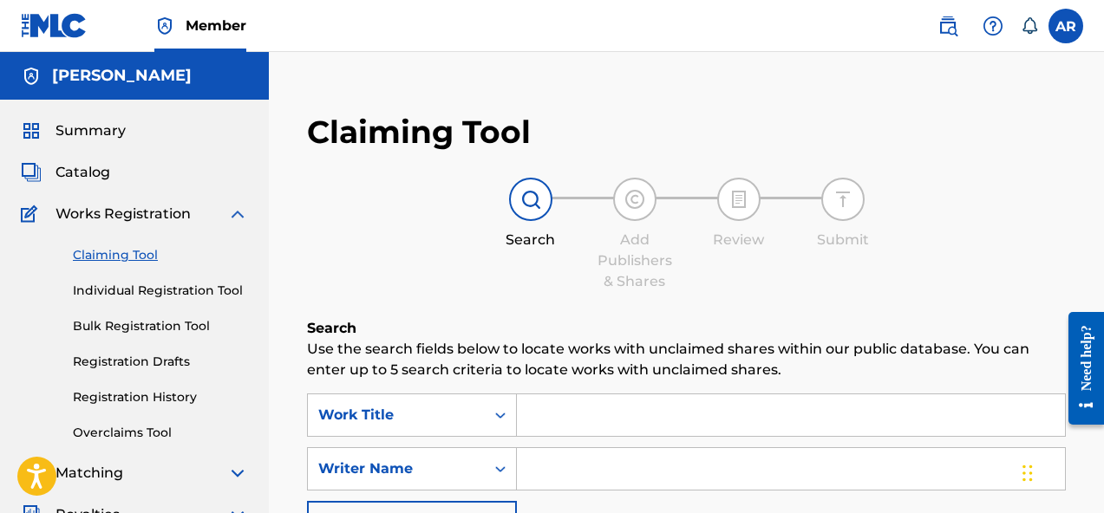
click at [175, 302] on div "Claiming Tool Individual Registration Tool Bulk Registration Tool Registration …" at bounding box center [134, 334] width 227 height 218
click at [180, 288] on link "Individual Registration Tool" at bounding box center [160, 291] width 175 height 18
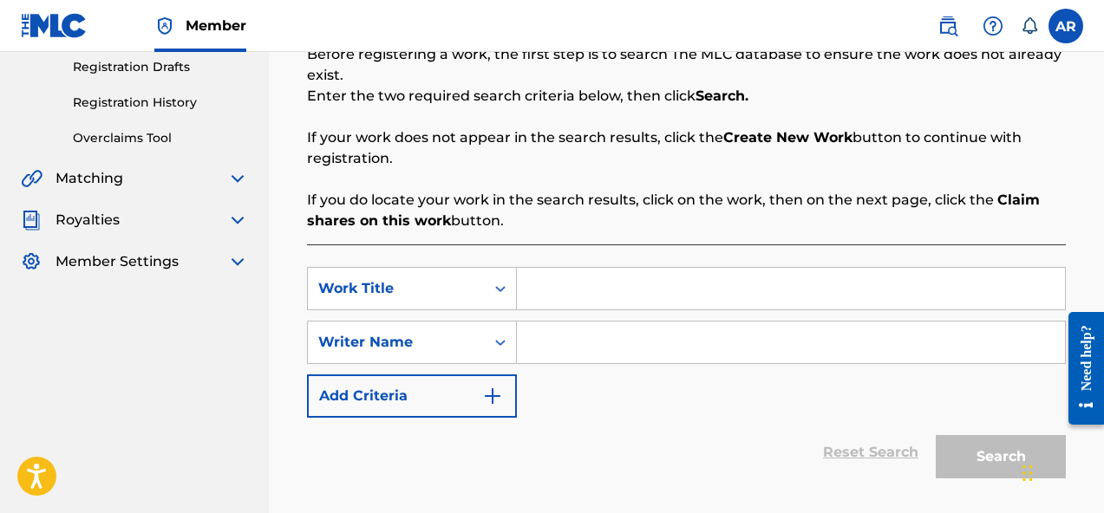
scroll to position [303, 0]
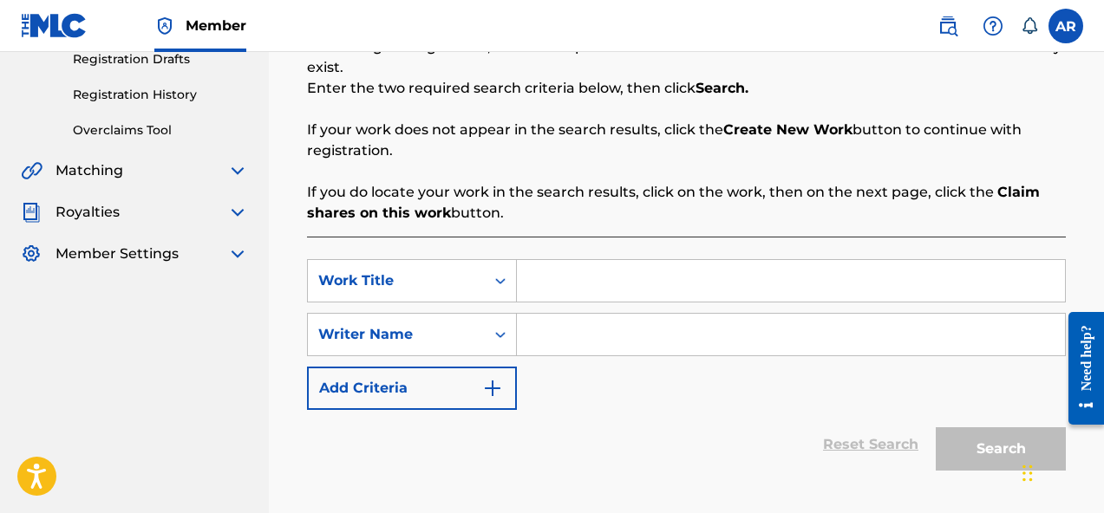
click at [577, 303] on div "SearchWithCriteriaba9b9935-3dec-45de-81bd-28f5fd46d302 Work Title SearchWithCri…" at bounding box center [686, 334] width 759 height 151
click at [575, 270] on input "Search Form" at bounding box center [791, 281] width 548 height 42
click at [485, 276] on div "Search Form" at bounding box center [500, 280] width 31 height 31
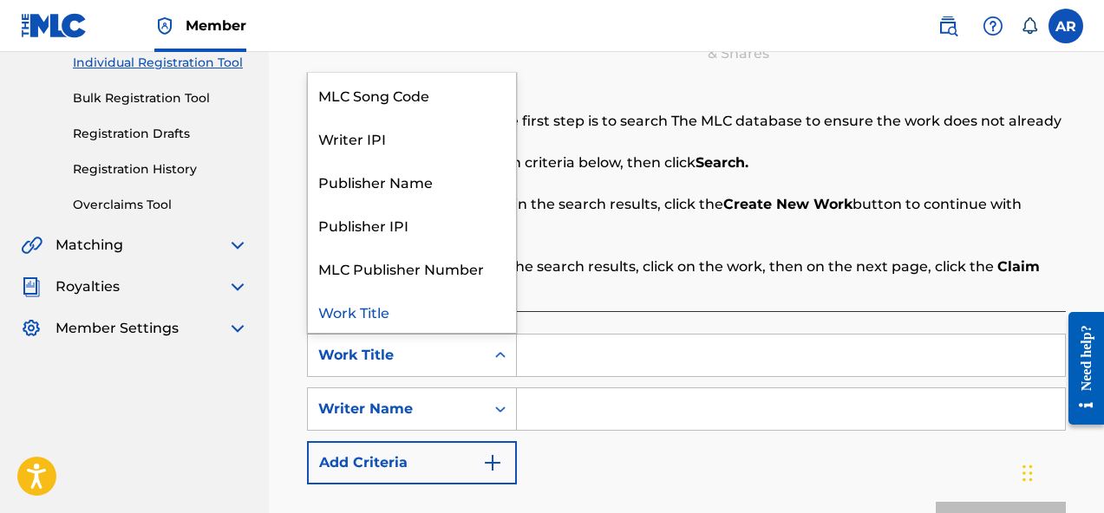
scroll to position [206, 0]
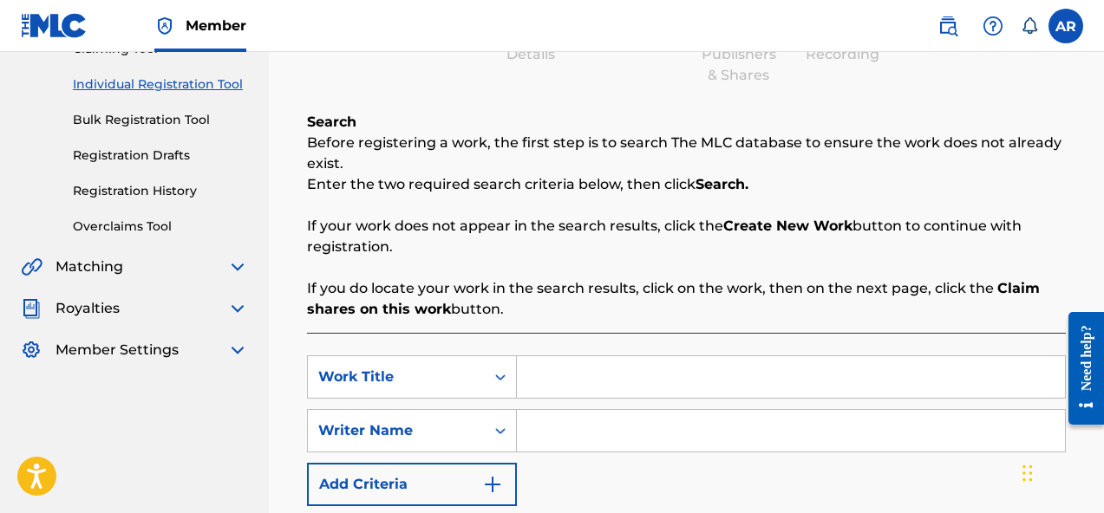
click at [637, 103] on div "Register Work Search Enter Work Details Add Writers Add Publishers & Shares Add…" at bounding box center [686, 271] width 793 height 764
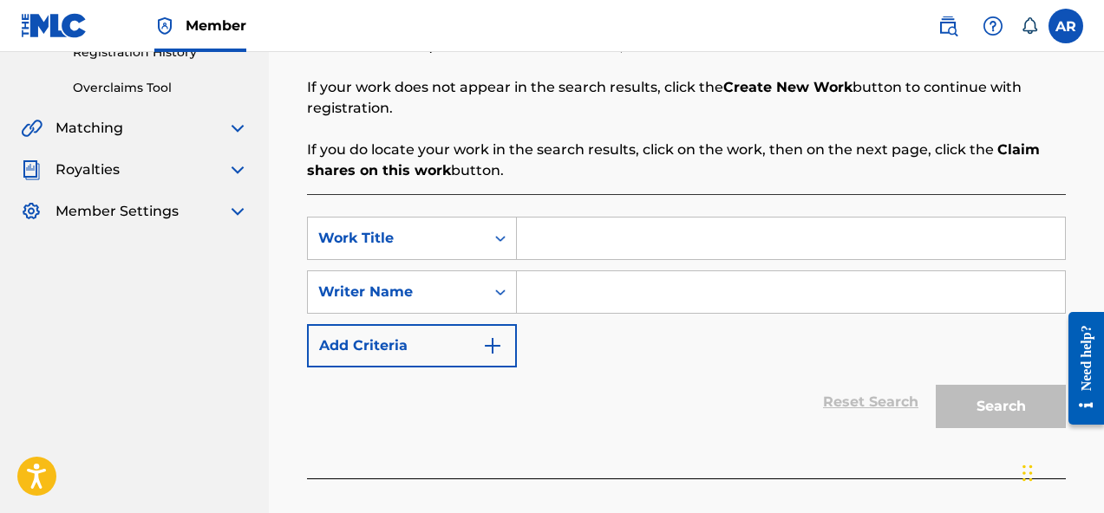
scroll to position [403, 0]
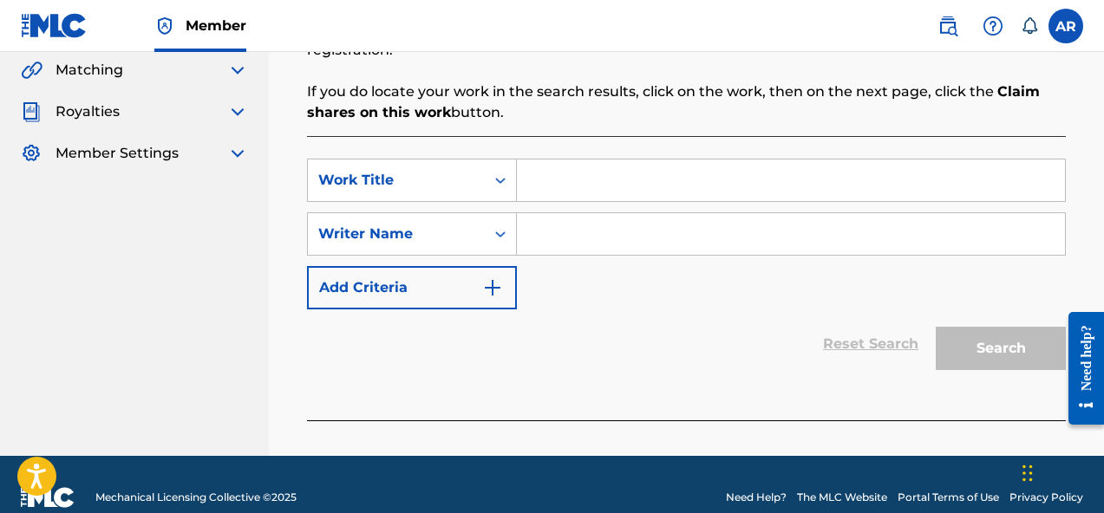
click at [597, 188] on input "Search Form" at bounding box center [791, 181] width 548 height 42
type input "Isolation"
click at [609, 217] on input "Search Form" at bounding box center [791, 234] width 548 height 42
type input "[PERSON_NAME]"
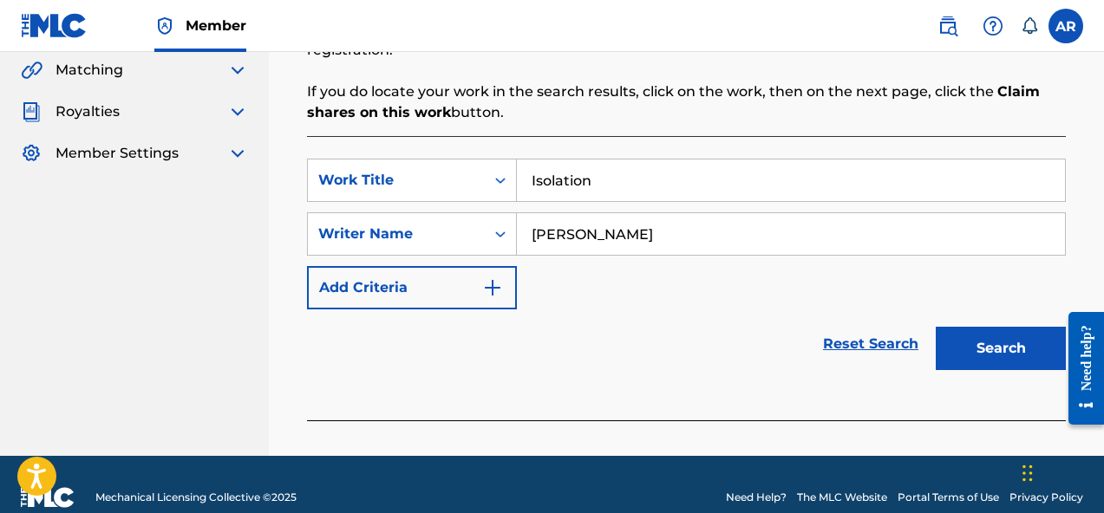
click at [986, 362] on button "Search" at bounding box center [1000, 348] width 130 height 43
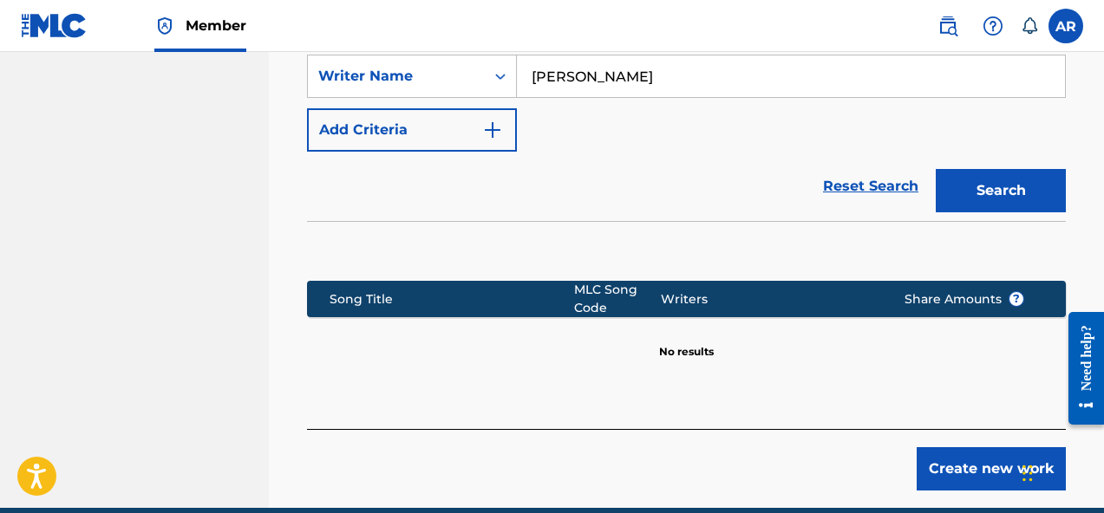
scroll to position [590, 0]
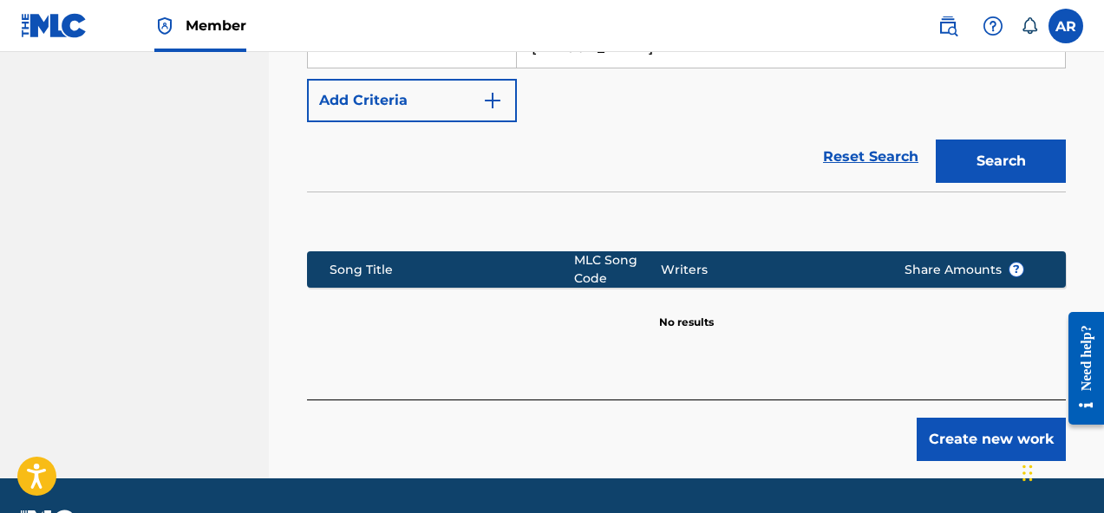
click at [962, 432] on button "Create new work" at bounding box center [990, 439] width 149 height 43
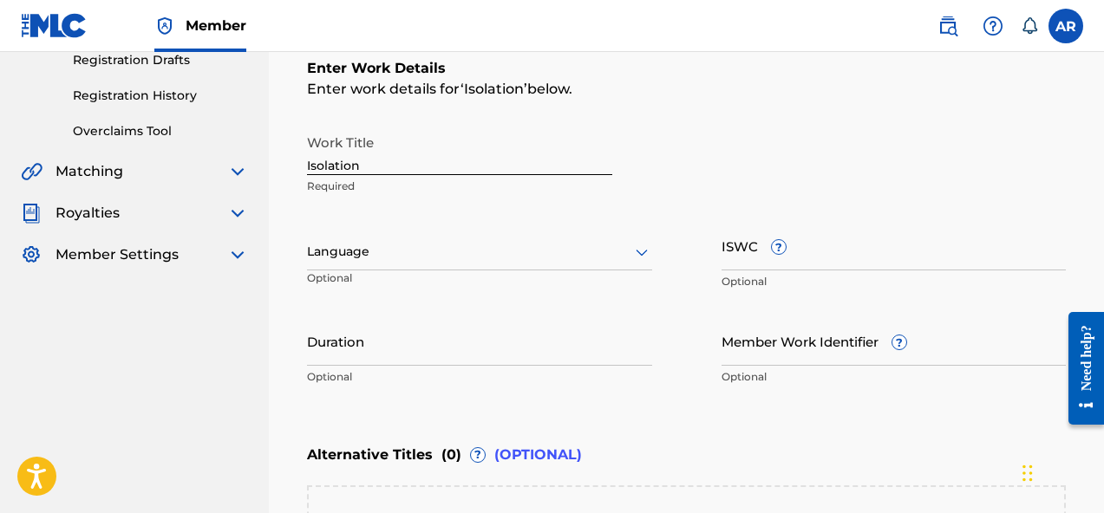
scroll to position [309, 0]
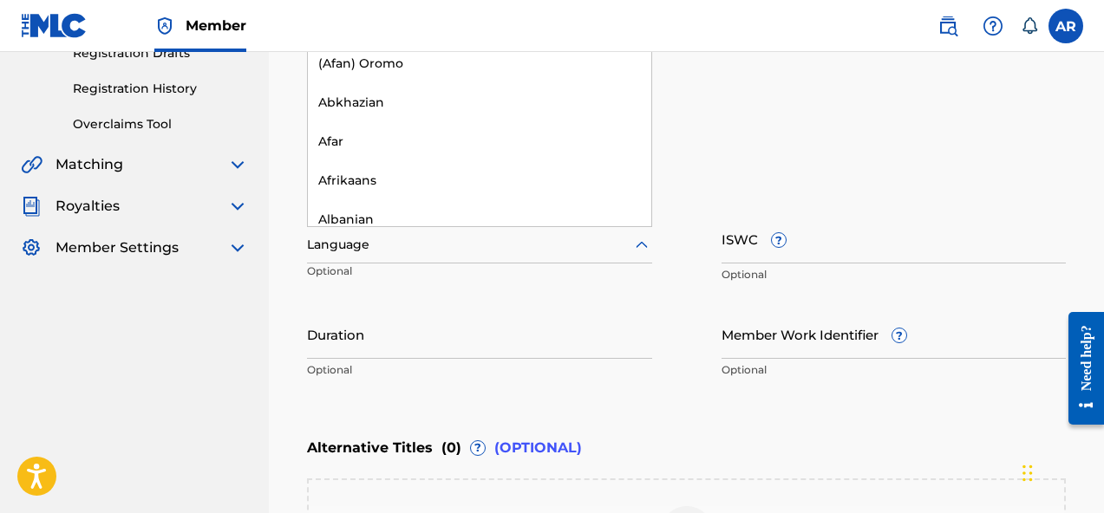
click at [525, 246] on div at bounding box center [479, 245] width 345 height 22
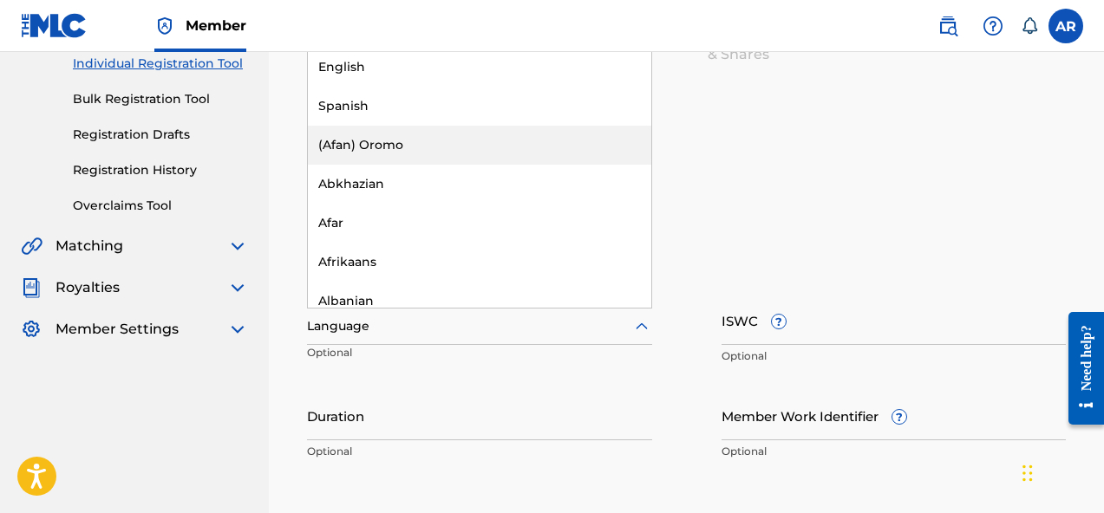
scroll to position [205, 0]
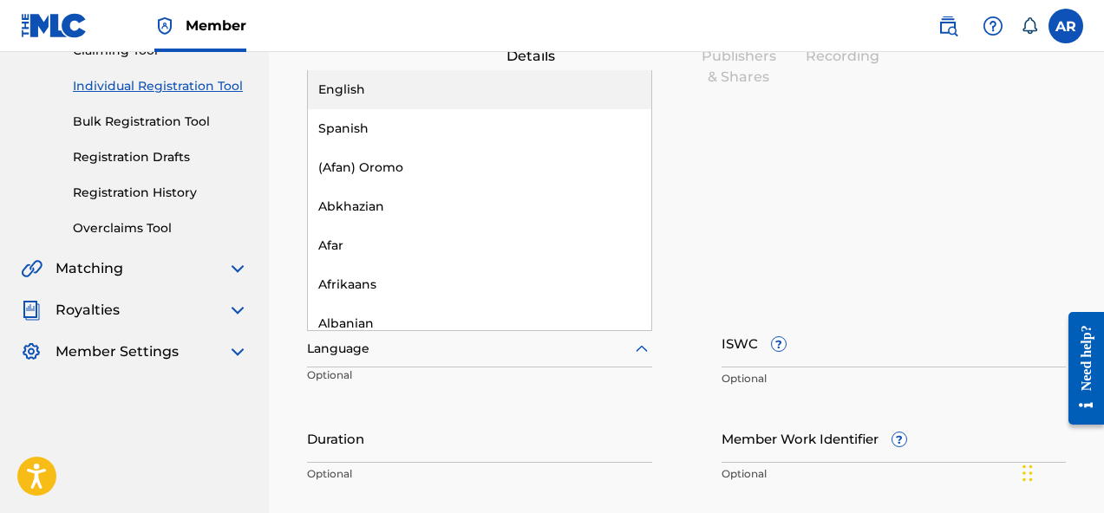
click at [594, 94] on div "English" at bounding box center [479, 89] width 343 height 39
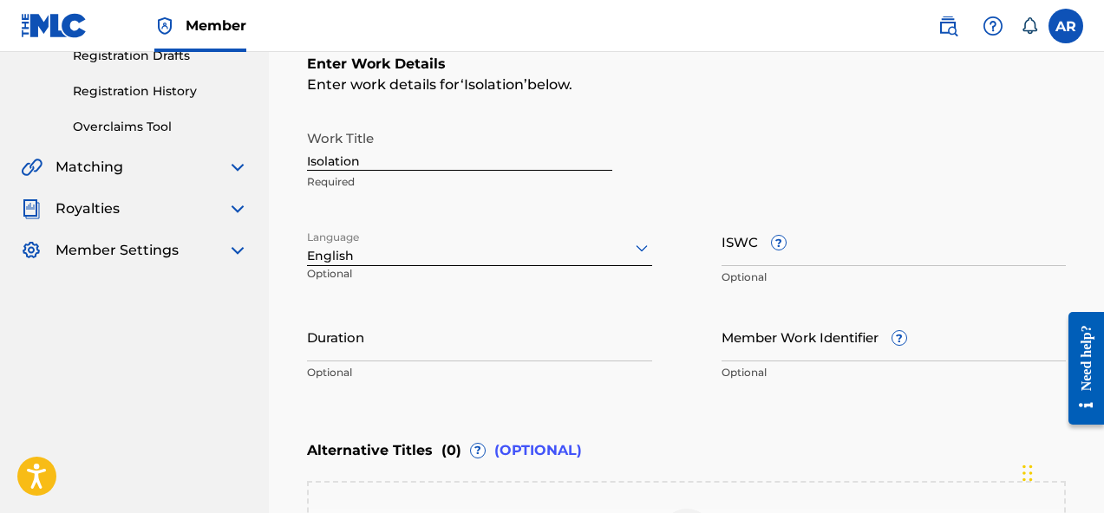
scroll to position [307, 0]
click at [562, 343] on input "Duration" at bounding box center [479, 335] width 345 height 49
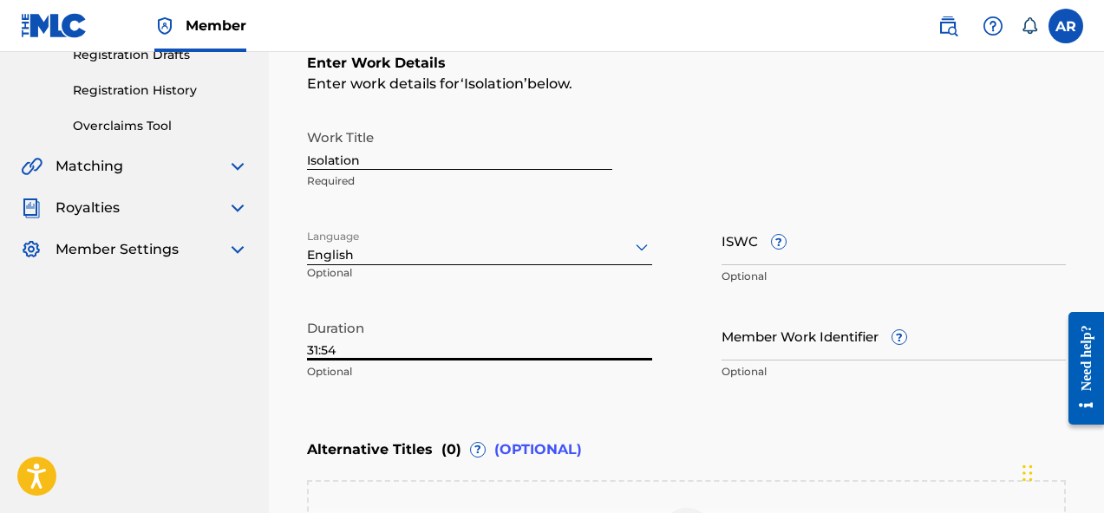
type input "31:54"
click at [667, 285] on div "Work Title Isolation Required Language English Optional ISWC ? Optional Duratio…" at bounding box center [686, 255] width 759 height 269
click at [754, 236] on input "ISWC ?" at bounding box center [893, 240] width 345 height 49
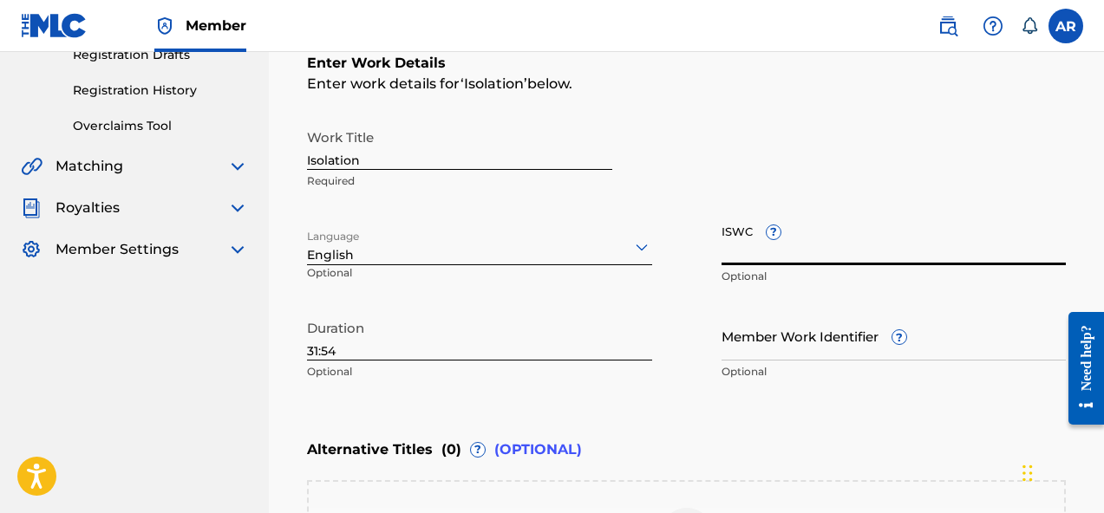
paste input "T-334.019.193-3"
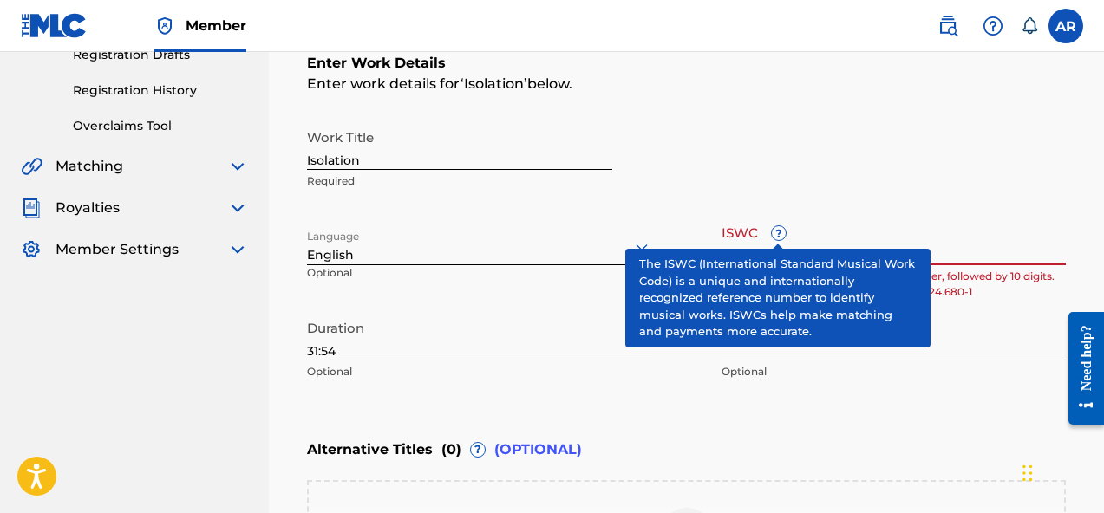
click at [852, 198] on div "Work Title Isolation Required" at bounding box center [686, 160] width 759 height 78
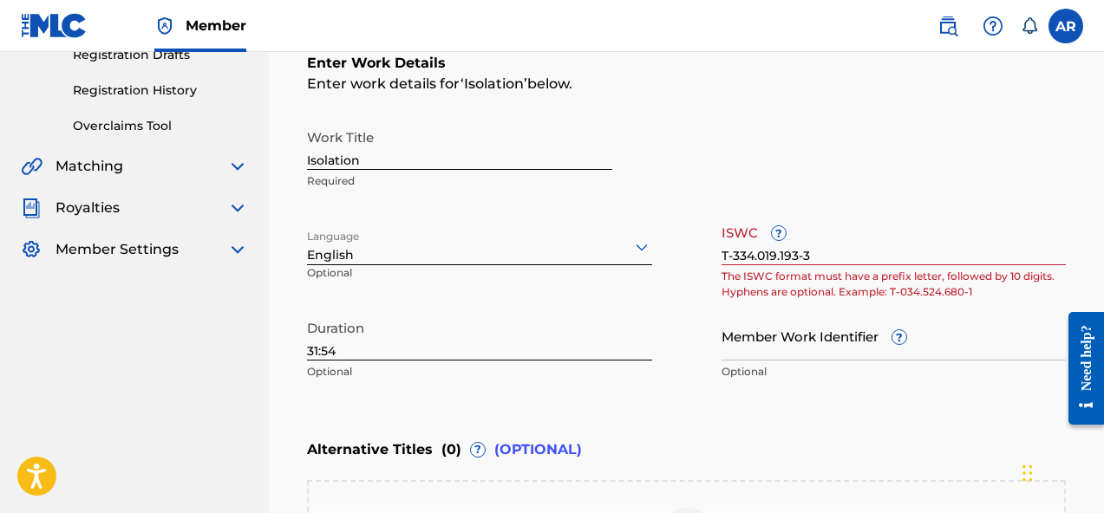
click at [839, 255] on input "T-334.019.193-3" at bounding box center [893, 240] width 345 height 49
type input "T-334.019.193-3"
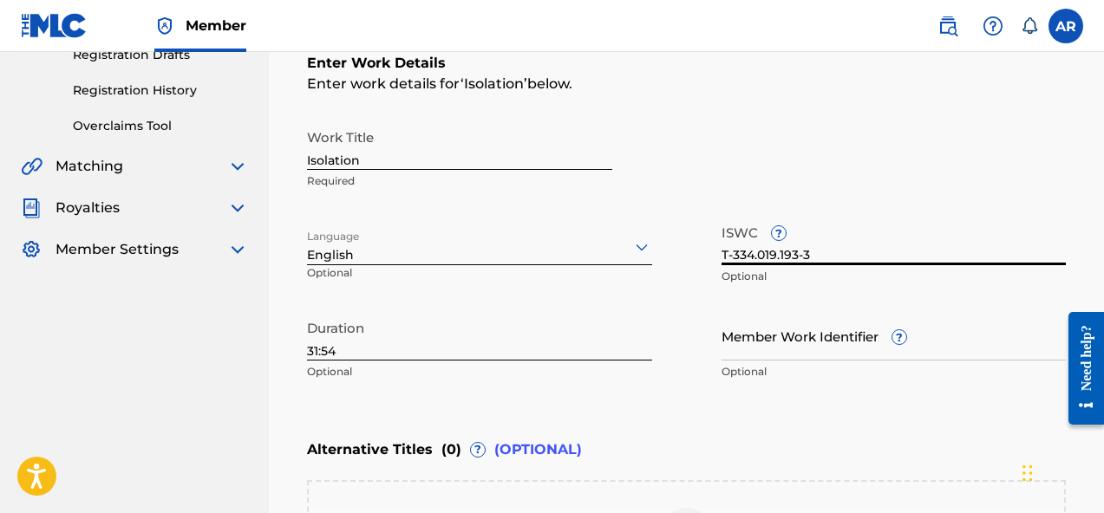
click at [890, 192] on div "Work Title Isolation Required" at bounding box center [686, 160] width 759 height 78
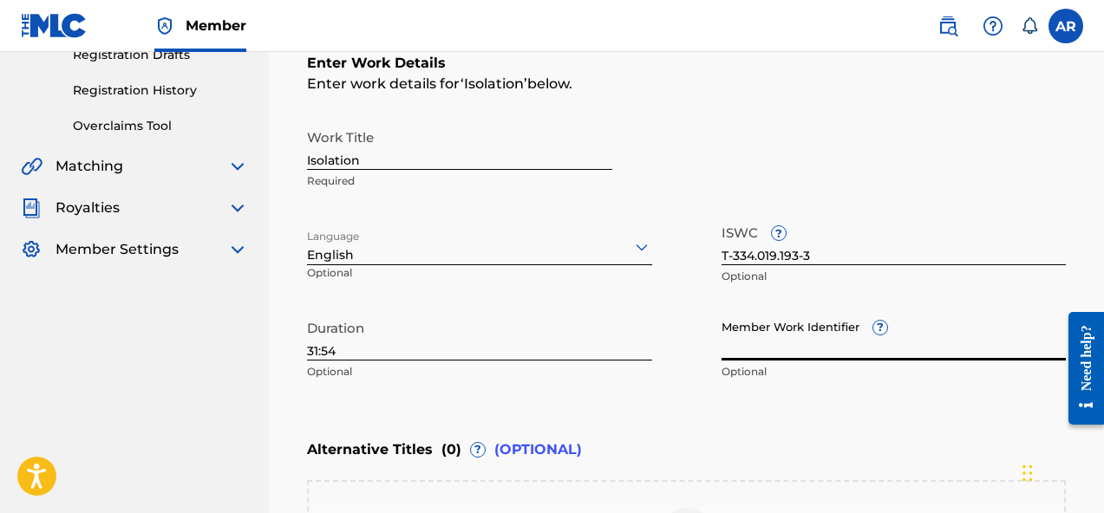
click at [813, 352] on input "Member Work Identifier ?" at bounding box center [893, 335] width 345 height 49
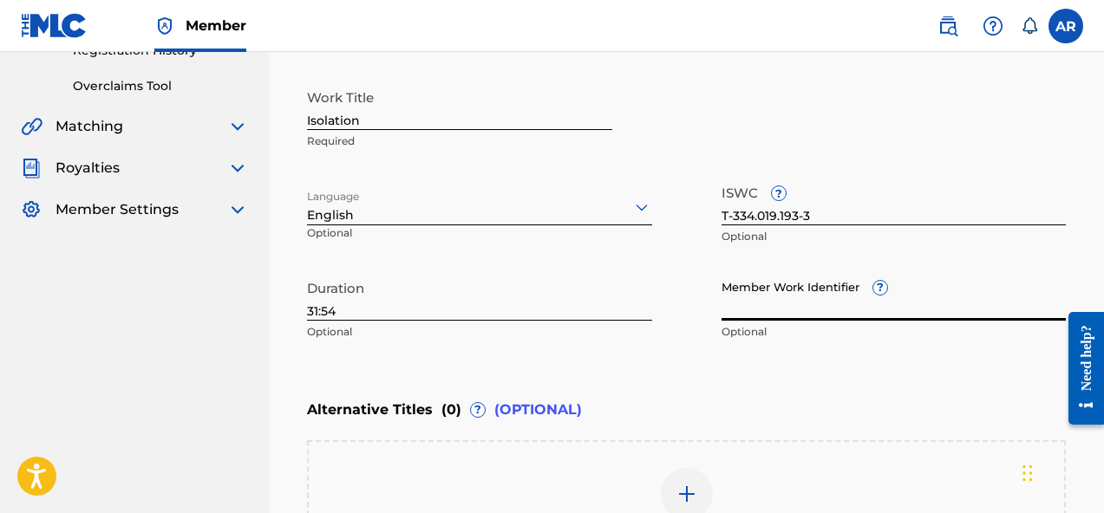
click at [765, 301] on input "Member Work Identifier ?" at bounding box center [893, 295] width 345 height 49
paste input "74315146"
type input "74315146"
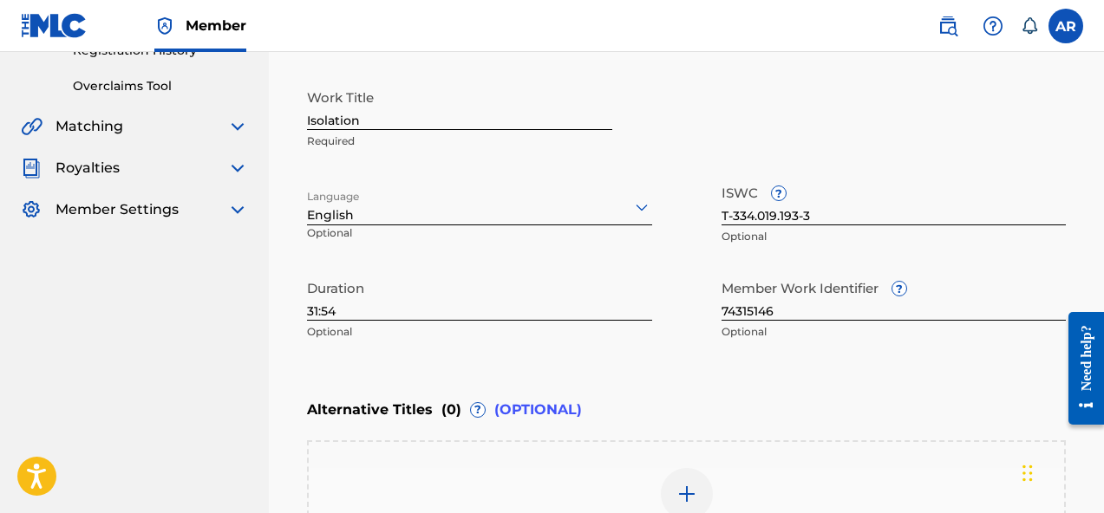
click at [870, 391] on div "Alternative Titles ( 0 ) ? (OPTIONAL)" at bounding box center [686, 410] width 759 height 38
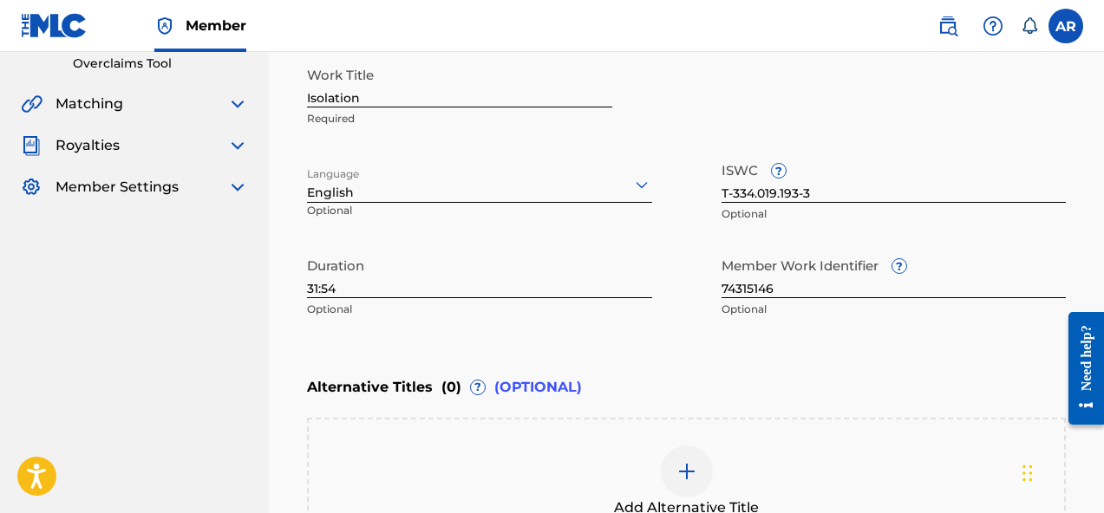
scroll to position [607, 0]
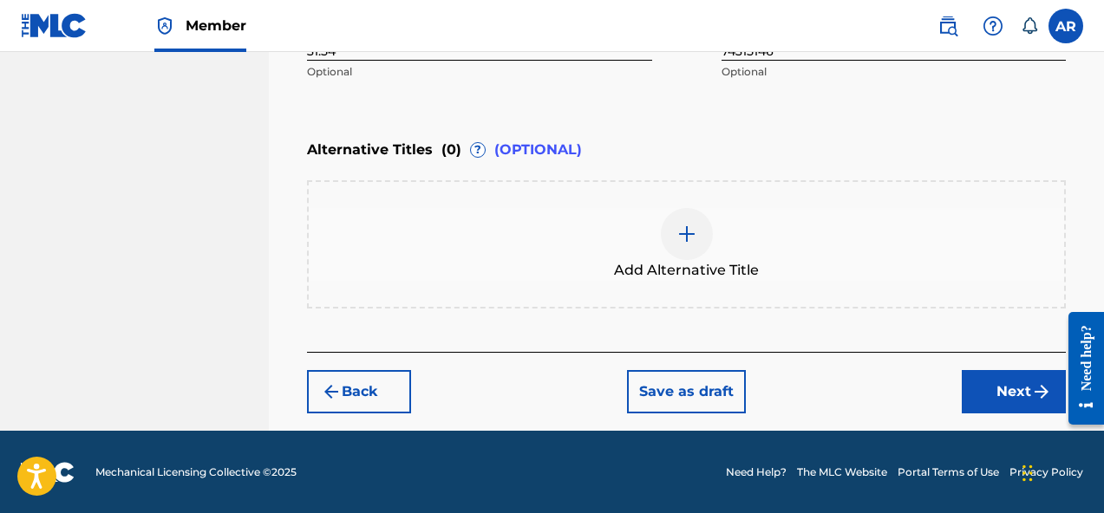
click at [994, 380] on button "Next" at bounding box center [1013, 391] width 104 height 43
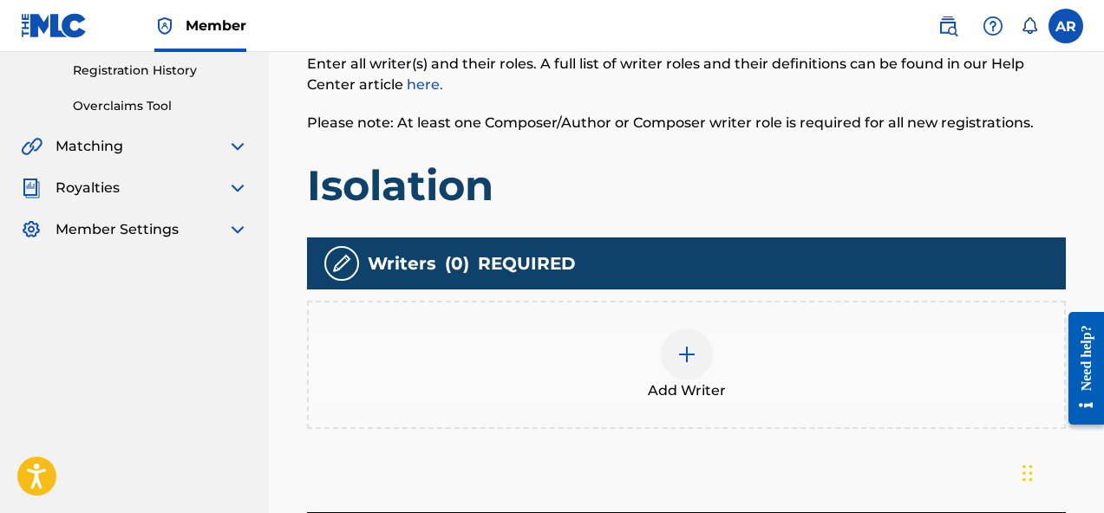
scroll to position [487, 0]
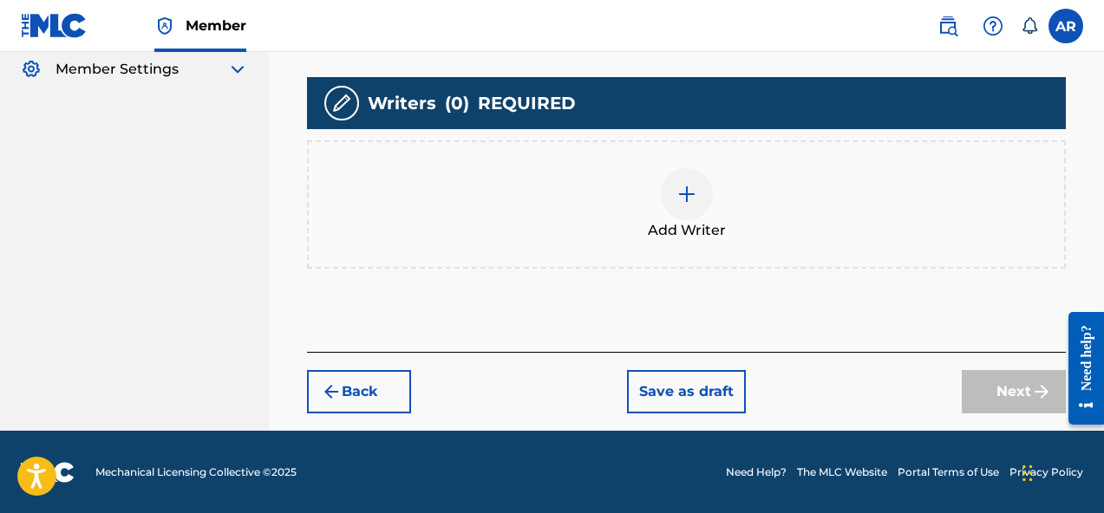
click at [766, 238] on div "Add Writer" at bounding box center [686, 204] width 755 height 73
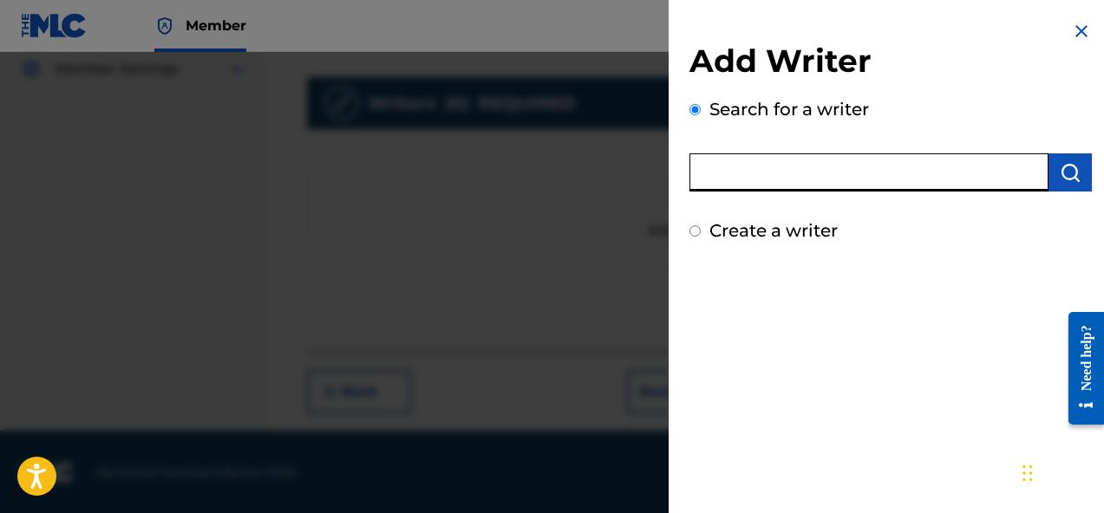
click at [773, 175] on input "text" at bounding box center [868, 172] width 359 height 38
click at [729, 223] on label "Create a writer" at bounding box center [773, 230] width 128 height 21
radio input "true"
click at [700, 225] on input "Create a writer" at bounding box center [694, 230] width 11 height 11
radio input "false"
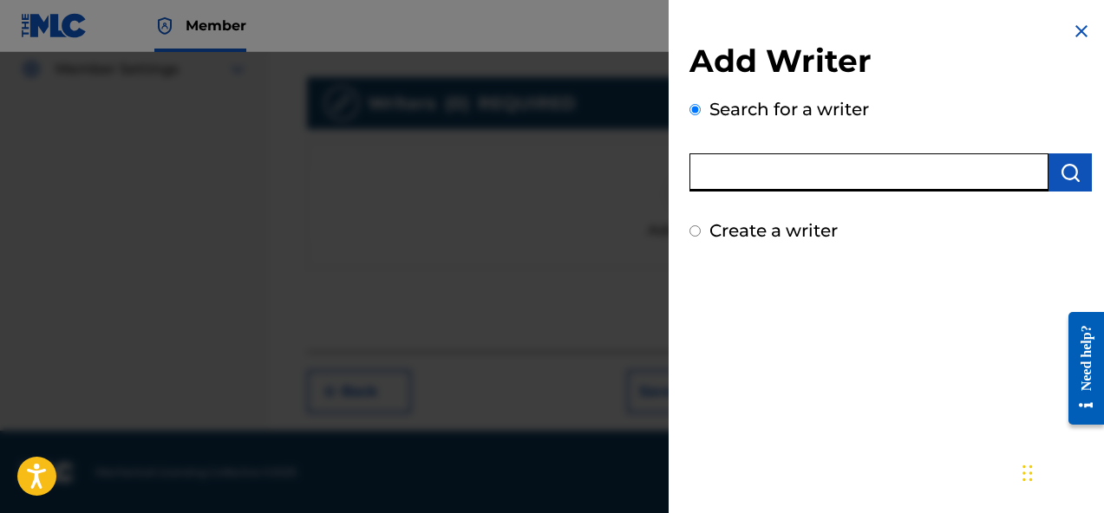
radio input "true"
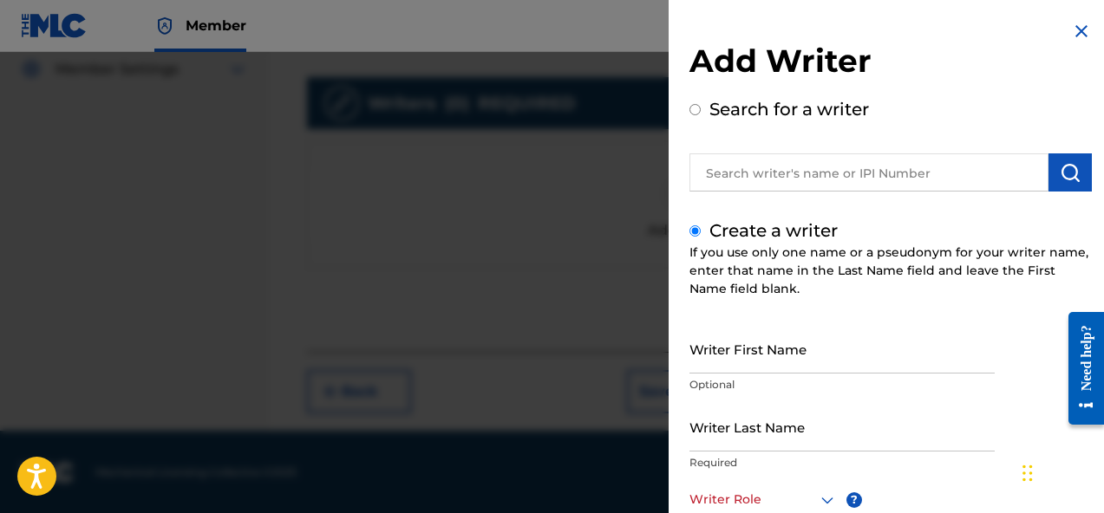
click at [750, 362] on input "Writer First Name" at bounding box center [841, 348] width 305 height 49
type input "[PERSON_NAME]"
click at [794, 422] on input "Writer Last Name" at bounding box center [841, 426] width 305 height 49
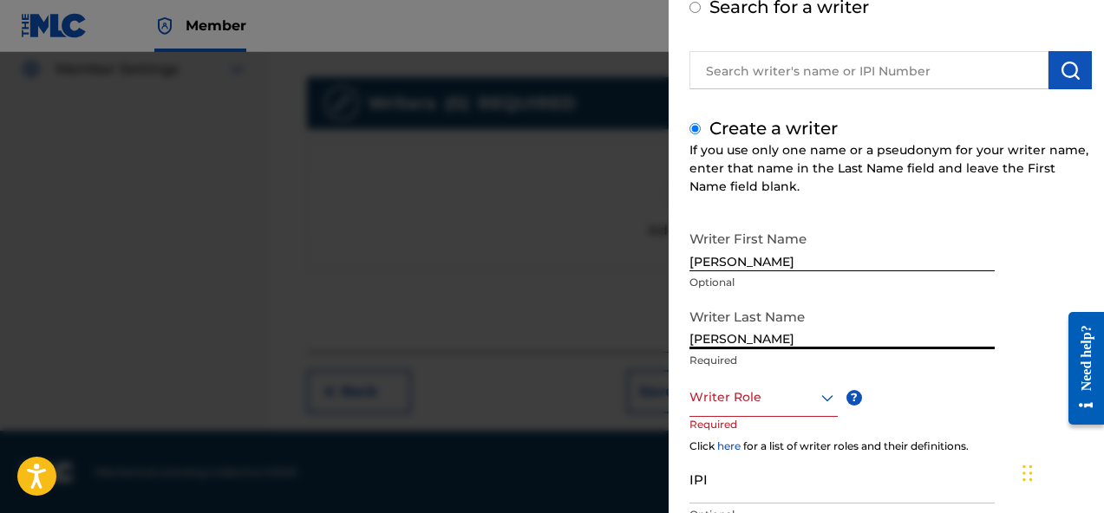
scroll to position [146, 0]
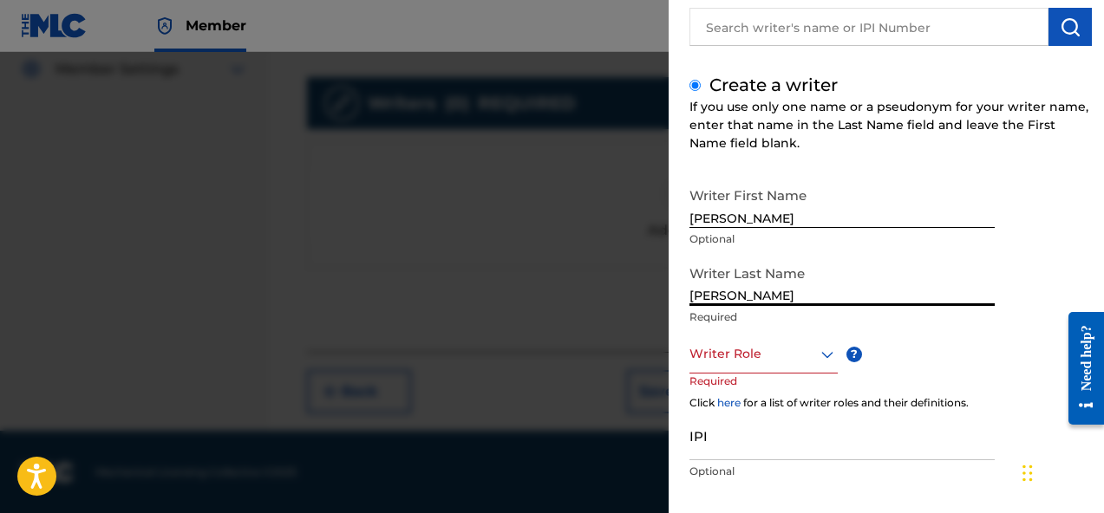
type input "[PERSON_NAME]"
click at [774, 355] on div at bounding box center [763, 354] width 148 height 22
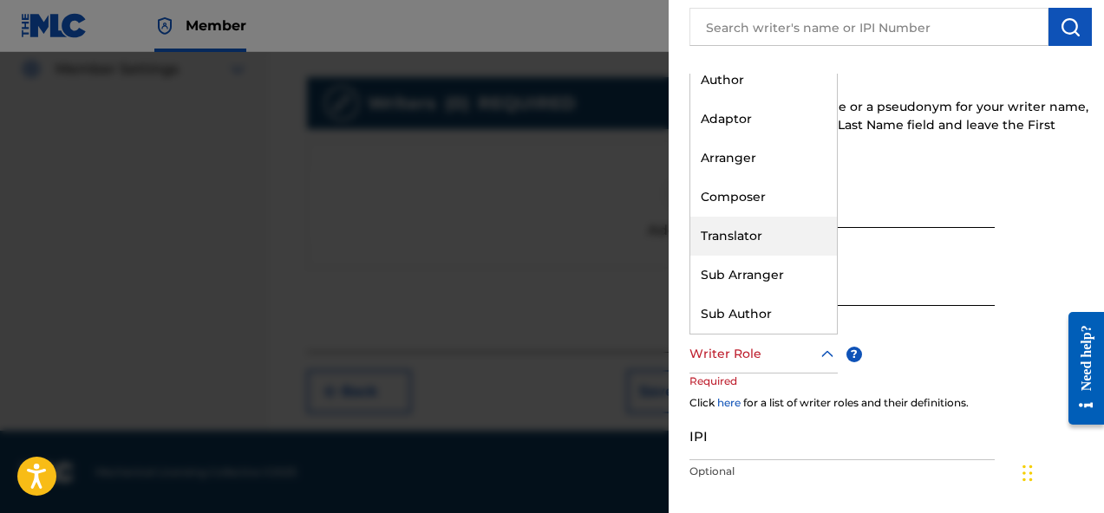
scroll to position [0, 0]
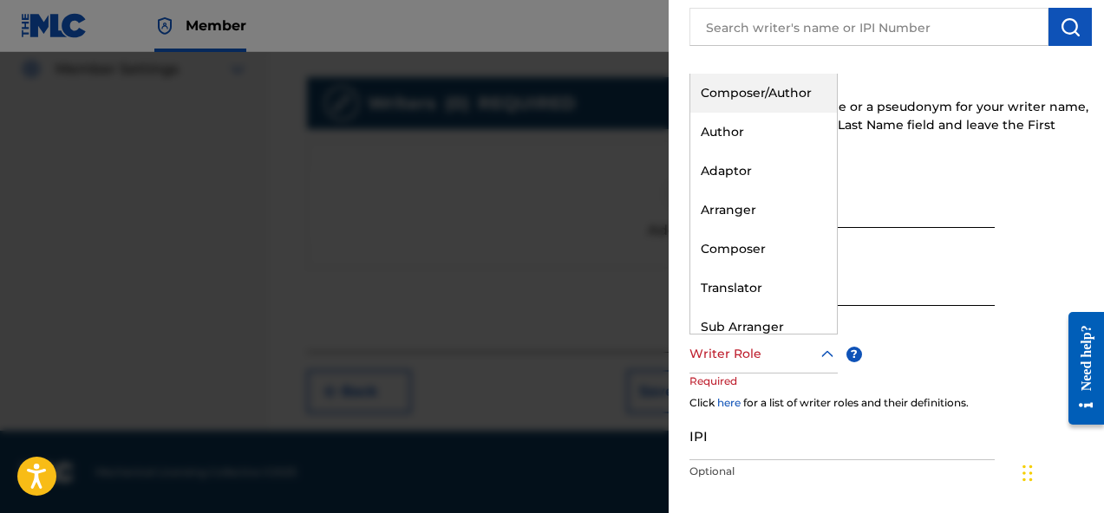
click at [783, 107] on div "Composer/Author" at bounding box center [763, 93] width 147 height 39
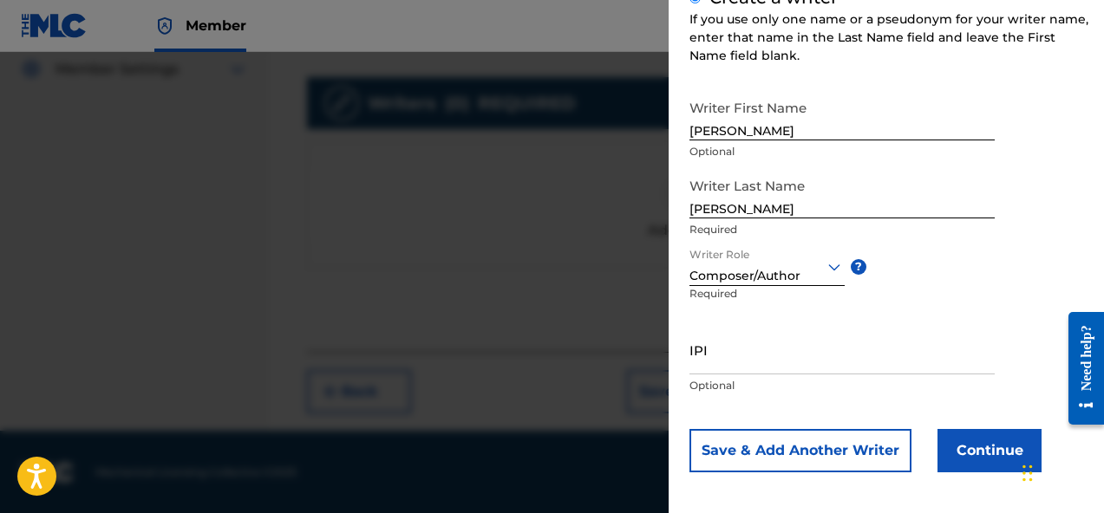
scroll to position [239, 0]
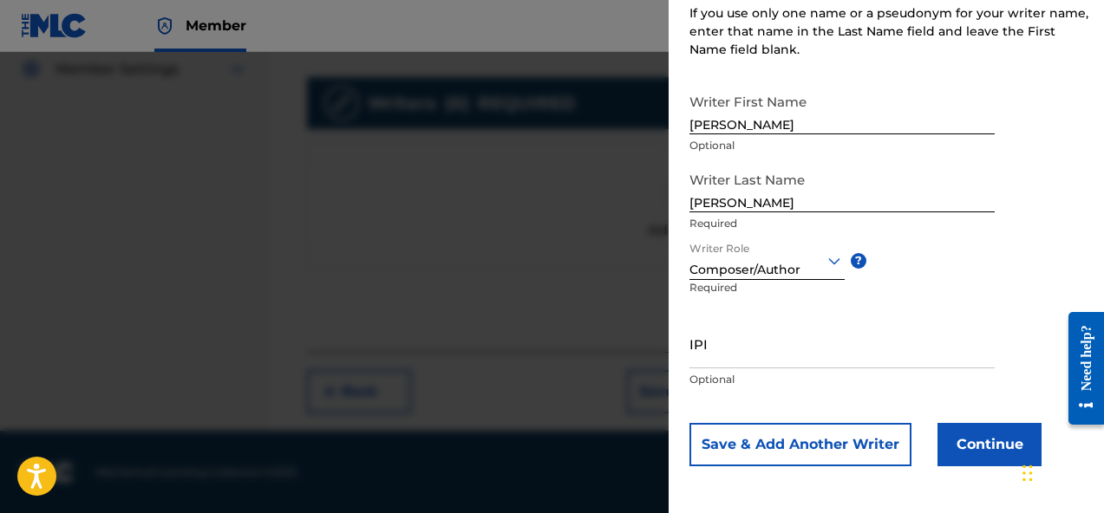
click at [870, 371] on div "IPI Optional" at bounding box center [841, 358] width 305 height 78
click at [870, 362] on input "IPI" at bounding box center [841, 343] width 305 height 49
paste input "01136663261"
type input "01136663261"
click at [997, 316] on div "Writer First Name Andrew Optional Writer Last Name Redd Required Writer Role Co…" at bounding box center [890, 275] width 402 height 381
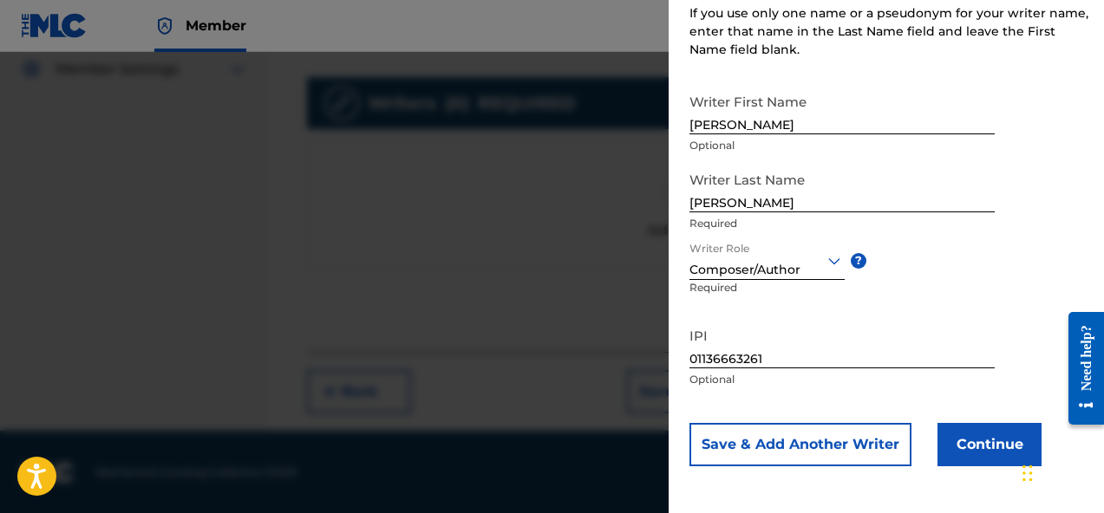
click at [1000, 455] on button "Continue" at bounding box center [989, 444] width 104 height 43
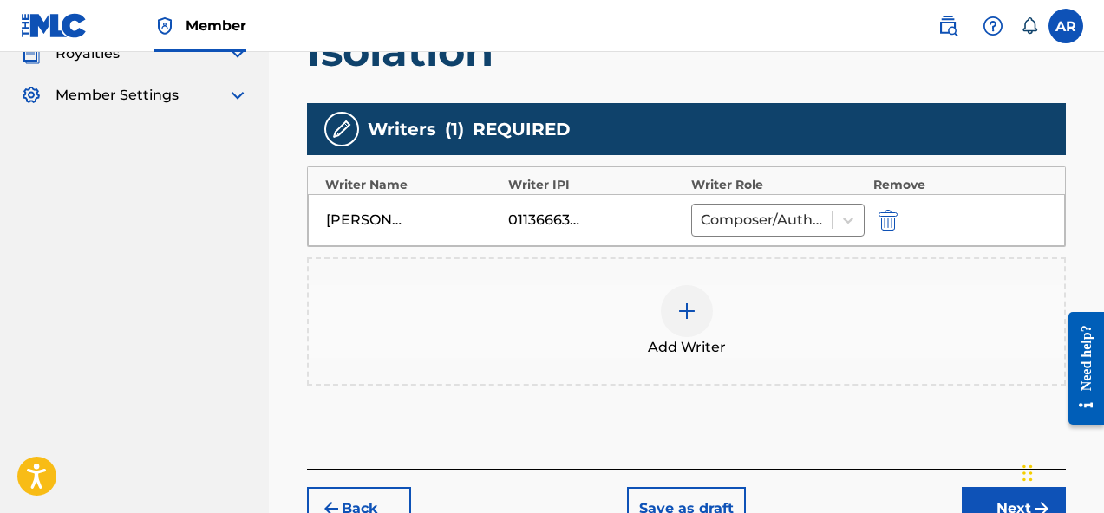
scroll to position [579, 0]
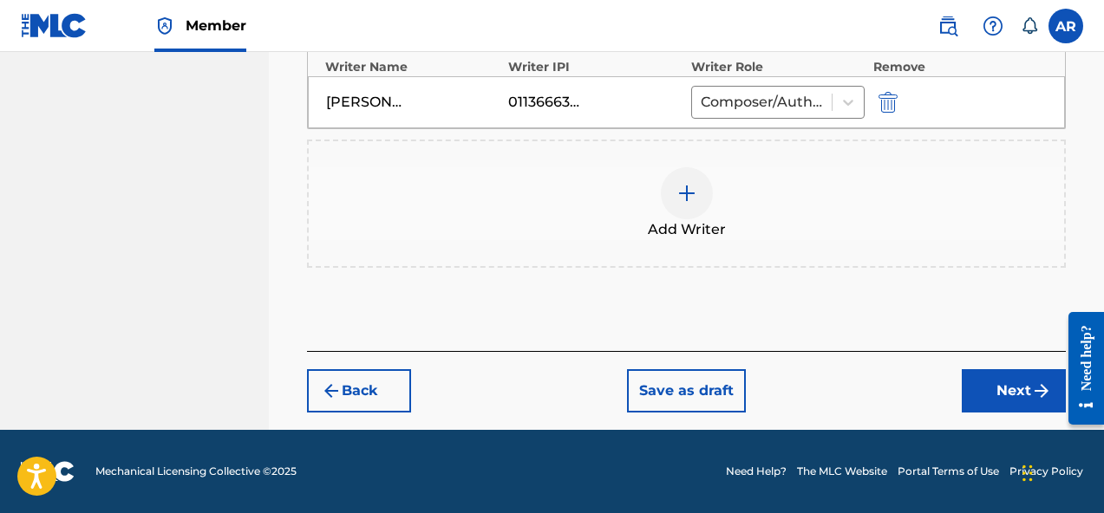
click at [1011, 401] on button "Next" at bounding box center [1013, 390] width 104 height 43
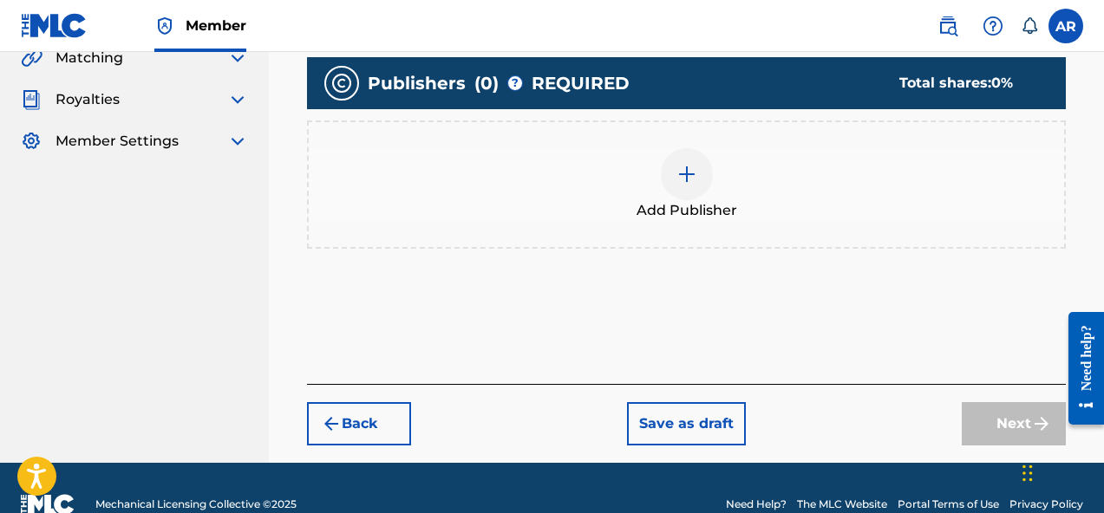
scroll to position [447, 0]
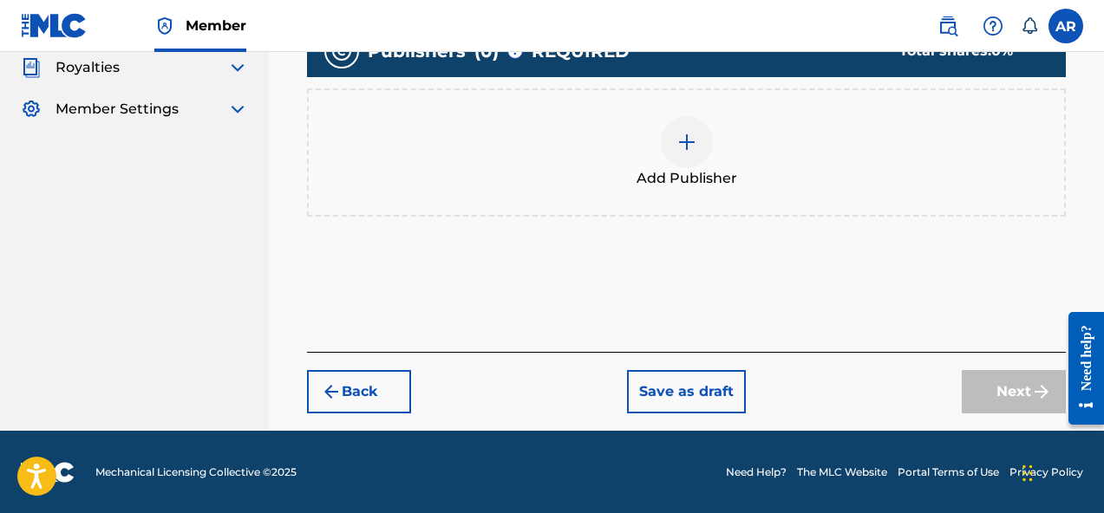
click at [777, 134] on div "Add Publisher" at bounding box center [686, 152] width 755 height 73
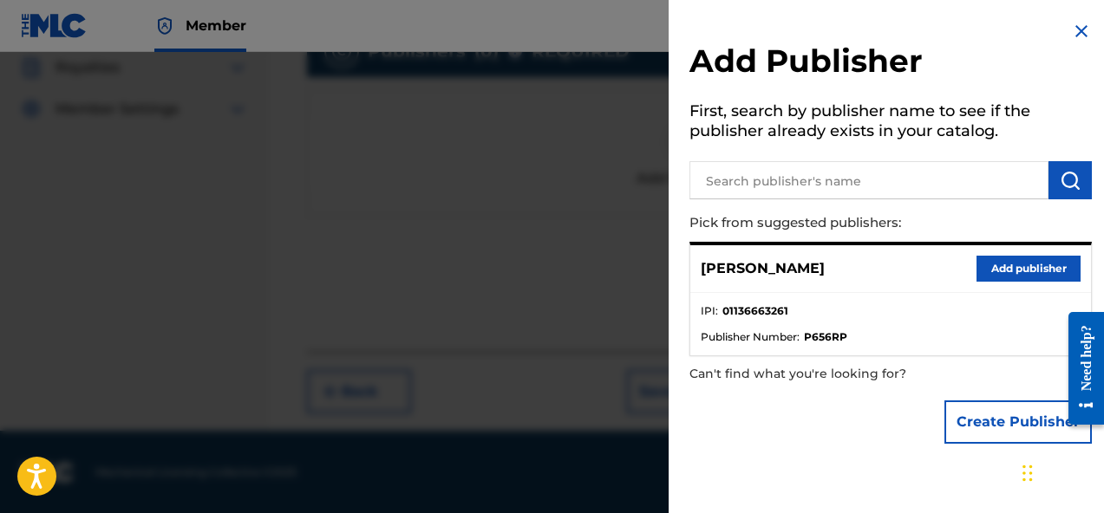
click at [1036, 270] on button "Add publisher" at bounding box center [1028, 269] width 104 height 26
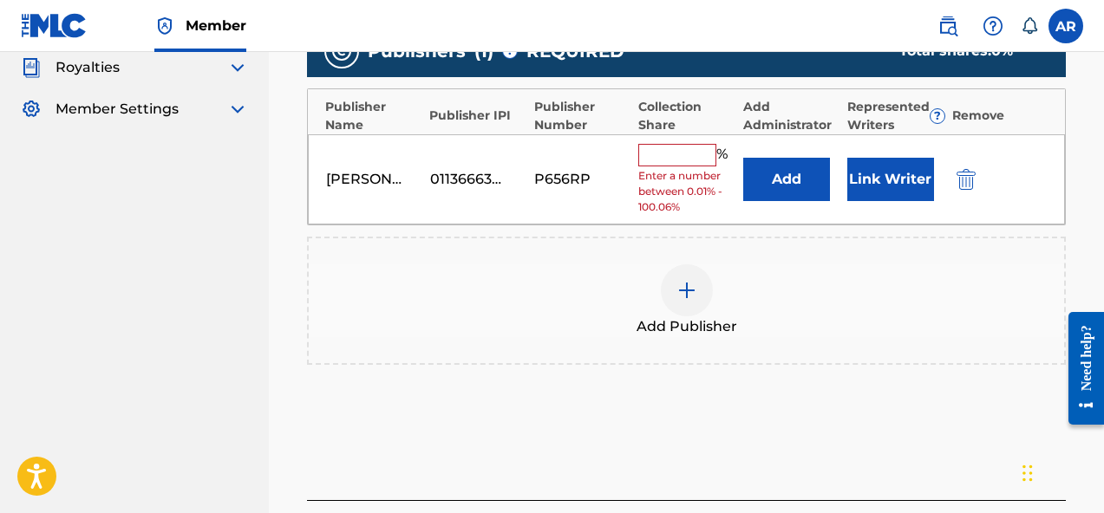
click at [678, 153] on input "text" at bounding box center [677, 155] width 78 height 23
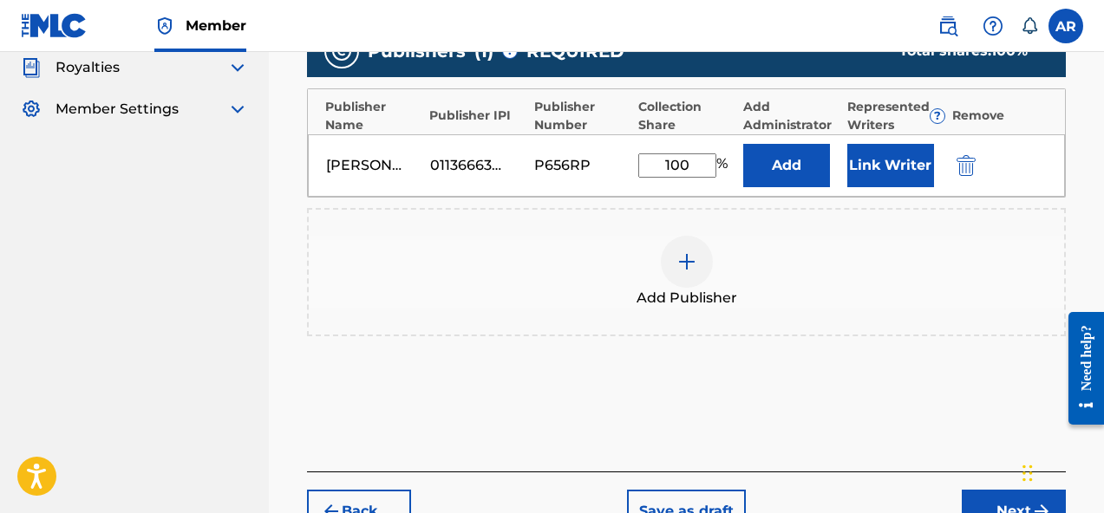
type input "100"
click at [777, 225] on div "Add Publisher" at bounding box center [686, 272] width 759 height 128
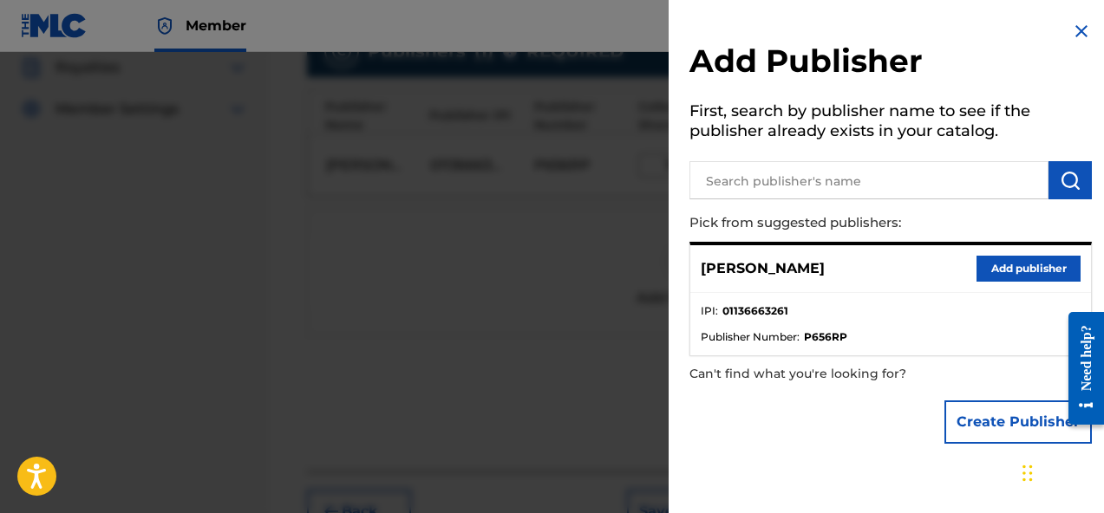
click at [1010, 271] on button "Add publisher" at bounding box center [1028, 269] width 104 height 26
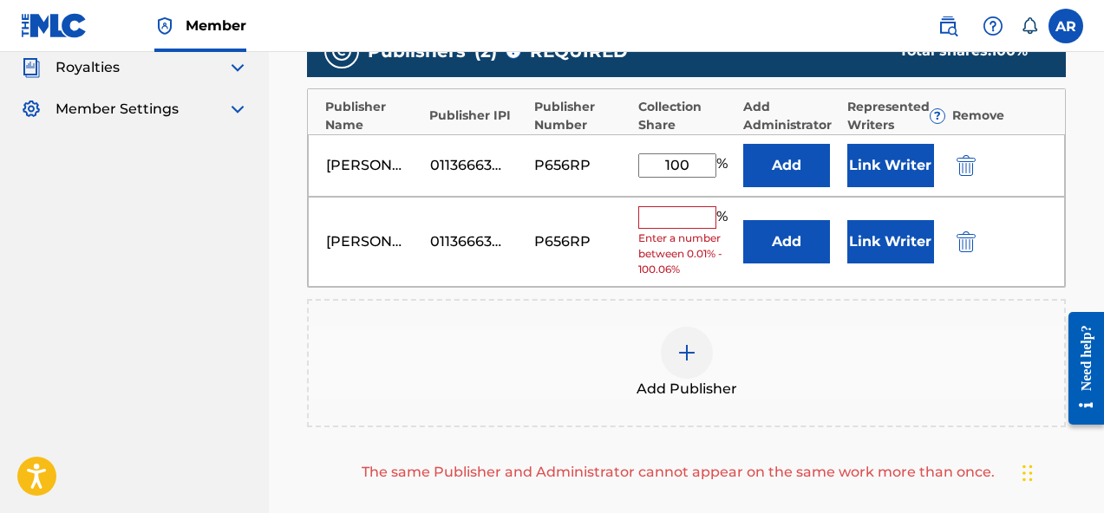
click at [977, 235] on div at bounding box center [990, 241] width 78 height 20
click at [965, 238] on img "submit" at bounding box center [965, 241] width 19 height 21
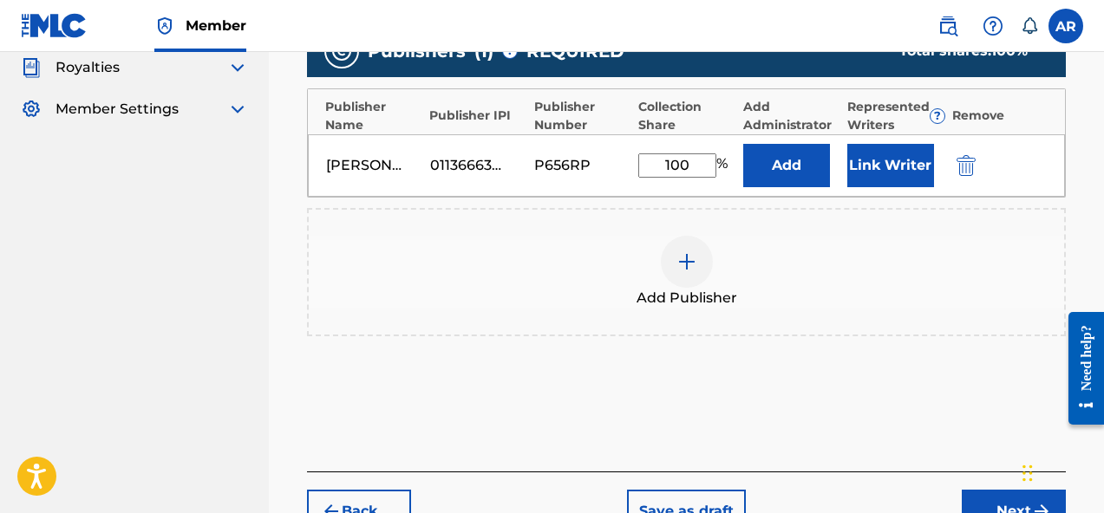
click at [912, 161] on button "Link Writer" at bounding box center [890, 165] width 87 height 43
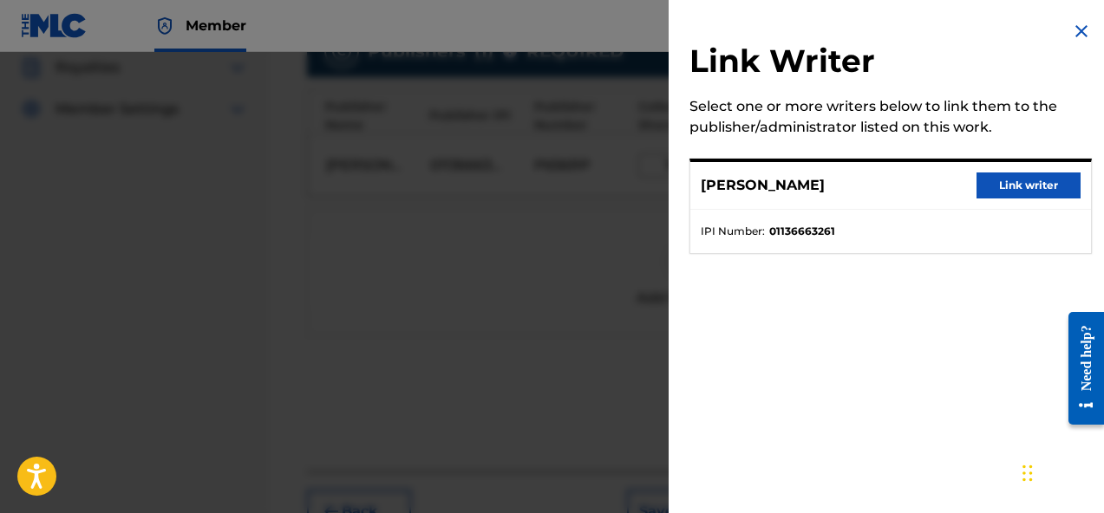
click at [1012, 189] on button "Link writer" at bounding box center [1028, 186] width 104 height 26
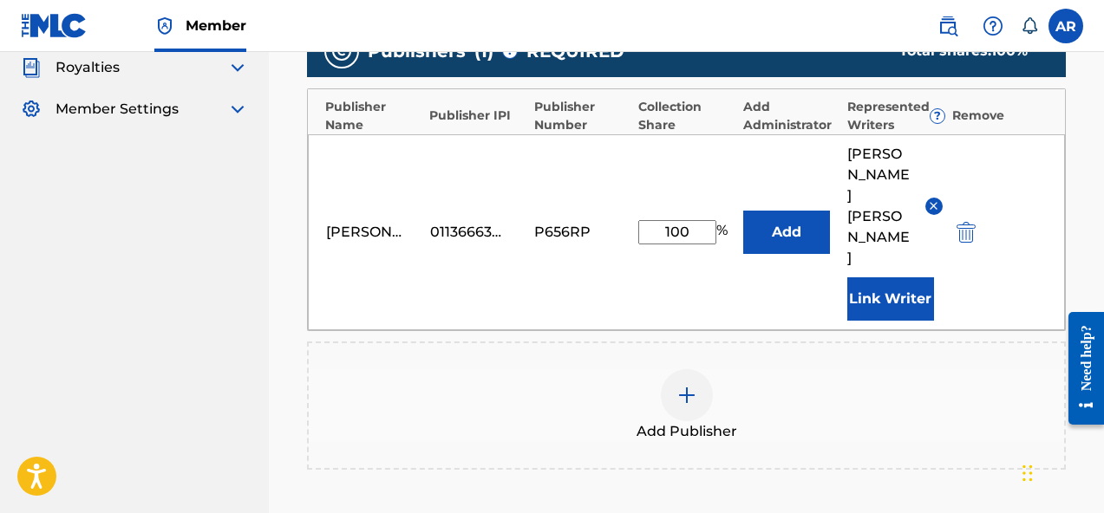
click at [812, 211] on button "Add" at bounding box center [786, 232] width 87 height 43
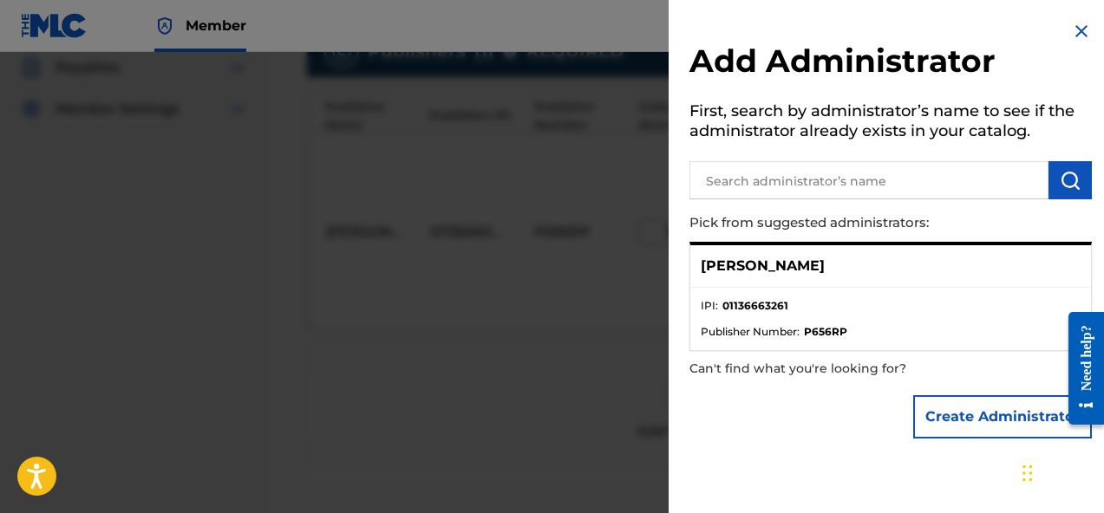
click at [953, 283] on div "[PERSON_NAME]" at bounding box center [890, 266] width 401 height 42
click at [850, 282] on div "[PERSON_NAME]" at bounding box center [890, 266] width 401 height 42
click at [822, 313] on li "IPI : 01136663261" at bounding box center [890, 311] width 380 height 26
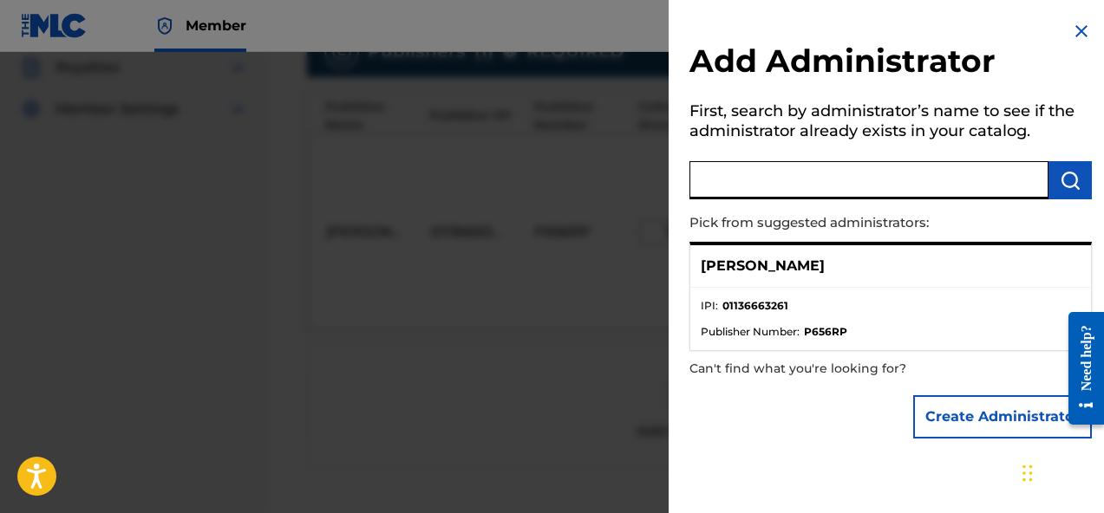
click at [936, 174] on input "text" at bounding box center [868, 180] width 359 height 38
type input "distrokid"
click at [1062, 183] on img "submit" at bounding box center [1069, 180] width 21 height 21
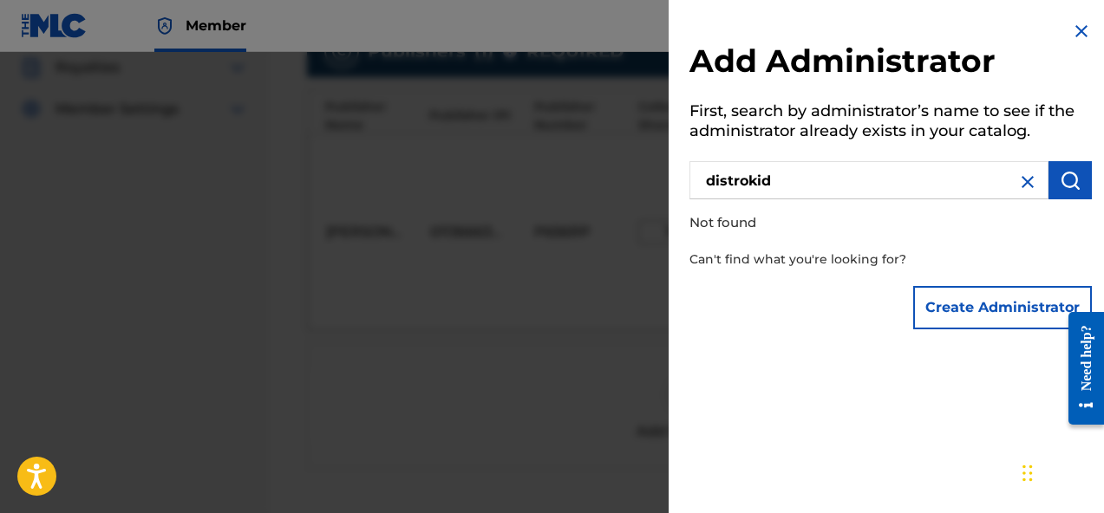
click at [1078, 17] on div "Add Administrator First, search by administrator’s name to see if the administr…" at bounding box center [890, 179] width 444 height 359
click at [1075, 23] on img at bounding box center [1081, 31] width 21 height 21
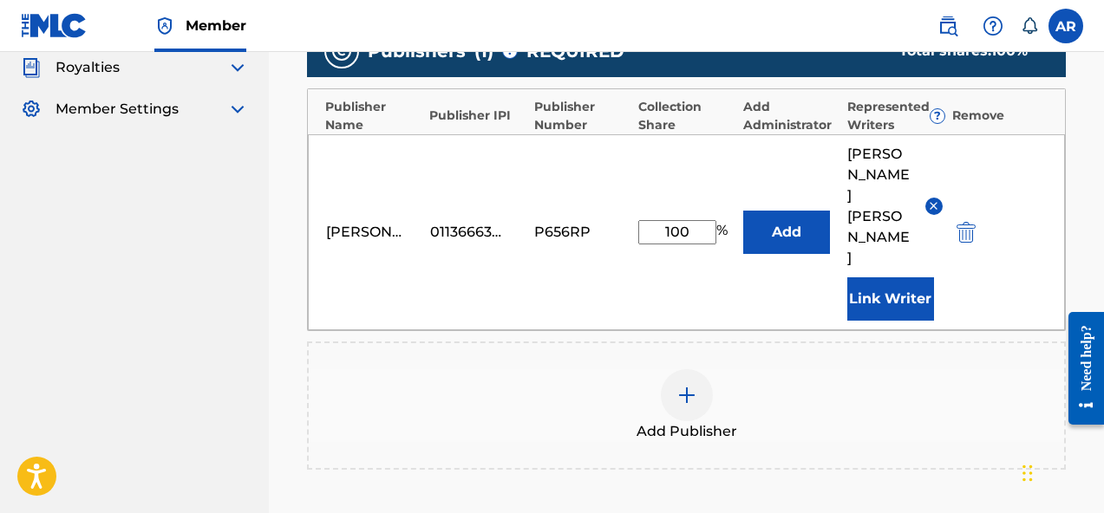
click at [1057, 170] on div "Andrew Redd 01136663261 P656RP 100 % Add Andrew Redd Link Writer" at bounding box center [686, 232] width 757 height 196
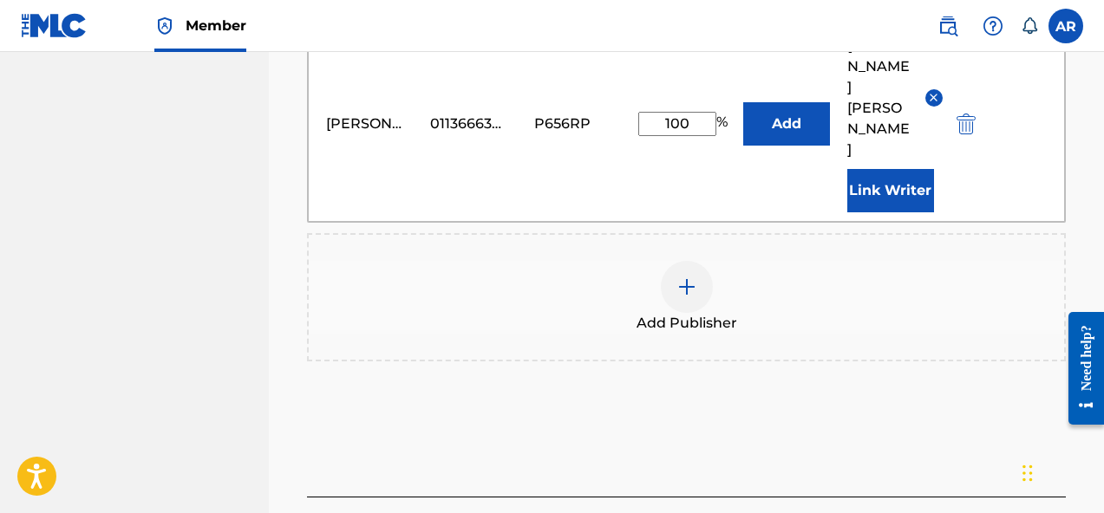
scroll to position [618, 0]
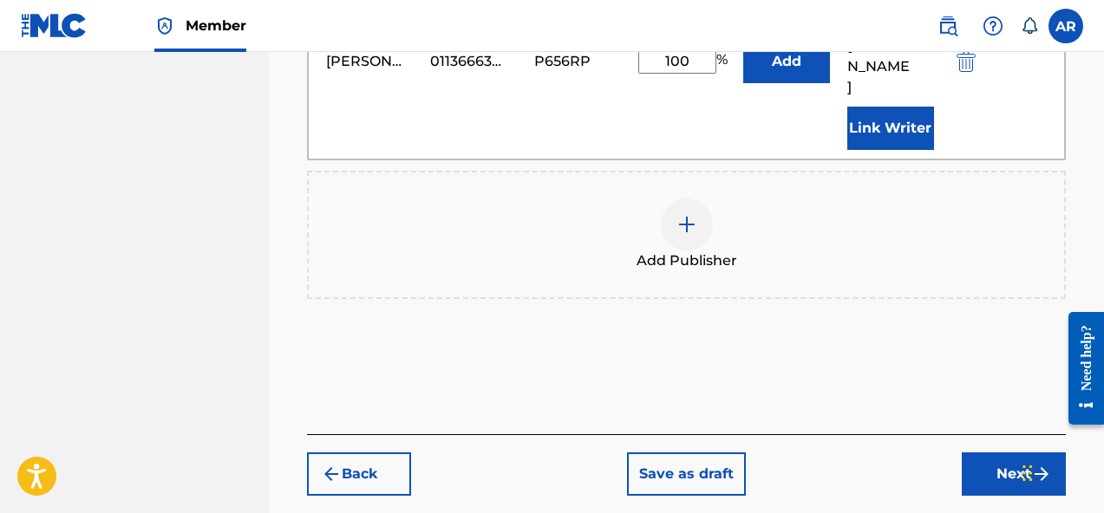
click at [1022, 453] on button "Next" at bounding box center [1013, 474] width 104 height 43
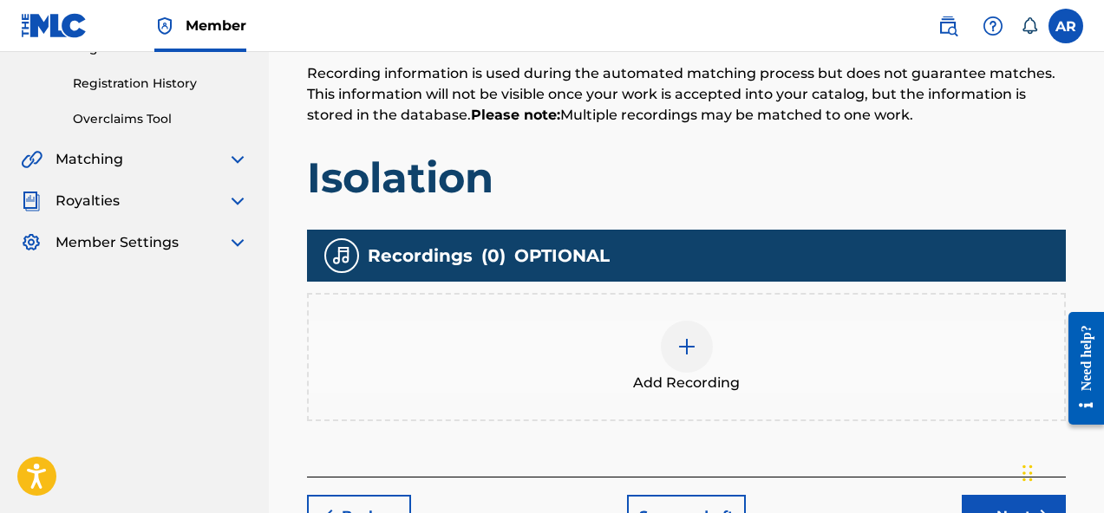
scroll to position [439, 0]
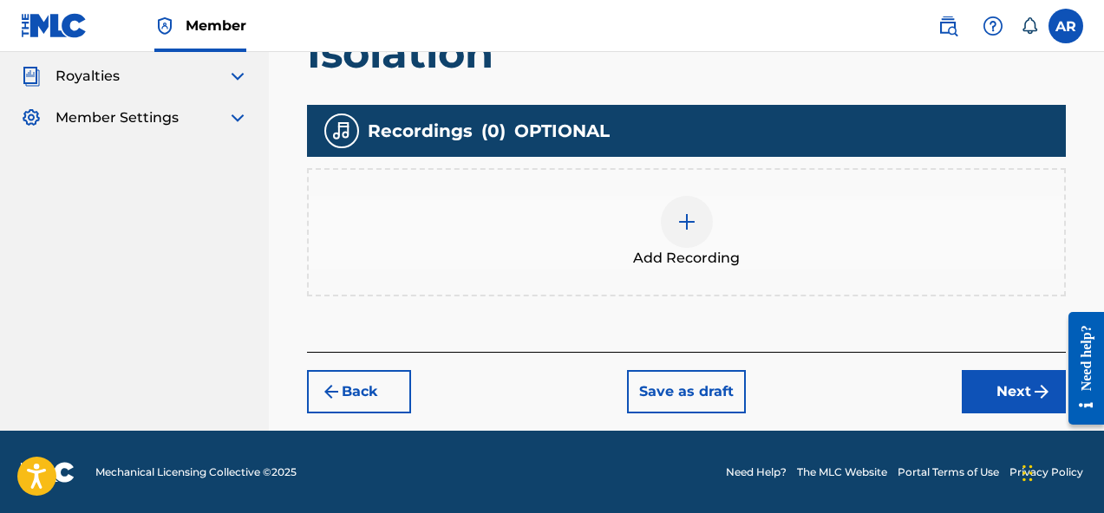
click at [920, 270] on div "Add Recording" at bounding box center [686, 232] width 759 height 128
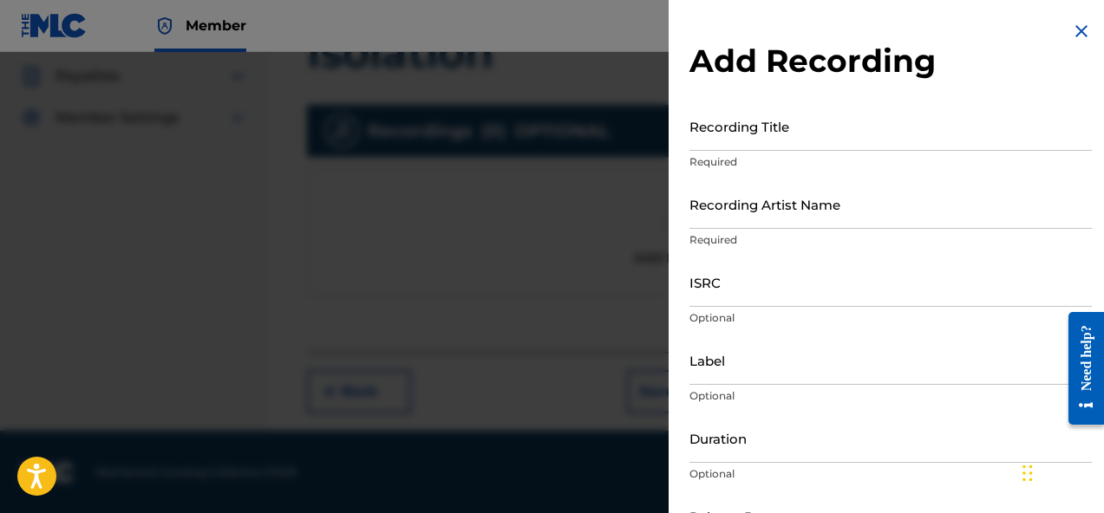
click at [842, 140] on input "Recording Title" at bounding box center [890, 125] width 402 height 49
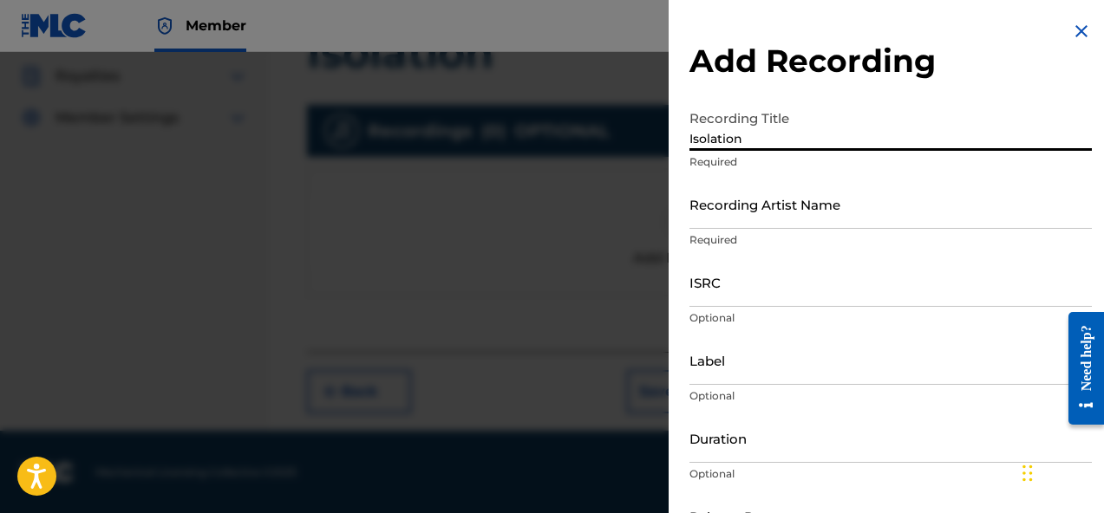
type input "Isolation"
click at [840, 220] on input "Recording Artist Name" at bounding box center [890, 203] width 402 height 49
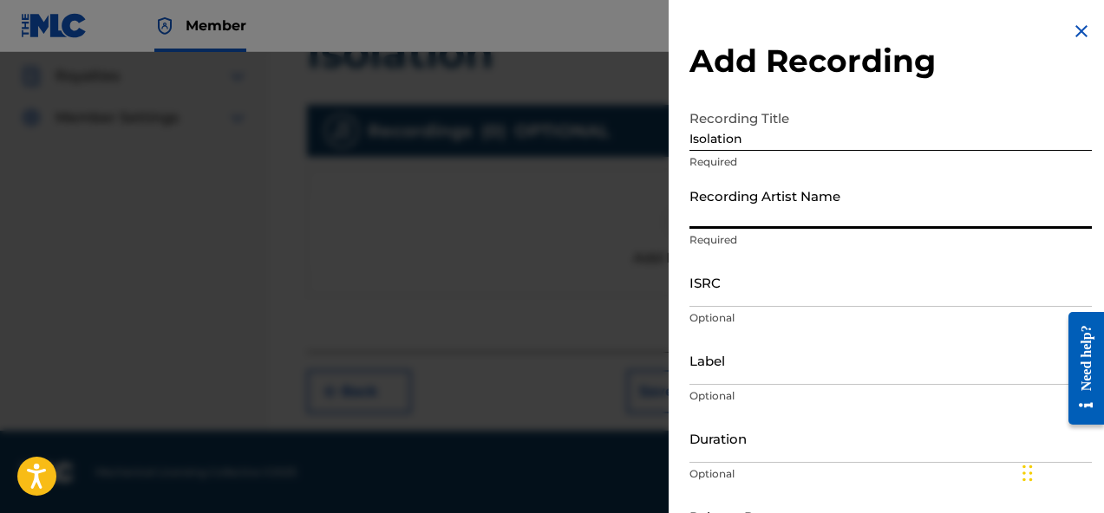
type input "Aredd"
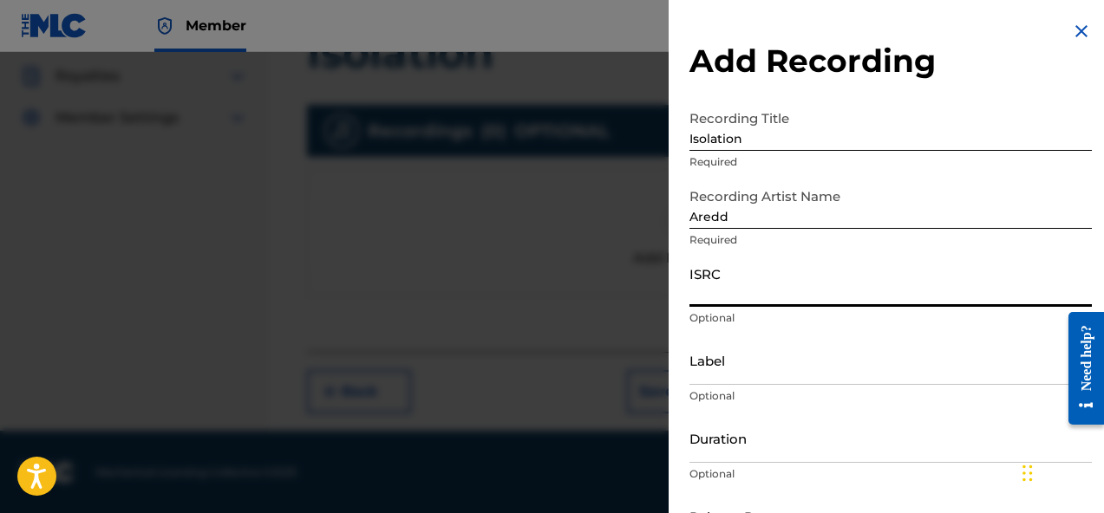
click at [825, 296] on input "ISRC" at bounding box center [890, 281] width 402 height 49
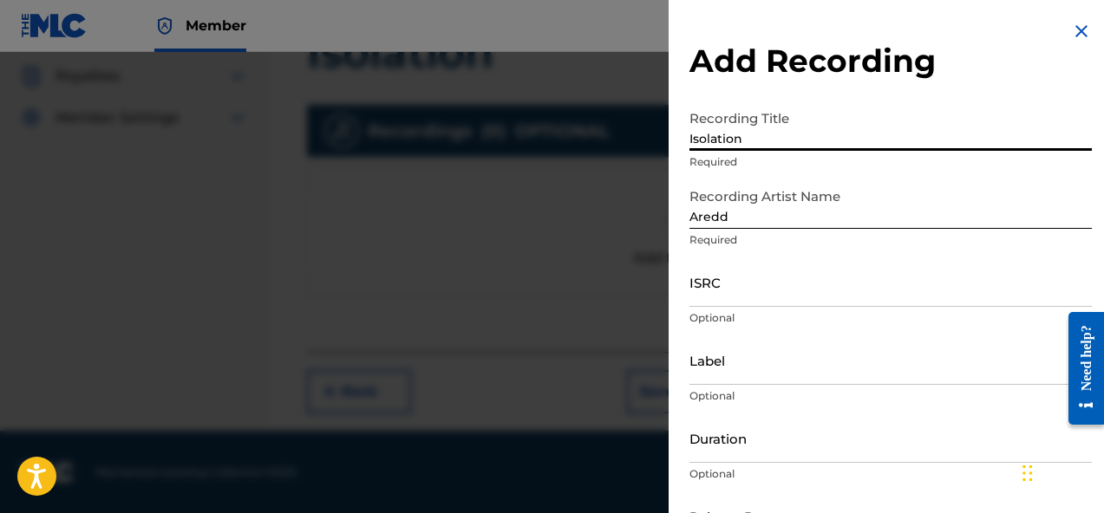
drag, startPoint x: 753, startPoint y: 140, endPoint x: 634, endPoint y: 113, distance: 122.6
click at [650, 119] on div "Add Recording Recording Title Isolation Required Recording Artist Name Aredd Re…" at bounding box center [552, 282] width 1104 height 461
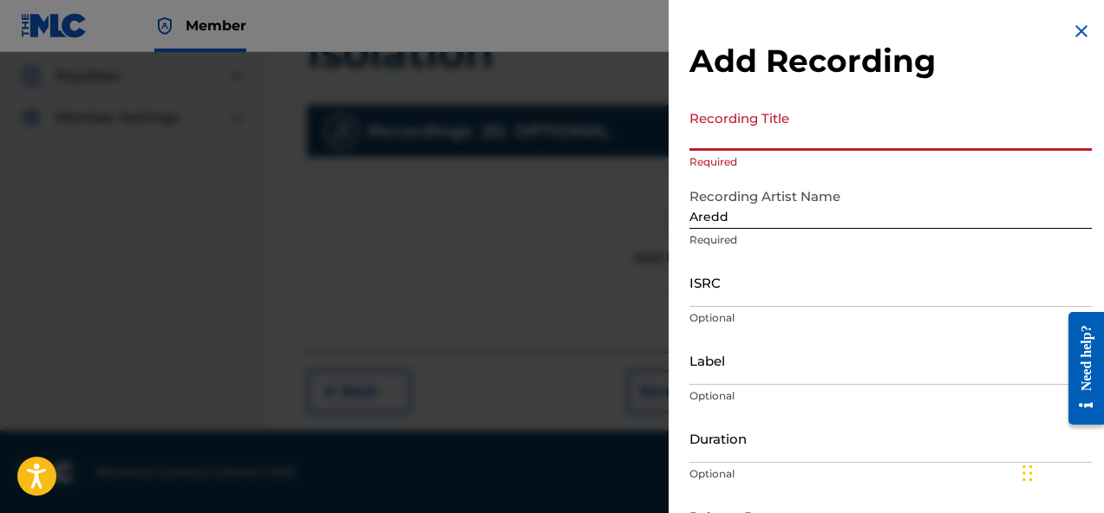
paste input "Sleepless"
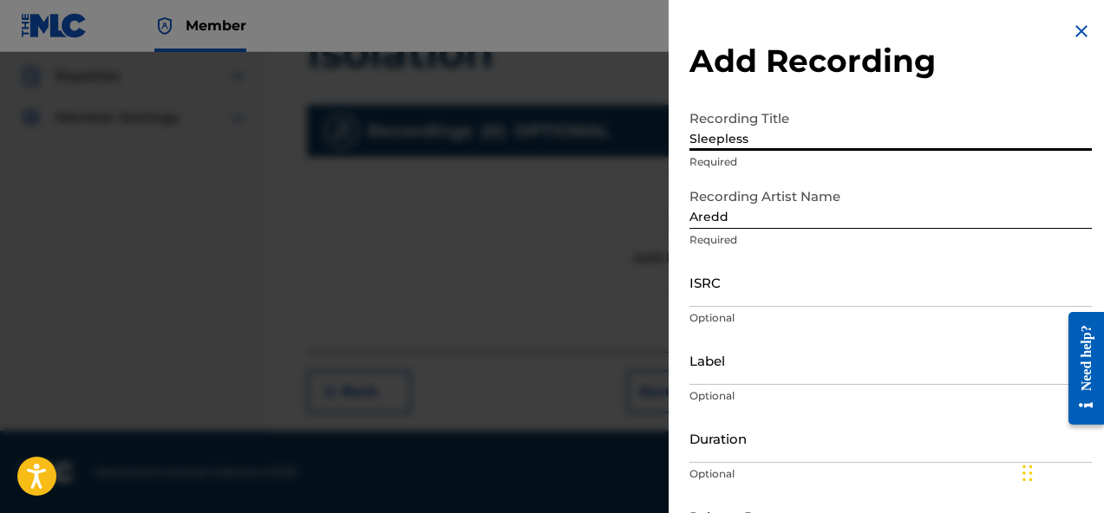
click at [921, 107] on input "Sleepless" at bounding box center [890, 125] width 402 height 49
type input "Sleepless"
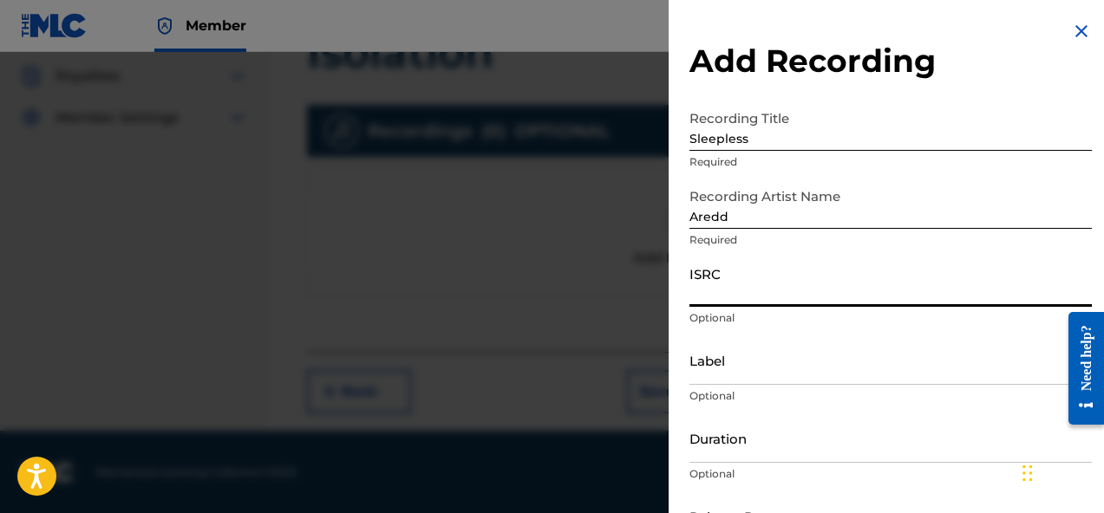
click at [775, 296] on input "ISRC" at bounding box center [890, 281] width 402 height 49
click at [787, 293] on input "ISRC" at bounding box center [890, 281] width 402 height 49
paste input "QZMEQ2463705"
type input "QZMEQ2463705"
click at [837, 251] on div "Recording Artist Name Aredd Required" at bounding box center [890, 218] width 402 height 78
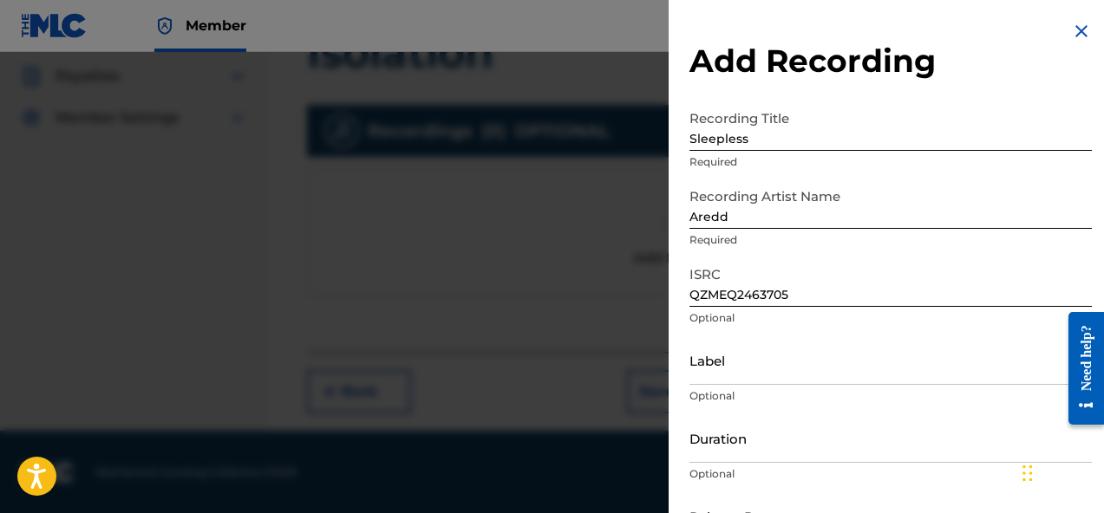
click at [735, 370] on input "Label" at bounding box center [890, 360] width 402 height 49
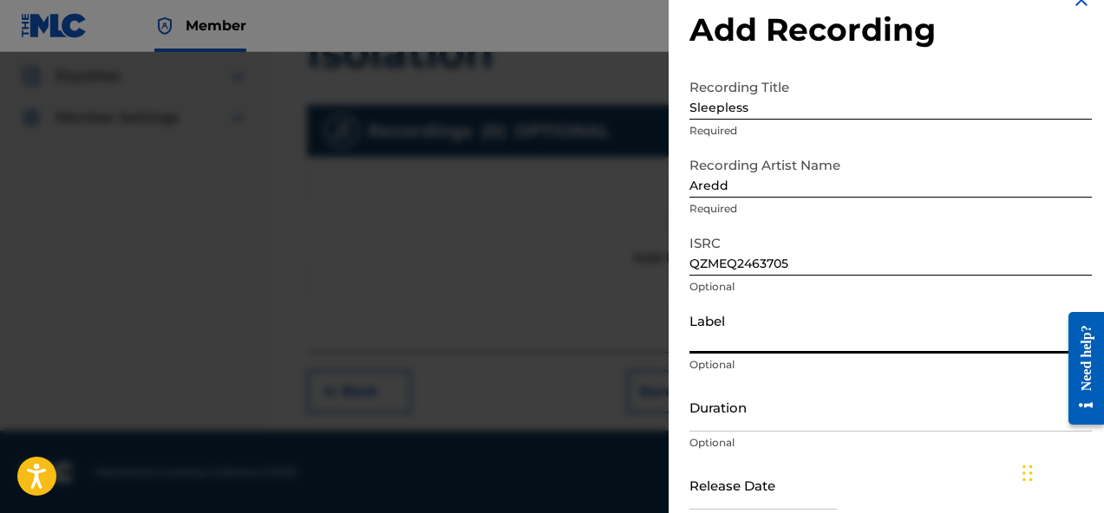
scroll to position [35, 0]
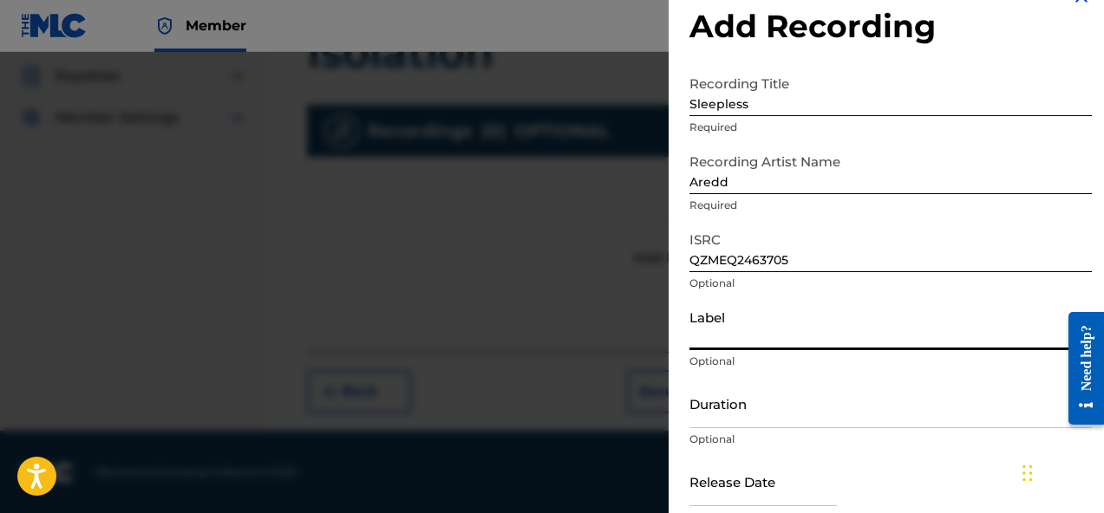
click at [766, 327] on input "Label" at bounding box center [890, 325] width 402 height 49
paste input "LFL ENTERTAINMENT"
type input "LFL ENTERTAINMENT"
click at [908, 297] on div "ISRC QZMEQ2463705 Optional" at bounding box center [890, 262] width 402 height 78
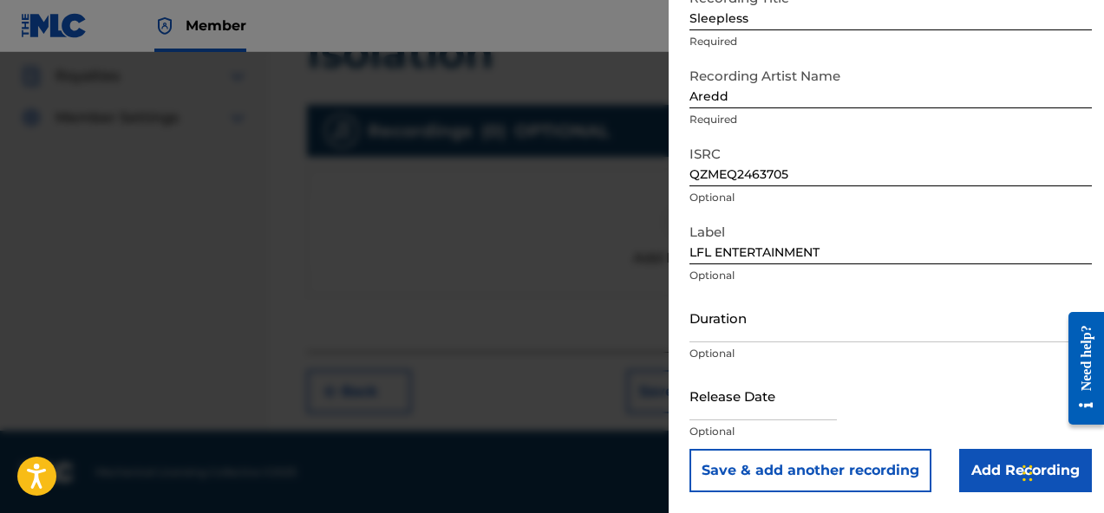
click at [855, 323] on input "Duration" at bounding box center [890, 317] width 402 height 49
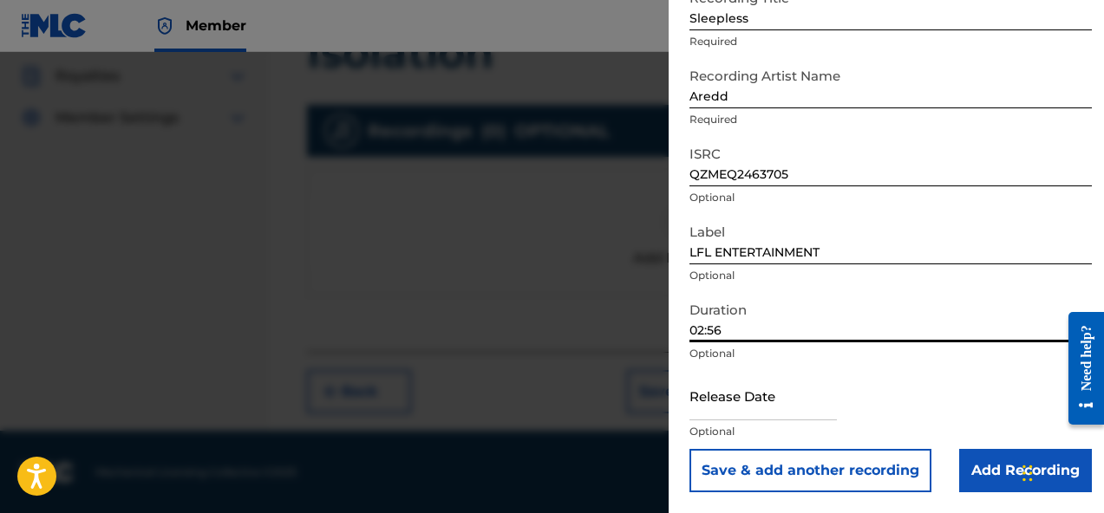
type input "02:56"
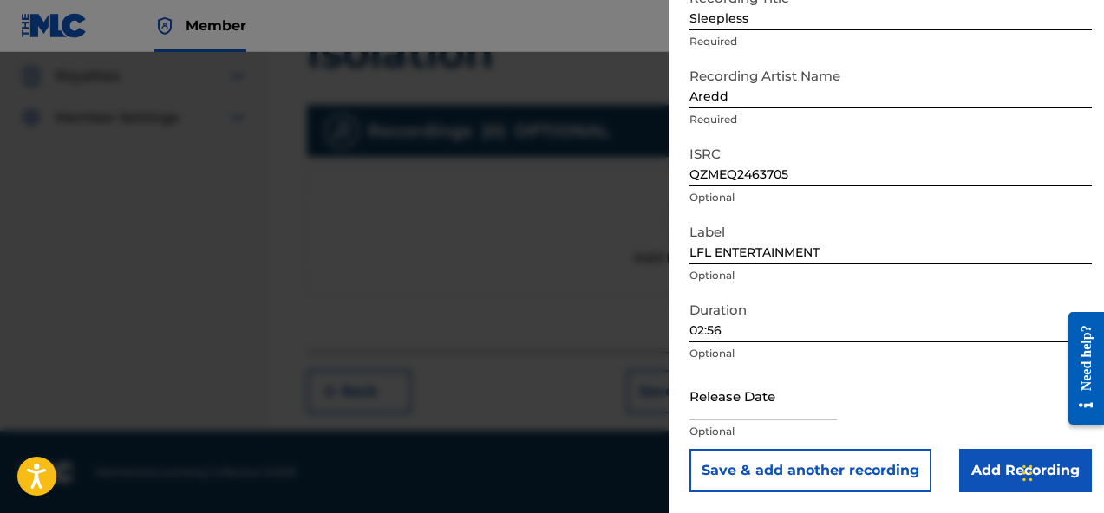
click at [779, 397] on input "text" at bounding box center [762, 395] width 147 height 49
select select "7"
select select "2025"
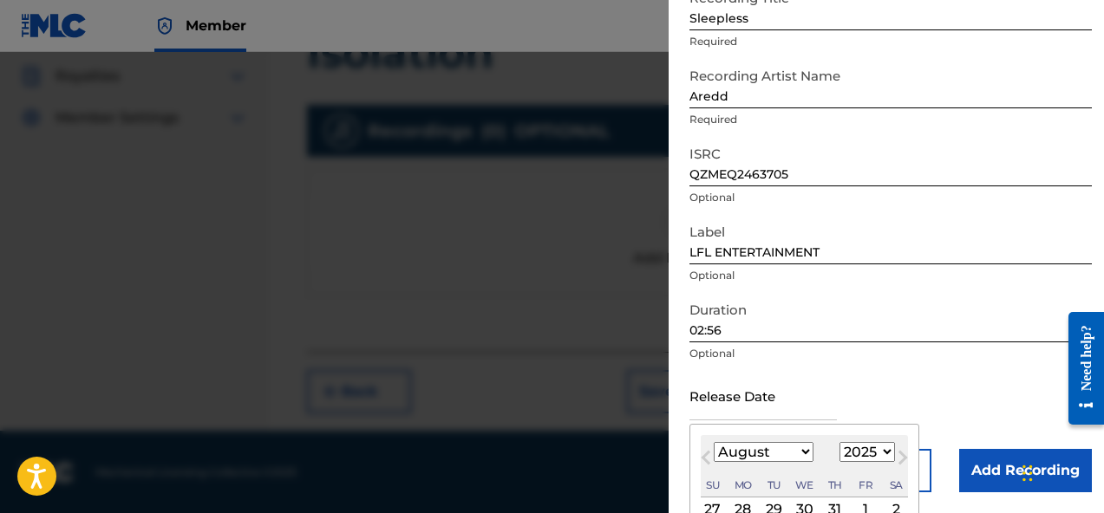
click at [953, 371] on div "Release Date Previous Month Next Month August 2025 January February March April…" at bounding box center [890, 410] width 402 height 78
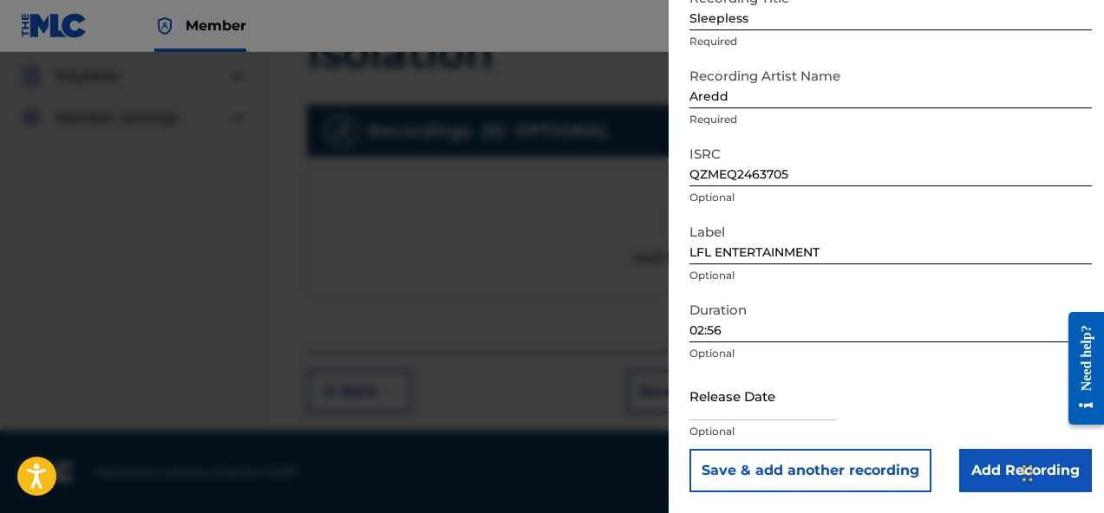
click at [741, 408] on input "text" at bounding box center [762, 395] width 147 height 49
select select "7"
select select "2025"
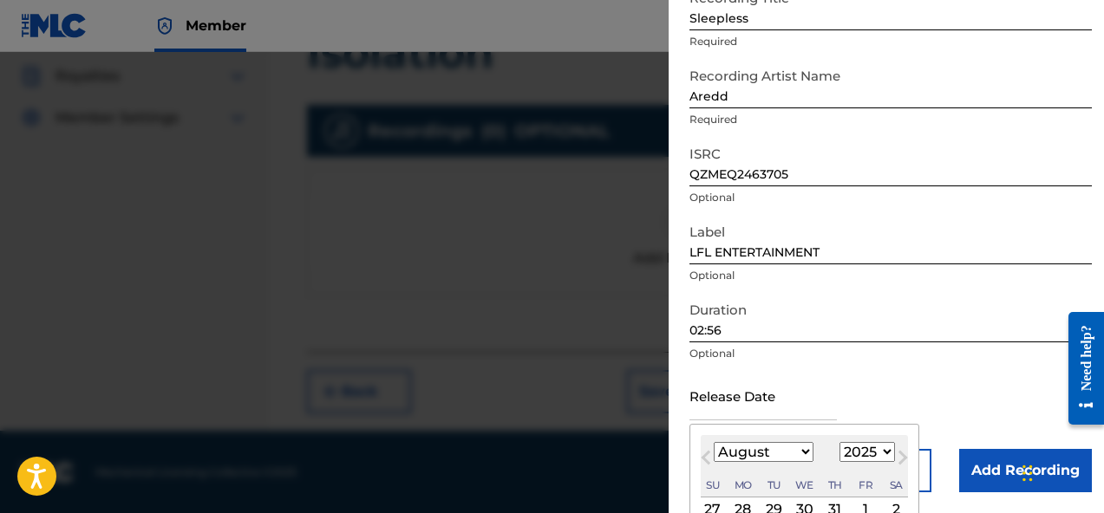
click at [772, 459] on select "January February March April May June July August September October November De…" at bounding box center [763, 452] width 100 height 20
select select "4"
click at [713, 442] on select "January February March April May June July August September October November De…" at bounding box center [763, 452] width 100 height 20
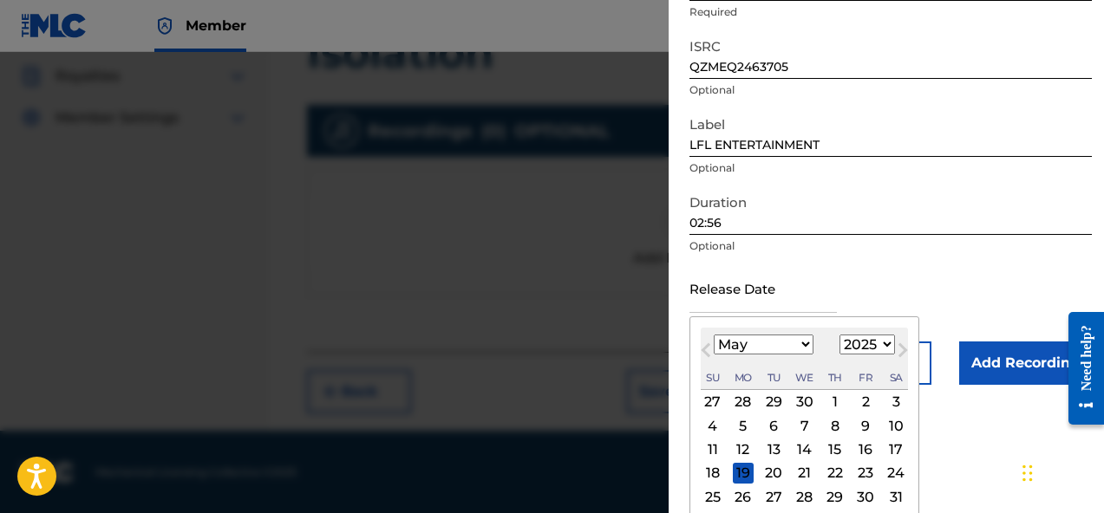
scroll to position [229, 0]
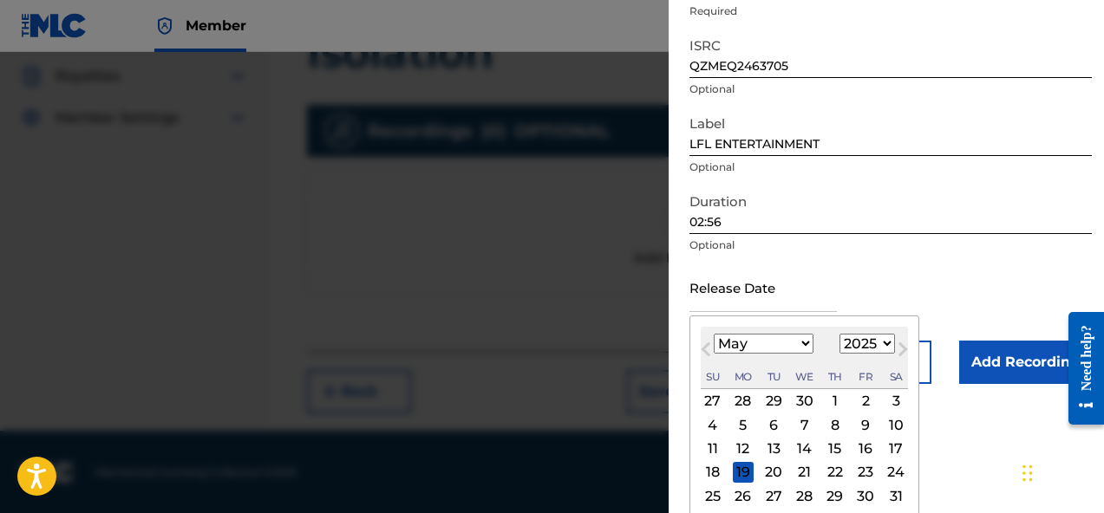
click at [771, 401] on div "29" at bounding box center [773, 401] width 21 height 21
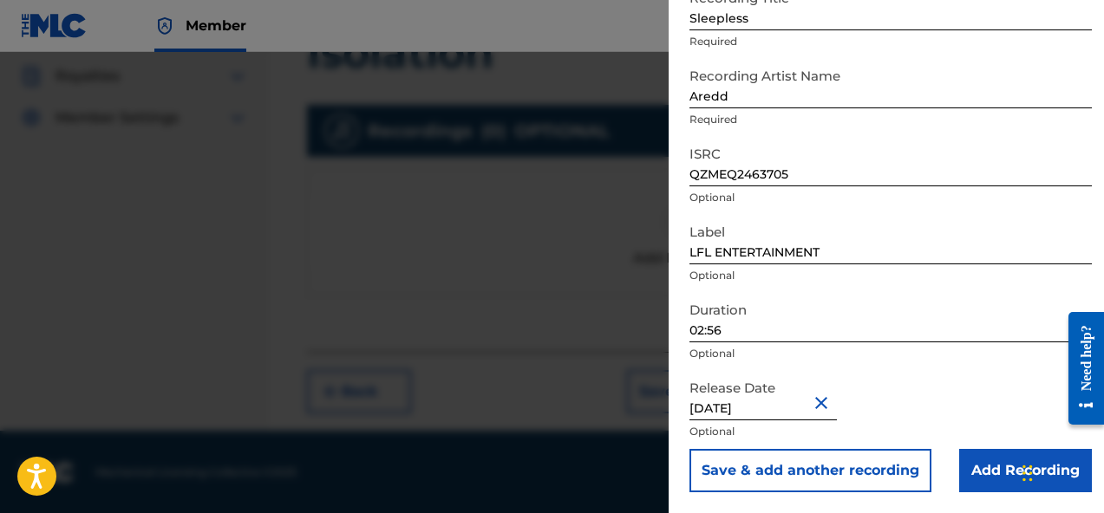
type input "April 29 2024"
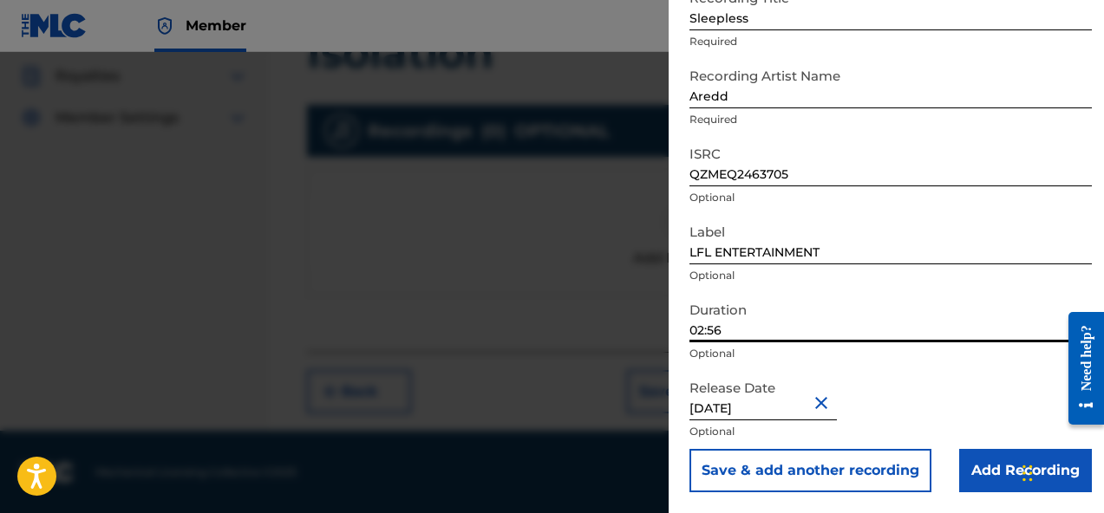
click at [909, 322] on input "02:56" at bounding box center [890, 317] width 402 height 49
click at [901, 389] on div "Release Date April 29 2024 Optional" at bounding box center [890, 410] width 402 height 78
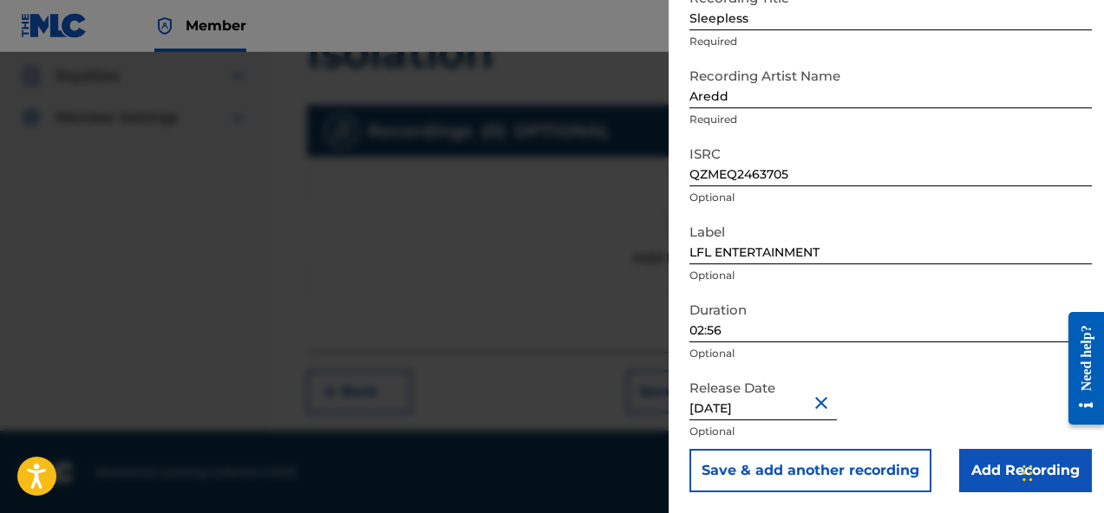
click at [859, 264] on div "Label LFL ENTERTAINMENT Optional" at bounding box center [890, 254] width 402 height 78
click at [978, 472] on input "Add Recording" at bounding box center [1025, 470] width 133 height 43
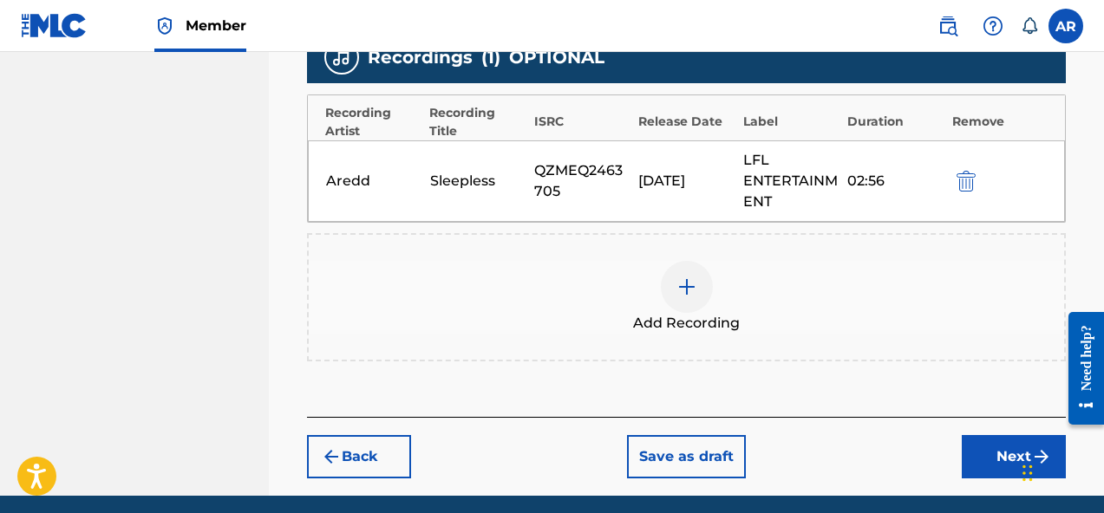
scroll to position [513, 0]
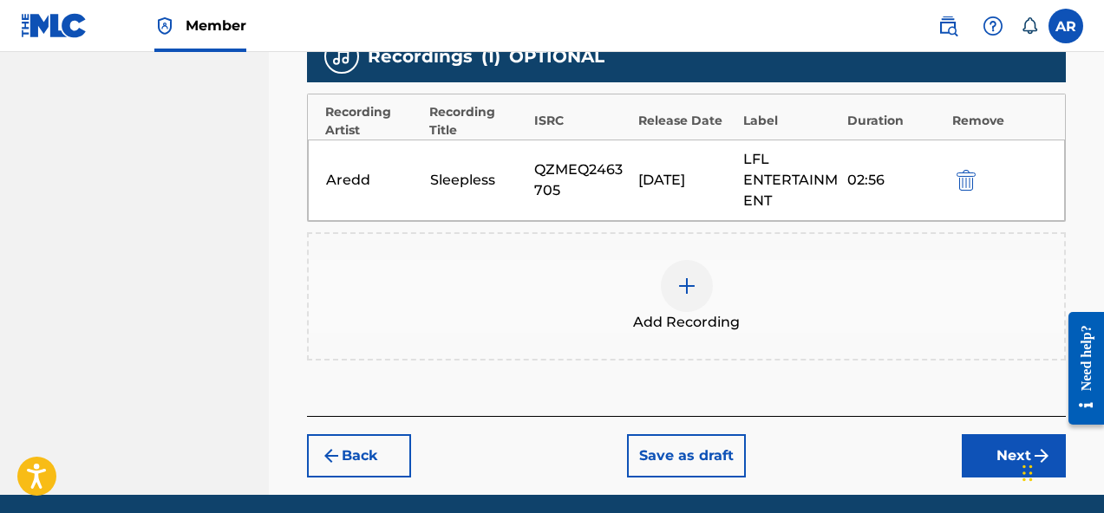
click at [711, 279] on div "Add Recording" at bounding box center [686, 296] width 755 height 73
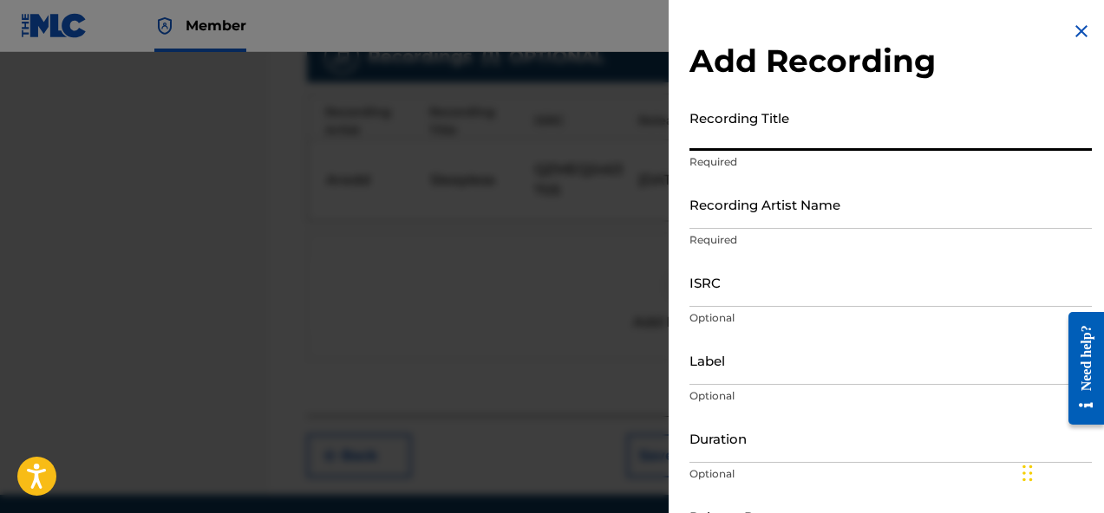
click at [835, 150] on input "Recording Title" at bounding box center [890, 125] width 402 height 49
type input "S"
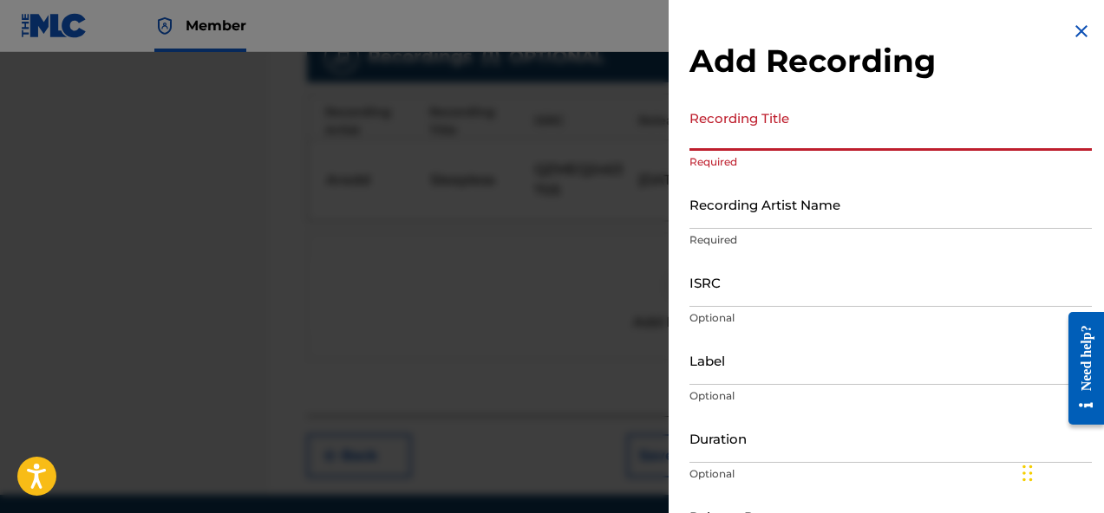
paste input "Save My Soul"
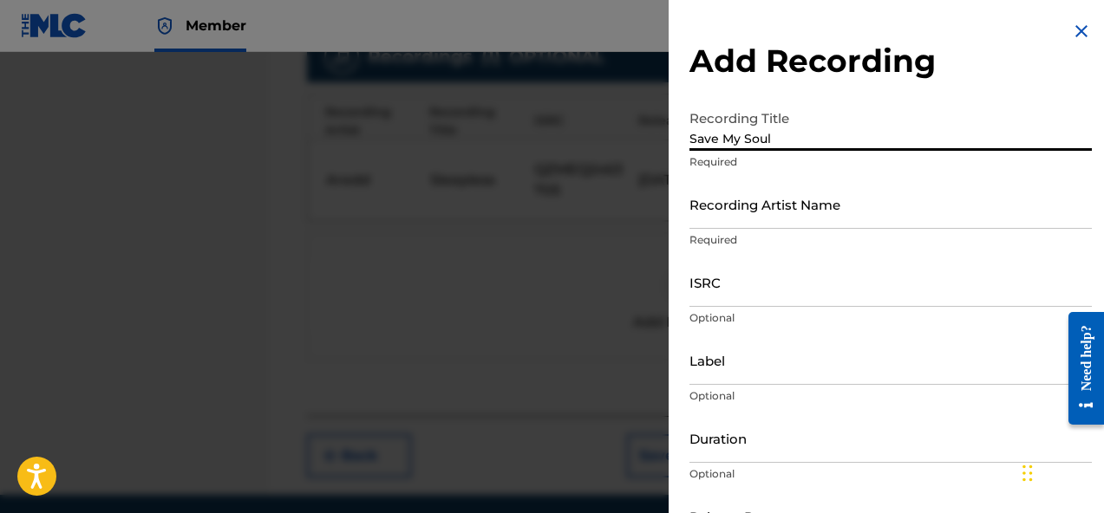
type input "Save My Soul"
click at [758, 224] on input "Recording Artist Name" at bounding box center [890, 203] width 402 height 49
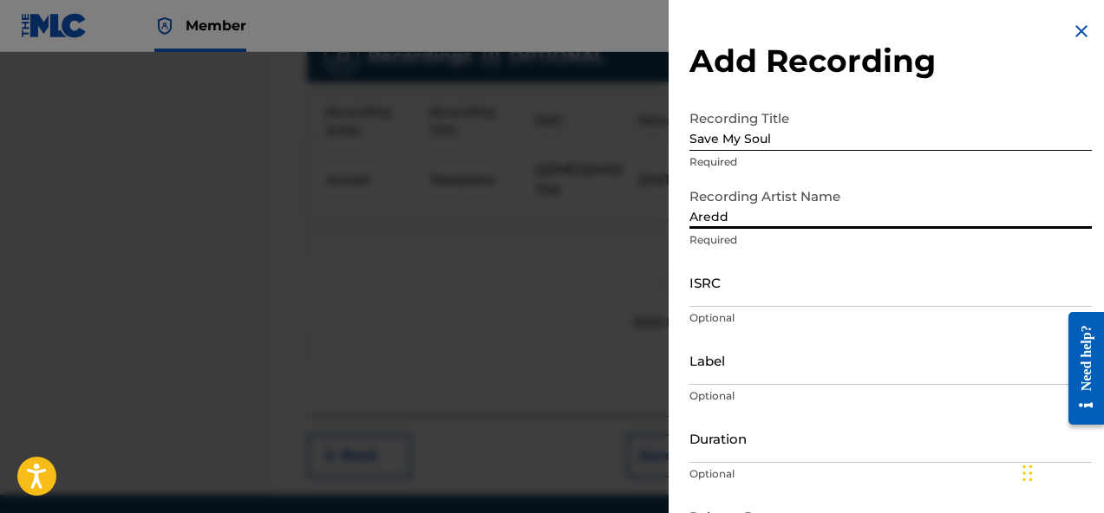
click at [764, 291] on input "ISRC" at bounding box center [890, 281] width 402 height 49
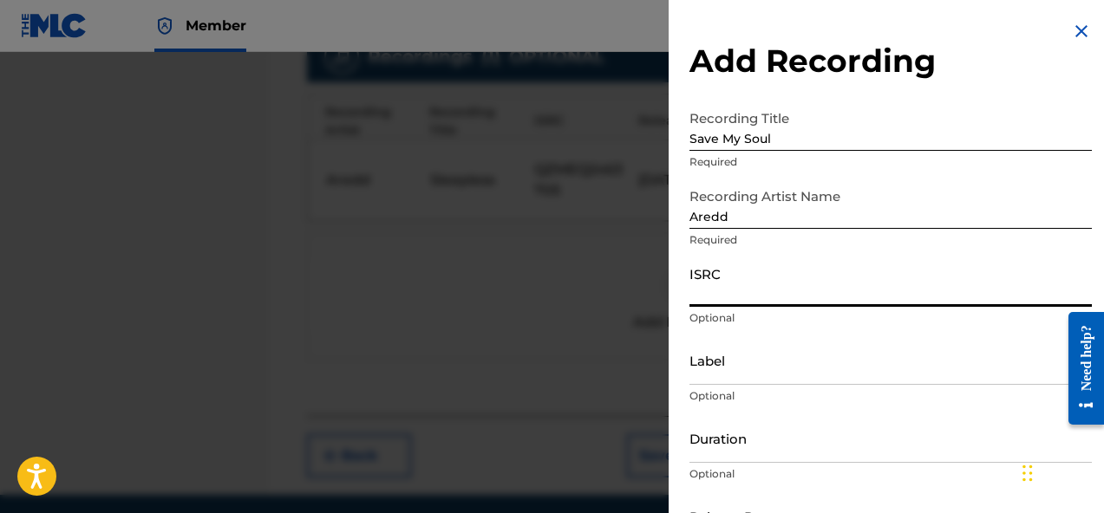
paste input "QZWFG2440082"
click at [736, 367] on input "Label" at bounding box center [890, 360] width 402 height 49
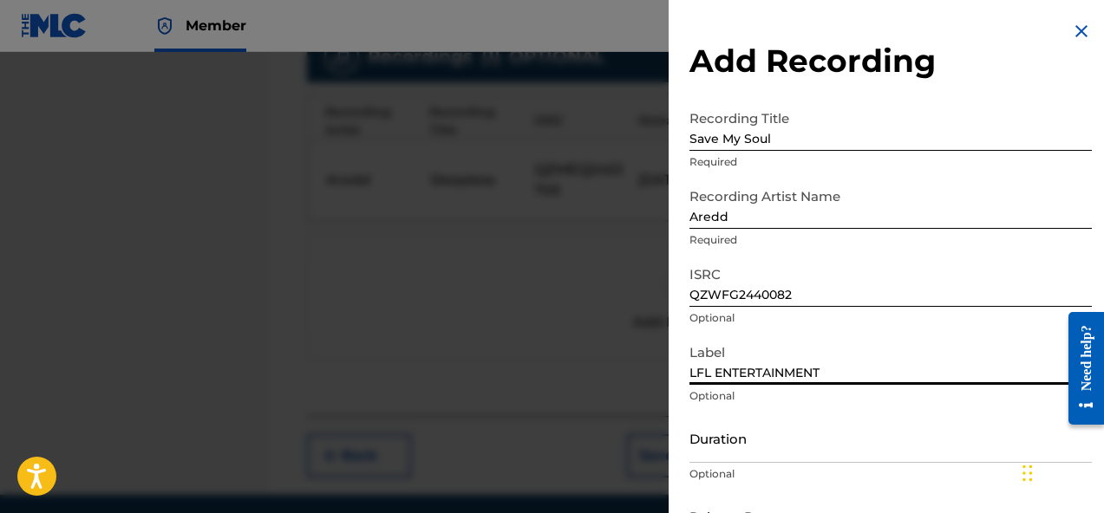
click at [815, 441] on input "Duration" at bounding box center [890, 438] width 402 height 49
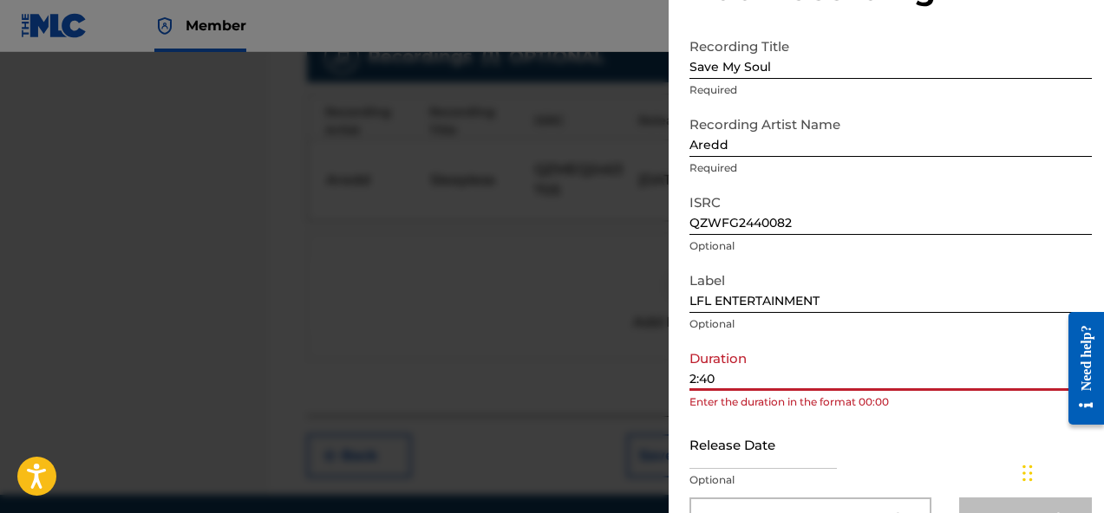
scroll to position [121, 0]
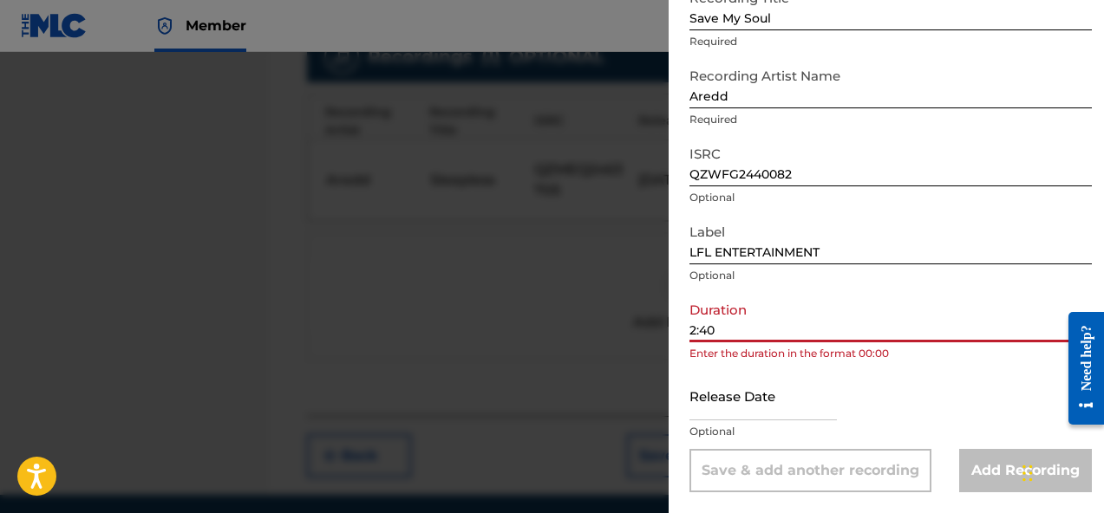
click at [746, 427] on p "Optional" at bounding box center [890, 432] width 402 height 16
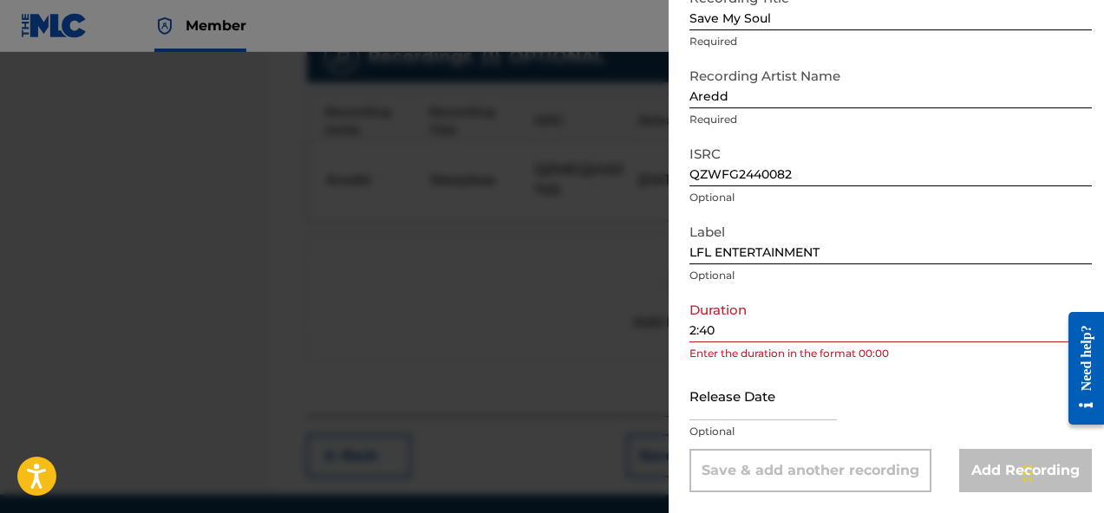
click at [755, 410] on input "text" at bounding box center [762, 395] width 147 height 49
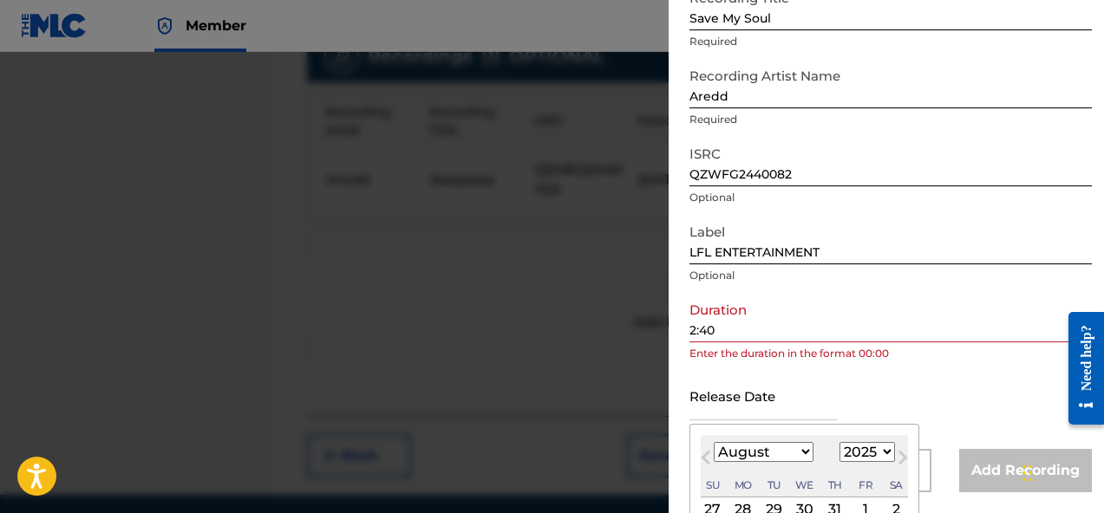
scroll to position [209, 0]
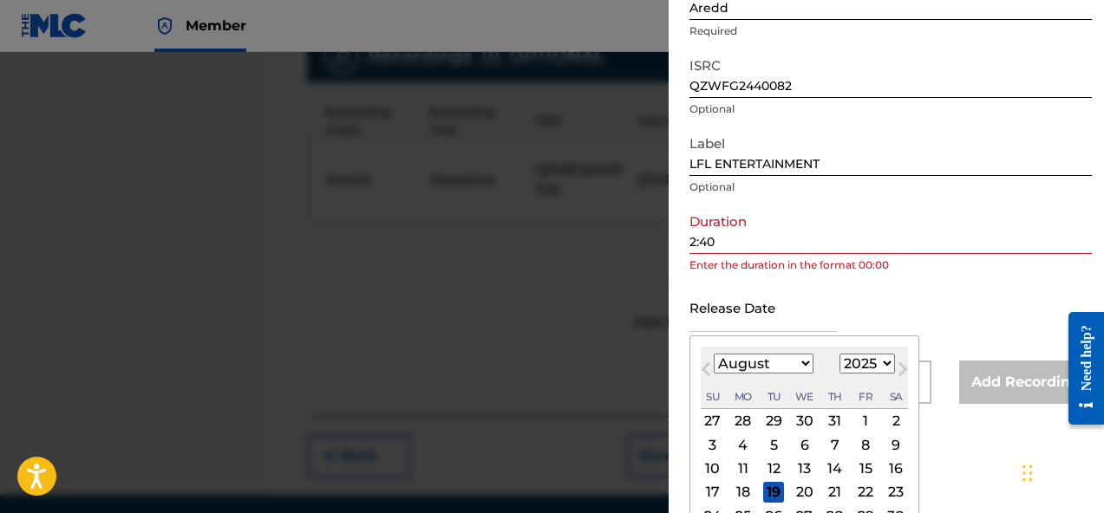
click at [777, 355] on select "January February March April May June July August September October November De…" at bounding box center [763, 364] width 100 height 20
click at [713, 354] on select "January February March April May June July August September October November De…" at bounding box center [763, 364] width 100 height 20
click at [860, 423] on div "3" at bounding box center [865, 421] width 21 height 21
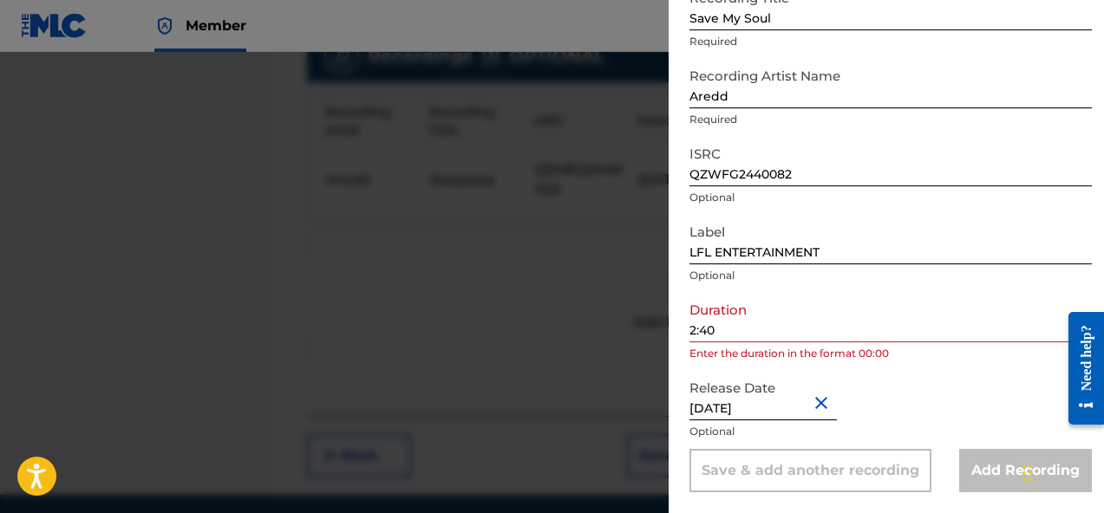
scroll to position [121, 0]
click at [945, 403] on div "Release Date October 3 2024 Optional" at bounding box center [890, 410] width 402 height 78
click at [790, 336] on input "2:40" at bounding box center [890, 317] width 402 height 49
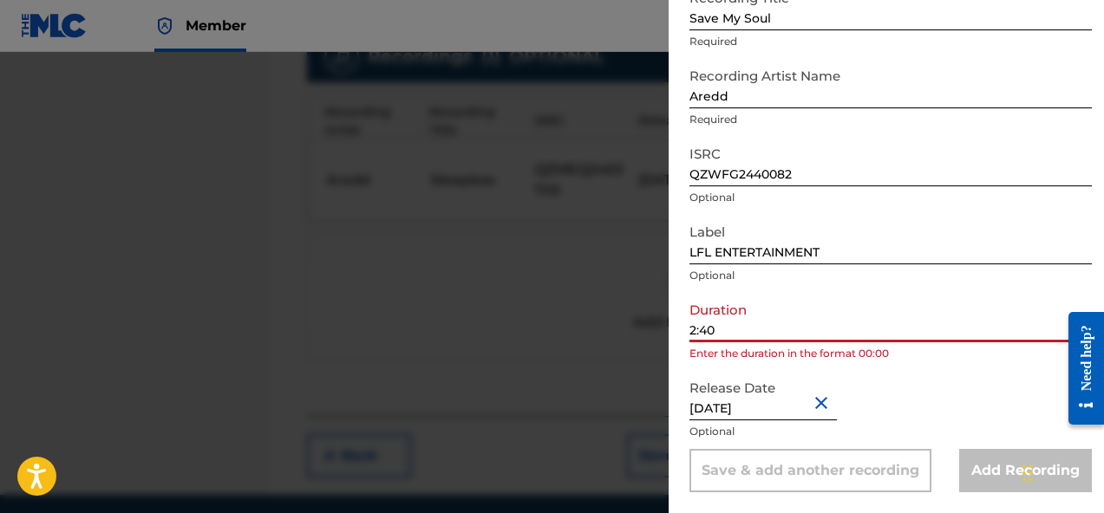
click at [685, 331] on div "Add Recording Recording Title Save My Soul Required Recording Artist Name Aredd…" at bounding box center [890, 196] width 444 height 634
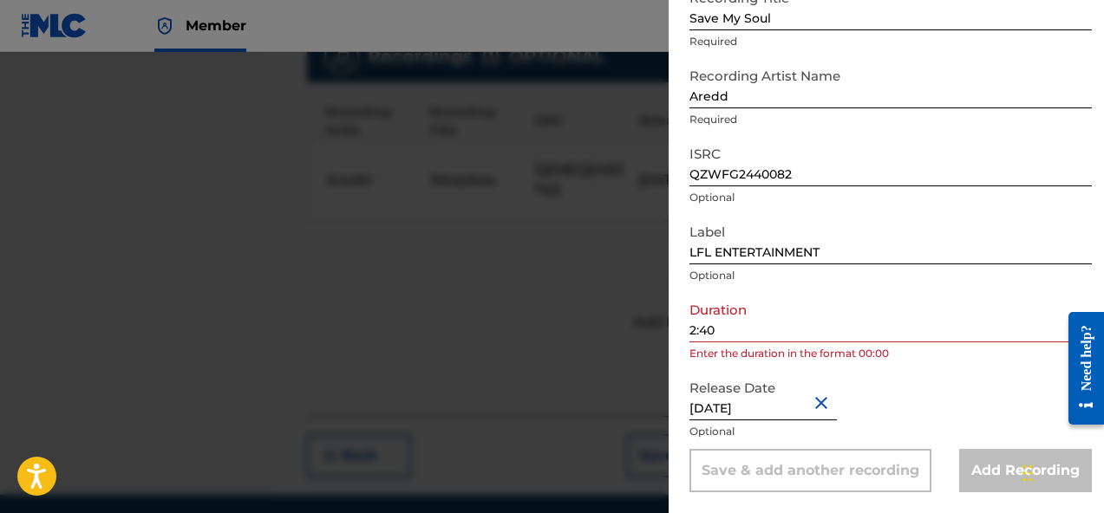
click at [690, 331] on input "2:40" at bounding box center [890, 317] width 402 height 49
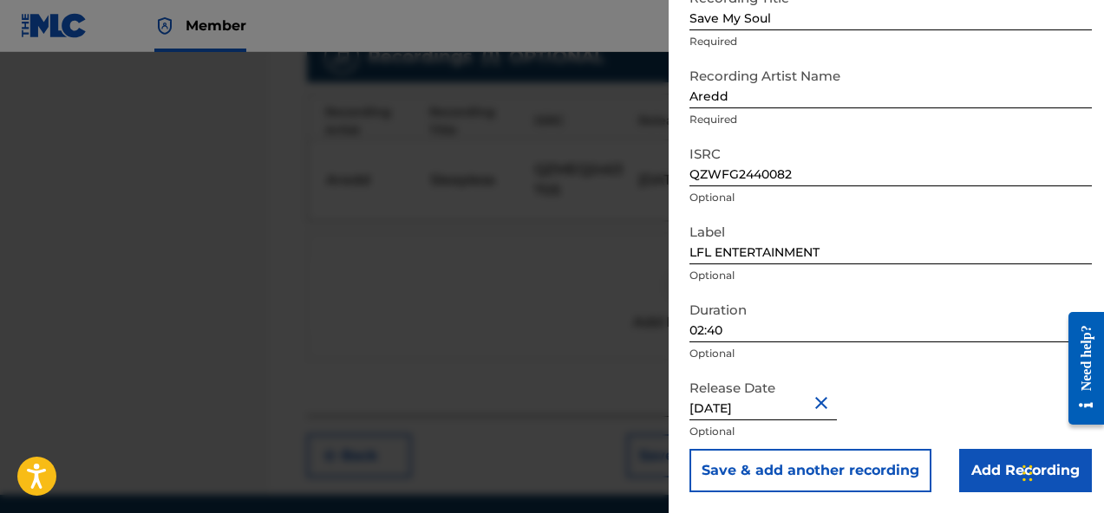
click at [987, 476] on input "Add Recording" at bounding box center [1025, 470] width 133 height 43
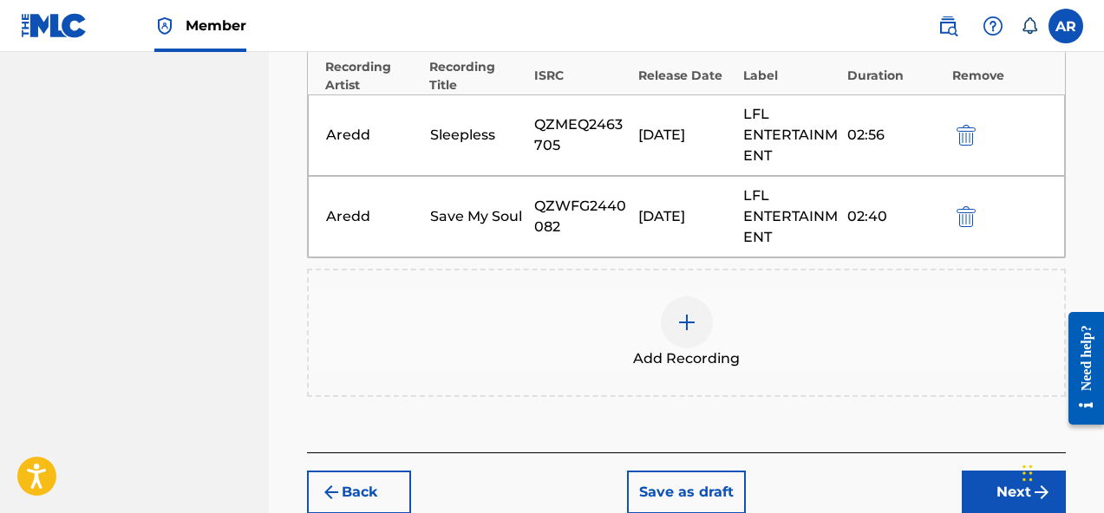
scroll to position [587, 0]
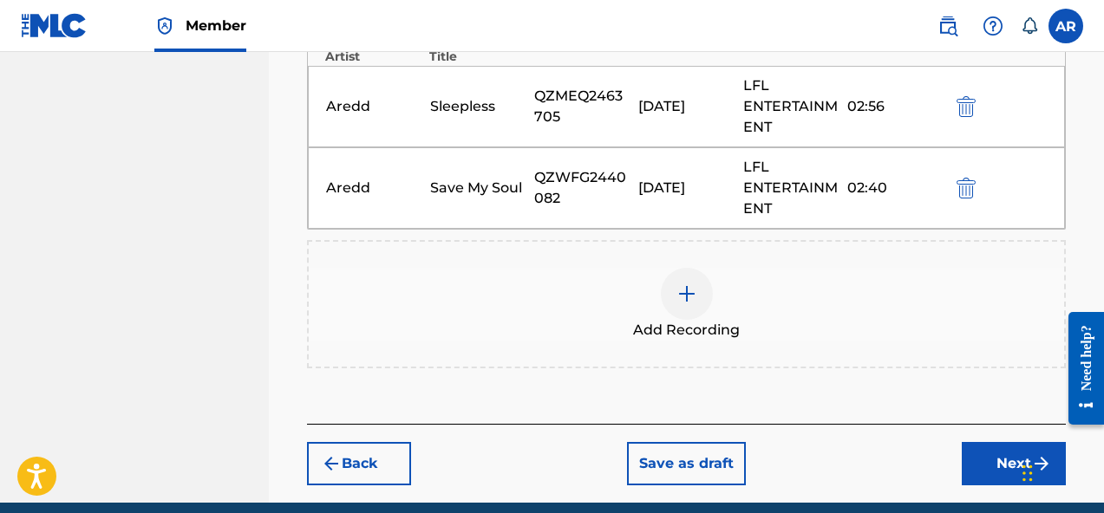
click at [738, 313] on div "Add Recording" at bounding box center [686, 304] width 755 height 73
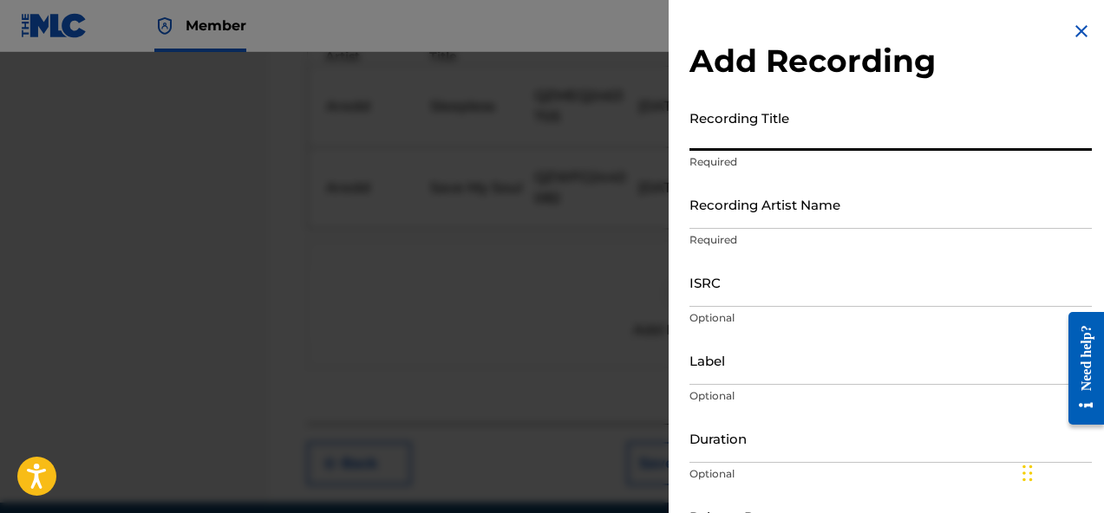
click at [810, 140] on input "Recording Title" at bounding box center [890, 125] width 402 height 49
paste input "Detached"
click at [801, 208] on input "Recording Artist Name" at bounding box center [890, 203] width 402 height 49
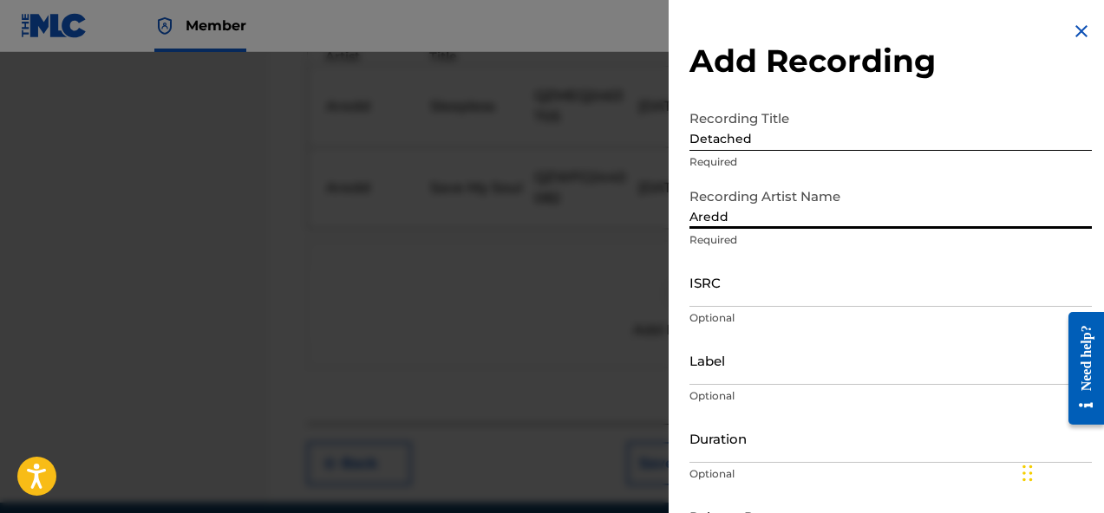
click at [796, 296] on input "ISRC" at bounding box center [890, 281] width 402 height 49
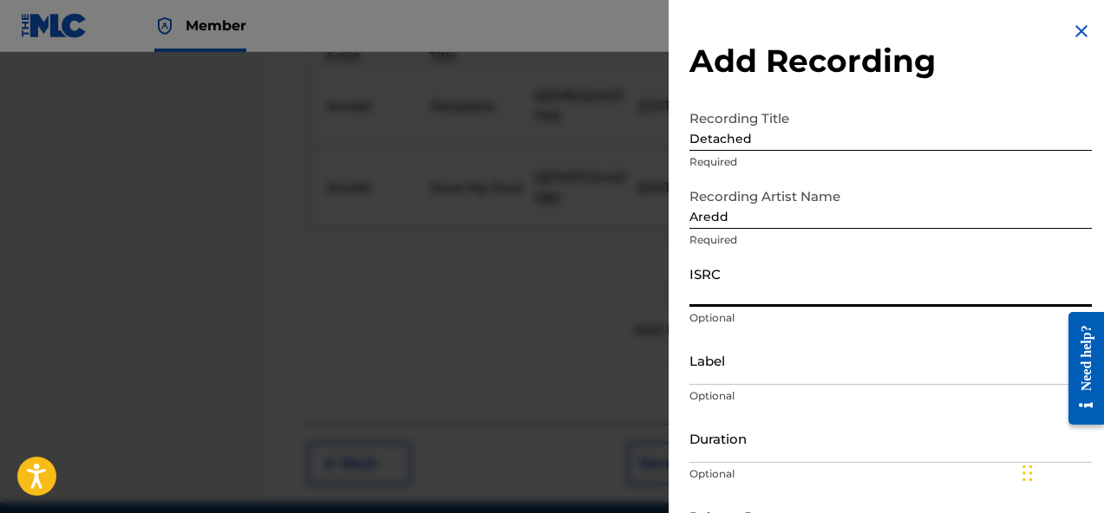
paste input "QZWFG2440083"
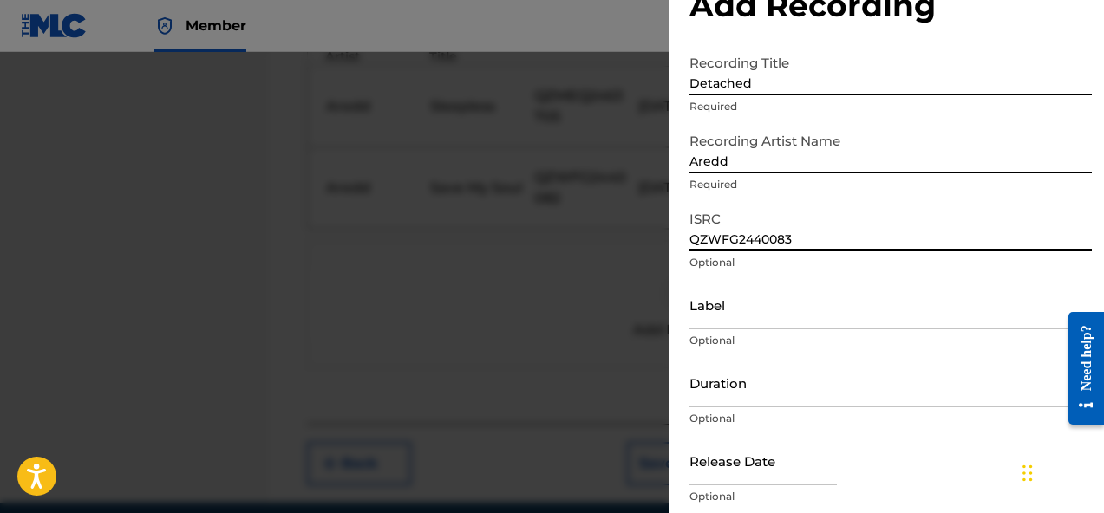
scroll to position [56, 0]
click at [783, 317] on input "Label" at bounding box center [890, 303] width 402 height 49
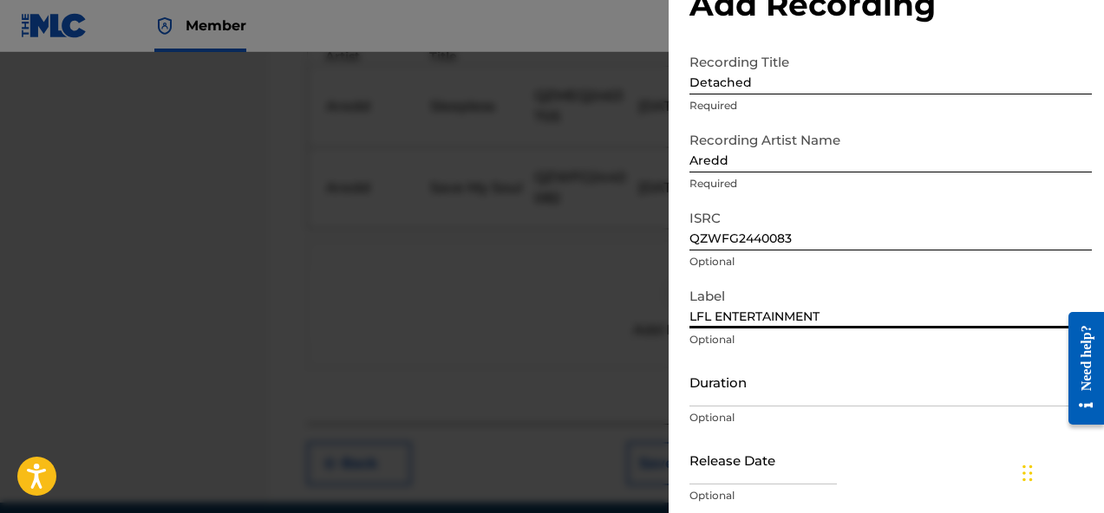
click at [812, 366] on input "Duration" at bounding box center [890, 381] width 402 height 49
click at [803, 405] on input "Duration" at bounding box center [890, 381] width 402 height 49
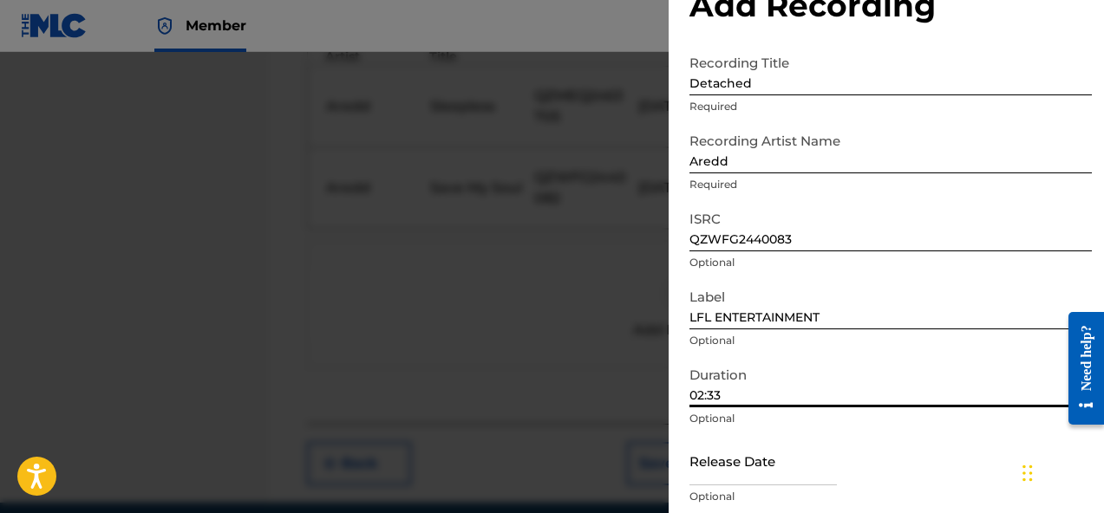
scroll to position [103, 0]
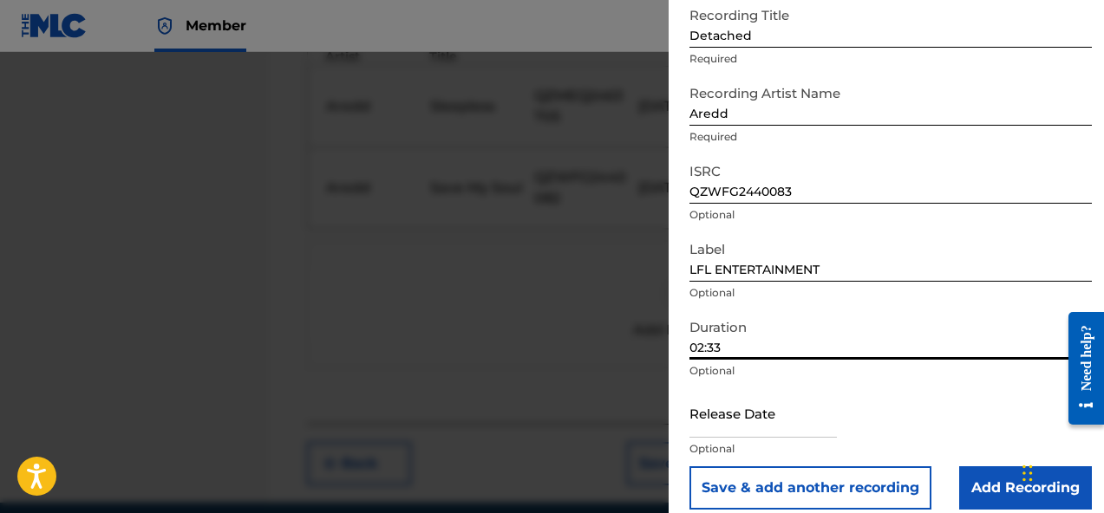
click at [758, 434] on input "text" at bounding box center [762, 412] width 147 height 49
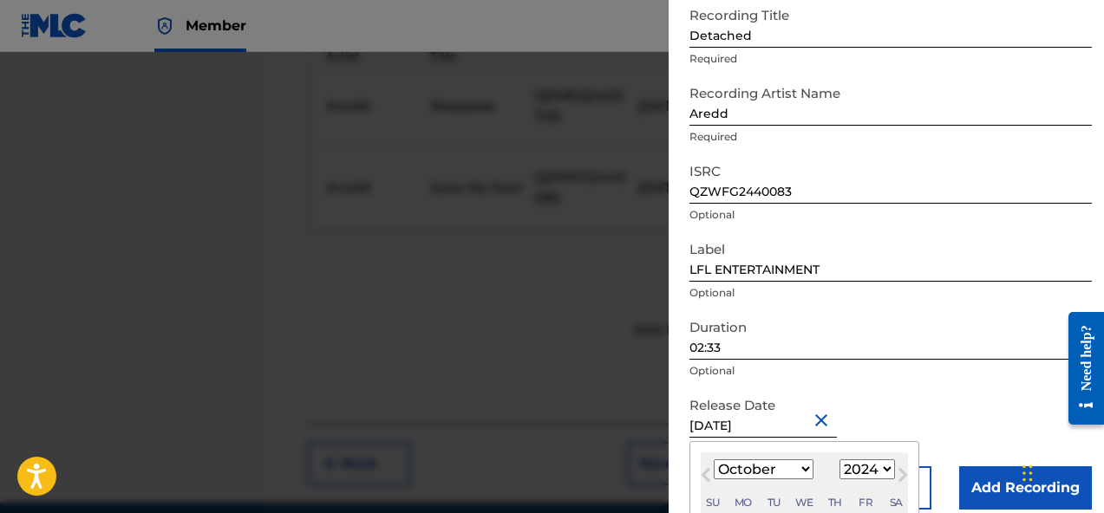
click at [859, 407] on div "Release Date October 3 2024 October 2024 Previous Month Next Month October 2024…" at bounding box center [890, 427] width 402 height 78
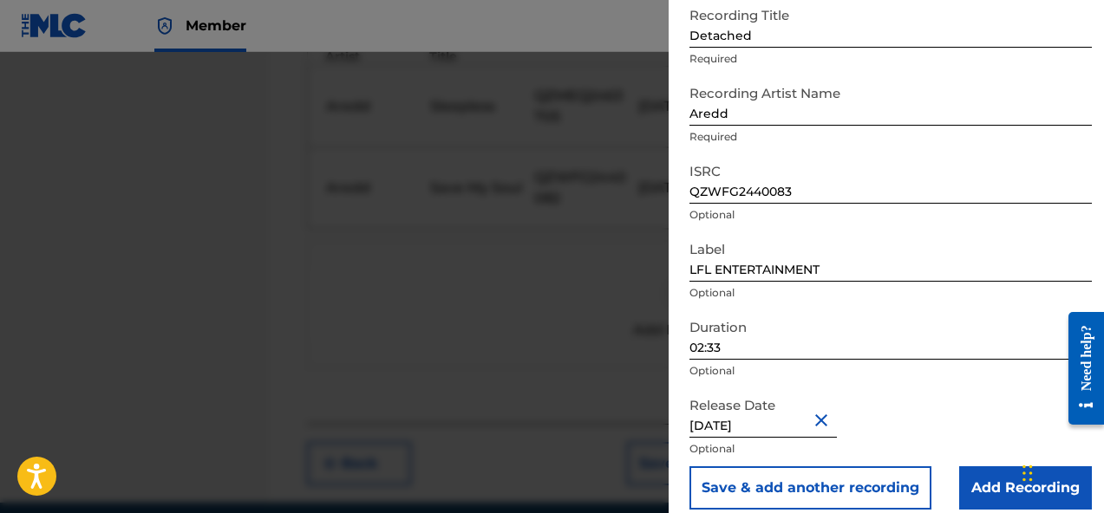
scroll to position [121, 0]
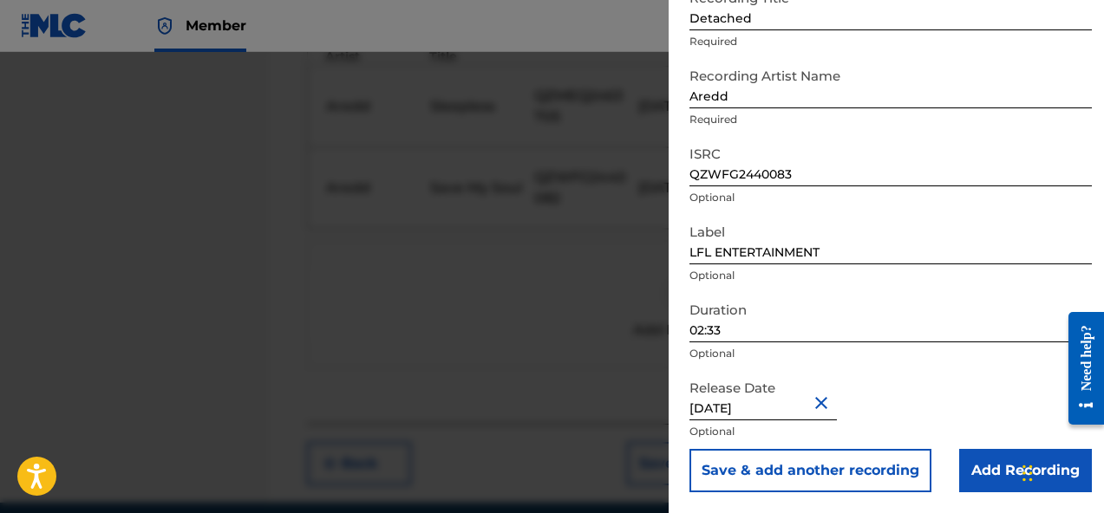
click at [980, 477] on input "Add Recording" at bounding box center [1025, 470] width 133 height 43
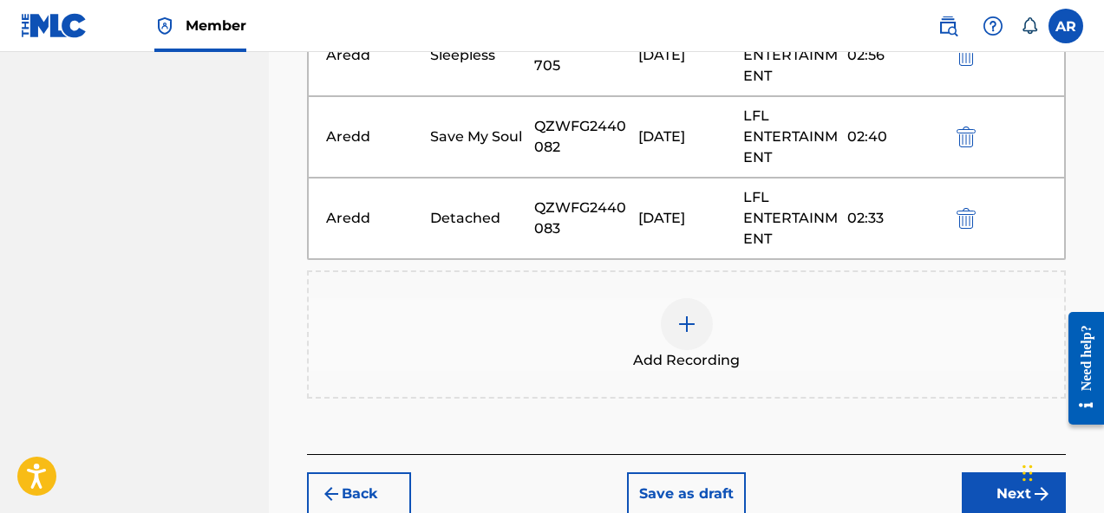
scroll to position [652, 0]
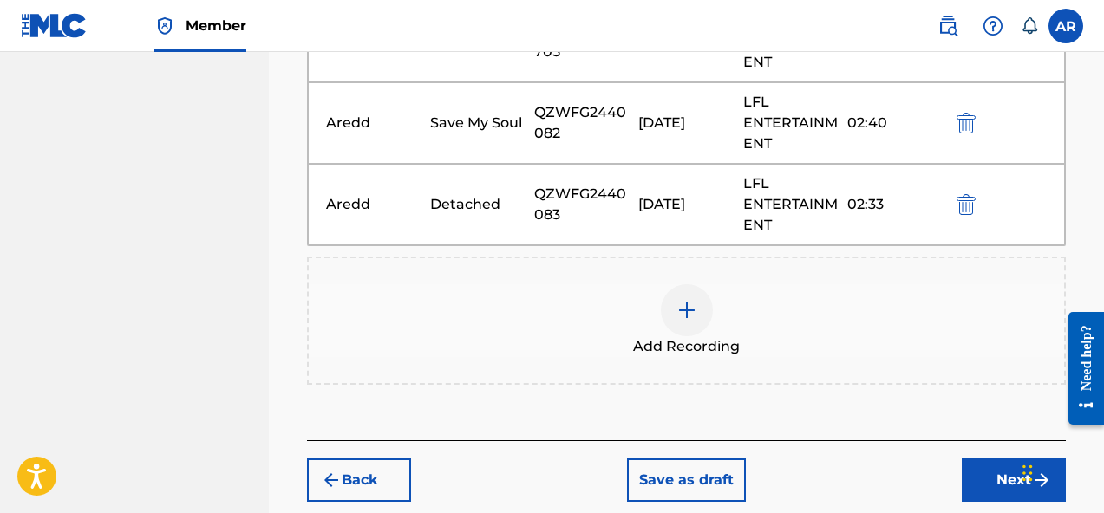
click at [588, 330] on div "Add Recording" at bounding box center [686, 320] width 755 height 73
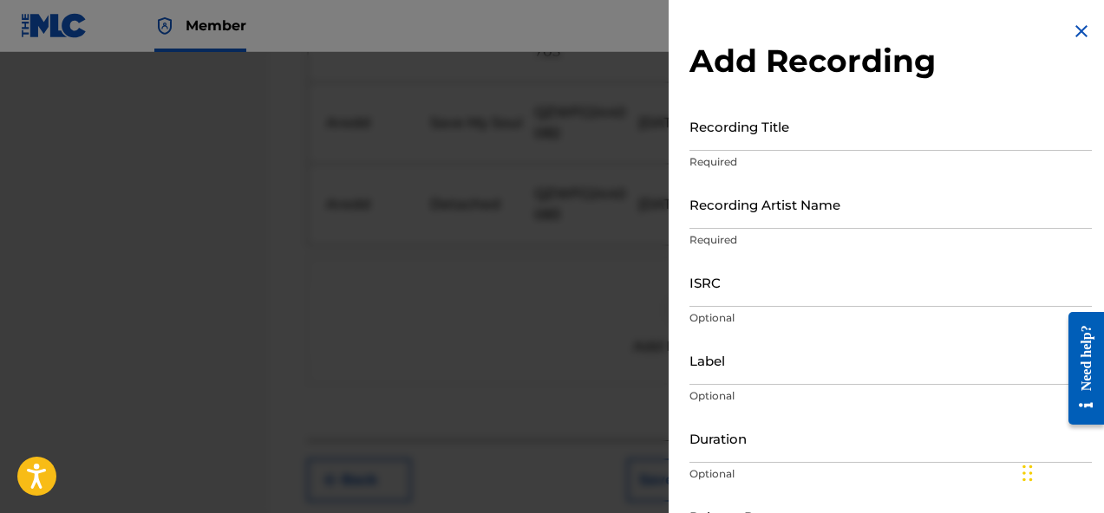
click at [797, 131] on input "Recording Title" at bounding box center [890, 125] width 402 height 49
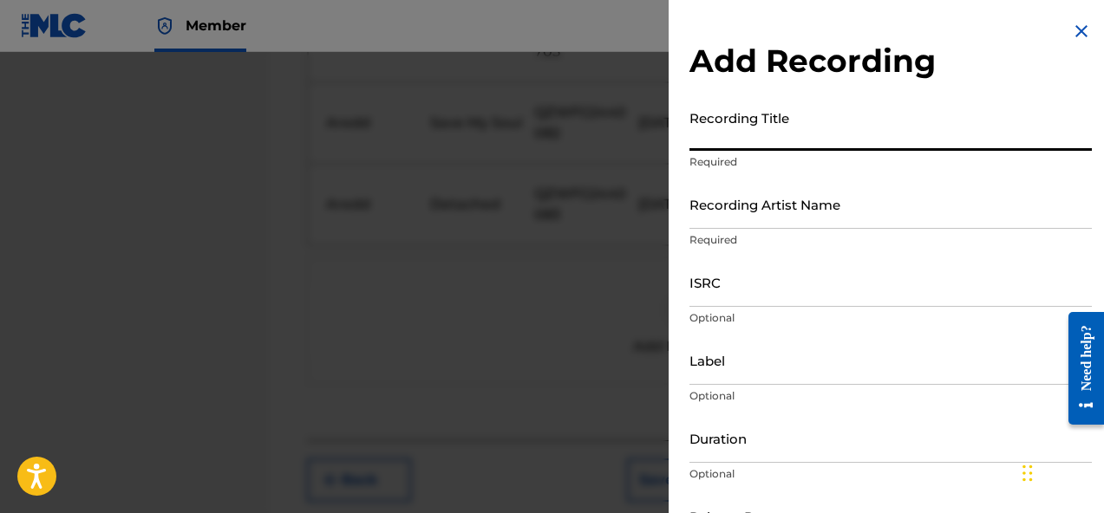
paste input "Break Away"
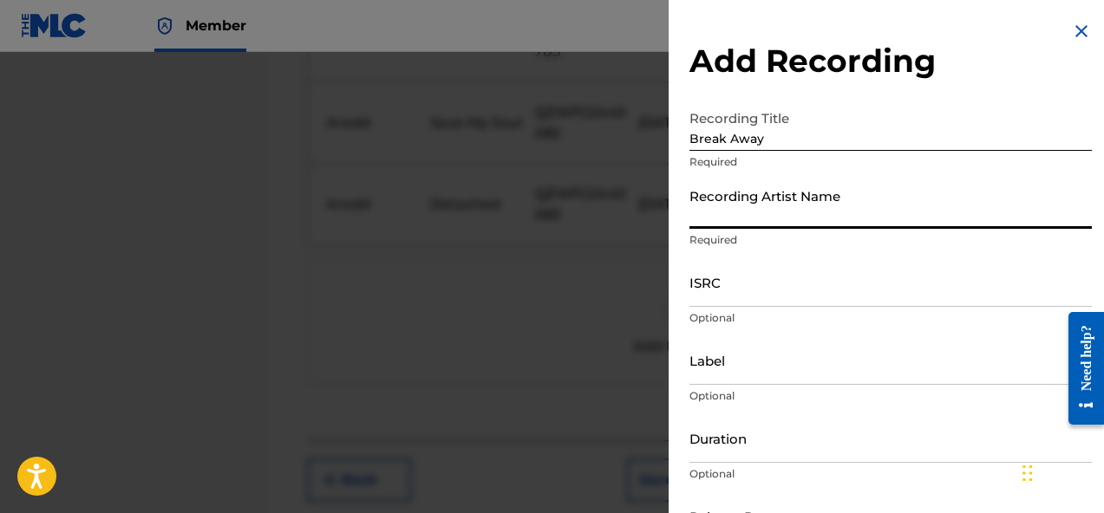
click at [773, 215] on input "Recording Artist Name" at bounding box center [890, 203] width 402 height 49
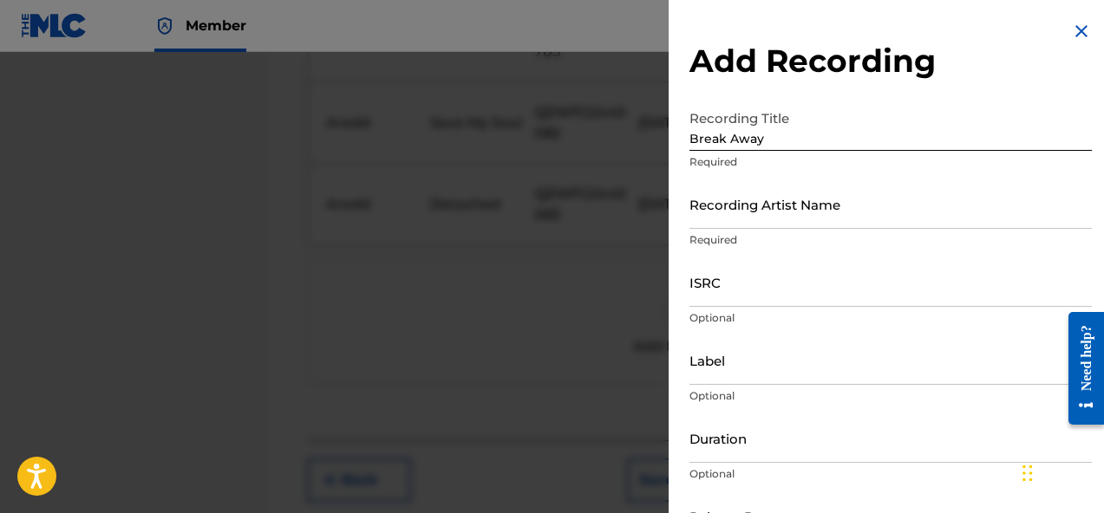
click at [819, 229] on div "Recording Artist Name Required" at bounding box center [890, 218] width 402 height 78
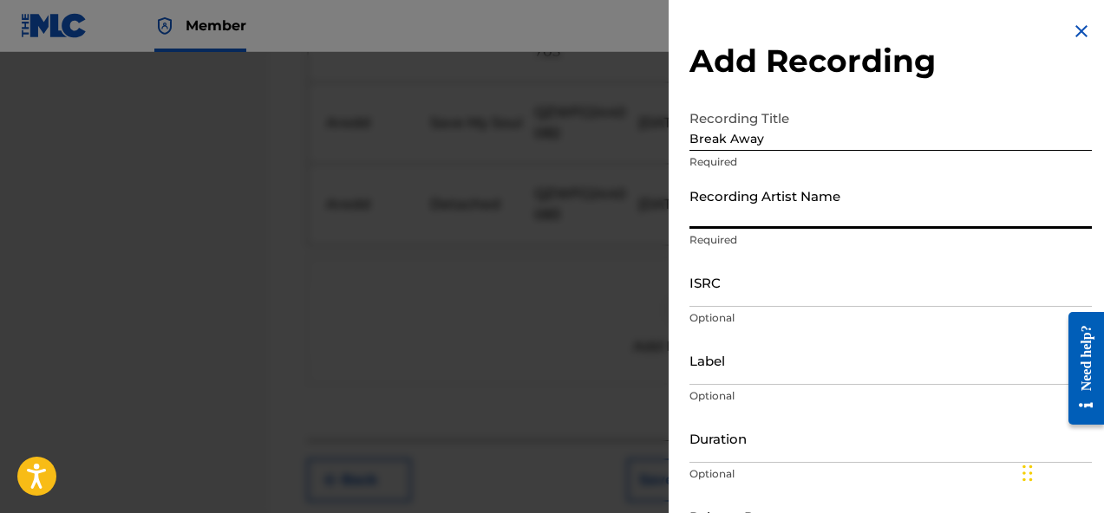
click at [798, 214] on input "Recording Artist Name" at bounding box center [890, 203] width 402 height 49
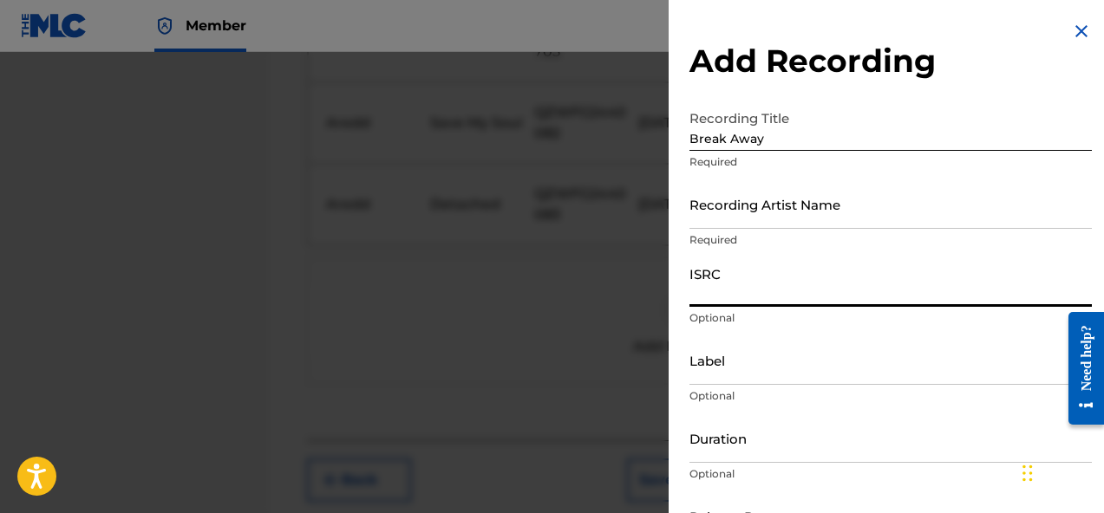
click at [744, 300] on input "ISRC" at bounding box center [890, 281] width 402 height 49
click at [769, 294] on input "ISRC" at bounding box center [890, 281] width 402 height 49
paste input "QZWFG2440084"
click at [750, 364] on input "Label" at bounding box center [890, 360] width 402 height 49
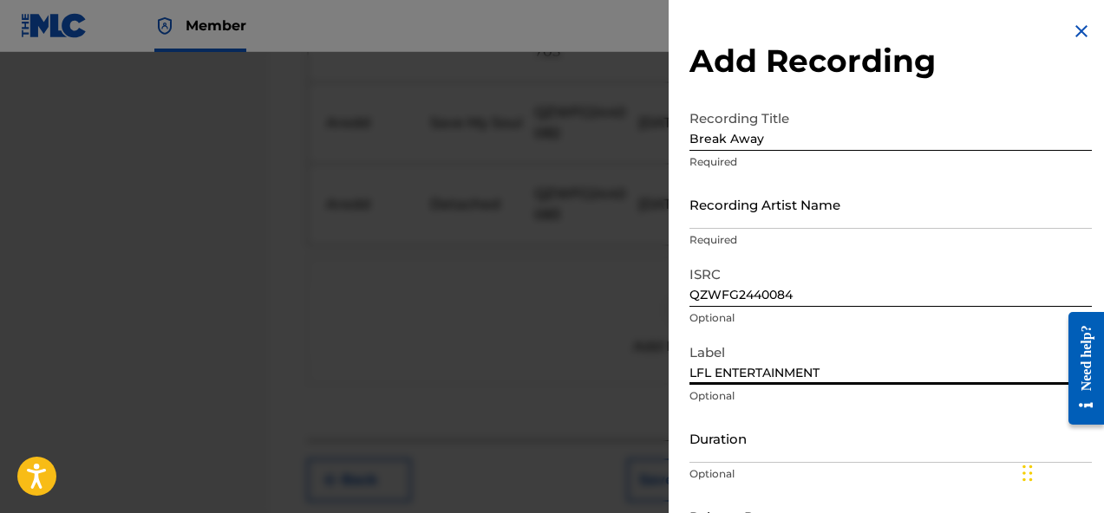
click at [820, 446] on input "Duration" at bounding box center [890, 438] width 402 height 49
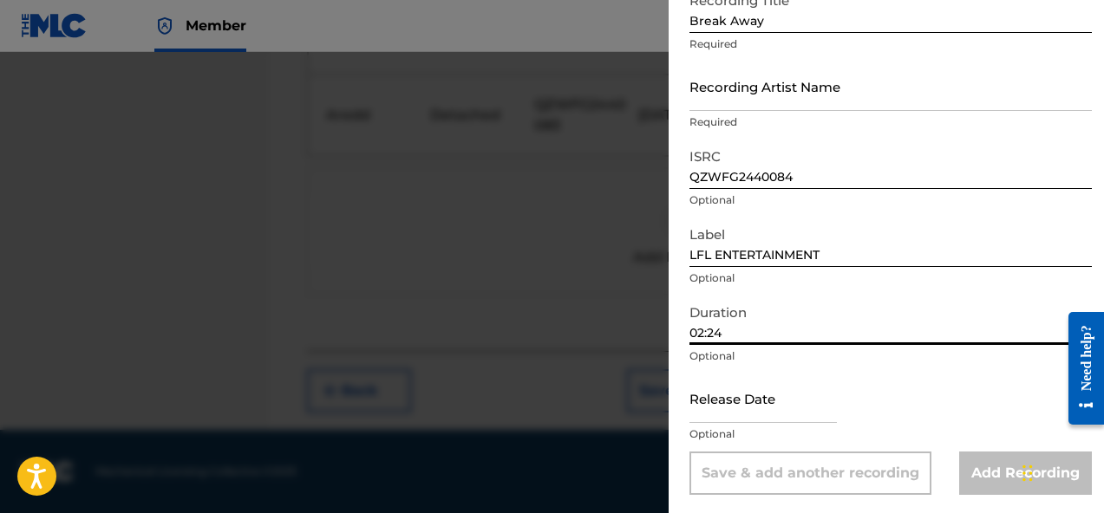
scroll to position [121, 0]
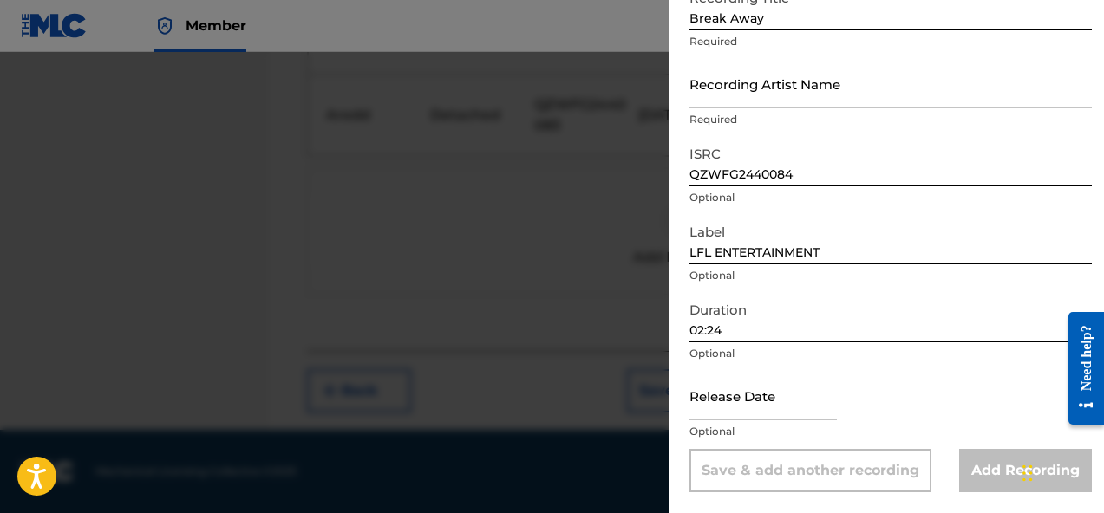
click at [739, 428] on p "Optional" at bounding box center [890, 432] width 402 height 16
click at [745, 408] on input "text" at bounding box center [762, 395] width 147 height 49
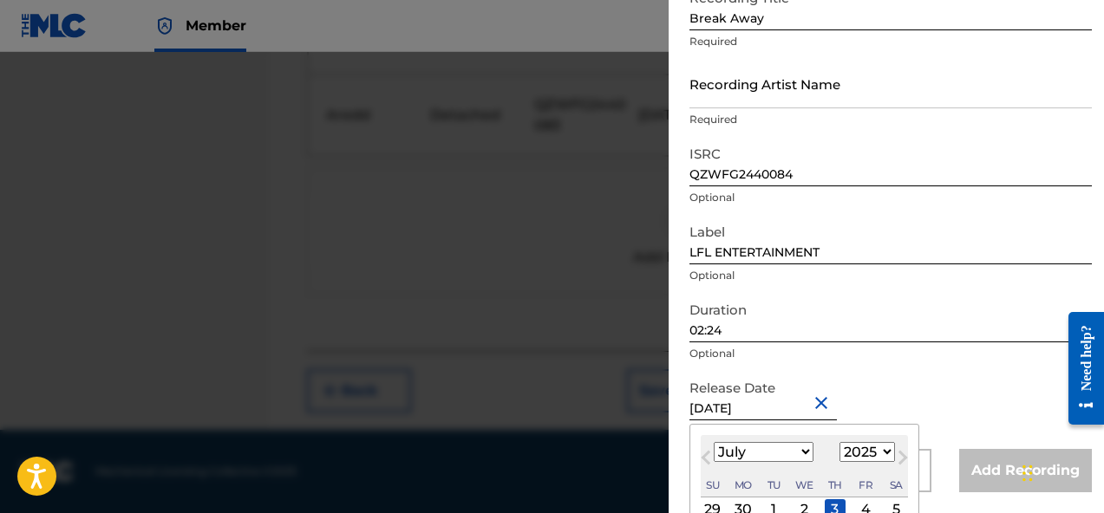
scroll to position [143, 0]
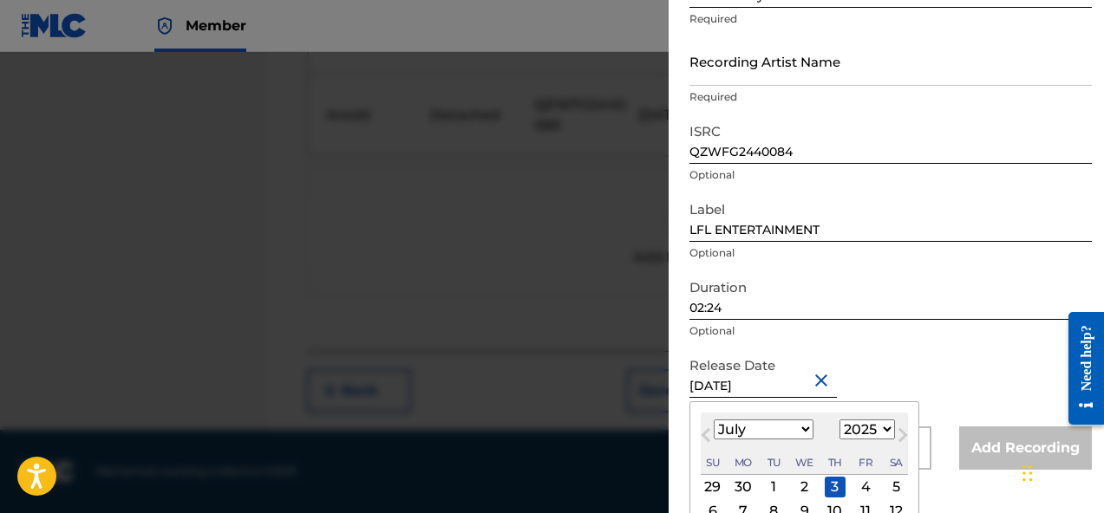
click at [779, 386] on input "July 3 2025" at bounding box center [762, 373] width 147 height 49
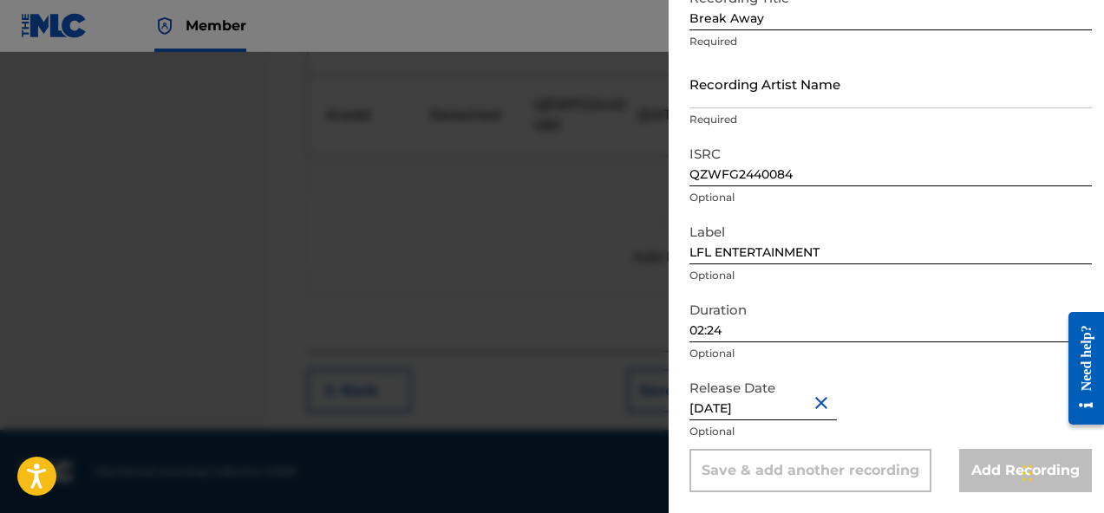
click at [851, 383] on div "Release Date July 3 2025 Optional" at bounding box center [890, 410] width 402 height 78
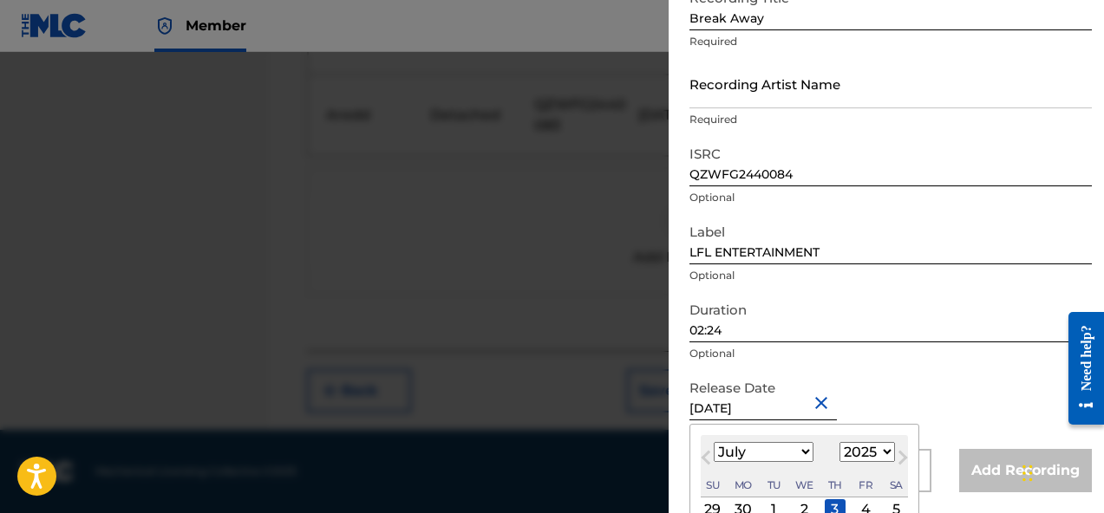
click at [758, 400] on input "July 3 2025" at bounding box center [762, 395] width 147 height 49
click at [811, 404] on button "Close" at bounding box center [824, 402] width 26 height 53
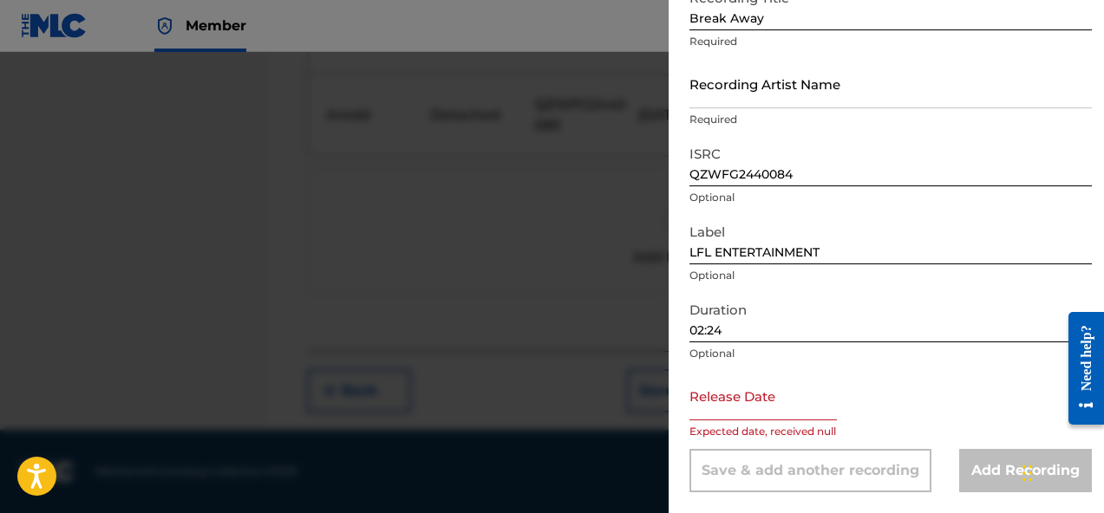
click at [758, 413] on input "text" at bounding box center [762, 395] width 147 height 49
click at [857, 284] on form "Recording Title Break Away Required Recording Artist Name Required ISRC QZWFG24…" at bounding box center [890, 236] width 402 height 511
click at [987, 432] on p "Optional" at bounding box center [890, 432] width 402 height 16
click at [760, 331] on input "02:24" at bounding box center [890, 317] width 402 height 49
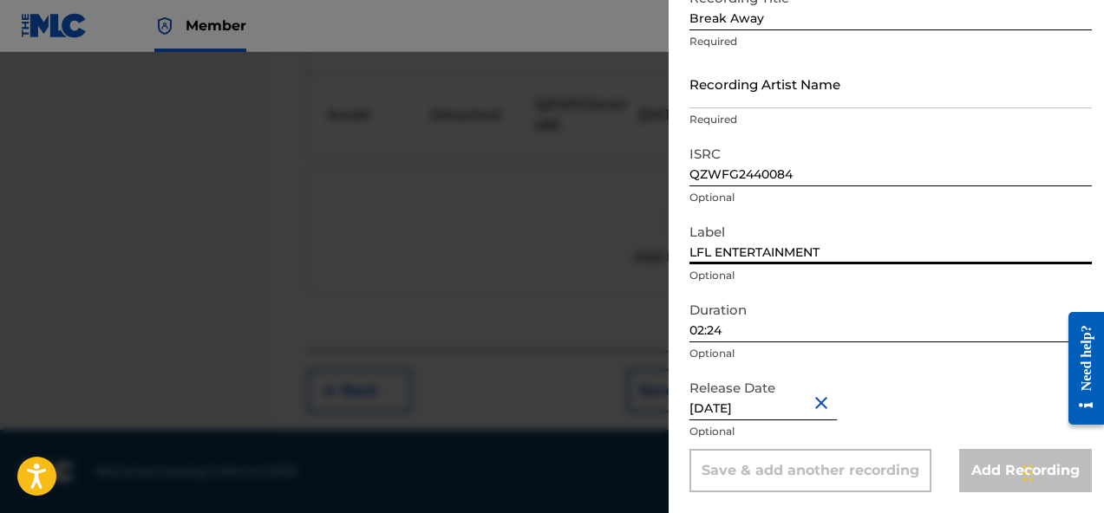
click at [844, 227] on input "LFL ENTERTAINMENT" at bounding box center [890, 239] width 402 height 49
click at [857, 179] on input "QZWFG2440084" at bounding box center [890, 161] width 402 height 49
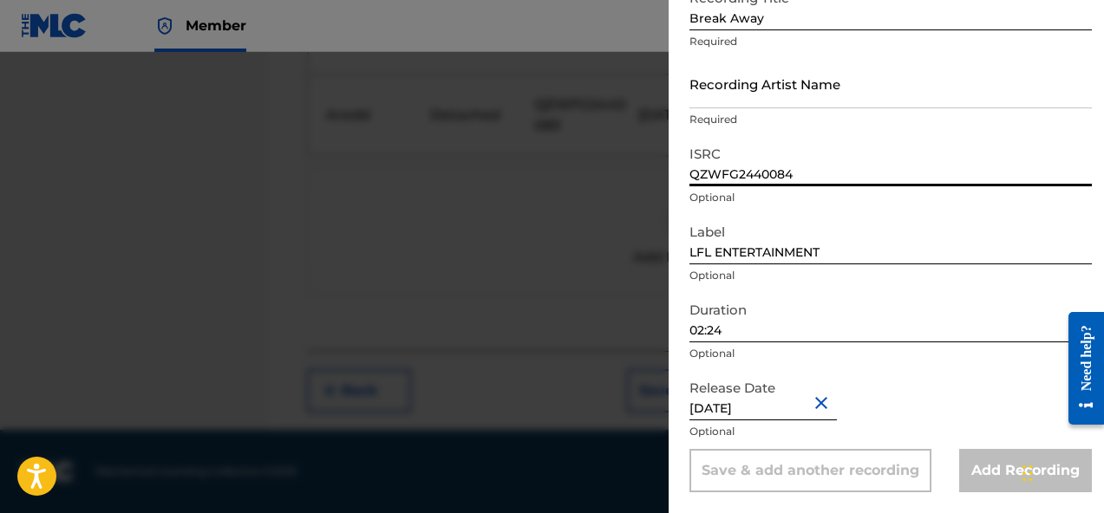
click at [863, 95] on input "Recording Artist Name" at bounding box center [890, 83] width 402 height 49
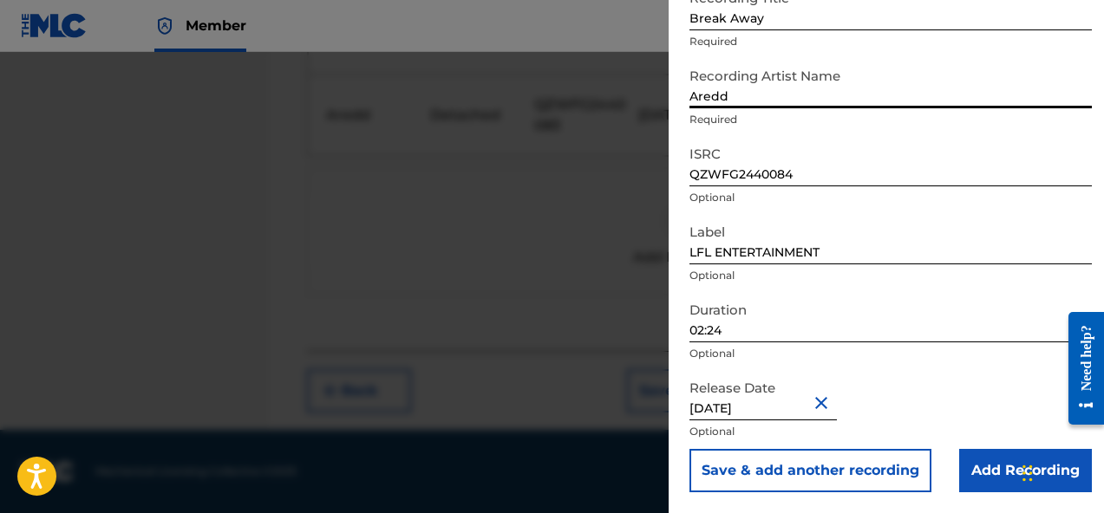
click at [972, 464] on input "Add Recording" at bounding box center [1025, 470] width 133 height 43
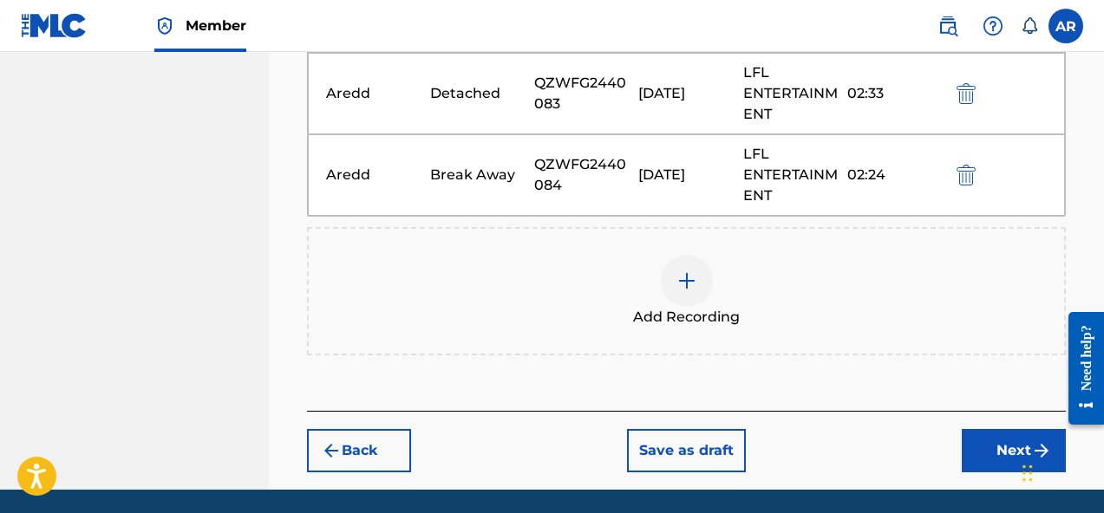
scroll to position [764, 0]
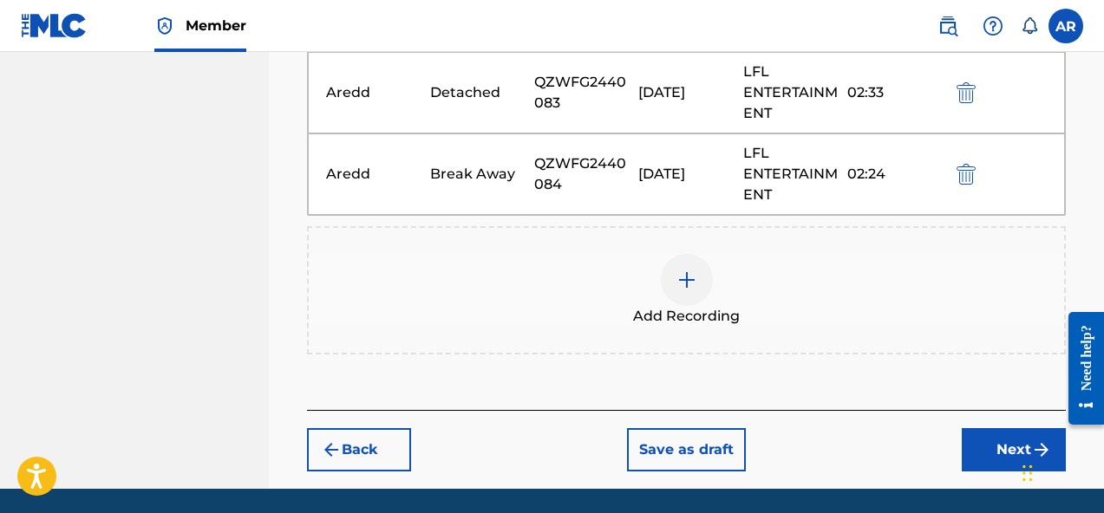
click at [700, 264] on div at bounding box center [687, 280] width 52 height 52
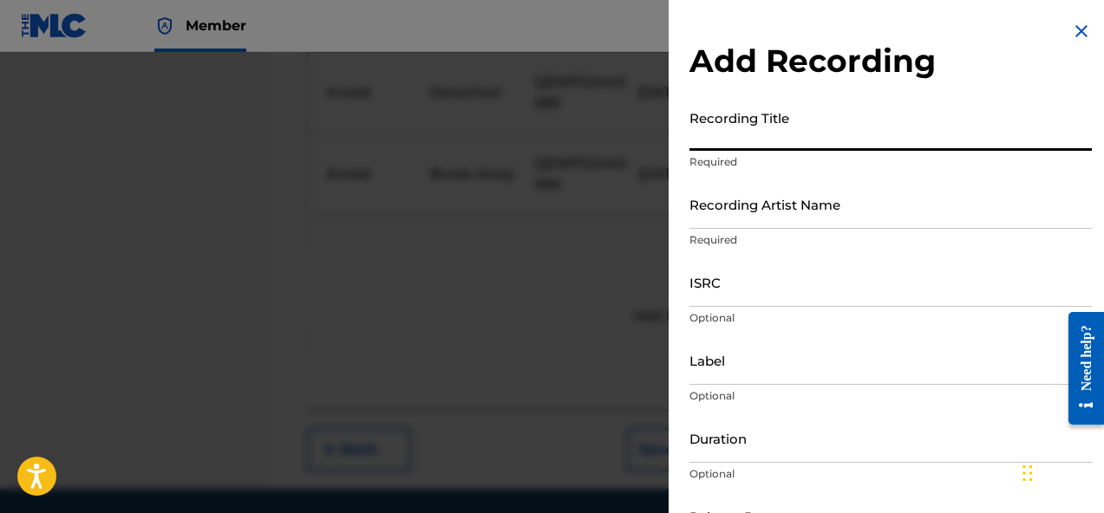
click at [798, 140] on input "Recording Title" at bounding box center [890, 125] width 402 height 49
paste input "Fireman"
click at [805, 211] on input "Recording Artist Name" at bounding box center [890, 203] width 402 height 49
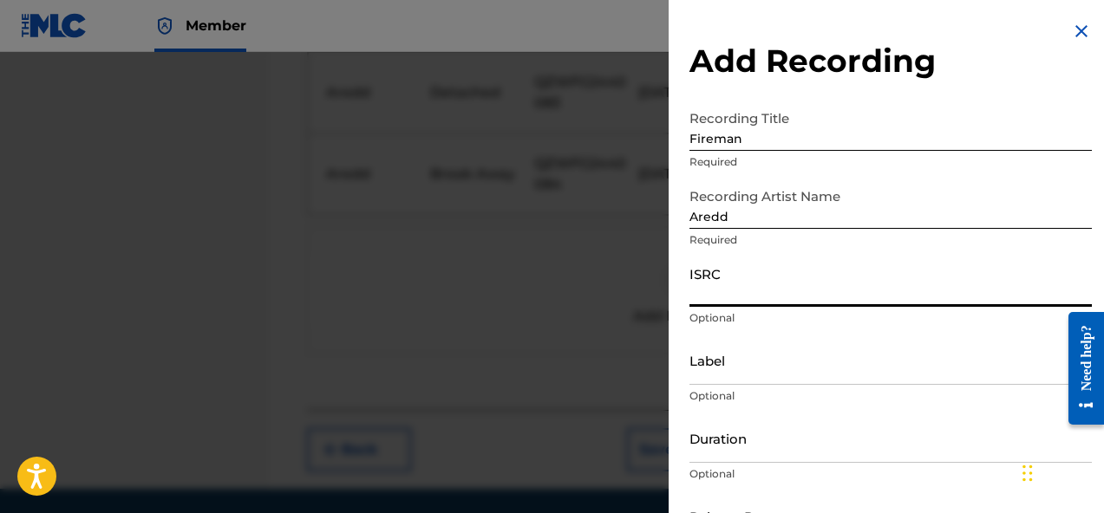
click at [767, 290] on input "ISRC" at bounding box center [890, 281] width 402 height 49
paste input "QZWFG2440085"
click at [821, 322] on p "Optional" at bounding box center [890, 318] width 402 height 16
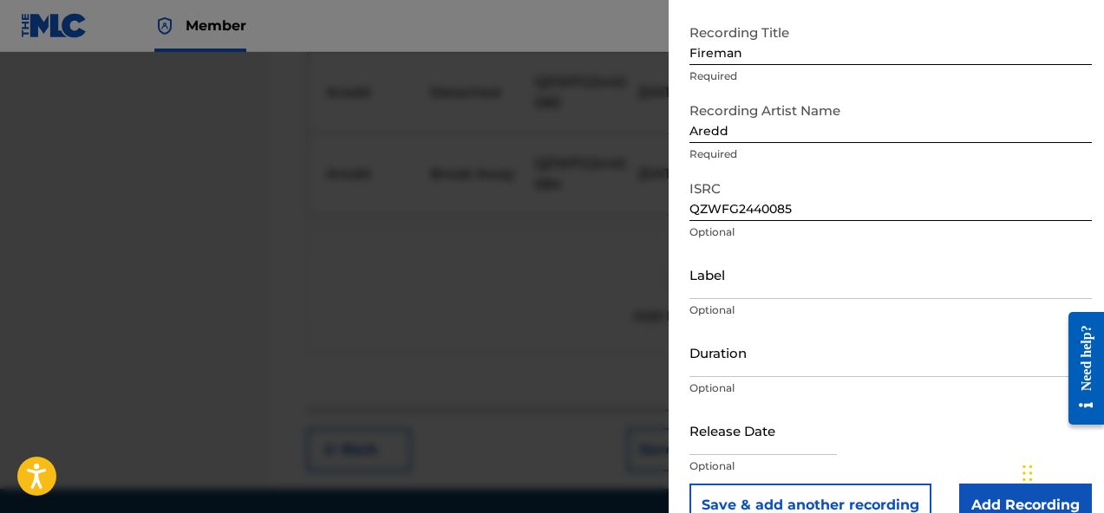
scroll to position [94, 0]
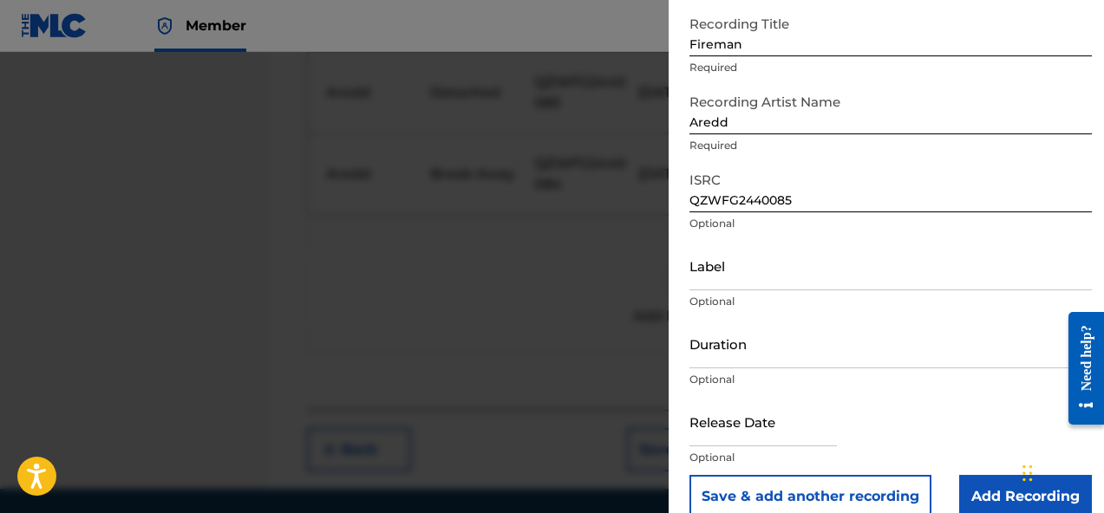
click at [816, 286] on input "Label" at bounding box center [890, 265] width 402 height 49
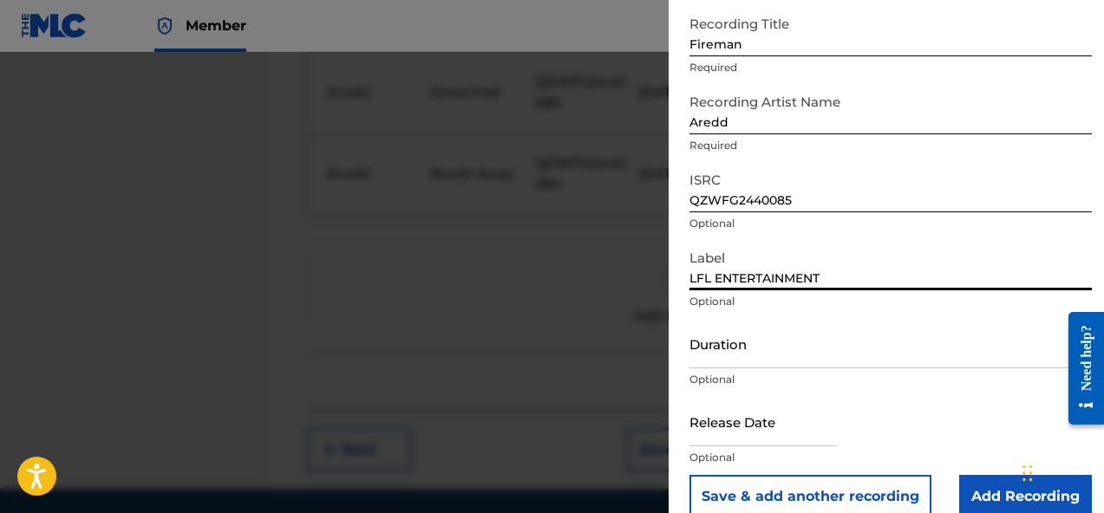
click at [814, 371] on div "Duration Optional" at bounding box center [890, 358] width 402 height 78
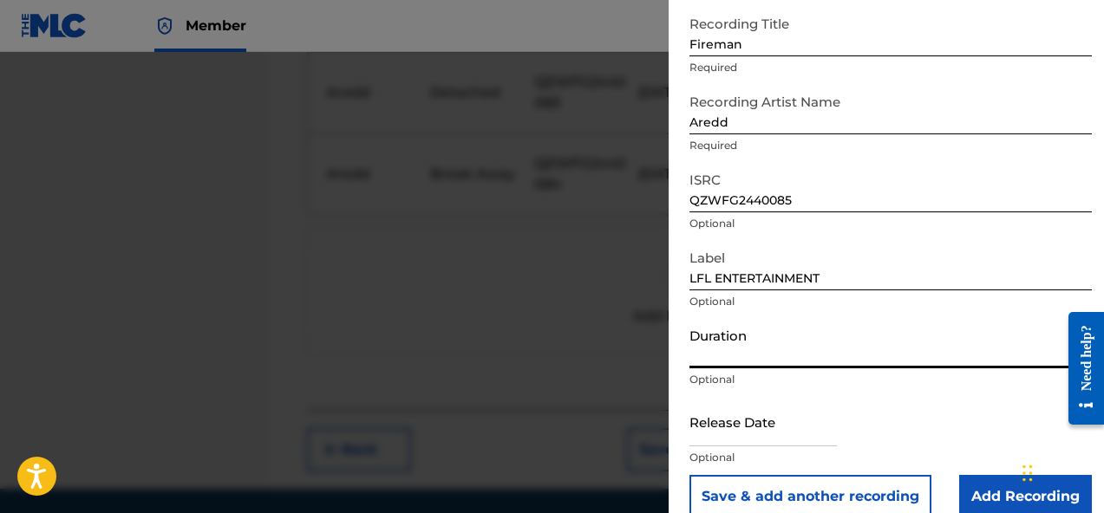
click at [814, 358] on input "Duration" at bounding box center [890, 343] width 402 height 49
click at [954, 171] on input "QZWFG2440085" at bounding box center [890, 187] width 402 height 49
click at [785, 342] on input "Duration" at bounding box center [890, 343] width 402 height 49
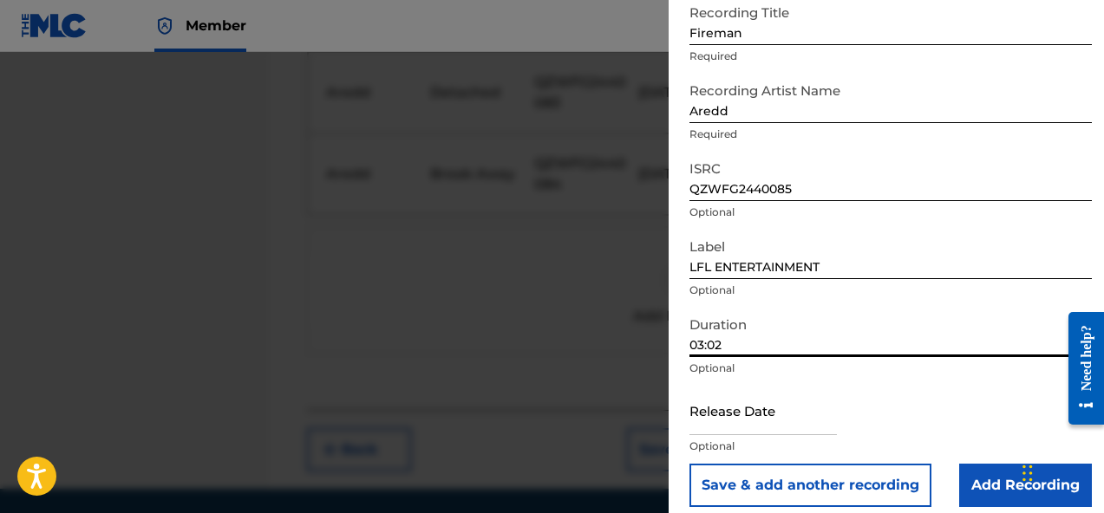
scroll to position [107, 0]
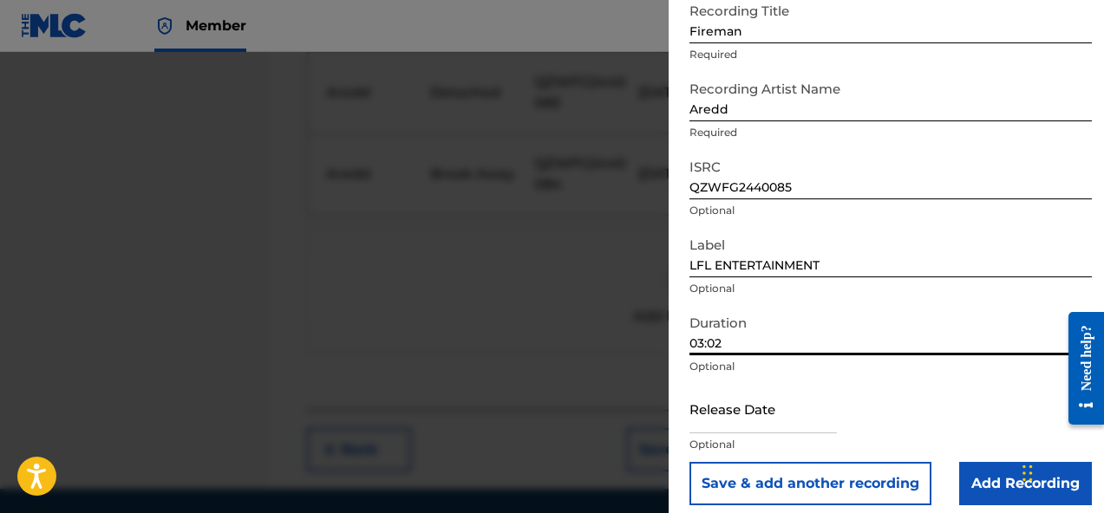
click at [838, 199] on input "QZWFG2440085" at bounding box center [890, 174] width 402 height 49
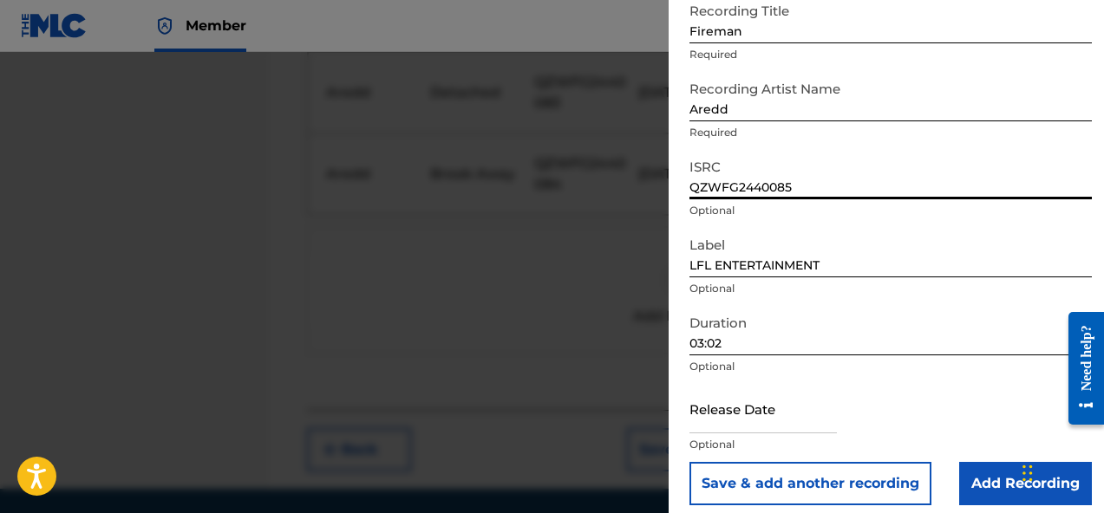
scroll to position [121, 0]
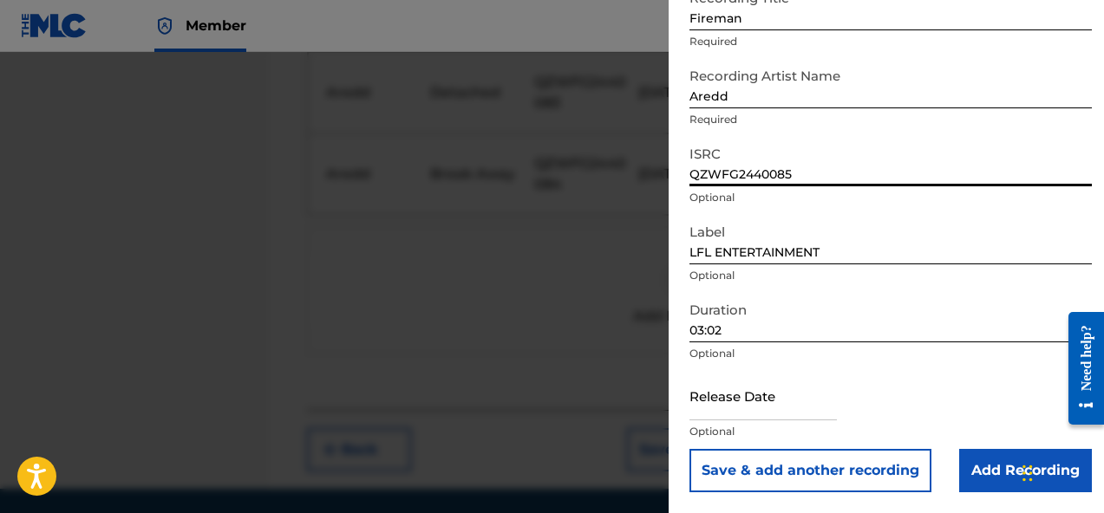
click at [786, 404] on input "text" at bounding box center [762, 395] width 147 height 49
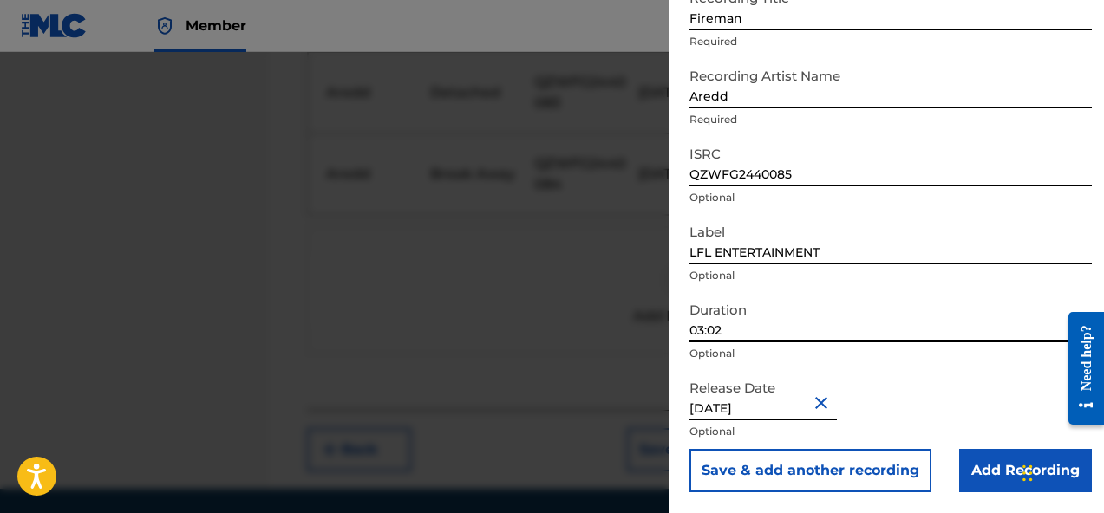
click at [921, 309] on form "Recording Title Fireman Required Recording Artist Name Aredd Required ISRC QZWF…" at bounding box center [890, 236] width 402 height 511
click at [978, 465] on input "Add Recording" at bounding box center [1025, 471] width 133 height 43
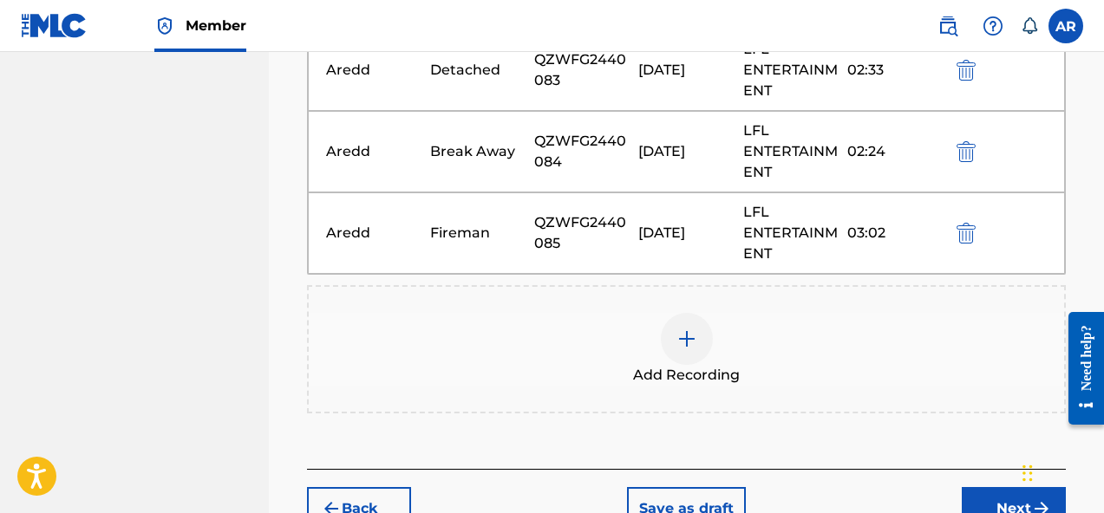
scroll to position [808, 0]
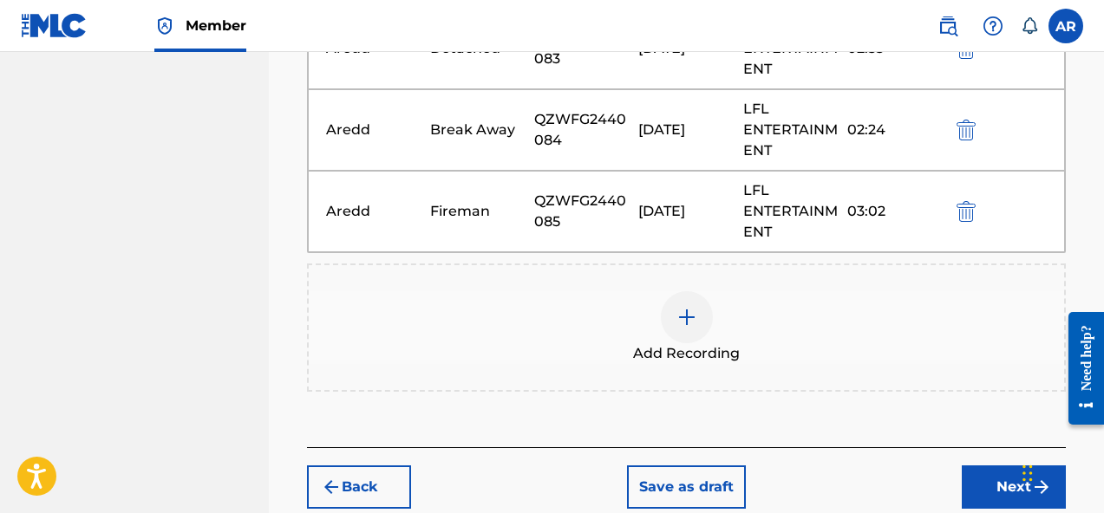
click at [703, 329] on div at bounding box center [687, 317] width 52 height 52
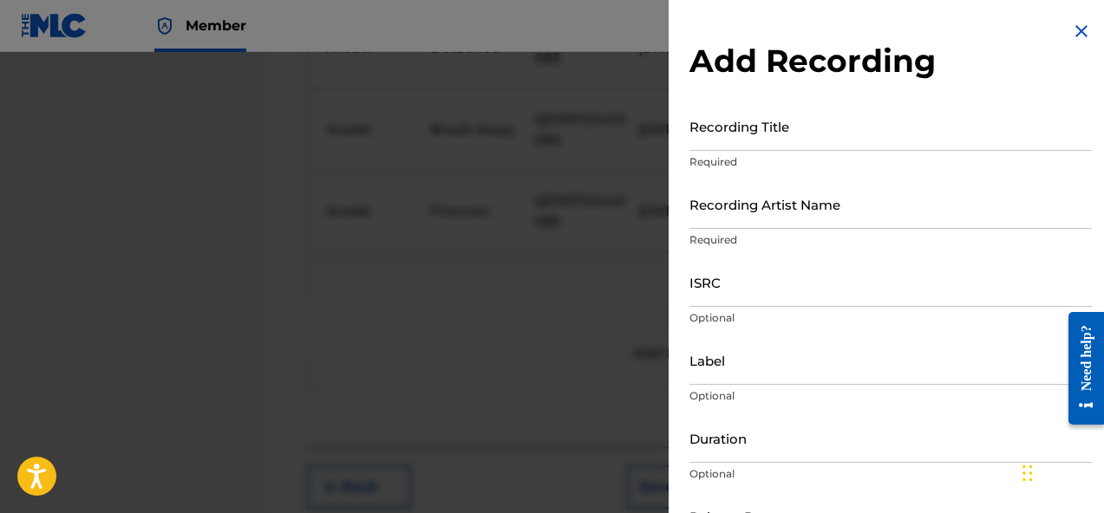
click at [804, 139] on input "Recording Title" at bounding box center [890, 125] width 402 height 49
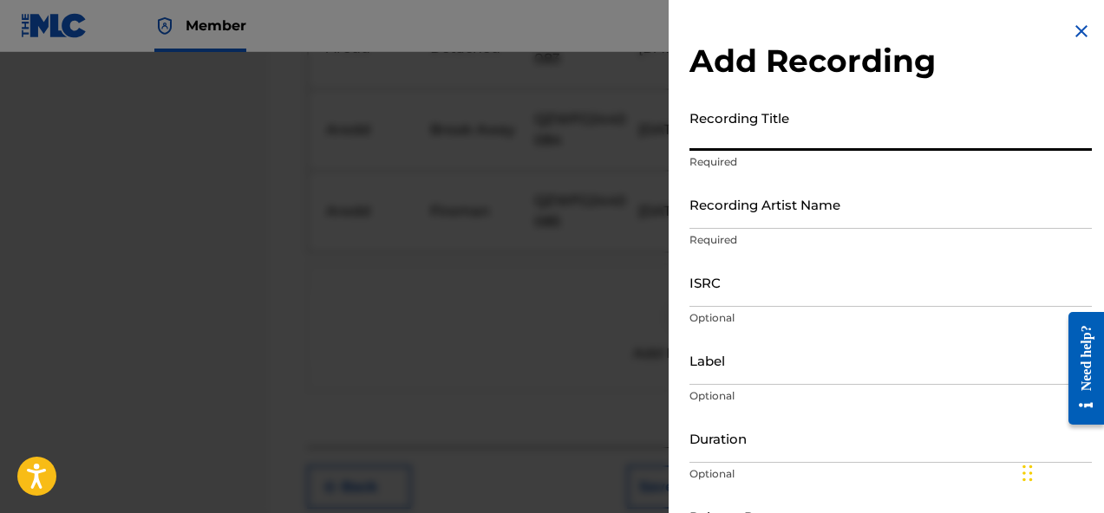
click at [774, 140] on input "Recording Title" at bounding box center [890, 125] width 402 height 49
paste input "Not Okay"
click at [744, 209] on input "Recording Artist Name" at bounding box center [890, 203] width 402 height 49
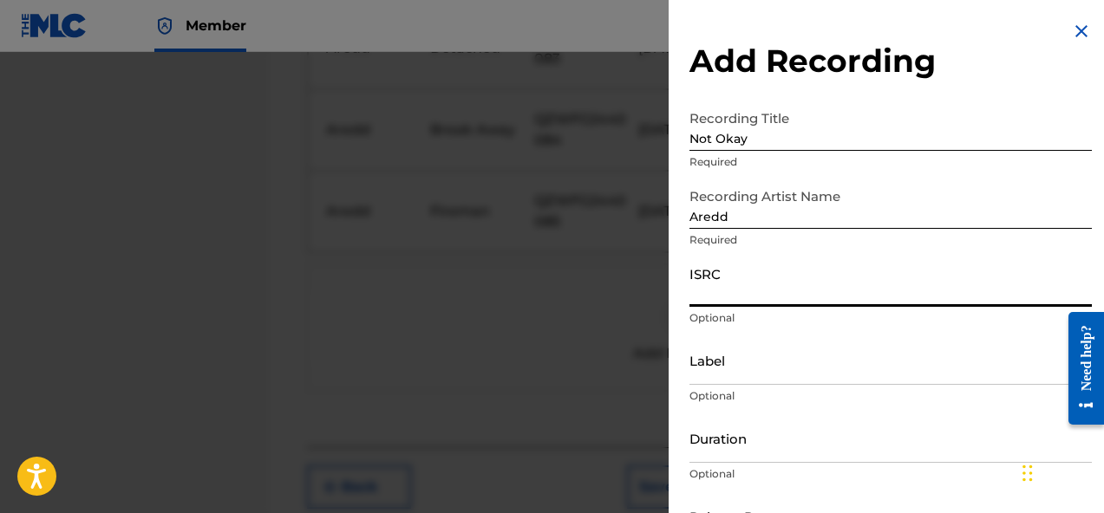
click at [774, 285] on input "ISRC" at bounding box center [890, 281] width 402 height 49
click at [764, 289] on input "ISRC" at bounding box center [890, 281] width 402 height 49
paste input "QZWFG2440086"
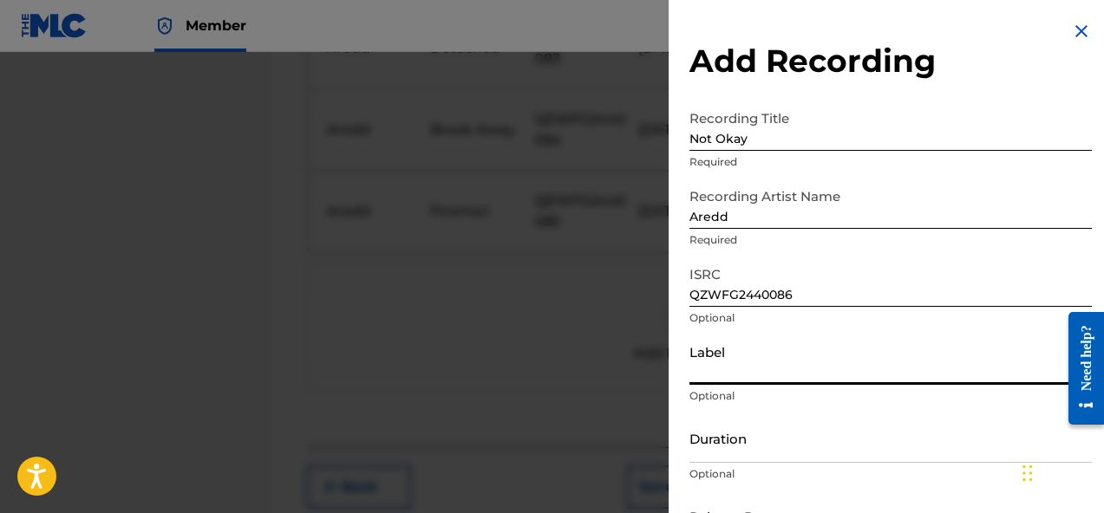
click at [732, 365] on input "Label" at bounding box center [890, 360] width 402 height 49
click at [798, 453] on input "Duration" at bounding box center [890, 438] width 402 height 49
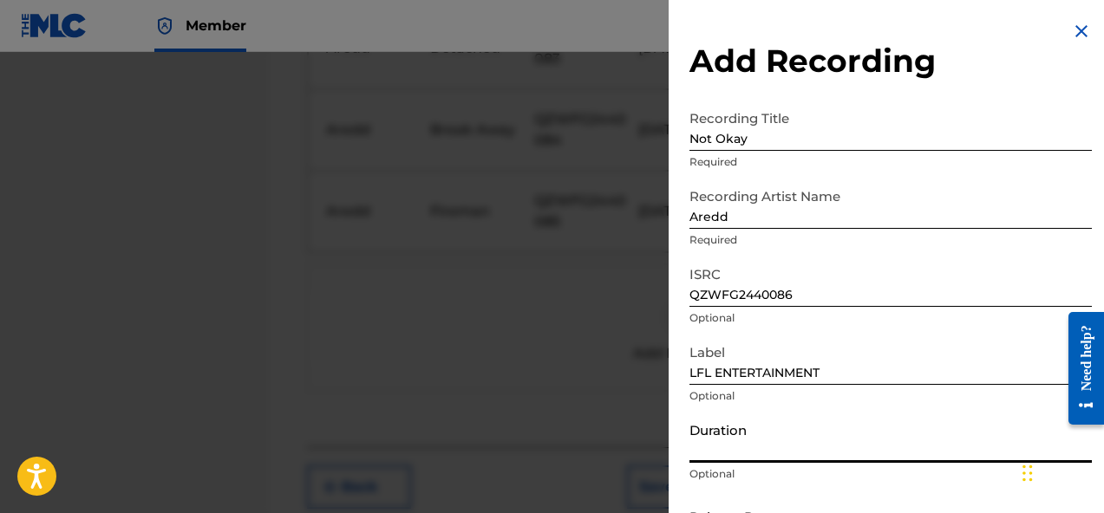
click at [889, 453] on input "Duration" at bounding box center [890, 438] width 402 height 49
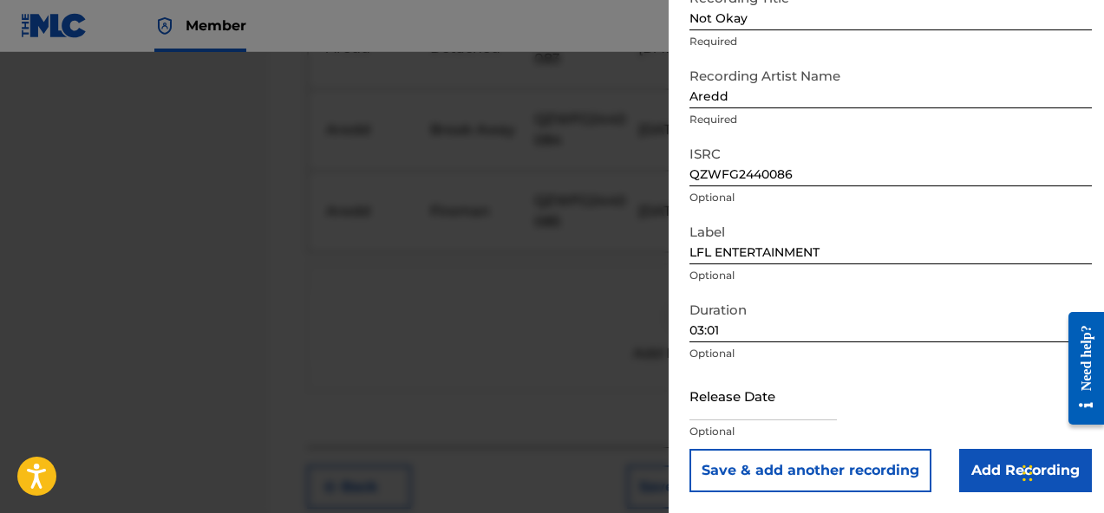
click at [790, 414] on input "text" at bounding box center [762, 395] width 147 height 49
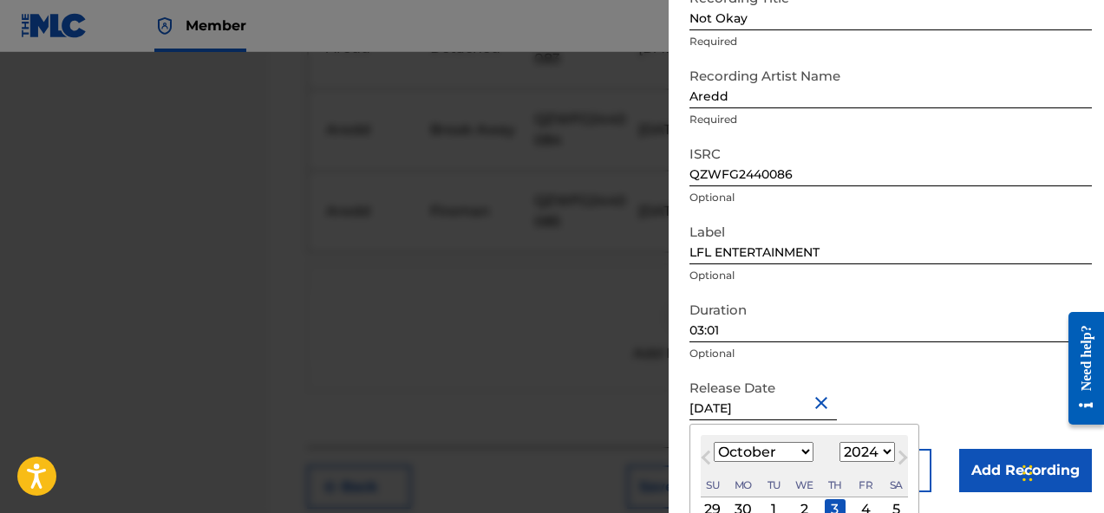
click at [900, 405] on div "Release Date October 3 2024 October 2024 Previous Month Next Month October 2024…" at bounding box center [890, 410] width 402 height 78
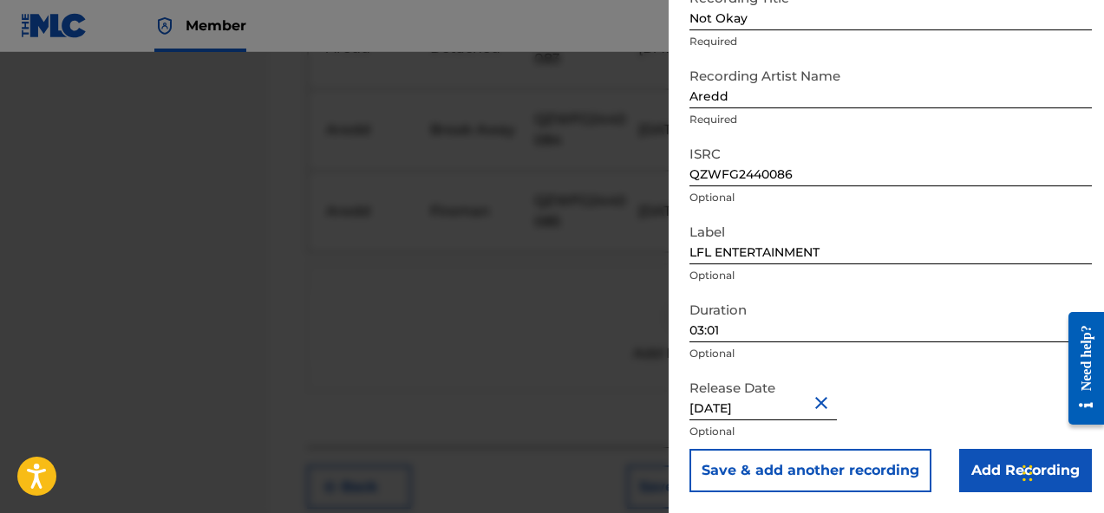
click at [980, 479] on input "Add Recording" at bounding box center [1025, 470] width 133 height 43
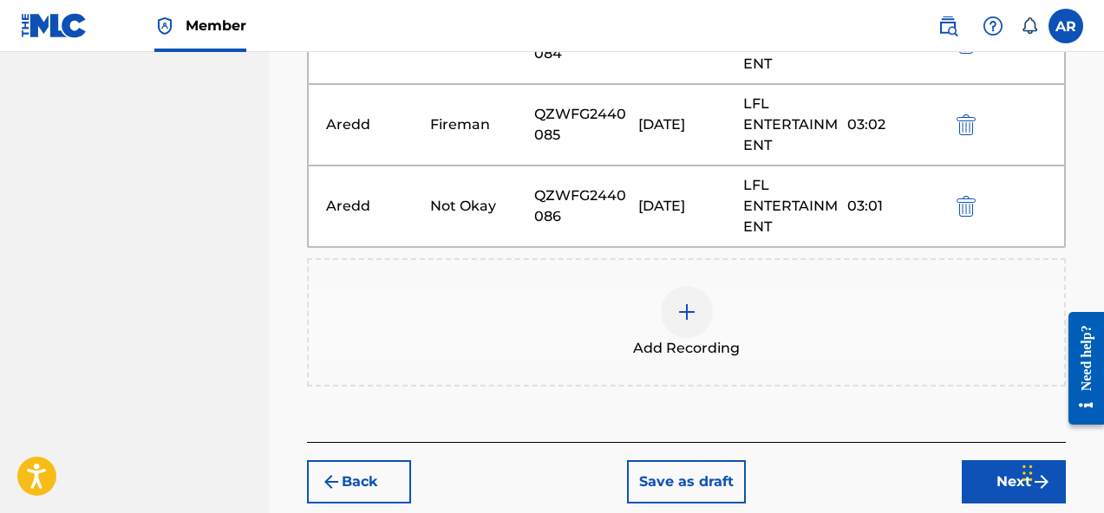
scroll to position [896, 0]
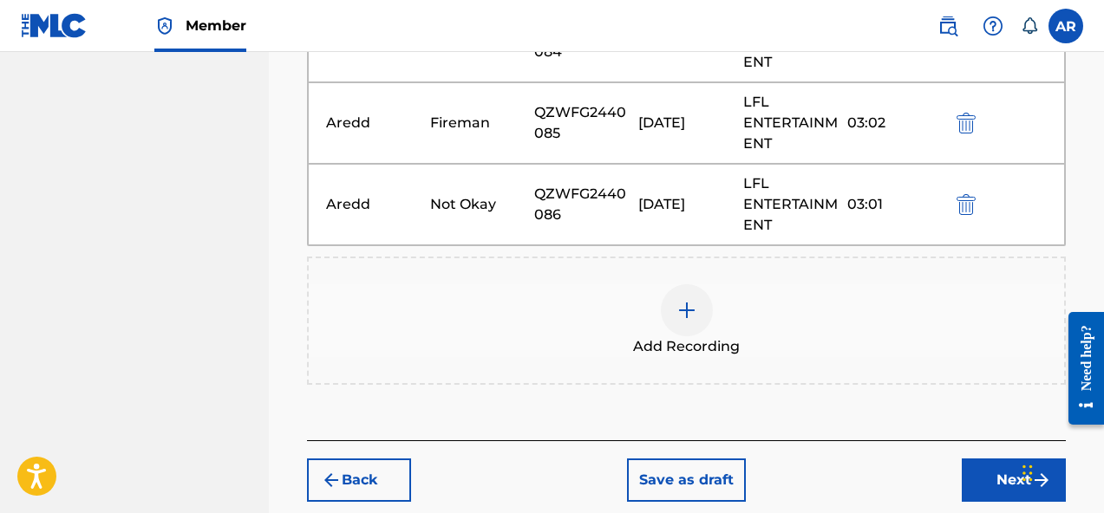
click at [686, 313] on img at bounding box center [686, 310] width 21 height 21
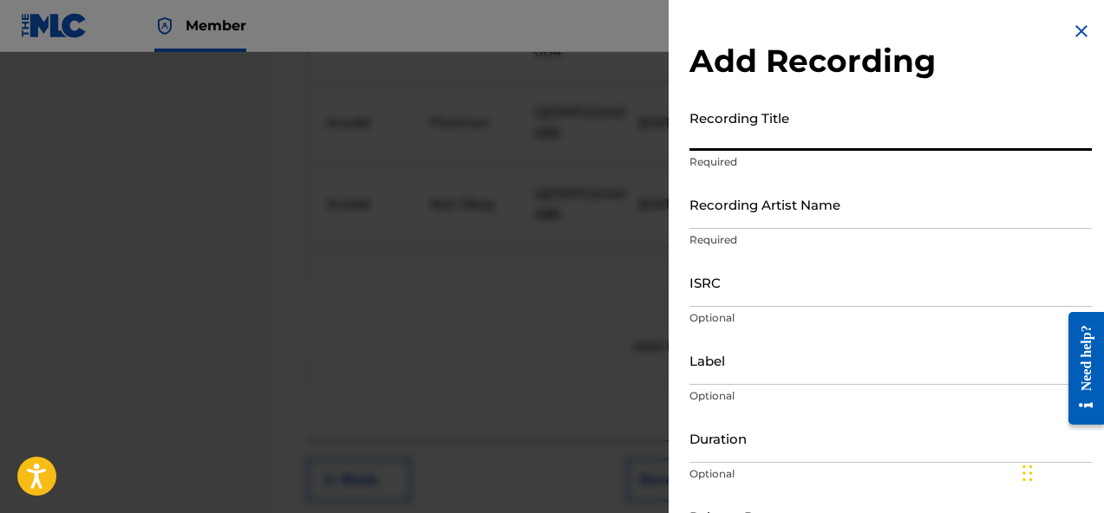
click at [812, 139] on input "Recording Title" at bounding box center [890, 125] width 402 height 49
paste input "Skatin' On Em"
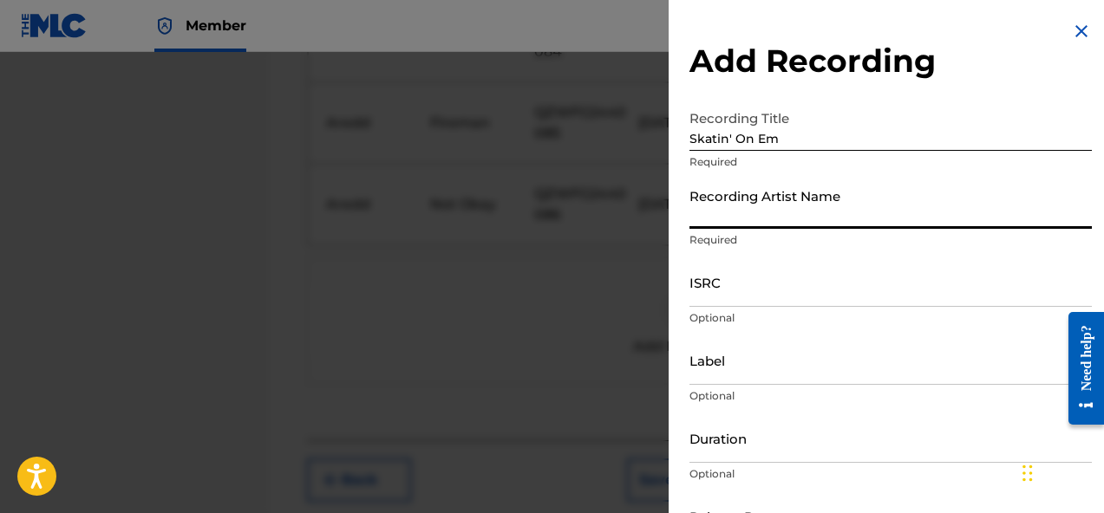
click at [782, 221] on input "Recording Artist Name" at bounding box center [890, 203] width 402 height 49
click at [784, 295] on input "ISRC" at bounding box center [890, 281] width 402 height 49
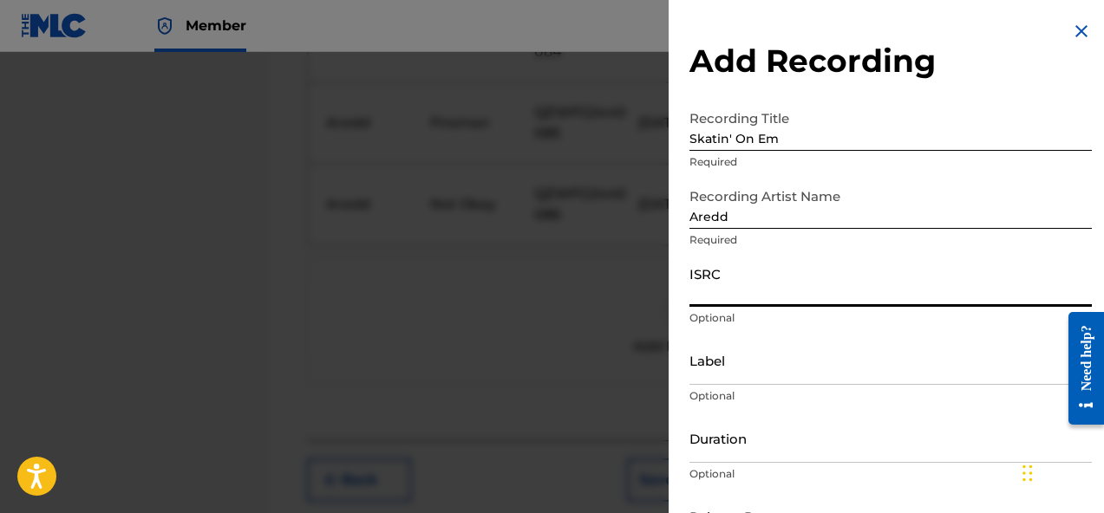
click at [818, 283] on input "ISRC" at bounding box center [890, 281] width 402 height 49
paste input "QZWFG2440087"
click at [754, 381] on input "Label" at bounding box center [890, 360] width 402 height 49
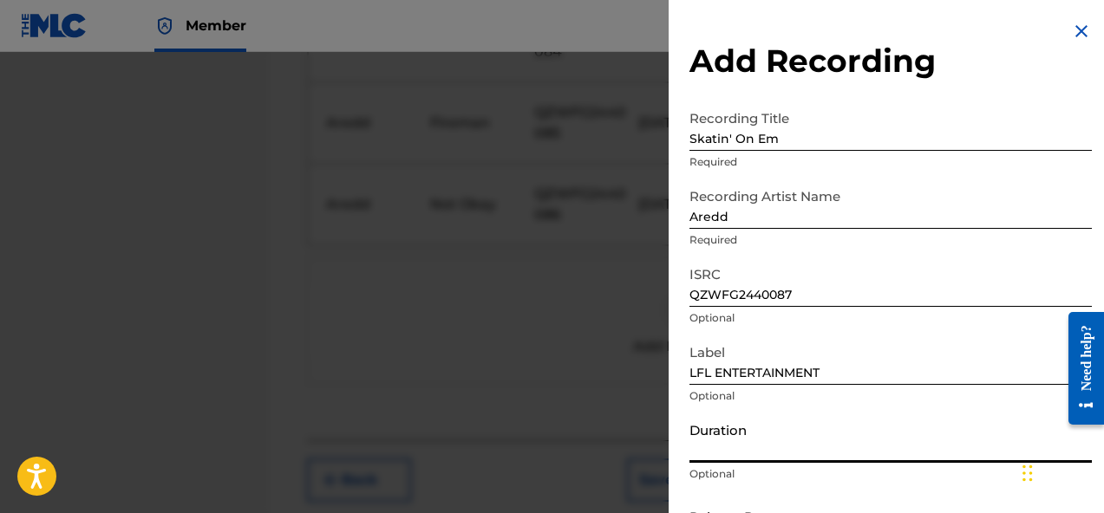
click at [797, 453] on input "Duration" at bounding box center [890, 438] width 402 height 49
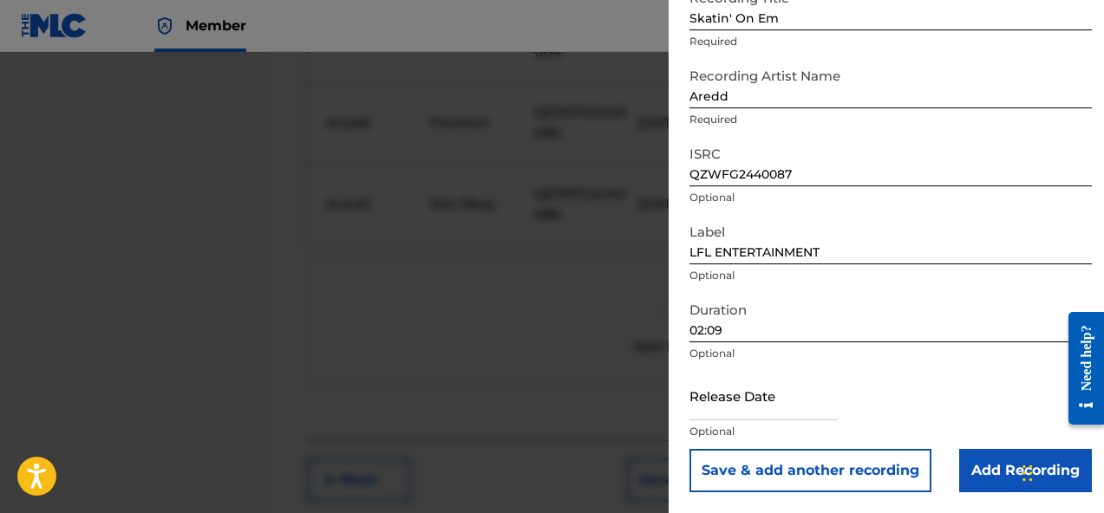
click at [796, 404] on input "text" at bounding box center [762, 395] width 147 height 49
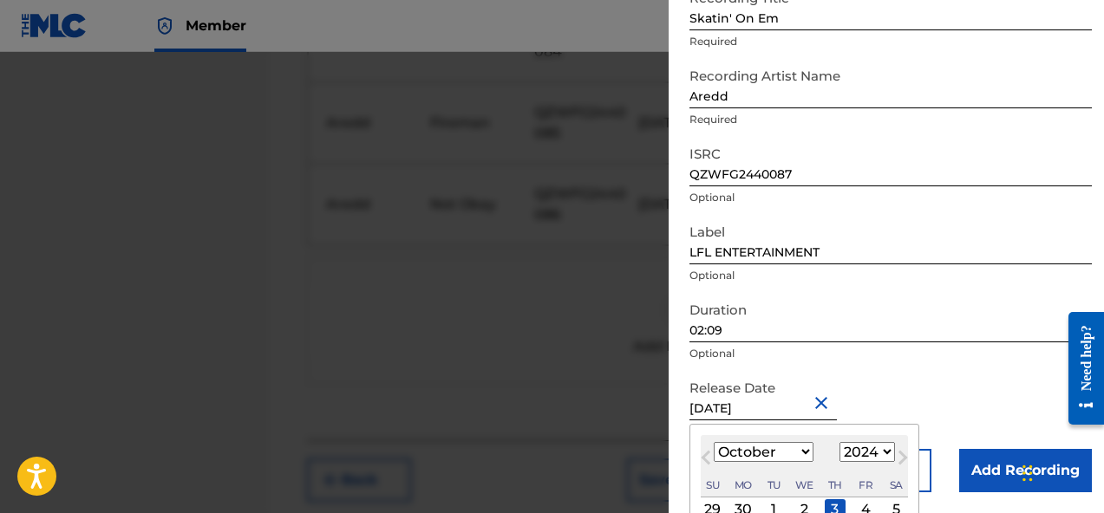
click at [920, 381] on div "Release Date October 3 2024 October 2024 Previous Month Next Month October 2024…" at bounding box center [890, 410] width 402 height 78
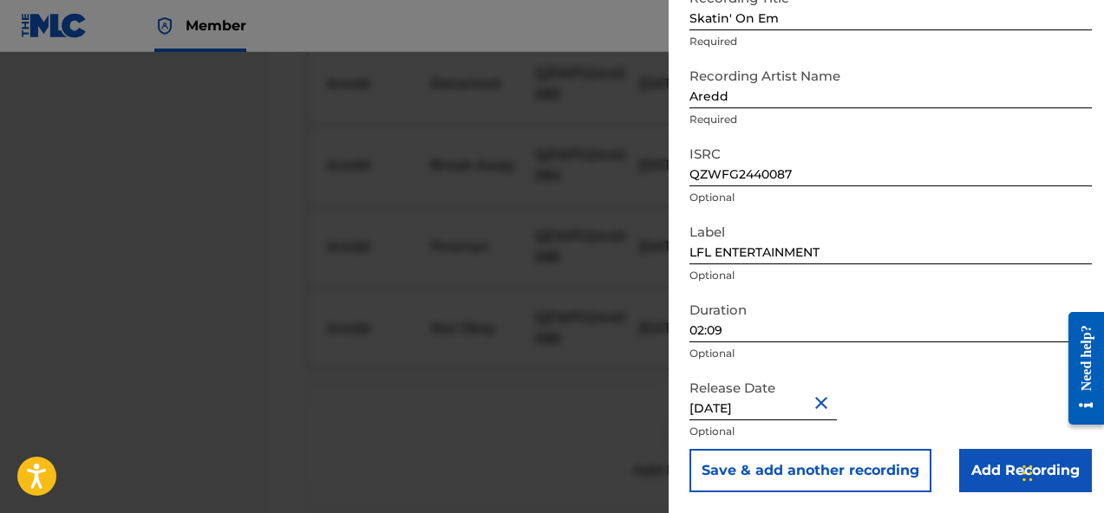
scroll to position [694, 0]
click at [997, 475] on input "Add Recording" at bounding box center [1025, 470] width 133 height 43
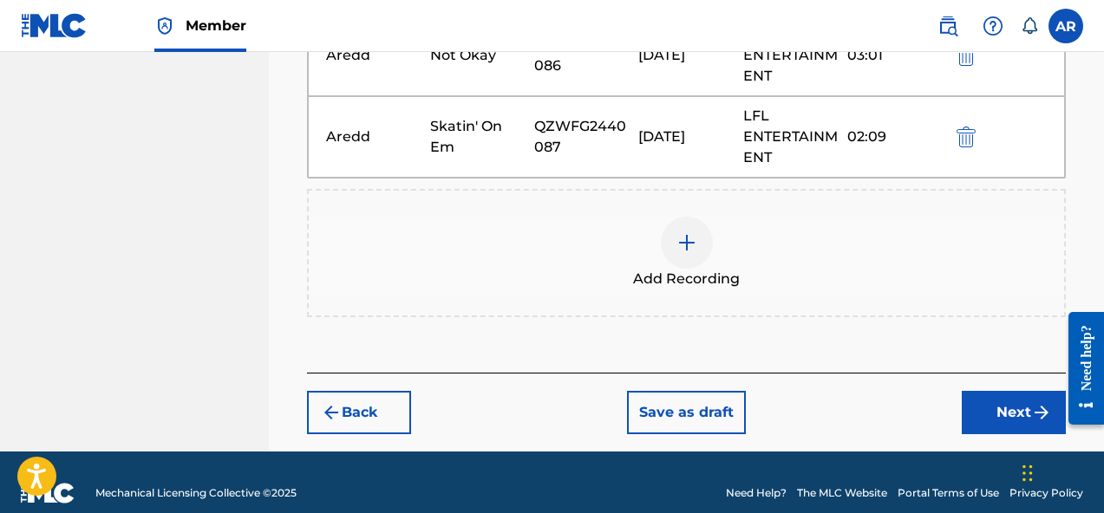
scroll to position [1026, 0]
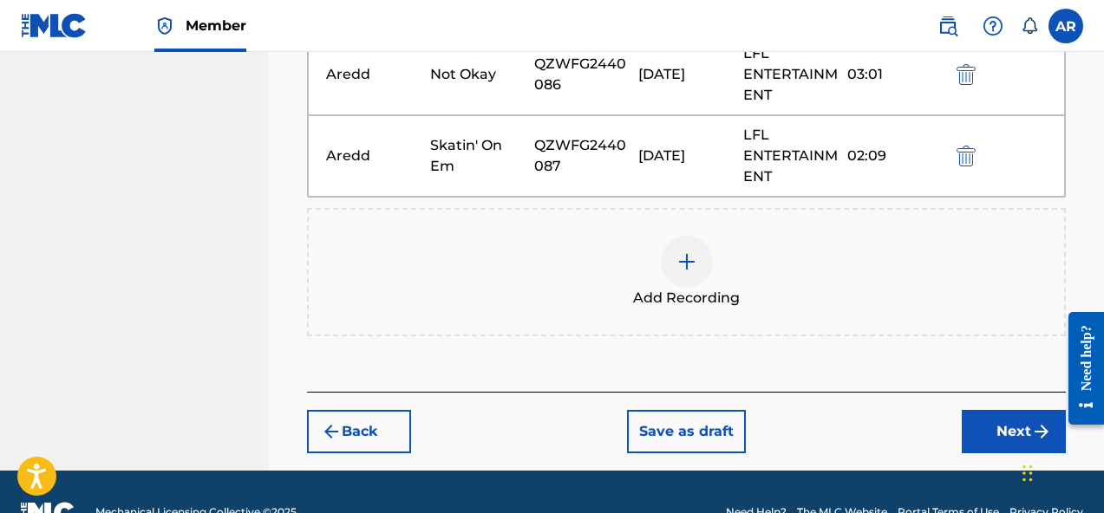
click at [707, 282] on div "Add Recording" at bounding box center [686, 272] width 755 height 73
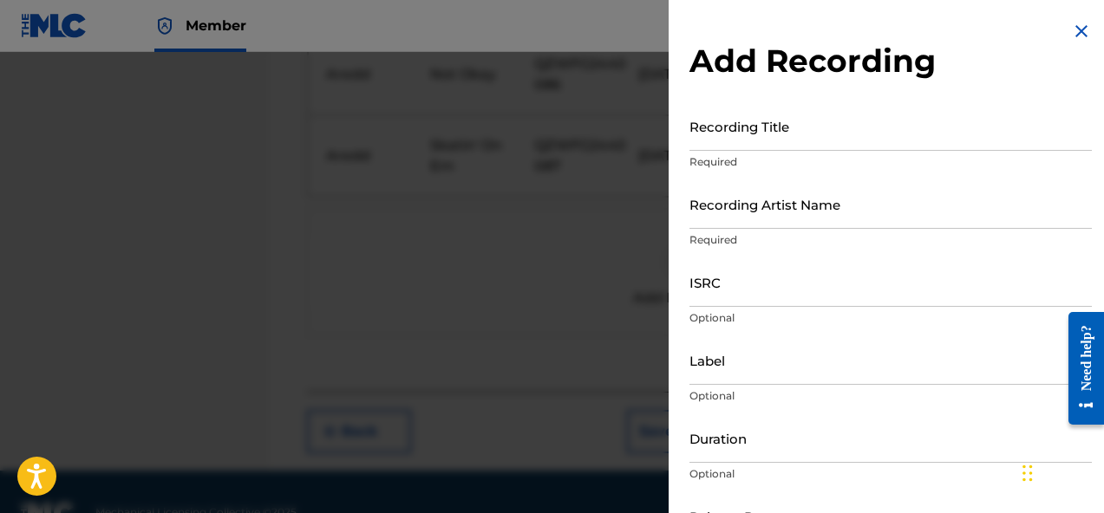
click at [779, 141] on input "Recording Title" at bounding box center [890, 125] width 402 height 49
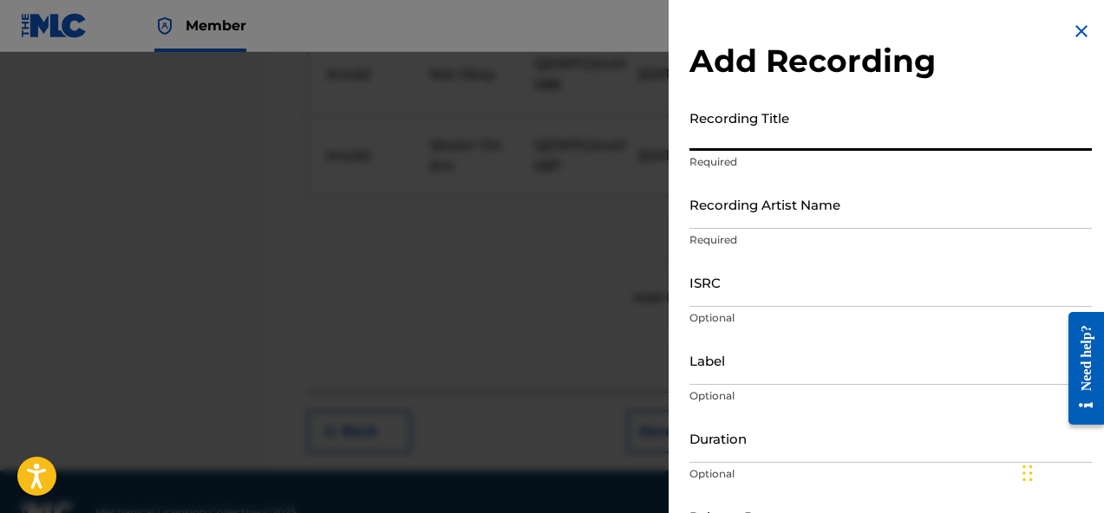
paste input "Digest"
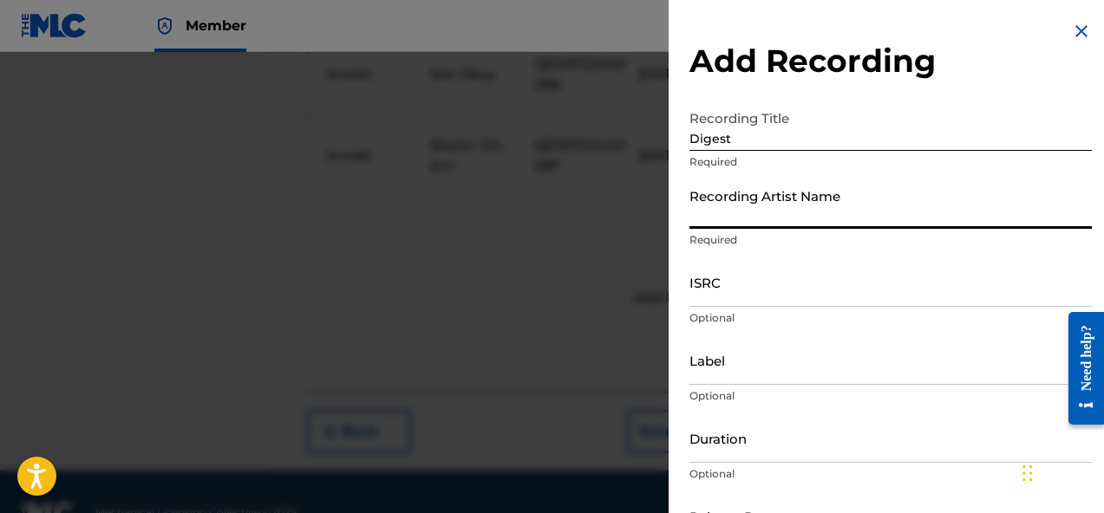
click at [779, 201] on input "Recording Artist Name" at bounding box center [890, 203] width 402 height 49
click at [783, 287] on input "ISRC" at bounding box center [890, 281] width 402 height 49
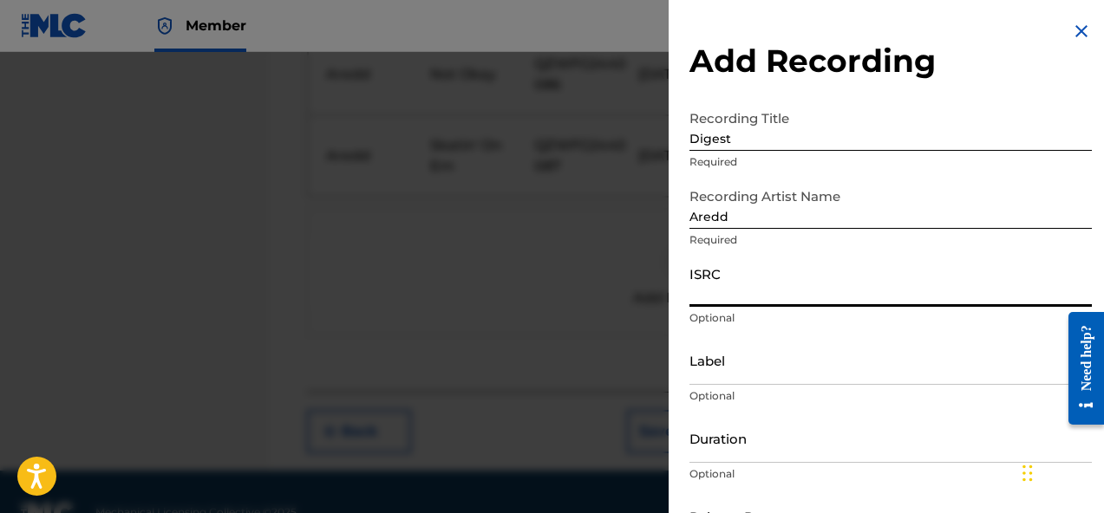
click at [803, 301] on input "ISRC" at bounding box center [890, 281] width 402 height 49
paste input "QZWFG2440088"
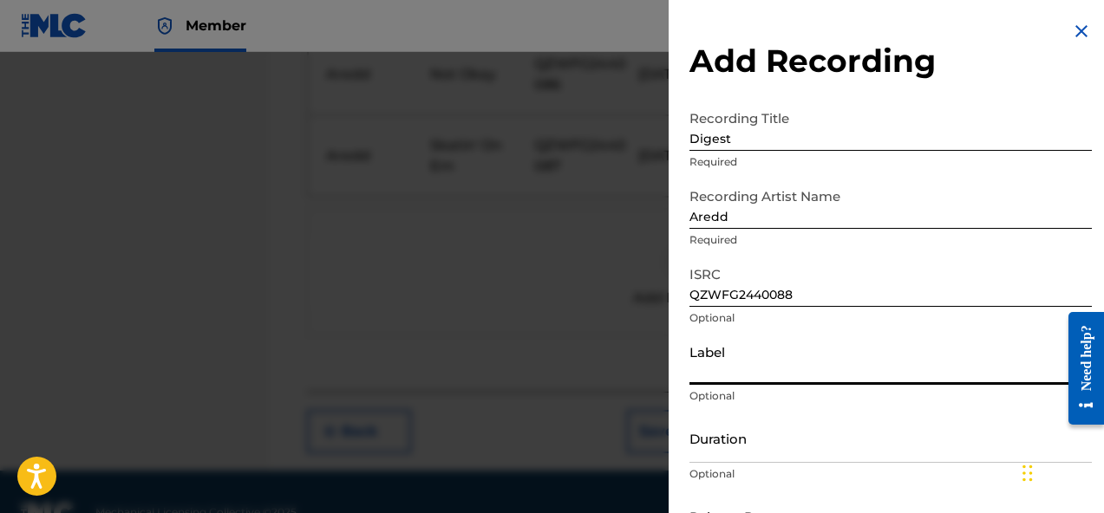
click at [798, 359] on input "Label" at bounding box center [890, 360] width 402 height 49
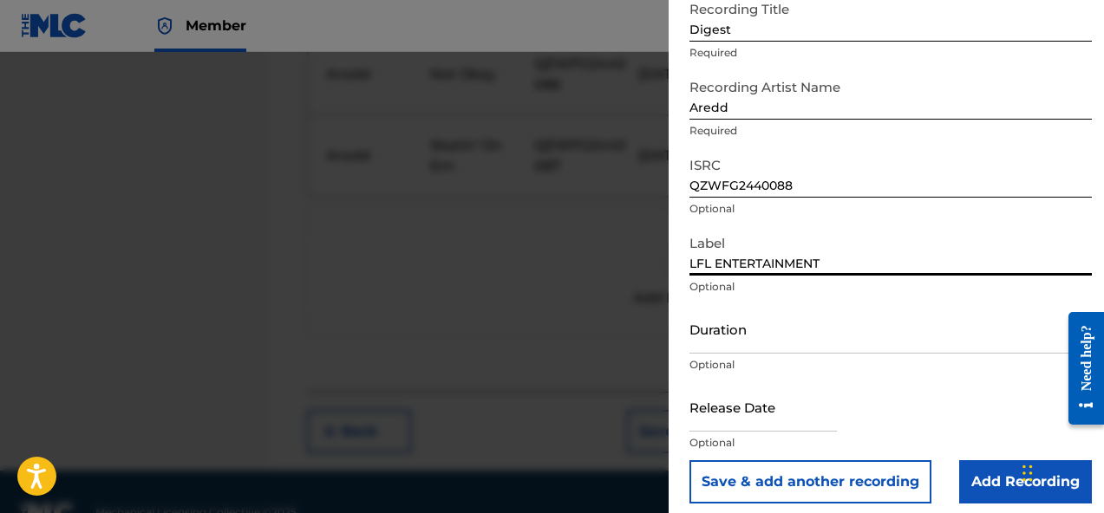
scroll to position [121, 0]
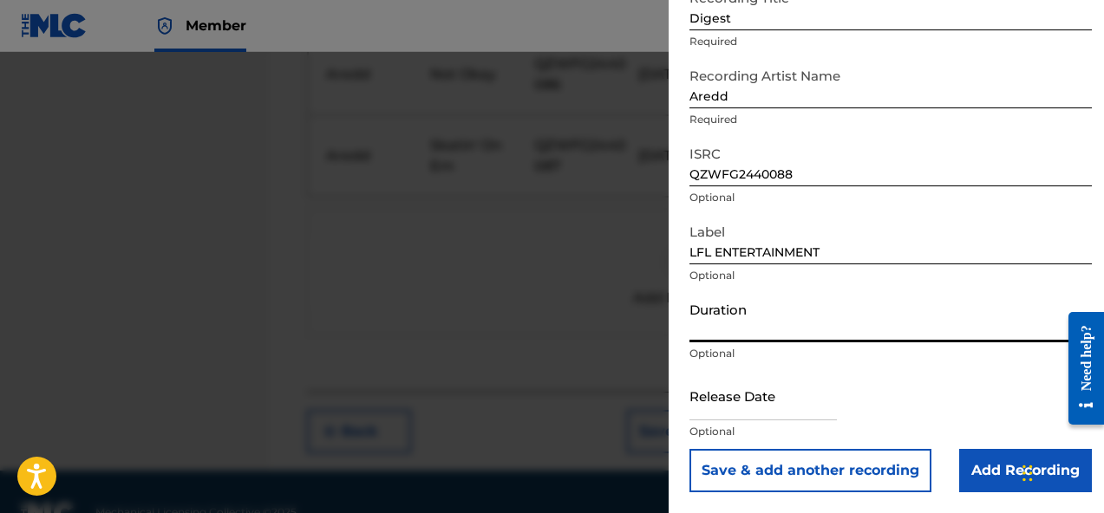
click at [818, 319] on input "Duration" at bounding box center [890, 317] width 402 height 49
click at [745, 321] on input "Duration" at bounding box center [890, 317] width 402 height 49
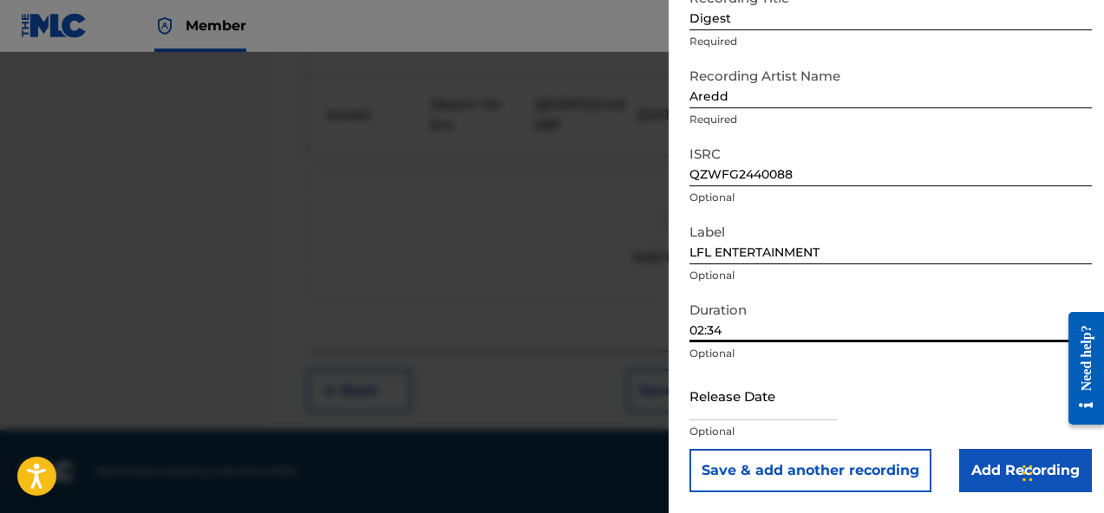
click at [772, 414] on input "text" at bounding box center [762, 395] width 147 height 49
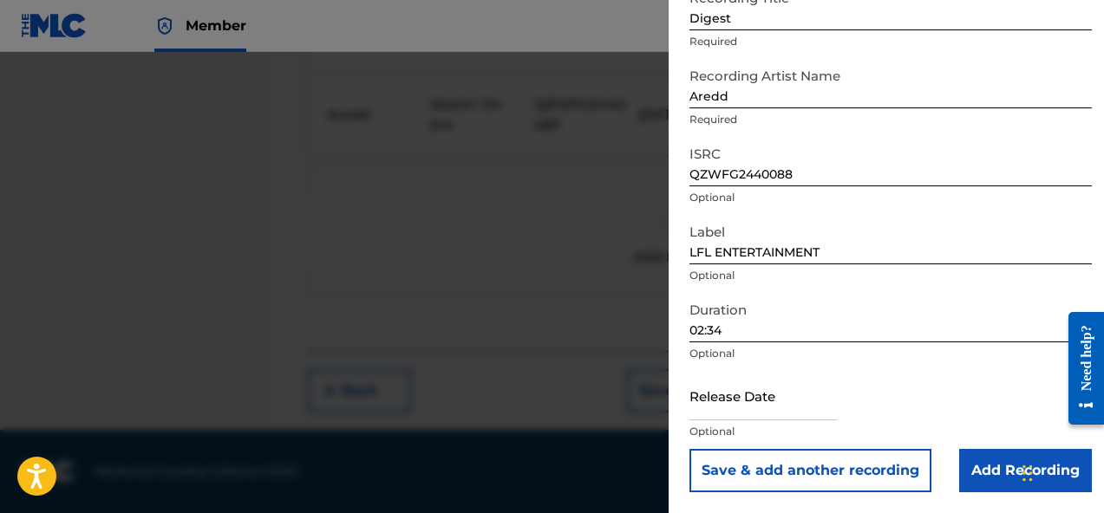
click at [972, 370] on form "Recording Title Digest Required Recording Artist Name Aredd Required ISRC QZWFG…" at bounding box center [890, 236] width 402 height 511
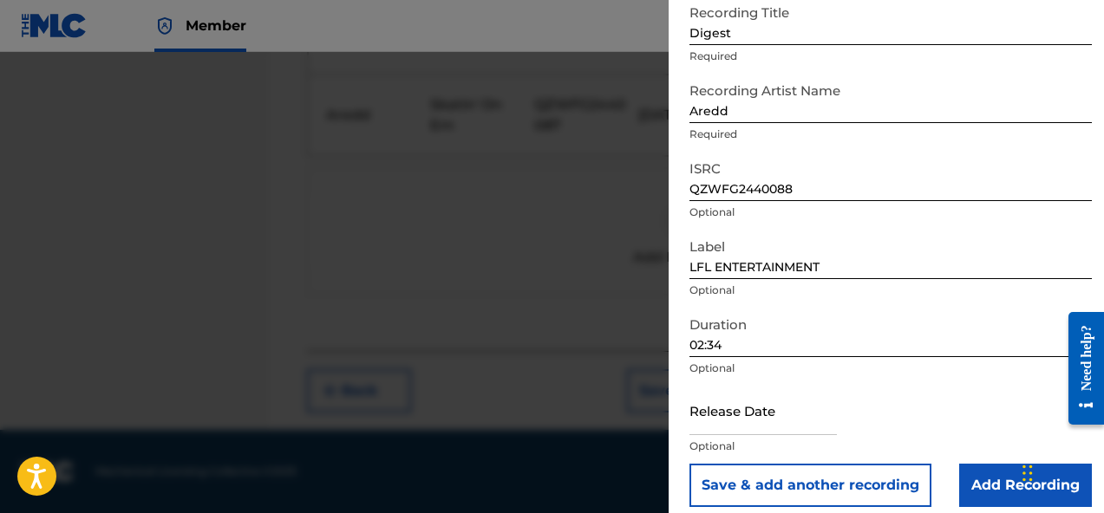
scroll to position [121, 0]
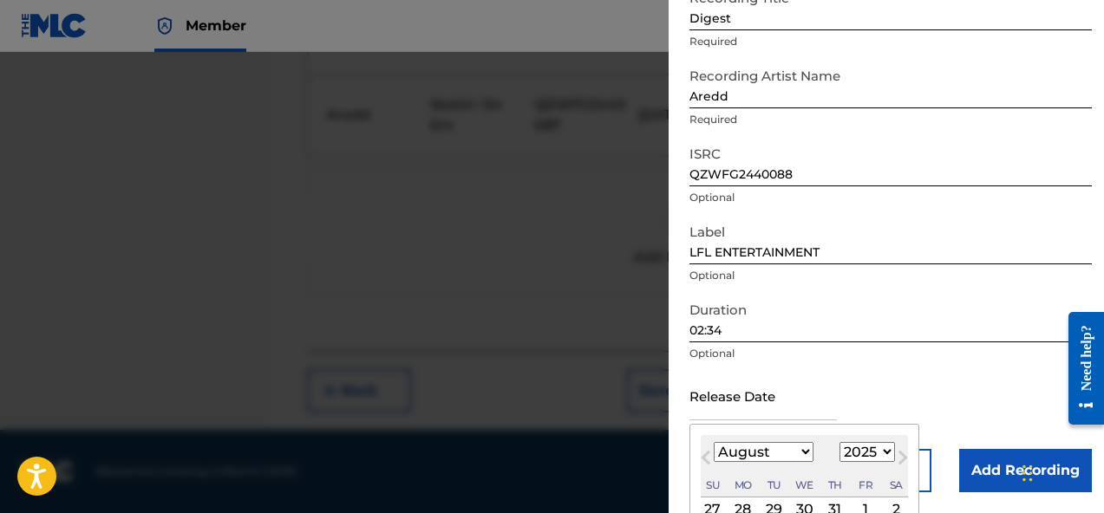
click at [741, 413] on input "text" at bounding box center [762, 395] width 147 height 49
click at [977, 355] on p "Optional" at bounding box center [890, 354] width 402 height 16
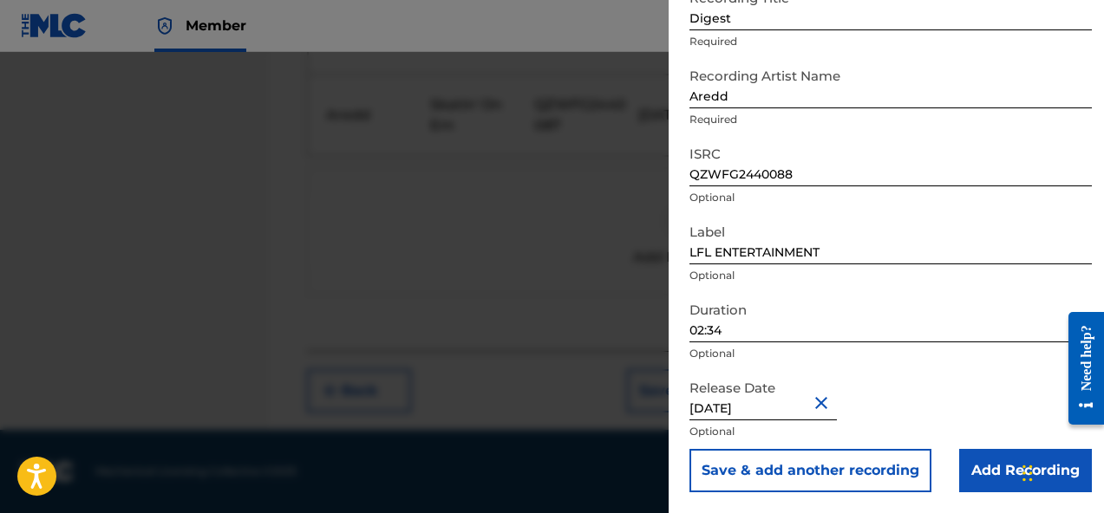
click at [968, 489] on input "Add Recording" at bounding box center [1025, 470] width 133 height 43
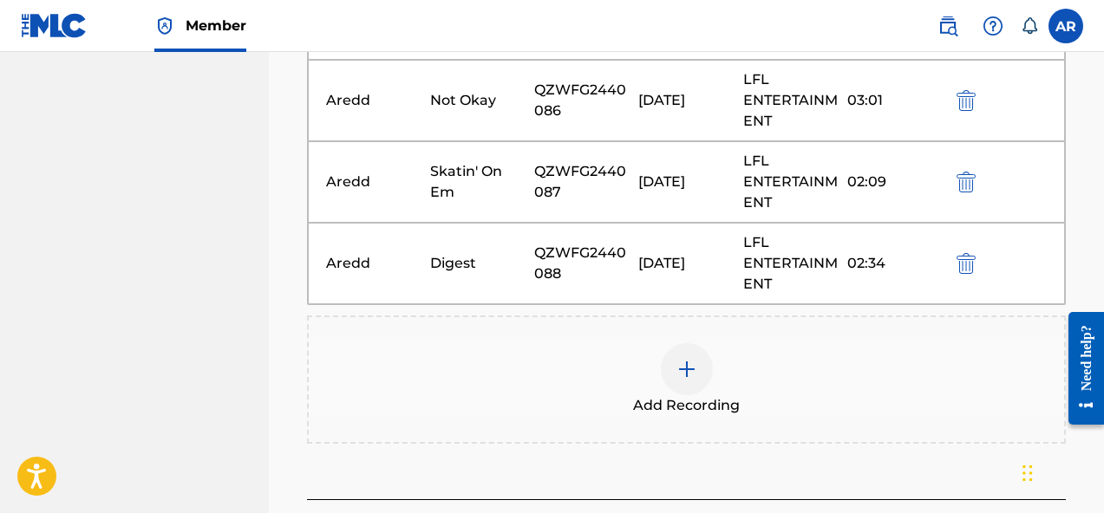
scroll to position [1000, 0]
click at [680, 360] on img at bounding box center [686, 370] width 21 height 21
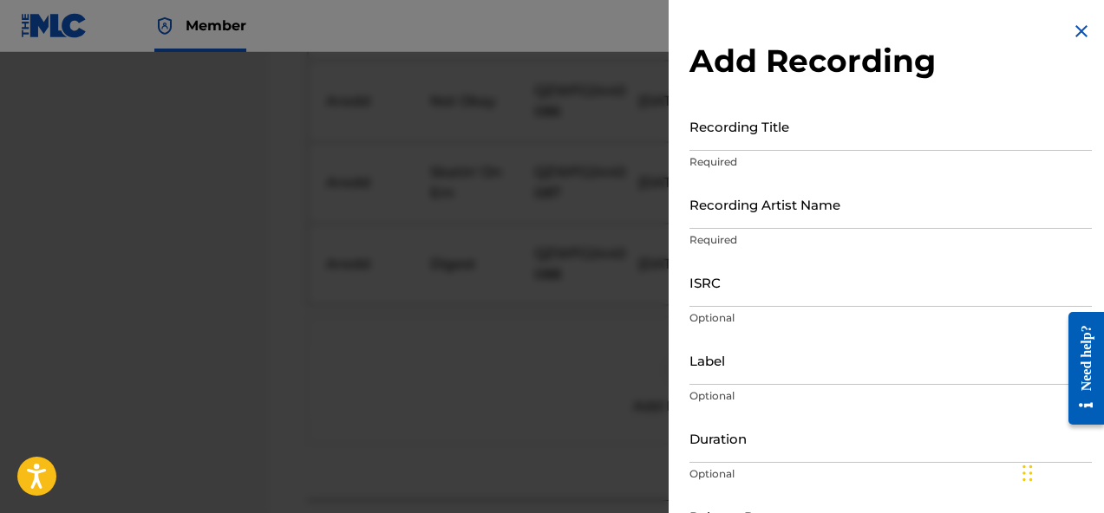
click at [841, 137] on input "Recording Title" at bounding box center [890, 125] width 402 height 49
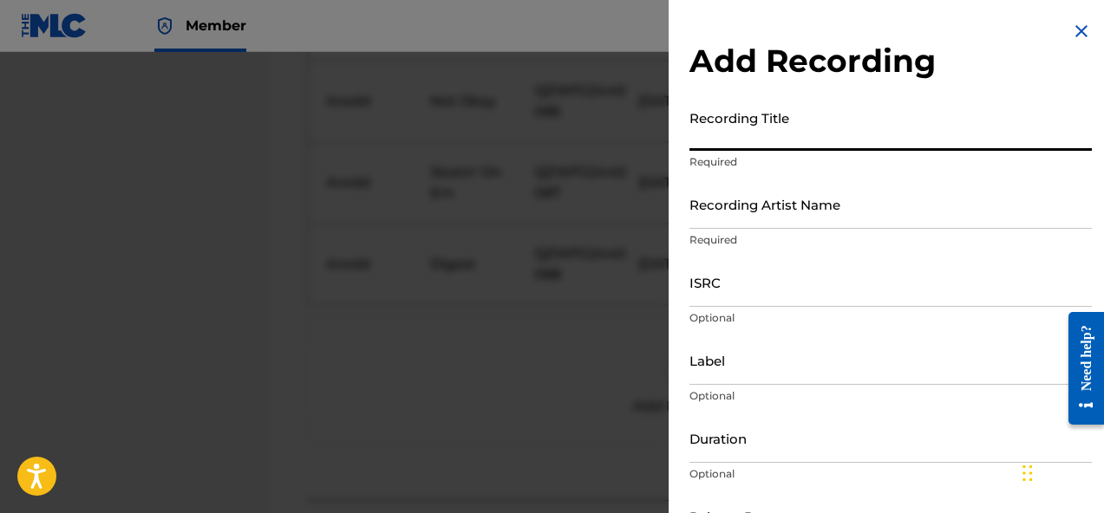
paste input "Dub Me"
click at [769, 198] on input "Recording Artist Name" at bounding box center [890, 203] width 402 height 49
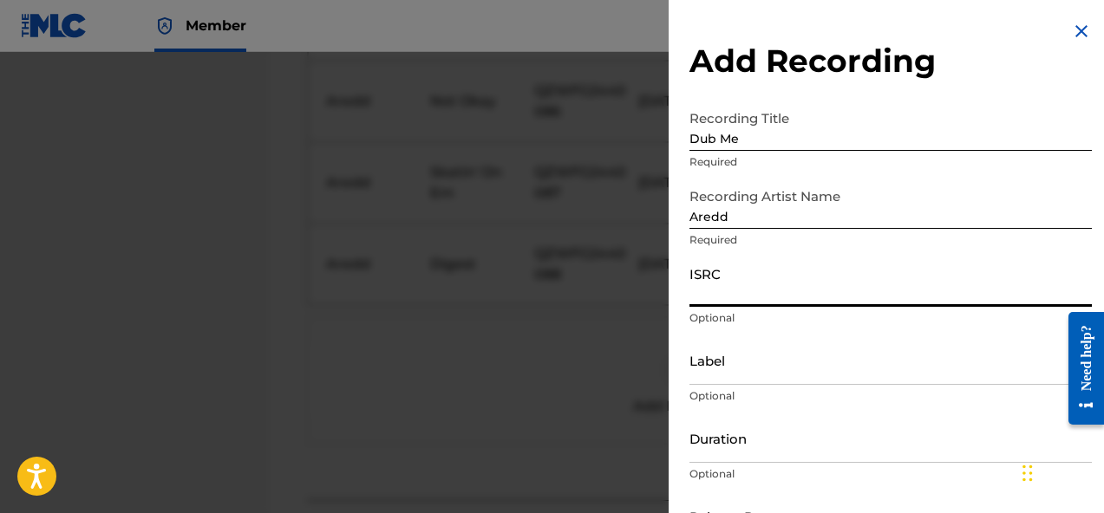
click at [800, 292] on input "ISRC" at bounding box center [890, 281] width 402 height 49
paste input "QZWFG2440089"
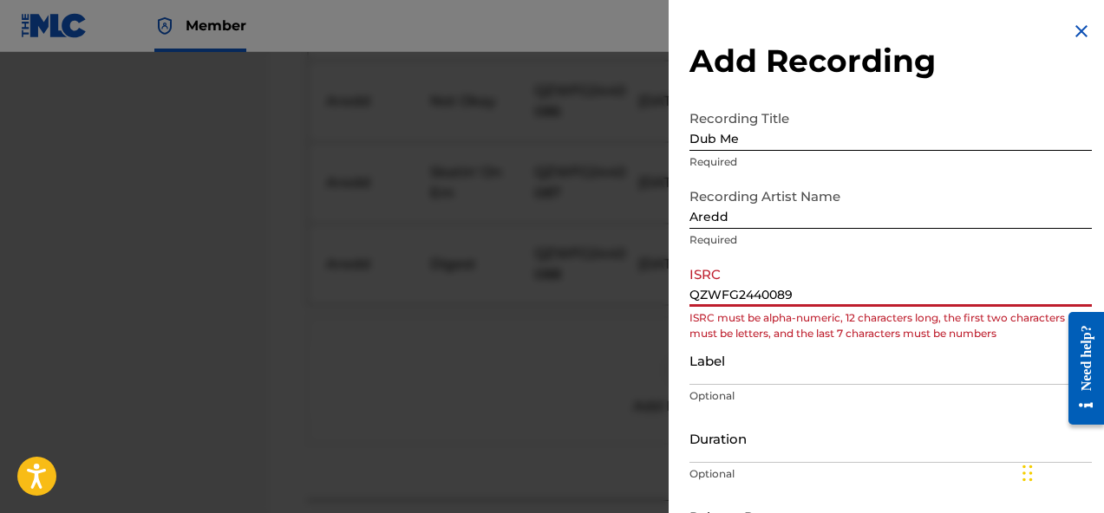
click at [693, 296] on input "QZWFG2440089" at bounding box center [890, 281] width 402 height 49
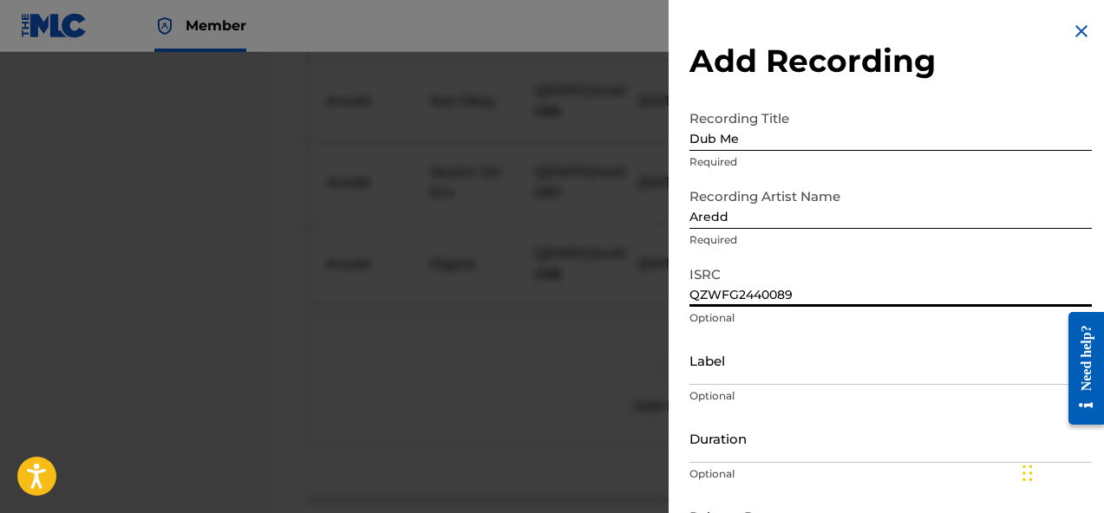
click at [774, 375] on input "Label" at bounding box center [890, 360] width 402 height 49
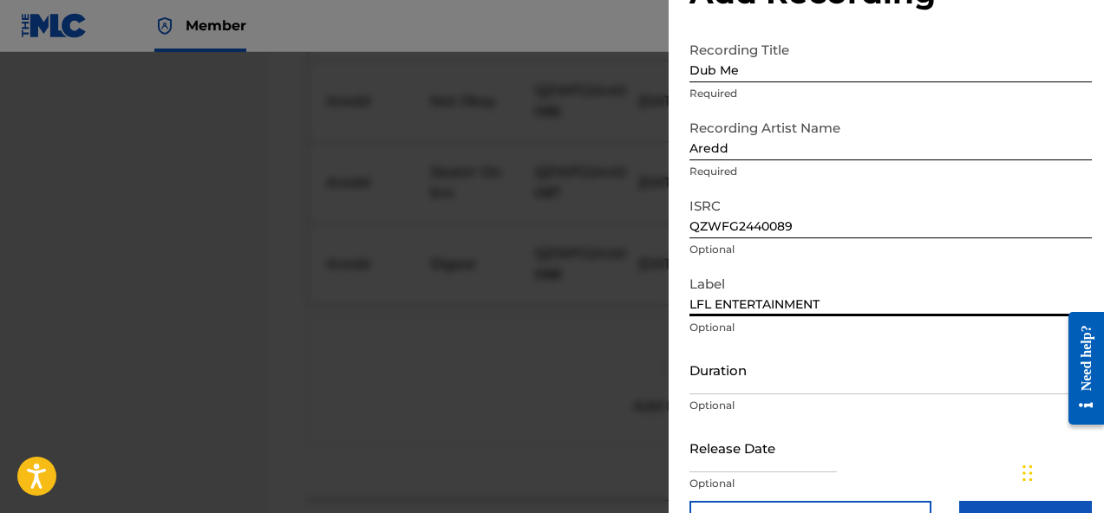
scroll to position [84, 0]
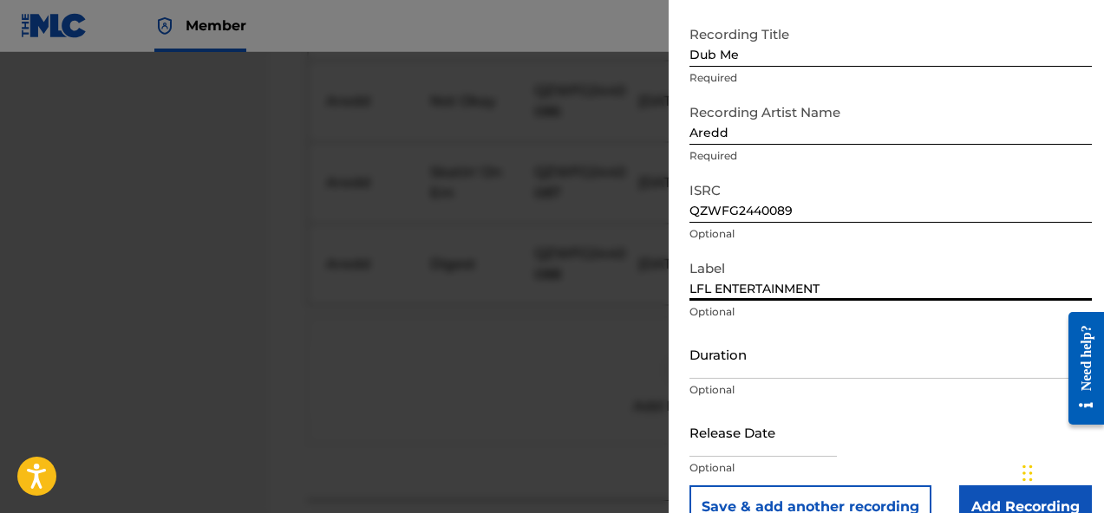
click at [799, 376] on input "Duration" at bounding box center [890, 353] width 402 height 49
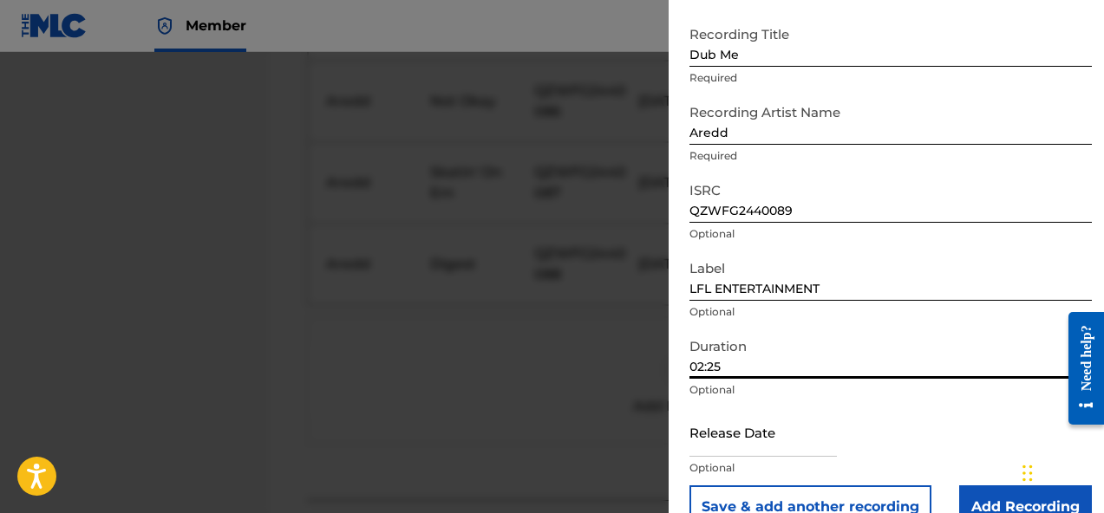
scroll to position [121, 0]
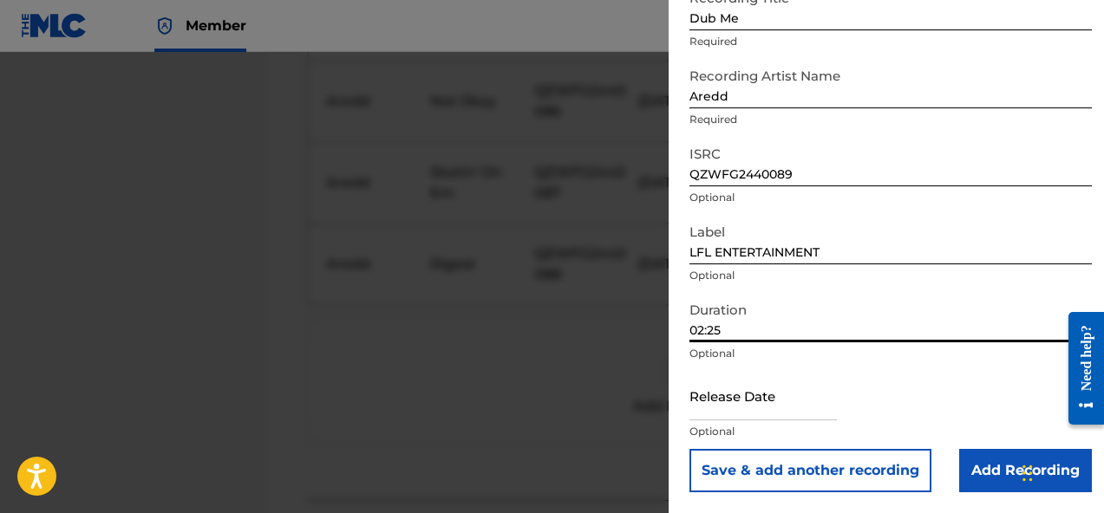
click at [772, 408] on input "text" at bounding box center [762, 395] width 147 height 49
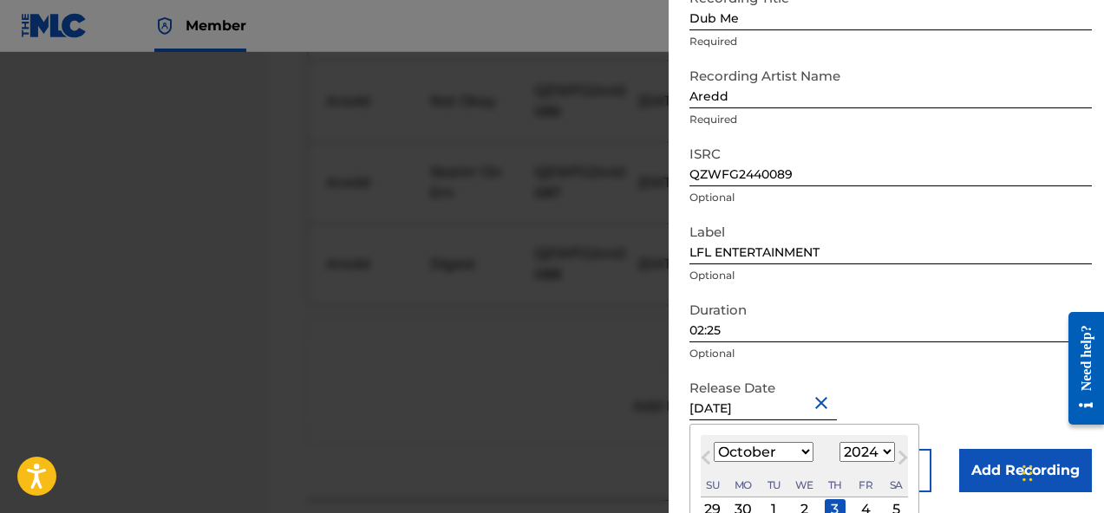
click at [907, 367] on div "Duration 02:25 Optional" at bounding box center [890, 332] width 402 height 78
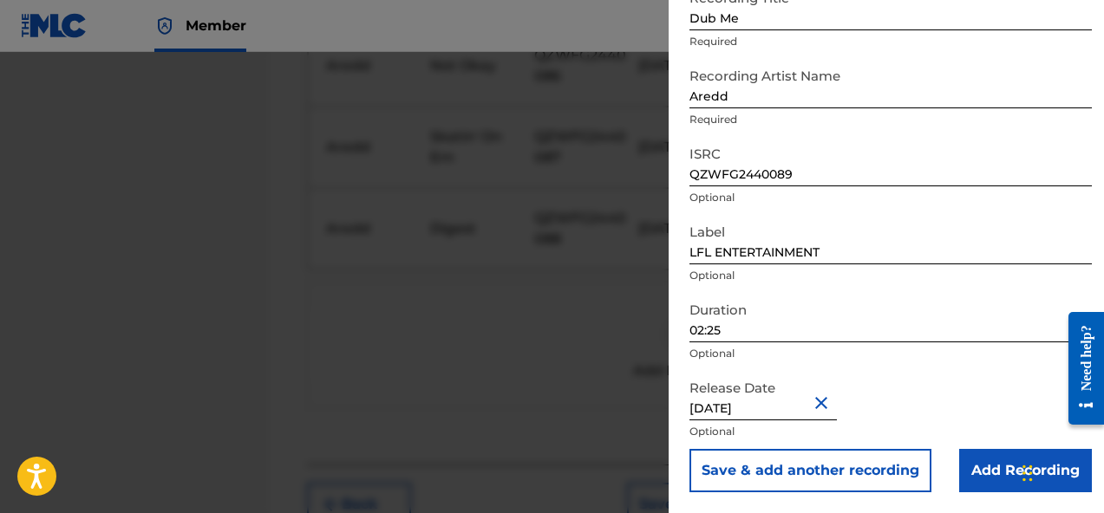
click at [981, 476] on input "Add Recording" at bounding box center [1025, 470] width 133 height 43
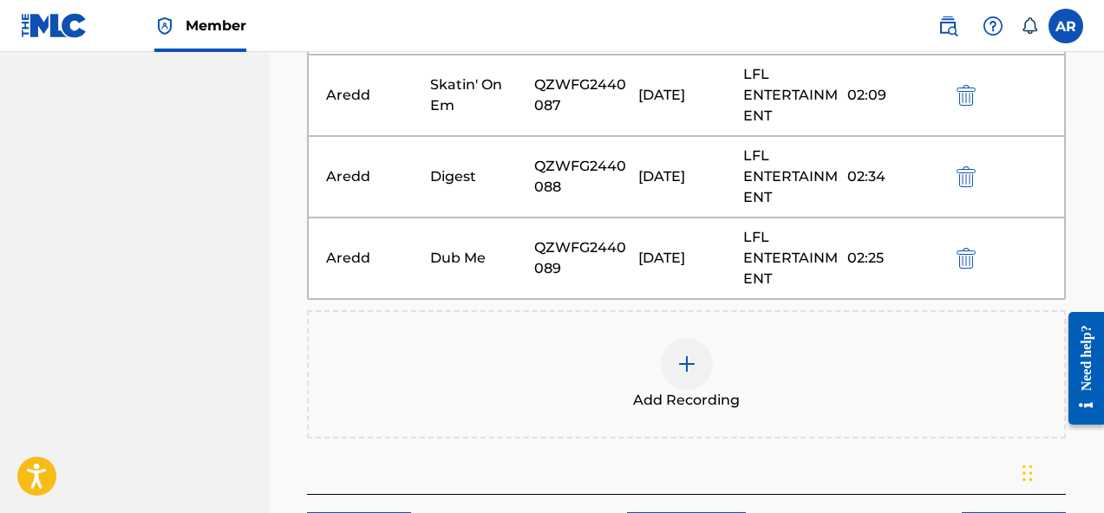
scroll to position [1088, 0]
click at [667, 356] on div at bounding box center [687, 363] width 52 height 52
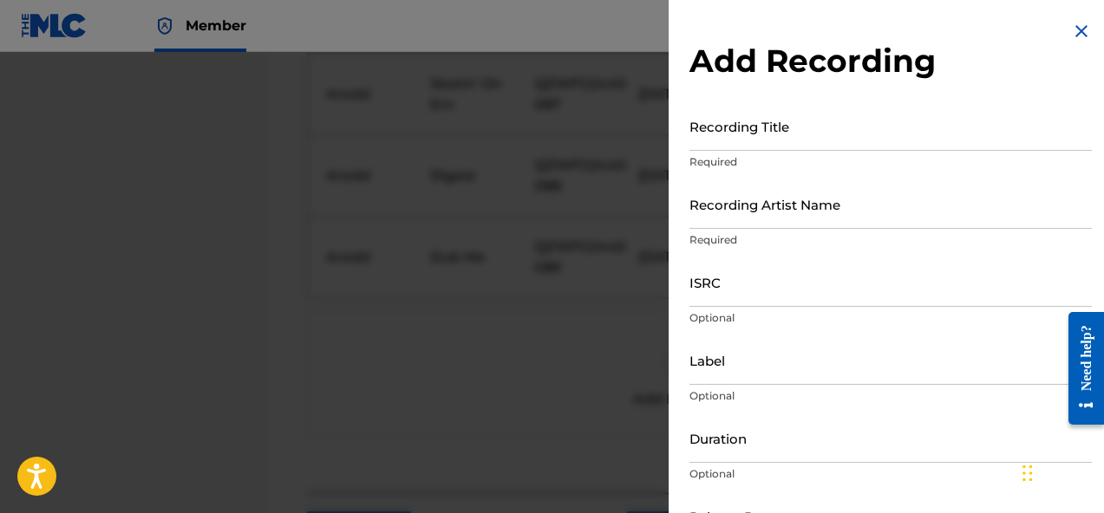
click at [836, 126] on input "Recording Title" at bounding box center [890, 125] width 402 height 49
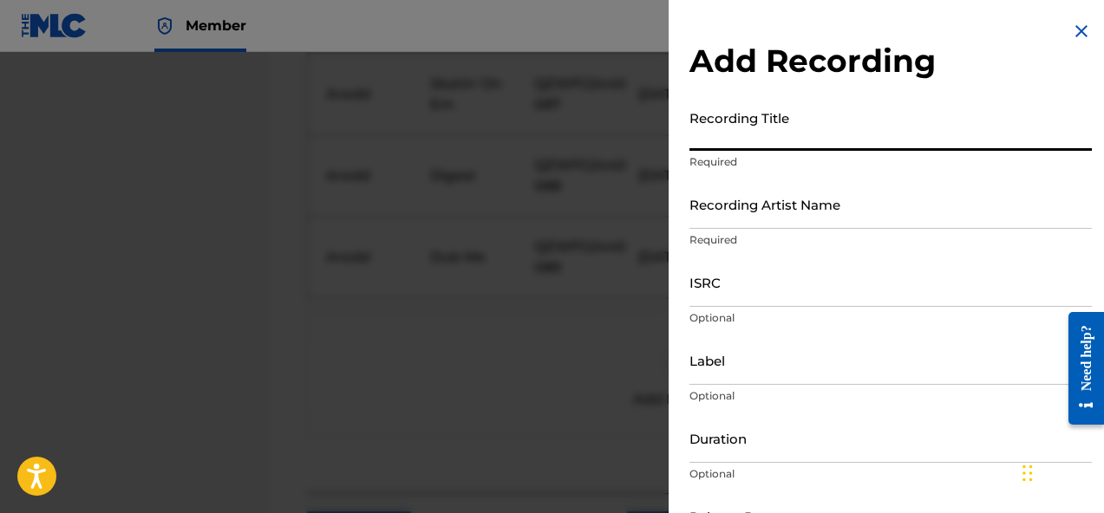
paste input "Check in"
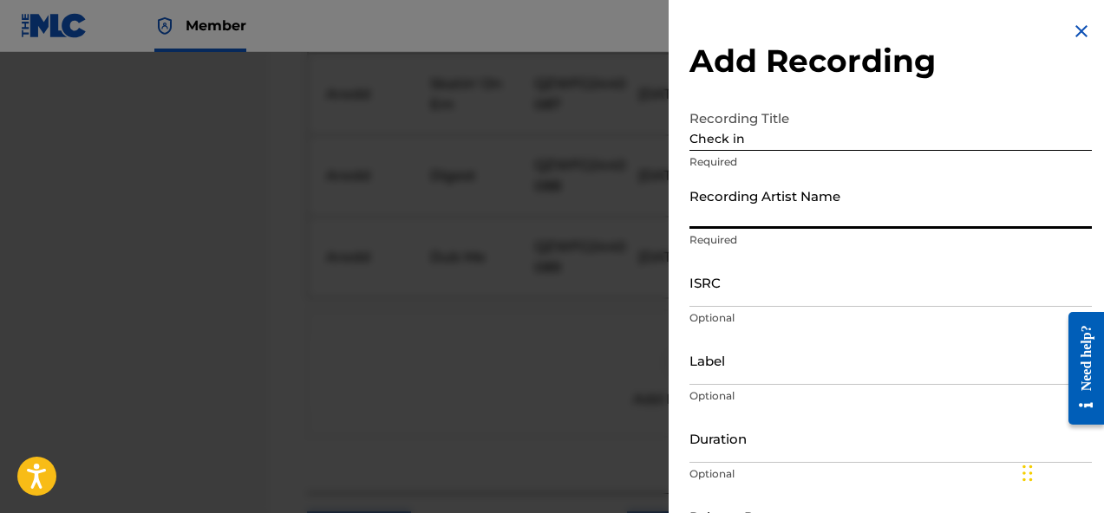
click at [779, 217] on input "Recording Artist Name" at bounding box center [890, 203] width 402 height 49
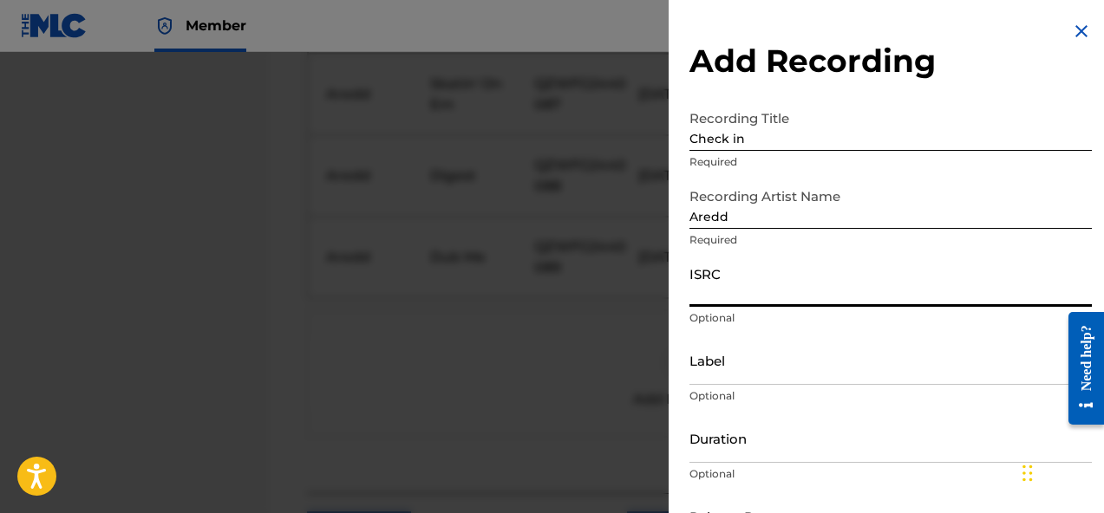
click at [766, 304] on input "ISRC" at bounding box center [890, 281] width 402 height 49
click at [785, 283] on input "ISRC" at bounding box center [890, 281] width 402 height 49
paste input "QZWFG2440090"
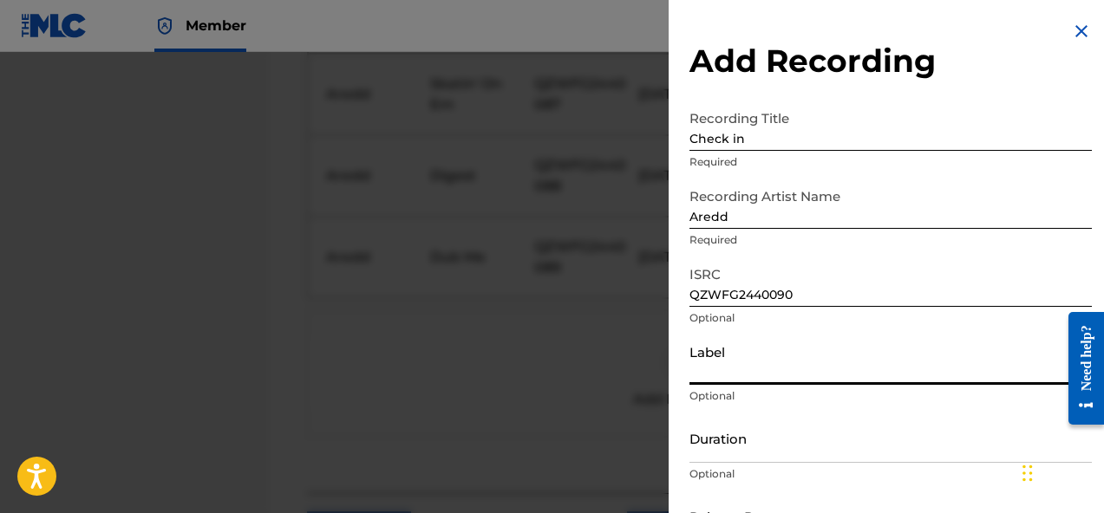
click at [754, 374] on input "Label" at bounding box center [890, 360] width 402 height 49
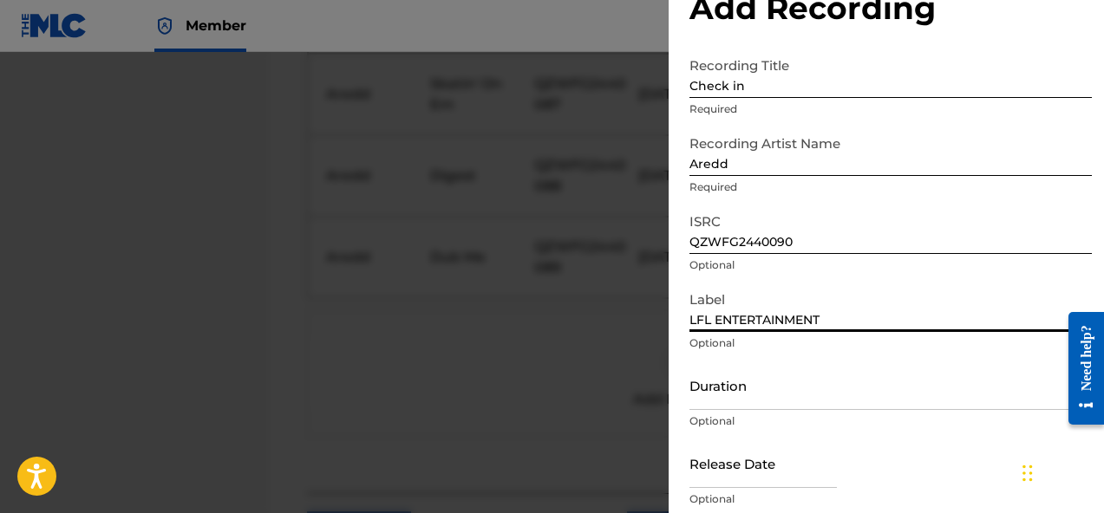
scroll to position [71, 0]
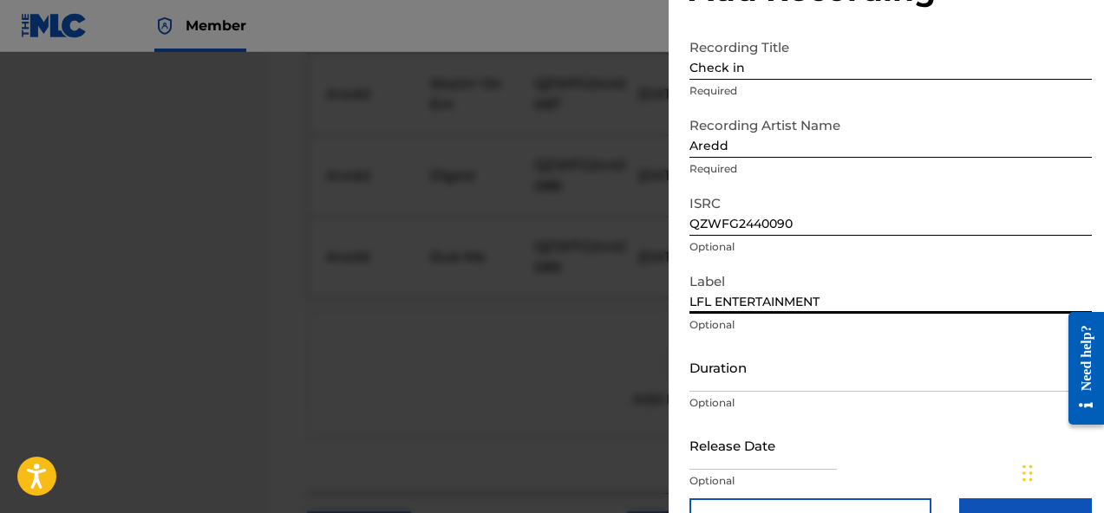
click at [783, 387] on input "Duration" at bounding box center [890, 366] width 402 height 49
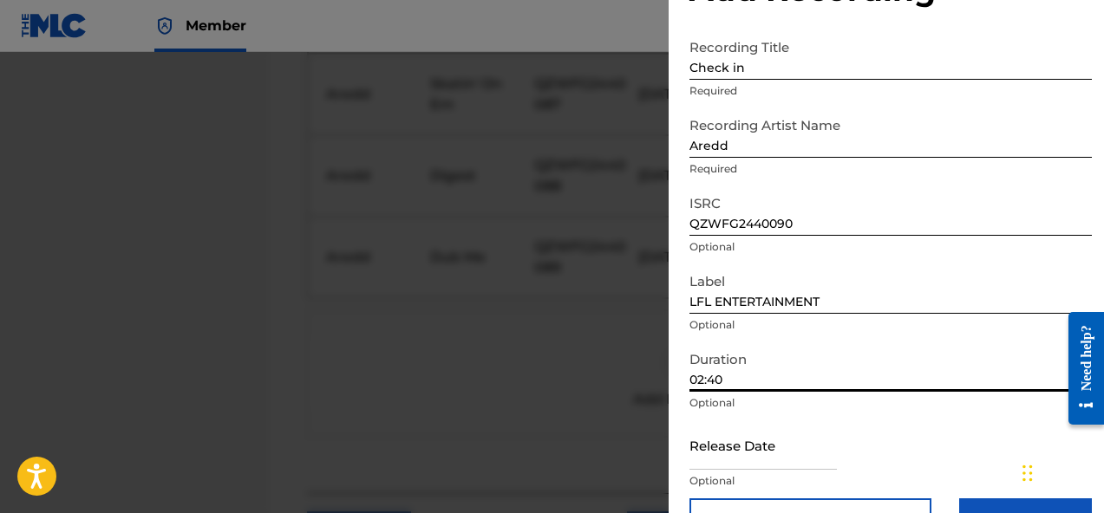
click at [751, 449] on input "text" at bounding box center [762, 444] width 147 height 49
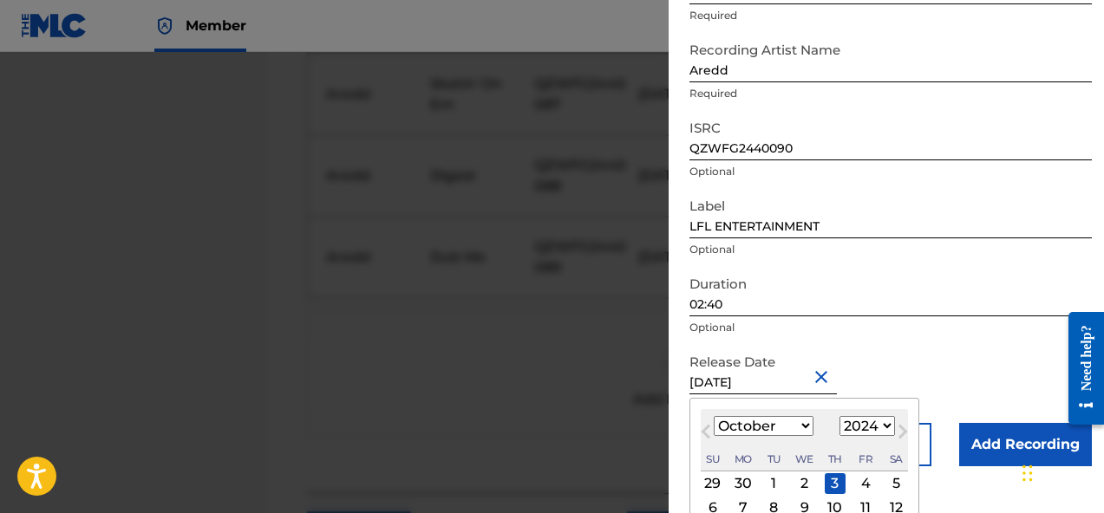
click at [903, 344] on div "Duration 02:40 Optional" at bounding box center [890, 306] width 402 height 78
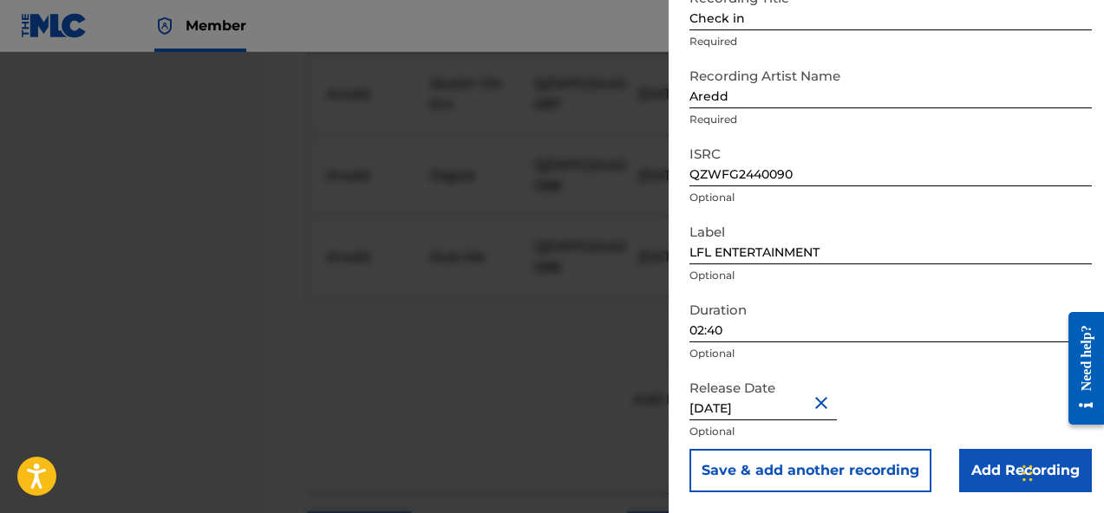
click at [965, 475] on input "Add Recording" at bounding box center [1025, 470] width 133 height 43
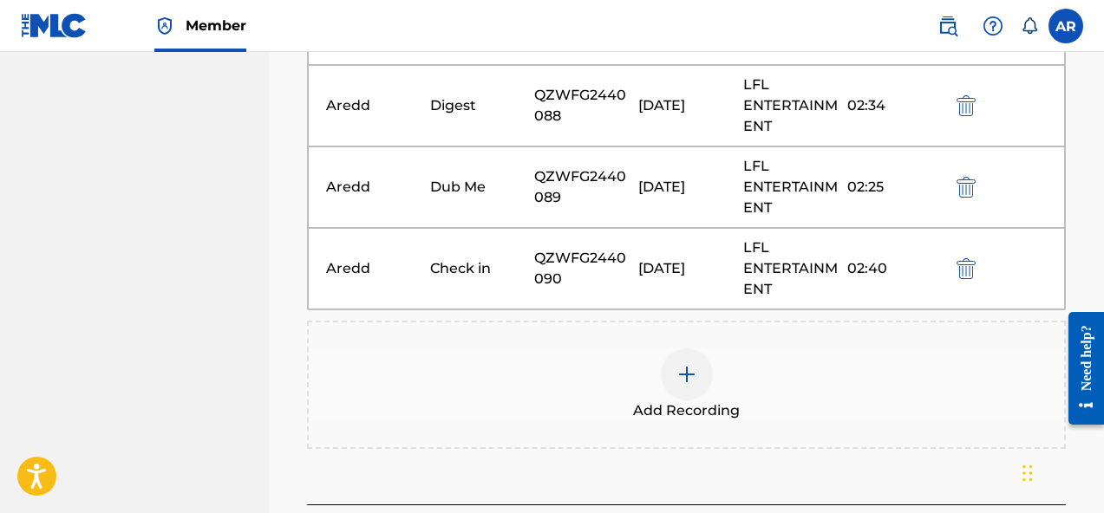
scroll to position [1197, 0]
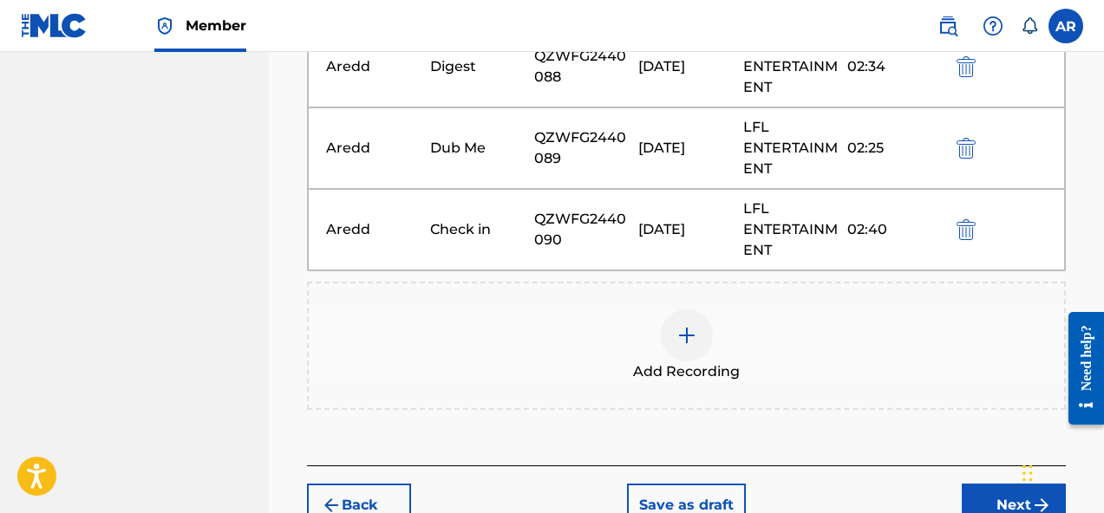
click at [715, 315] on div "Add Recording" at bounding box center [686, 345] width 755 height 73
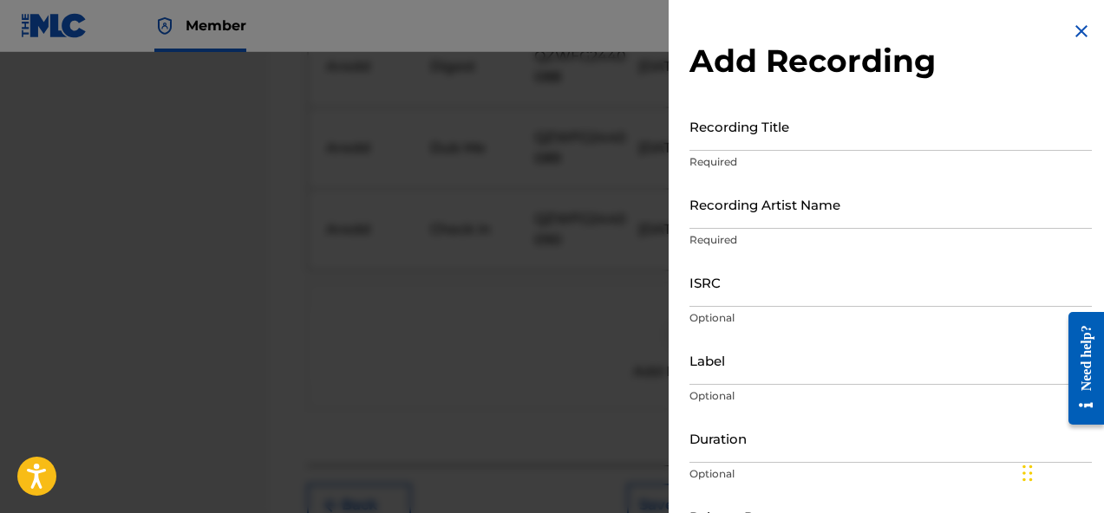
click at [852, 125] on input "Recording Title" at bounding box center [890, 125] width 402 height 49
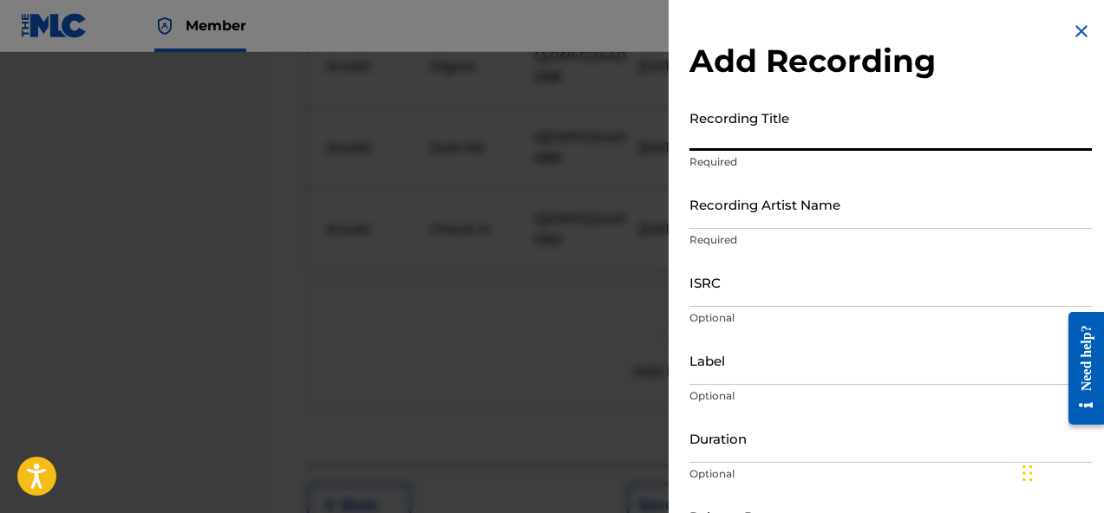
paste input "Pressure"
click at [785, 217] on input "Recording Artist Name" at bounding box center [890, 203] width 402 height 49
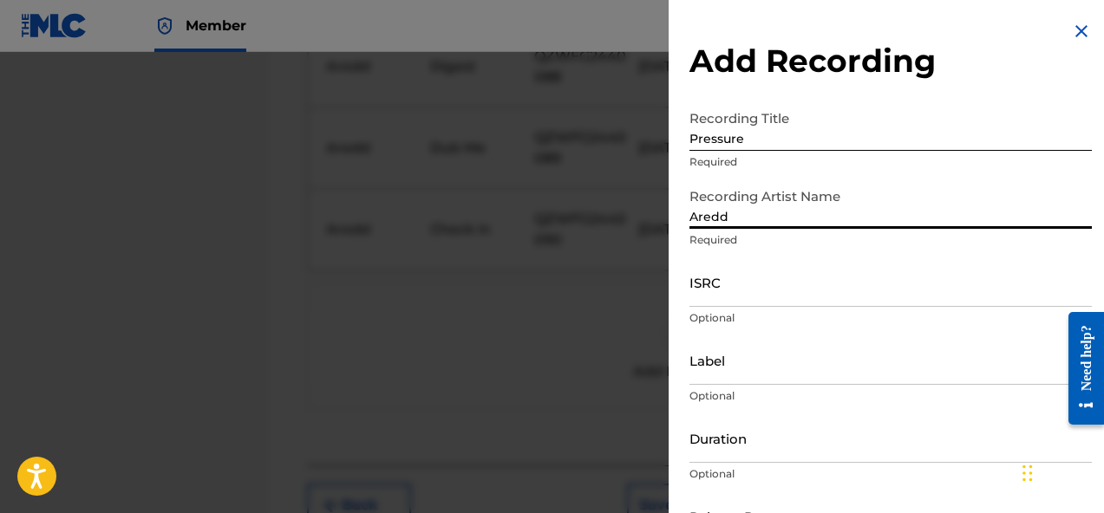
click at [790, 289] on input "ISRC" at bounding box center [890, 281] width 402 height 49
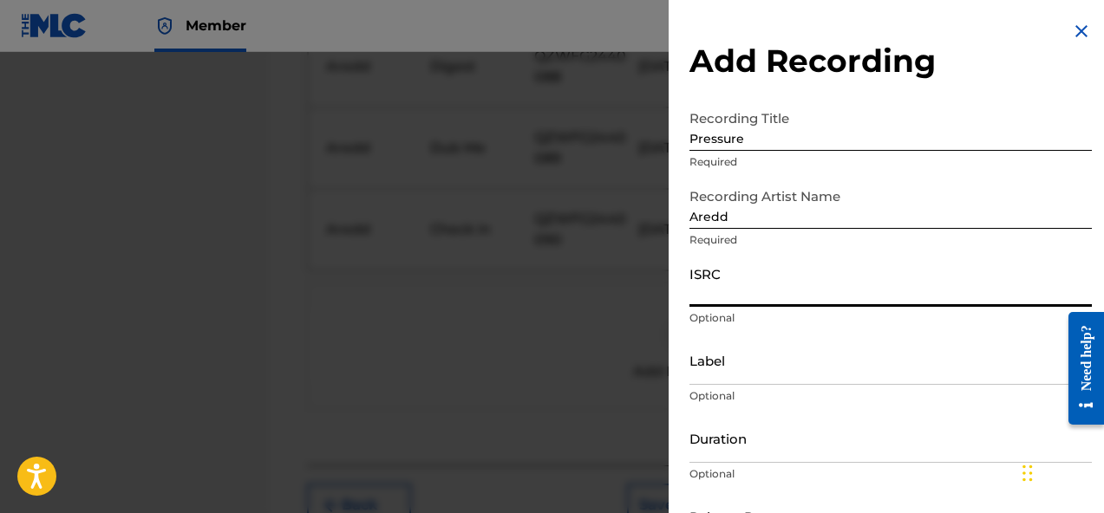
paste input "QZWFG2440091"
click at [794, 375] on input "Label" at bounding box center [890, 360] width 402 height 49
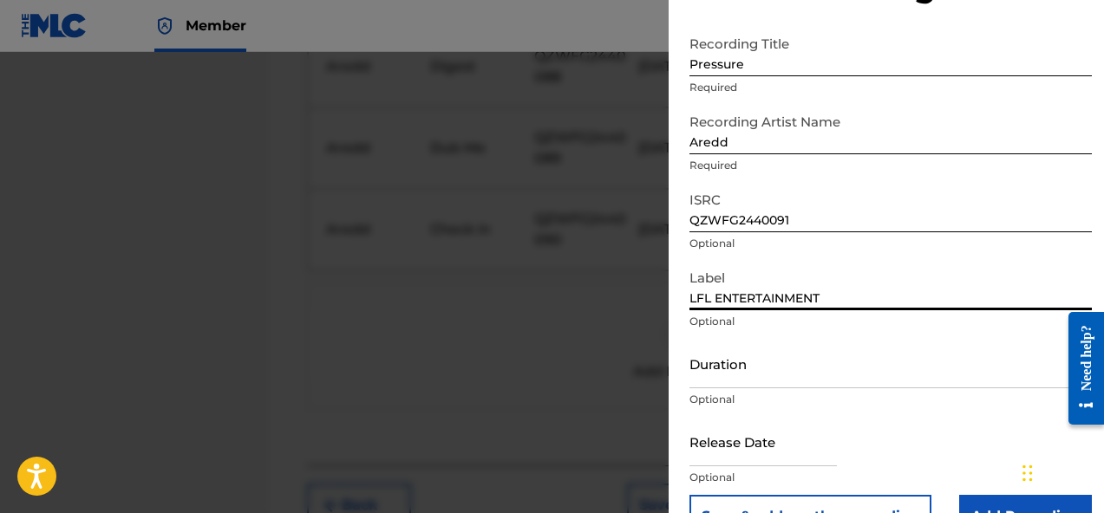
scroll to position [101, 0]
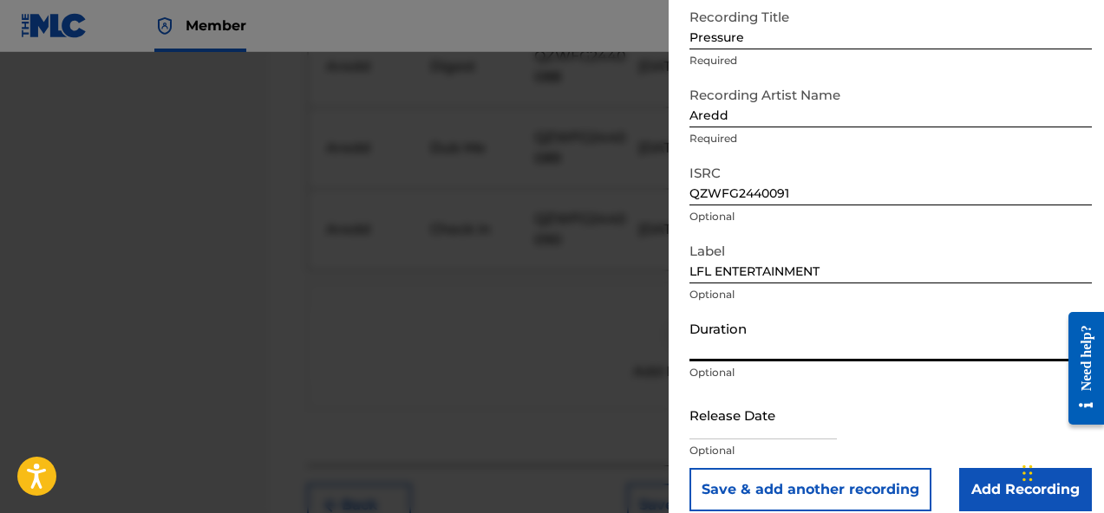
click at [772, 350] on input "Duration" at bounding box center [890, 336] width 402 height 49
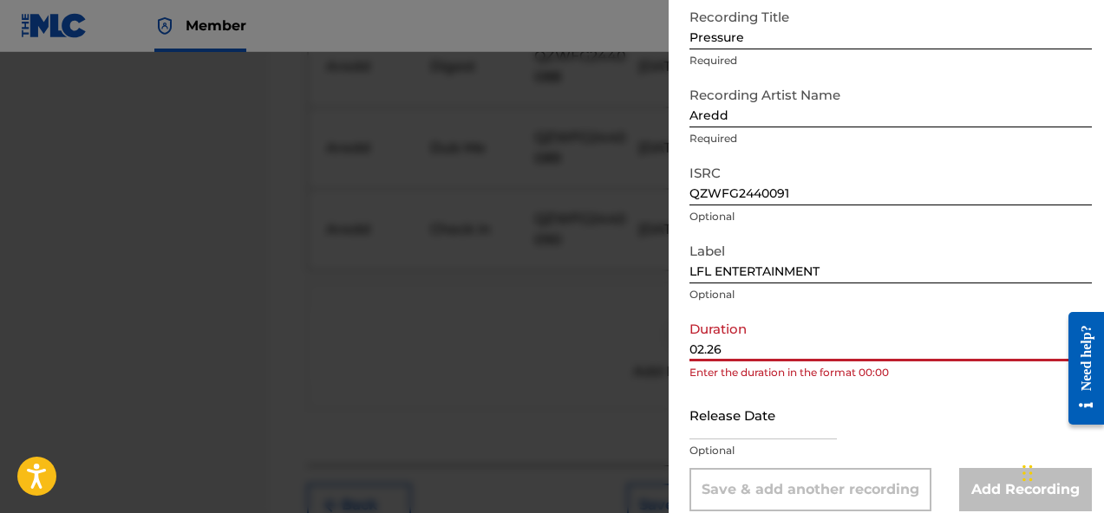
click at [707, 353] on input "02.26" at bounding box center [890, 336] width 402 height 49
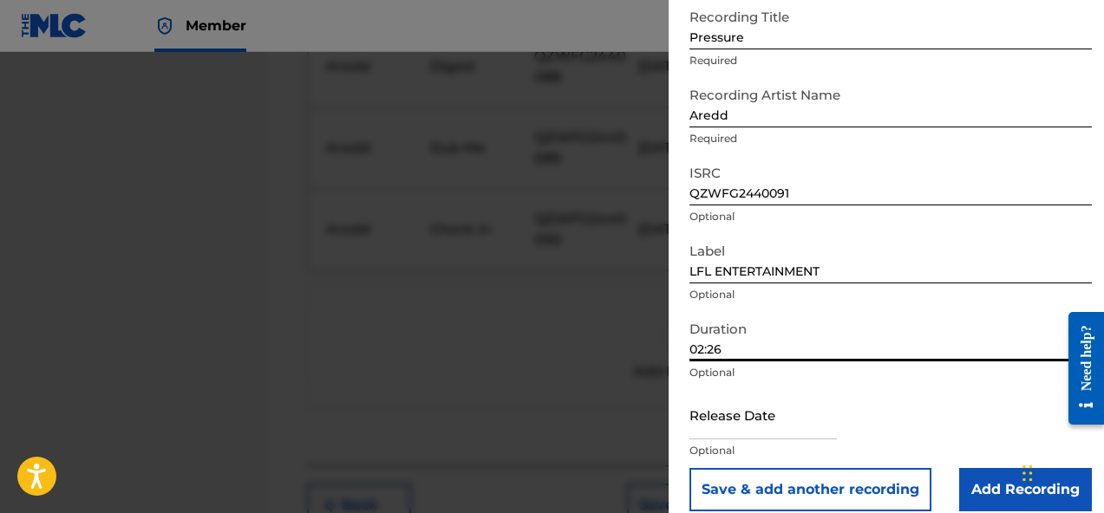
click at [781, 420] on input "text" at bounding box center [762, 414] width 147 height 49
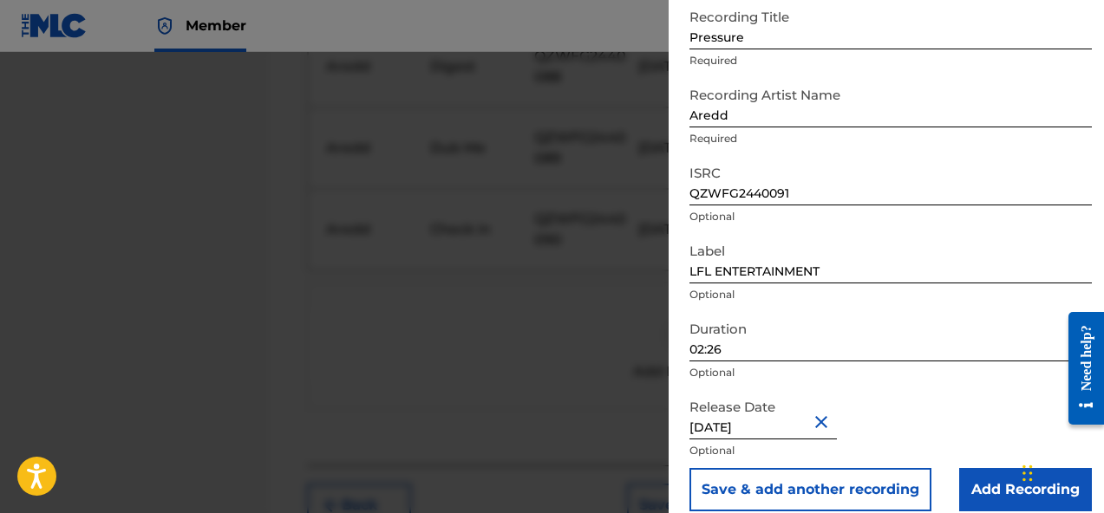
click at [917, 399] on div "Release Date October 3 2024 Optional" at bounding box center [890, 429] width 402 height 78
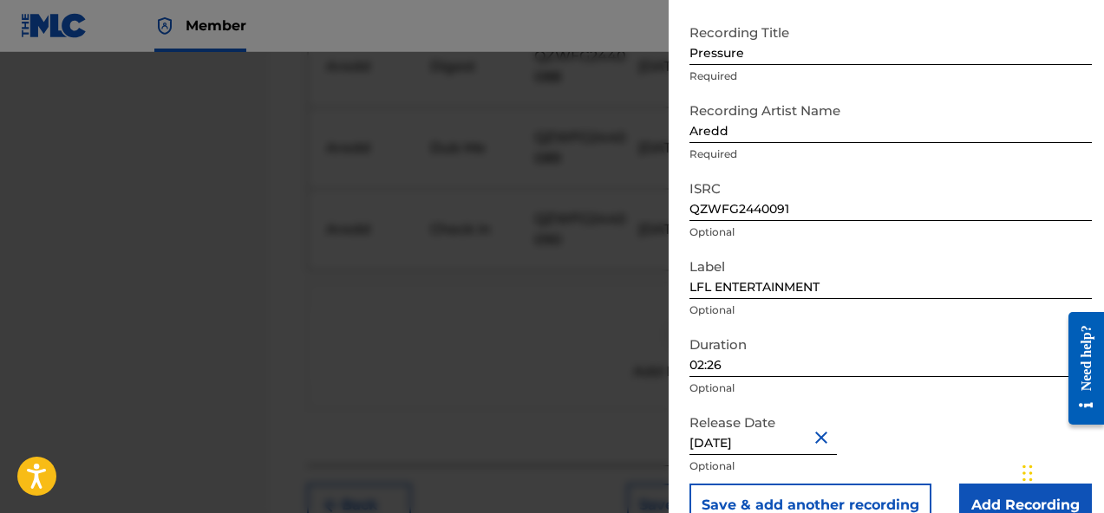
scroll to position [121, 0]
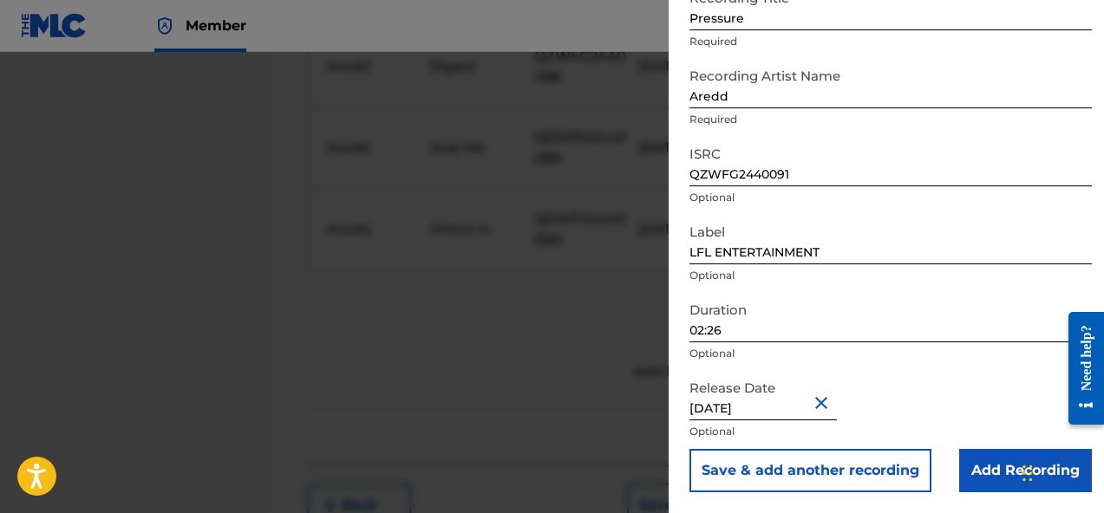
click at [980, 481] on input "Add Recording" at bounding box center [1025, 470] width 133 height 43
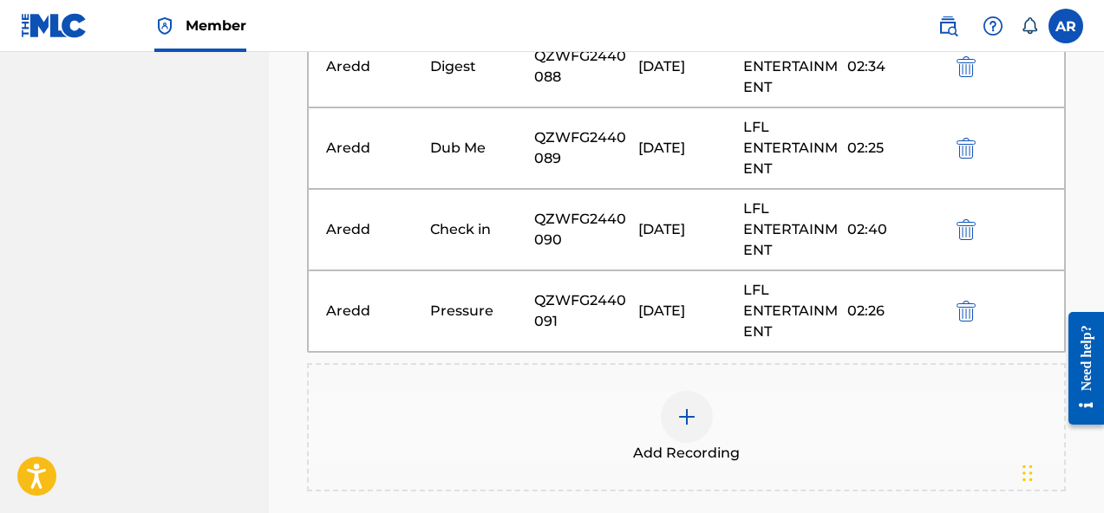
click at [659, 393] on div "Add Recording" at bounding box center [686, 427] width 755 height 73
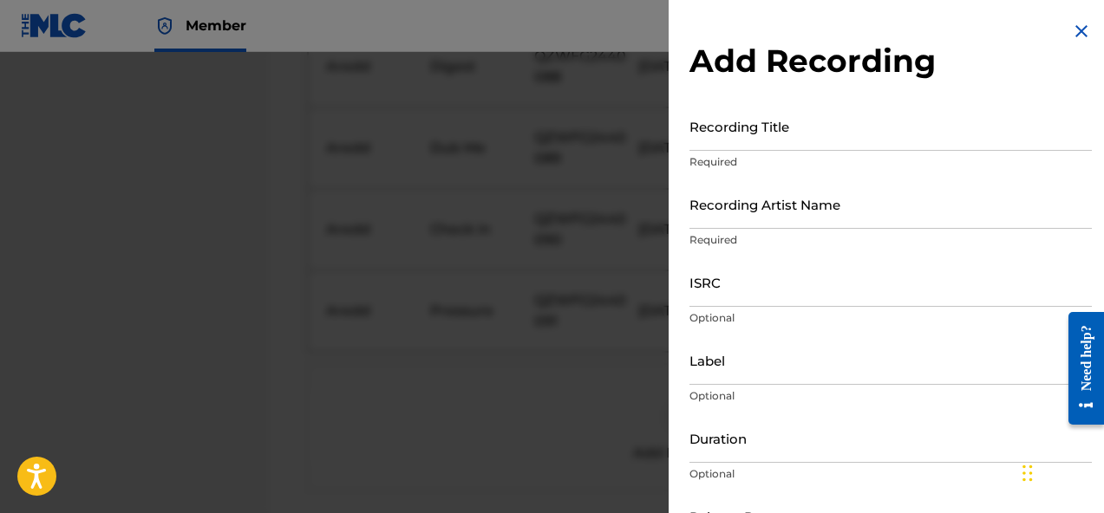
click at [844, 135] on input "Recording Title" at bounding box center [890, 125] width 402 height 49
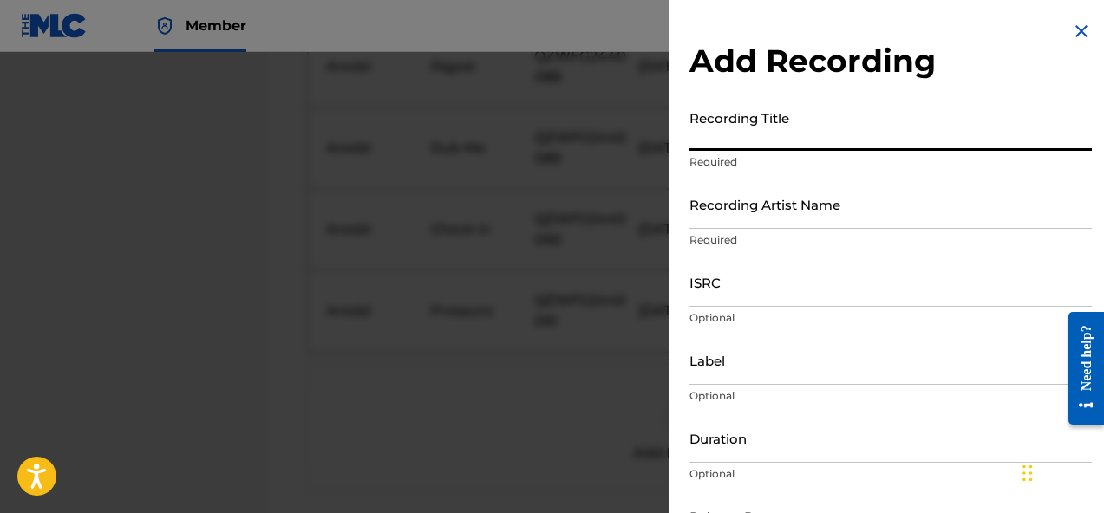
paste input "Team Freestyle"
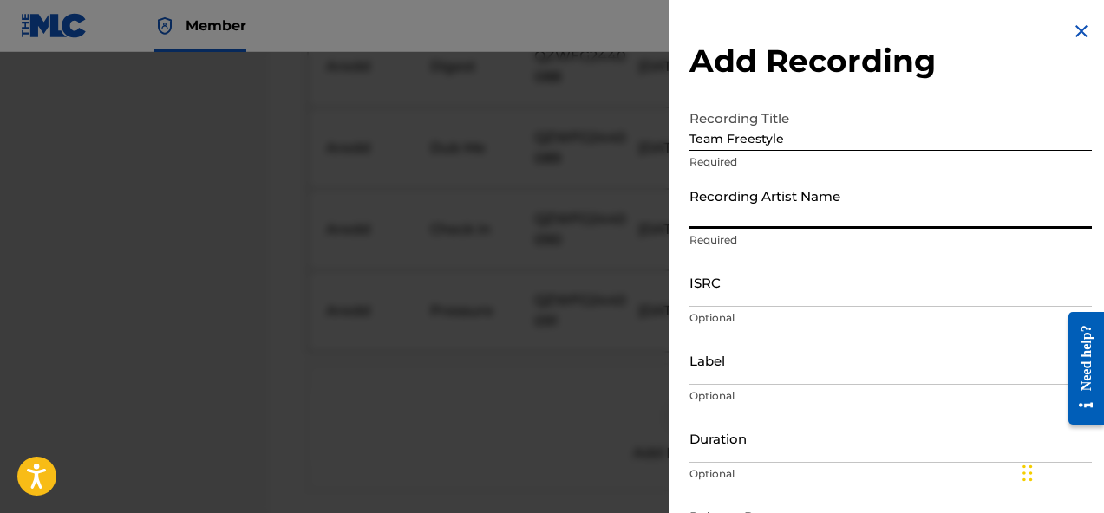
click at [743, 206] on input "Recording Artist Name" at bounding box center [890, 203] width 402 height 49
click at [792, 284] on input "ISRC" at bounding box center [890, 281] width 402 height 49
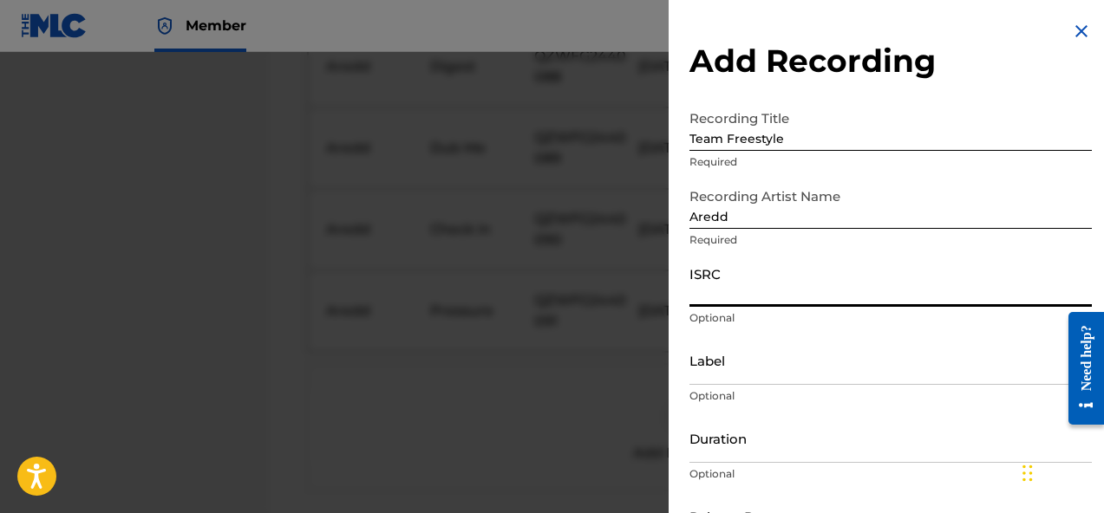
click at [801, 279] on input "ISRC" at bounding box center [890, 281] width 402 height 49
paste input "QZDA72418657"
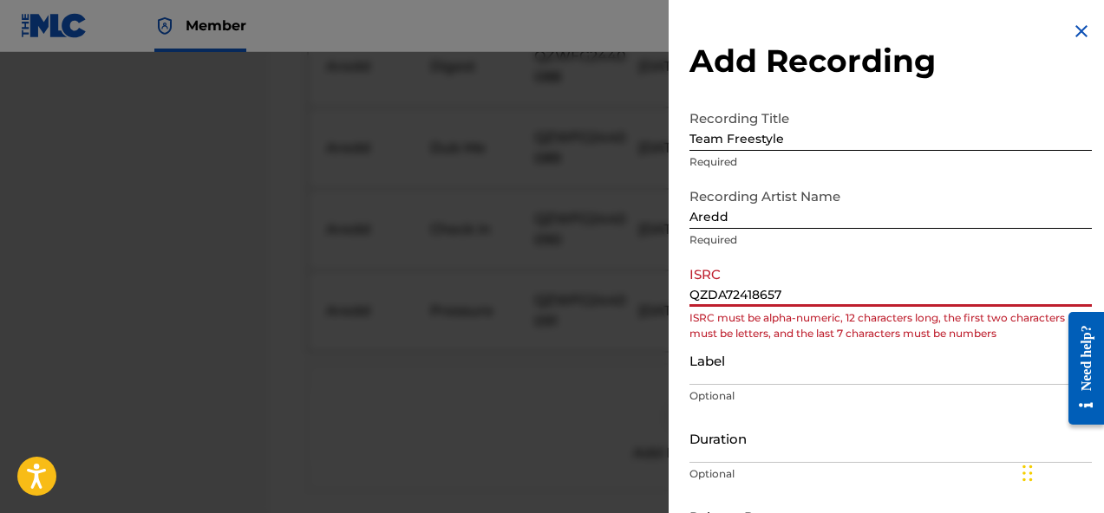
click at [689, 291] on input "QZDA72418657" at bounding box center [890, 281] width 402 height 49
click at [695, 294] on input "QZDA72418657" at bounding box center [890, 281] width 402 height 49
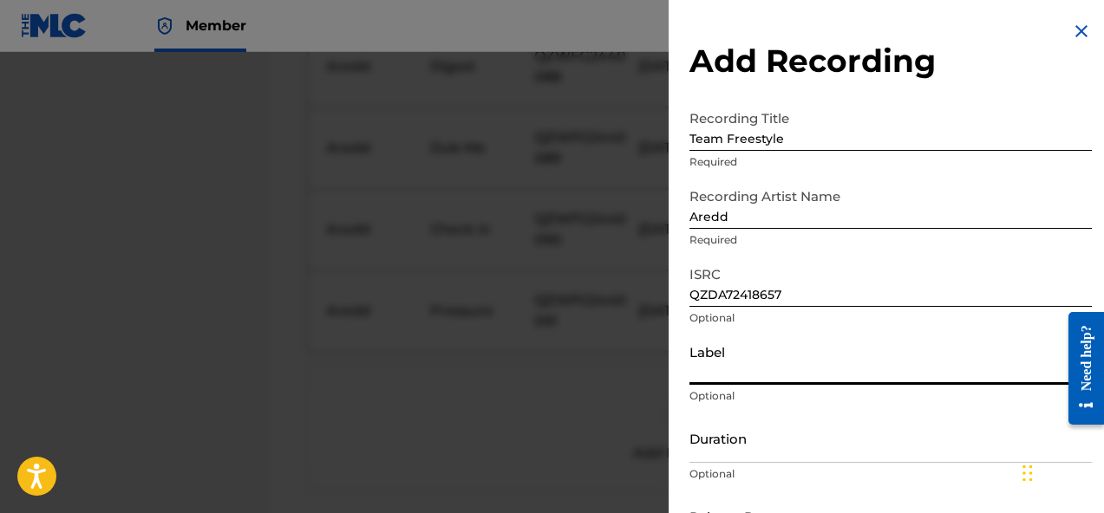
click at [758, 381] on input "Label" at bounding box center [890, 360] width 402 height 49
click at [783, 451] on input "Duration" at bounding box center [890, 438] width 402 height 49
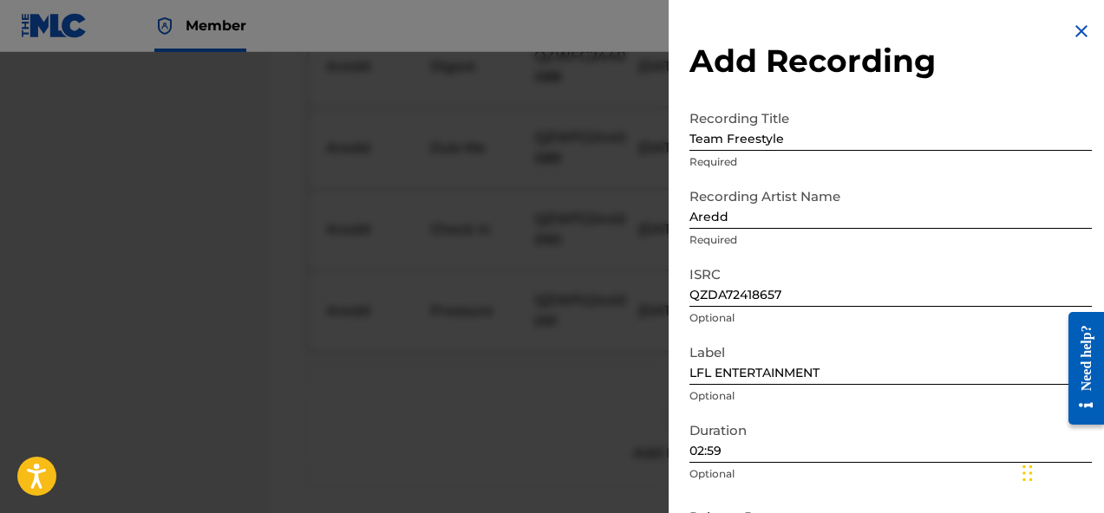
click at [936, 327] on div "ISRC QZDA72418657 Optional" at bounding box center [890, 296] width 402 height 78
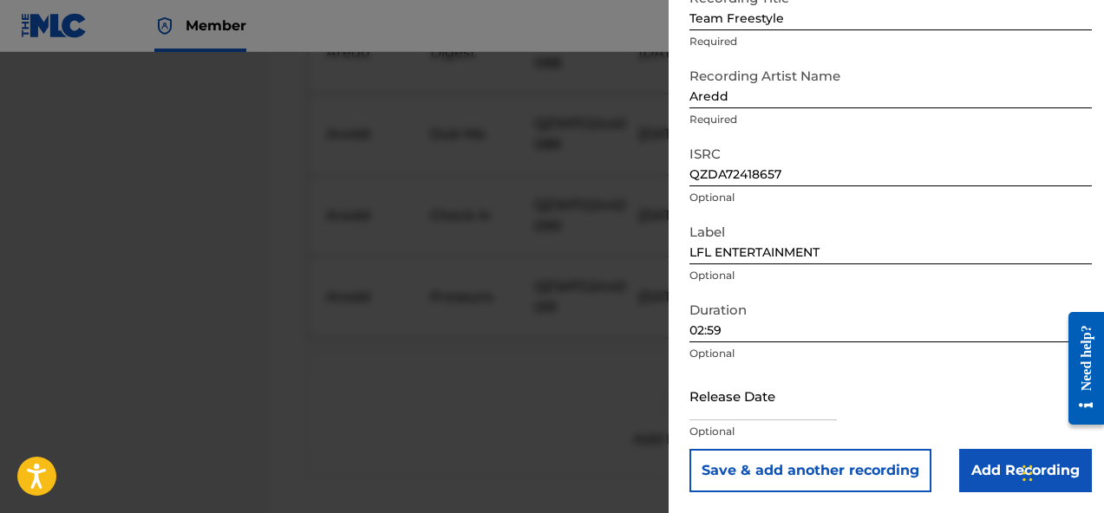
scroll to position [1215, 0]
click at [795, 406] on input "text" at bounding box center [762, 395] width 147 height 49
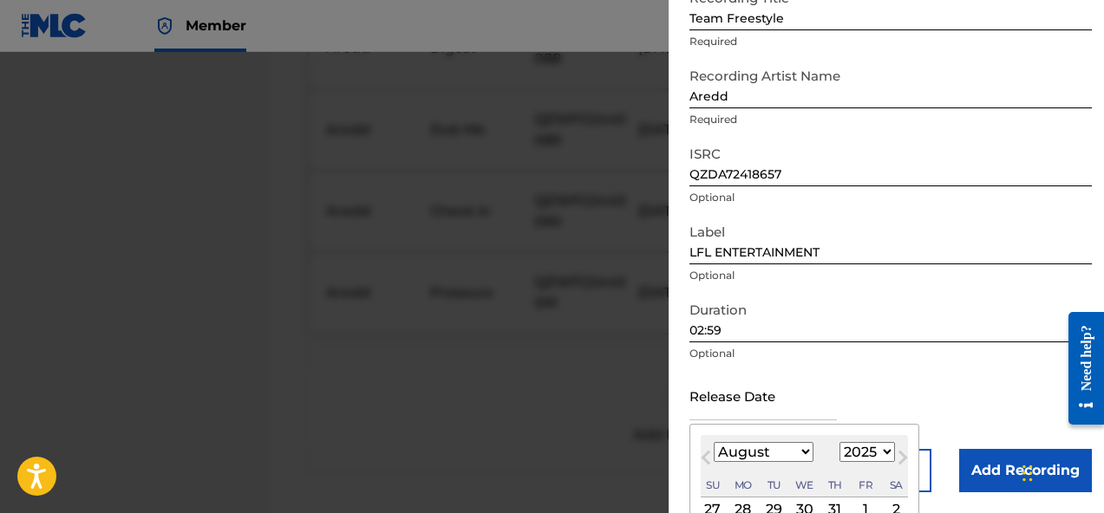
click at [772, 453] on select "January February March April May June July August September October November De…" at bounding box center [763, 452] width 100 height 20
click at [713, 442] on select "January February March April May June July August September October November De…" at bounding box center [763, 452] width 100 height 20
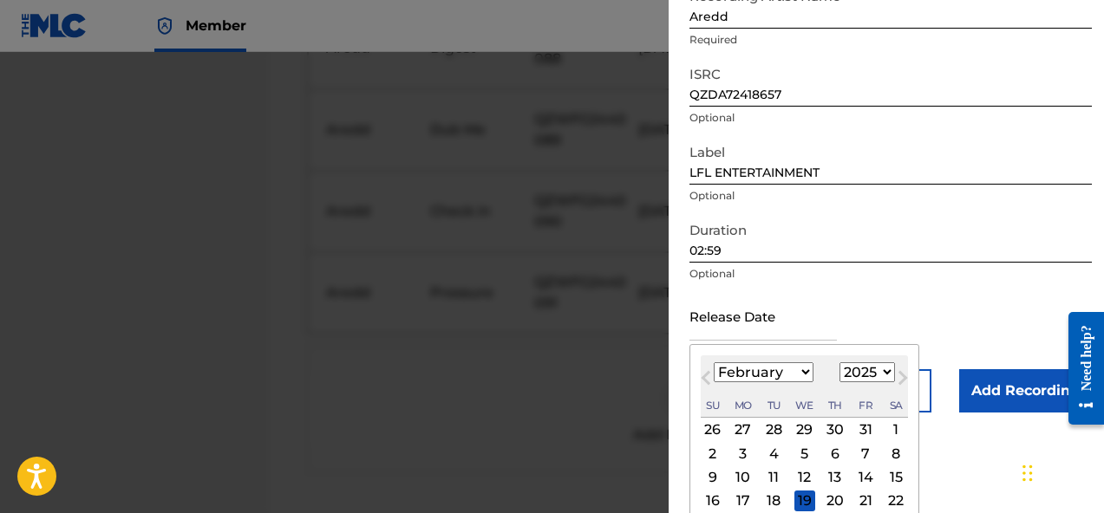
scroll to position [207, 0]
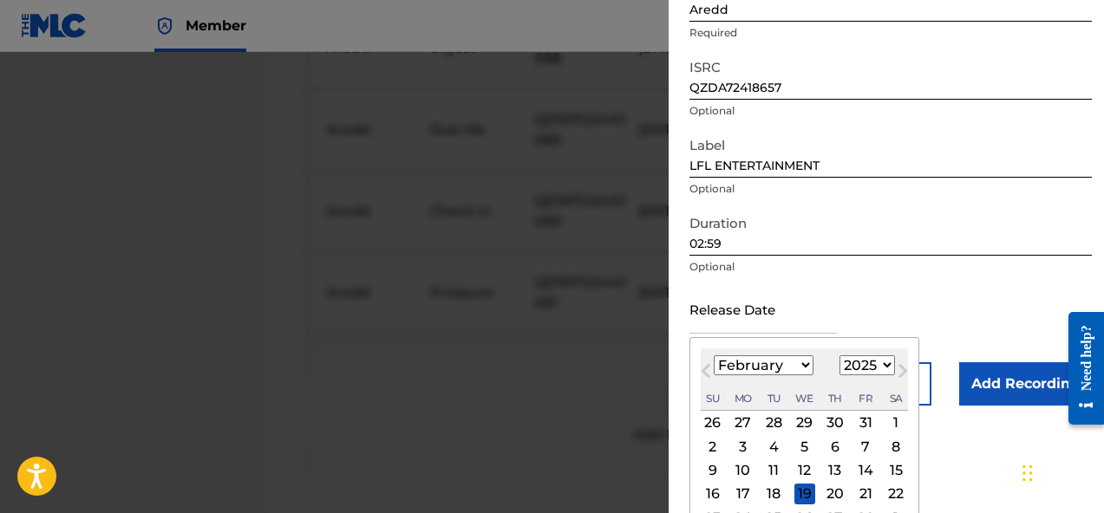
click at [715, 469] on div "9" at bounding box center [712, 470] width 21 height 21
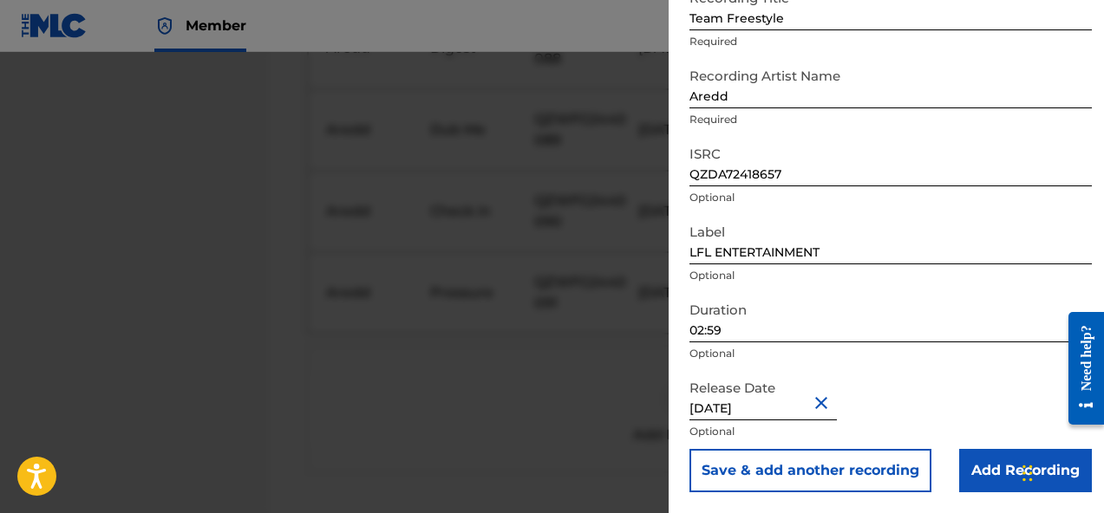
scroll to position [121, 0]
click at [910, 384] on div "Release Date February 9 2024 Optional" at bounding box center [890, 410] width 402 height 78
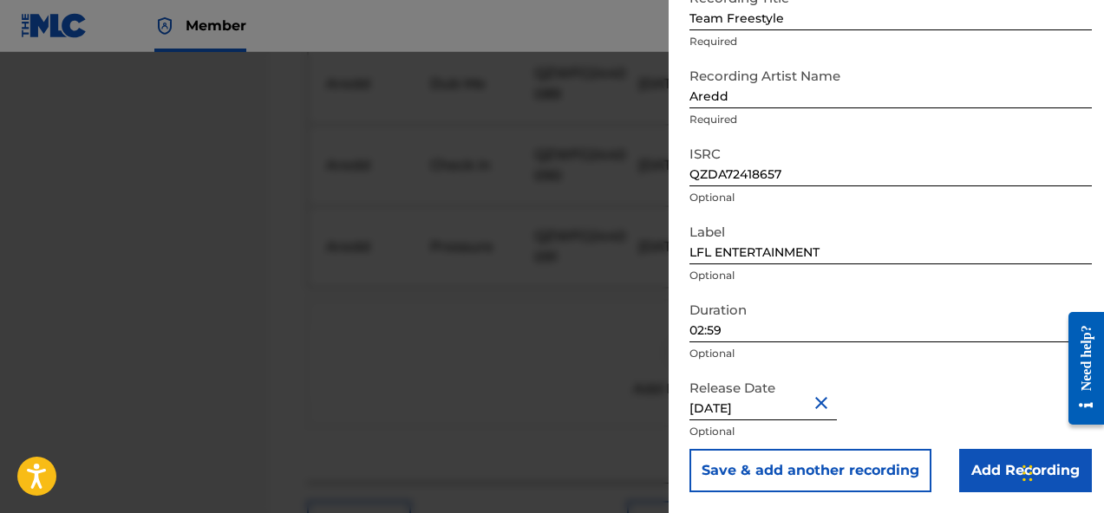
scroll to position [1311, 0]
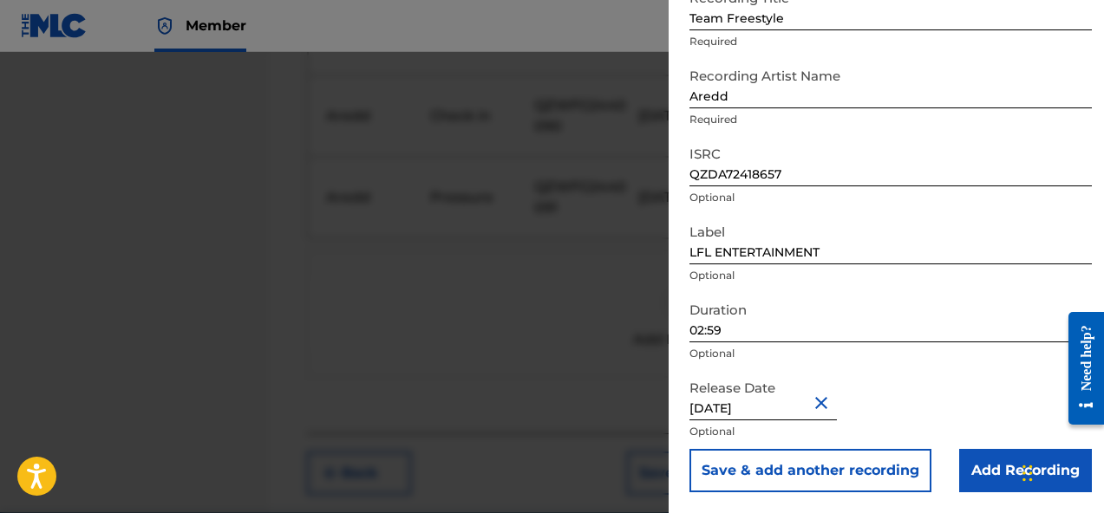
click at [967, 465] on input "Add Recording" at bounding box center [1025, 470] width 133 height 43
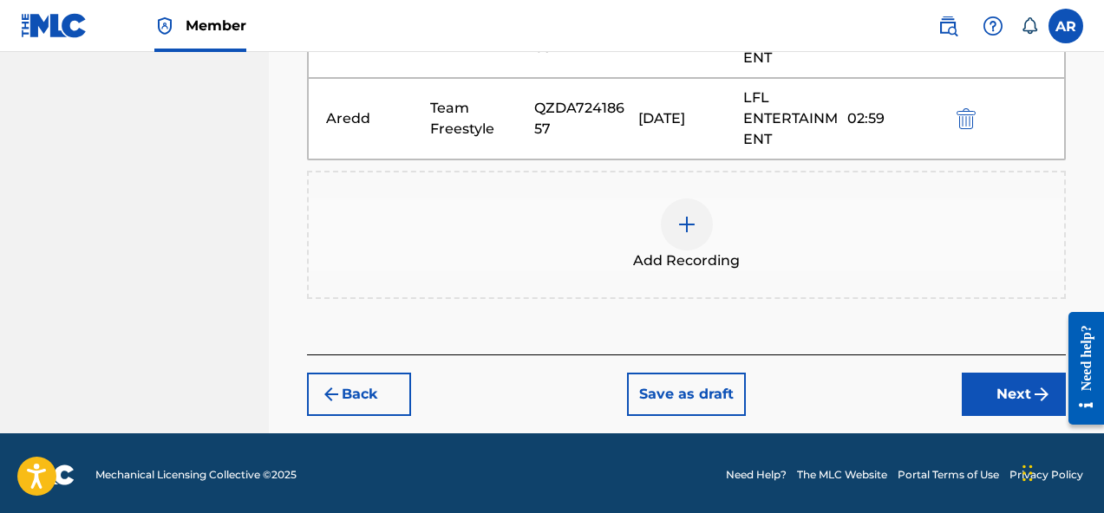
scroll to position [1475, 0]
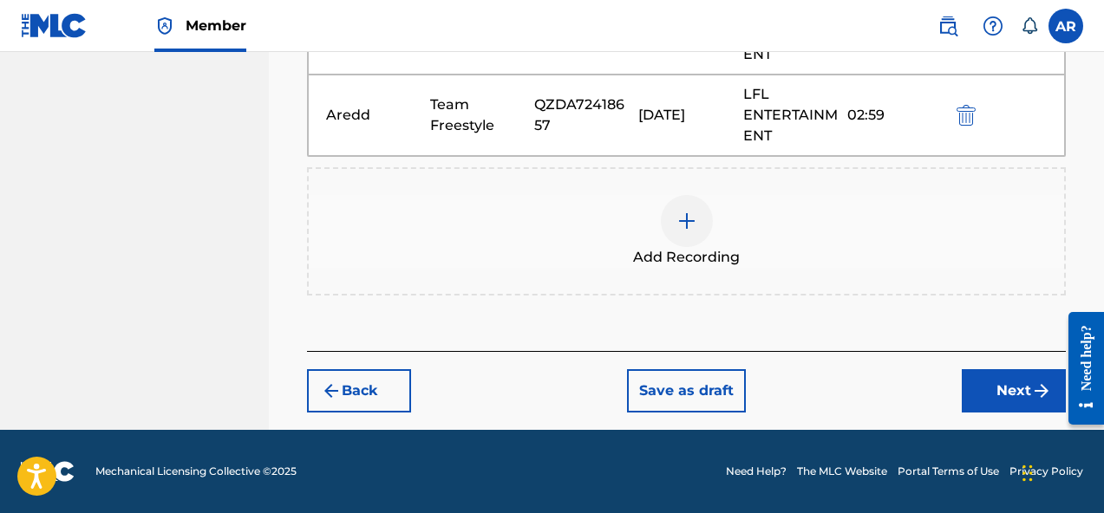
click at [977, 388] on button "Next" at bounding box center [1013, 390] width 104 height 43
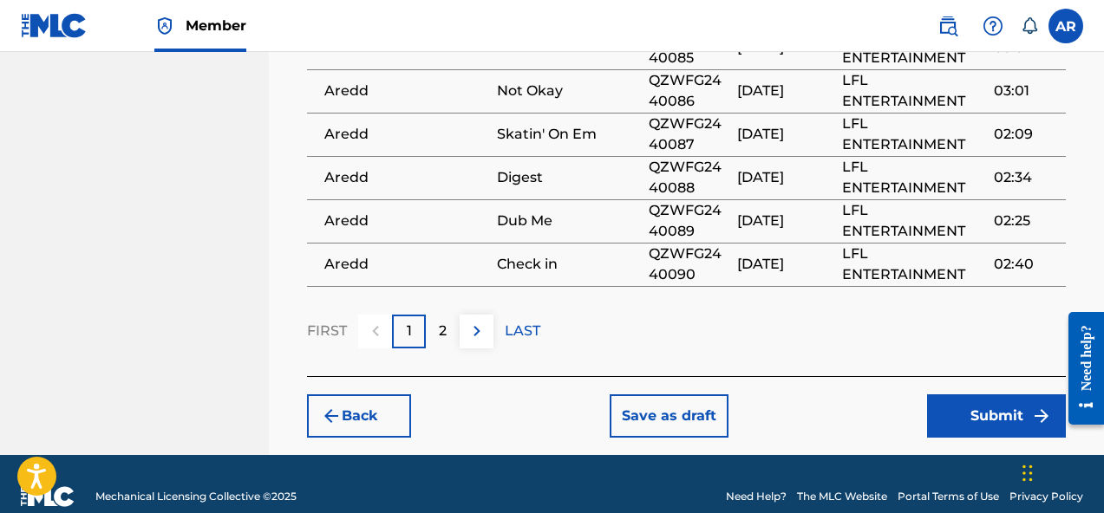
scroll to position [1460, 0]
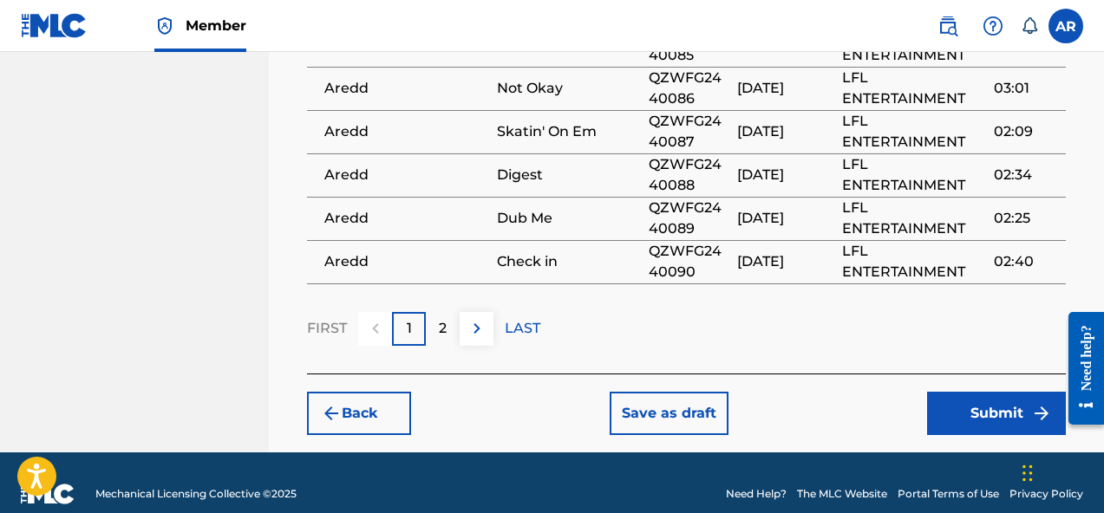
click at [466, 318] on img at bounding box center [476, 328] width 21 height 21
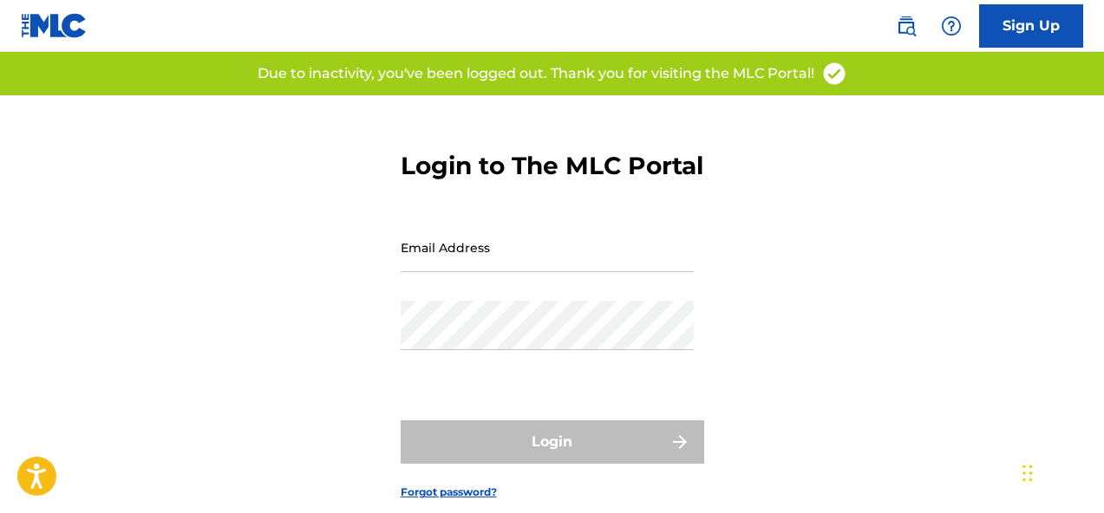
click at [668, 272] on input "Email Address" at bounding box center [547, 247] width 293 height 49
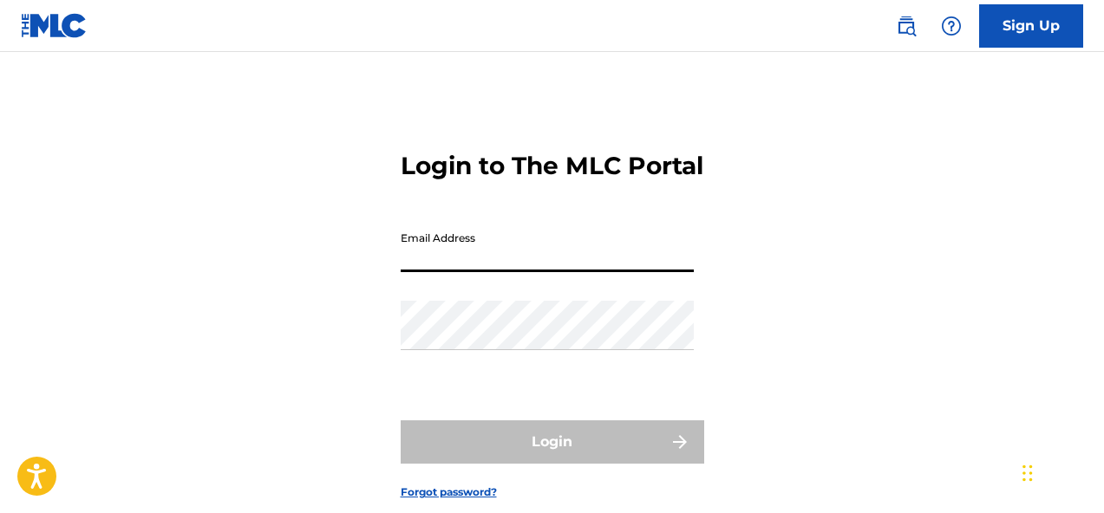
type input "[EMAIL_ADDRESS][DOMAIN_NAME]"
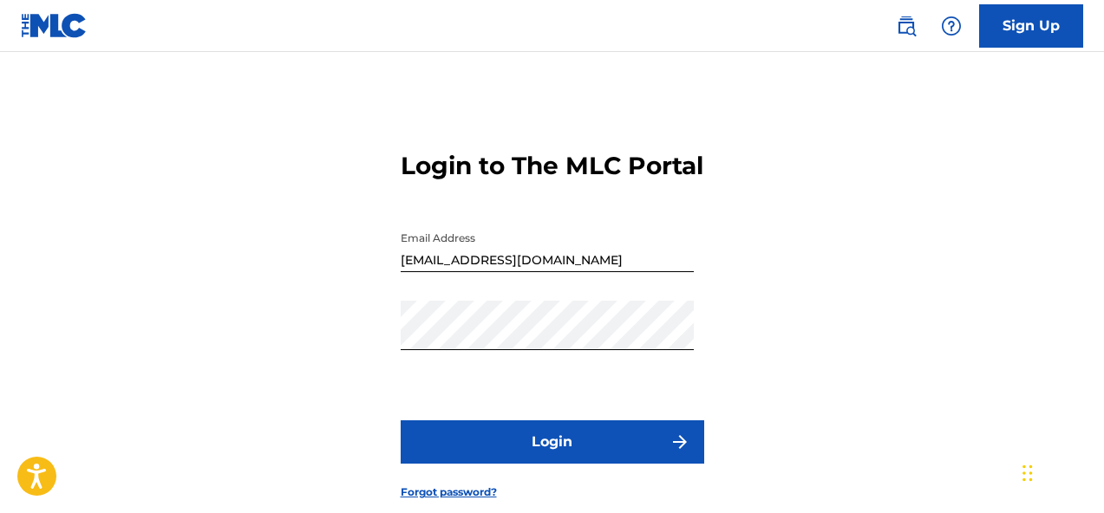
click at [586, 454] on button "Login" at bounding box center [552, 441] width 303 height 43
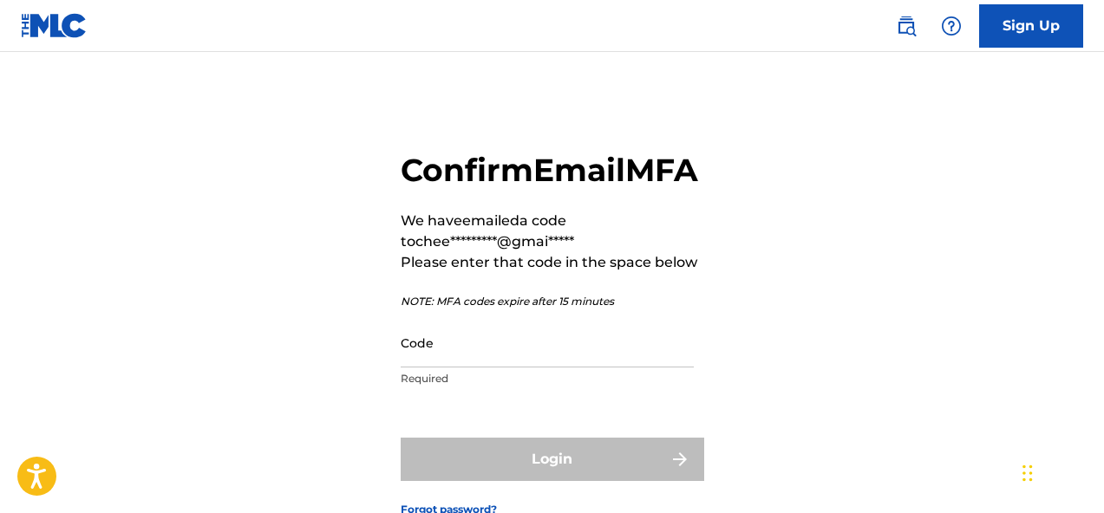
click at [595, 368] on input "Code" at bounding box center [547, 342] width 293 height 49
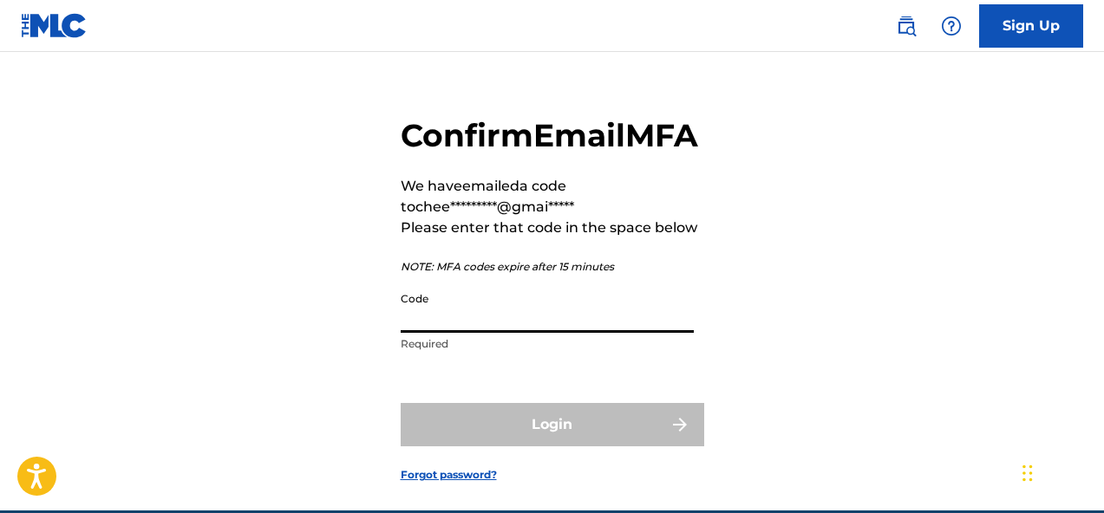
scroll to position [37, 0]
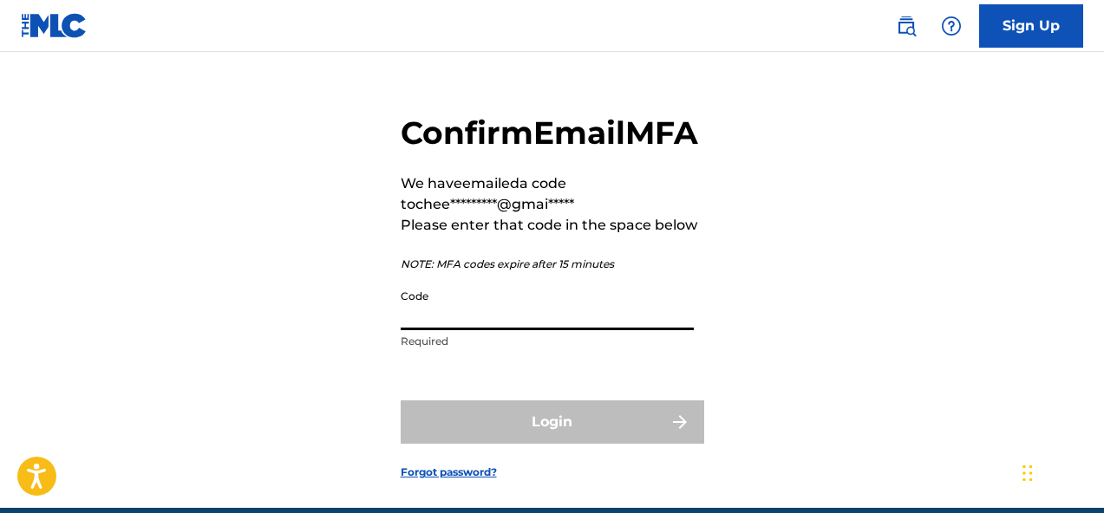
paste input "372668"
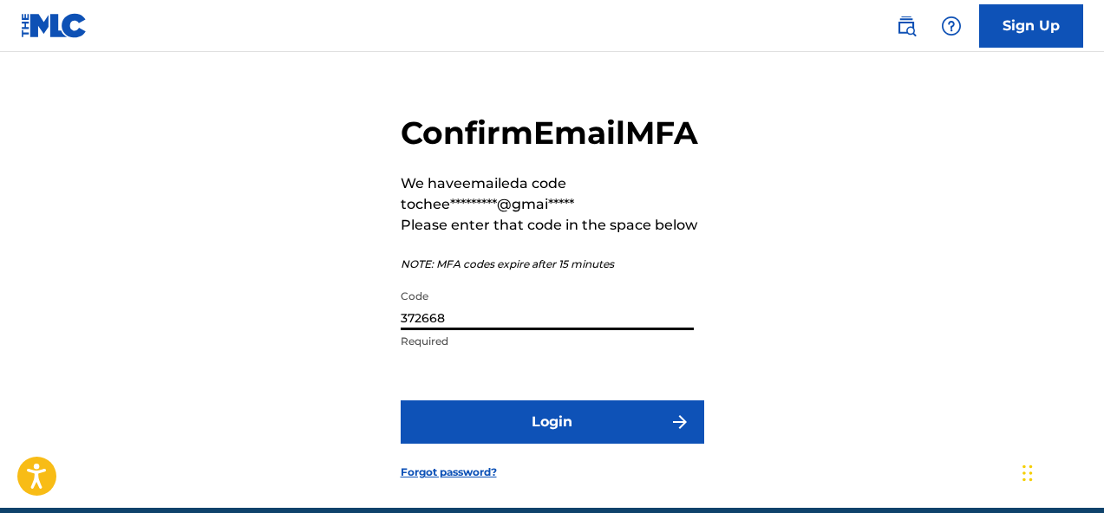
type input "372668"
click at [532, 444] on button "Login" at bounding box center [552, 422] width 303 height 43
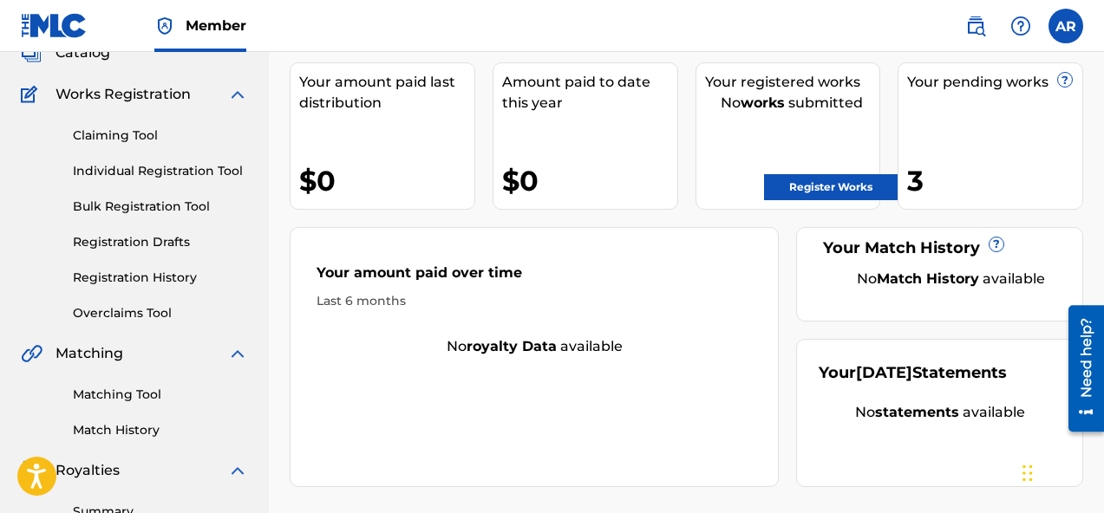
scroll to position [145, 0]
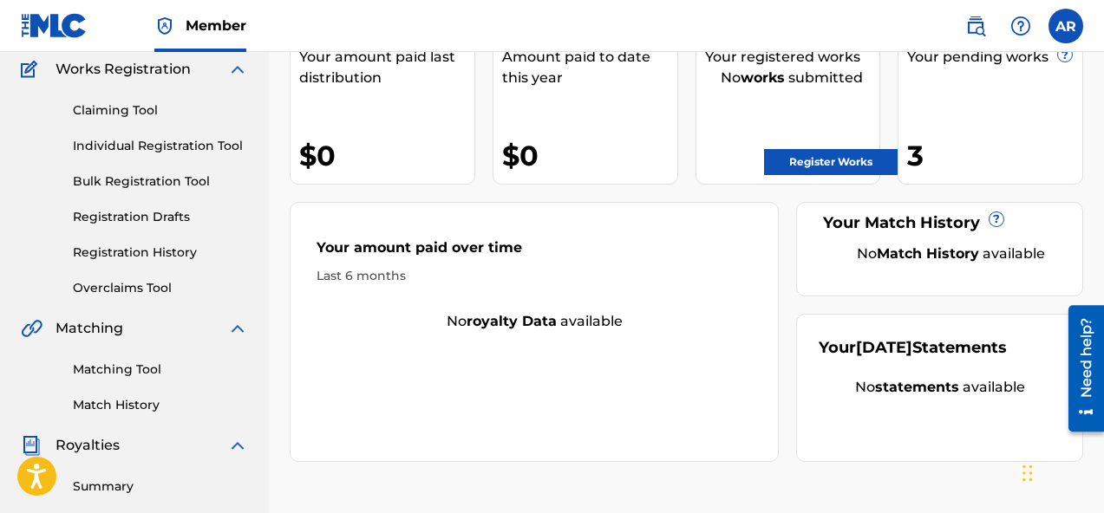
click at [176, 210] on link "Registration Drafts" at bounding box center [160, 217] width 175 height 18
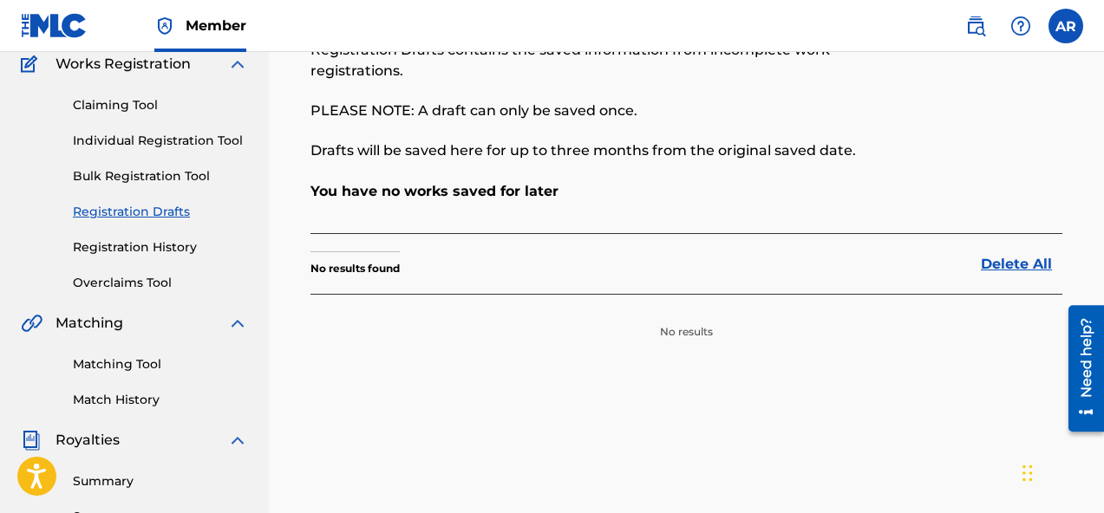
scroll to position [147, 0]
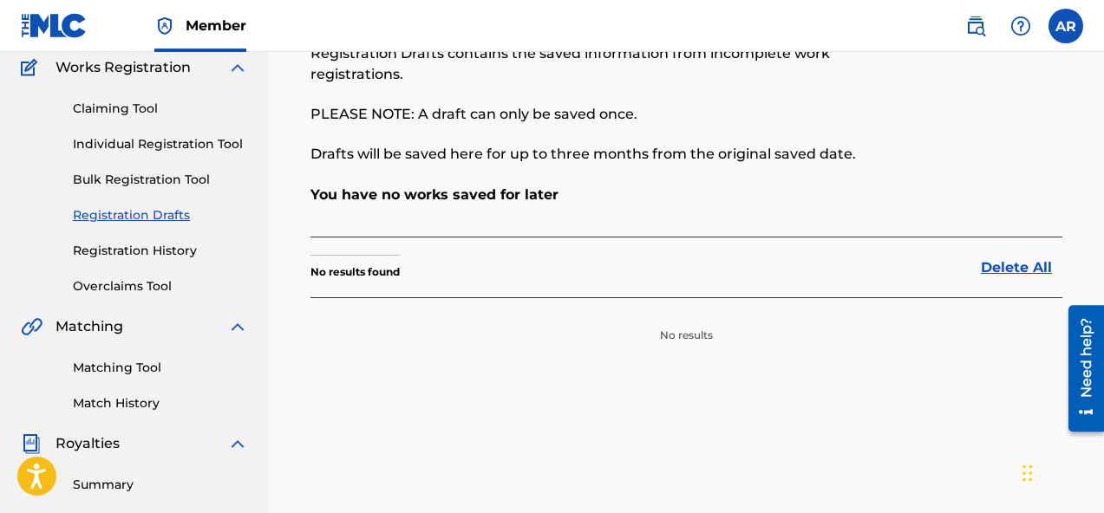
click at [152, 262] on div "Claiming Tool Individual Registration Tool Bulk Registration Tool Registration …" at bounding box center [134, 187] width 227 height 218
click at [153, 250] on link "Registration History" at bounding box center [160, 251] width 175 height 18
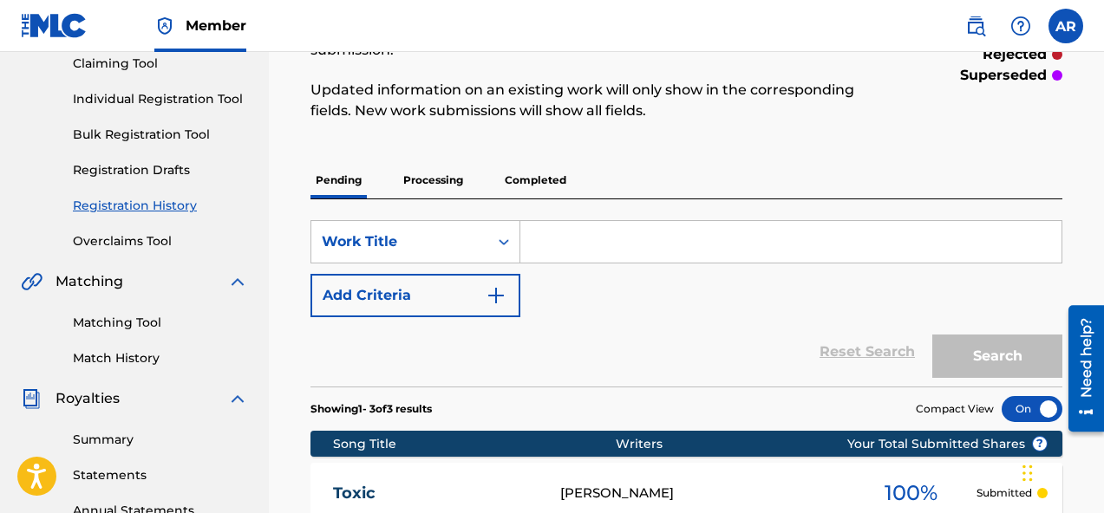
scroll to position [184, 0]
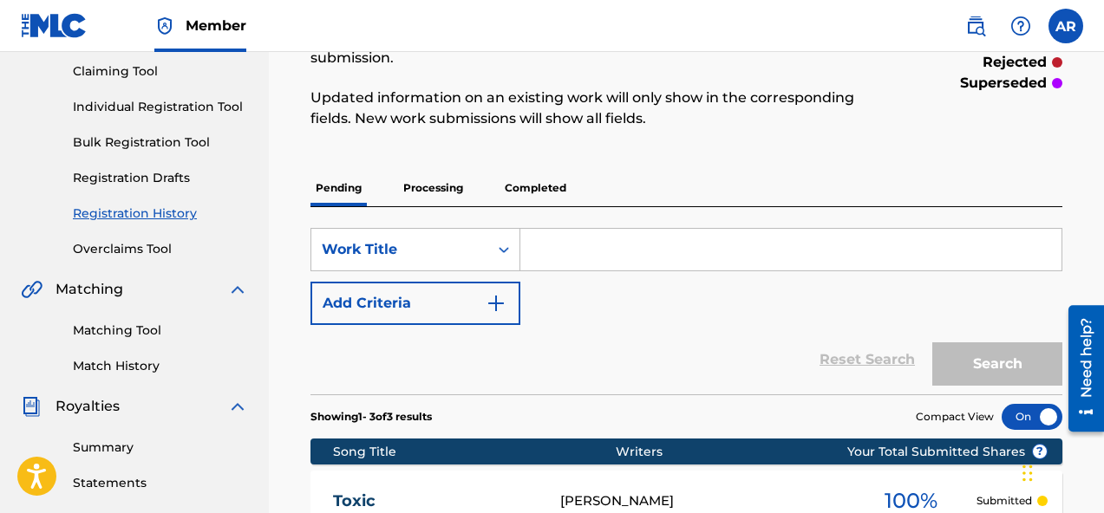
click at [440, 194] on p "Processing" at bounding box center [433, 188] width 70 height 36
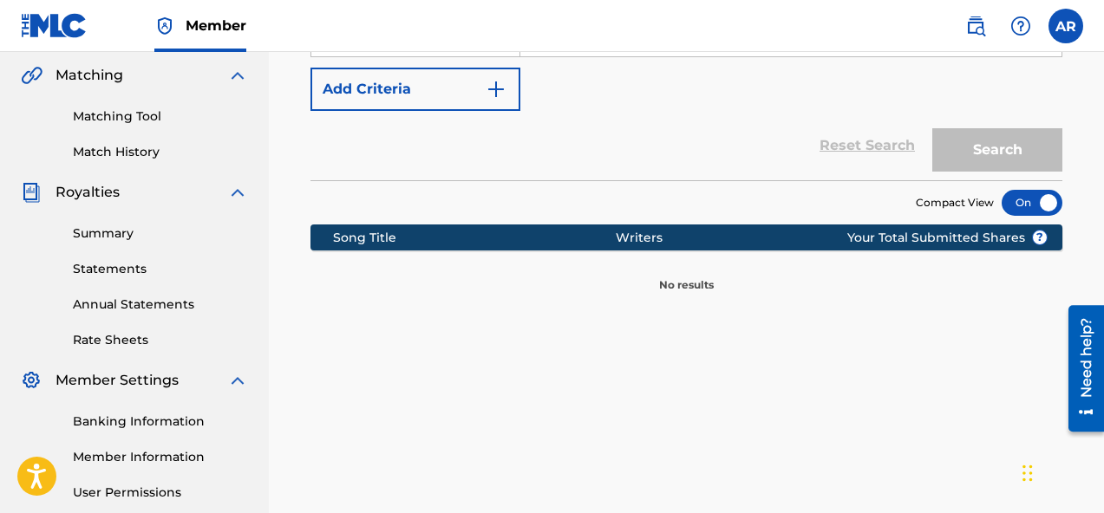
scroll to position [287, 0]
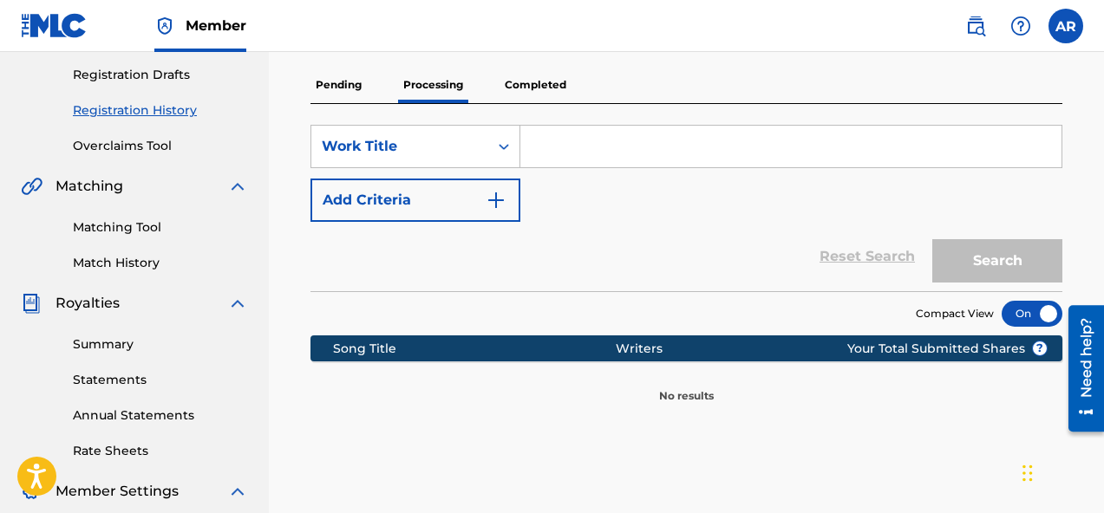
click at [349, 88] on p "Pending" at bounding box center [338, 85] width 56 height 36
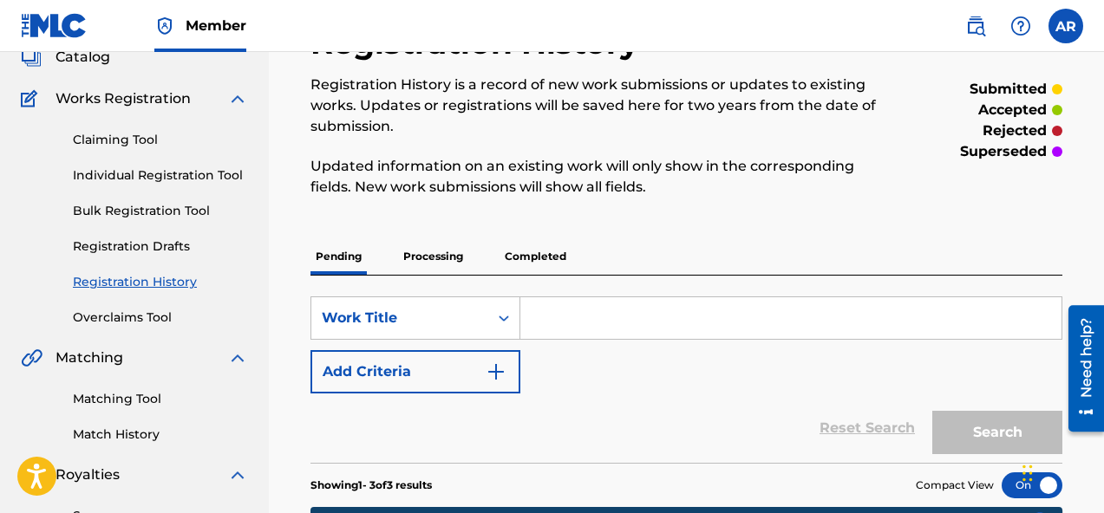
scroll to position [118, 0]
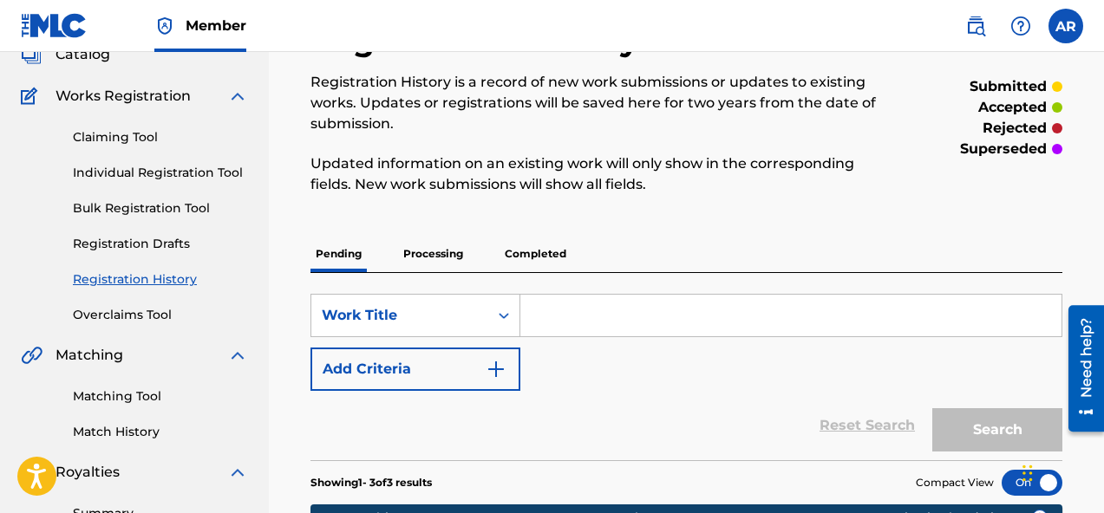
click at [151, 167] on link "Individual Registration Tool" at bounding box center [160, 173] width 175 height 18
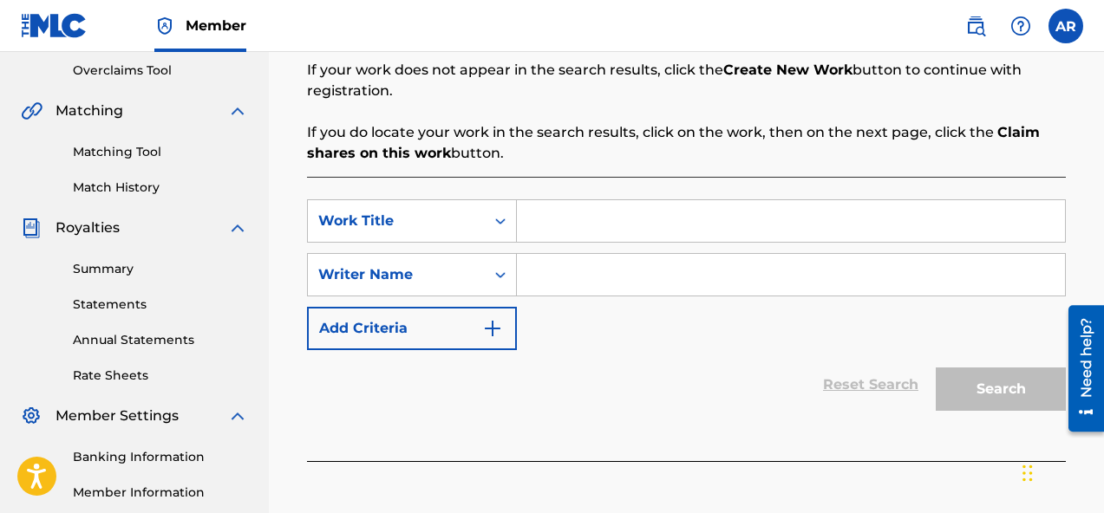
scroll to position [366, 0]
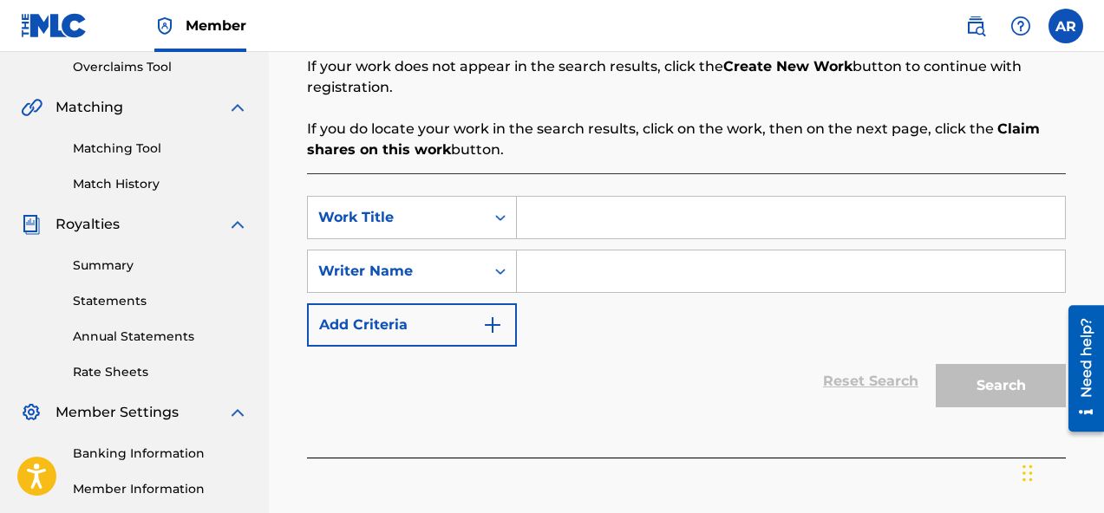
click at [631, 174] on div "SearchWithCriteriacb967043-7f3f-4407-bbf3-e3b3ca6c4e65 Work Title SearchWithCri…" at bounding box center [686, 315] width 759 height 284
click at [631, 218] on input "Search Form" at bounding box center [791, 218] width 548 height 42
type input "t"
type input "Isolation"
click at [665, 261] on input "Search Form" at bounding box center [791, 272] width 548 height 42
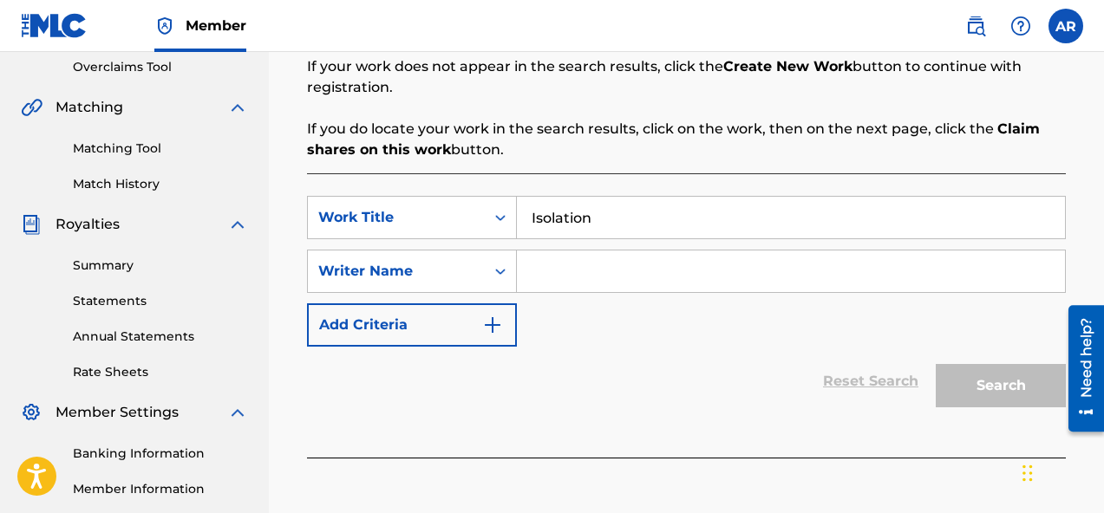
type input "[PERSON_NAME]"
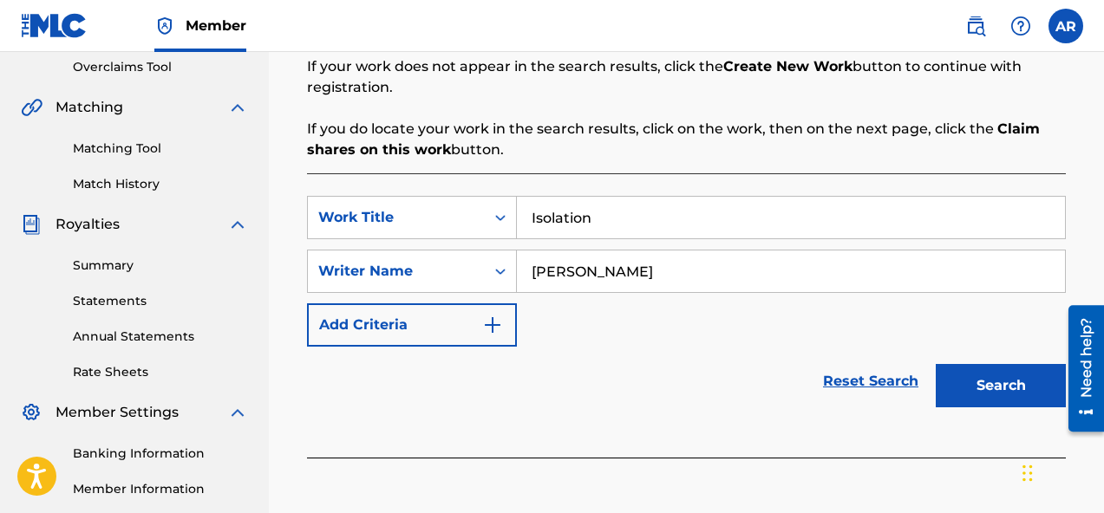
click at [961, 372] on button "Search" at bounding box center [1000, 385] width 130 height 43
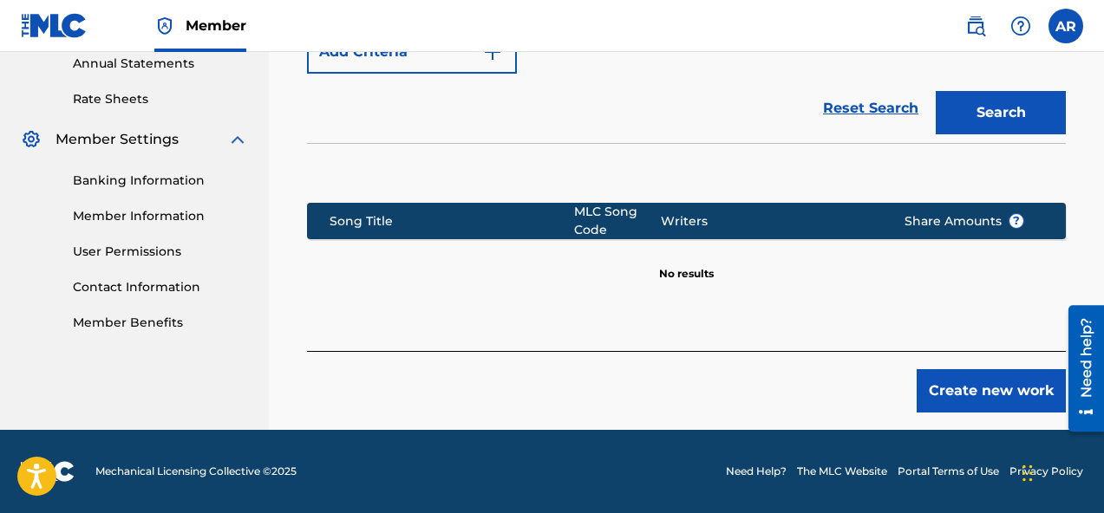
click at [1000, 378] on button "Create new work" at bounding box center [990, 390] width 149 height 43
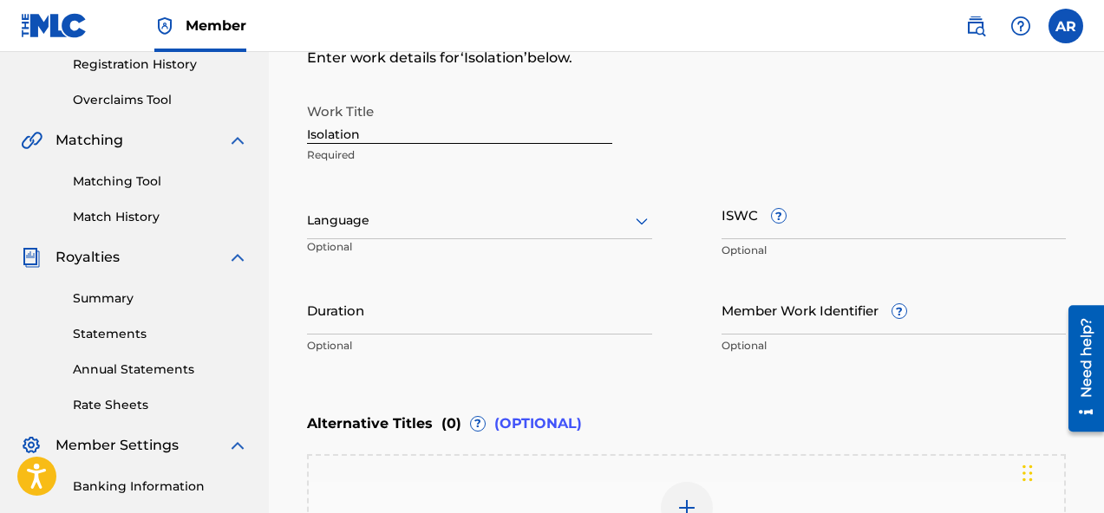
scroll to position [345, 0]
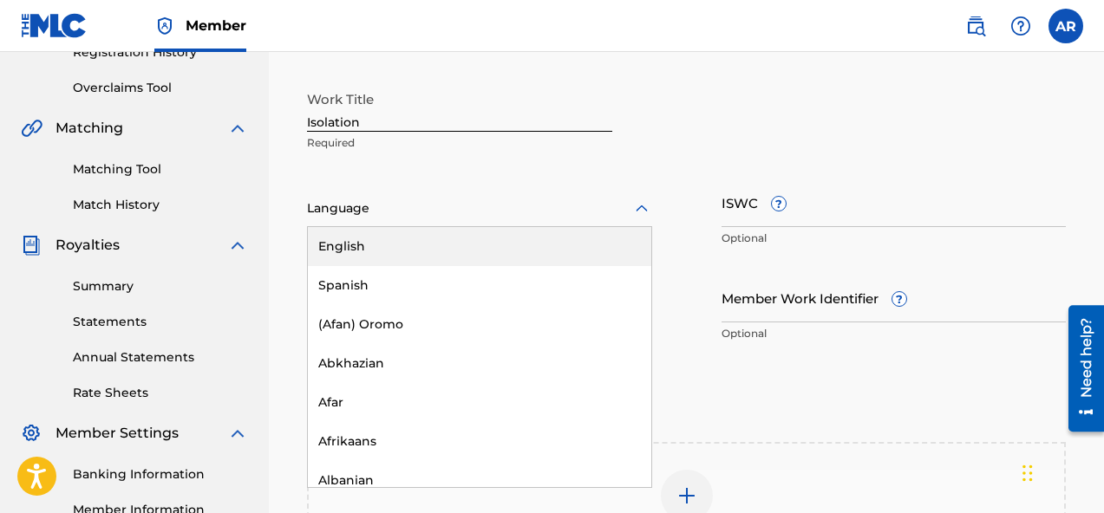
click at [597, 202] on div at bounding box center [479, 209] width 345 height 22
click at [525, 251] on div "English" at bounding box center [479, 246] width 343 height 39
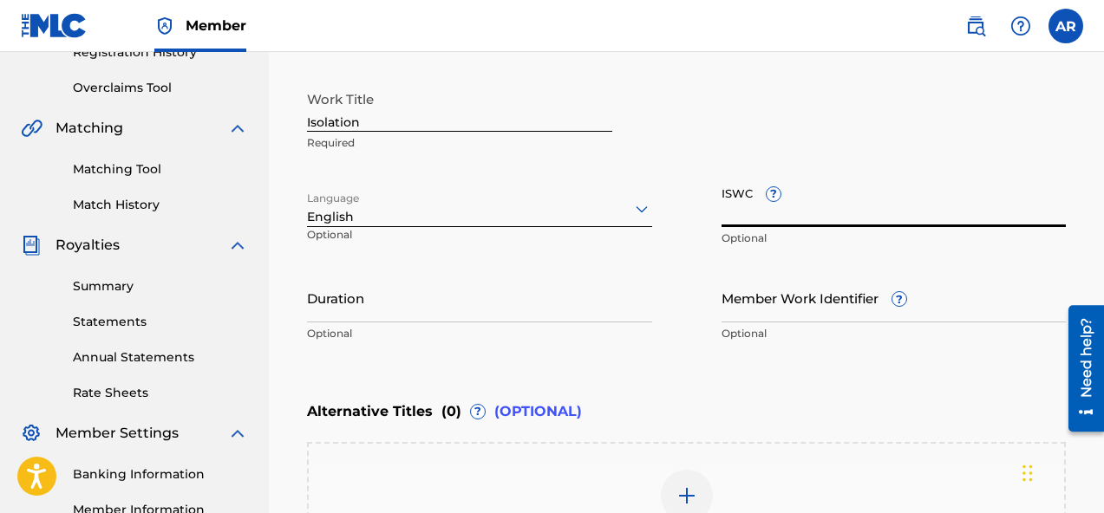
click at [785, 211] on input "ISWC ?" at bounding box center [893, 202] width 345 height 49
paste input "T-334.019.193-3"
type input "T-334.019.193-3"
click at [810, 306] on input "Member Work Identifier ?" at bounding box center [893, 297] width 345 height 49
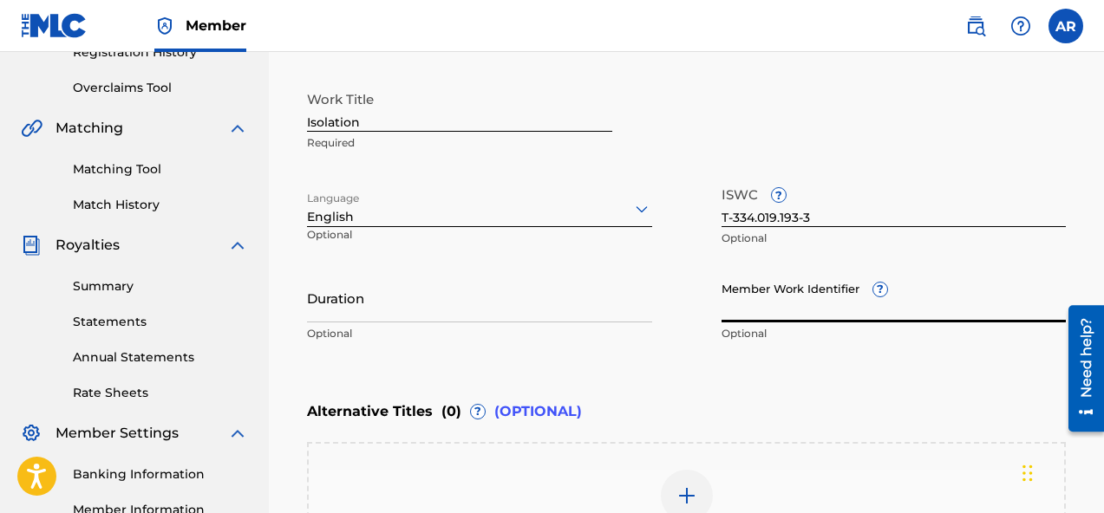
paste input "74315146"
type input "74315146"
click at [516, 307] on input "Duration" at bounding box center [479, 297] width 345 height 49
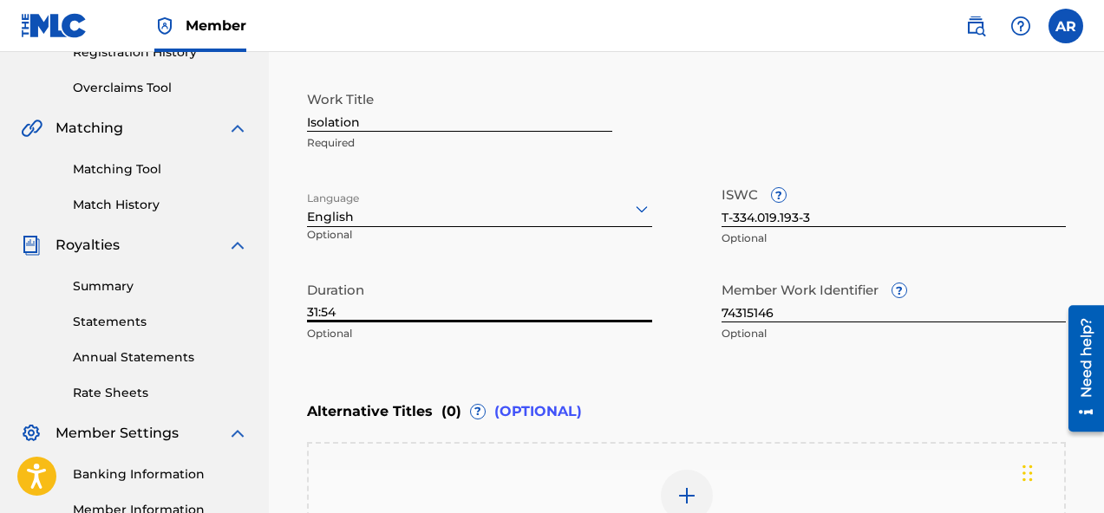
type input "31:54"
click at [729, 127] on div "Work Title Isolation Required" at bounding box center [686, 121] width 759 height 78
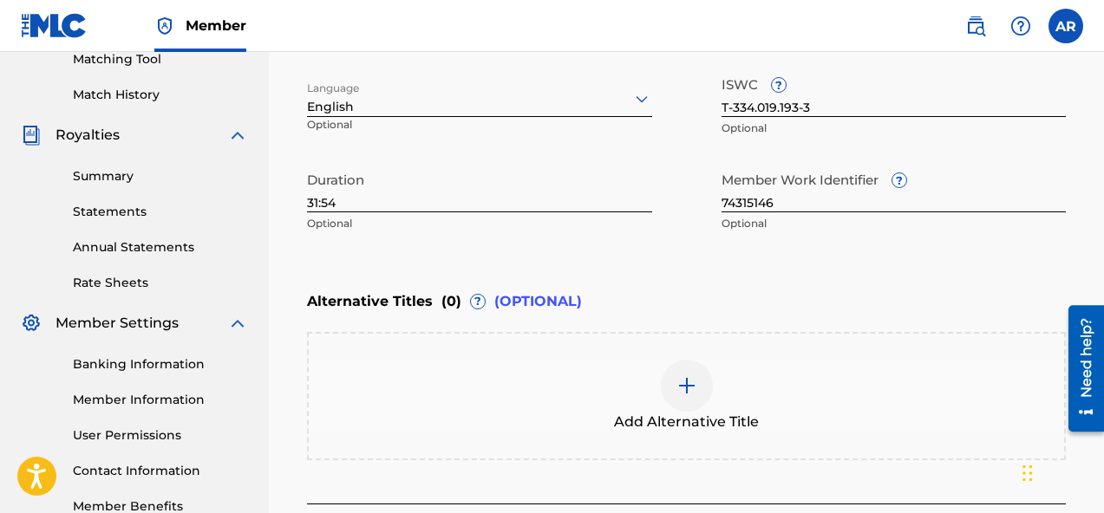
scroll to position [607, 0]
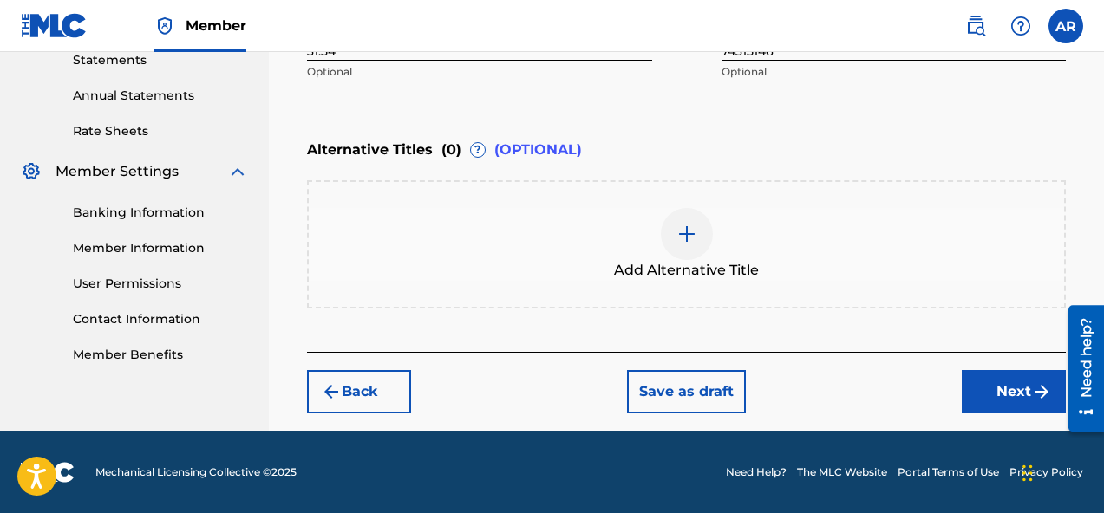
click at [1005, 398] on button "Next" at bounding box center [1013, 391] width 104 height 43
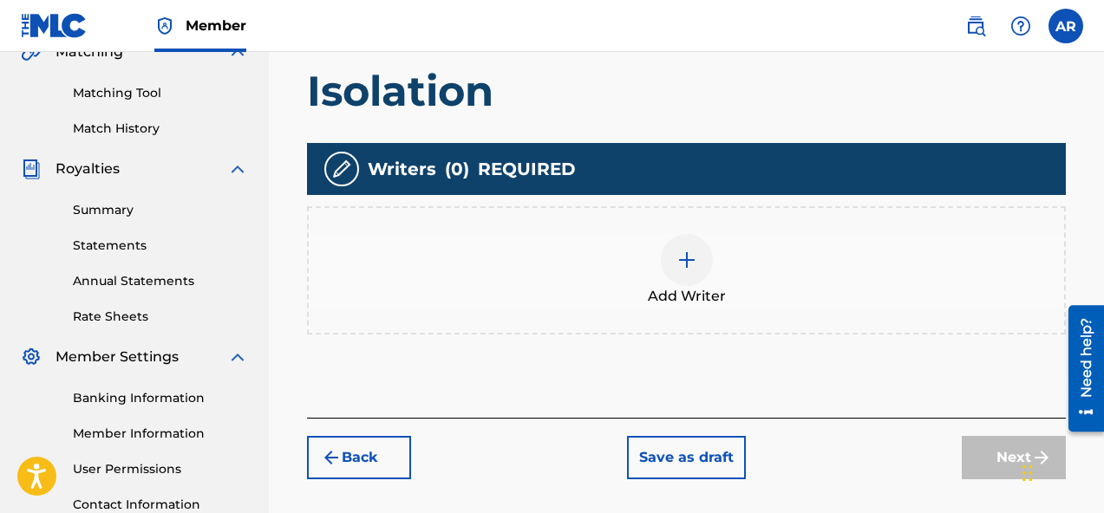
scroll to position [433, 0]
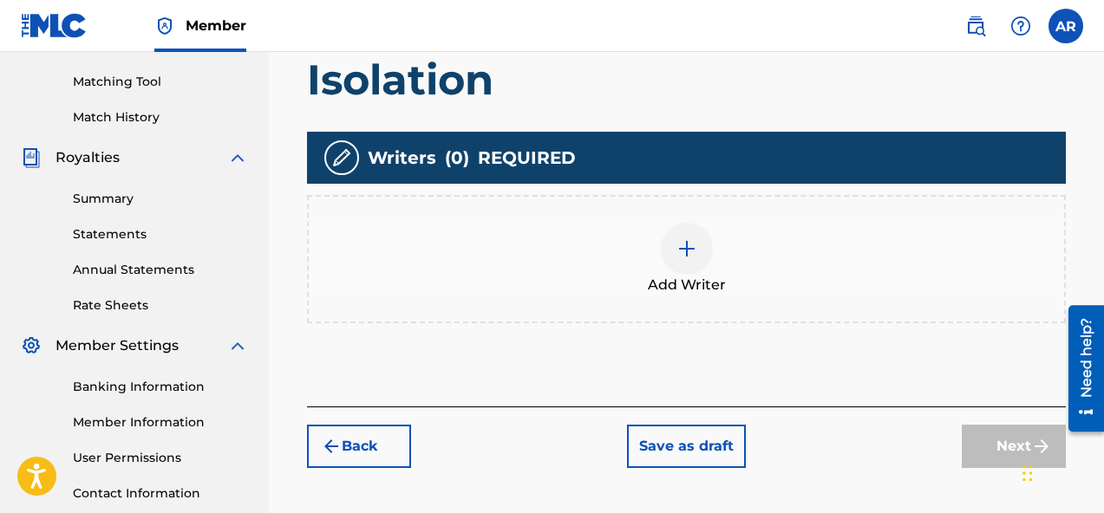
click at [811, 260] on div "Add Writer" at bounding box center [686, 259] width 755 height 73
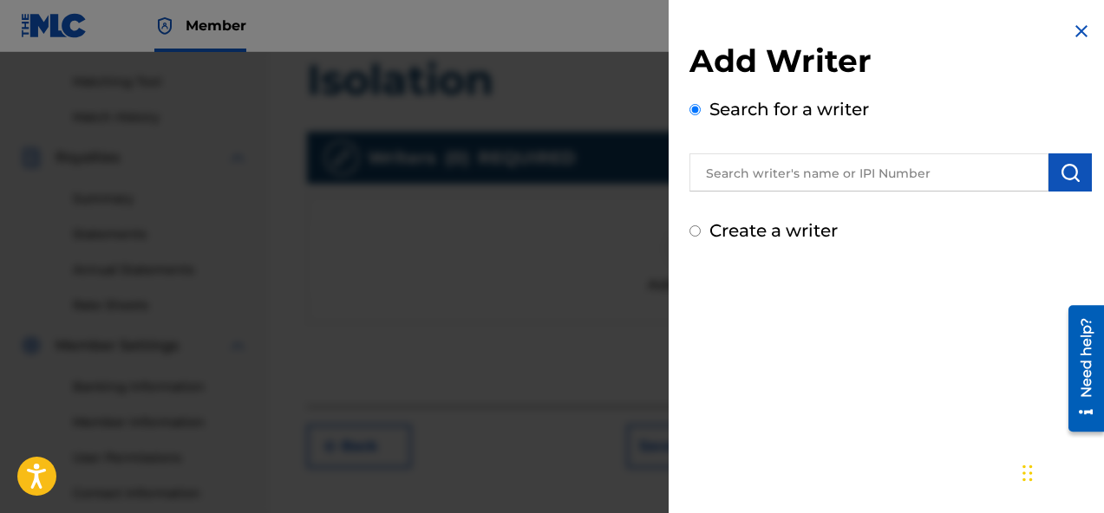
click at [772, 240] on label "Create a writer" at bounding box center [773, 230] width 128 height 21
radio input "true"
click at [700, 237] on input "Create a writer" at bounding box center [694, 230] width 11 height 11
radio input "false"
radio input "true"
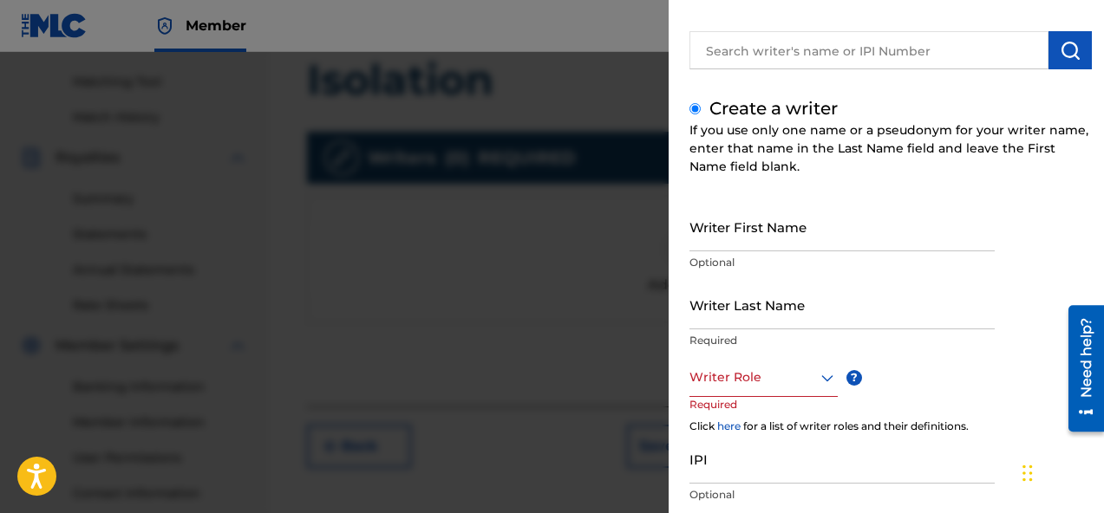
scroll to position [123, 0]
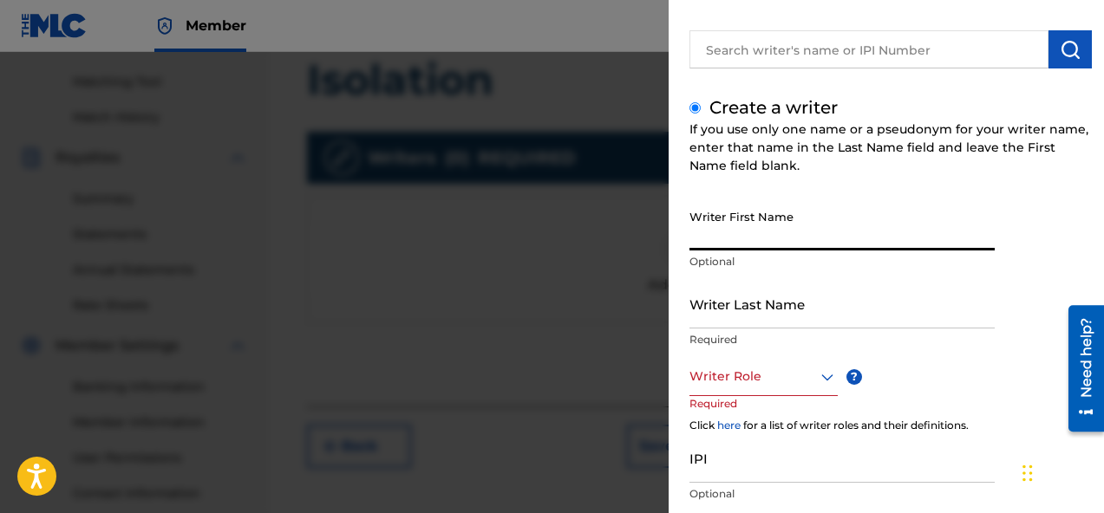
click at [793, 244] on input "Writer First Name" at bounding box center [841, 225] width 305 height 49
type input "[PERSON_NAME]"
click at [799, 398] on div "Writer Role ? Required" at bounding box center [780, 396] width 182 height 78
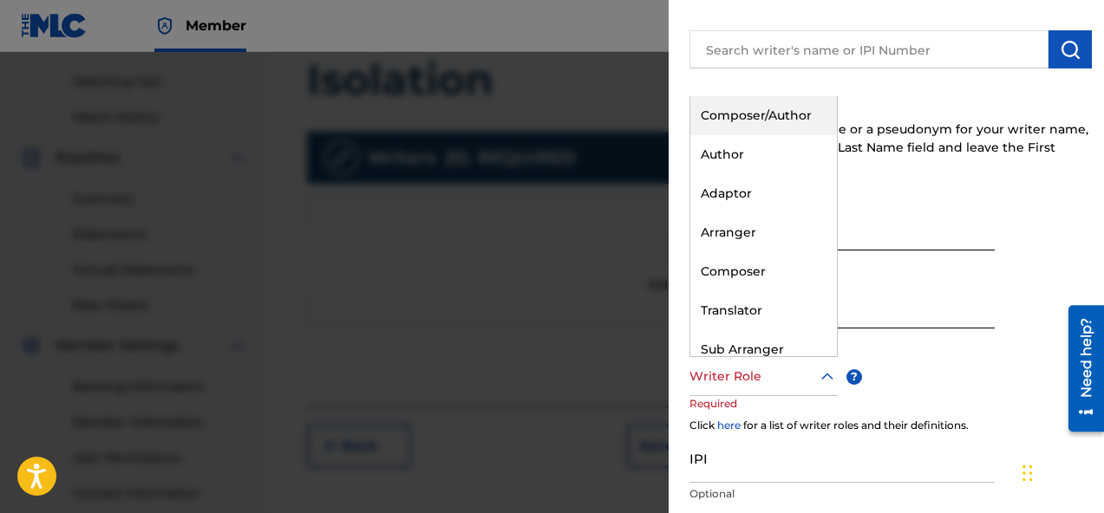
click at [798, 381] on div at bounding box center [763, 377] width 148 height 22
click at [779, 113] on div "Composer/Author" at bounding box center [763, 115] width 147 height 39
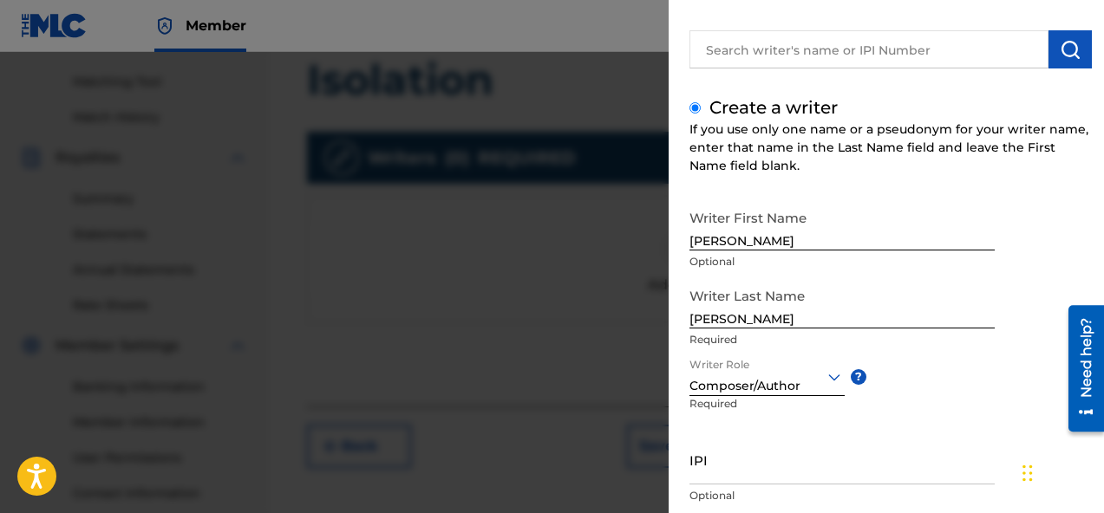
scroll to position [239, 0]
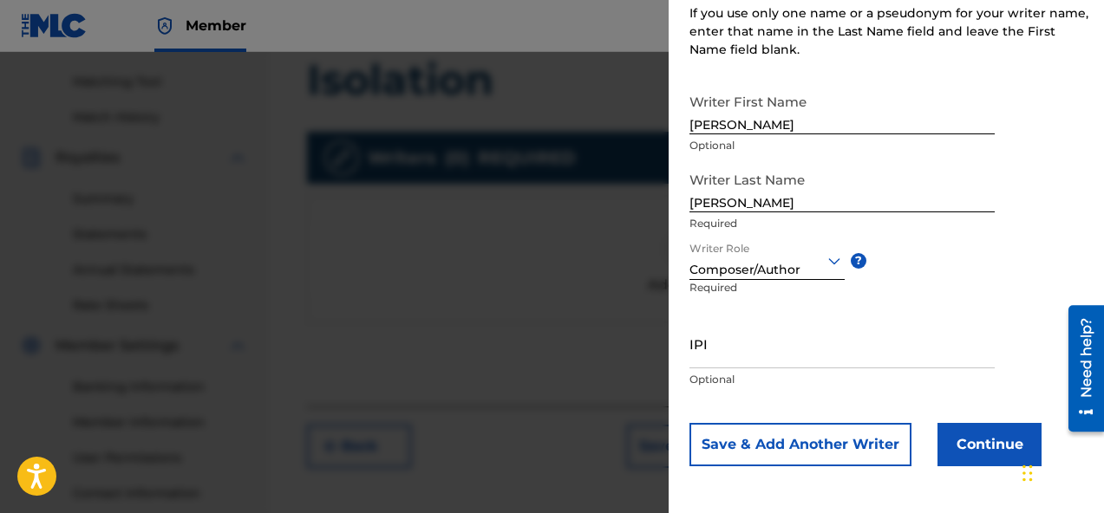
click at [788, 362] on input "IPI" at bounding box center [841, 343] width 305 height 49
paste input "01136663261"
click at [948, 321] on input "01136663261" at bounding box center [841, 343] width 305 height 49
type input "01136663261"
click at [991, 446] on button "Continue" at bounding box center [989, 444] width 104 height 43
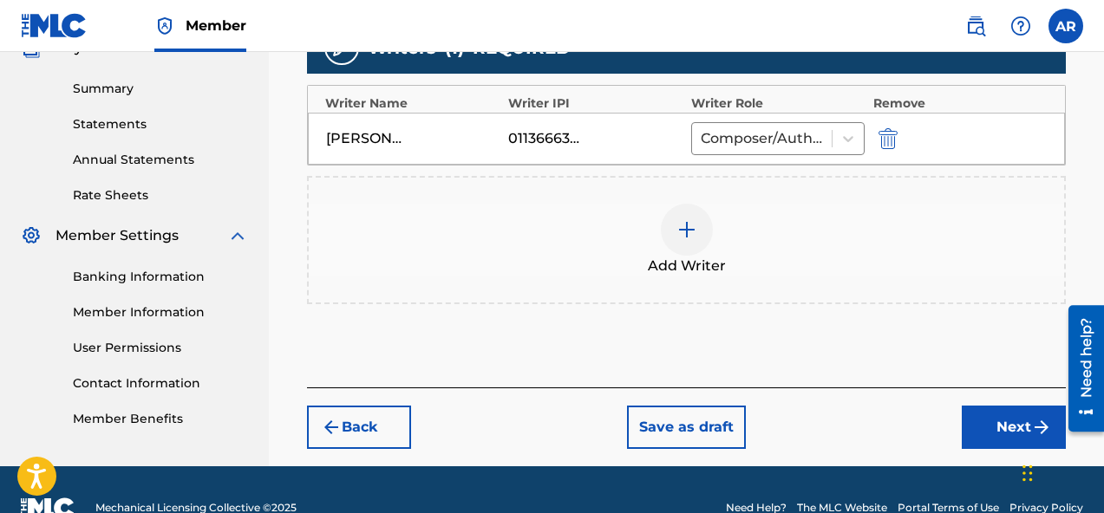
scroll to position [544, 0]
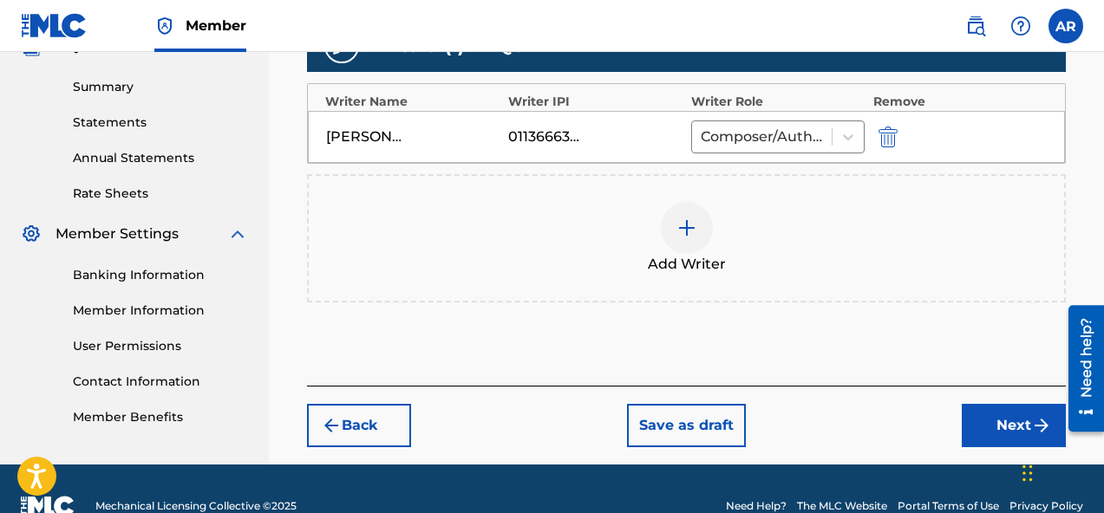
click at [1006, 417] on button "Next" at bounding box center [1013, 425] width 104 height 43
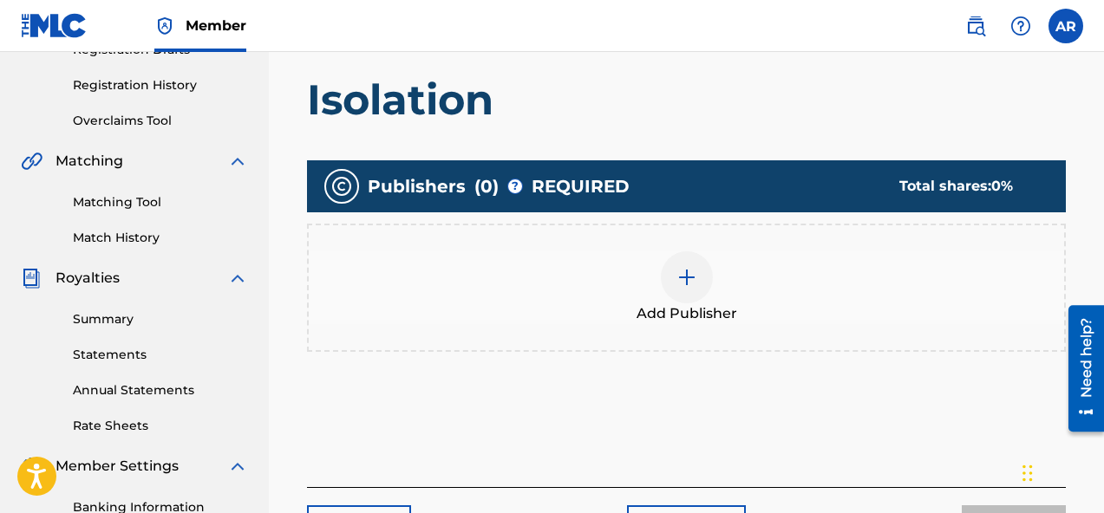
scroll to position [342, 0]
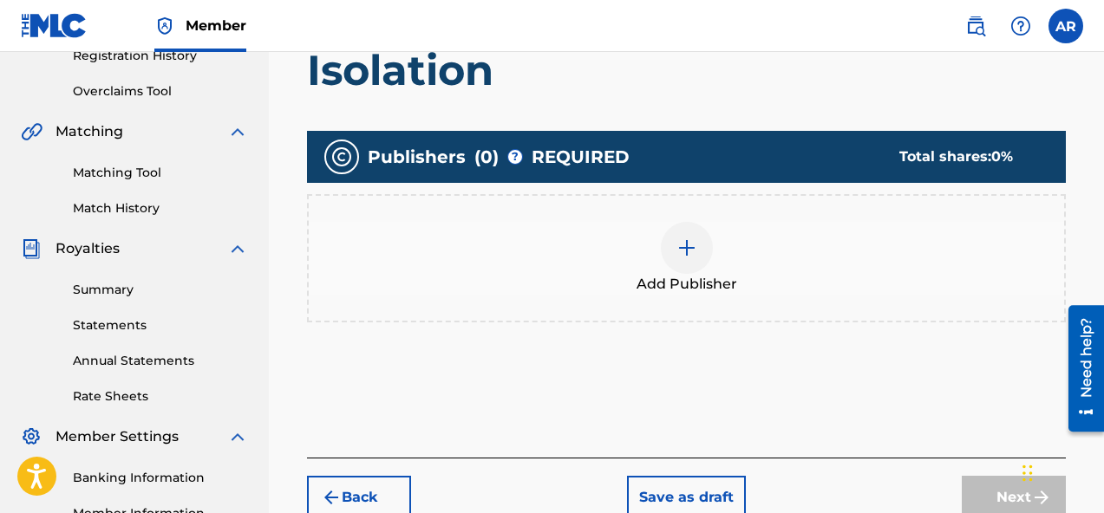
click at [716, 268] on div "Add Publisher" at bounding box center [686, 258] width 755 height 73
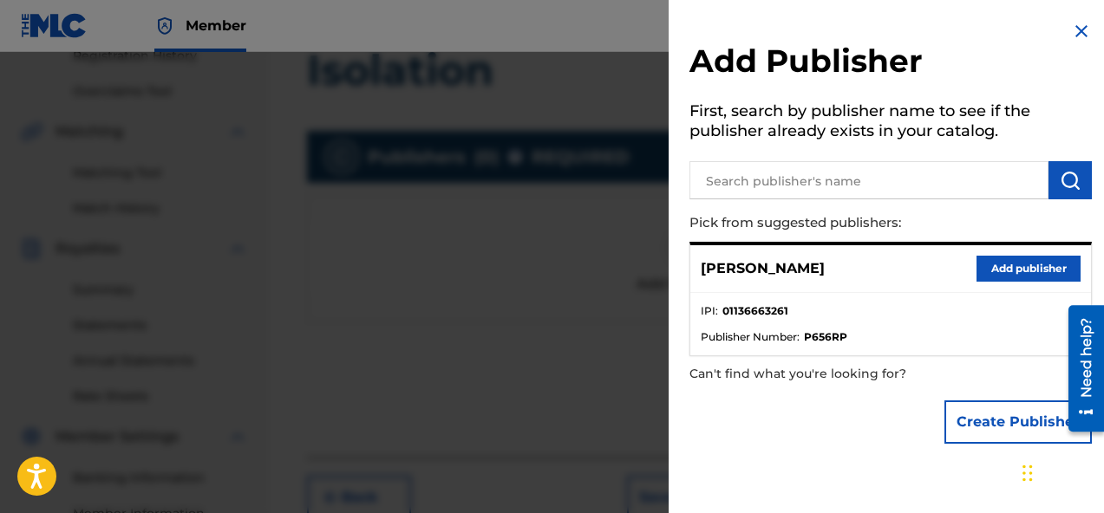
click at [1027, 289] on div "Andrew Redd Add publisher" at bounding box center [890, 269] width 401 height 48
click at [1026, 270] on button "Add publisher" at bounding box center [1028, 269] width 104 height 26
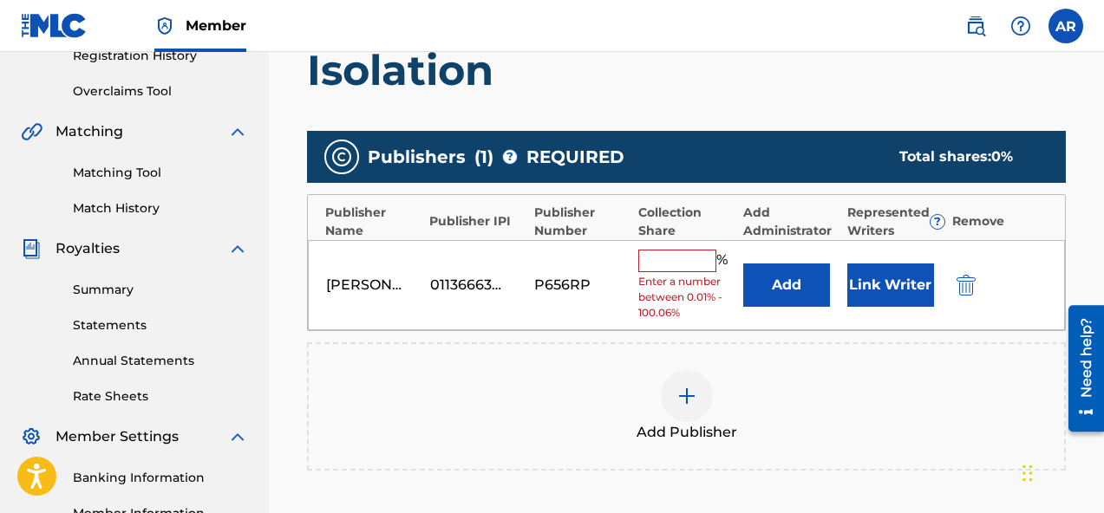
click at [683, 267] on input "text" at bounding box center [677, 261] width 78 height 23
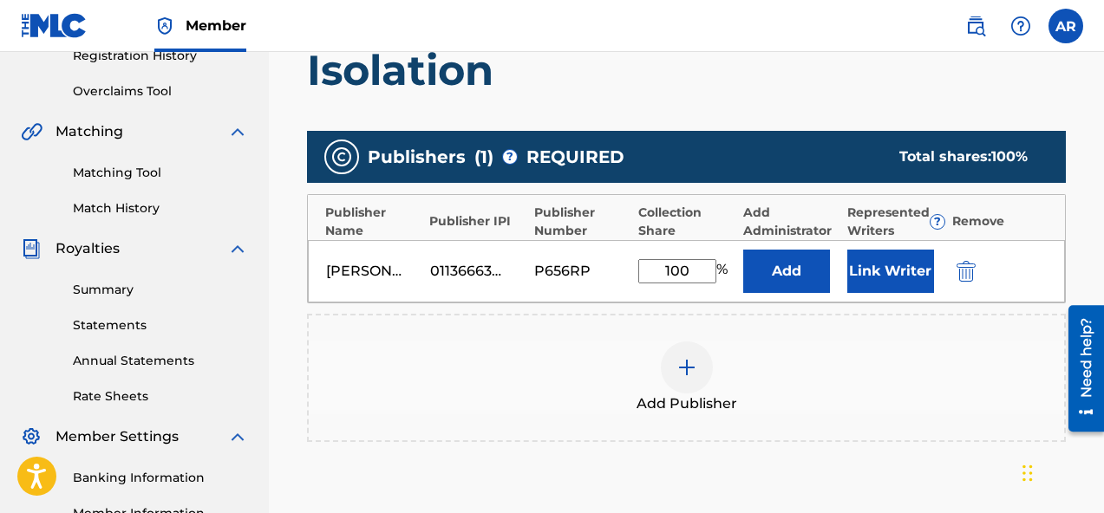
type input "100"
click at [863, 281] on button "Link Writer" at bounding box center [890, 271] width 87 height 43
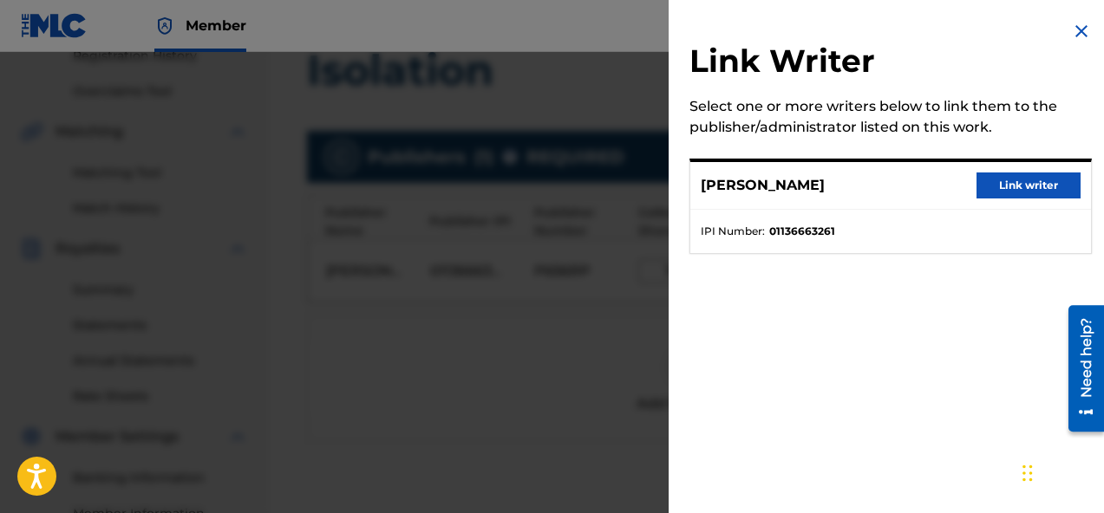
click at [1001, 191] on button "Link writer" at bounding box center [1028, 186] width 104 height 26
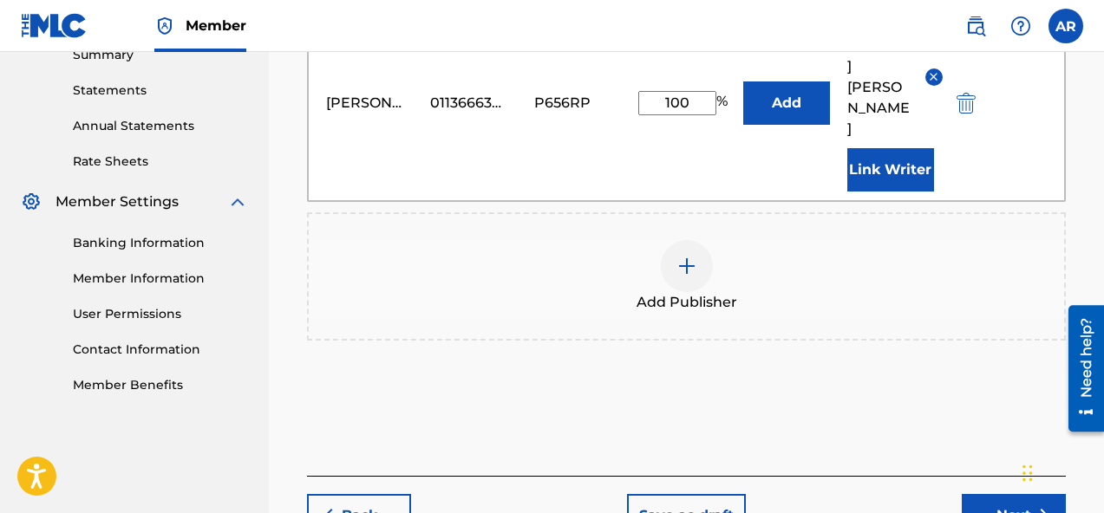
click at [974, 494] on button "Next" at bounding box center [1013, 515] width 104 height 43
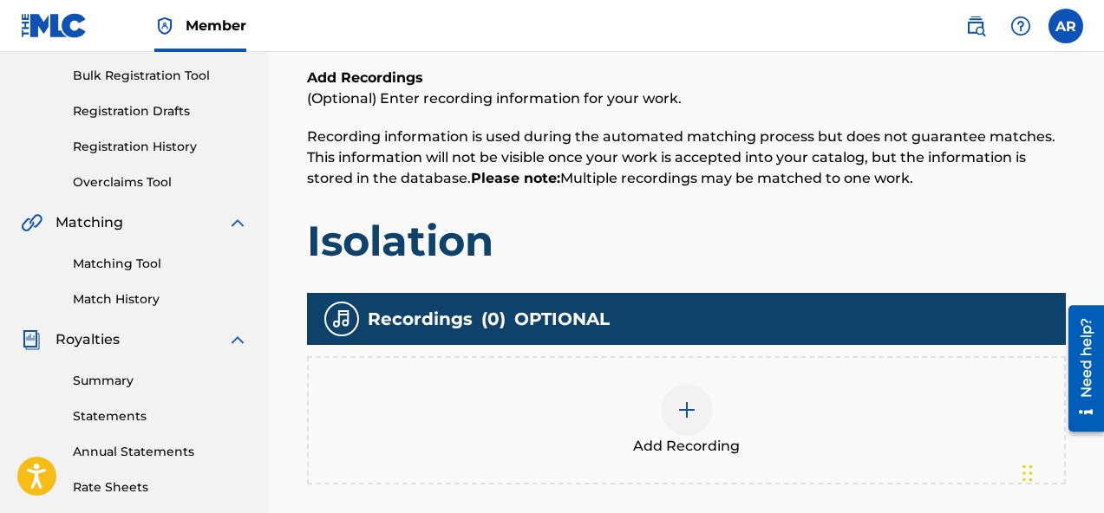
scroll to position [466, 0]
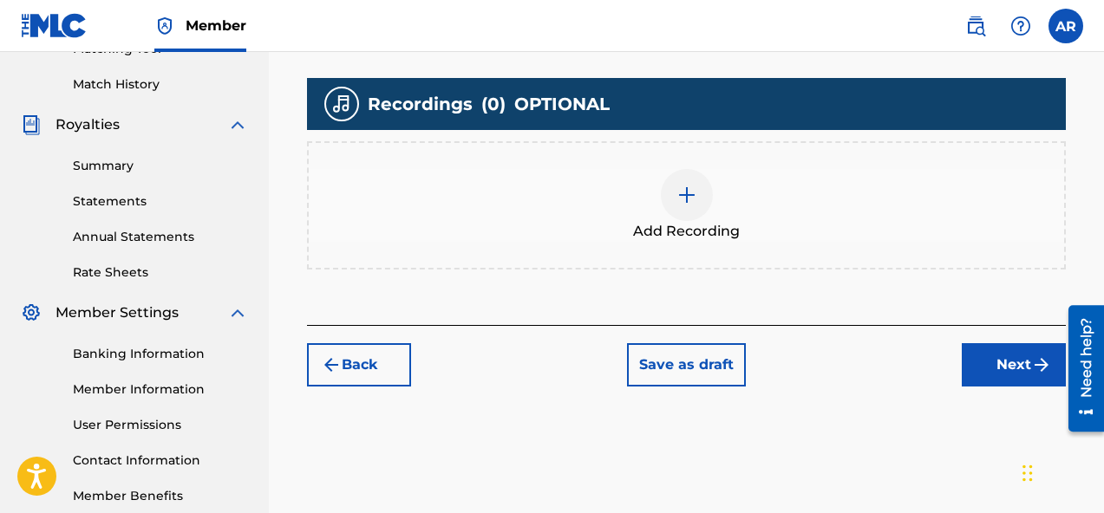
click at [707, 215] on div "Add Recording" at bounding box center [686, 205] width 755 height 73
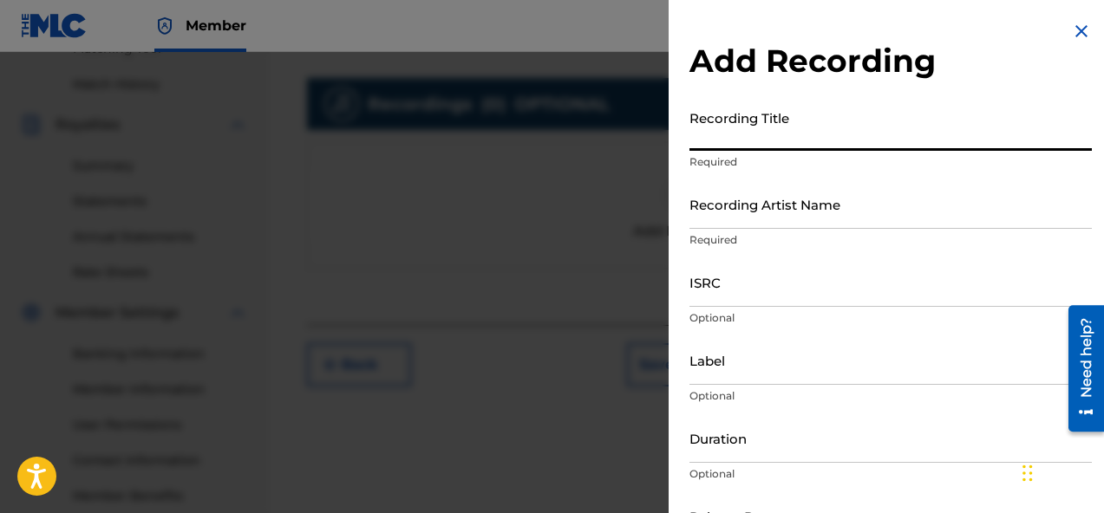
click at [773, 116] on input "Recording Title" at bounding box center [890, 125] width 402 height 49
paste input "Team Freestyle"
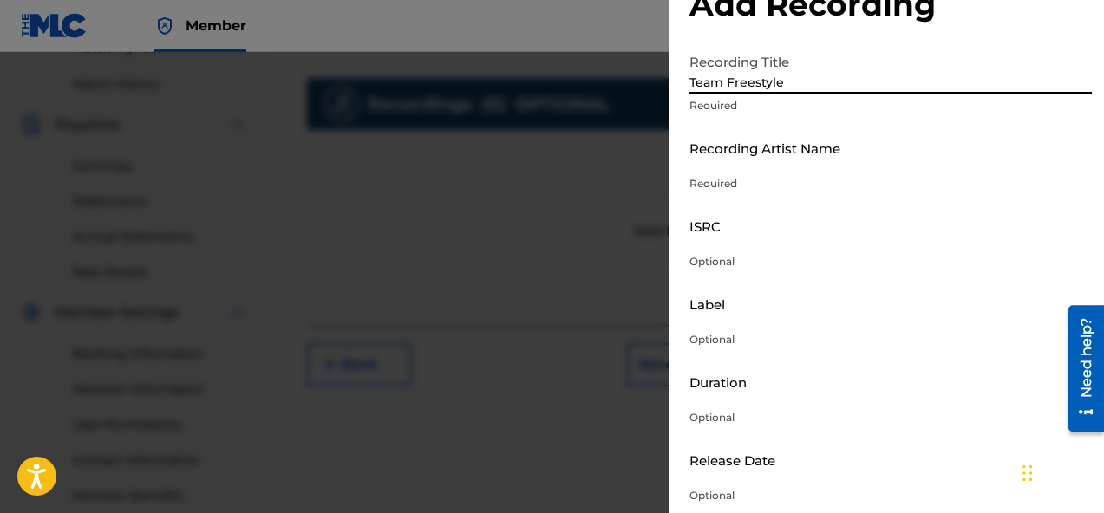
scroll to position [88, 0]
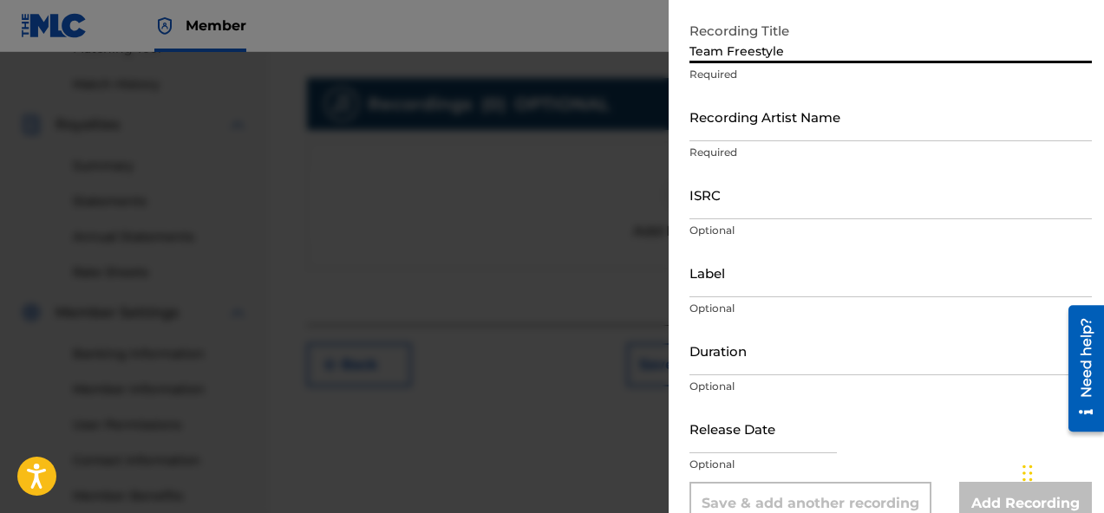
type input "Team Freestyle"
click at [805, 127] on input "Recording Artist Name" at bounding box center [890, 116] width 402 height 49
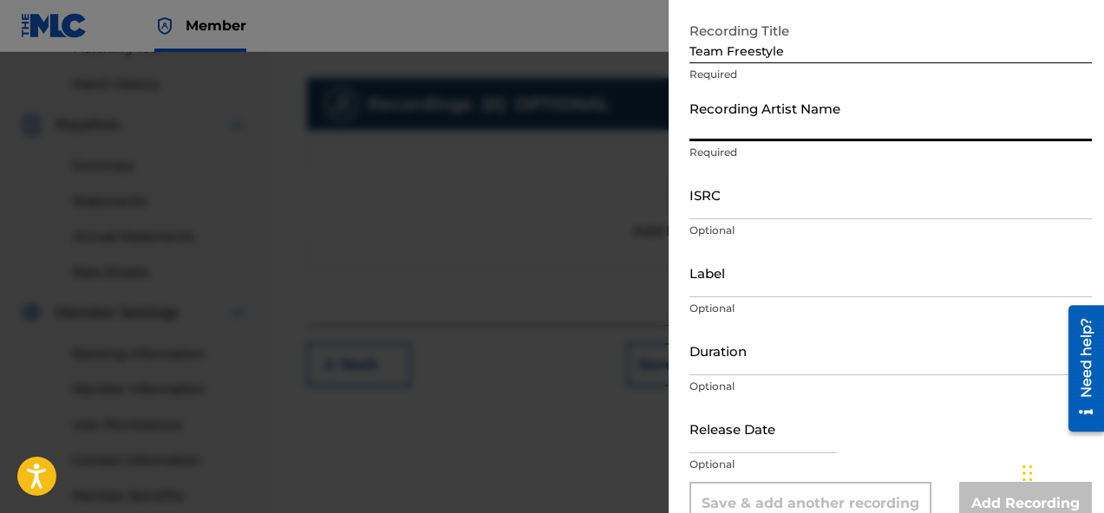
type input "Aredd"
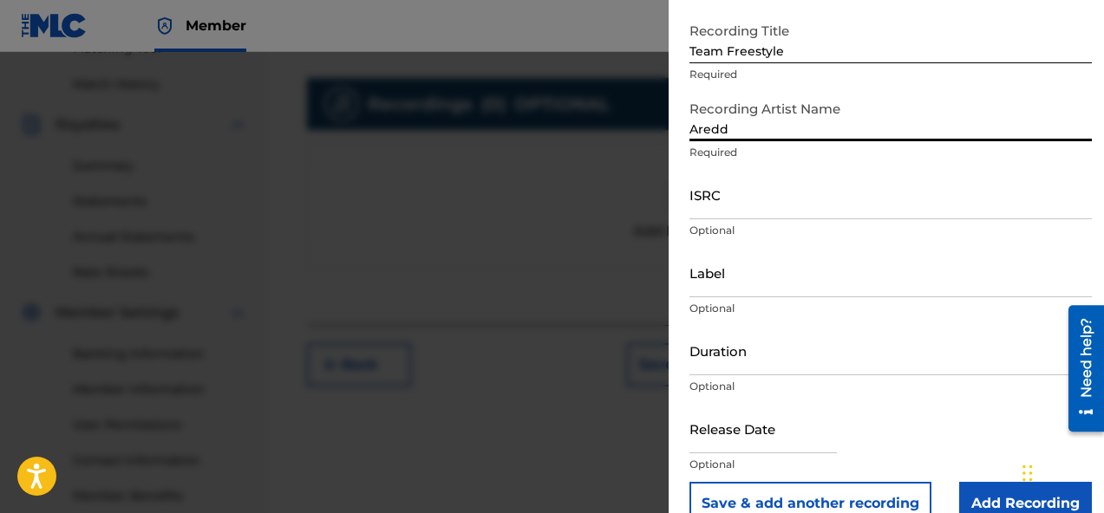
click at [776, 200] on input "ISRC" at bounding box center [890, 194] width 402 height 49
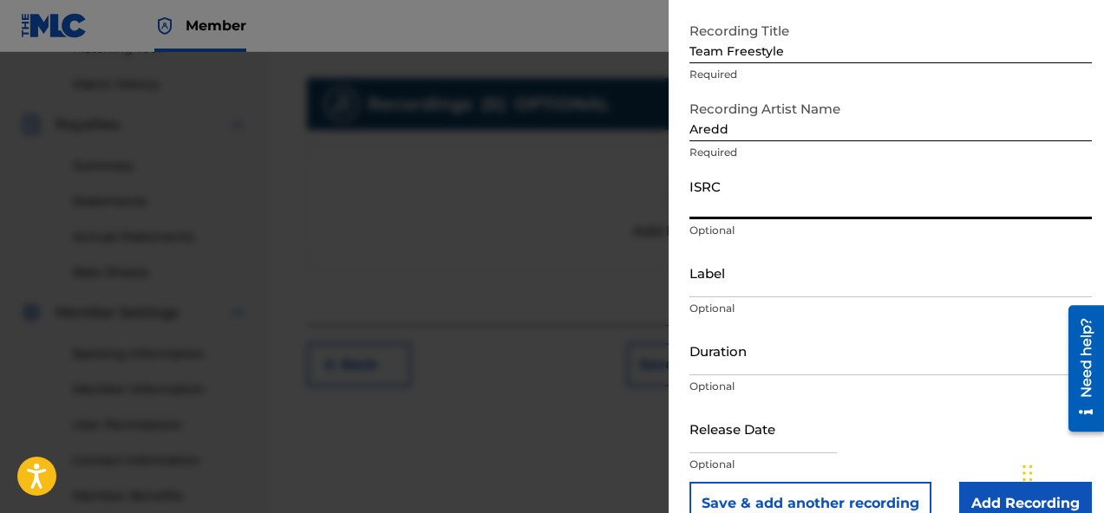
click at [803, 201] on input "ISRC" at bounding box center [890, 194] width 402 height 49
paste input "QZDA72418657"
type input "QZDA72418657"
click at [759, 283] on input "Label" at bounding box center [890, 272] width 402 height 49
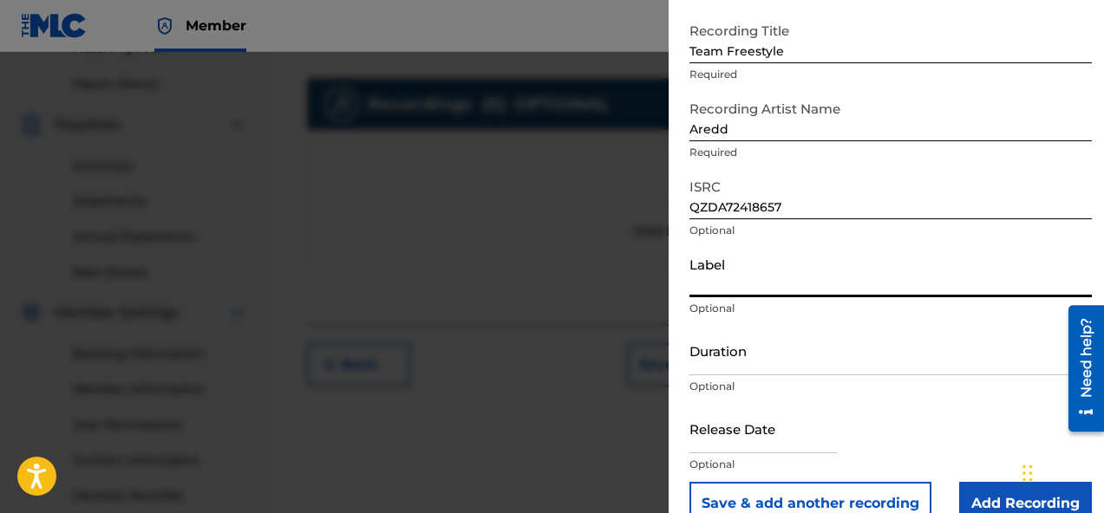
type input "LFL ENTERTAINMENT"
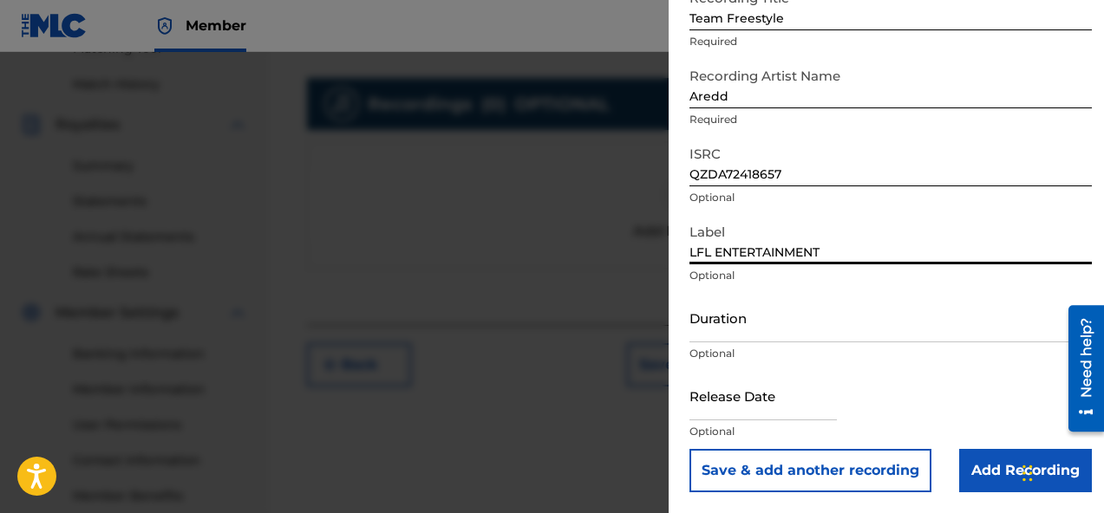
click at [808, 328] on input "Duration" at bounding box center [890, 317] width 402 height 49
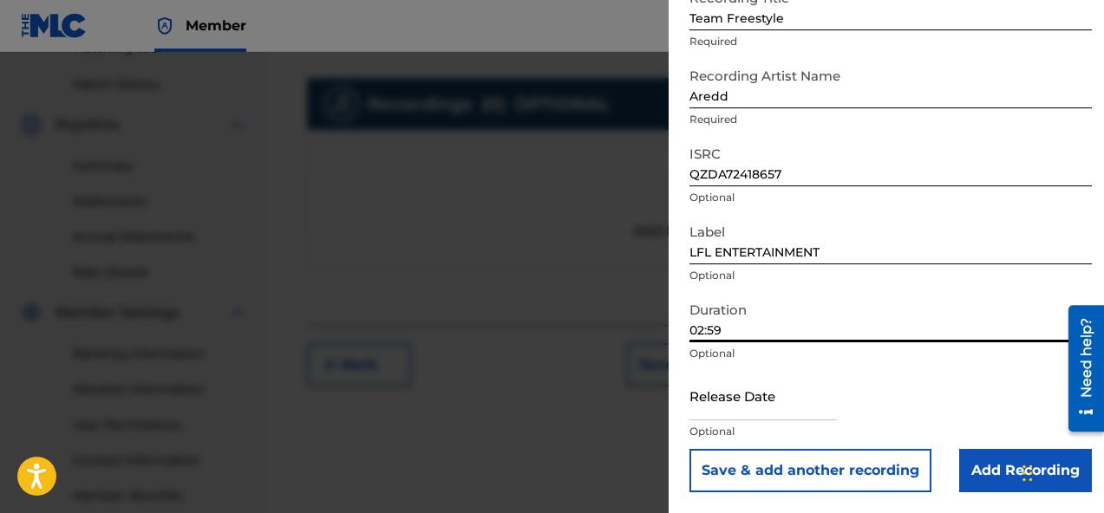
type input "02:59"
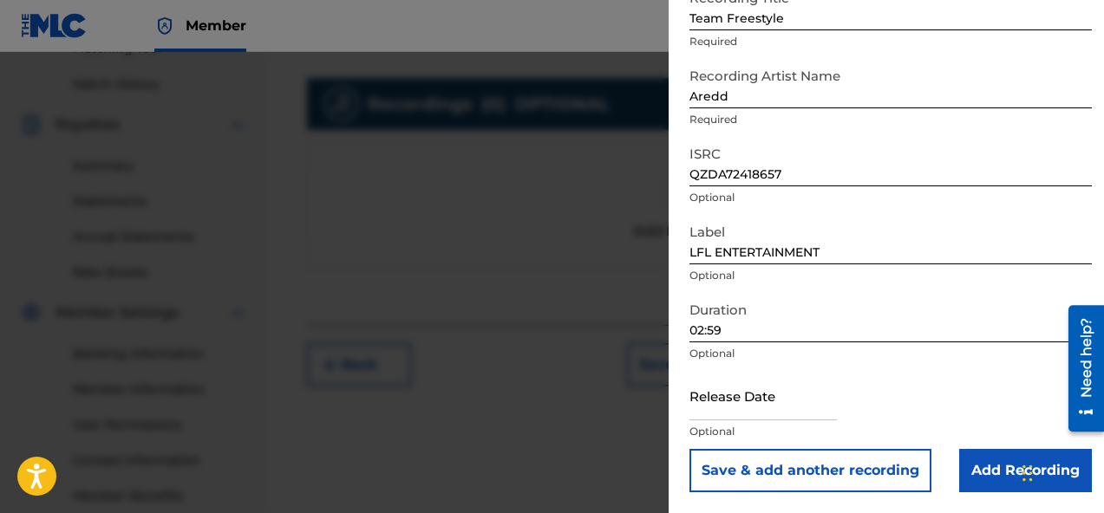
click at [784, 409] on input "text" at bounding box center [762, 395] width 147 height 49
select select "7"
select select "2025"
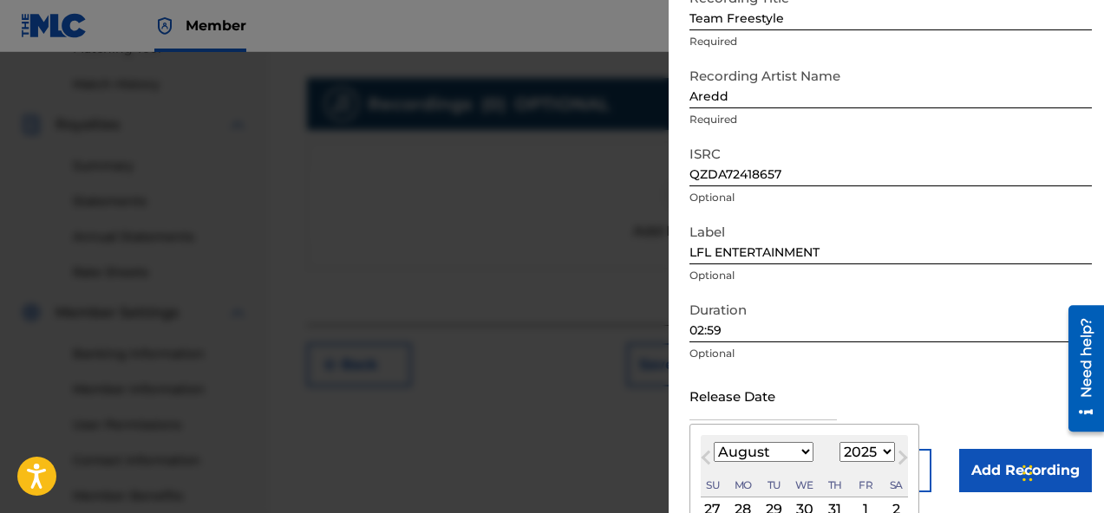
type input "February 9 2024"
select select "1"
select select "2024"
click at [870, 389] on div "Release Date February 9 2024 February 2024 Previous Month Next Month February 2…" at bounding box center [890, 410] width 402 height 78
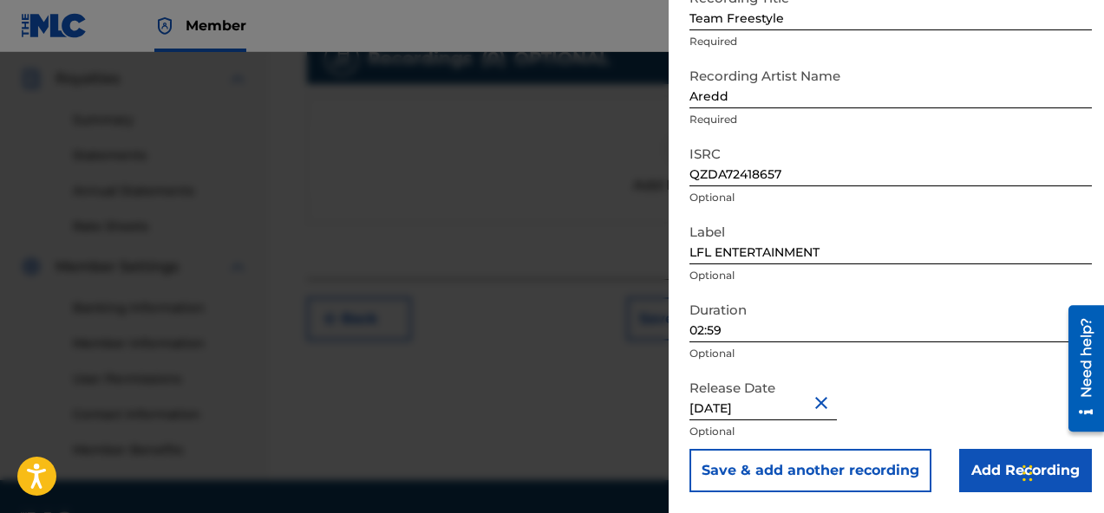
click at [987, 468] on input "Add Recording" at bounding box center [1025, 470] width 133 height 43
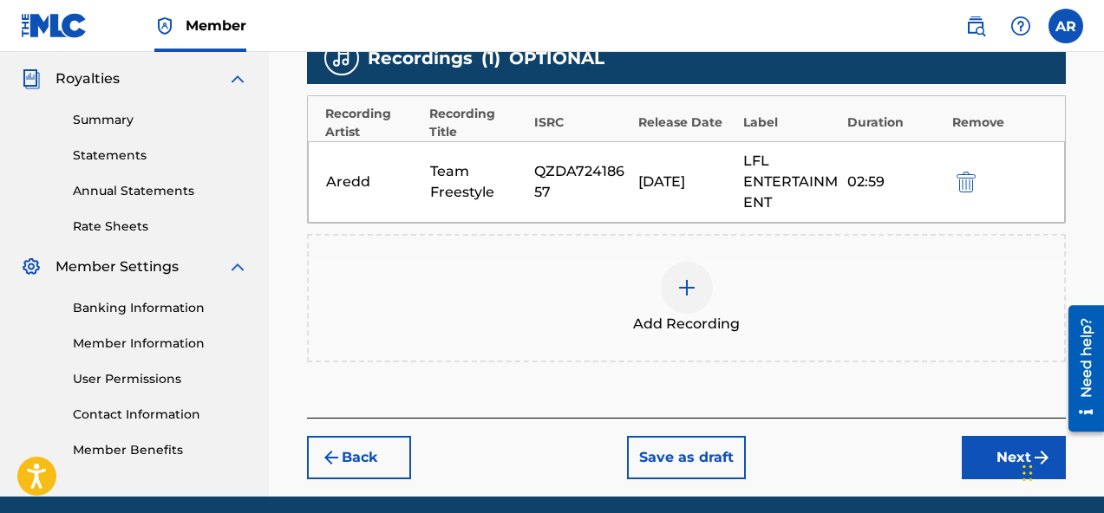
click at [696, 292] on img at bounding box center [686, 287] width 21 height 21
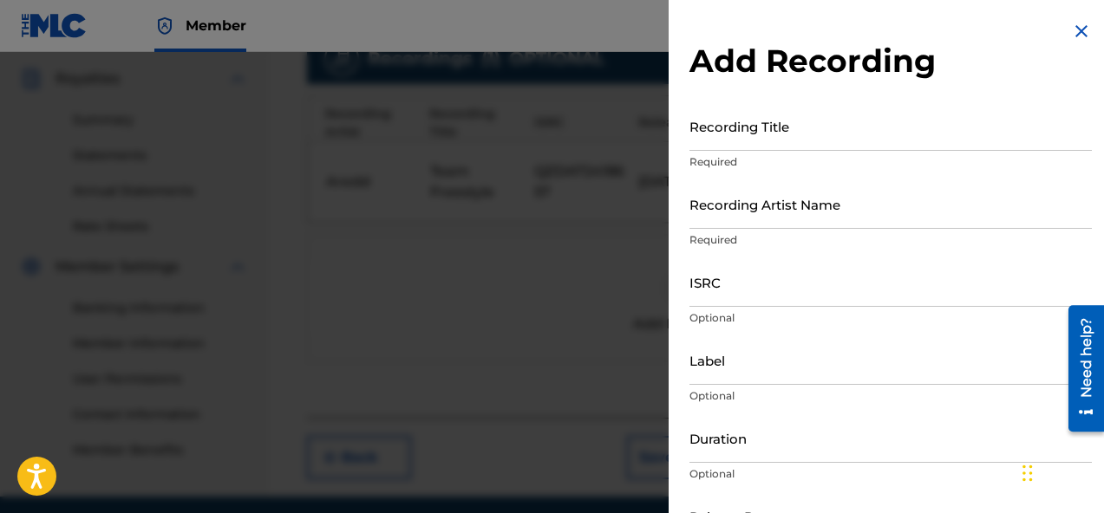
click at [851, 131] on input "Recording Title" at bounding box center [890, 125] width 402 height 49
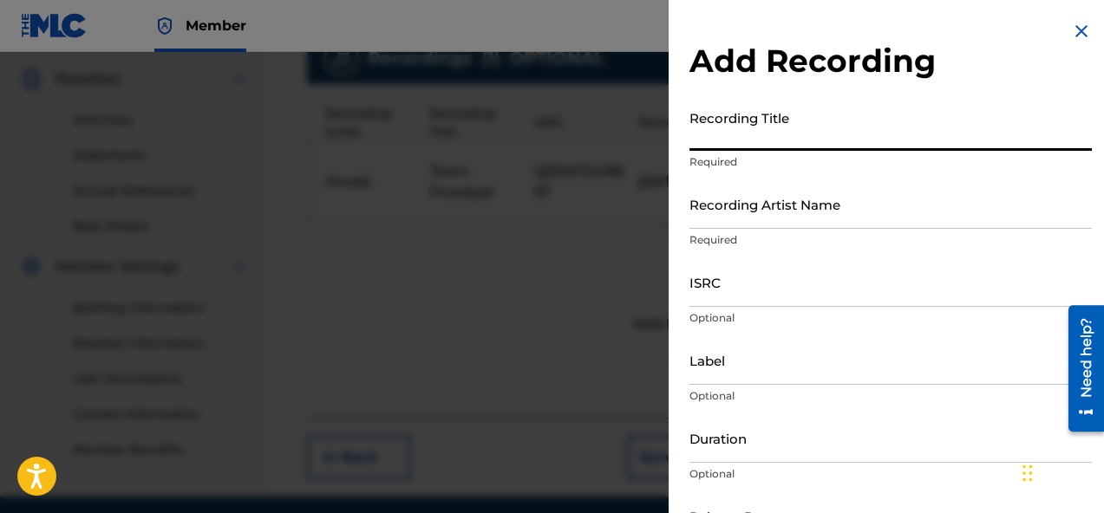
paste input "Sleepless"
type input "Sleepless"
click at [783, 212] on input "Recording Artist Name" at bounding box center [890, 203] width 402 height 49
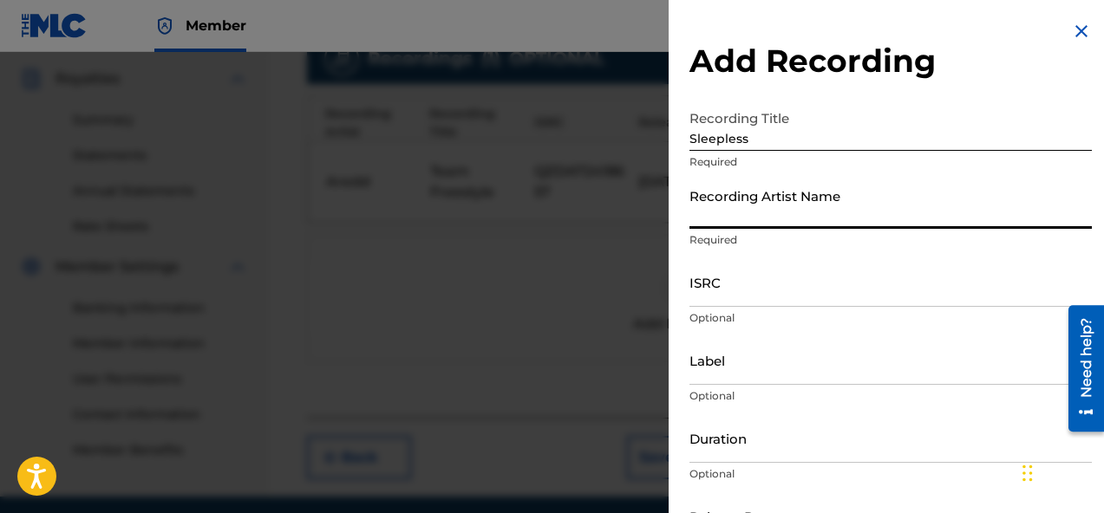
type input "Aredd"
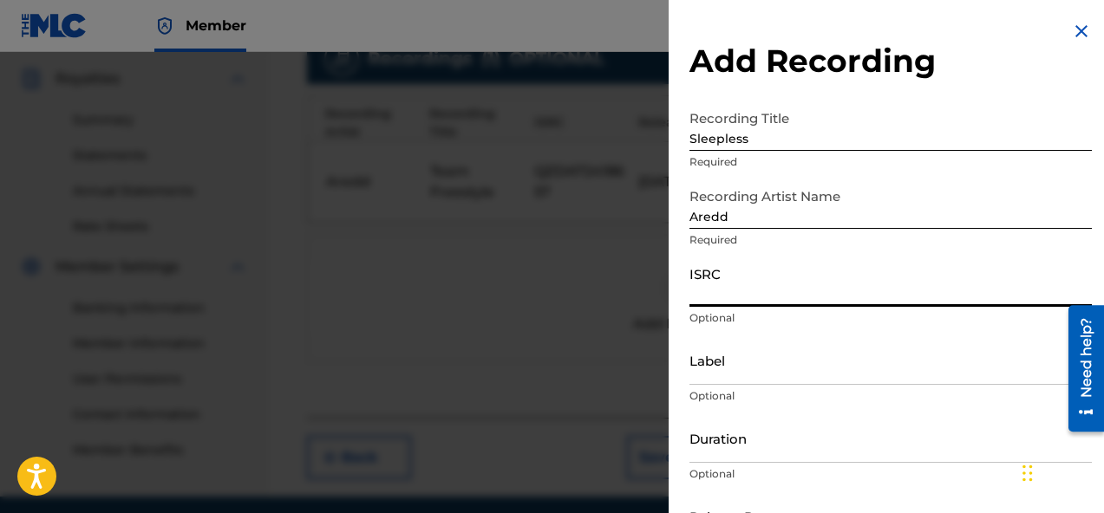
click at [803, 299] on input "ISRC" at bounding box center [890, 281] width 402 height 49
paste input "QZMEQ2463705"
click at [811, 264] on input "QZMEQ2463705" at bounding box center [890, 281] width 402 height 49
type input "QZMEQ2463705"
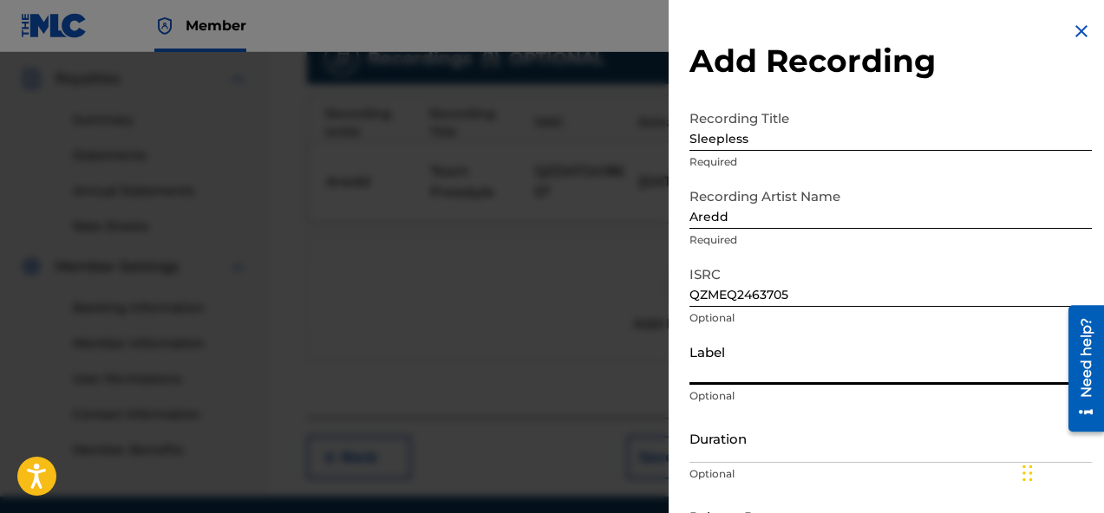
click at [758, 371] on input "Label" at bounding box center [890, 360] width 402 height 49
type input "LFL ENTERTAINMENT"
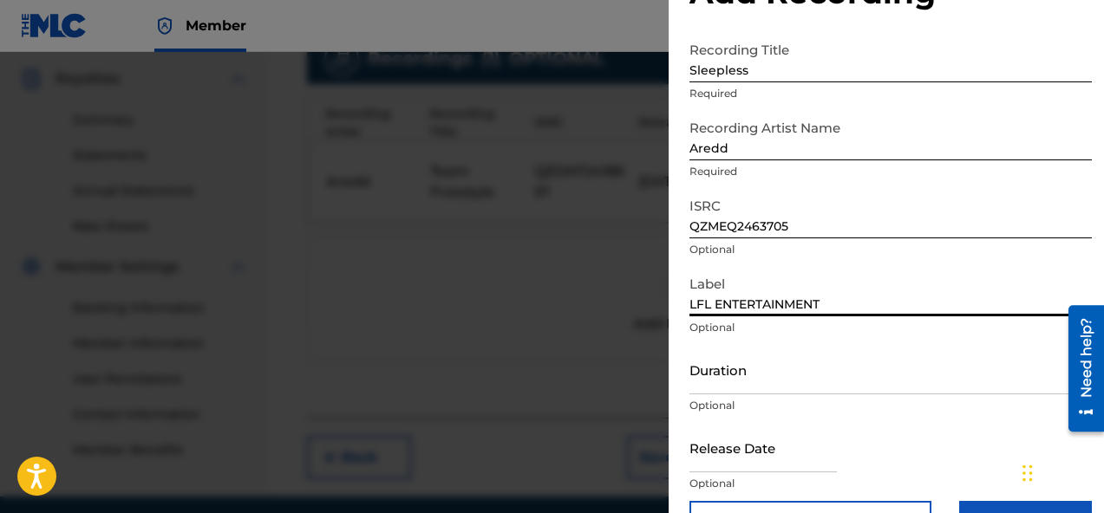
scroll to position [92, 0]
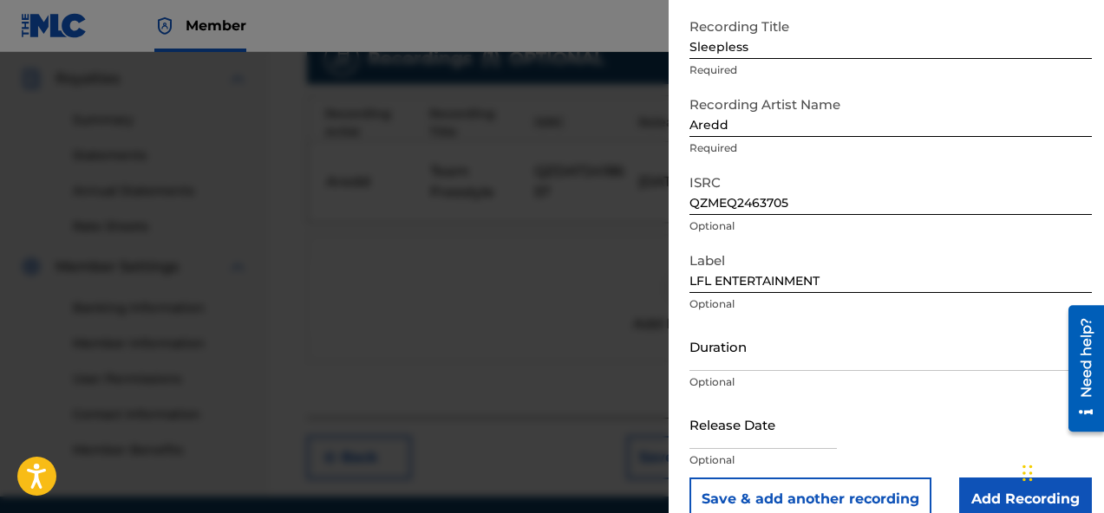
click at [805, 375] on p "Optional" at bounding box center [890, 383] width 402 height 16
click at [805, 358] on input "Duration" at bounding box center [890, 346] width 402 height 49
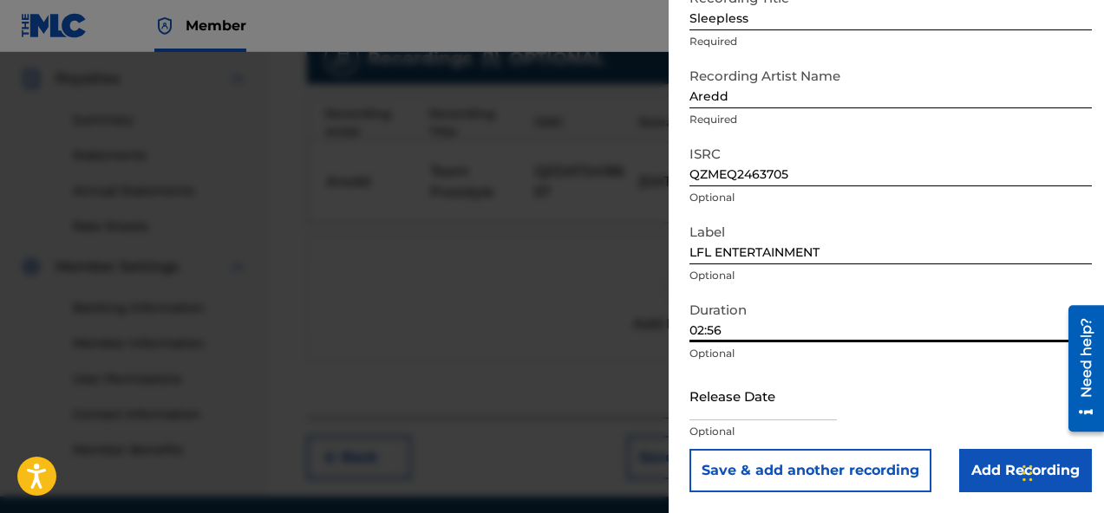
type input "02:56"
click at [812, 403] on input "text" at bounding box center [762, 395] width 147 height 49
select select "7"
select select "2025"
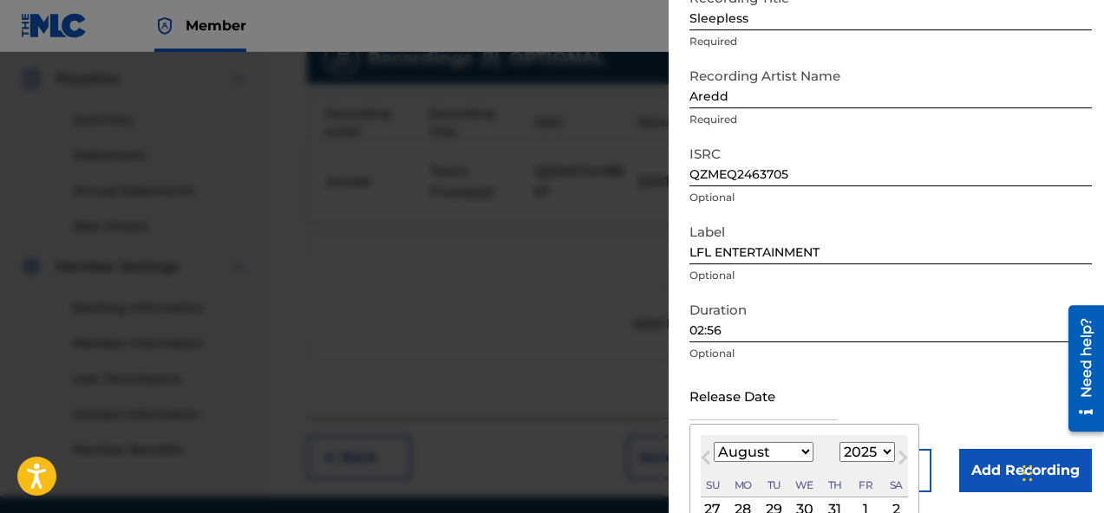
click at [766, 450] on select "January February March April May June July August September October November De…" at bounding box center [763, 452] width 100 height 20
select select "4"
click at [713, 442] on select "January February March April May June July August September October November De…" at bounding box center [763, 452] width 100 height 20
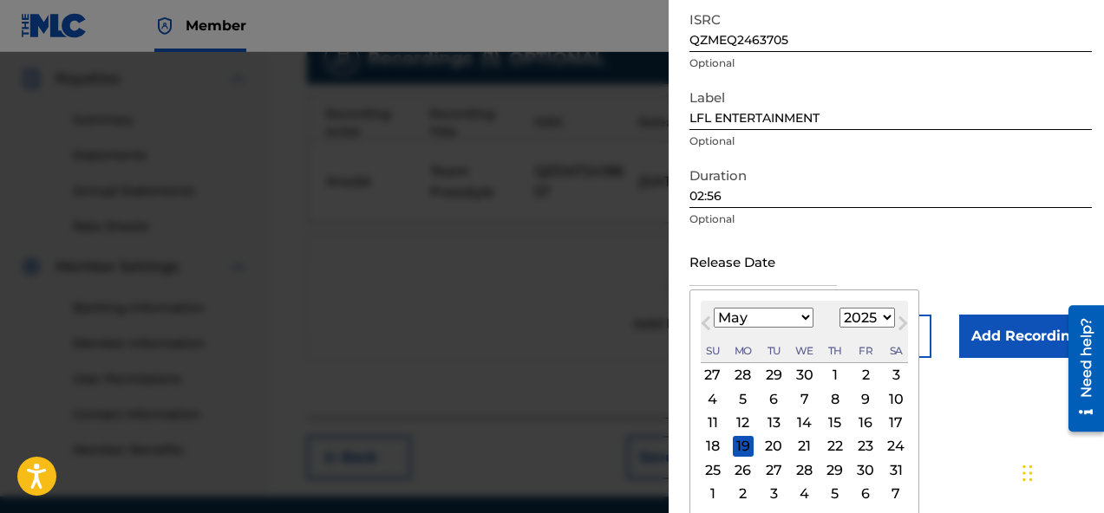
scroll to position [257, 0]
click at [837, 472] on div "29" at bounding box center [834, 468] width 21 height 21
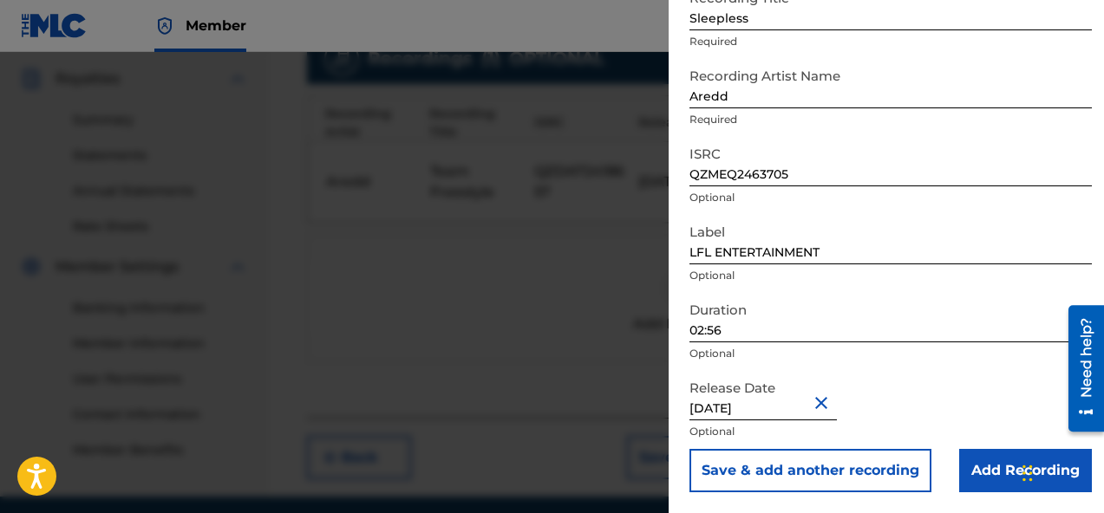
type input "May 29 2024"
click at [902, 379] on div "Release Date May 29 2024 Optional" at bounding box center [890, 410] width 402 height 78
click at [967, 474] on input "Add Recording" at bounding box center [1025, 470] width 133 height 43
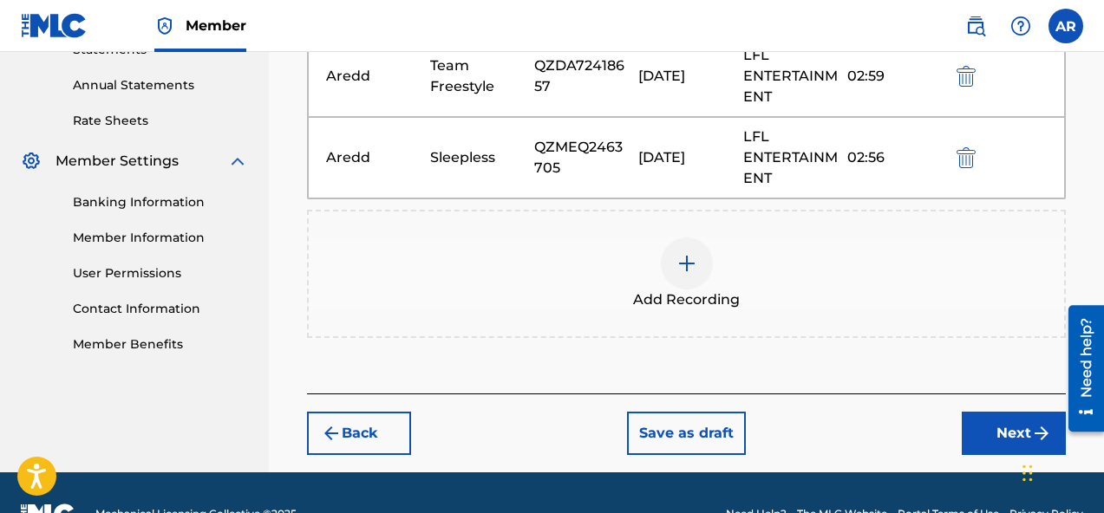
scroll to position [622, 0]
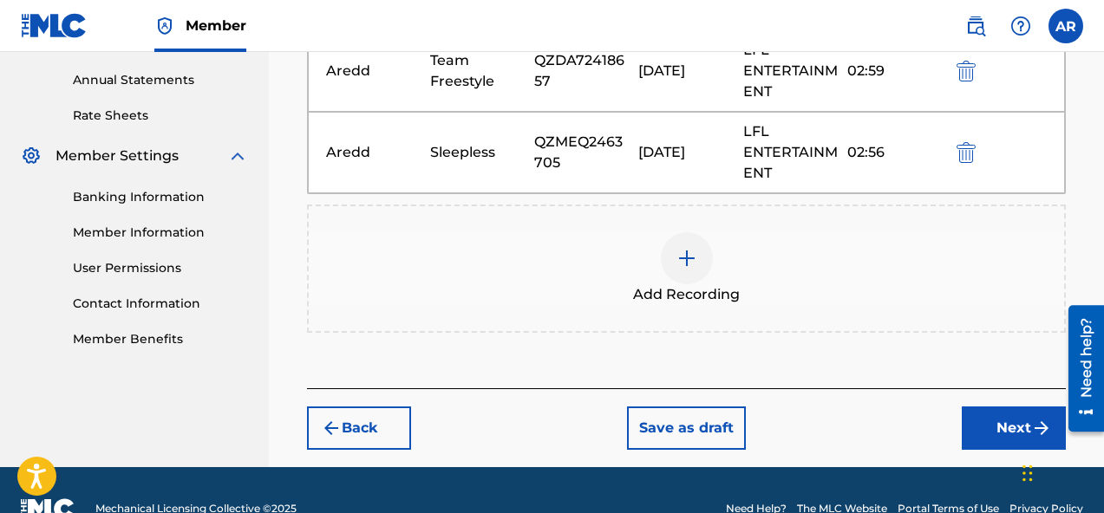
click at [654, 245] on div "Add Recording" at bounding box center [686, 268] width 755 height 73
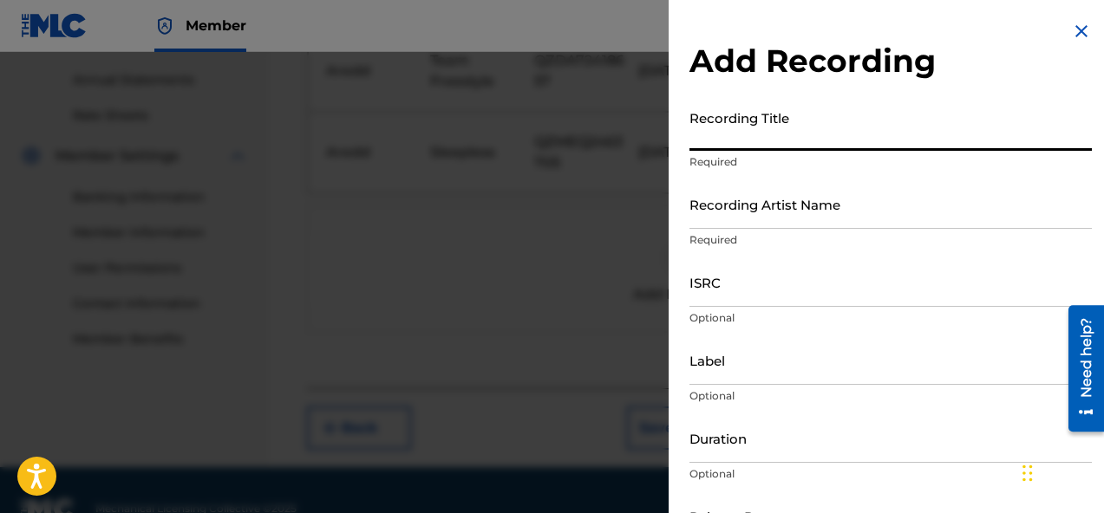
click at [798, 150] on input "Recording Title" at bounding box center [890, 125] width 402 height 49
paste input "Save My Soul"
type input "Save My Soul"
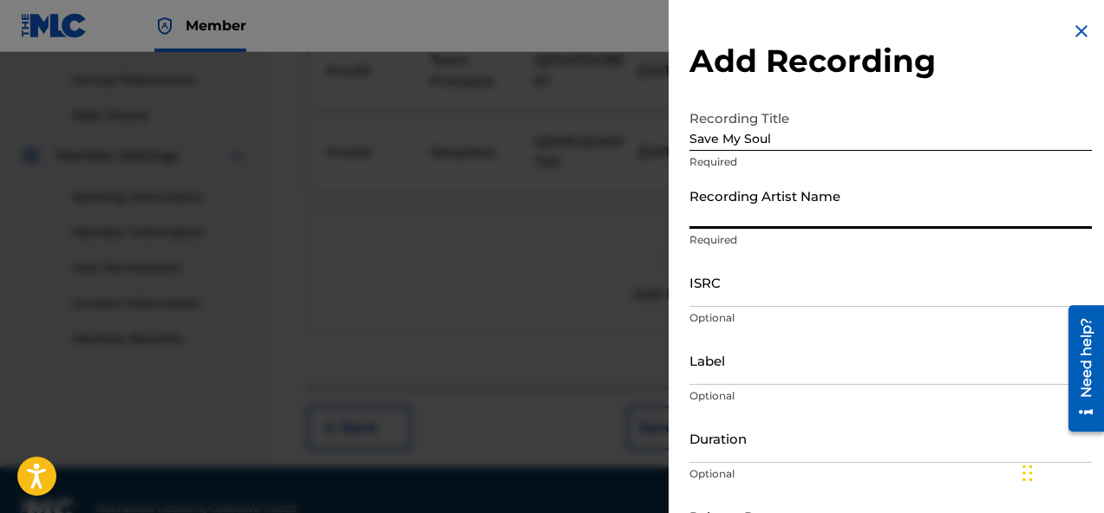
click at [769, 212] on input "Recording Artist Name" at bounding box center [890, 203] width 402 height 49
type input "Aredd"
click at [700, 145] on input "Save My Soul" at bounding box center [890, 125] width 402 height 49
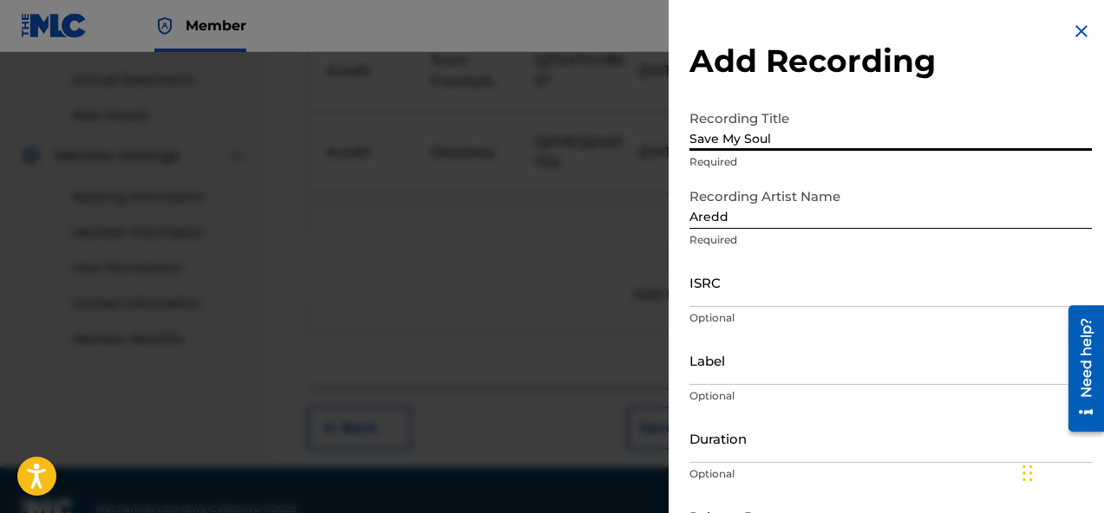
click at [696, 145] on input "Save My Soul" at bounding box center [890, 125] width 402 height 49
click at [696, 138] on input "Save My Soul" at bounding box center [890, 125] width 402 height 49
click at [695, 138] on input "Save My Soul" at bounding box center [890, 125] width 402 height 49
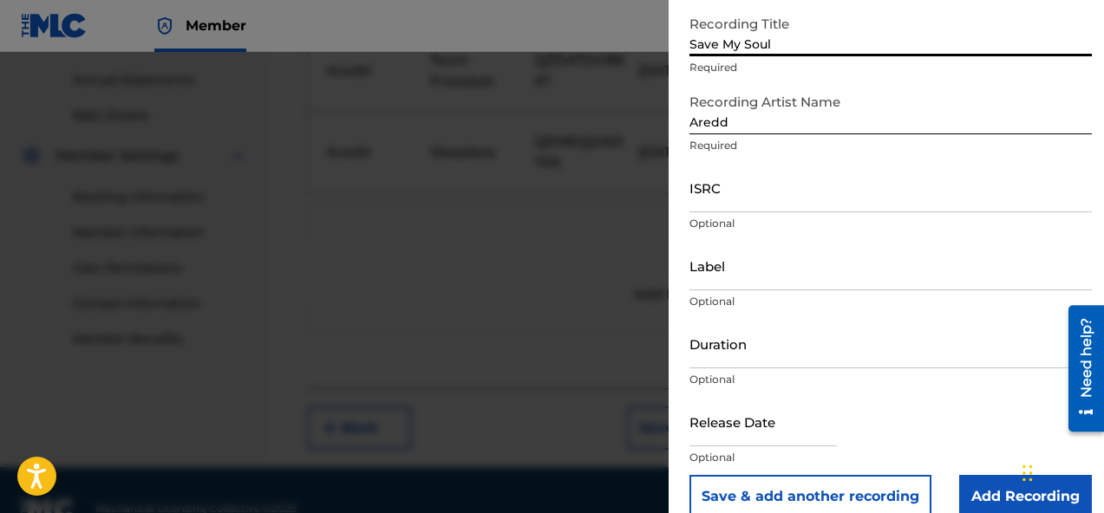
type input "Save My Soul"
click at [839, 200] on input "ISRC" at bounding box center [890, 187] width 402 height 49
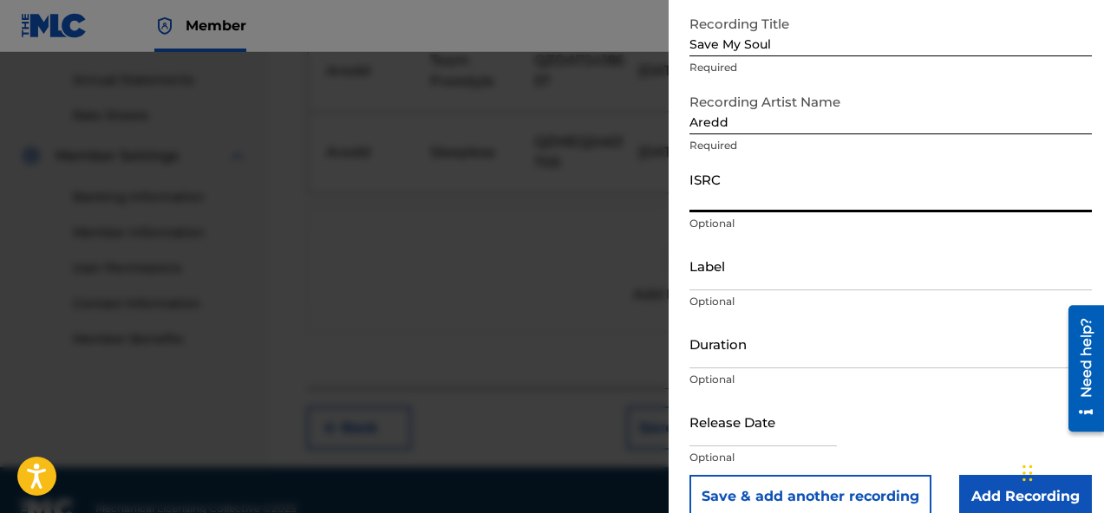
paste input "QZWFG2440082"
type input "QZWFG2440082"
click at [781, 281] on input "Label" at bounding box center [890, 265] width 402 height 49
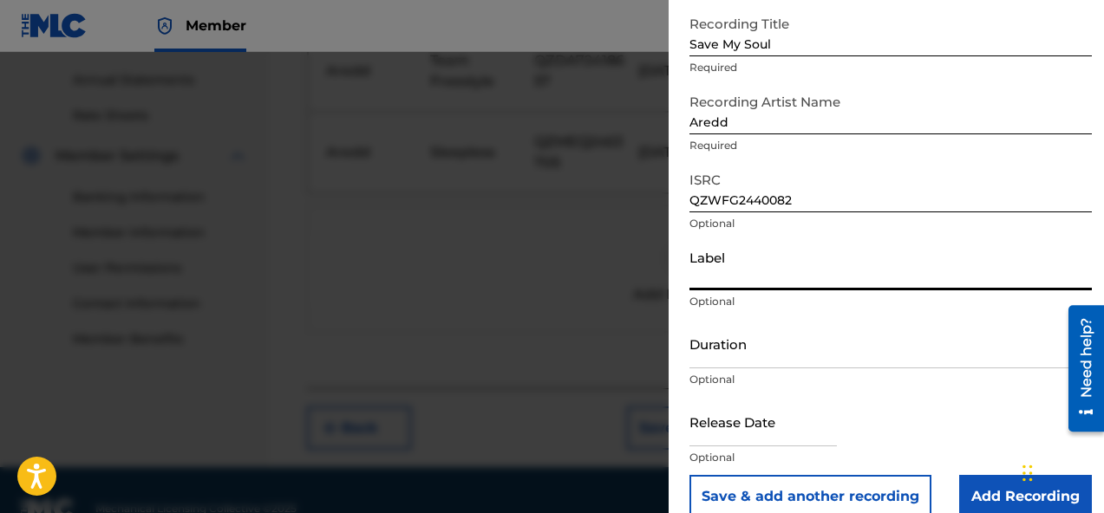
type input "LFL ENTERTAINMENT"
click at [757, 355] on input "Duration" at bounding box center [890, 343] width 402 height 49
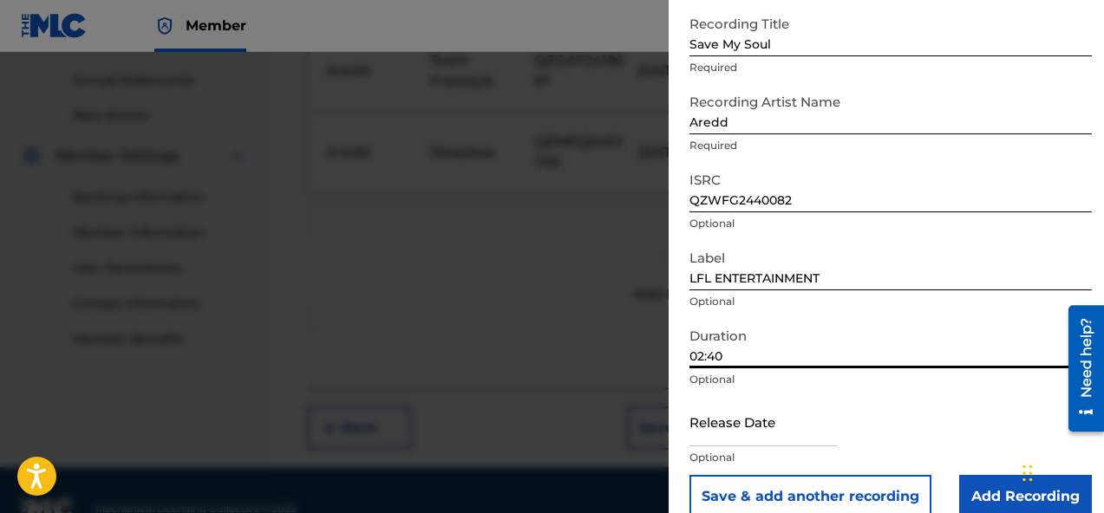
scroll to position [121, 0]
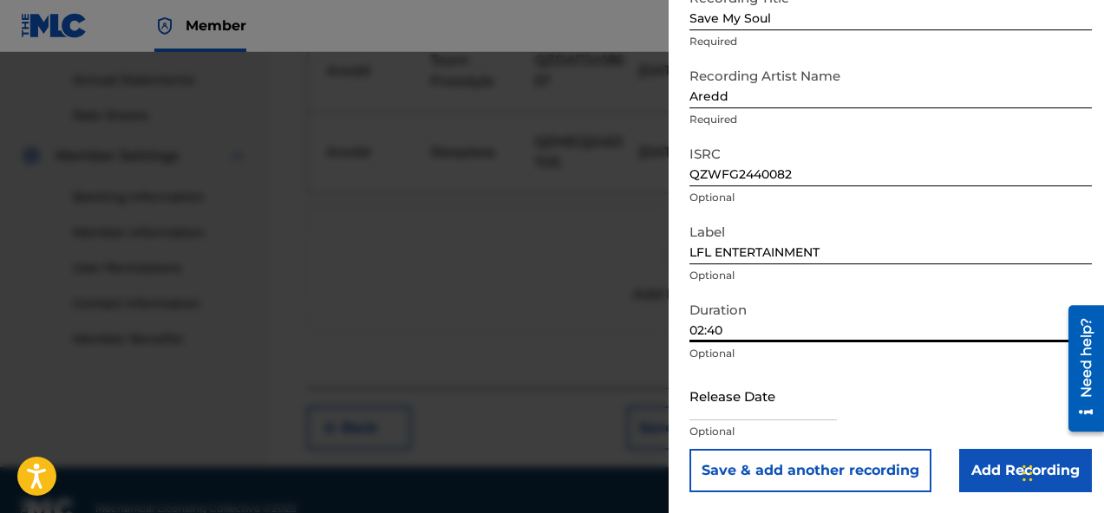
type input "02:40"
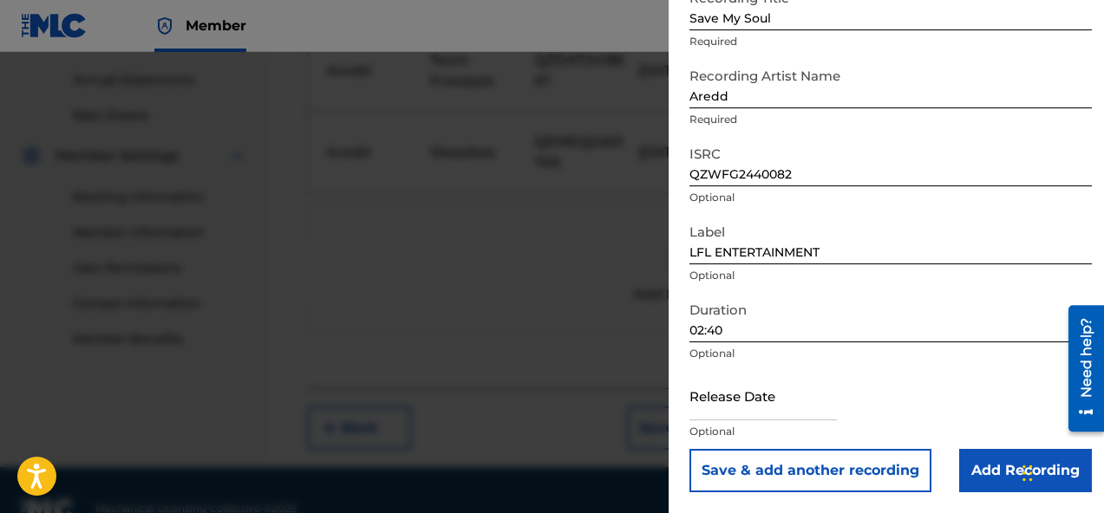
click at [777, 403] on input "text" at bounding box center [762, 395] width 147 height 49
select select "7"
select select "2025"
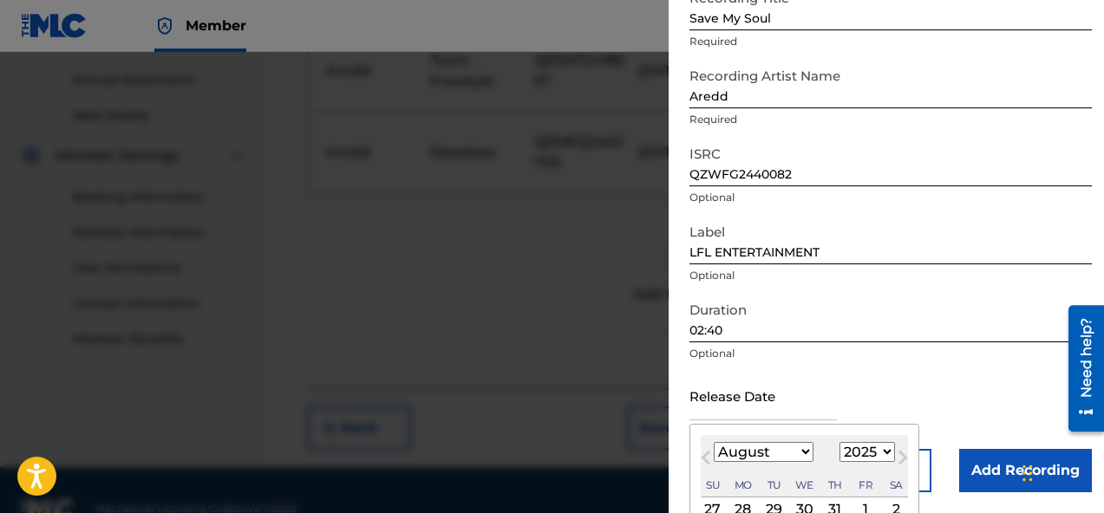
type input "October 3 2024"
select select "9"
select select "2024"
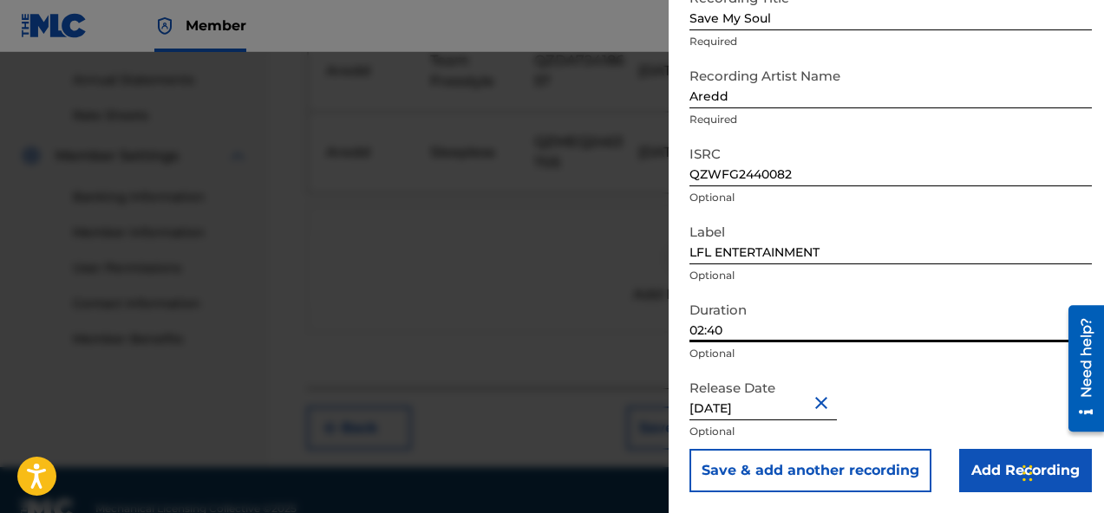
click at [882, 334] on input "02:40" at bounding box center [890, 317] width 402 height 49
click at [986, 477] on input "Add Recording" at bounding box center [1025, 470] width 133 height 43
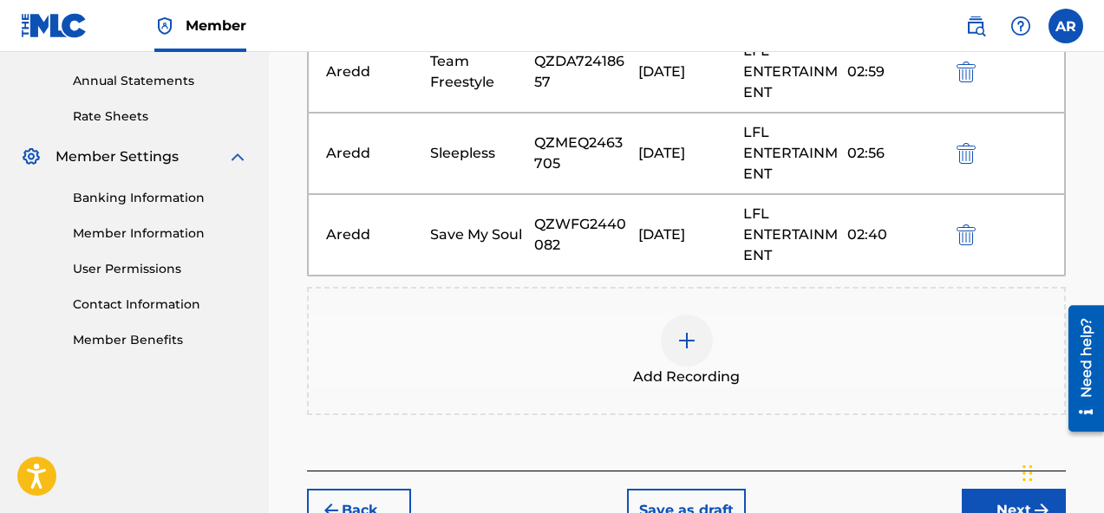
scroll to position [651, 0]
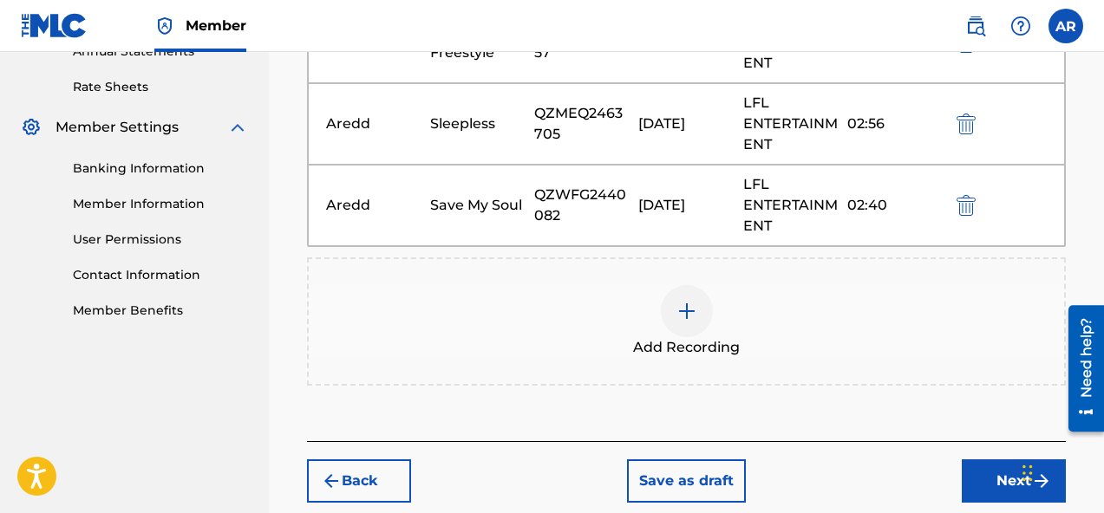
click at [700, 349] on span "Add Recording" at bounding box center [686, 347] width 107 height 21
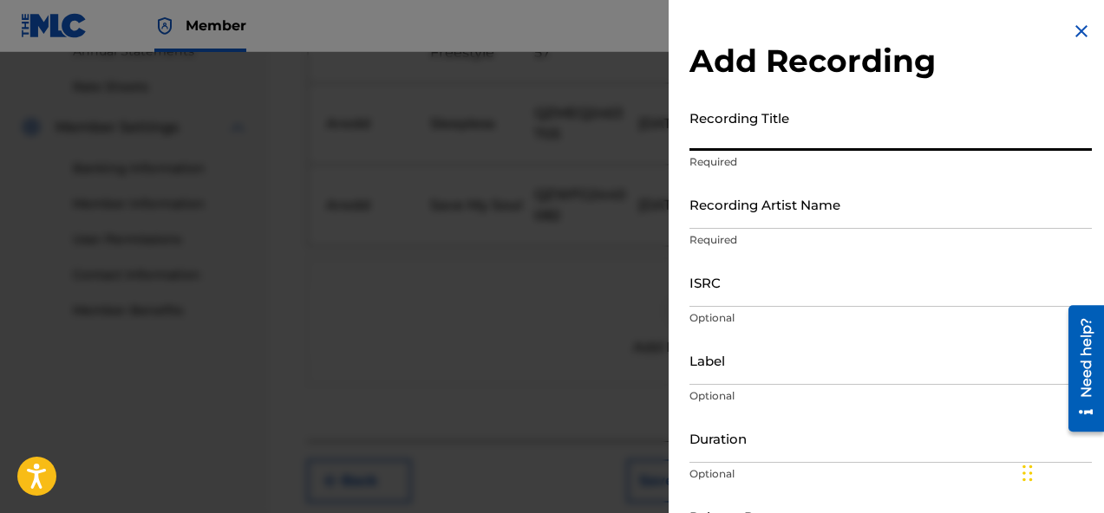
click at [851, 127] on input "Recording Title" at bounding box center [890, 125] width 402 height 49
paste input "Detached"
type input "Detached"
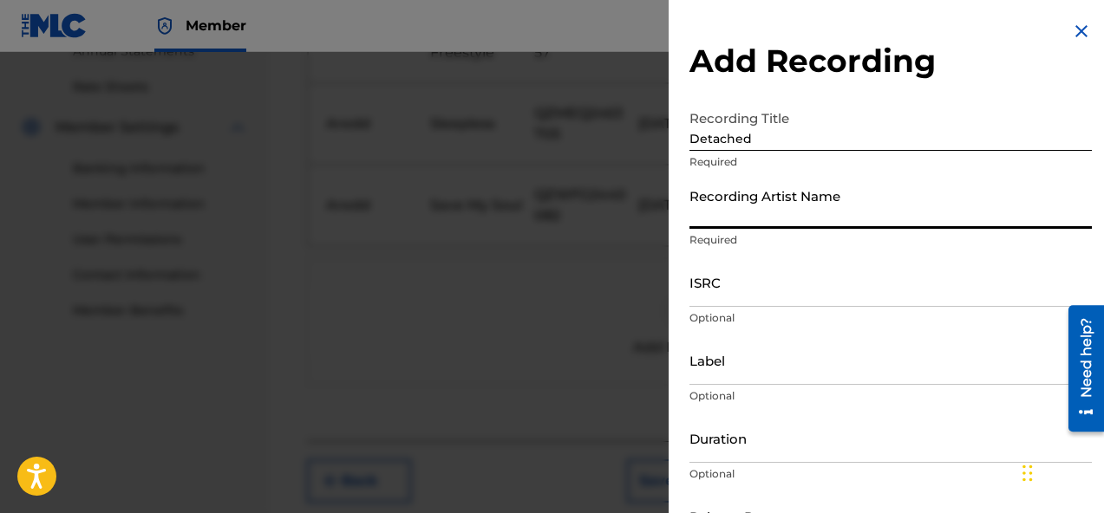
click at [818, 217] on input "Recording Artist Name" at bounding box center [890, 203] width 402 height 49
type input "Aredd"
click at [795, 279] on input "ISRC" at bounding box center [890, 281] width 402 height 49
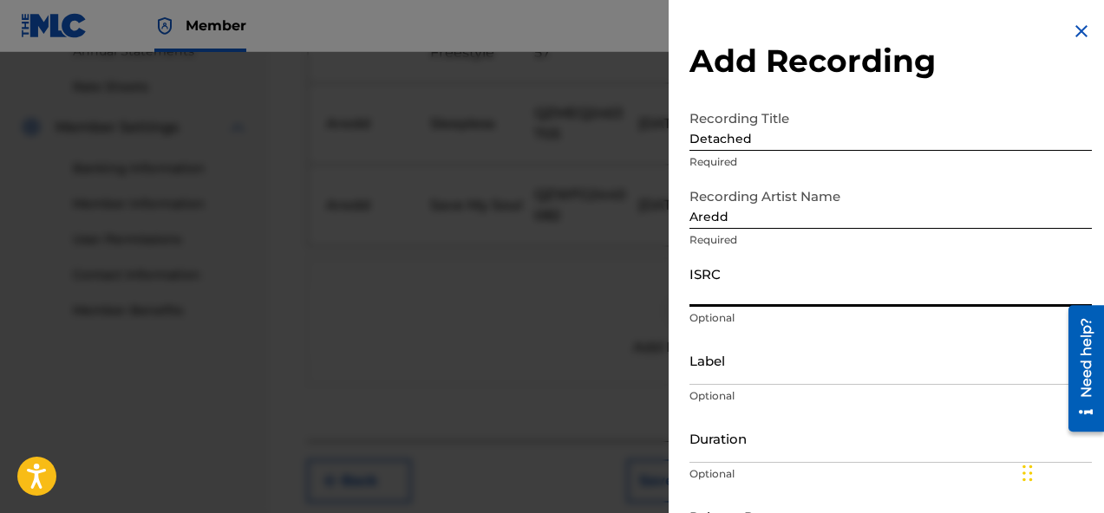
paste input "QZWFG2440083"
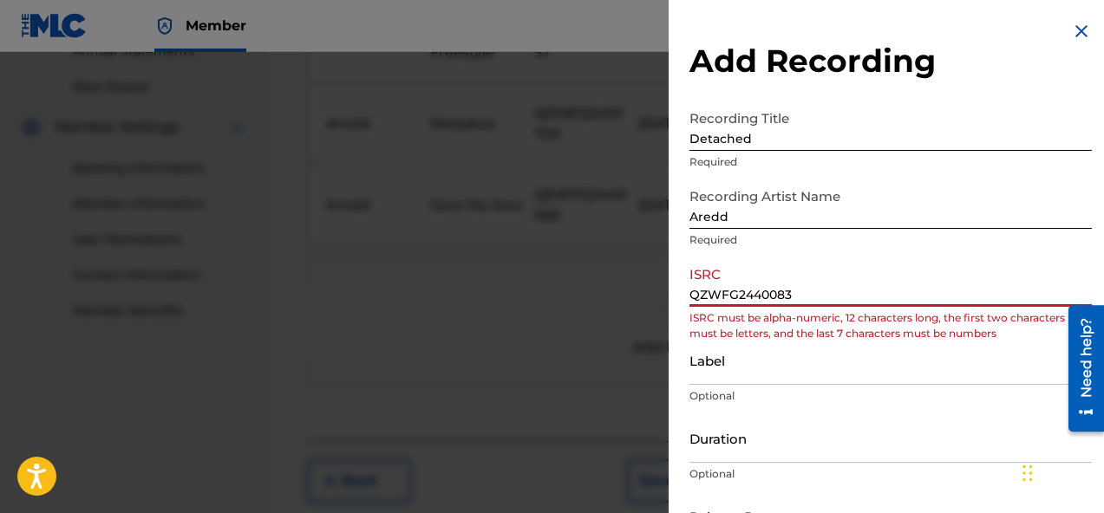
click at [696, 290] on input "QZWFG2440083" at bounding box center [890, 281] width 402 height 49
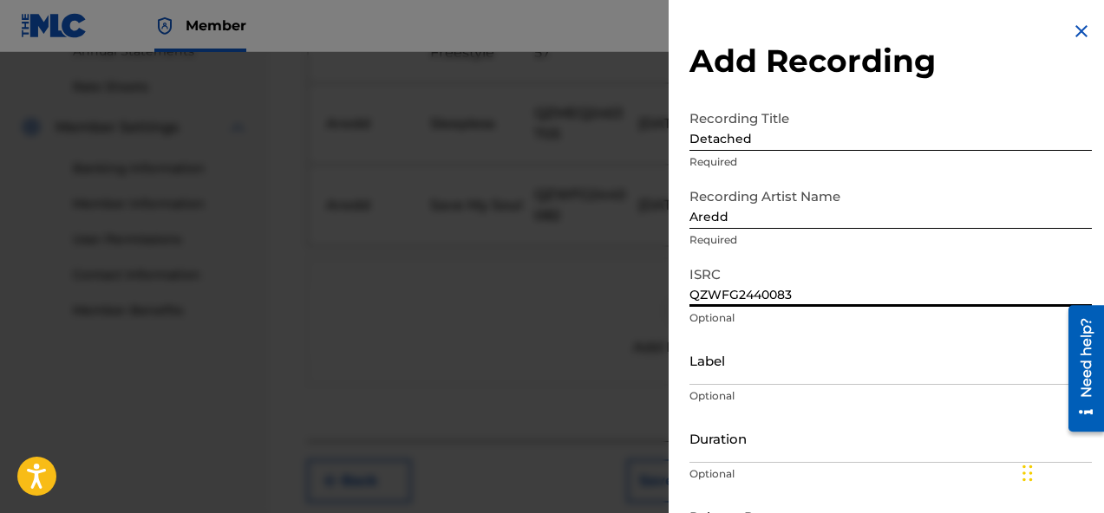
type input "QZWFG2440083"
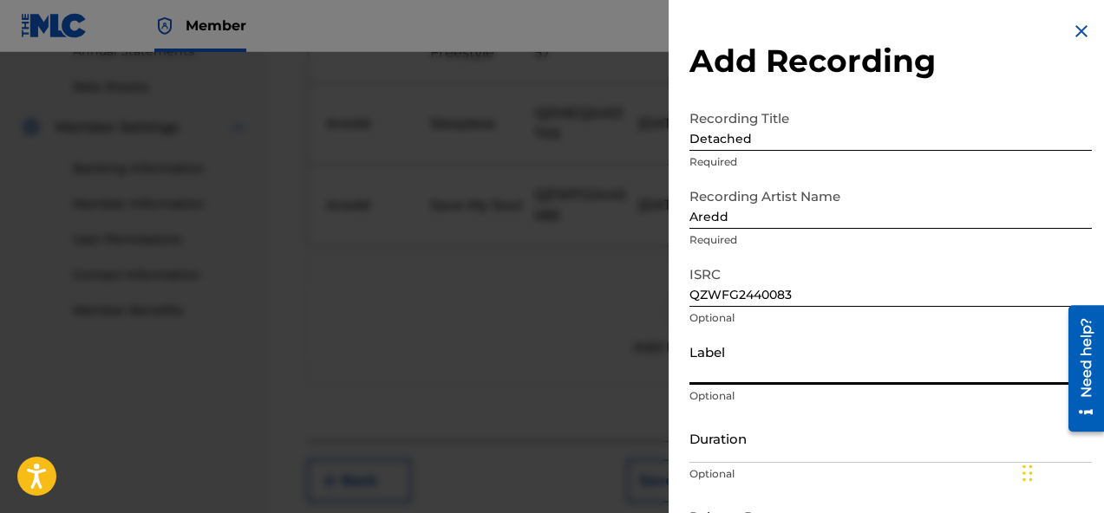
click at [724, 359] on input "Label" at bounding box center [890, 360] width 402 height 49
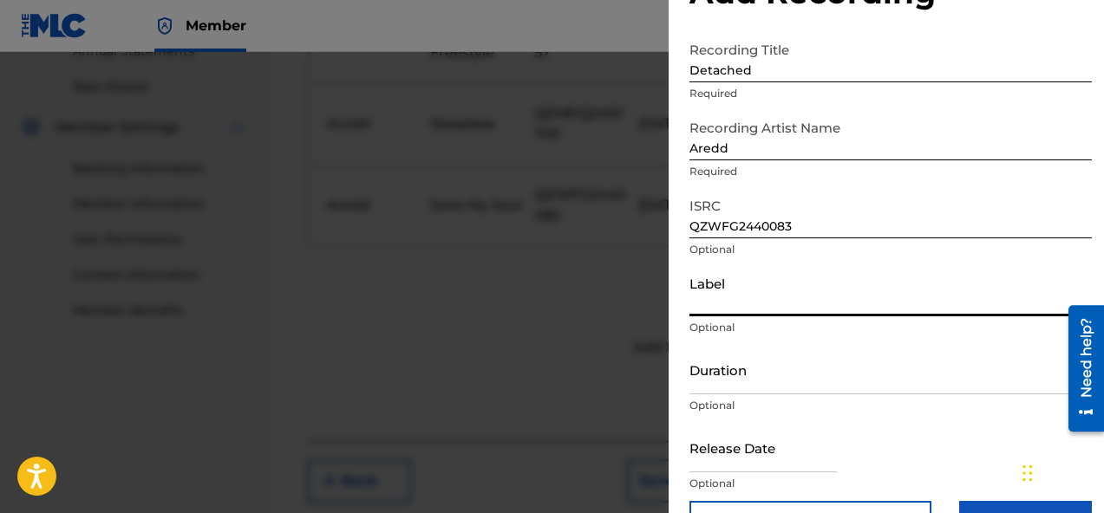
scroll to position [73, 0]
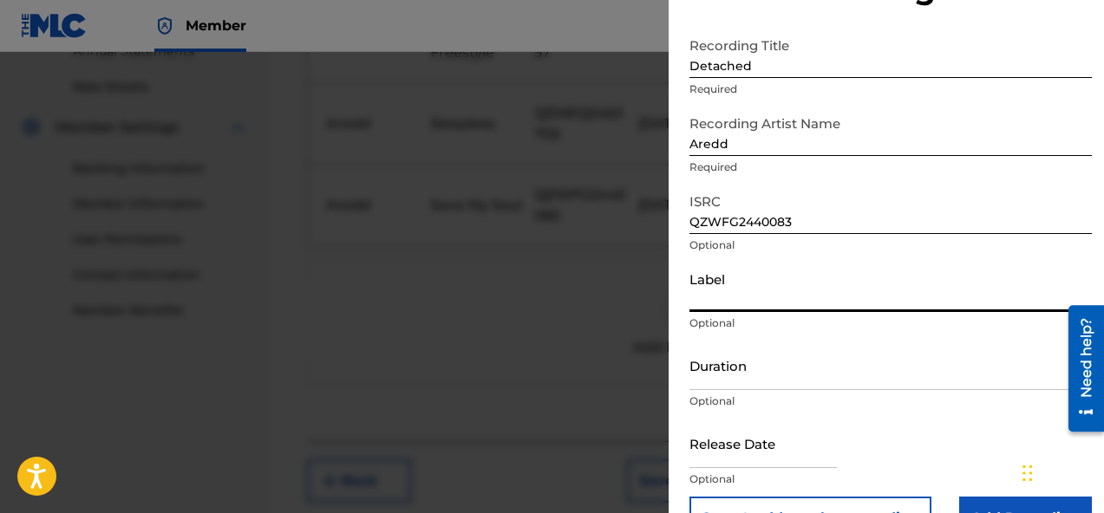
type input "LFL ENTERTAINMENT"
click at [796, 378] on input "Duration" at bounding box center [890, 365] width 402 height 49
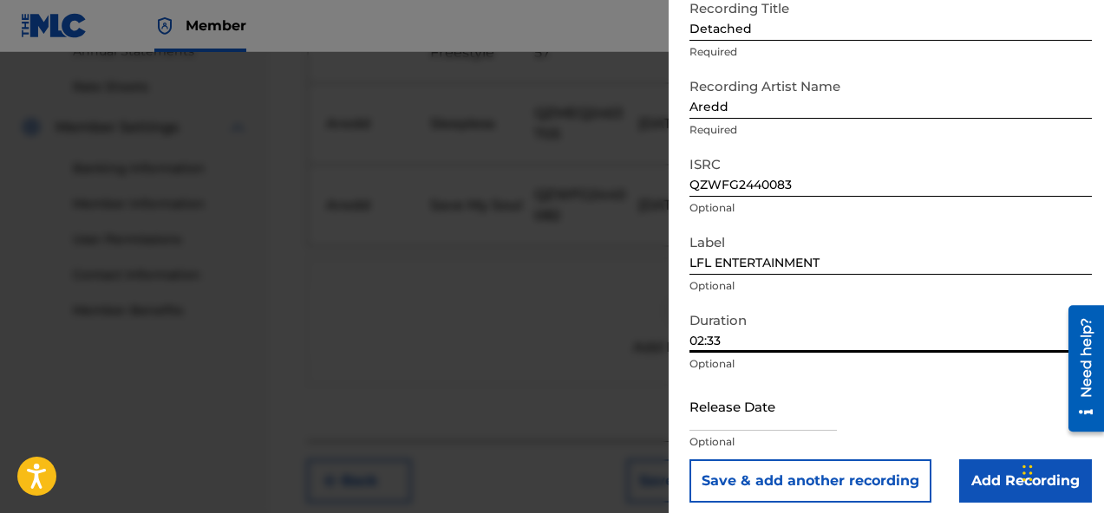
scroll to position [121, 0]
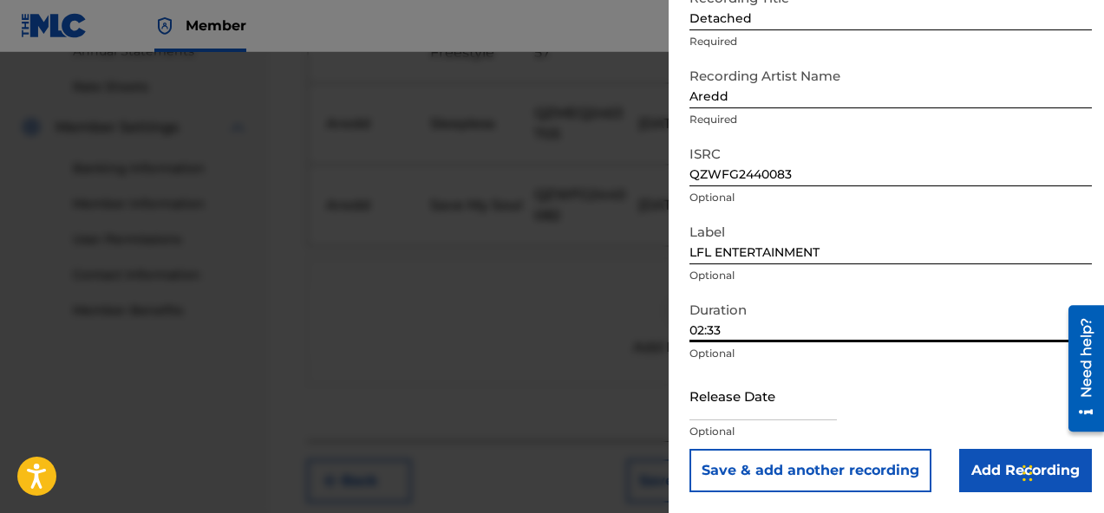
type input "02:33"
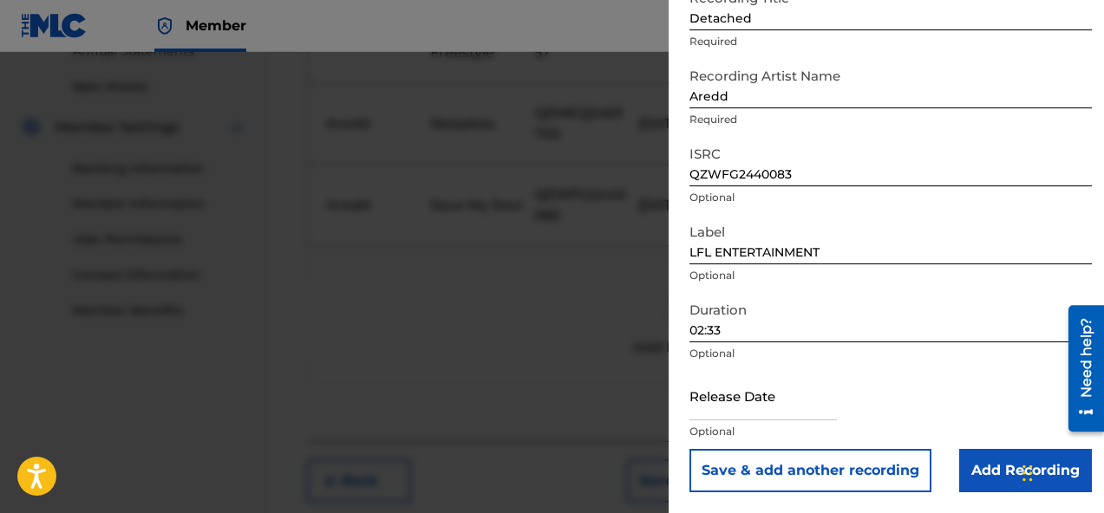
click at [762, 405] on input "text" at bounding box center [762, 395] width 147 height 49
select select "7"
select select "2025"
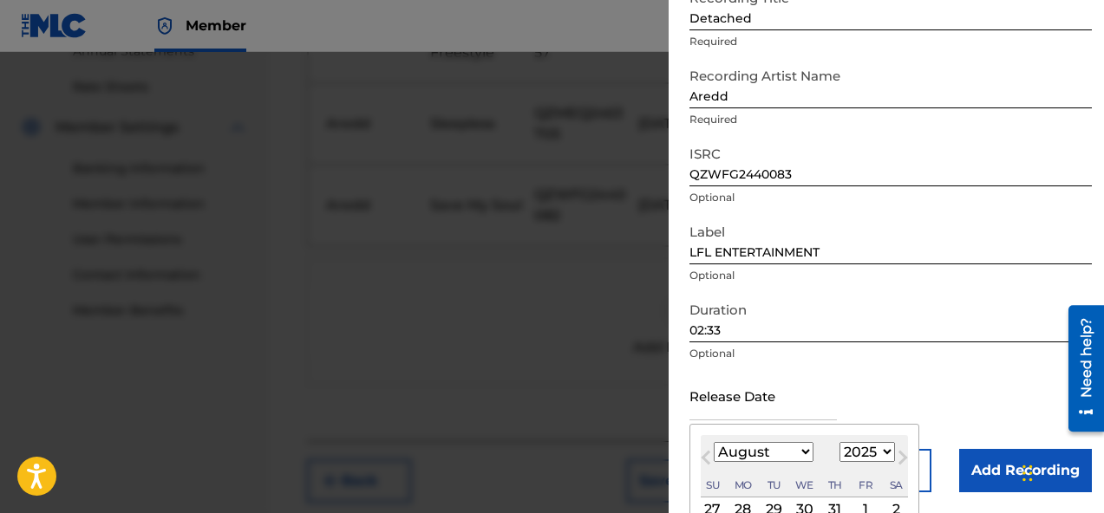
type input "October 3 2024"
select select "9"
select select "2024"
click at [961, 394] on div "Release Date October 3 2024 October 2024 Previous Month Next Month October 2024…" at bounding box center [890, 410] width 402 height 78
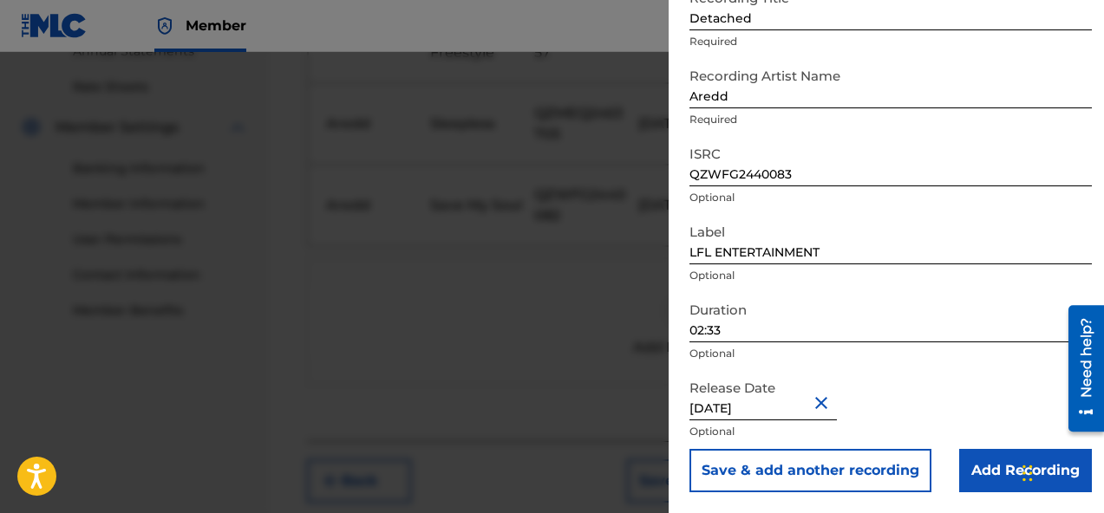
click at [976, 480] on input "Add Recording" at bounding box center [1025, 470] width 133 height 43
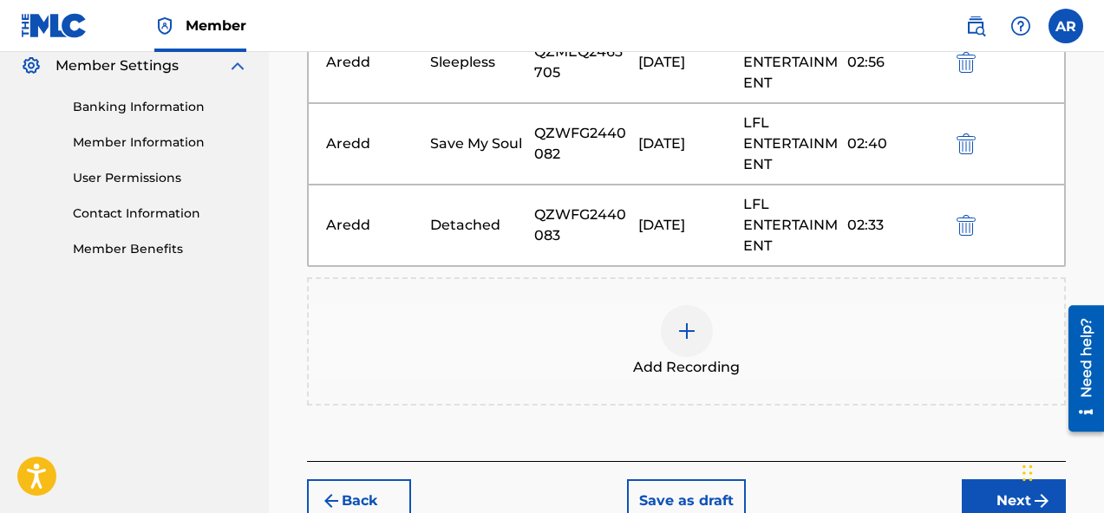
scroll to position [732, 0]
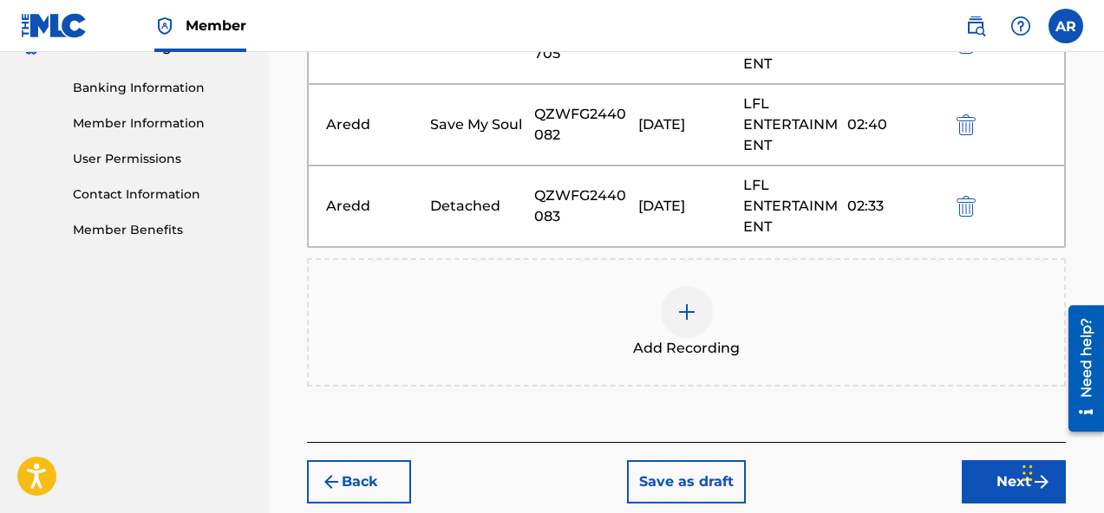
click at [746, 309] on div "Add Recording" at bounding box center [686, 322] width 755 height 73
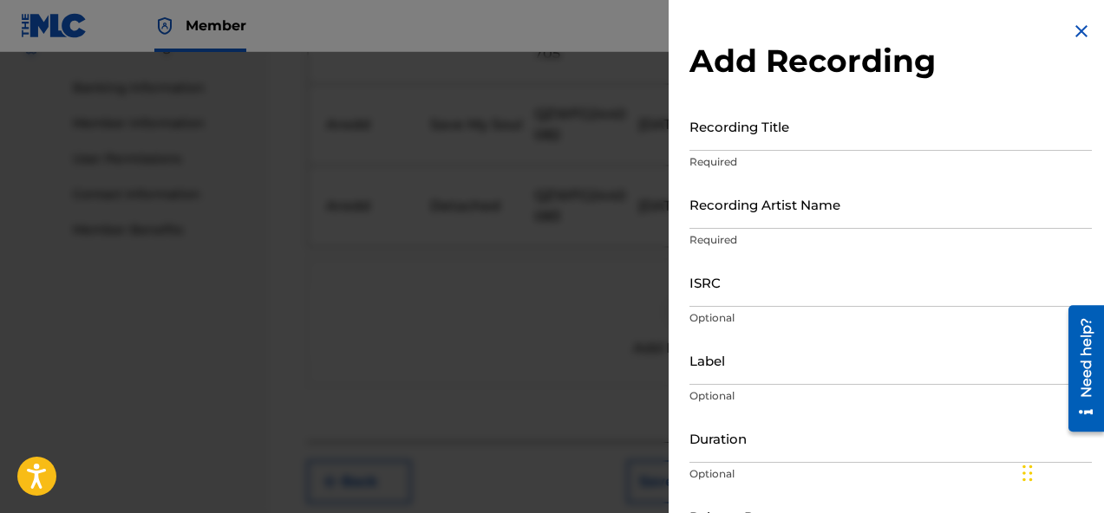
click at [857, 134] on input "Recording Title" at bounding box center [890, 125] width 402 height 49
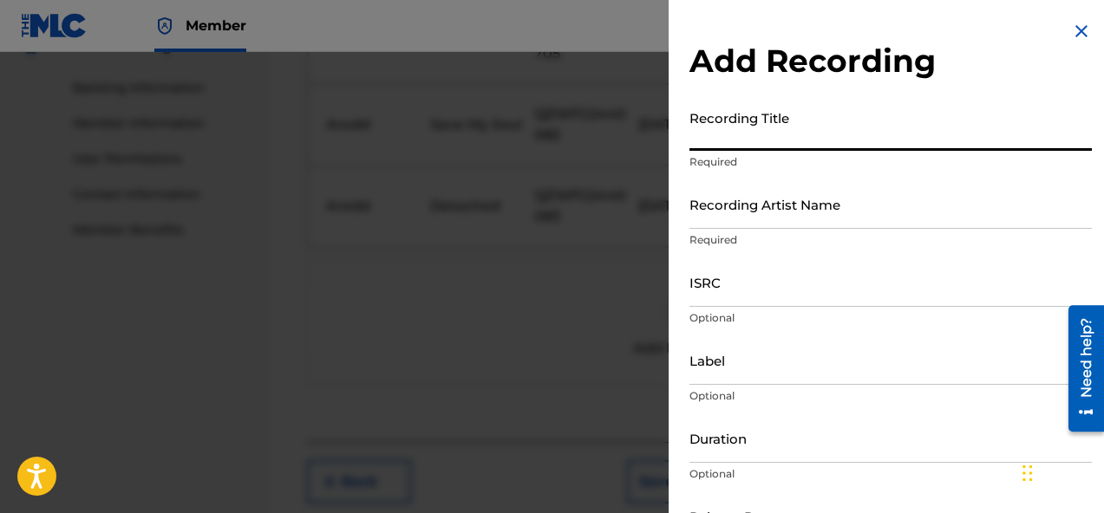
paste input "Break Away"
type input "Break Away"
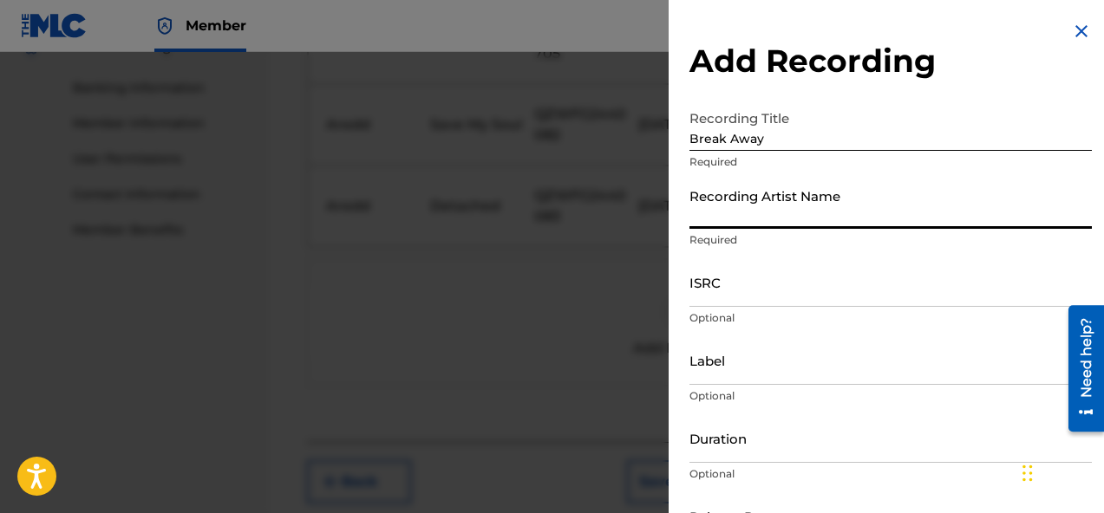
click at [807, 204] on input "Recording Artist Name" at bounding box center [890, 203] width 402 height 49
type input "Aredd"
click at [827, 292] on input "ISRC" at bounding box center [890, 281] width 402 height 49
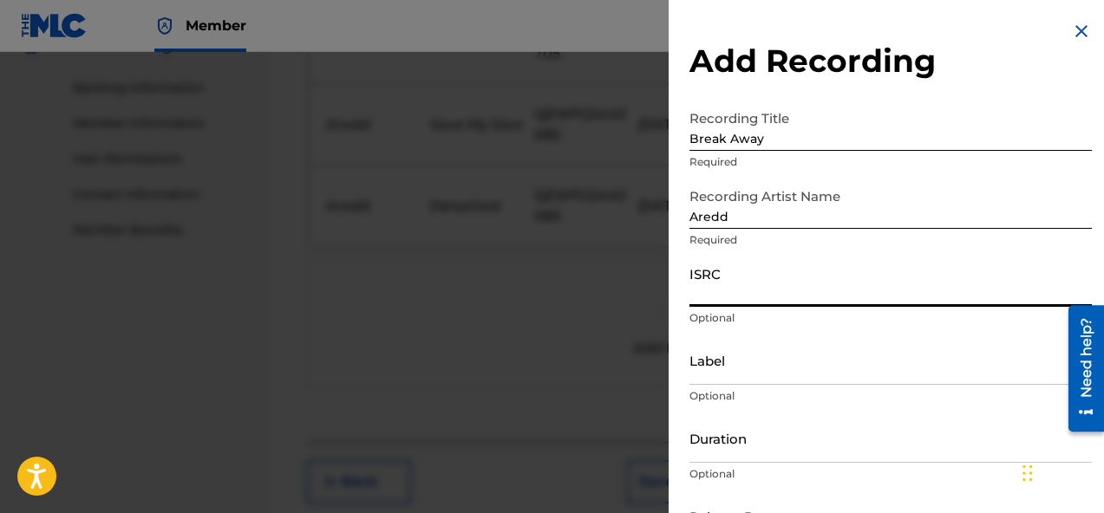
paste input "QZWFG2440084"
type input "QZWFG2440084"
click at [841, 370] on input "Label" at bounding box center [890, 360] width 402 height 49
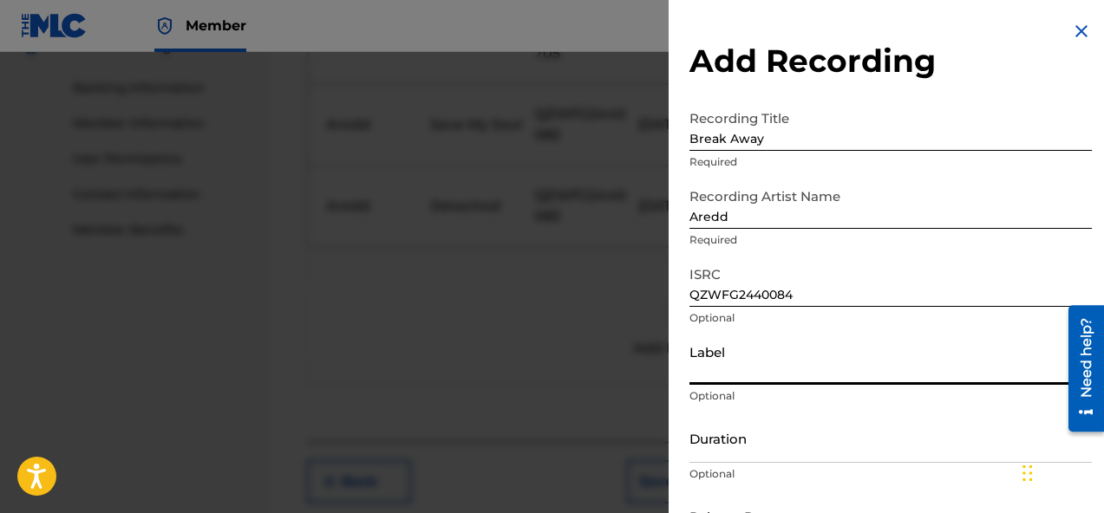
type input "LFL ENTERTAINMENT"
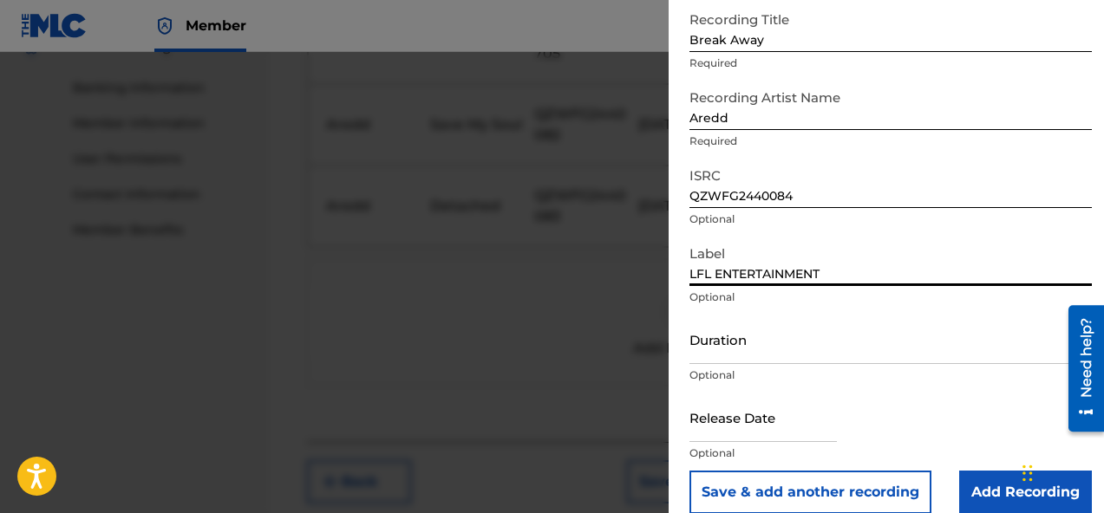
scroll to position [121, 0]
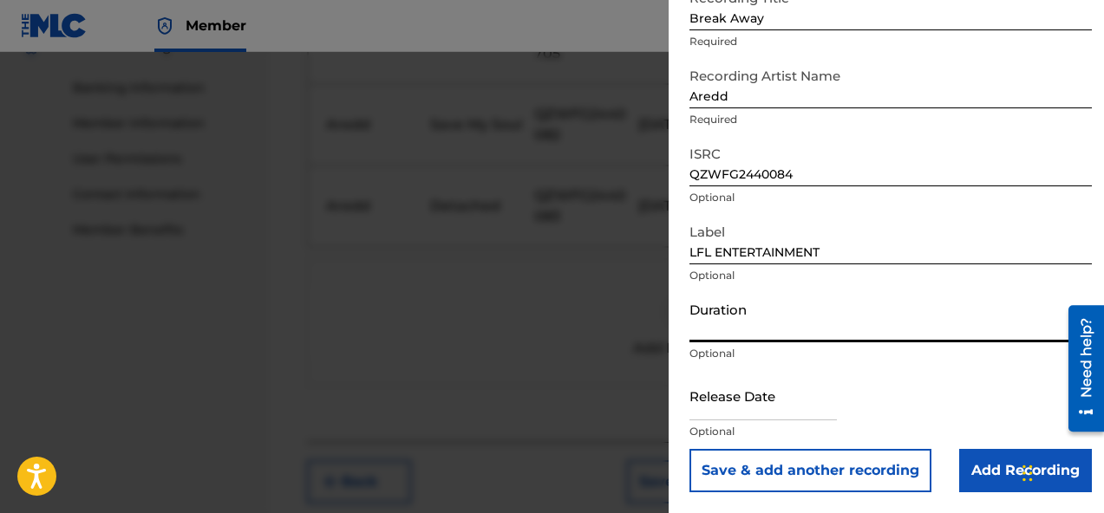
click at [832, 315] on input "Duration" at bounding box center [890, 317] width 402 height 49
type input "02:24"
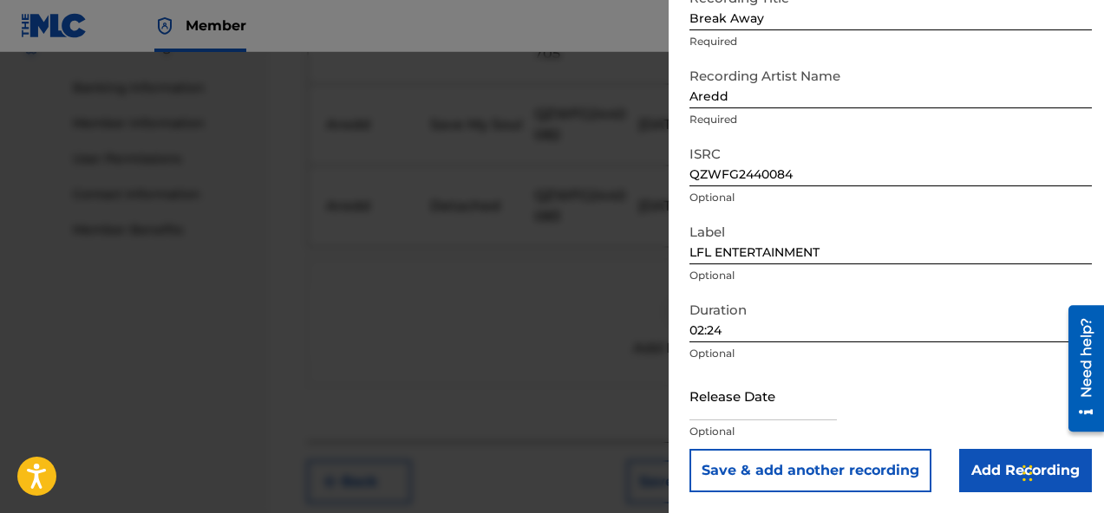
click at [760, 407] on input "text" at bounding box center [762, 395] width 147 height 49
select select "7"
select select "2025"
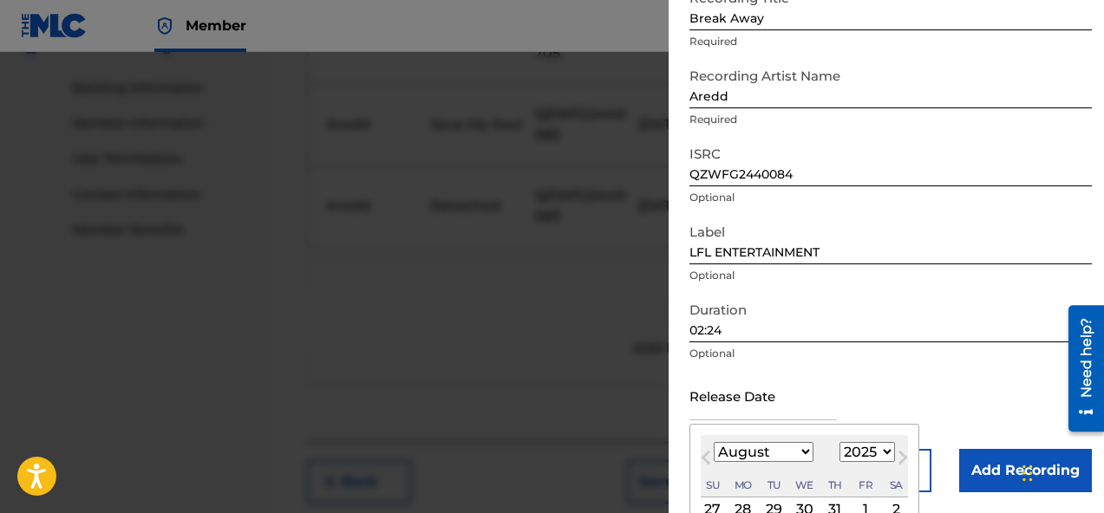
type input "October 3 2024"
select select "9"
select select "2024"
click at [883, 386] on div "Release Date October 3 2024 October 2024 Previous Month Next Month October 2024…" at bounding box center [890, 410] width 402 height 78
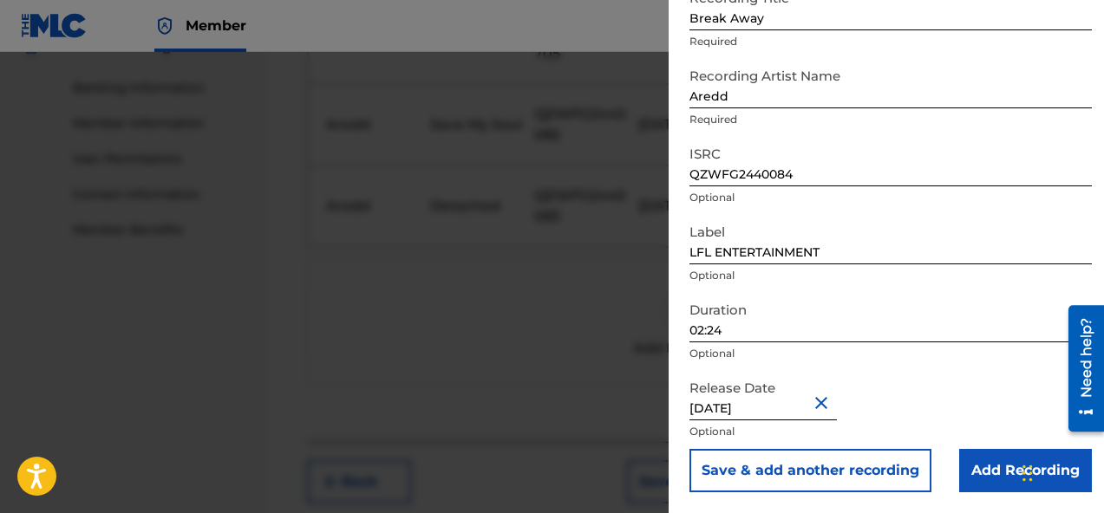
click at [977, 457] on input "Add Recording" at bounding box center [1025, 470] width 133 height 43
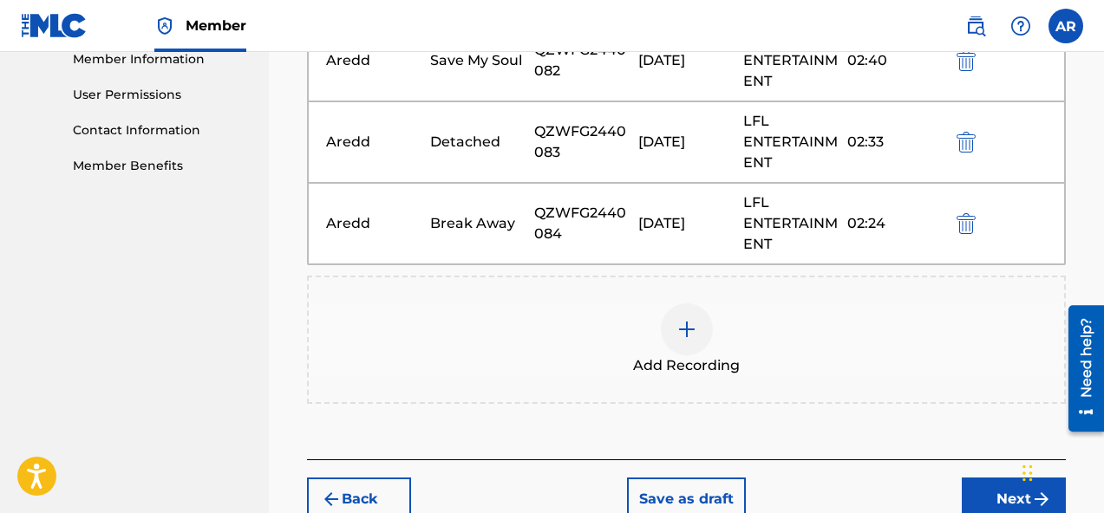
scroll to position [800, 0]
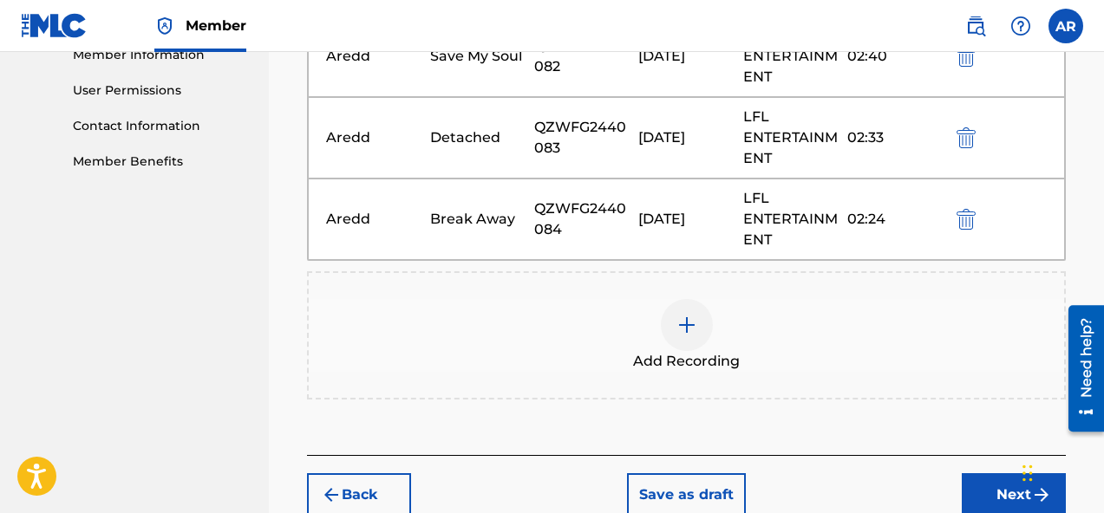
click at [642, 293] on div "Add Recording" at bounding box center [686, 335] width 759 height 128
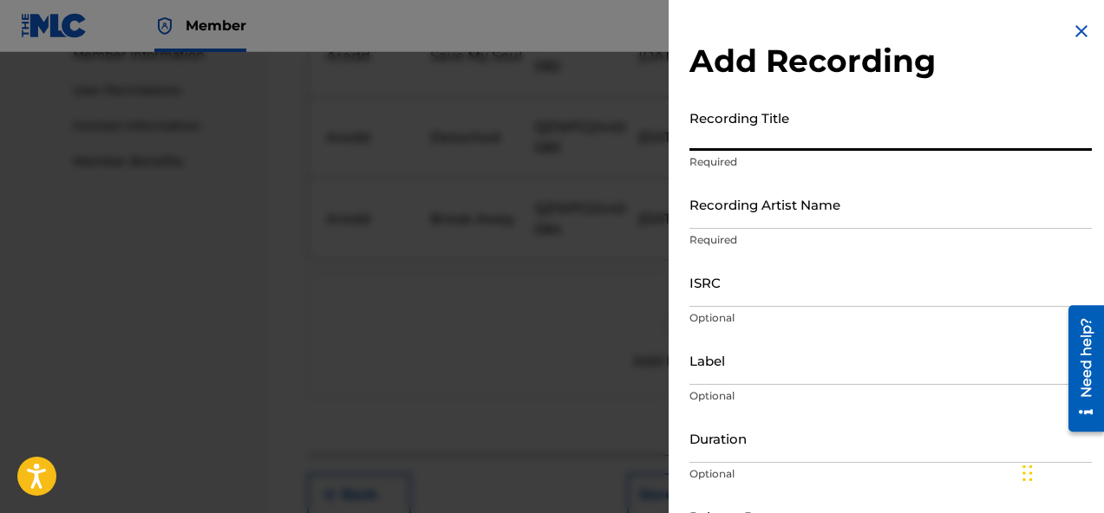
click at [805, 137] on input "Recording Title" at bounding box center [890, 125] width 402 height 49
paste input "Fireman"
type input "Fireman"
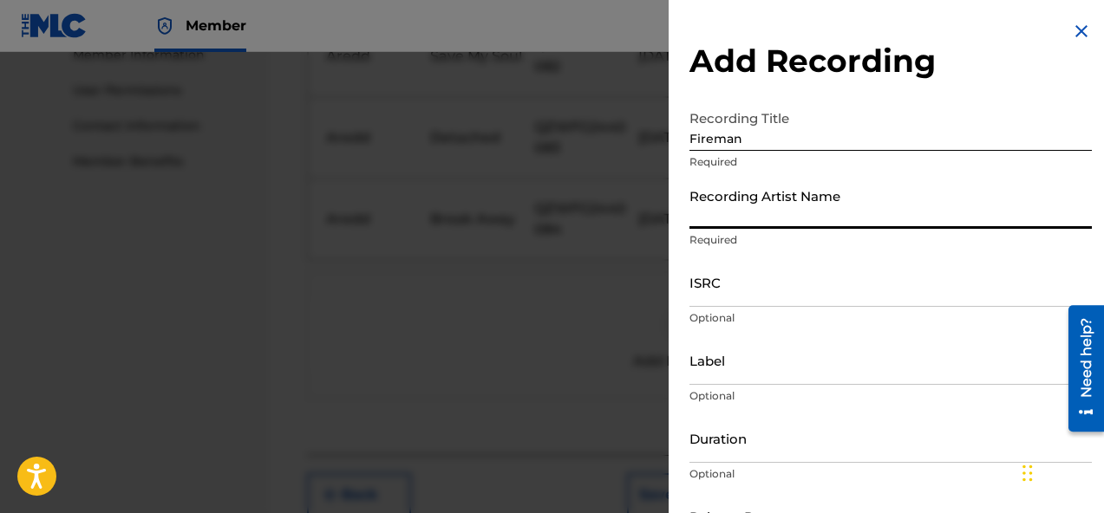
click at [785, 206] on input "Recording Artist Name" at bounding box center [890, 203] width 402 height 49
type input "Aredd"
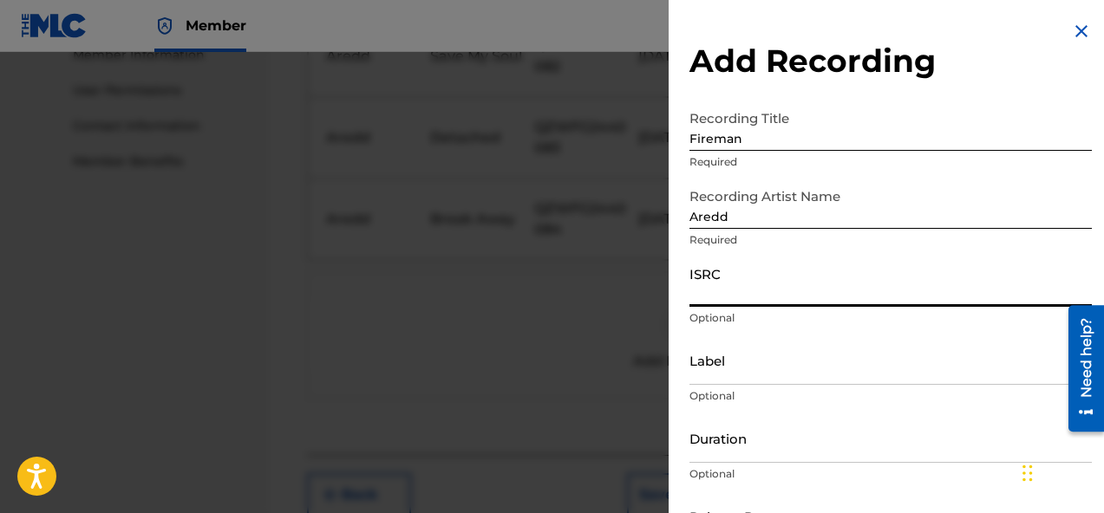
click at [772, 287] on input "ISRC" at bounding box center [890, 281] width 402 height 49
paste input "Fireman"
type input "Fireman"
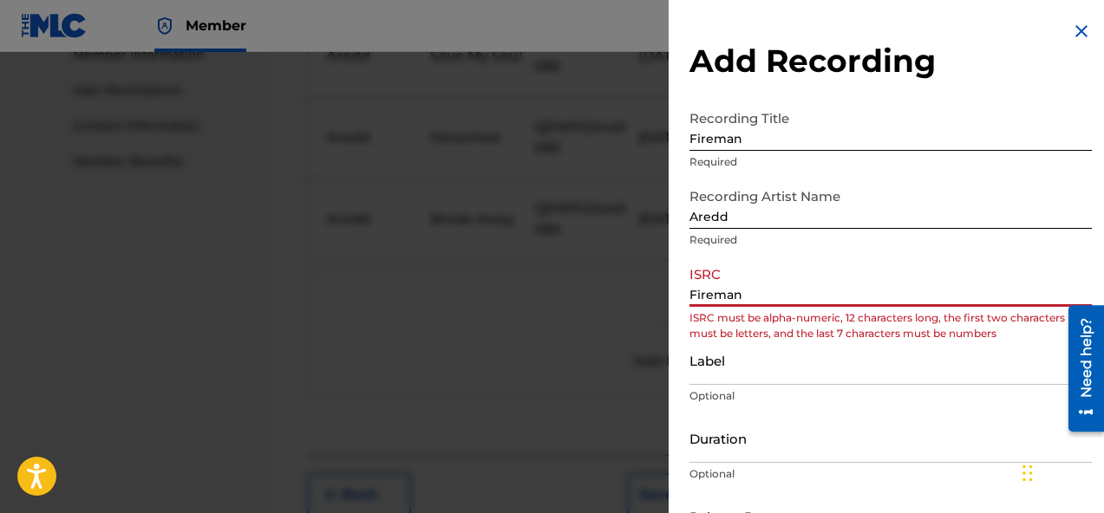
drag, startPoint x: 767, startPoint y: 290, endPoint x: 625, endPoint y: 283, distance: 142.3
click at [627, 283] on div "Add Recording Recording Title Fireman Required Recording Artist Name Aredd Requ…" at bounding box center [552, 282] width 1104 height 461
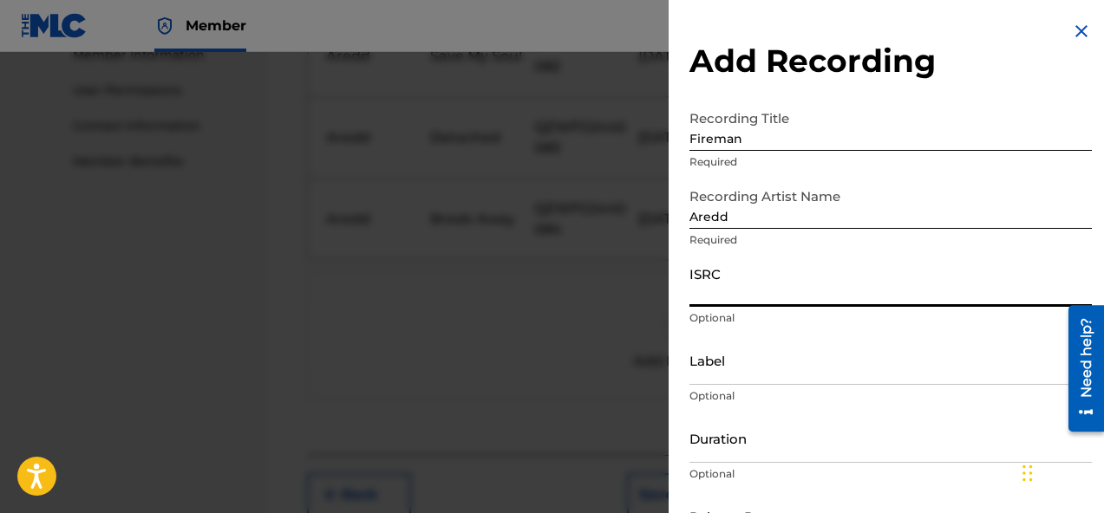
paste input "QZWFG2440085"
type input "QZWFG2440085"
click at [724, 358] on input "Label" at bounding box center [890, 360] width 402 height 49
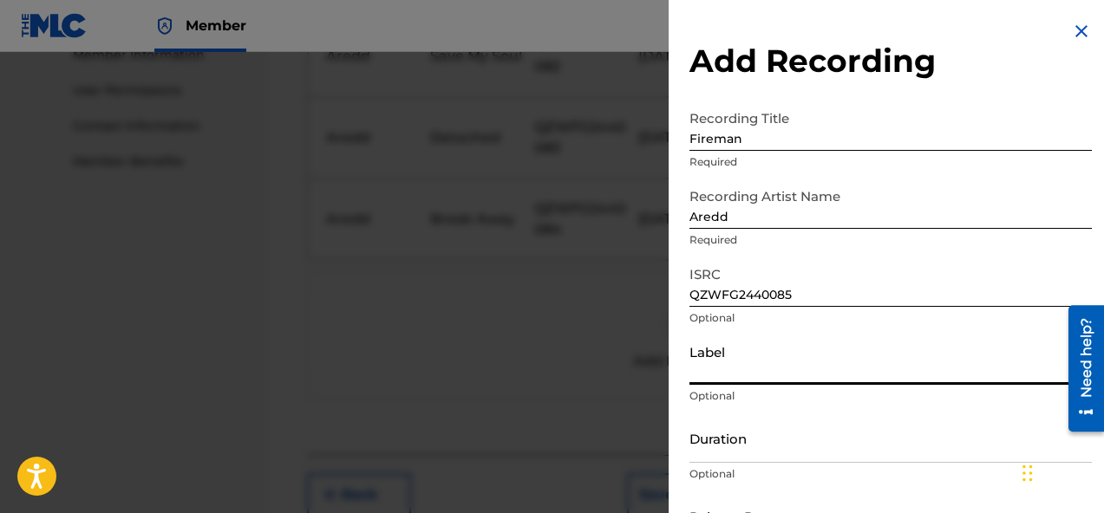
type input "LFL ENTERTAINMENT"
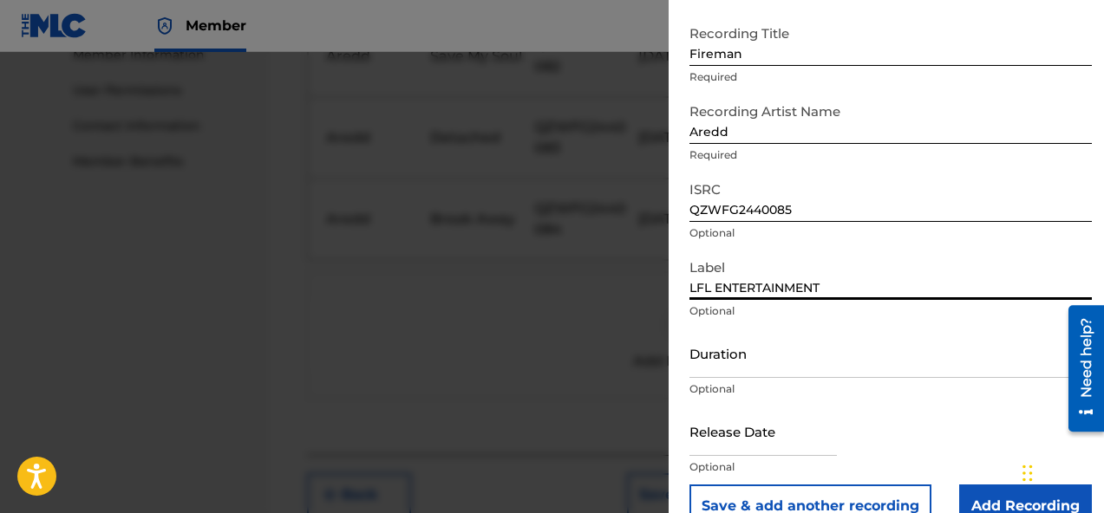
scroll to position [113, 0]
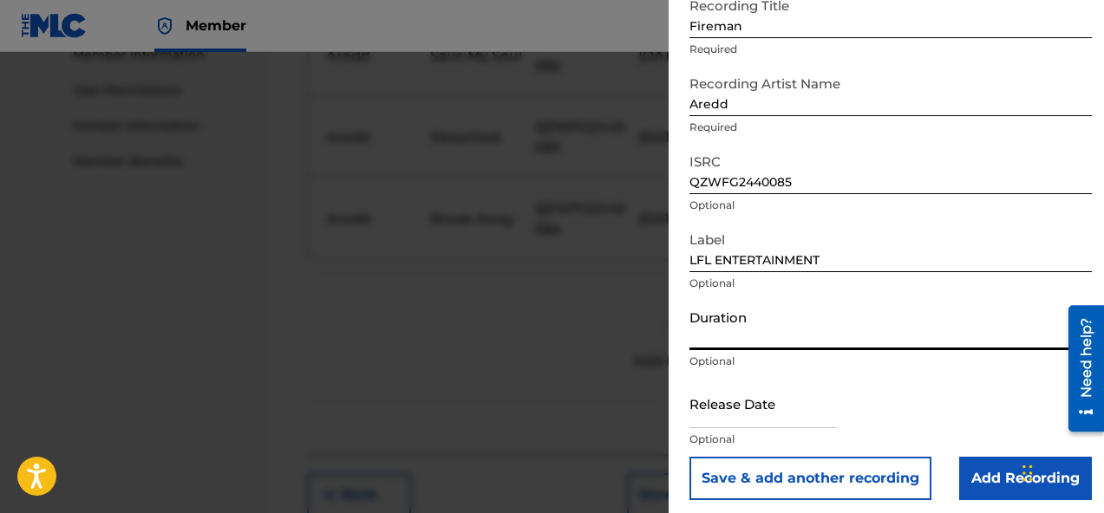
click at [791, 335] on input "Duration" at bounding box center [890, 325] width 402 height 49
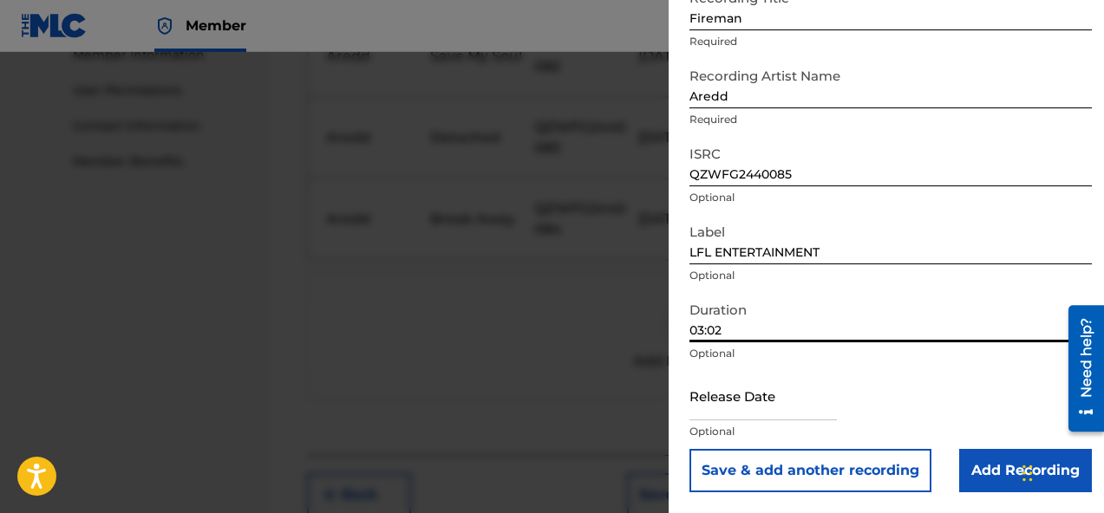
type input "03:02"
click at [753, 401] on input "text" at bounding box center [762, 395] width 147 height 49
select select "7"
select select "2025"
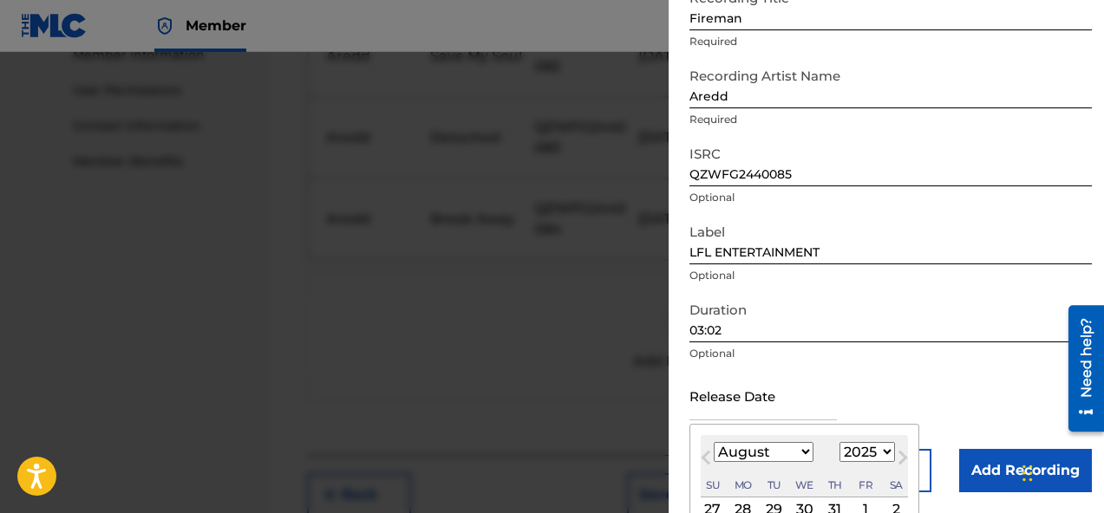
type input "October 3 2024"
select select "9"
select select "2024"
click at [902, 376] on div "Release Date October 3 2024 October 2024 Previous Month Next Month October 2024…" at bounding box center [890, 410] width 402 height 78
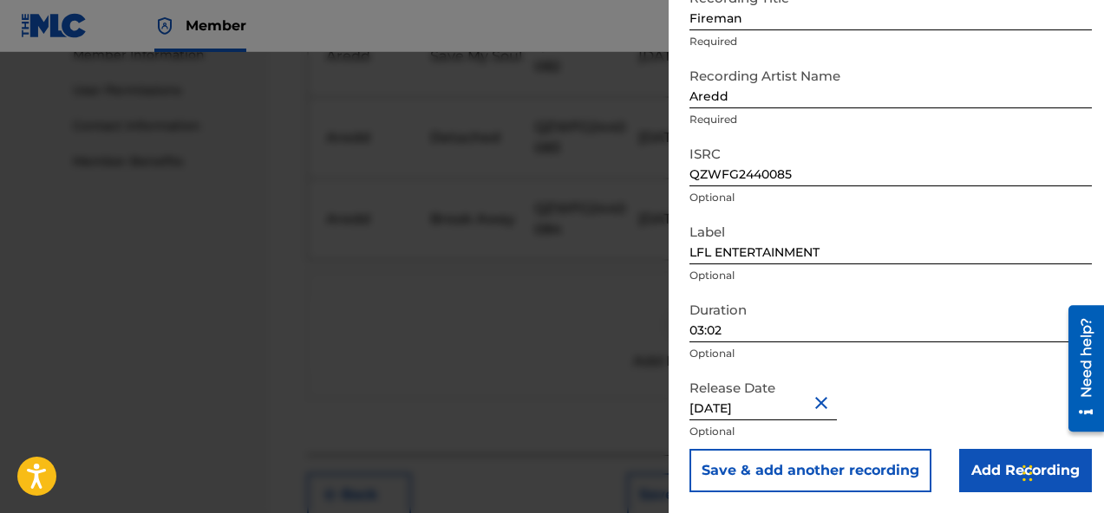
click at [973, 473] on input "Add Recording" at bounding box center [1025, 470] width 133 height 43
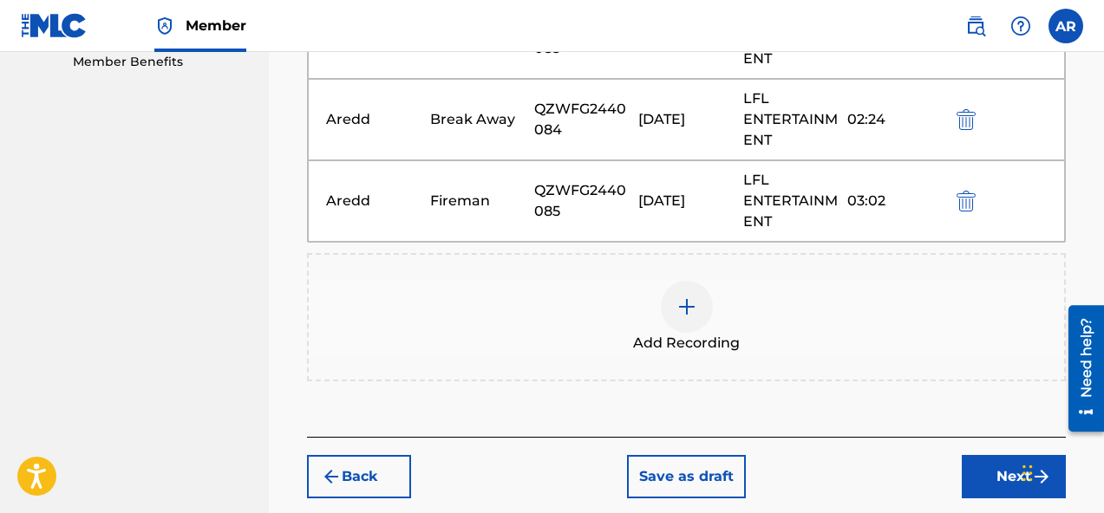
scroll to position [899, 0]
click at [631, 349] on div "Add Recording" at bounding box center [686, 318] width 755 height 73
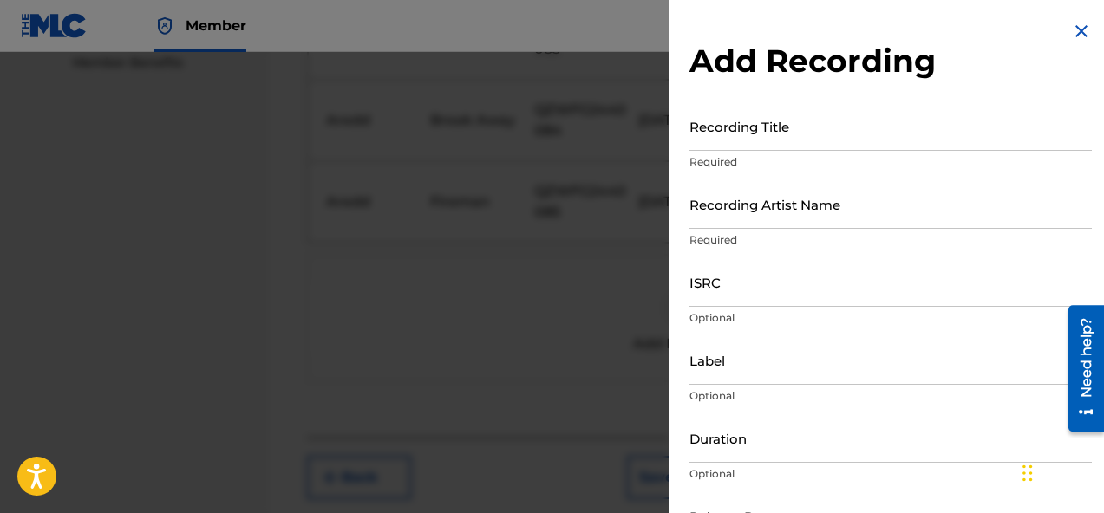
click at [750, 137] on input "Recording Title" at bounding box center [890, 125] width 402 height 49
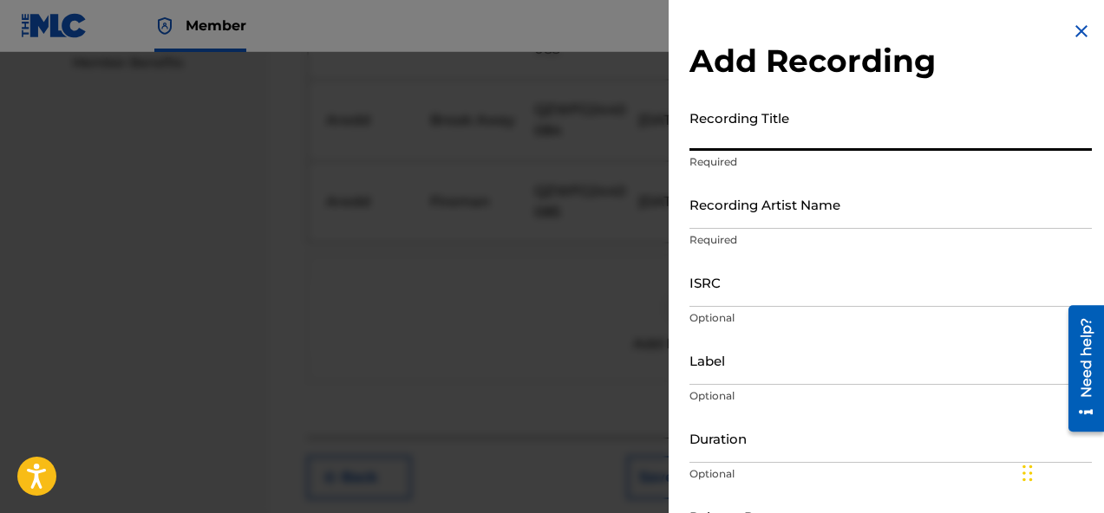
paste input "Not Okay"
type input "Not Okay"
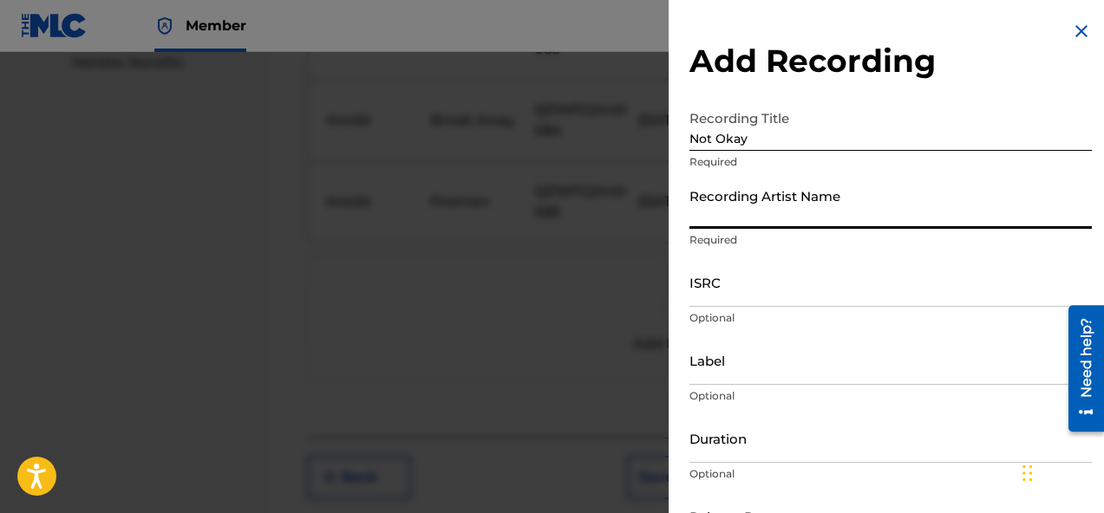
click at [760, 205] on input "Recording Artist Name" at bounding box center [890, 203] width 402 height 49
type input "Aredd"
click at [737, 302] on input "ISRC" at bounding box center [890, 281] width 402 height 49
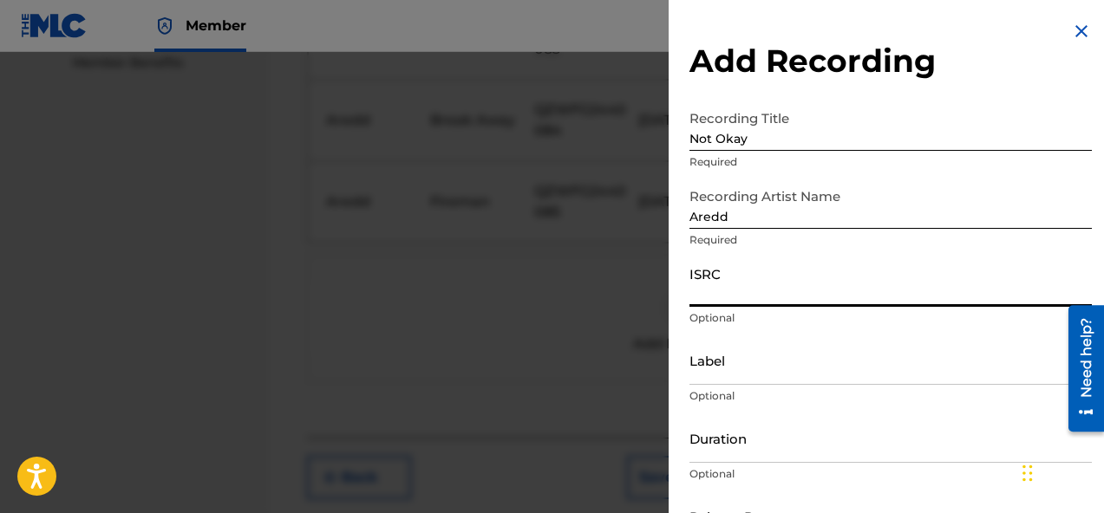
paste input "QZWFG2440086"
type input "QZWFG2440086"
click at [788, 375] on input "Label" at bounding box center [890, 360] width 402 height 49
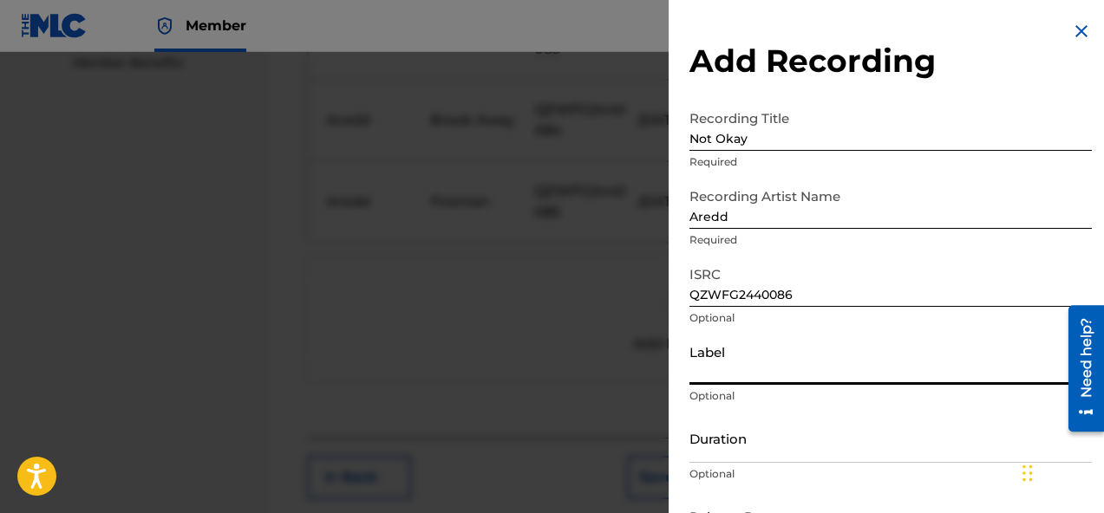
type input "LFL ENTERTAINMENT"
click at [785, 443] on input "Duration" at bounding box center [890, 438] width 402 height 49
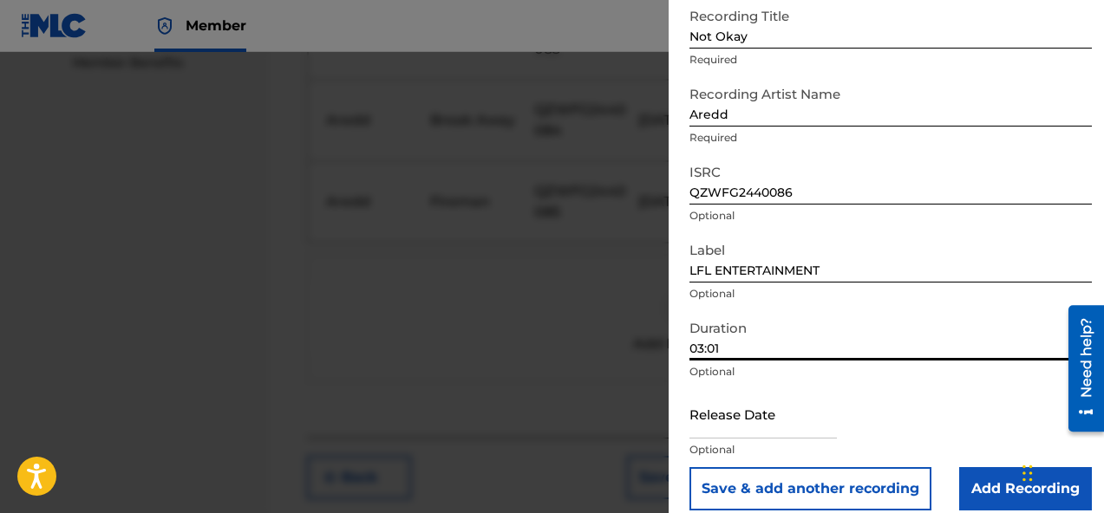
scroll to position [121, 0]
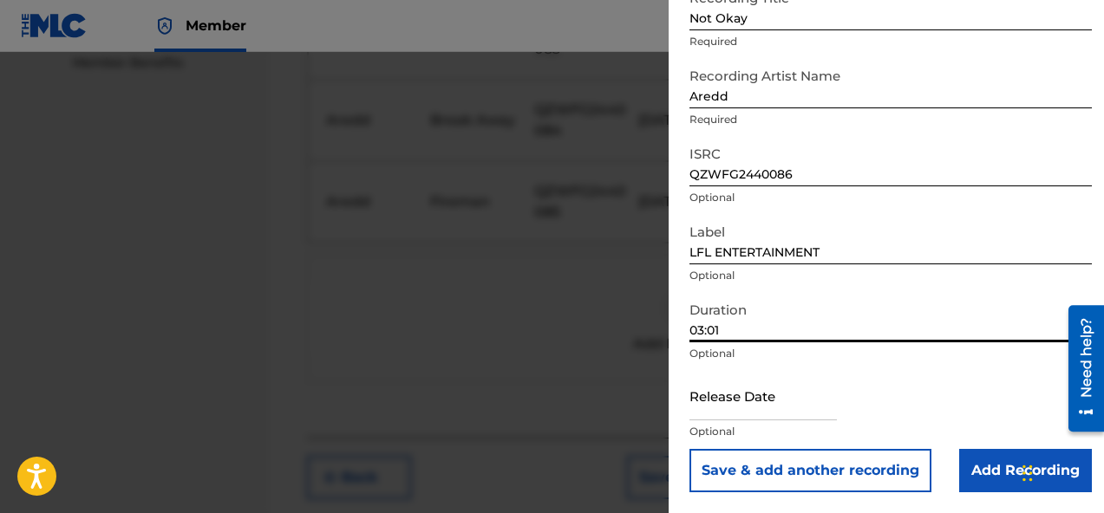
type input "03:01"
click at [760, 417] on input "text" at bounding box center [762, 395] width 147 height 49
select select "7"
select select "2025"
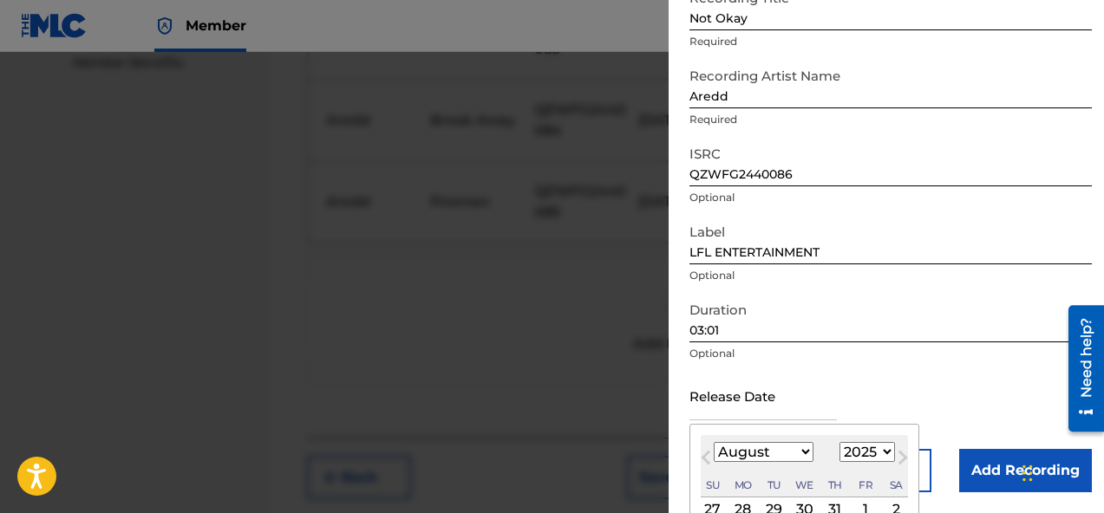
type input "October 3 2024"
select select "9"
select select "2024"
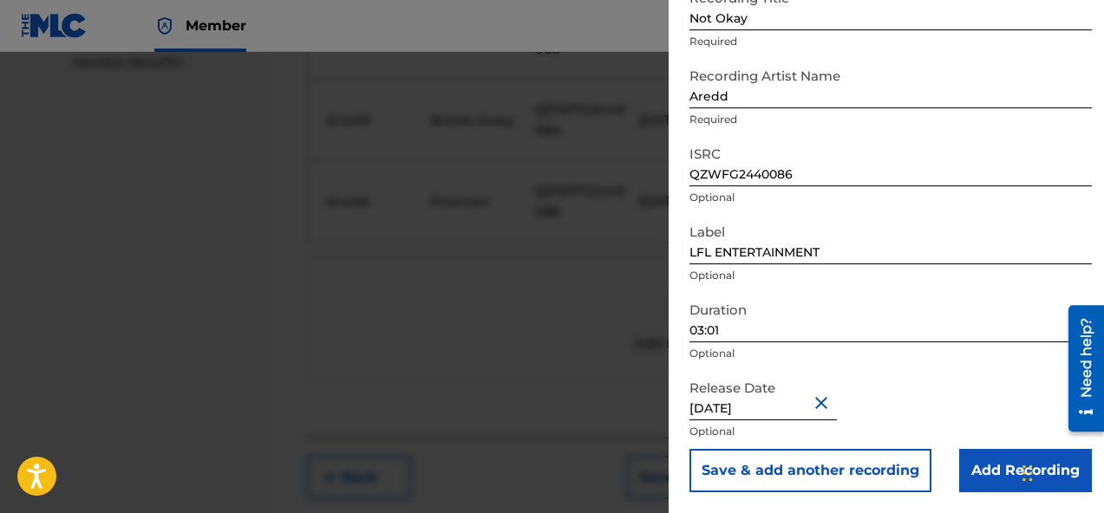
click at [980, 471] on input "Add Recording" at bounding box center [1025, 470] width 133 height 43
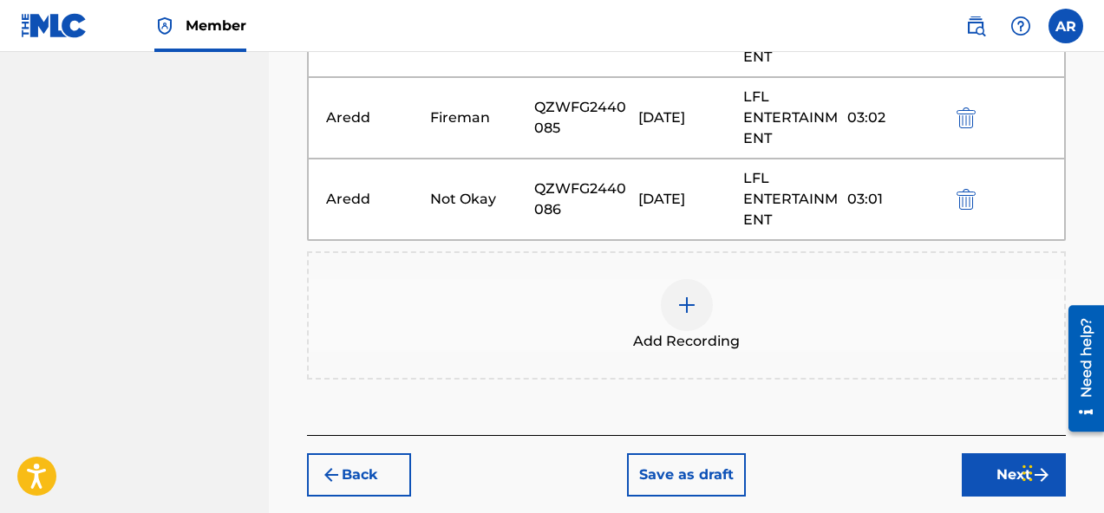
scroll to position [993, 0]
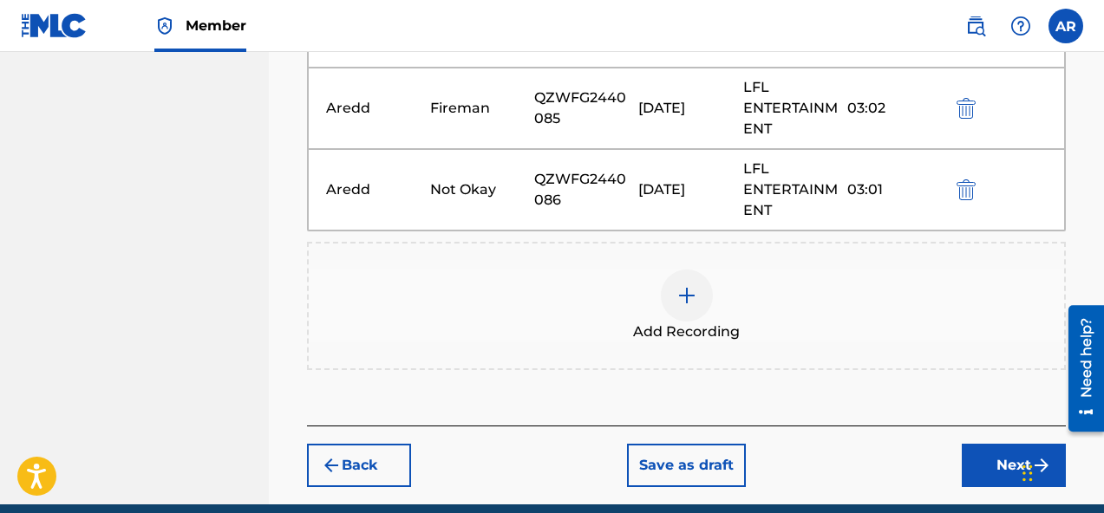
click at [609, 297] on div "Add Recording" at bounding box center [686, 306] width 755 height 73
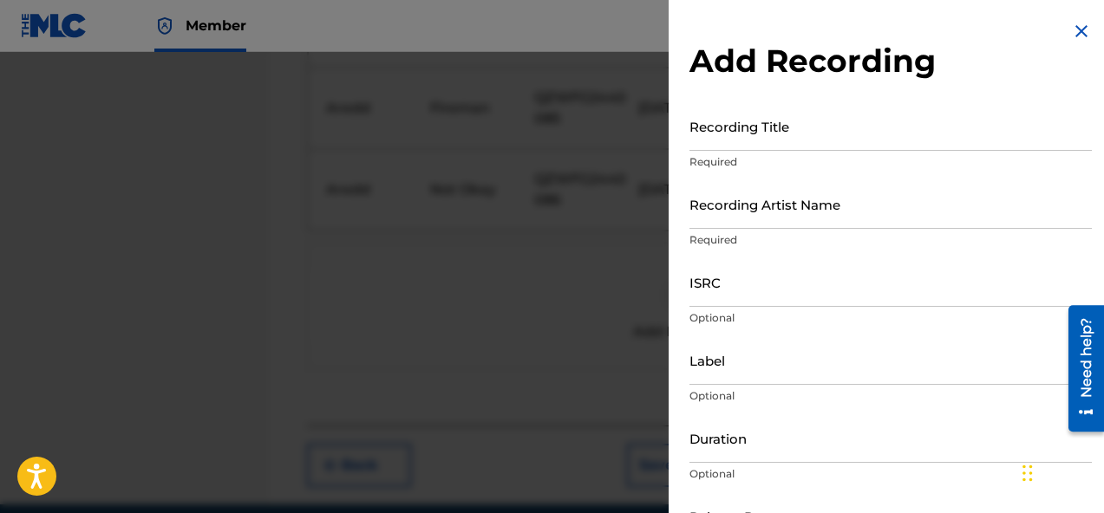
click at [796, 154] on p "Required" at bounding box center [890, 162] width 402 height 16
click at [796, 145] on input "Recording Title" at bounding box center [890, 125] width 402 height 49
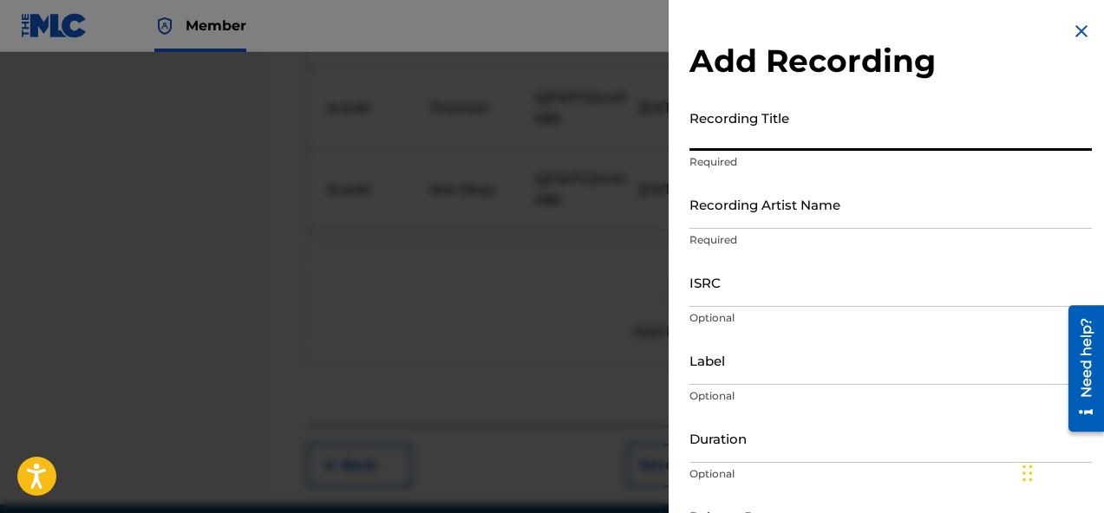
paste input "Skatin' On Em"
type input "Skatin' On Em"
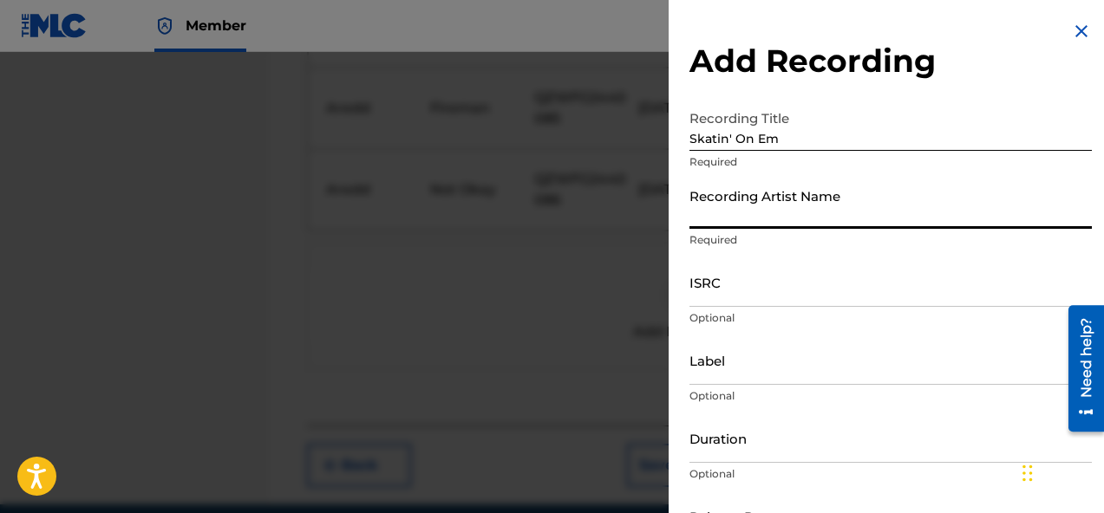
click at [772, 218] on input "Recording Artist Name" at bounding box center [890, 203] width 402 height 49
type input "Aredd"
click at [738, 289] on input "ISRC" at bounding box center [890, 281] width 402 height 49
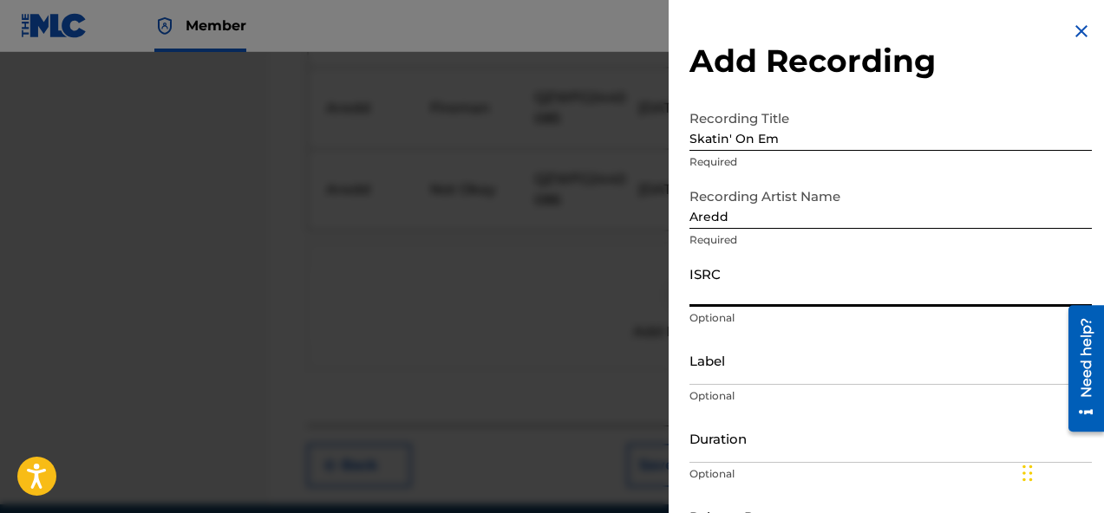
paste input "QZWFG2440087"
click at [689, 301] on input "QZWFG2440087" at bounding box center [890, 281] width 402 height 49
type input "QZWFG2440087"
click at [728, 377] on input "Label" at bounding box center [890, 360] width 402 height 49
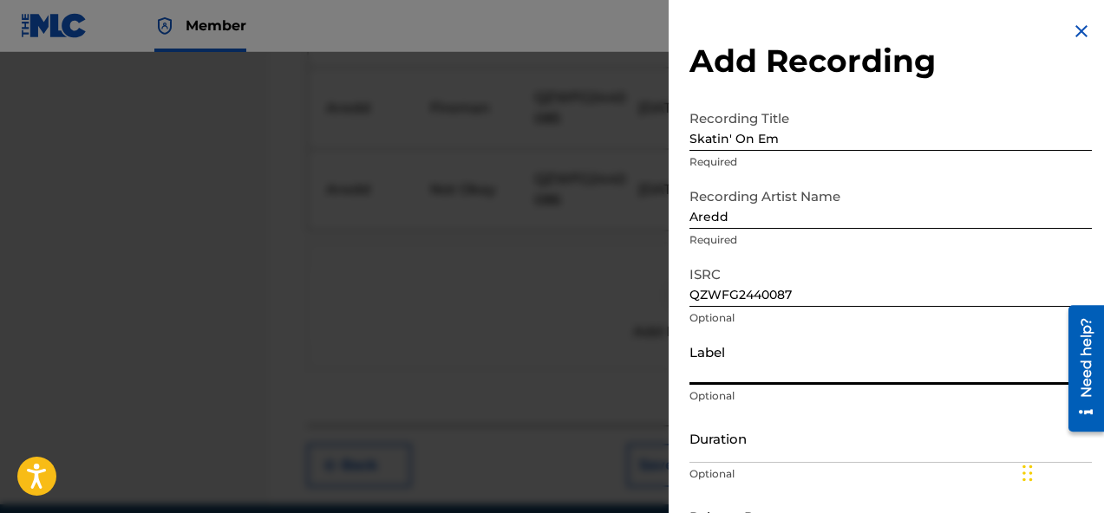
type input "LFL ENTERTAINMENT"
click at [765, 468] on p "Optional" at bounding box center [890, 474] width 402 height 16
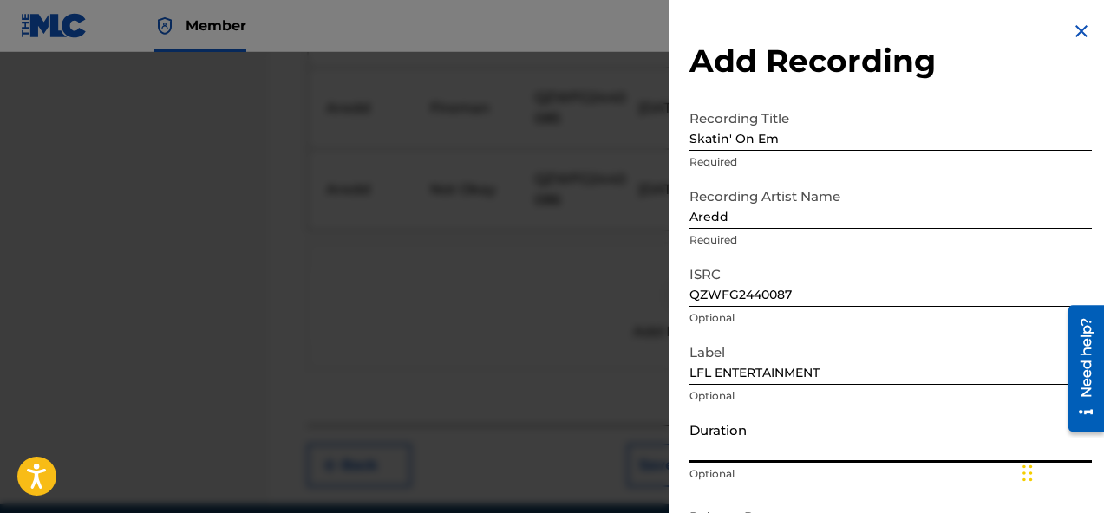
click at [765, 448] on input "Duration" at bounding box center [890, 438] width 402 height 49
click at [799, 427] on input "02:09" at bounding box center [890, 438] width 402 height 49
type input "02:09"
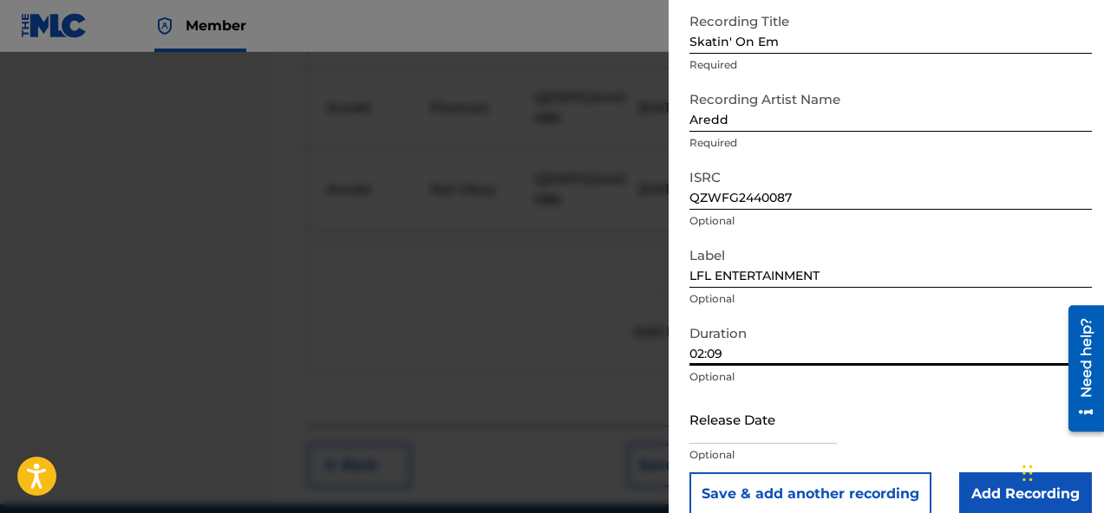
scroll to position [121, 0]
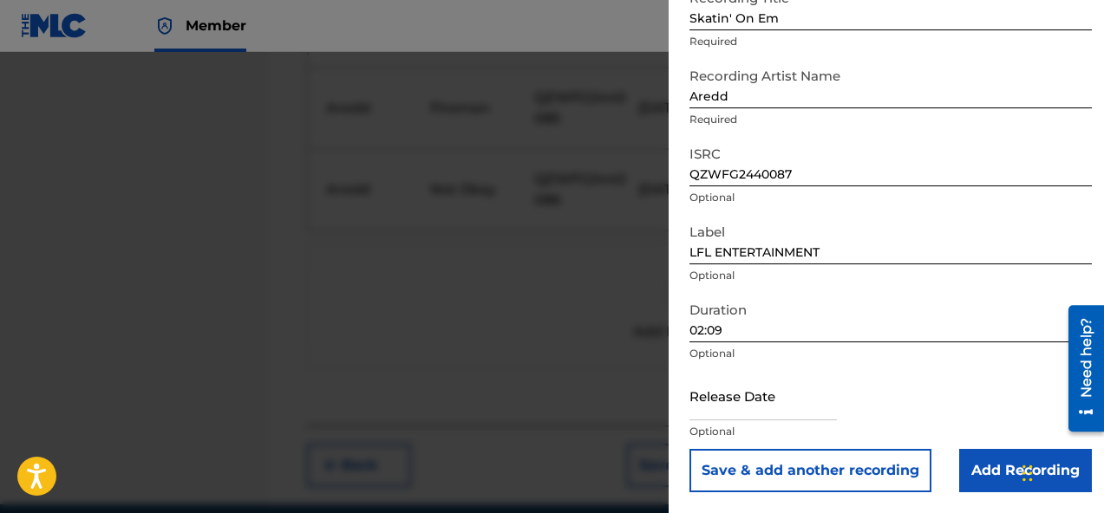
click at [778, 414] on input "text" at bounding box center [762, 395] width 147 height 49
select select "7"
select select "2025"
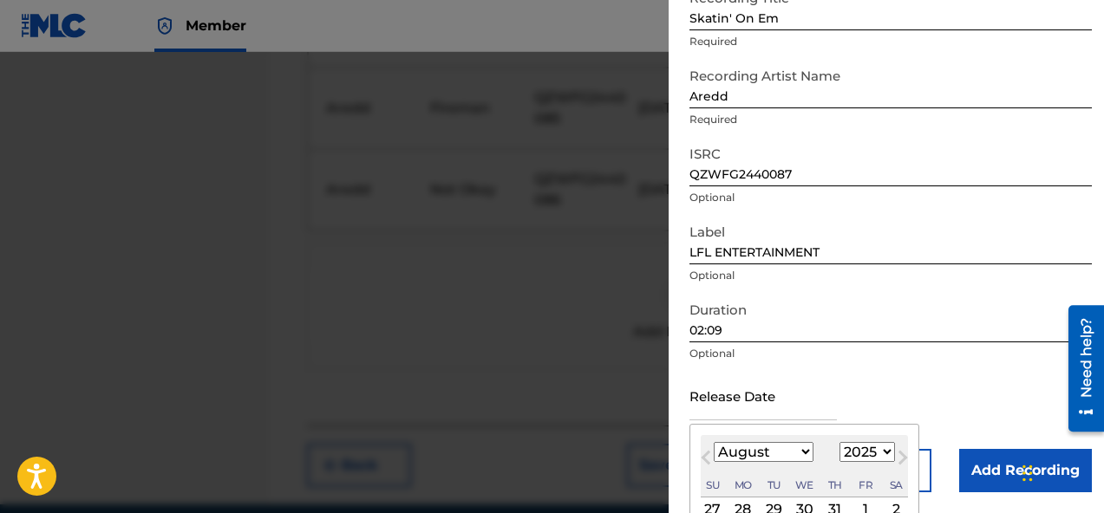
type input "October 3 2024"
select select "9"
select select "2024"
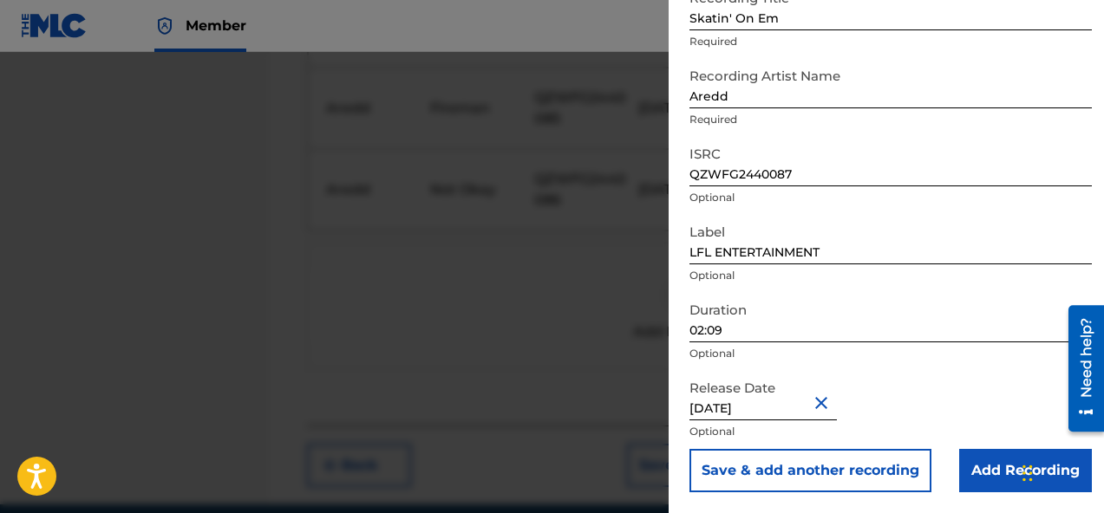
click at [983, 470] on input "Add Recording" at bounding box center [1025, 470] width 133 height 43
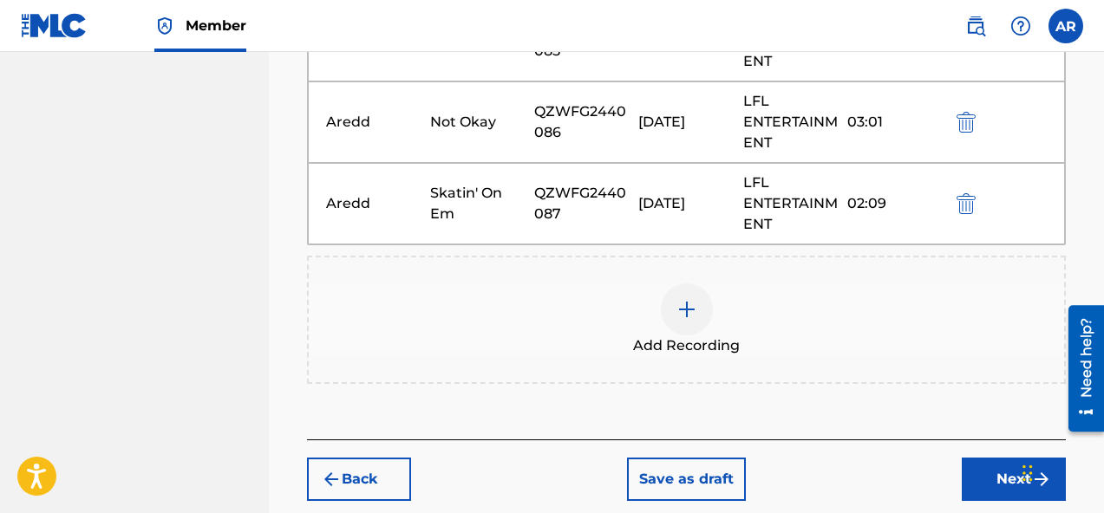
scroll to position [1061, 0]
click at [712, 318] on div "Add Recording" at bounding box center [686, 319] width 755 height 73
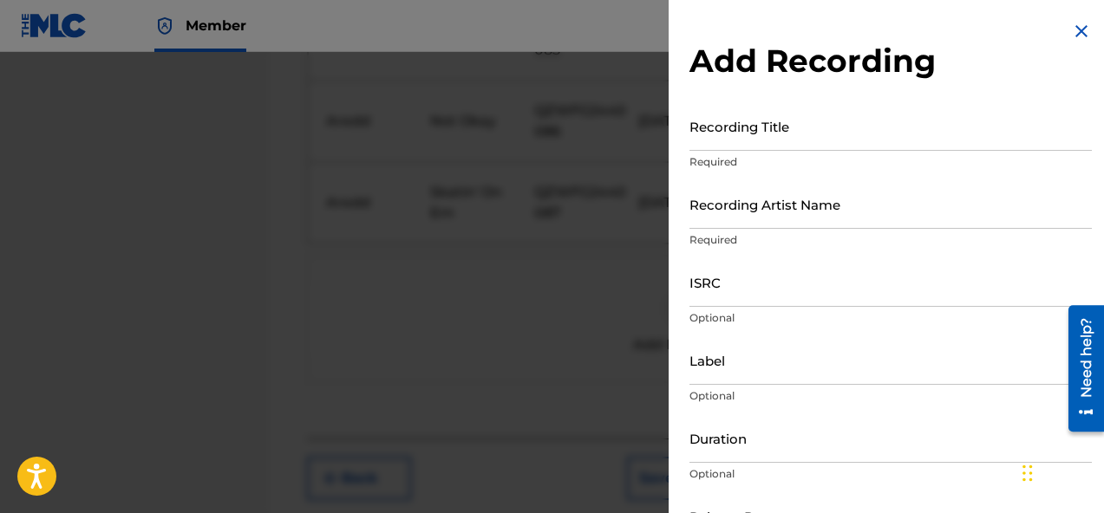
click at [913, 142] on input "Recording Title" at bounding box center [890, 125] width 402 height 49
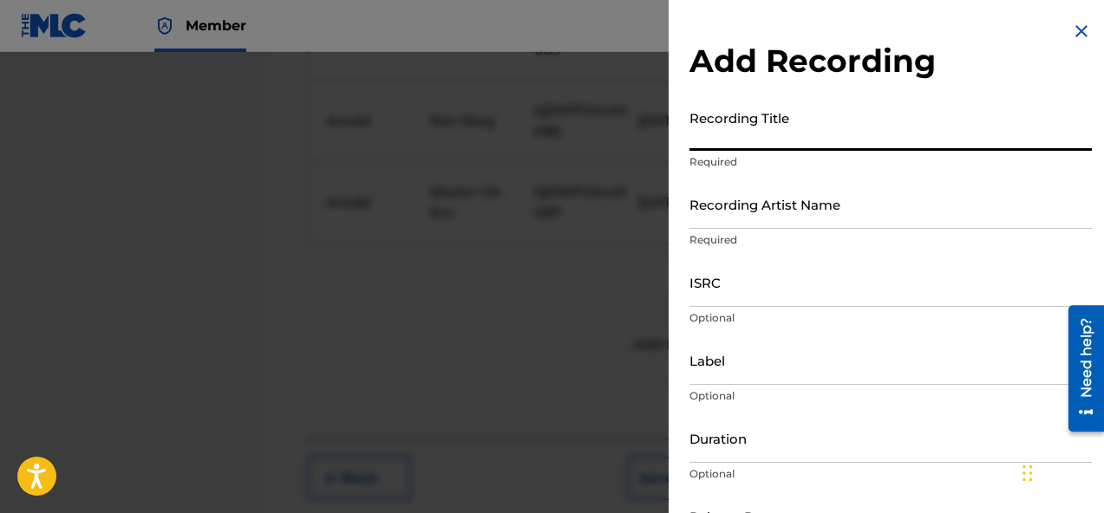
paste input "Digest"
type input "Digest"
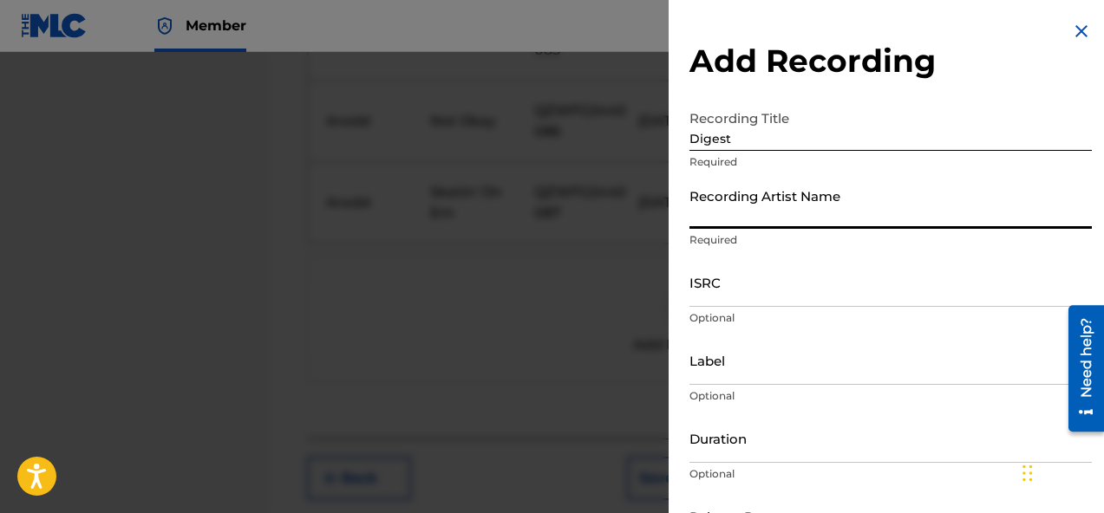
click at [799, 217] on input "Recording Artist Name" at bounding box center [890, 203] width 402 height 49
type input "Aredd"
click at [785, 291] on input "ISRC" at bounding box center [890, 281] width 402 height 49
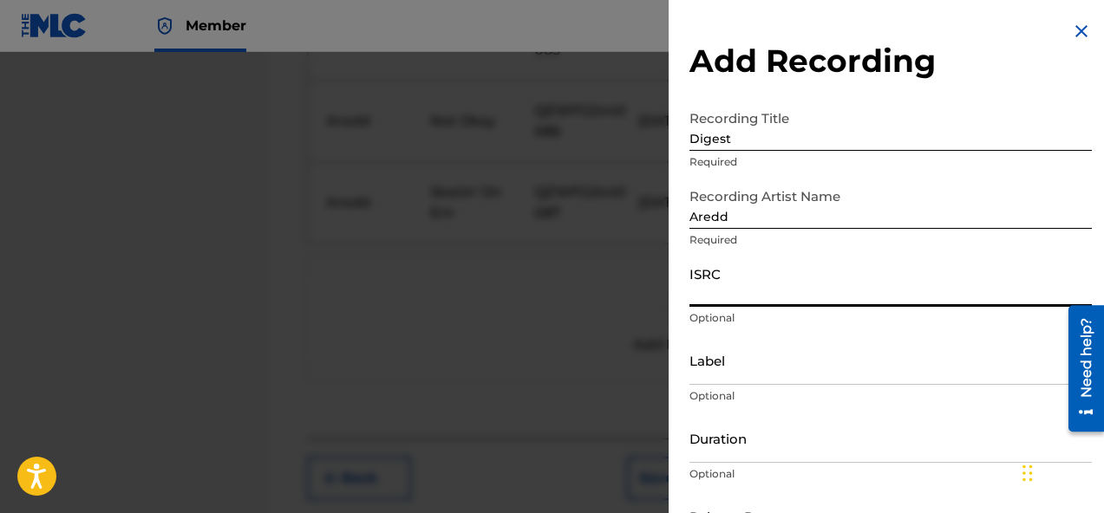
paste input "QZWFG2440088"
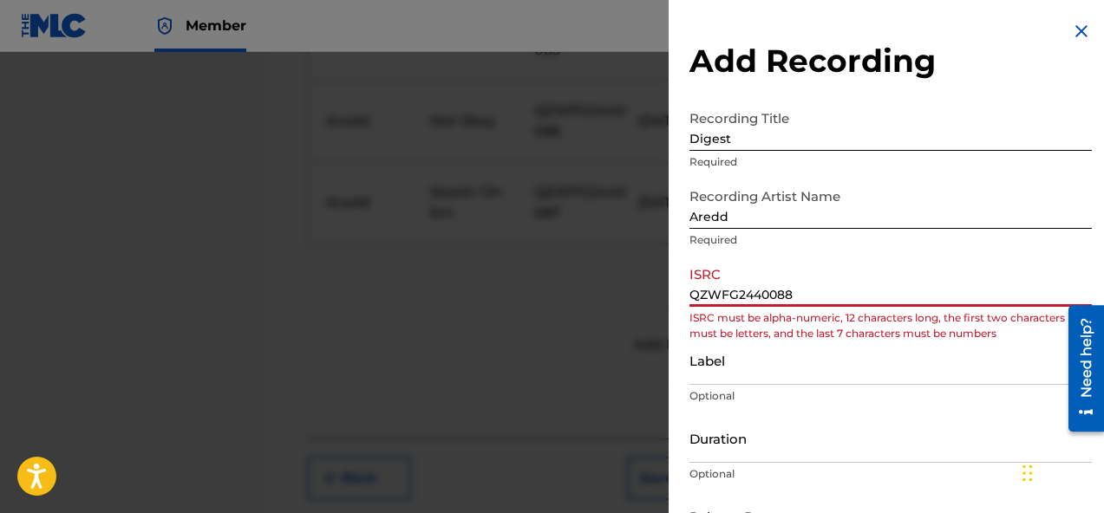
click at [693, 290] on input "QZWFG2440088" at bounding box center [890, 281] width 402 height 49
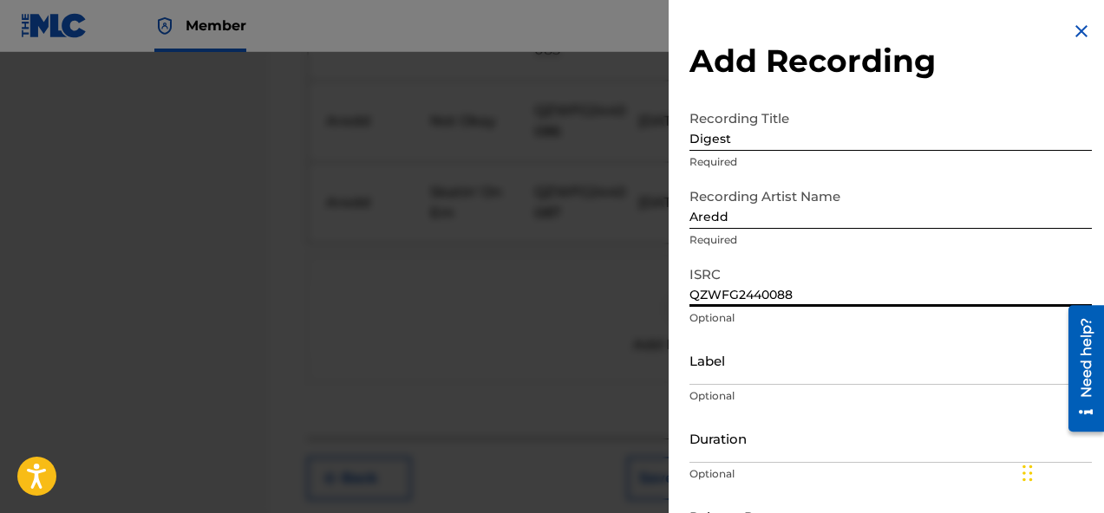
type input "QZWFG2440088"
click at [739, 375] on input "Label" at bounding box center [890, 360] width 402 height 49
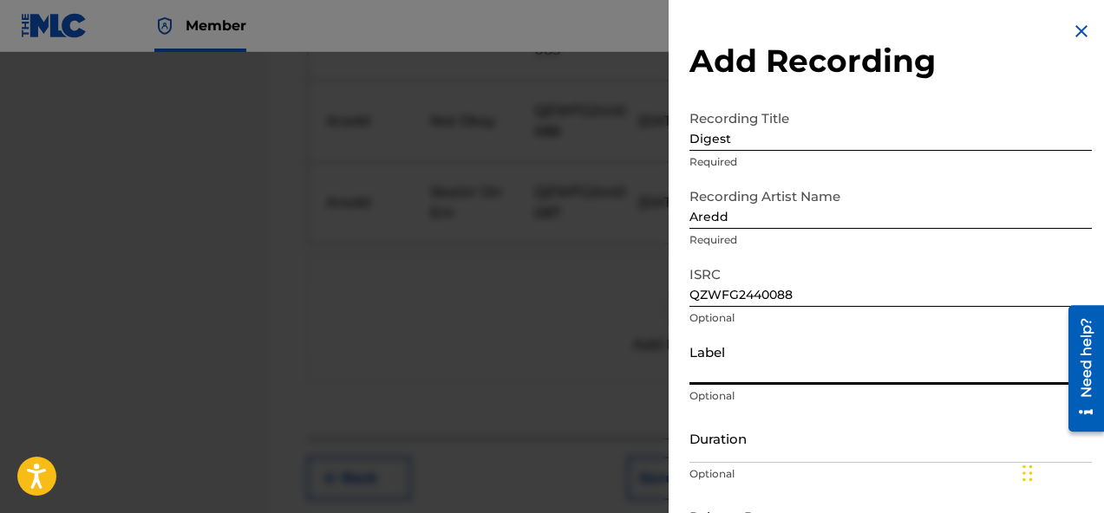
type input "LFL ENTERTAINMENT"
click at [815, 459] on input "Duration" at bounding box center [890, 438] width 402 height 49
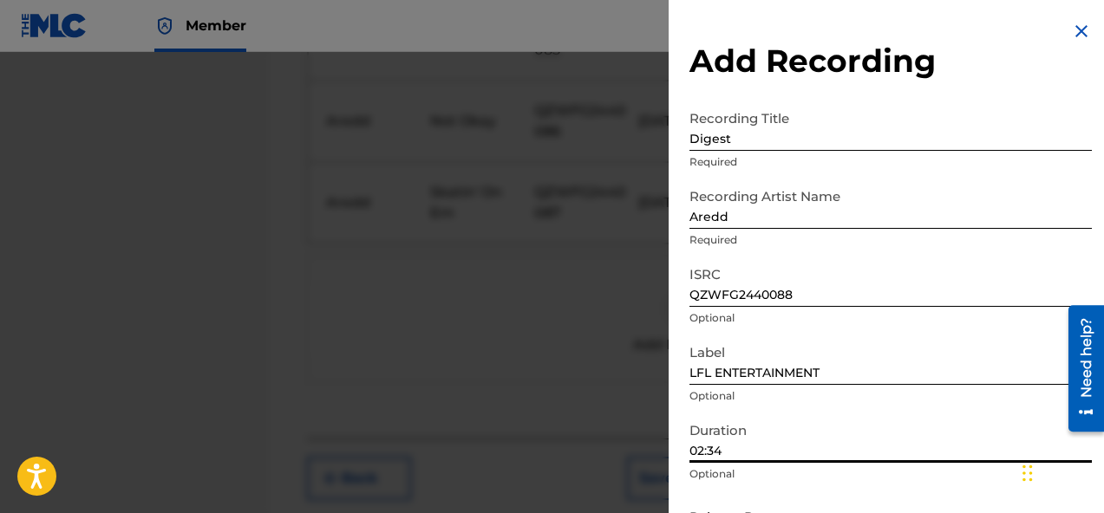
type input "02:34"
click at [852, 397] on p "Optional" at bounding box center [890, 396] width 402 height 16
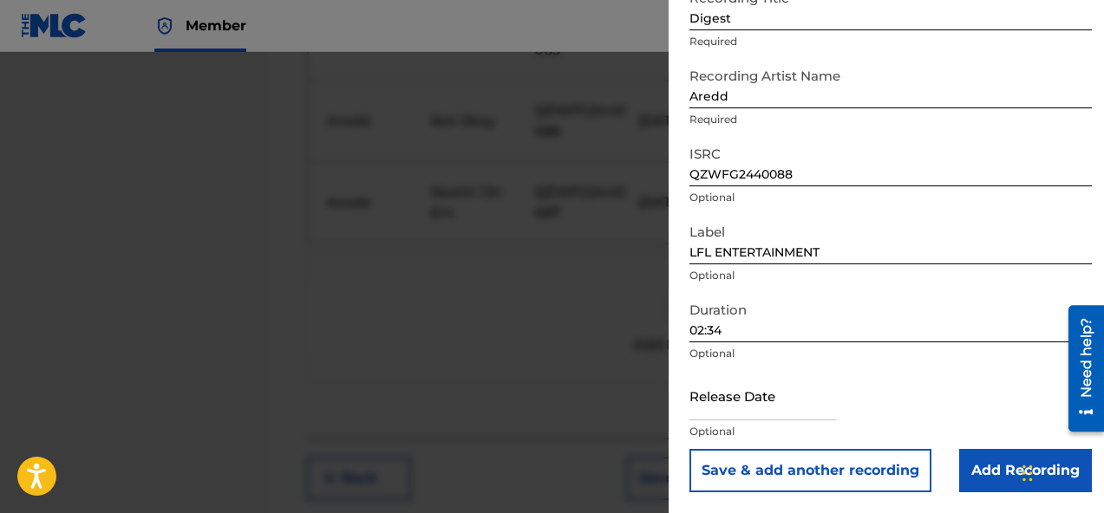
click at [751, 414] on input "text" at bounding box center [762, 395] width 147 height 49
select select "7"
select select "2025"
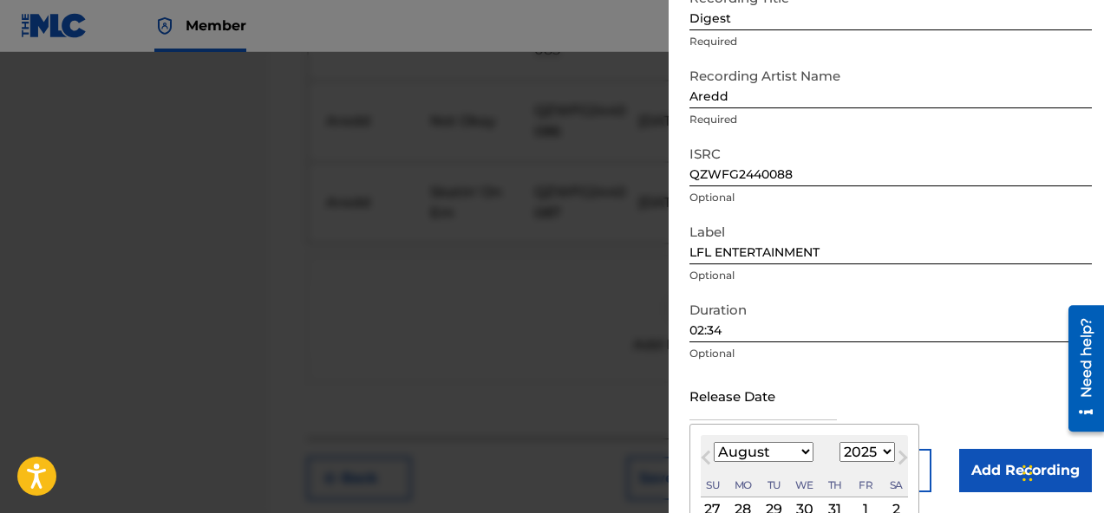
type input "October 3 2024"
select select "9"
select select "2024"
click at [897, 362] on div "Duration 02:34 Optional" at bounding box center [890, 332] width 402 height 78
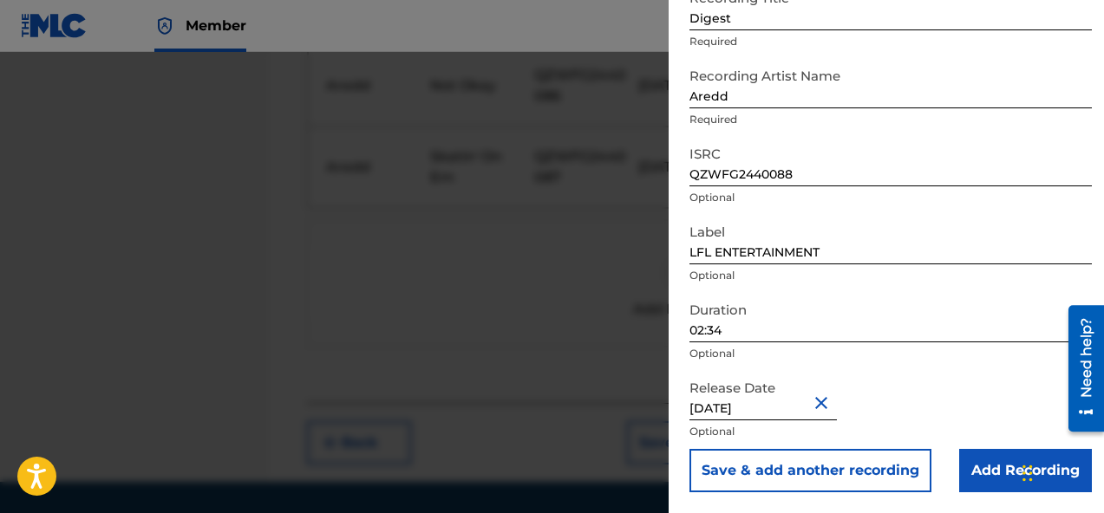
scroll to position [1123, 0]
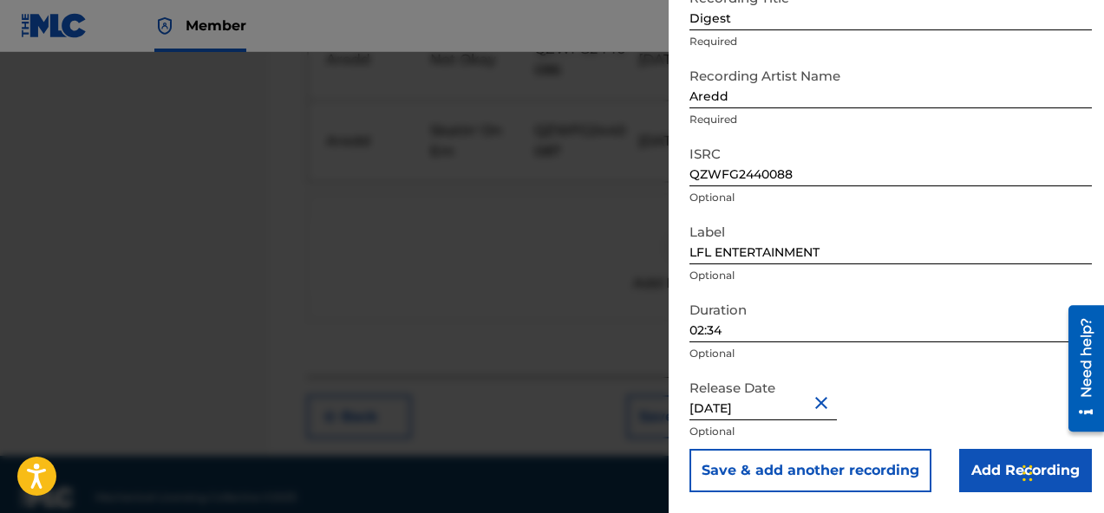
click at [971, 480] on input "Add Recording" at bounding box center [1025, 470] width 133 height 43
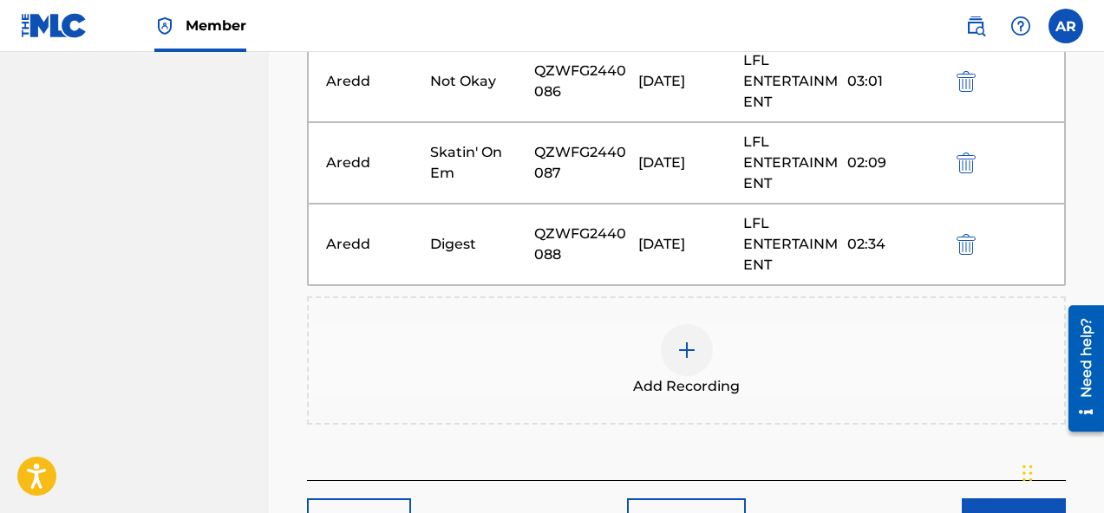
scroll to position [1109, 0]
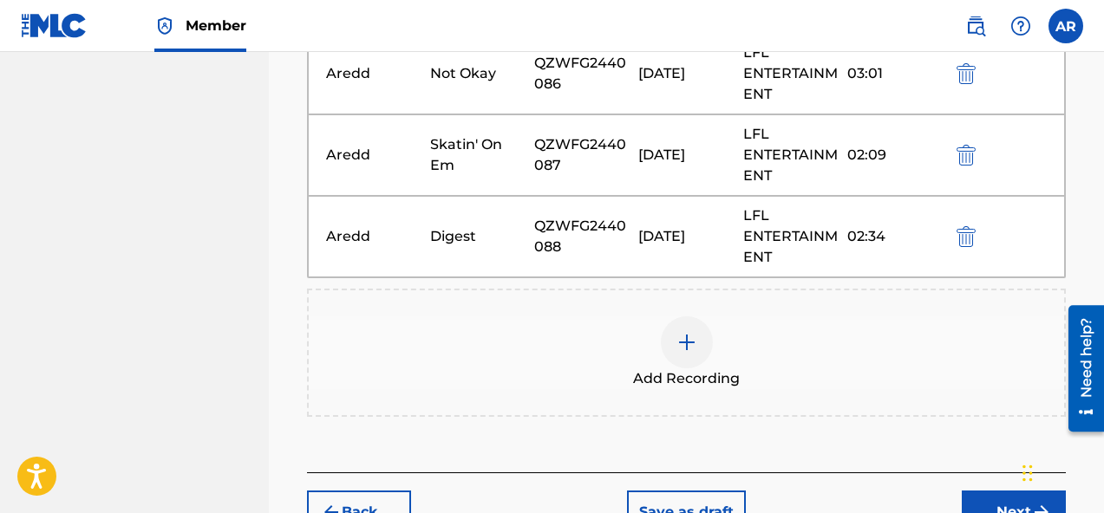
click at [644, 376] on span "Add Recording" at bounding box center [686, 378] width 107 height 21
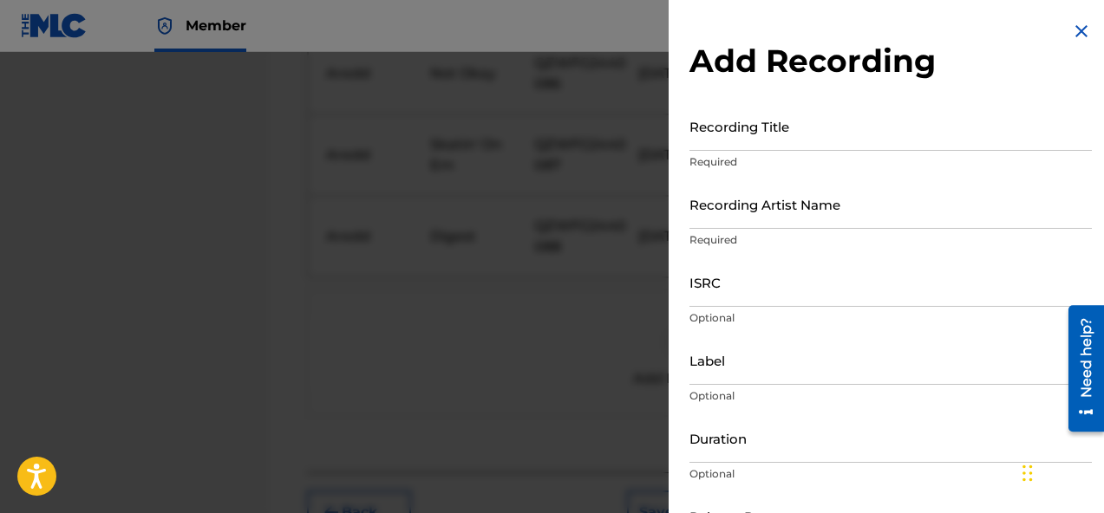
click at [843, 131] on input "Recording Title" at bounding box center [890, 125] width 402 height 49
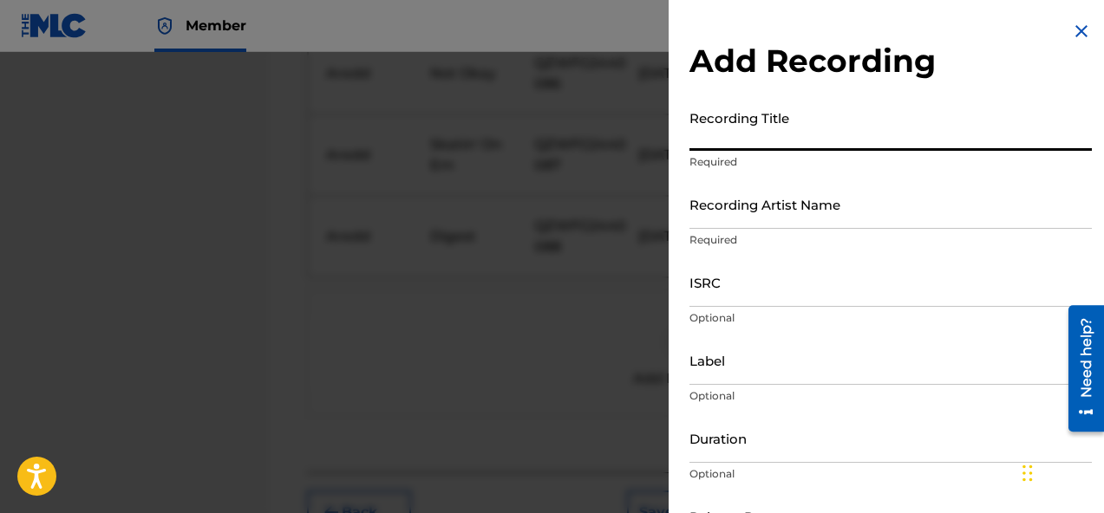
paste input "Dub Me"
type input "Dub Me"
click at [790, 222] on input "Recording Artist Name" at bounding box center [890, 203] width 402 height 49
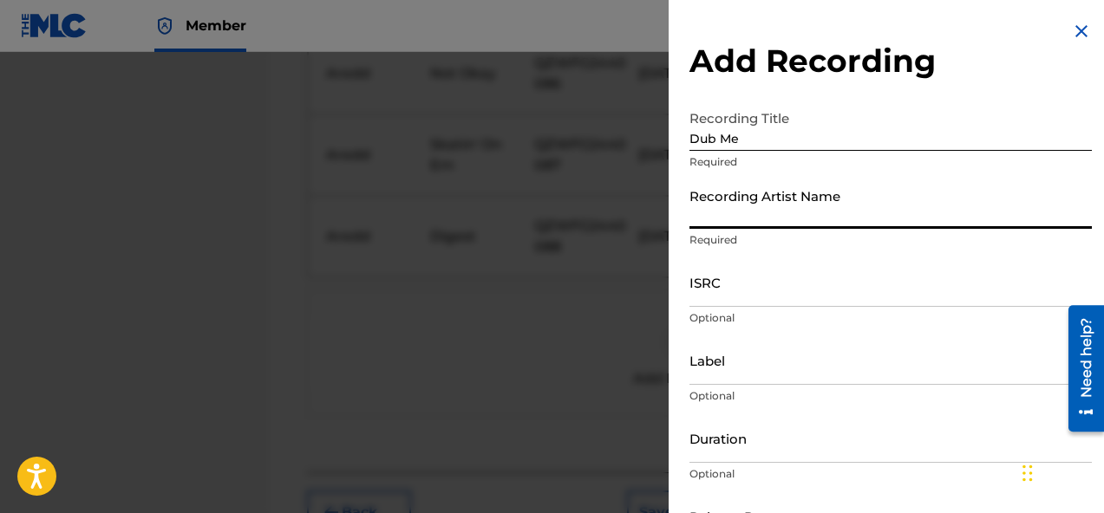
type input "Aredd"
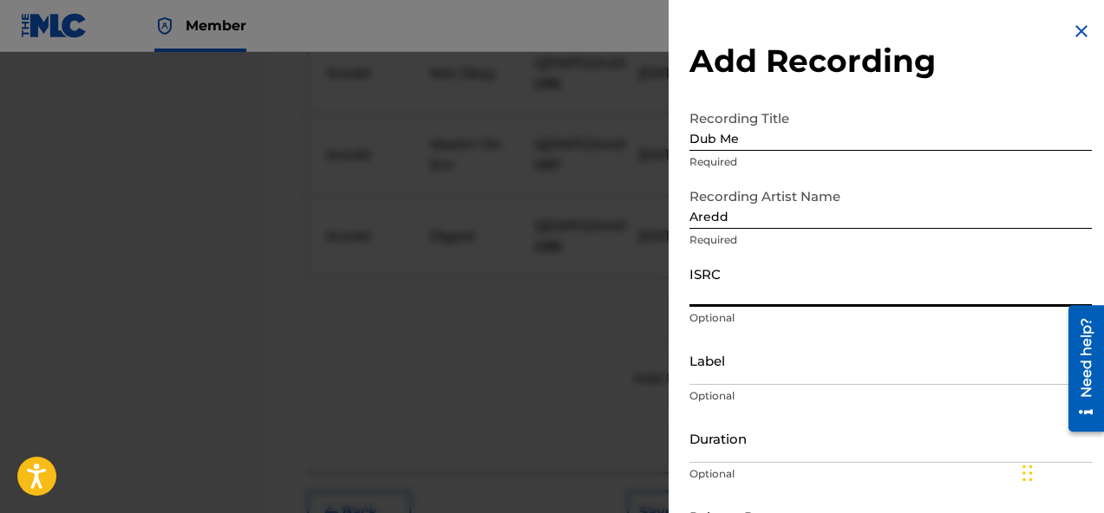
click at [746, 291] on input "ISRC" at bounding box center [890, 281] width 402 height 49
paste input "QZWFG2440089"
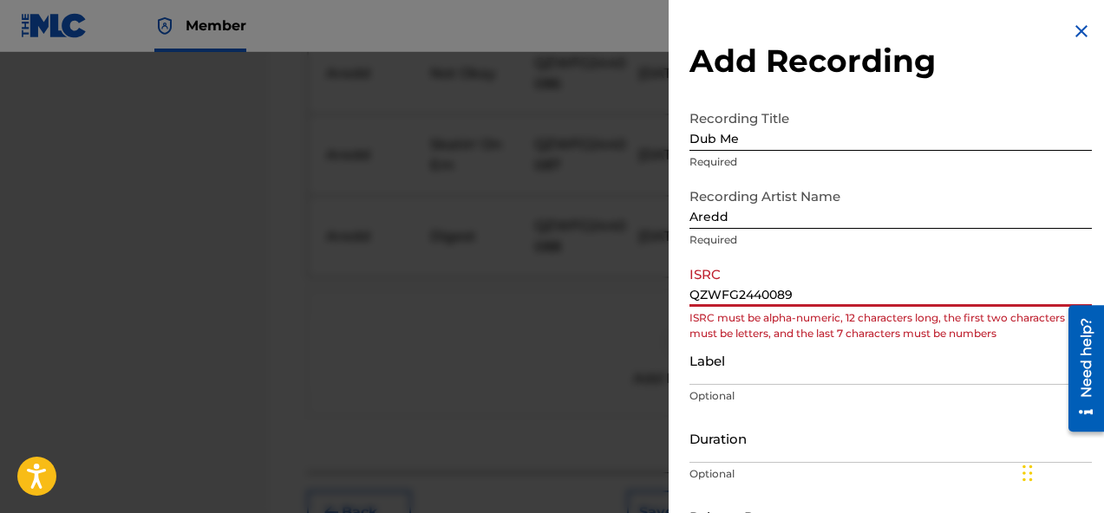
click at [695, 295] on input "QZWFG2440089" at bounding box center [890, 281] width 402 height 49
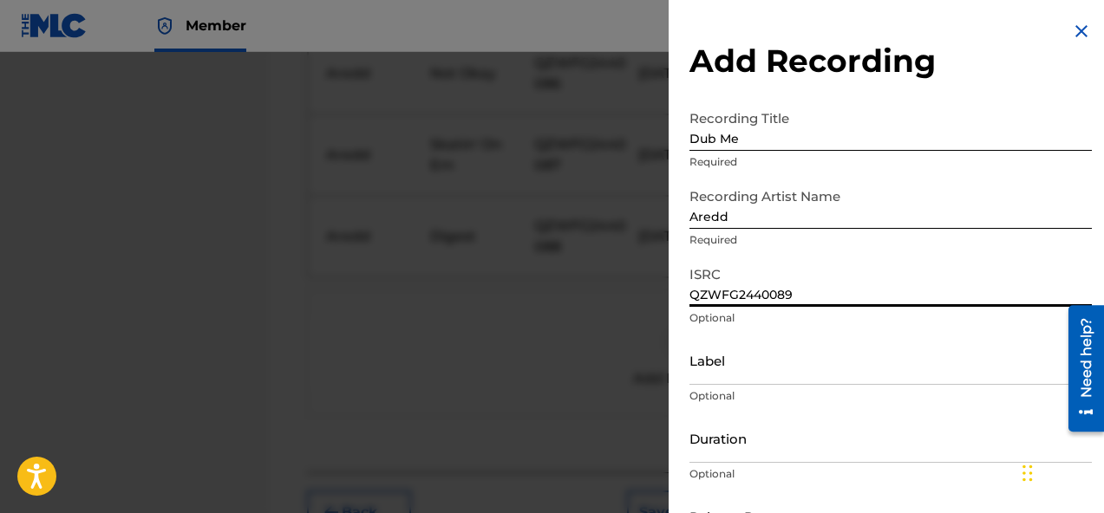
type input "QZWFG2440089"
click at [746, 383] on input "Label" at bounding box center [890, 360] width 402 height 49
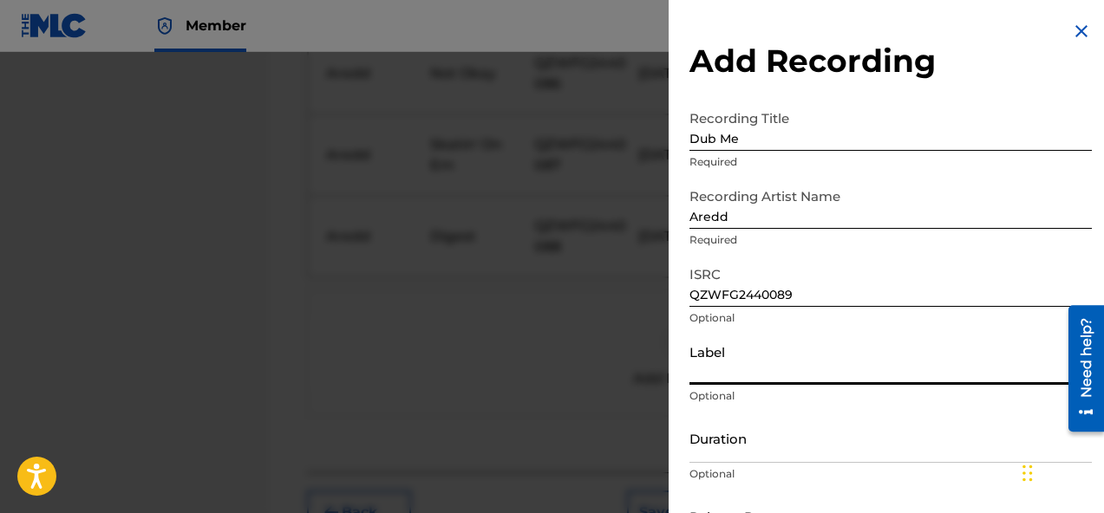
type input "LFL ENTERTAINMENT"
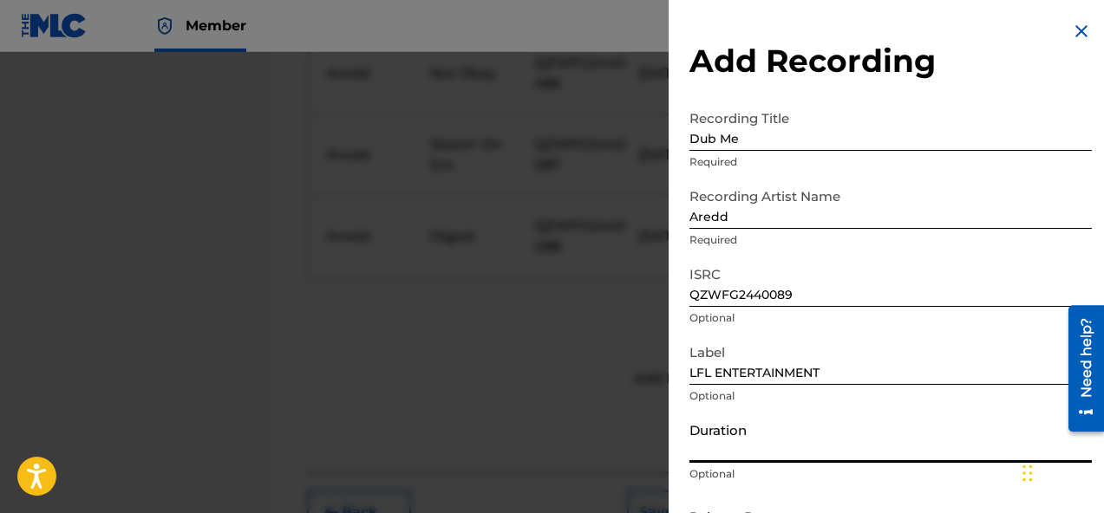
click at [756, 454] on input "Duration" at bounding box center [890, 438] width 402 height 49
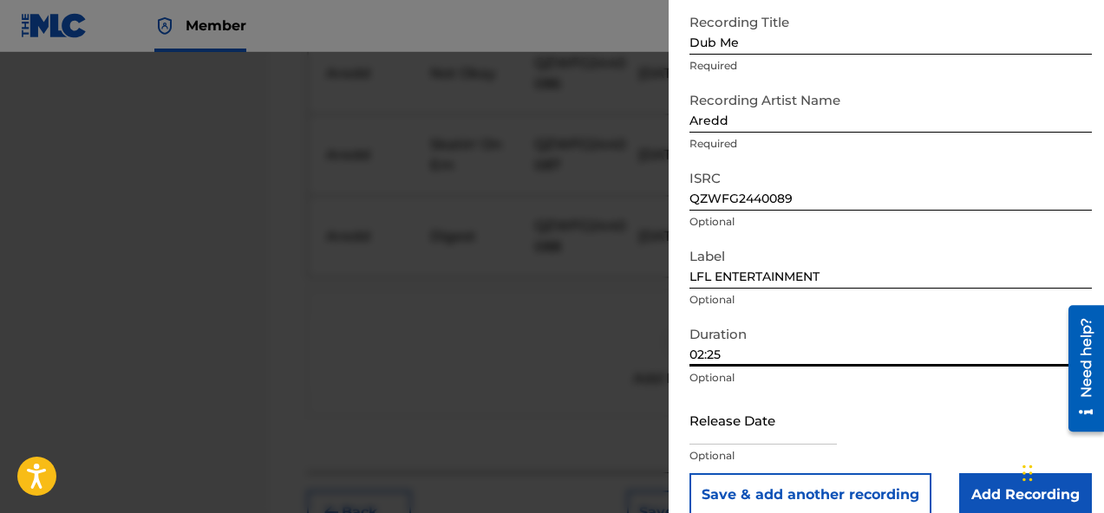
scroll to position [100, 0]
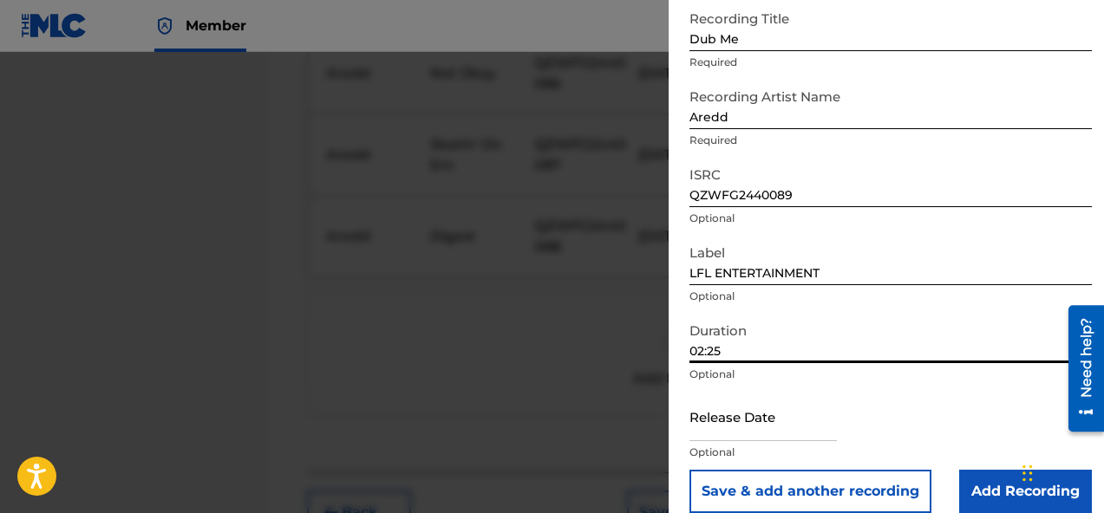
type input "02:25"
click at [804, 434] on input "text" at bounding box center [762, 416] width 147 height 49
select select "7"
select select "2025"
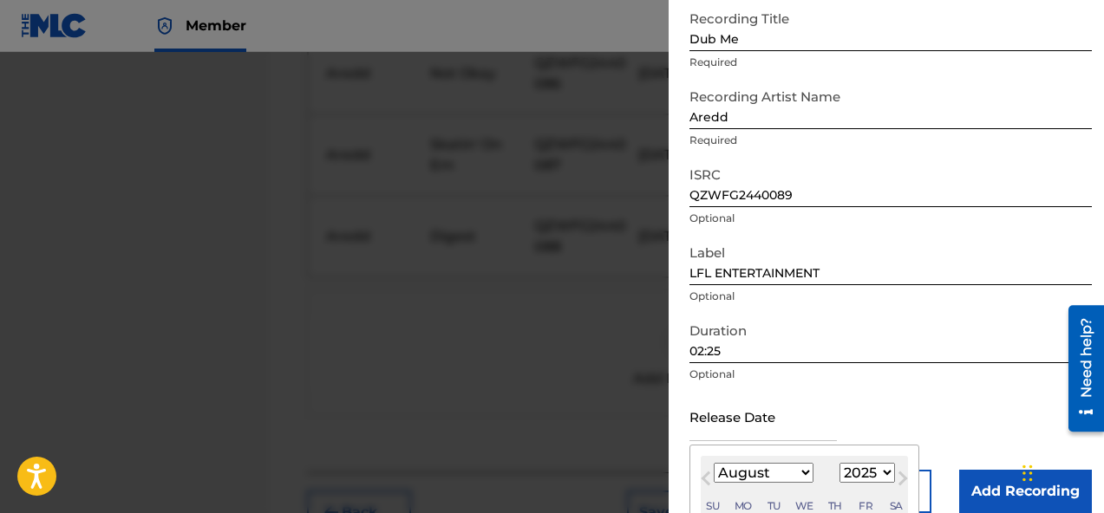
click at [952, 361] on input "02:25" at bounding box center [890, 338] width 402 height 49
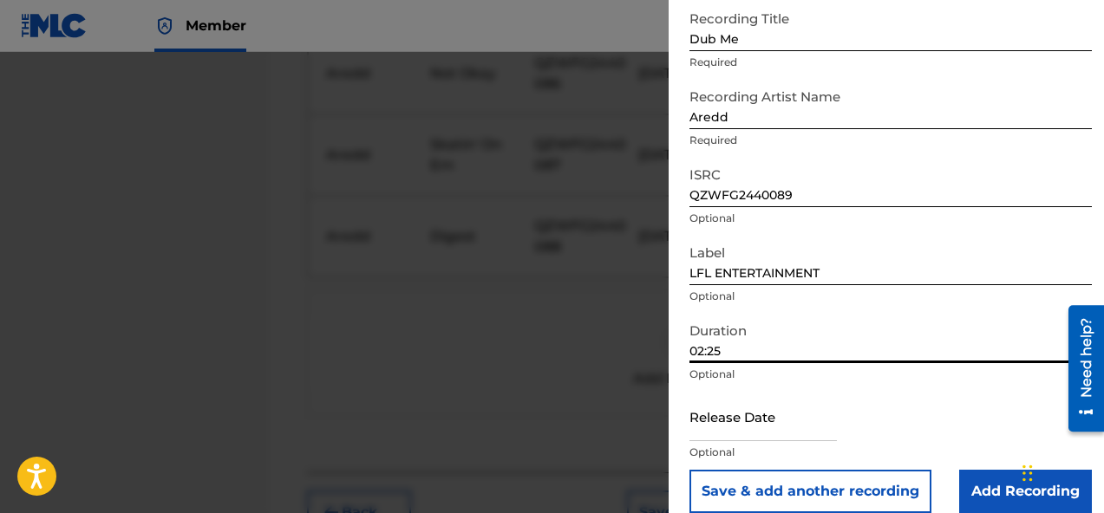
click at [766, 429] on input "text" at bounding box center [762, 416] width 147 height 49
select select "7"
select select "2025"
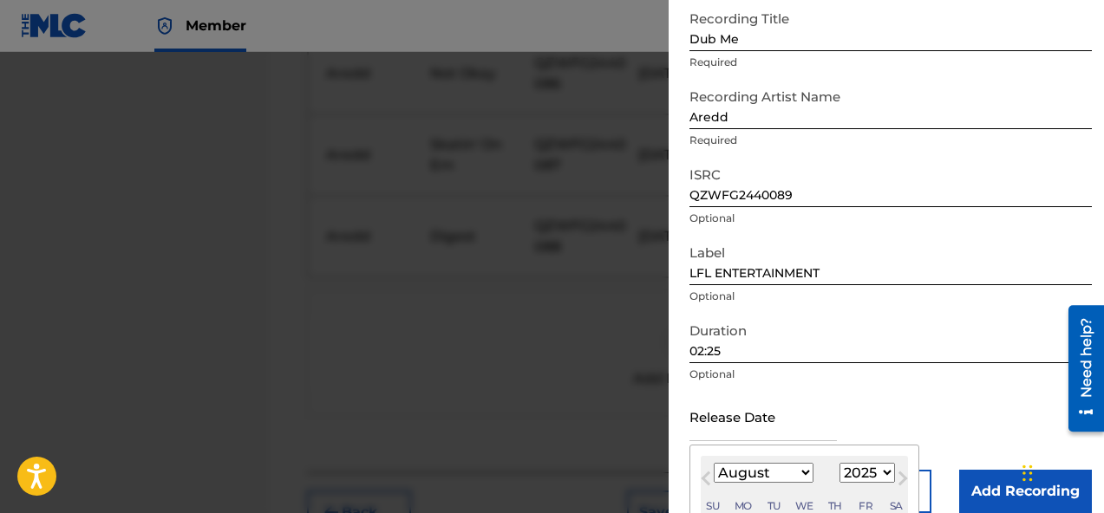
type input "October 3 2024"
select select "9"
select select "2024"
click at [921, 397] on div "Release Date October 3 2024 October 2024 Previous Month Next Month October 2024…" at bounding box center [890, 431] width 402 height 78
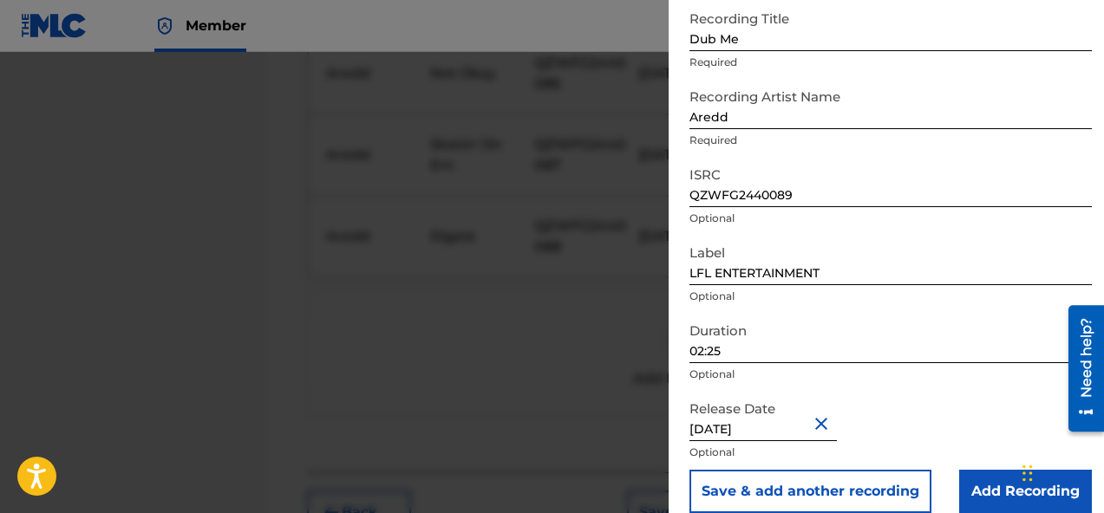
scroll to position [121, 0]
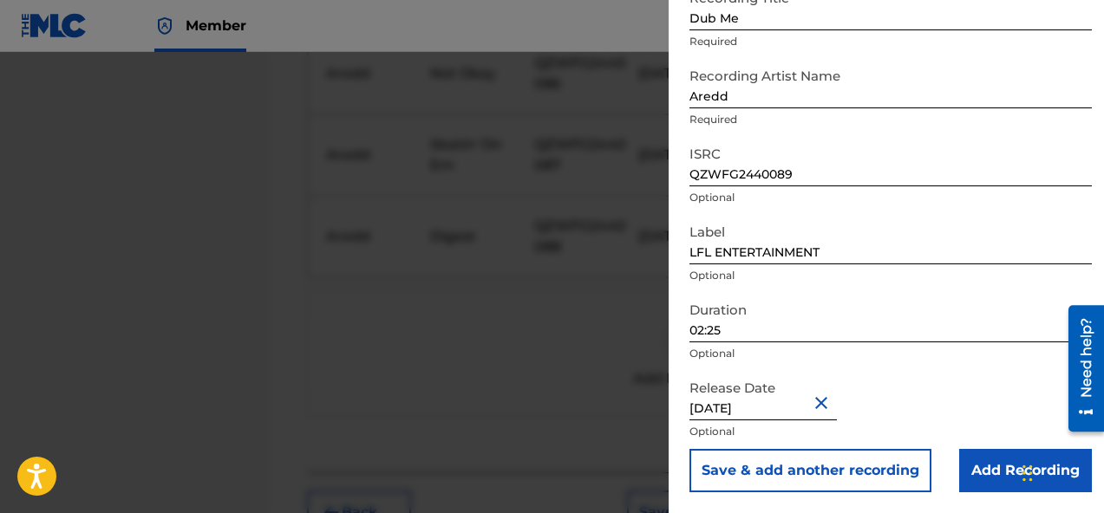
click at [935, 364] on div "Duration 02:25 Optional" at bounding box center [890, 332] width 402 height 78
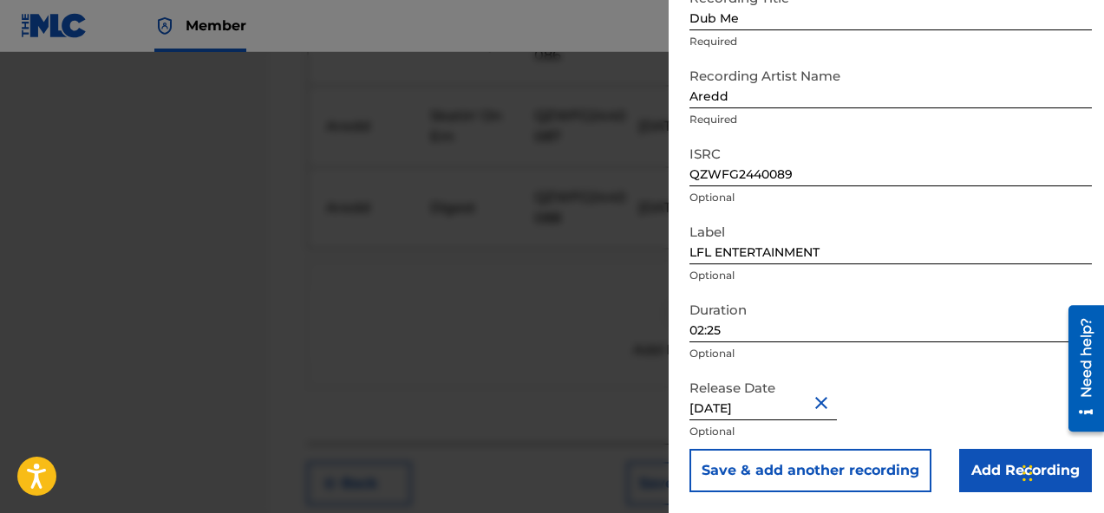
click at [970, 468] on input "Add Recording" at bounding box center [1025, 470] width 133 height 43
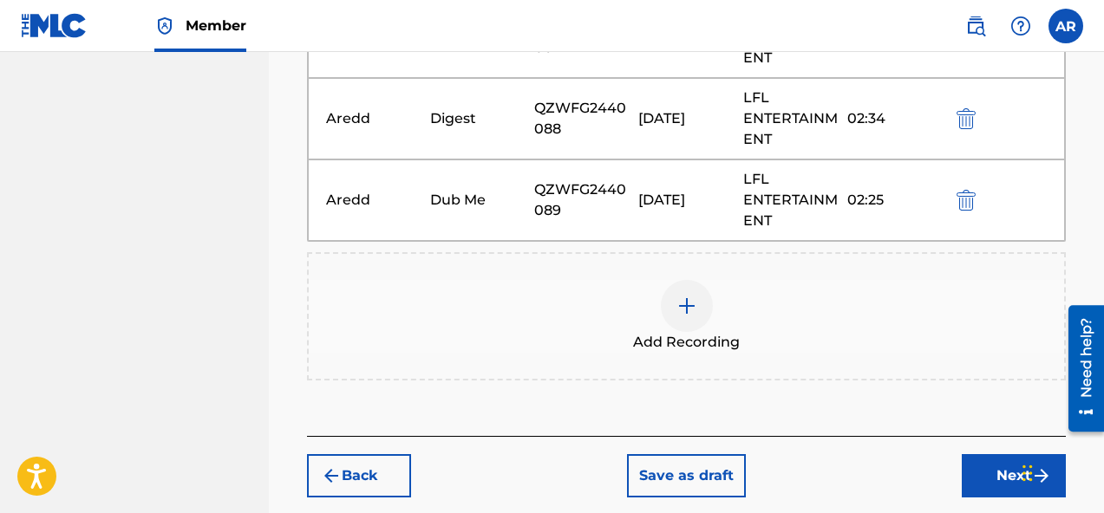
scroll to position [1234, 0]
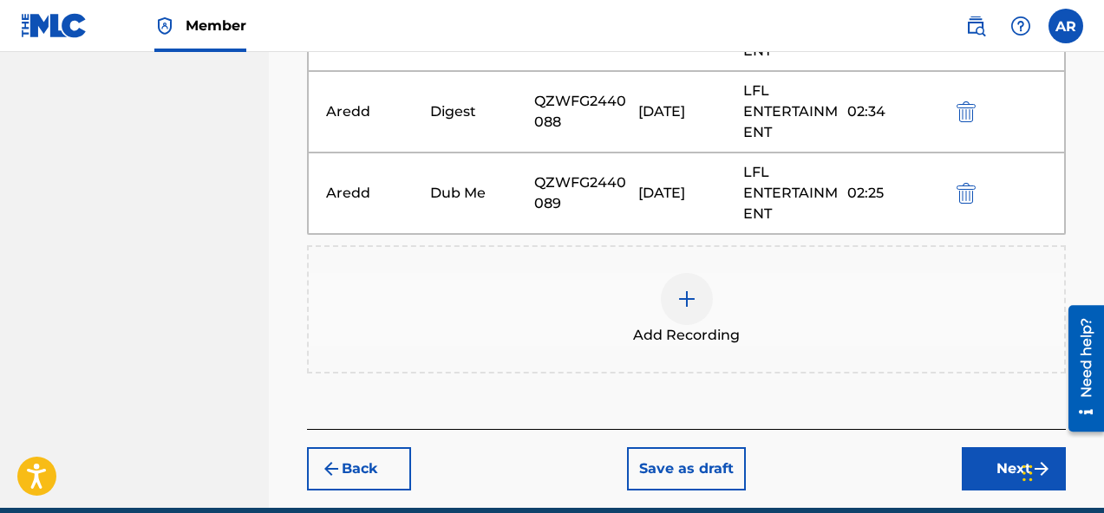
click at [664, 281] on div "Add Recording" at bounding box center [686, 309] width 755 height 73
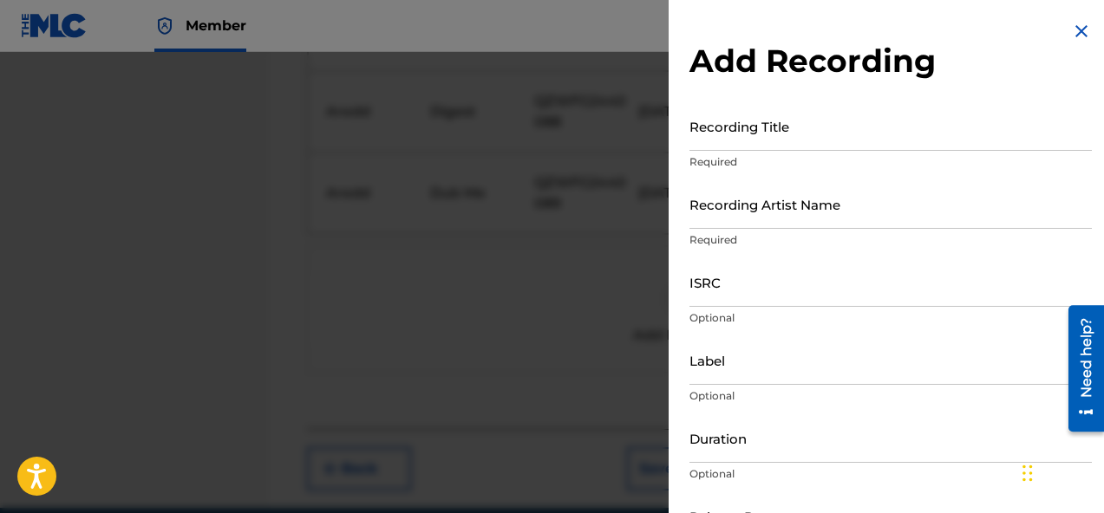
click at [898, 147] on input "Recording Title" at bounding box center [890, 125] width 402 height 49
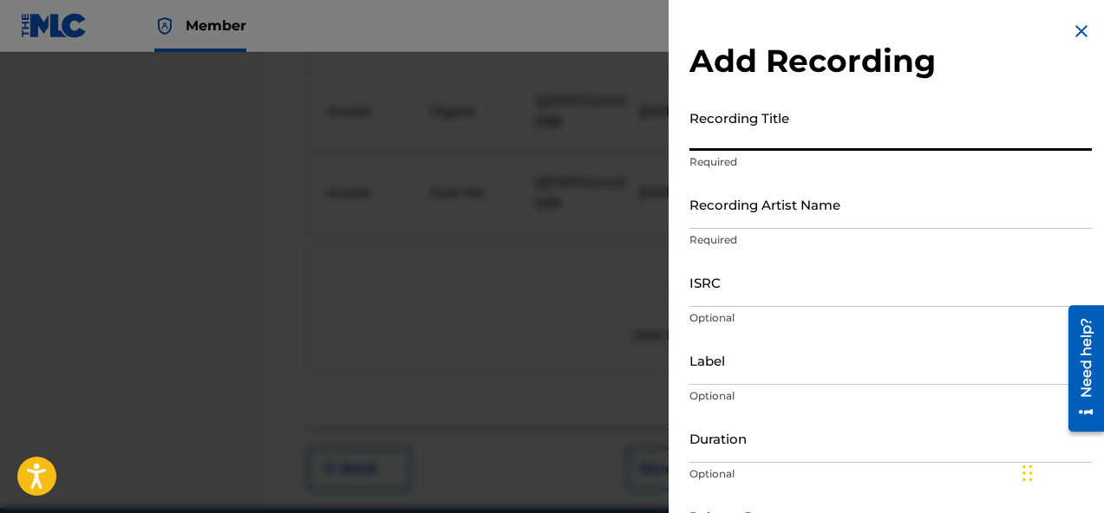
paste input "Check in"
type input "Check in"
click at [771, 232] on p "Required" at bounding box center [890, 240] width 402 height 16
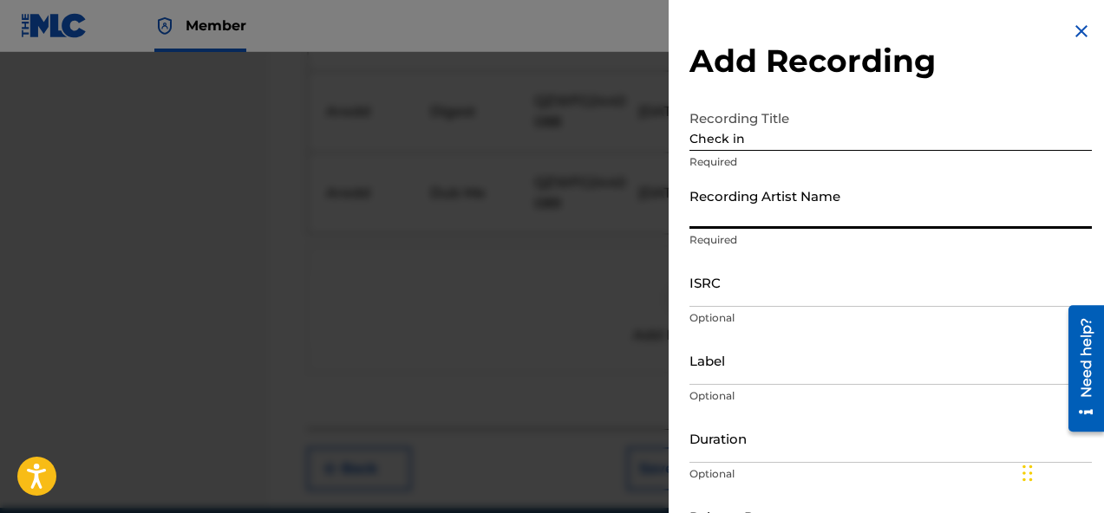
click at [771, 222] on input "Recording Artist Name" at bounding box center [890, 203] width 402 height 49
type input "Aredd"
click at [755, 298] on input "ISRC" at bounding box center [890, 281] width 402 height 49
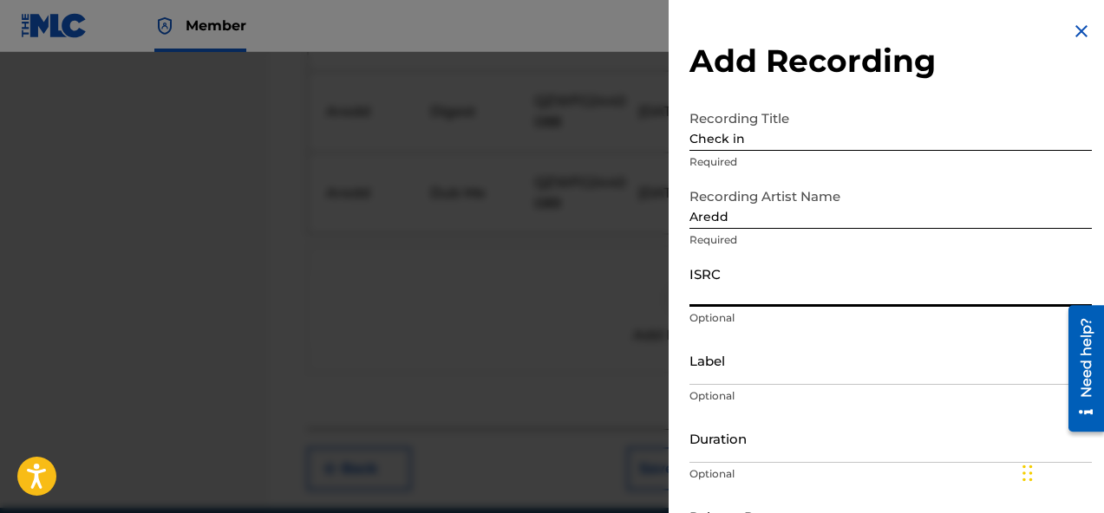
paste input "QZWFG2440090"
type input "QZWFG2440090"
click at [764, 374] on input "Label" at bounding box center [890, 360] width 402 height 49
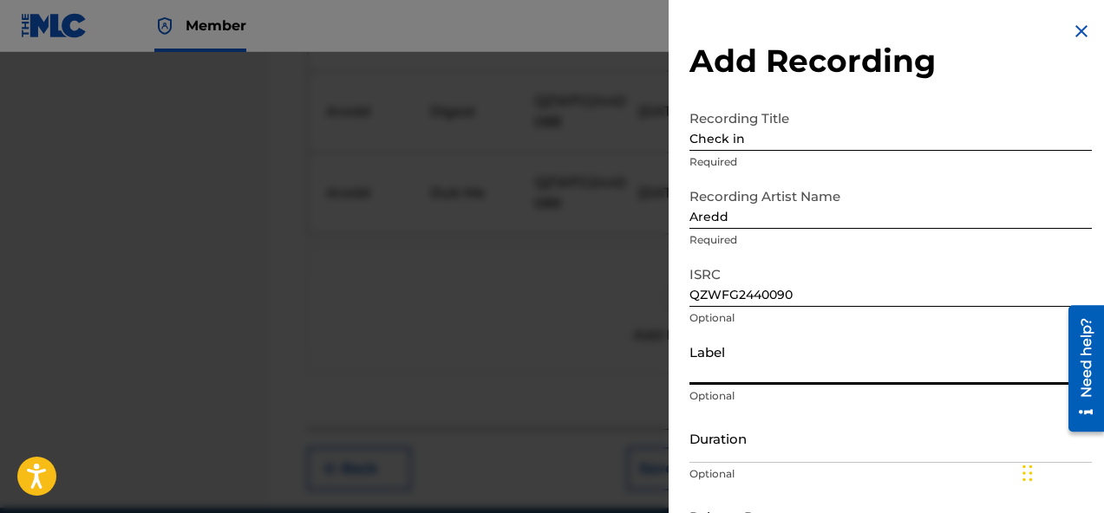
type input "LFL ENTERTAINMENT"
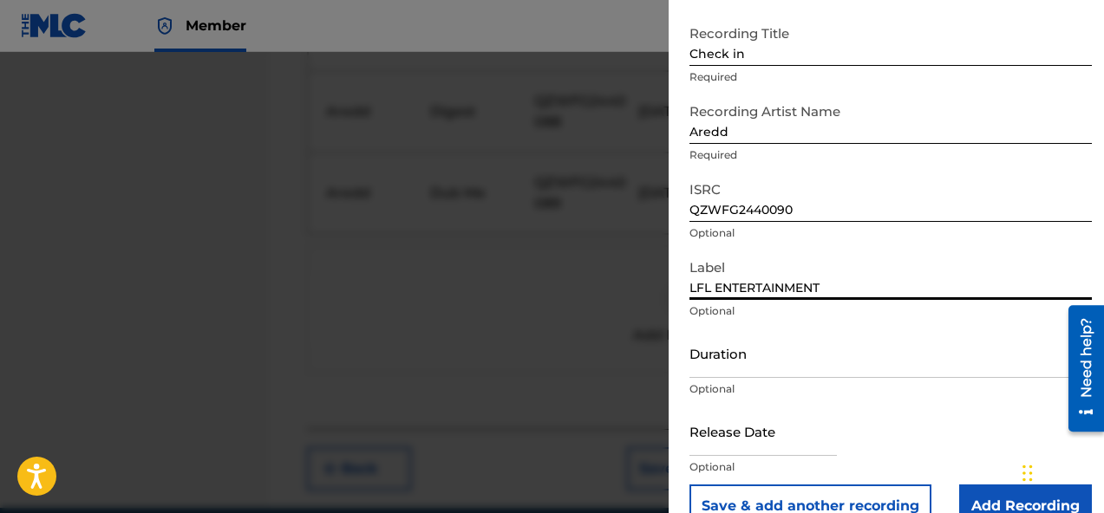
scroll to position [110, 0]
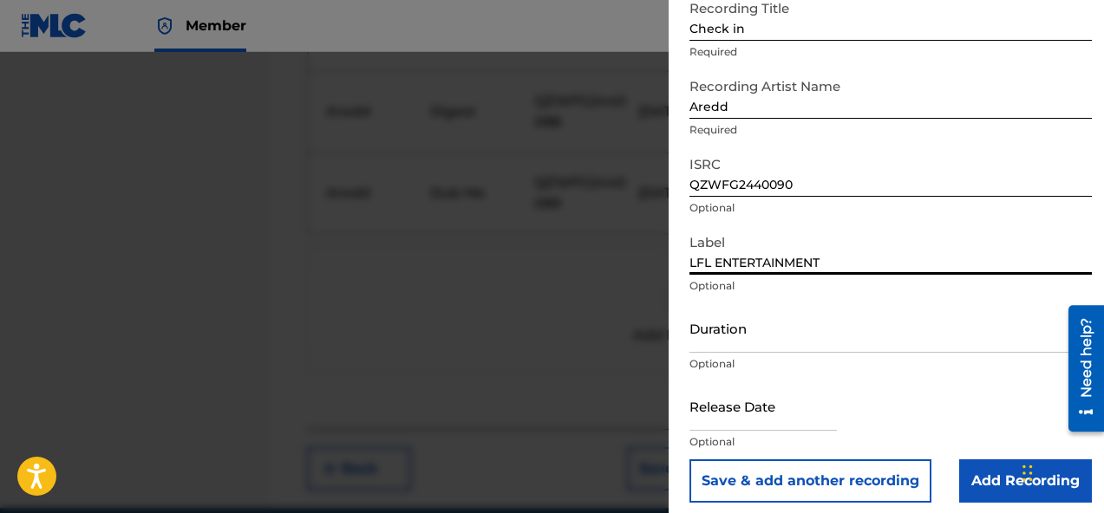
click at [797, 333] on input "Duration" at bounding box center [890, 327] width 402 height 49
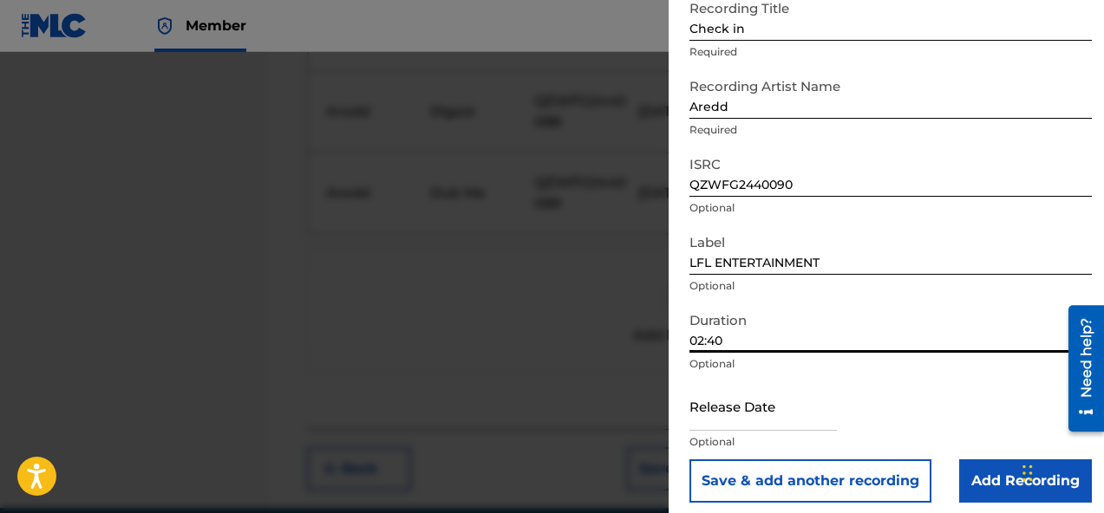
type input "02:40"
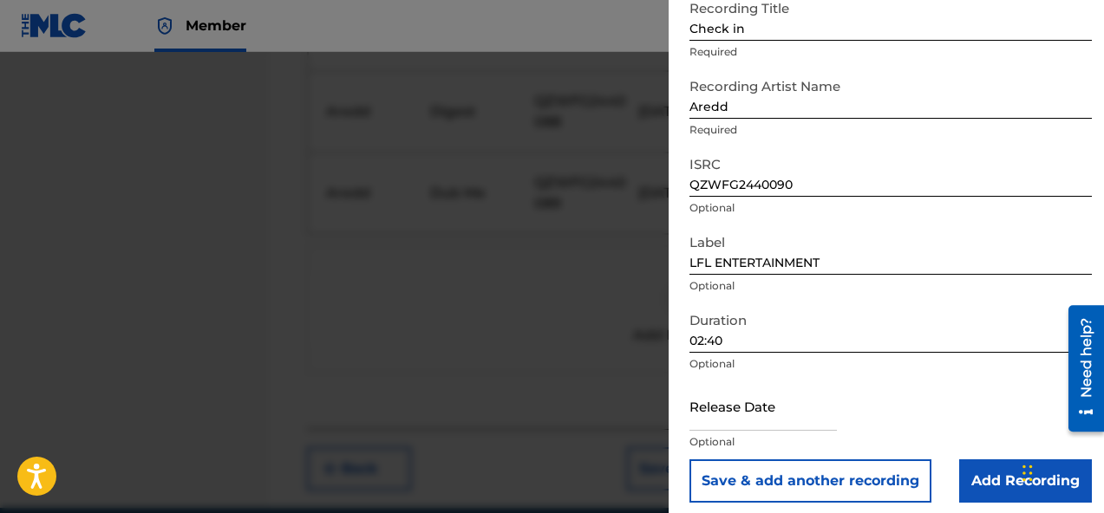
click at [773, 409] on input "text" at bounding box center [762, 405] width 147 height 49
select select "7"
select select "2025"
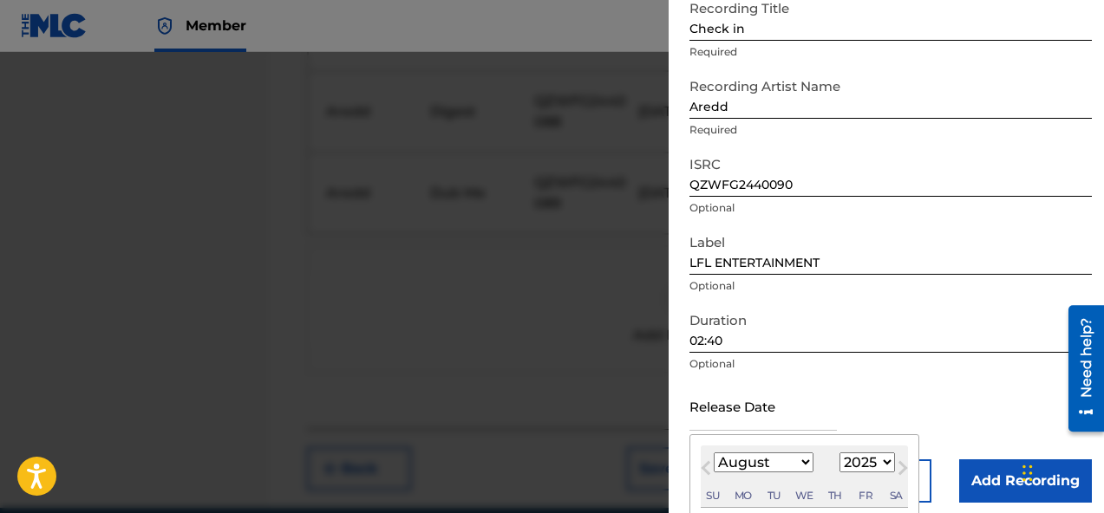
type input "October 3 2024"
select select "9"
select select "2024"
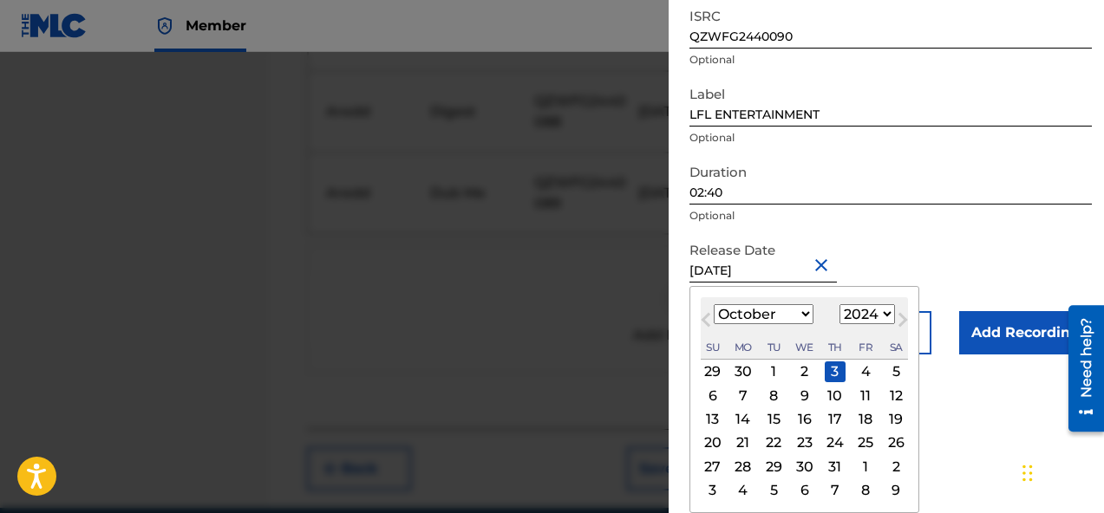
click at [954, 237] on form "Recording Title Check in Required Recording Artist Name Aredd Required ISRC QZW…" at bounding box center [890, 98] width 402 height 511
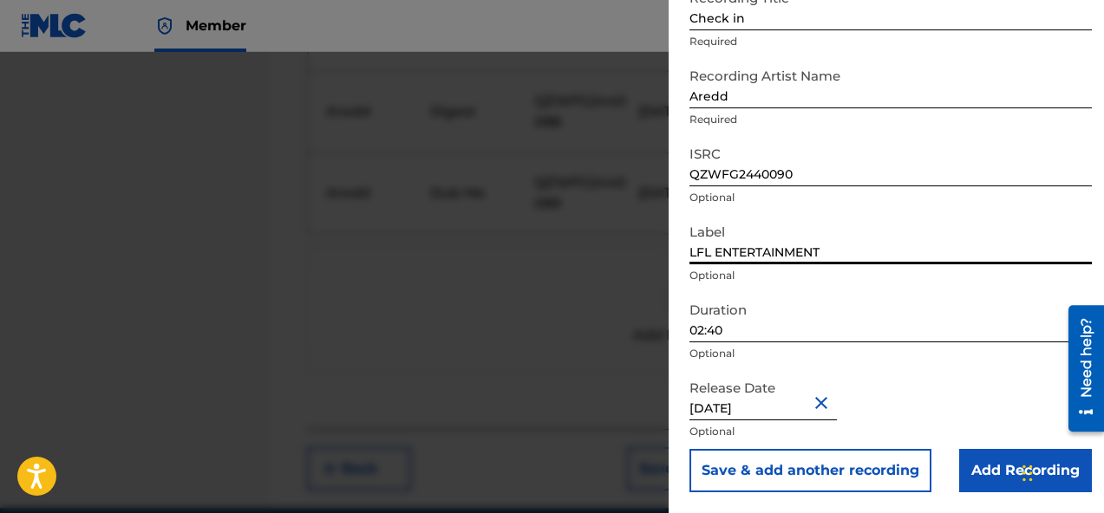
click at [972, 471] on input "Add Recording" at bounding box center [1025, 470] width 133 height 43
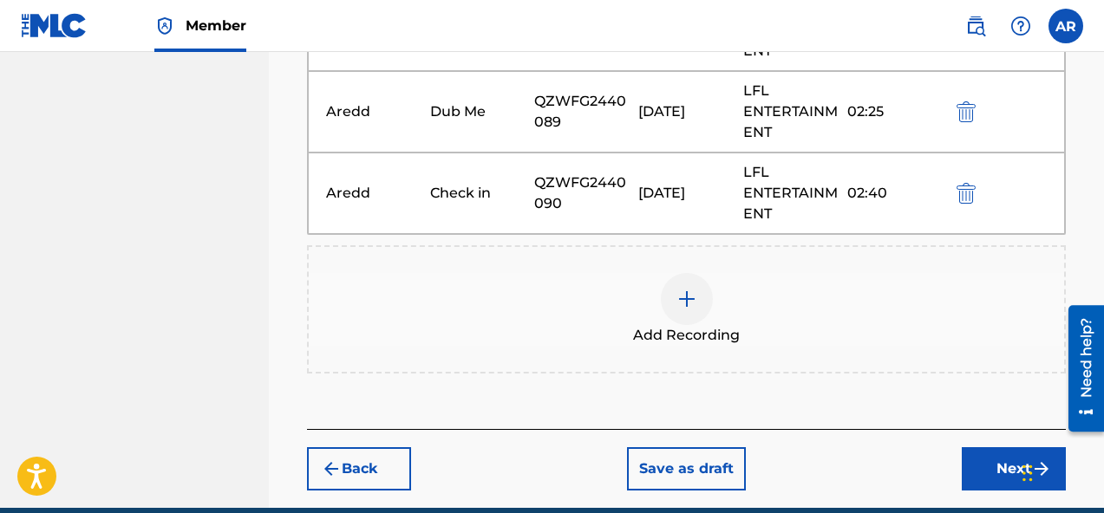
scroll to position [1327, 0]
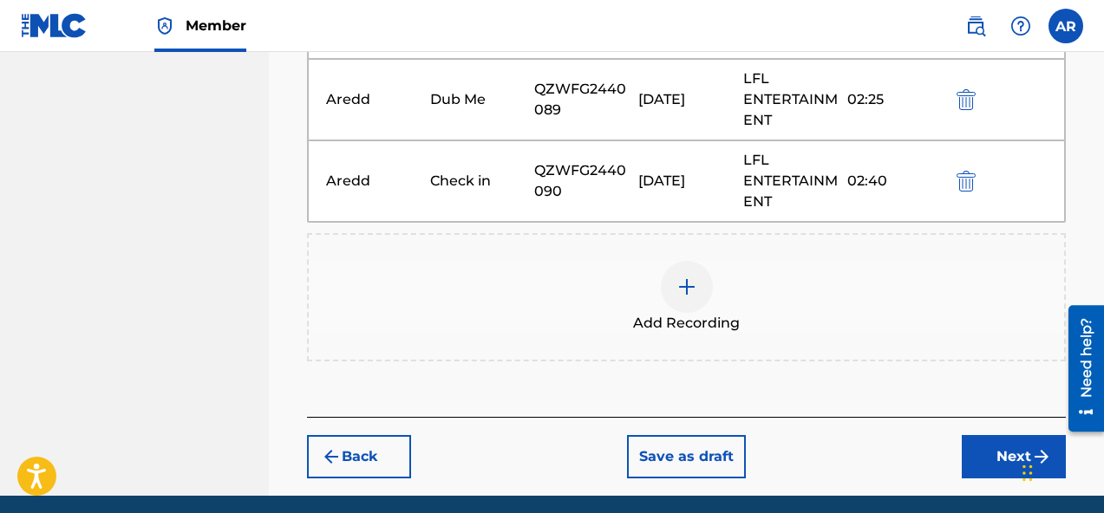
click at [681, 283] on img at bounding box center [686, 287] width 21 height 21
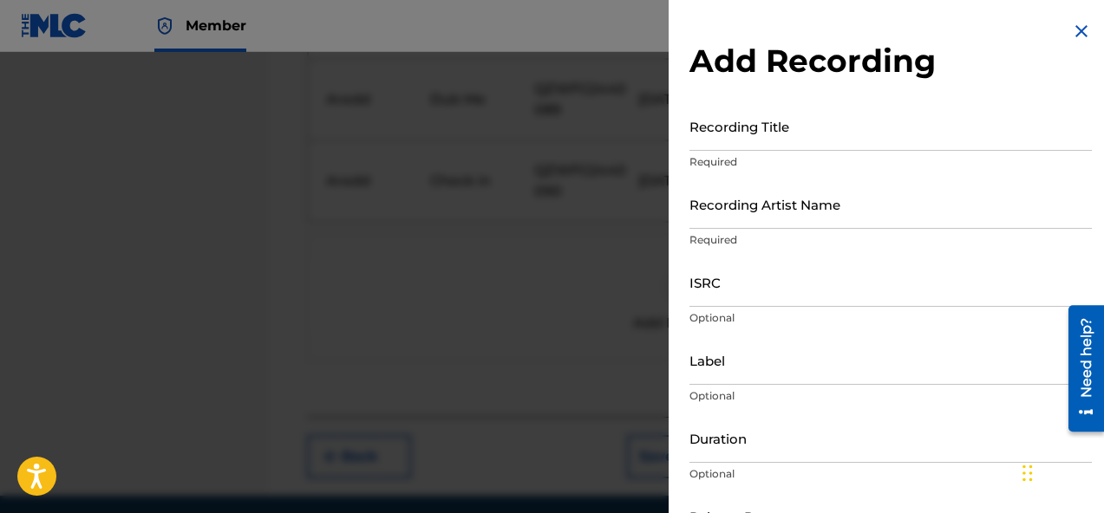
click at [755, 137] on input "Recording Title" at bounding box center [890, 125] width 402 height 49
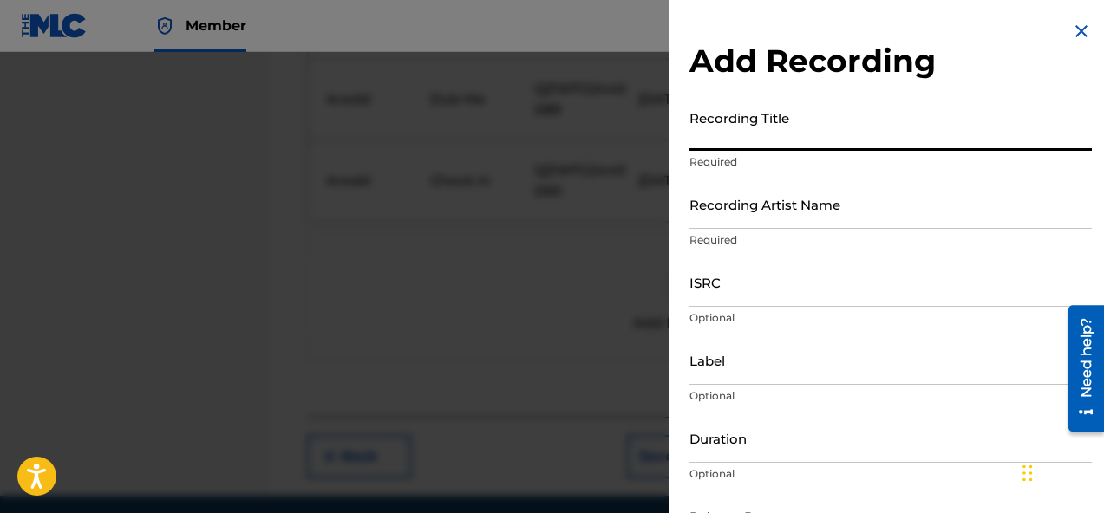
paste input "Pressure"
type input "Pressure"
click at [779, 199] on input "Recording Artist Name" at bounding box center [890, 203] width 402 height 49
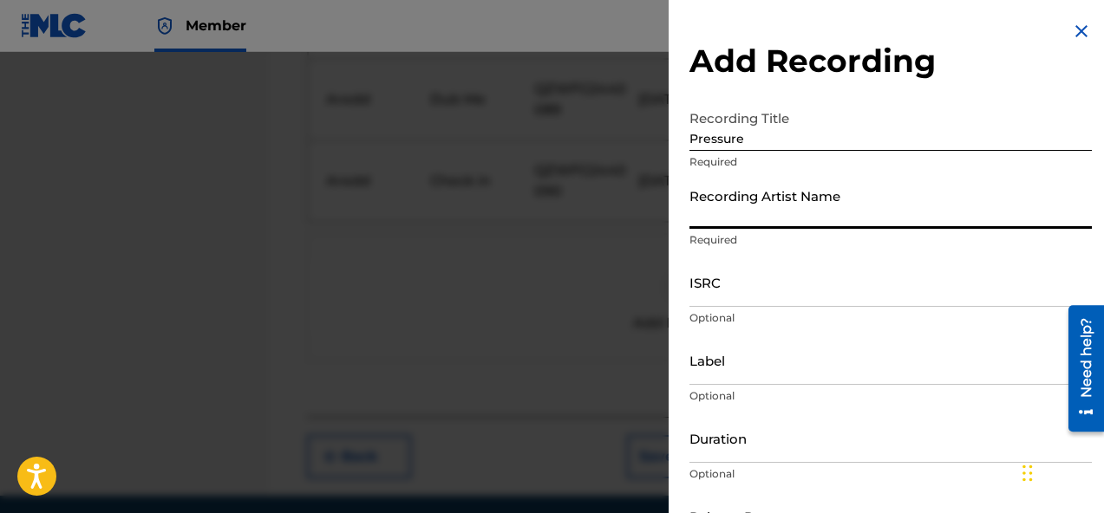
type input "Aredd"
click at [774, 290] on input "ISRC" at bounding box center [890, 281] width 402 height 49
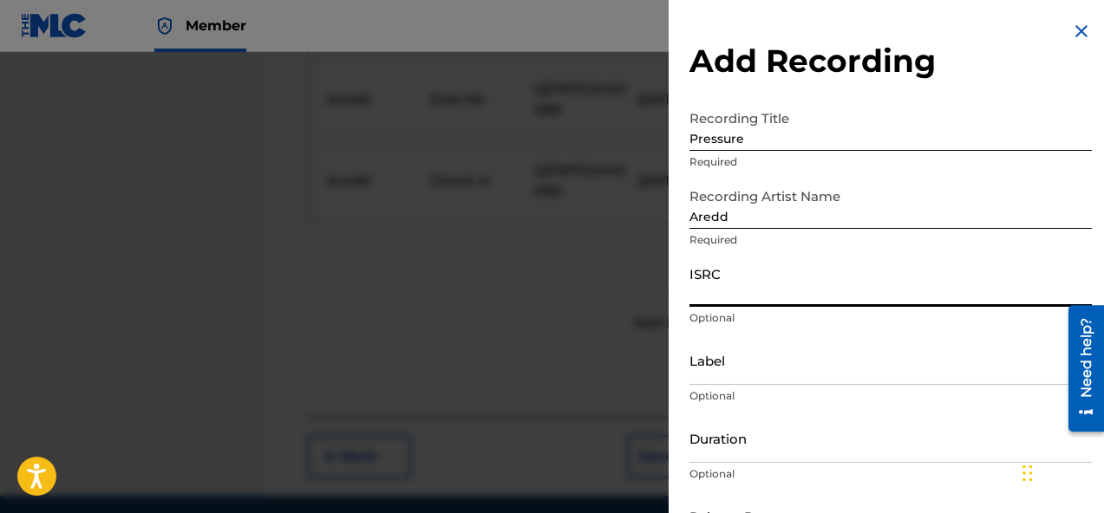
paste input "Pressure"
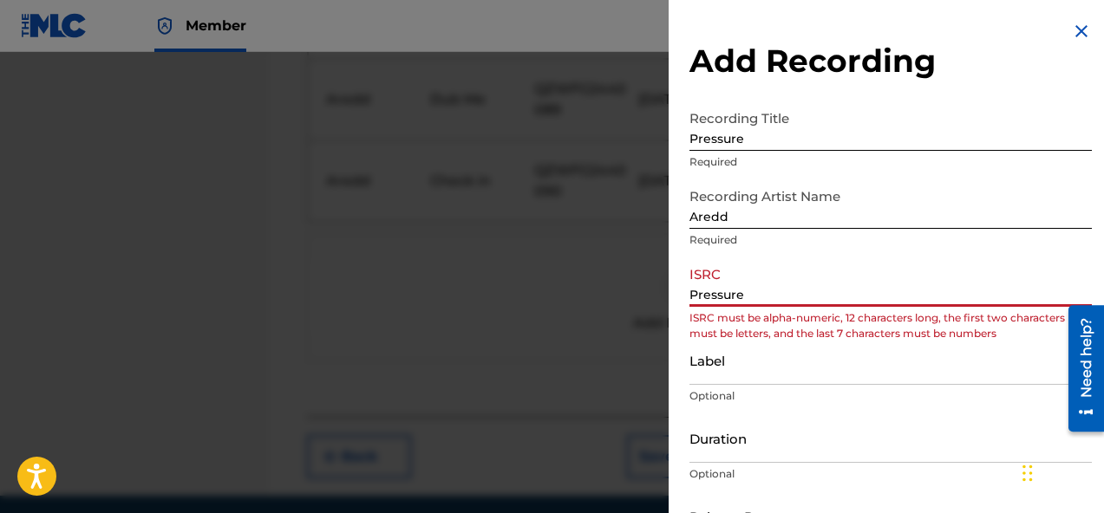
drag, startPoint x: 761, startPoint y: 294, endPoint x: 656, endPoint y: 286, distance: 105.2
click at [700, 294] on input "Pressure" at bounding box center [890, 281] width 402 height 49
type input "P"
paste input "QZWFG2440091"
click at [693, 297] on input "QZWFG2440091" at bounding box center [890, 281] width 402 height 49
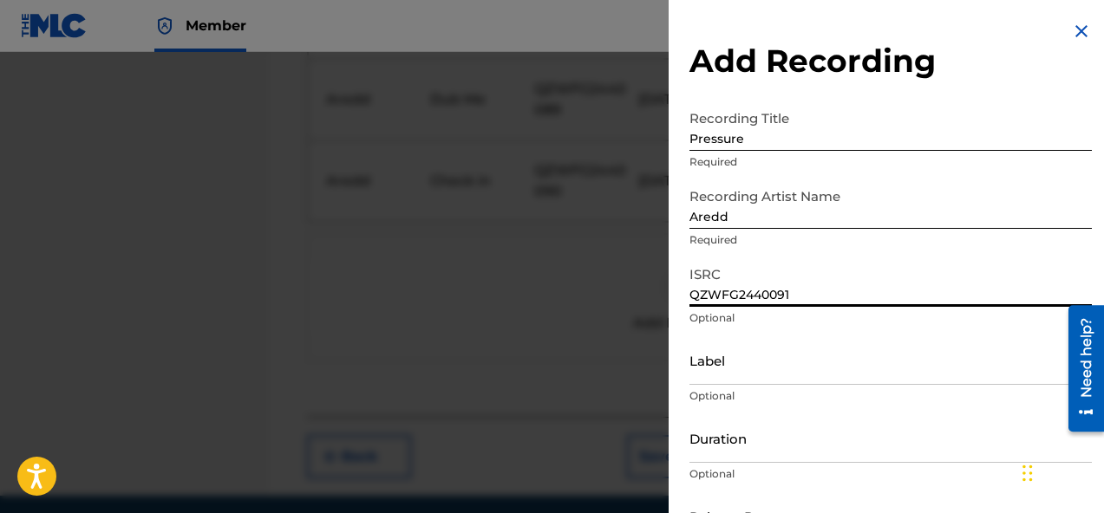
type input "QZWFG2440091"
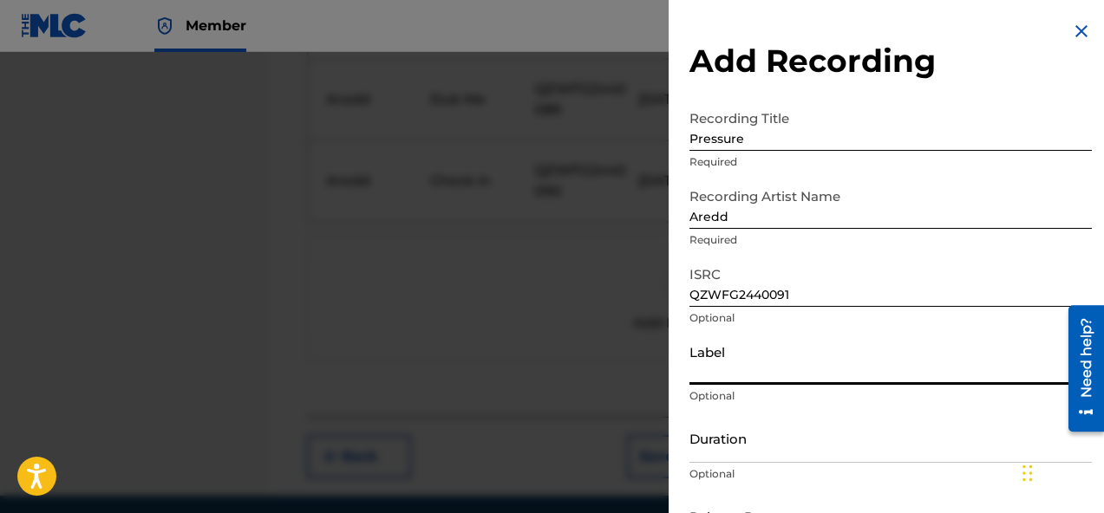
click at [709, 355] on input "Label" at bounding box center [890, 360] width 402 height 49
type input "LFL ENTERTAINMENT"
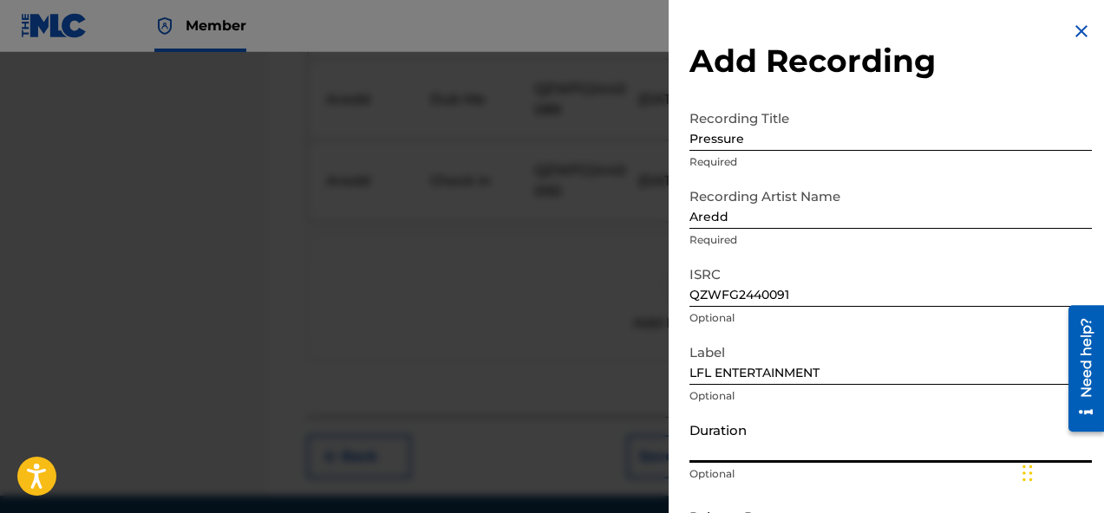
click at [785, 460] on input "Duration" at bounding box center [890, 438] width 402 height 49
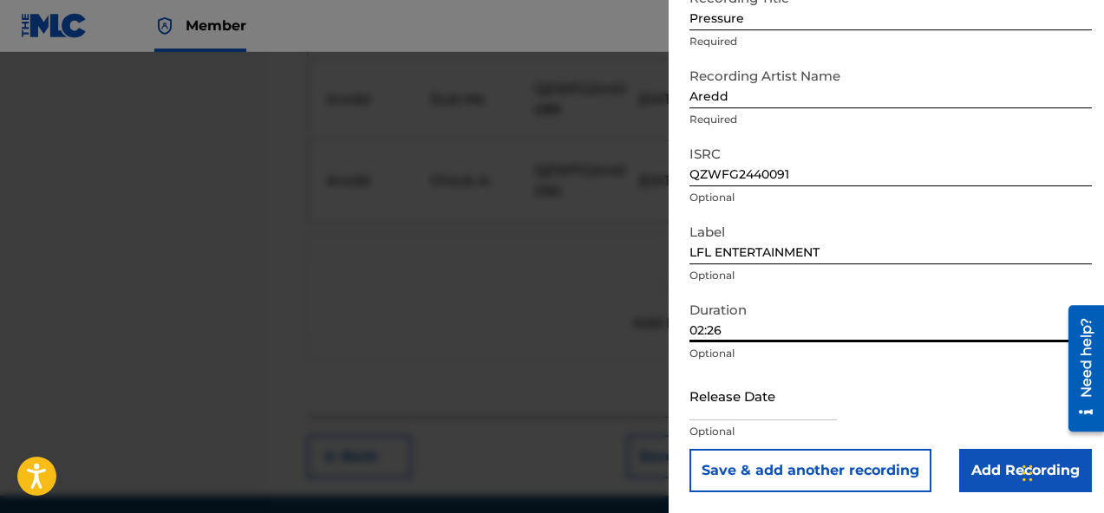
type input "02:26"
click at [780, 401] on input "text" at bounding box center [762, 395] width 147 height 49
select select "7"
select select "2025"
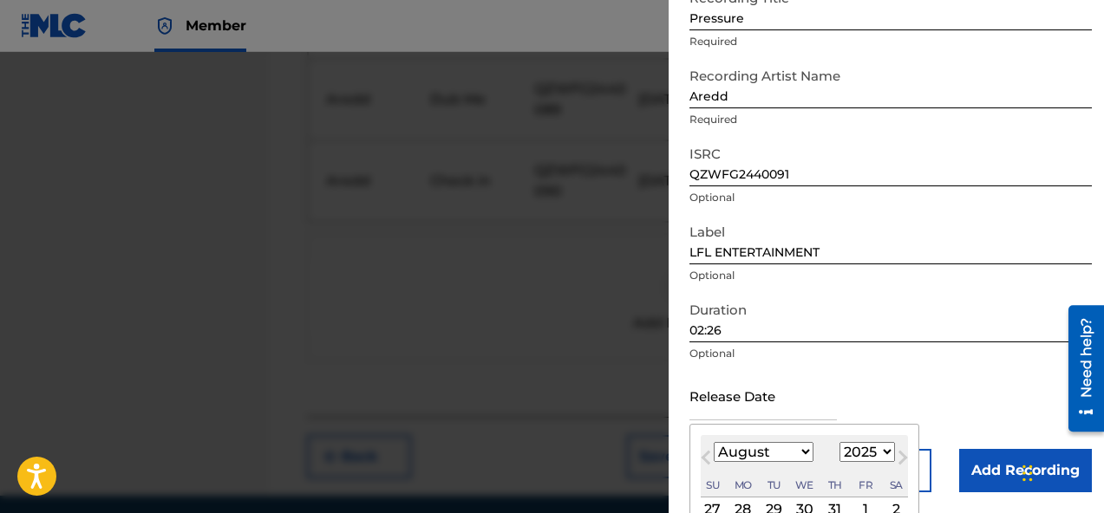
type input "October 3 2024"
select select "9"
select select "2024"
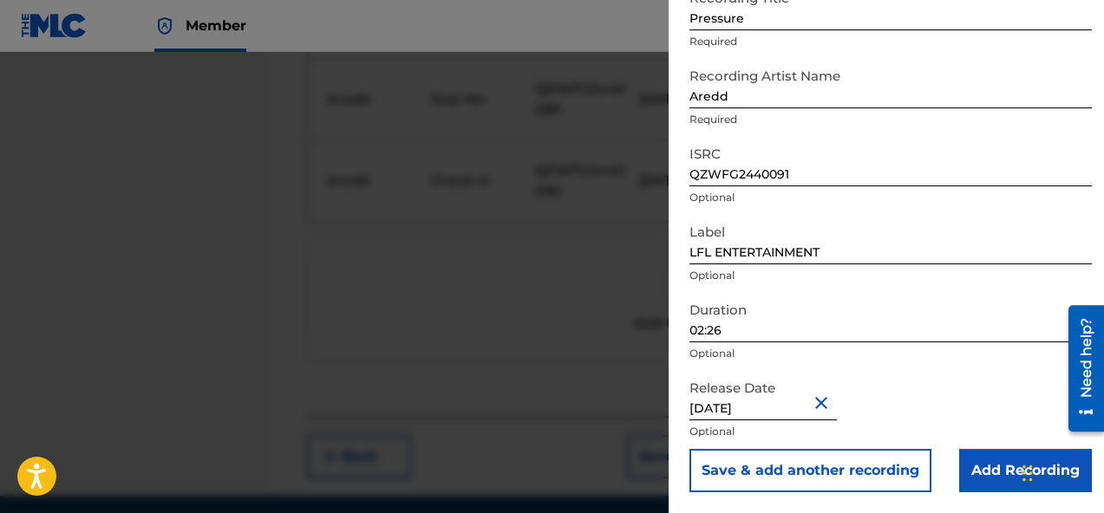
click at [936, 362] on div "Duration 02:26 Optional" at bounding box center [890, 332] width 402 height 78
click at [980, 471] on input "Add Recording" at bounding box center [1025, 470] width 133 height 43
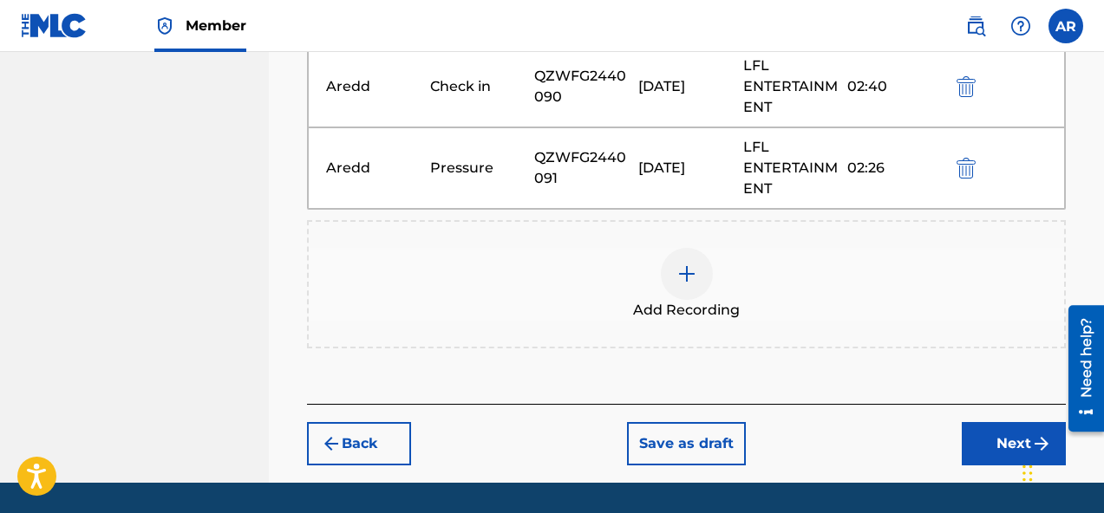
scroll to position [1475, 0]
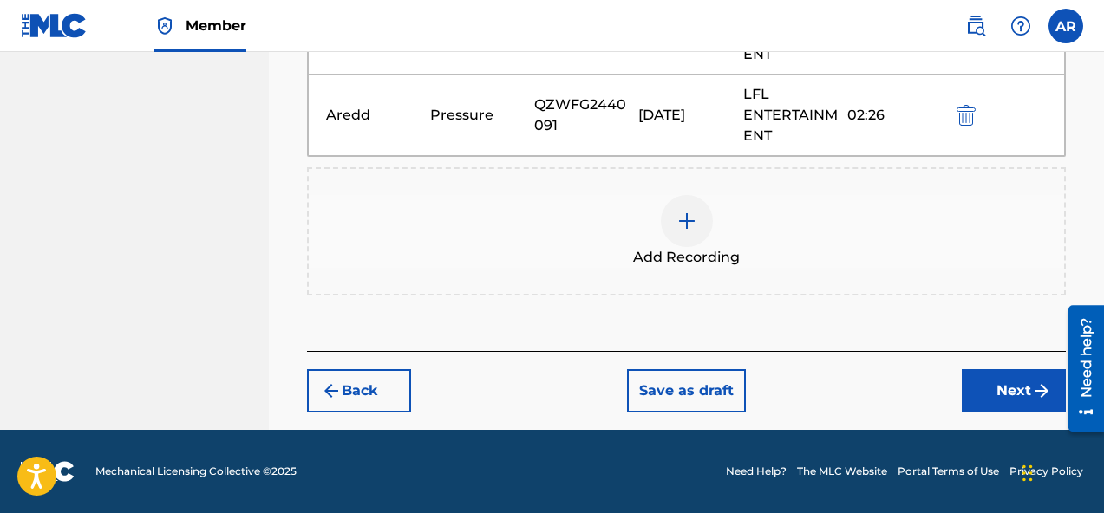
click at [980, 362] on div "Back Save as draft Next" at bounding box center [686, 382] width 759 height 62
click at [980, 391] on button "Next" at bounding box center [1013, 390] width 104 height 43
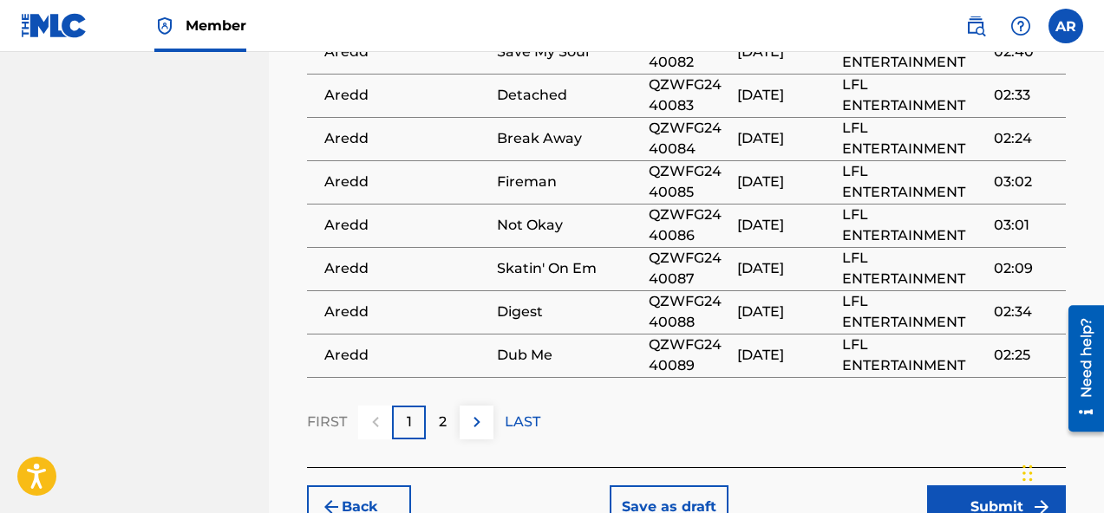
scroll to position [1415, 0]
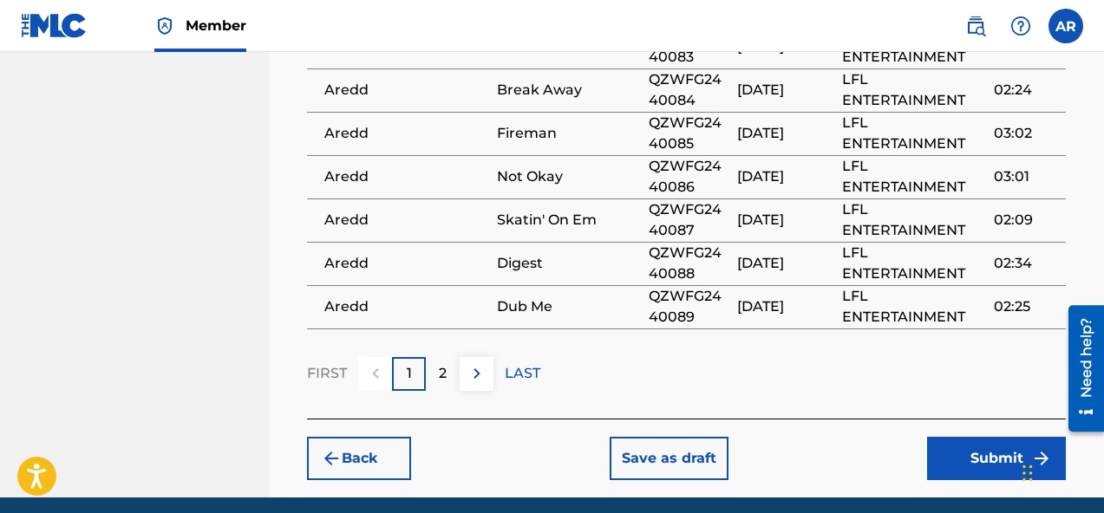
click at [953, 437] on button "Submit" at bounding box center [996, 458] width 139 height 43
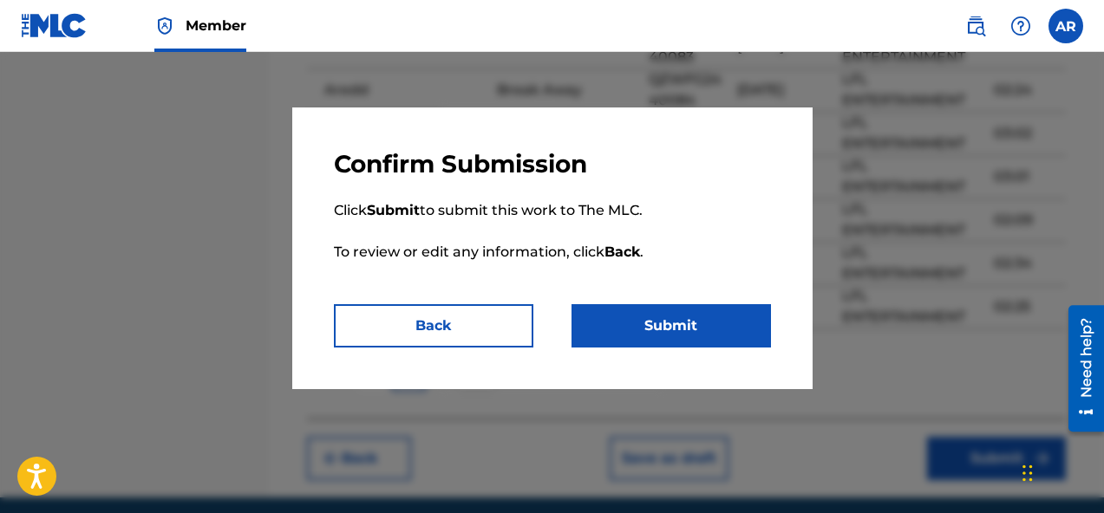
click at [686, 326] on button "Submit" at bounding box center [670, 325] width 199 height 43
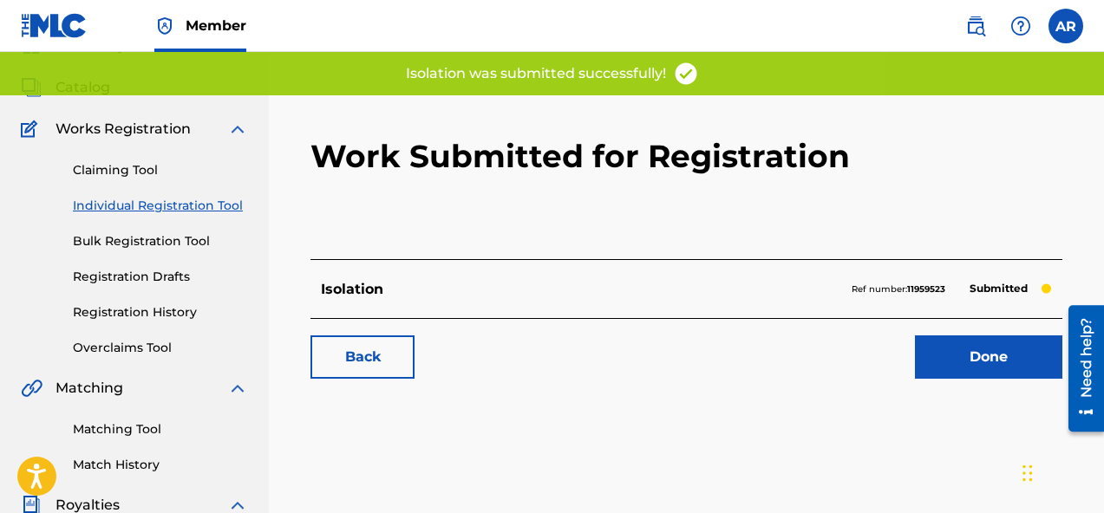
scroll to position [92, 0]
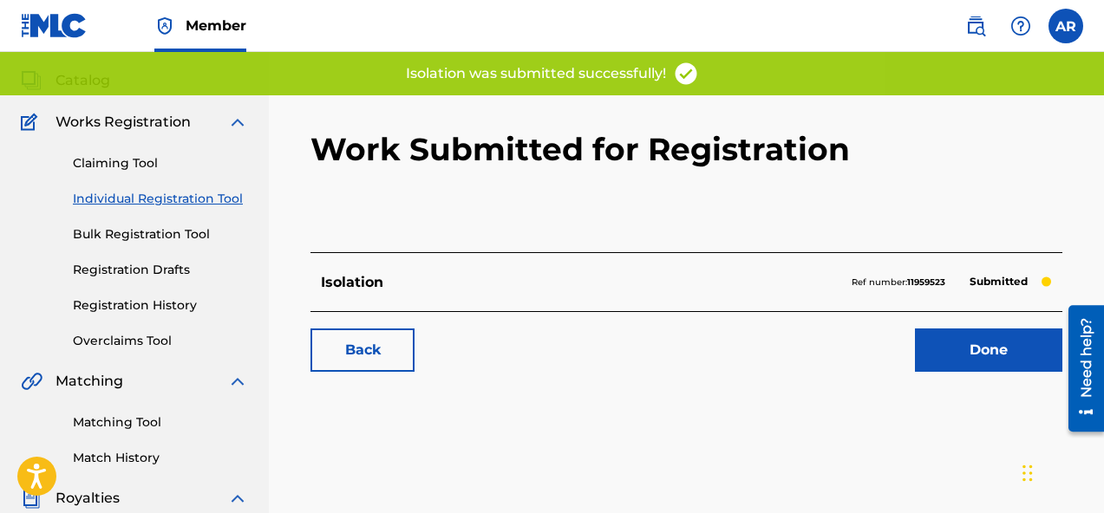
click at [938, 352] on link "Done" at bounding box center [988, 350] width 147 height 43
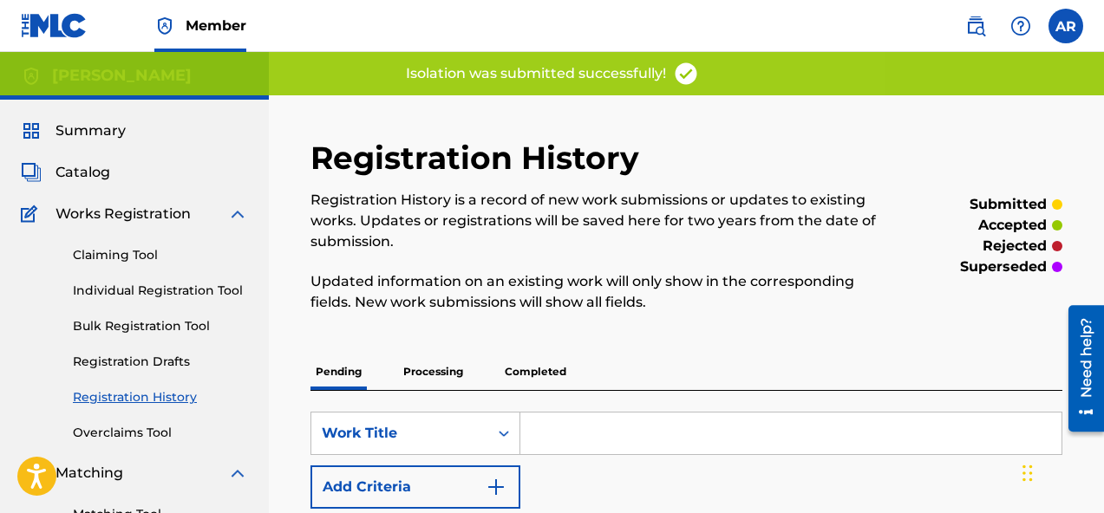
scroll to position [595, 0]
